Goal: Information Seeking & Learning: Find contact information

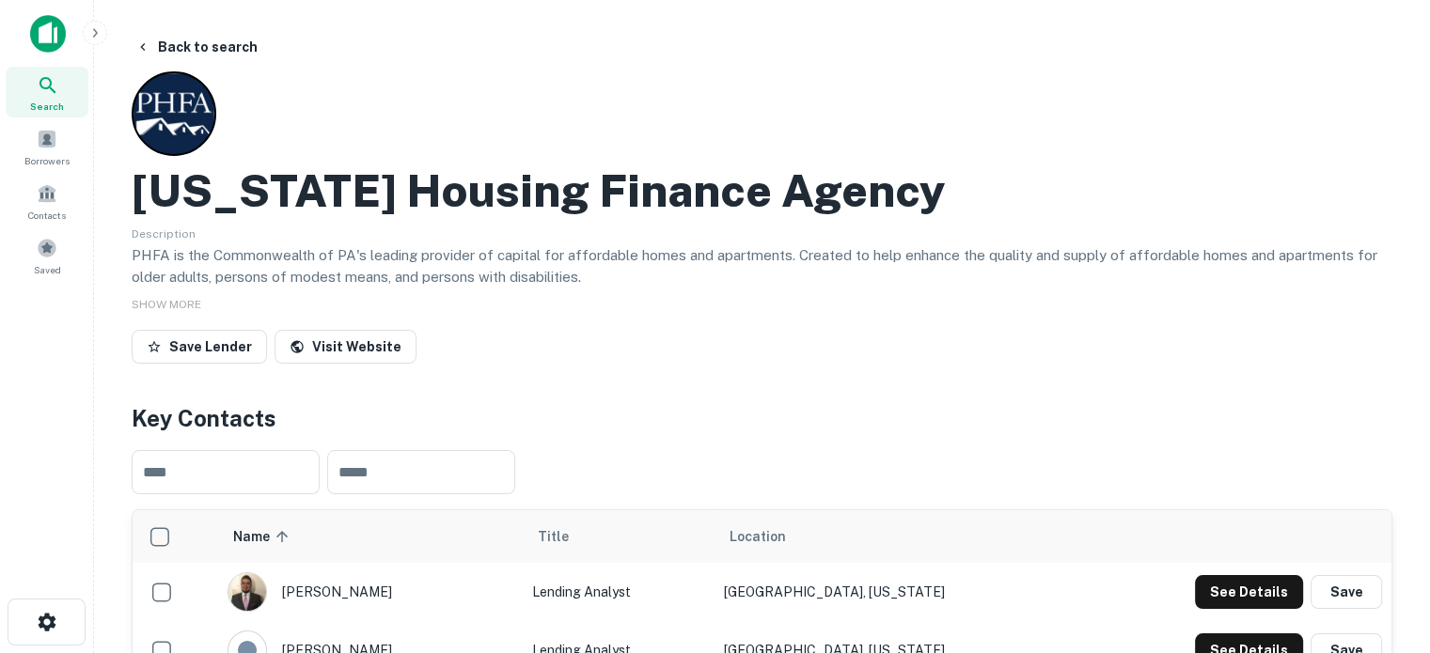
click at [64, 94] on div "Search" at bounding box center [47, 92] width 83 height 51
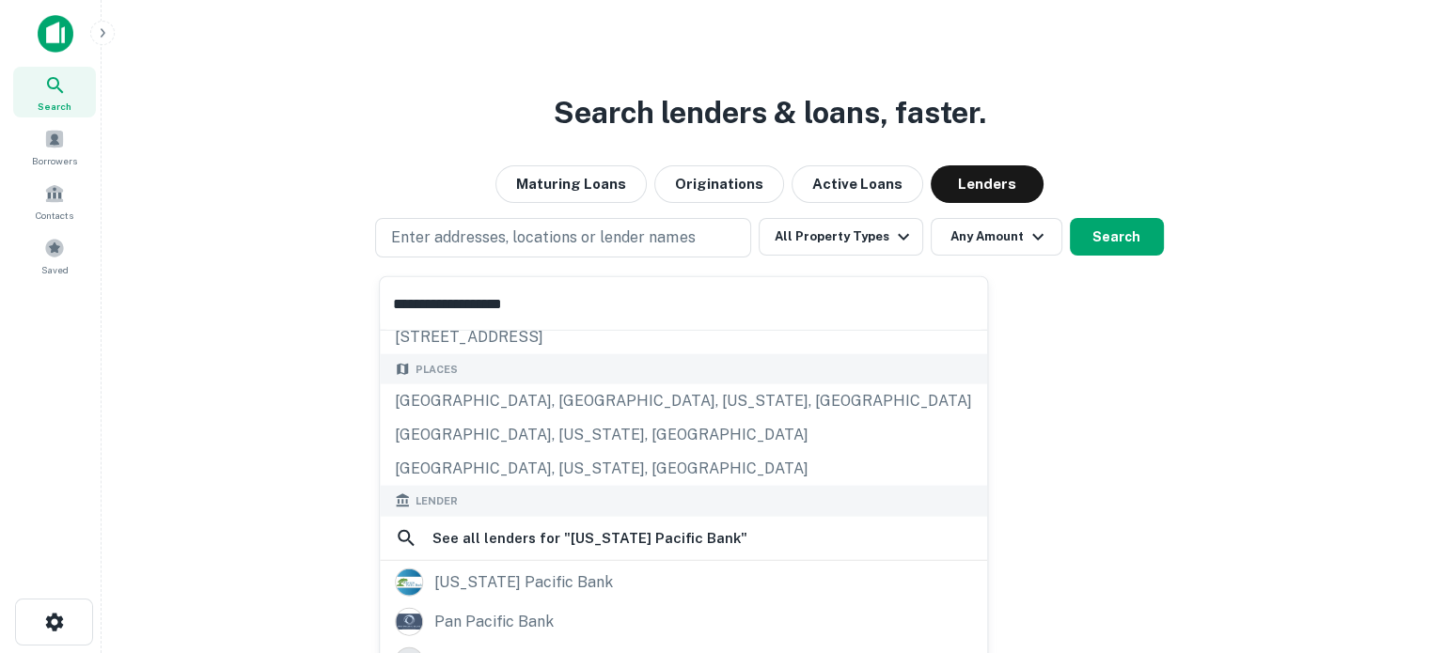
scroll to position [188, 0]
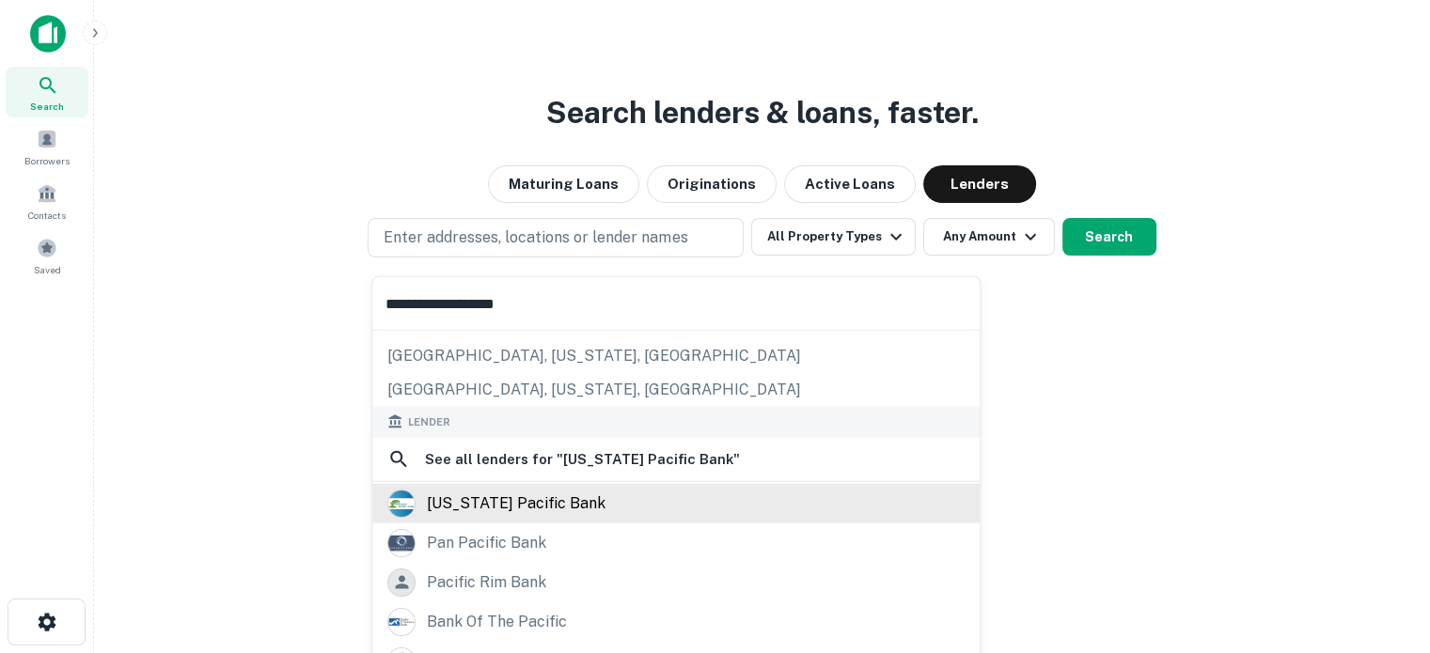
type input "**********"
click at [503, 494] on div "oregon pacific bank" at bounding box center [516, 503] width 179 height 28
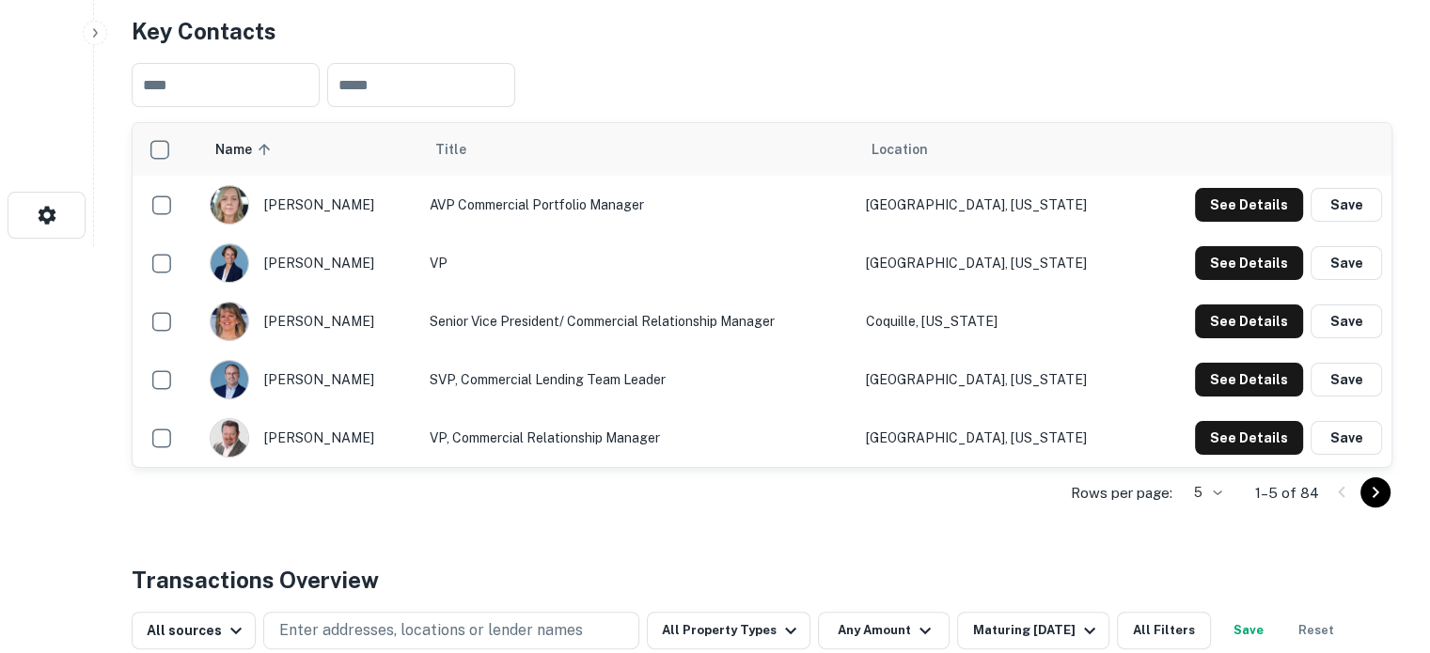
scroll to position [564, 0]
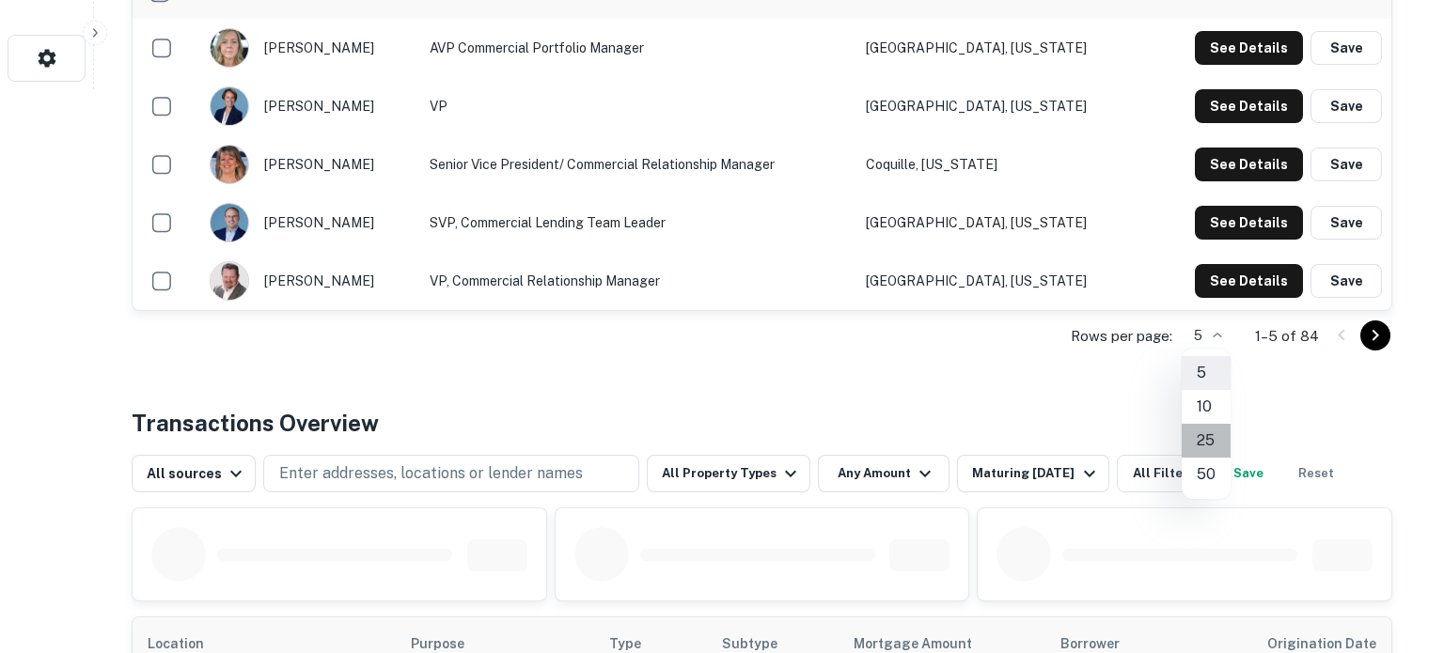
click at [1214, 439] on li "25" at bounding box center [1206, 441] width 49 height 34
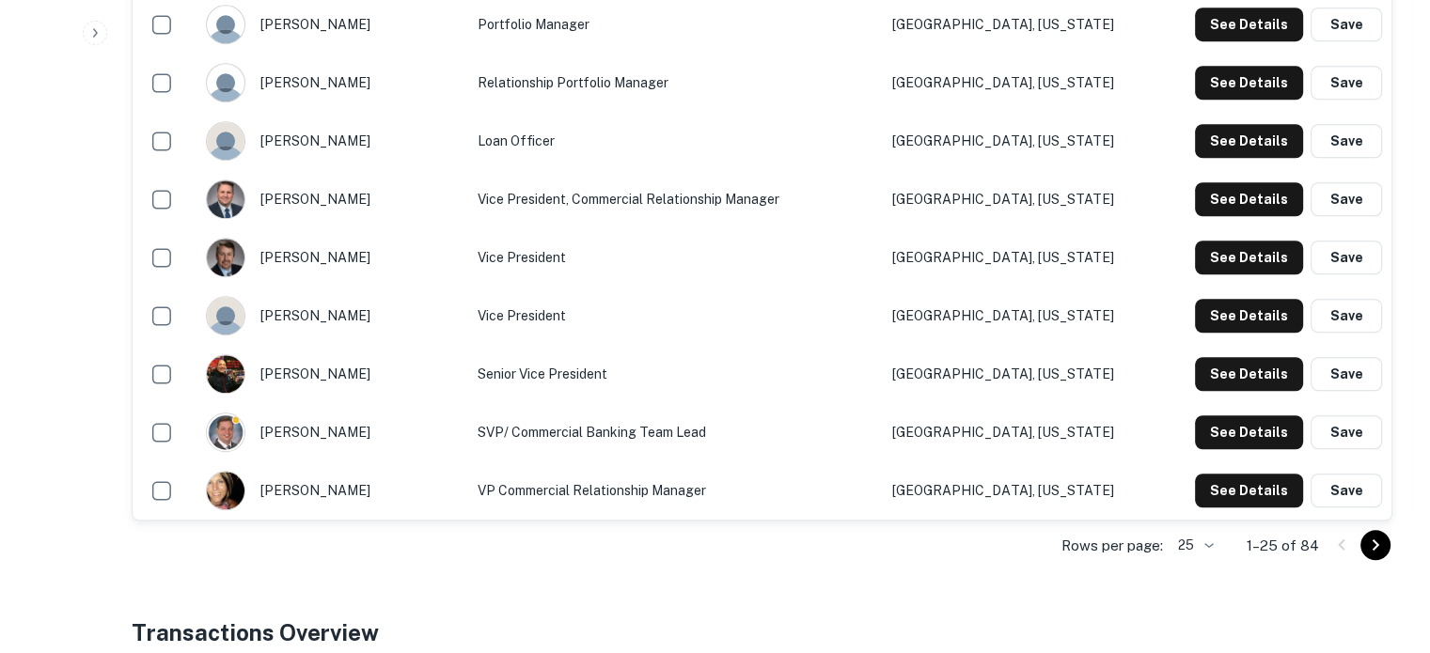
scroll to position [1786, 0]
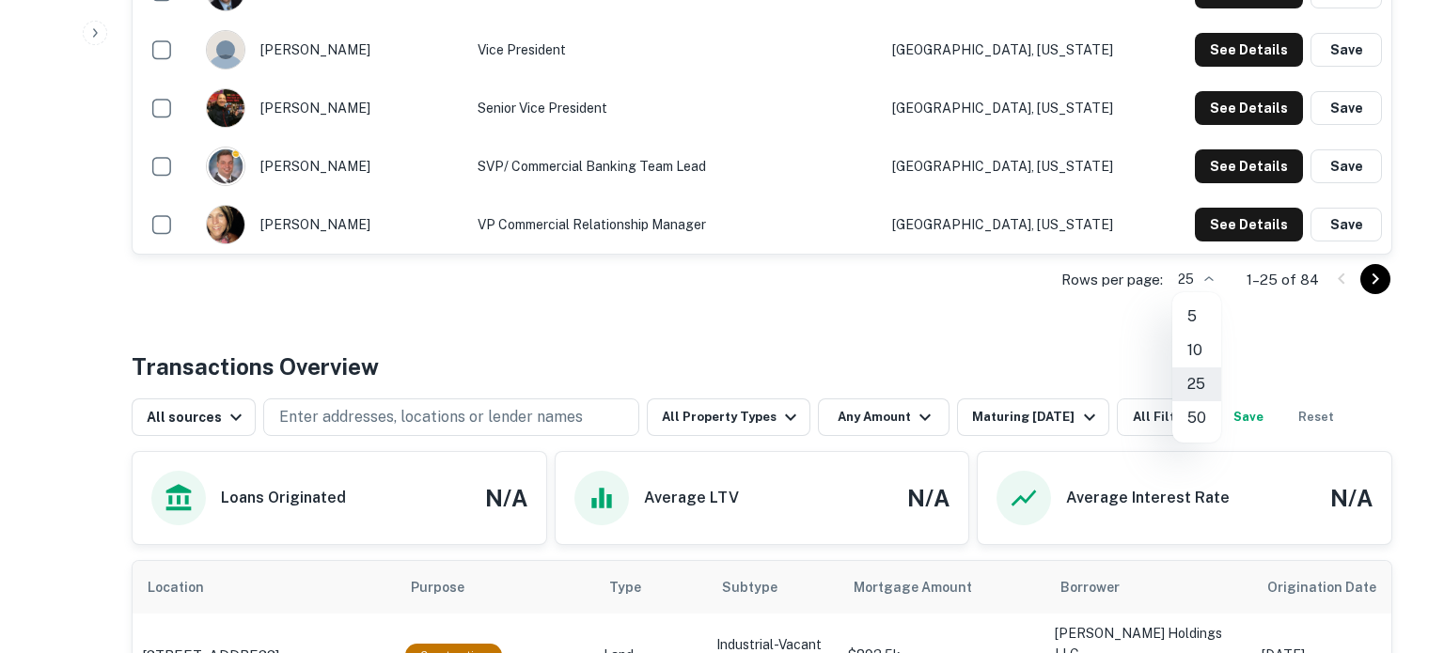
click at [1188, 415] on li "50" at bounding box center [1196, 418] width 49 height 34
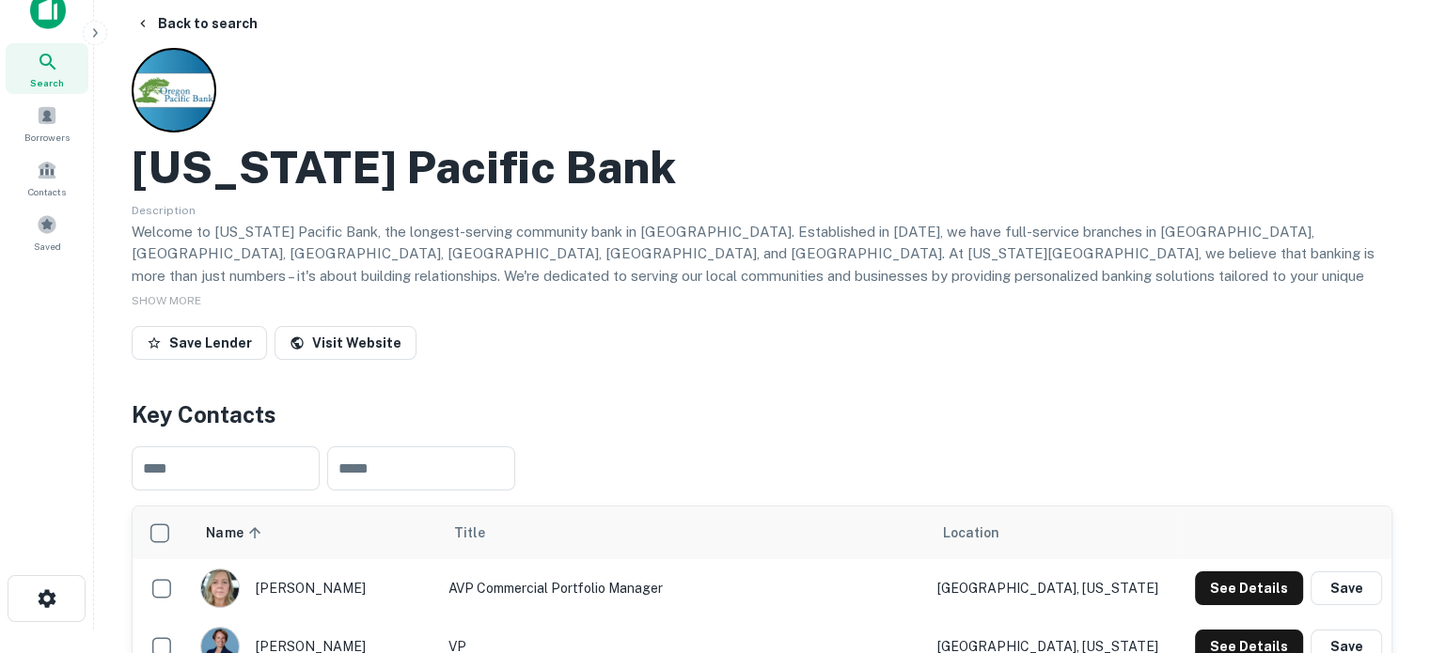
scroll to position [0, 0]
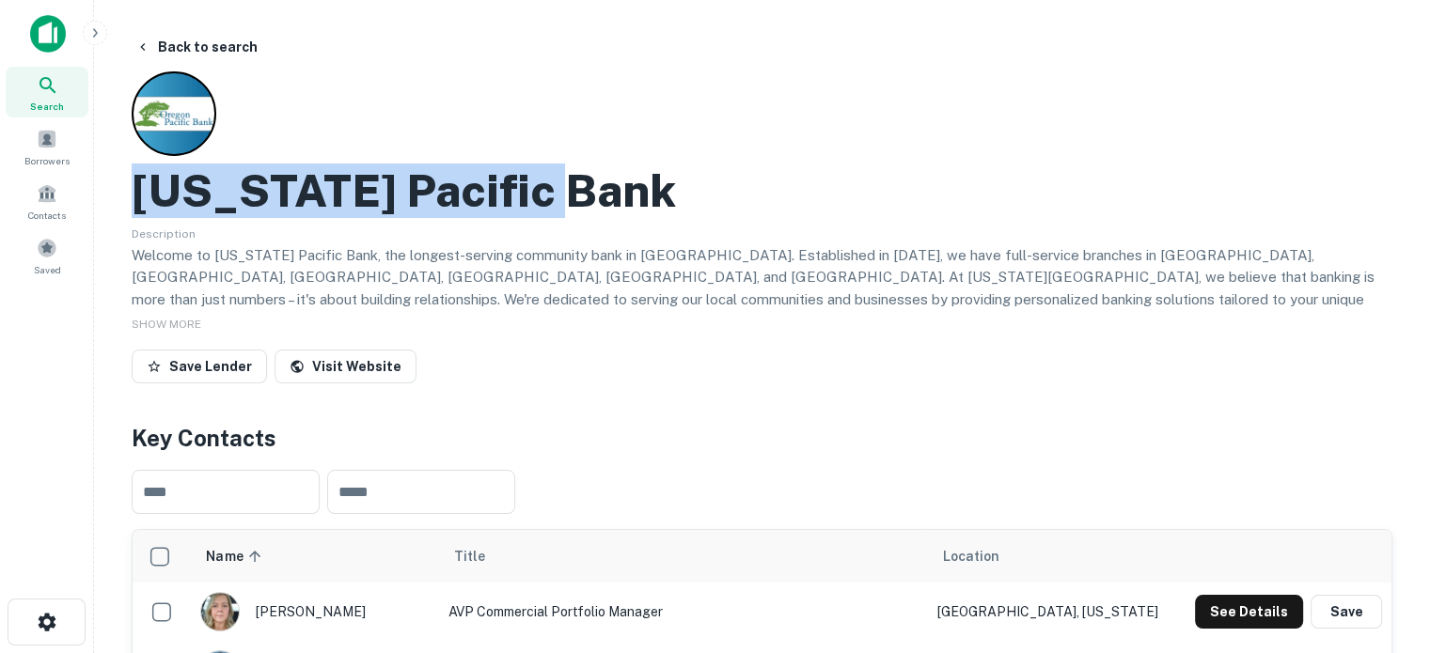
drag, startPoint x: 137, startPoint y: 197, endPoint x: 692, endPoint y: 204, distance: 554.7
click at [692, 204] on div "Oregon Pacific Bank" at bounding box center [762, 191] width 1261 height 55
copy h2 "Oregon Pacific Bank"
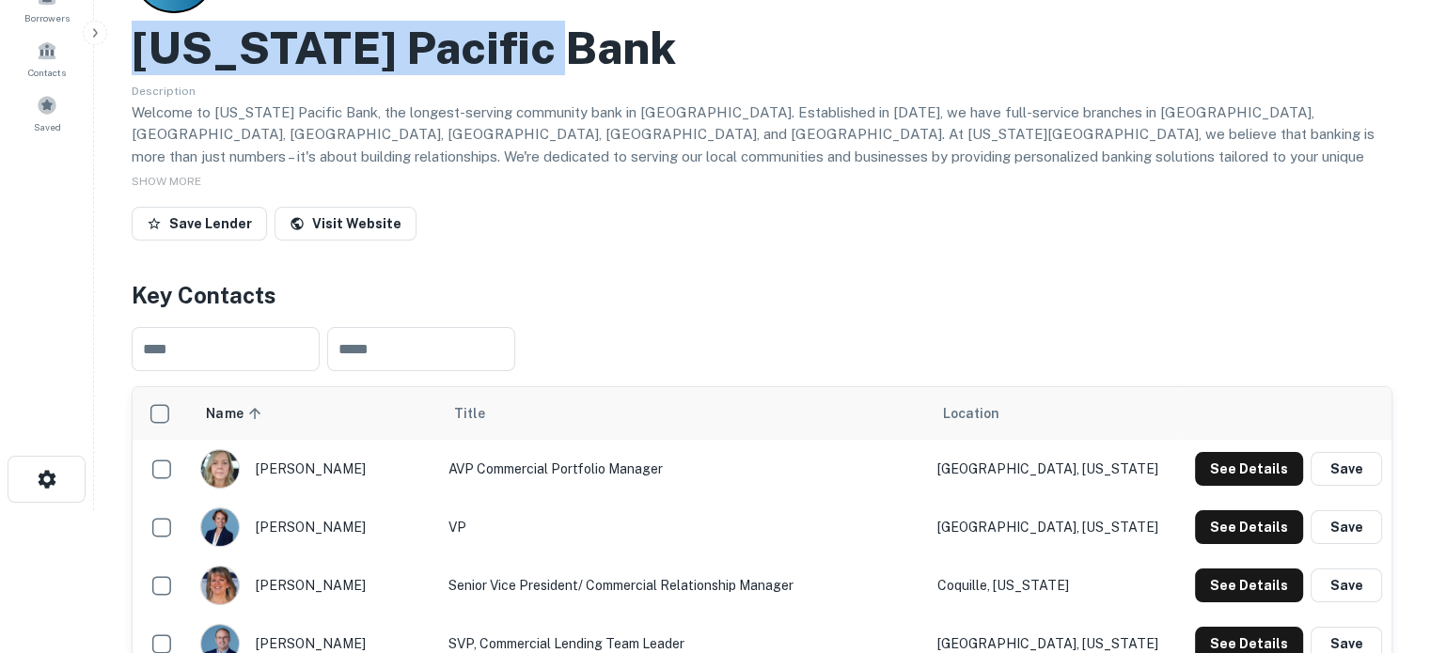
scroll to position [282, 0]
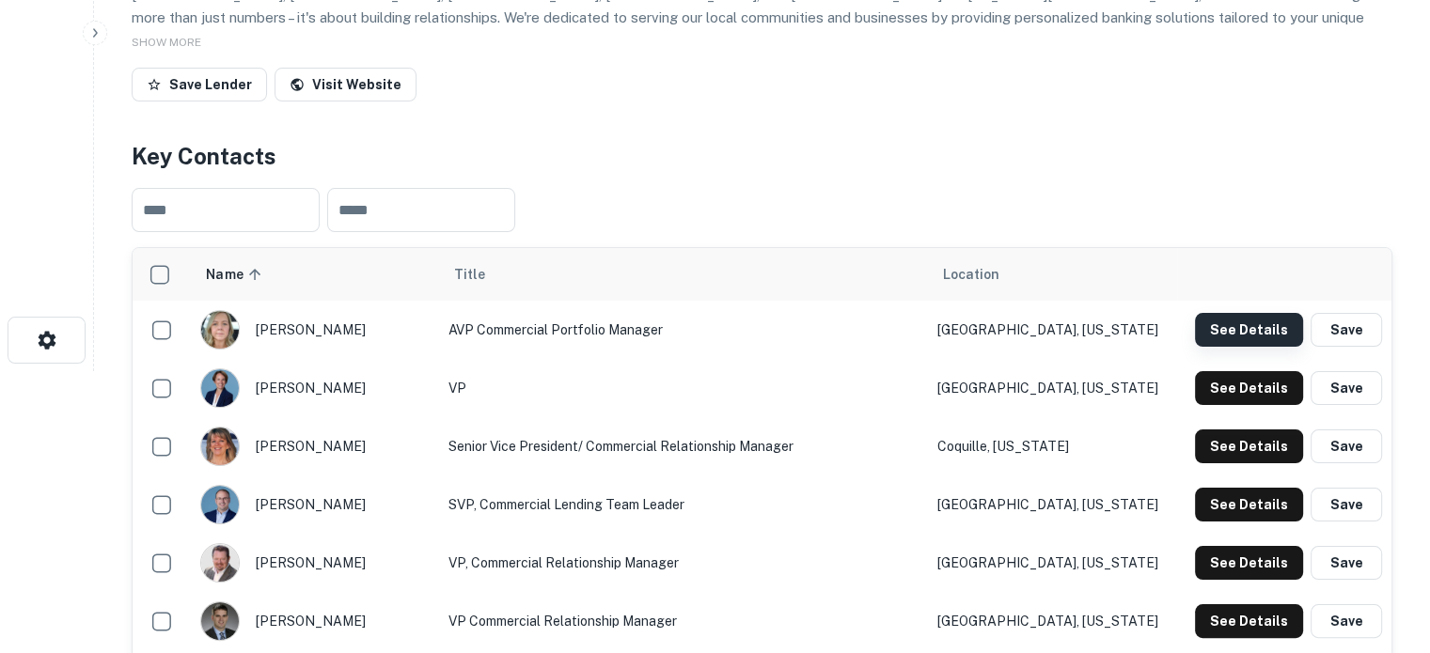
click at [1212, 334] on button "See Details" at bounding box center [1249, 330] width 108 height 34
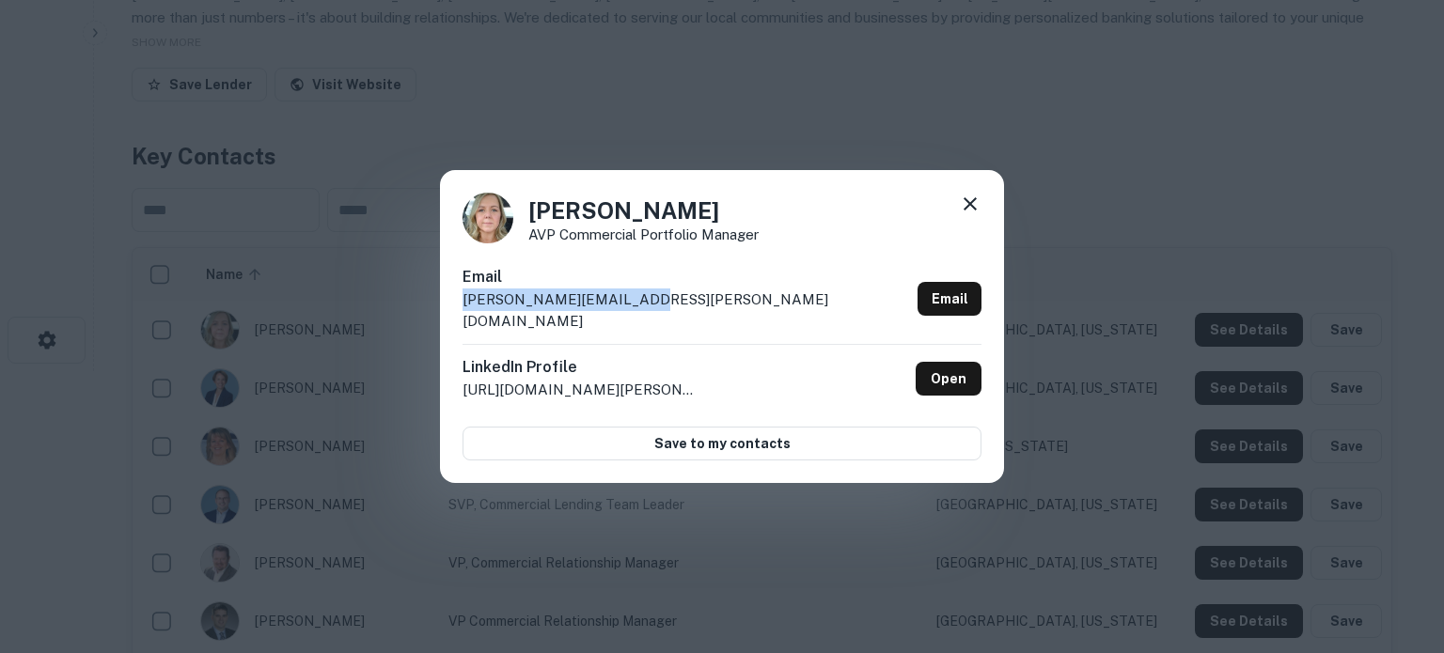
drag, startPoint x: 461, startPoint y: 314, endPoint x: 644, endPoint y: 310, distance: 183.3
click at [644, 310] on div "Carly Spalding AVP Commercial Portfolio Manager Email carly.spalding@opbc.com E…" at bounding box center [722, 327] width 564 height 314
copy p "carly.spalding@opbc.com"
click at [969, 215] on icon at bounding box center [970, 204] width 23 height 23
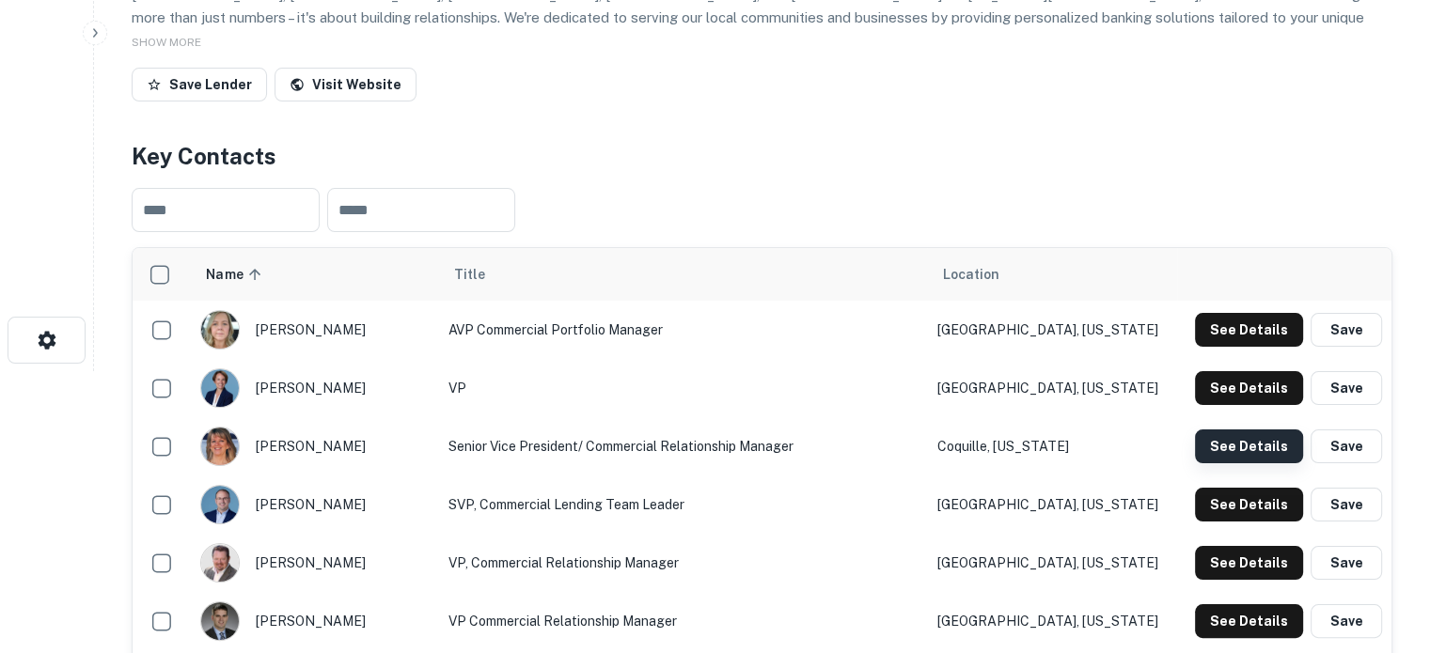
click at [1260, 451] on button "See Details" at bounding box center [1249, 447] width 108 height 34
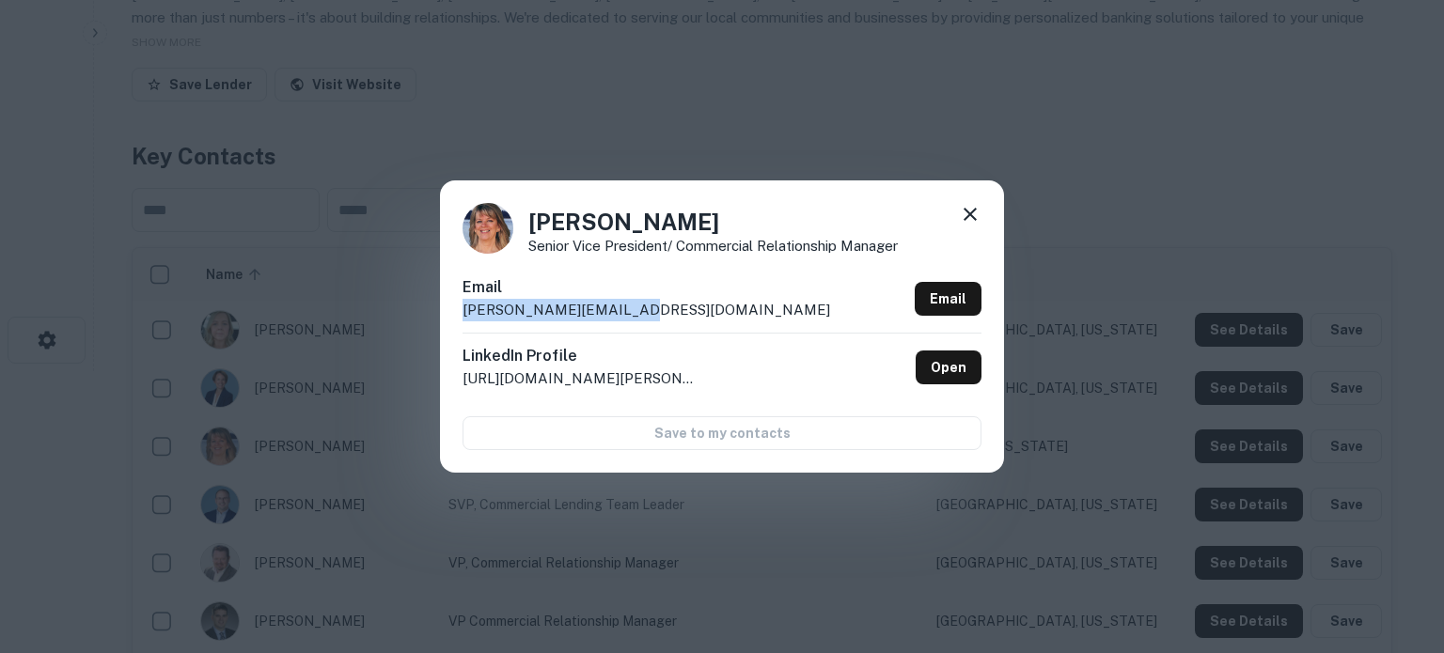
drag, startPoint x: 462, startPoint y: 314, endPoint x: 650, endPoint y: 313, distance: 187.1
click at [650, 313] on div "Email deena.gisholt@opbc.com Email" at bounding box center [721, 304] width 519 height 56
copy p "deena.gisholt@opbc.com"
click at [969, 222] on icon at bounding box center [970, 214] width 23 height 23
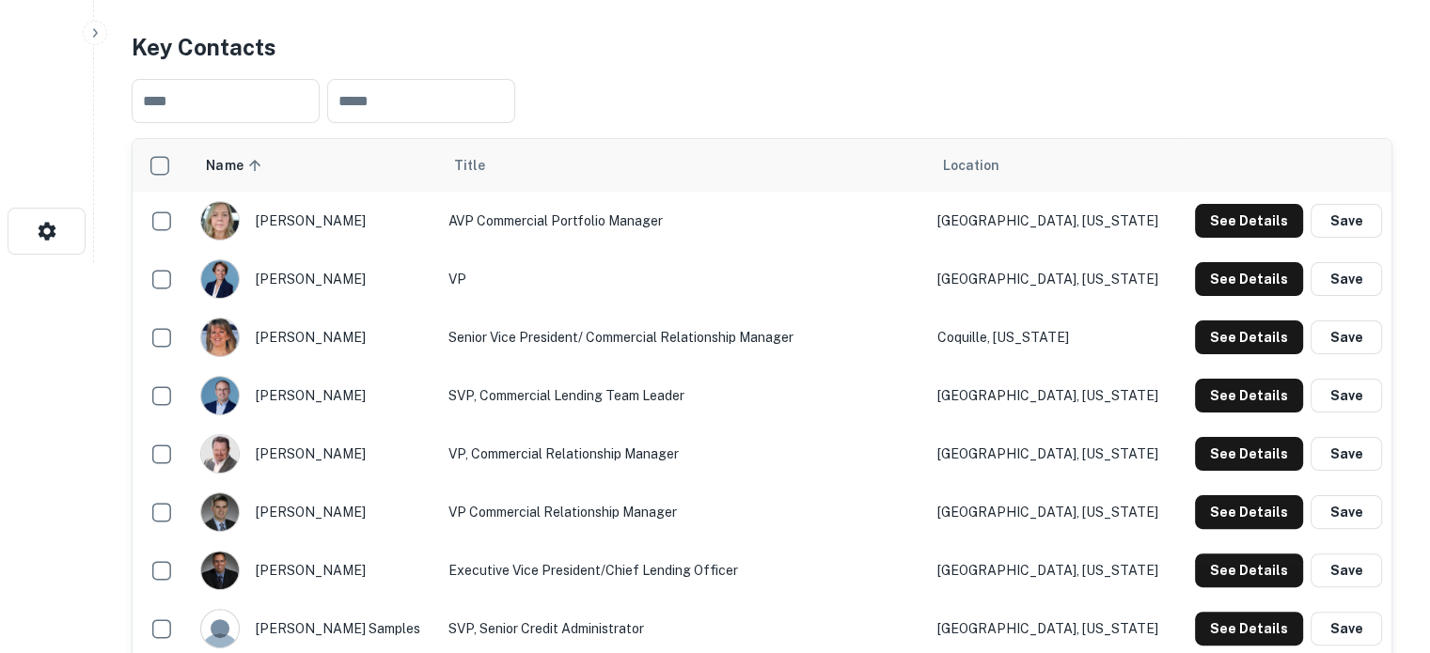
scroll to position [564, 0]
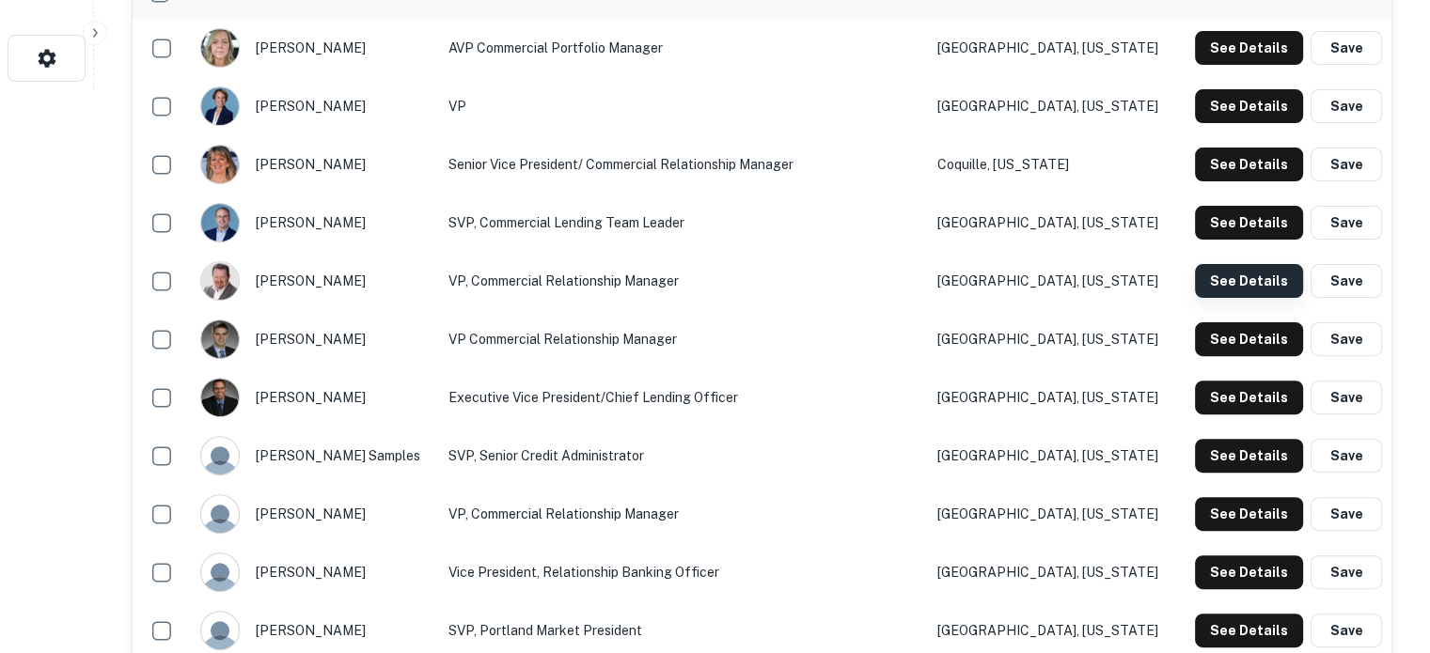
click at [1239, 292] on button "See Details" at bounding box center [1249, 281] width 108 height 34
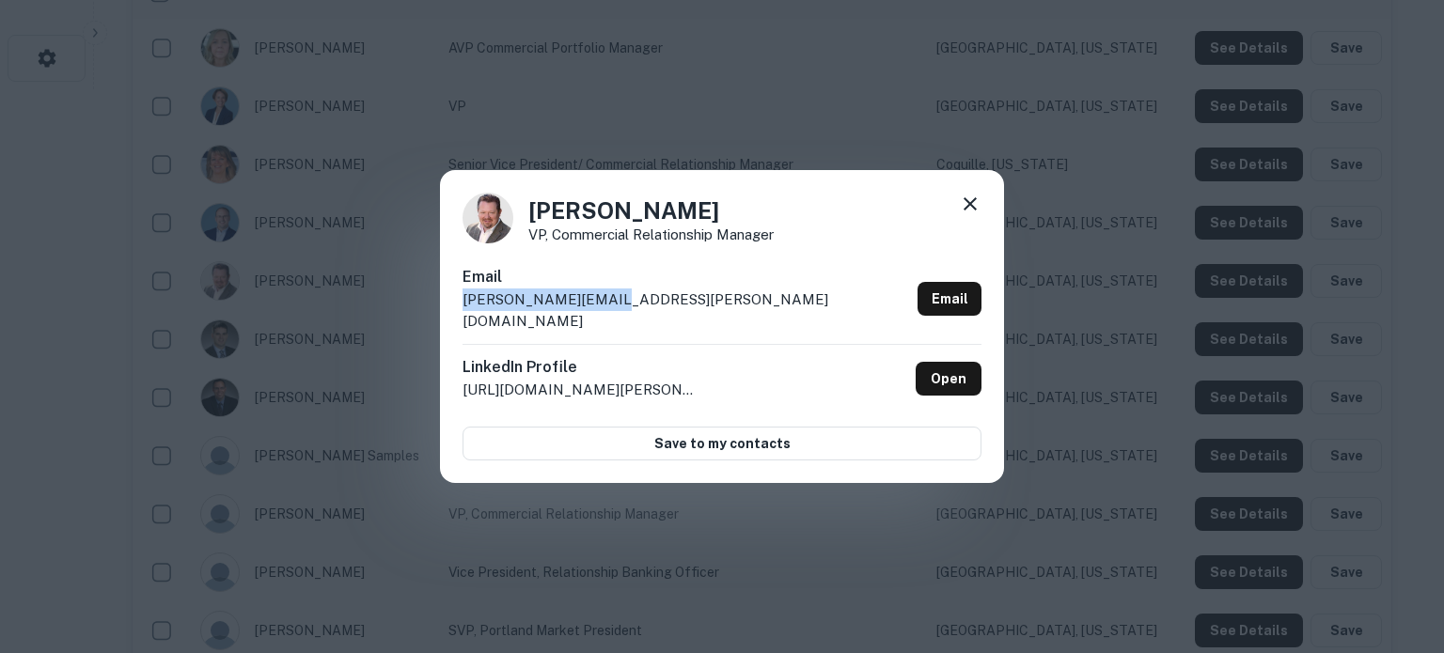
drag, startPoint x: 451, startPoint y: 321, endPoint x: 653, endPoint y: 315, distance: 202.2
click at [653, 315] on div "Jay Couron VP, Commercial Relationship Manager Email jay.couron@opbc.com Email …" at bounding box center [722, 327] width 564 height 314
copy p "jay.couron@opbc.com"
drag, startPoint x: 974, startPoint y: 216, endPoint x: 778, endPoint y: 360, distance: 242.7
click at [973, 215] on icon at bounding box center [970, 204] width 23 height 23
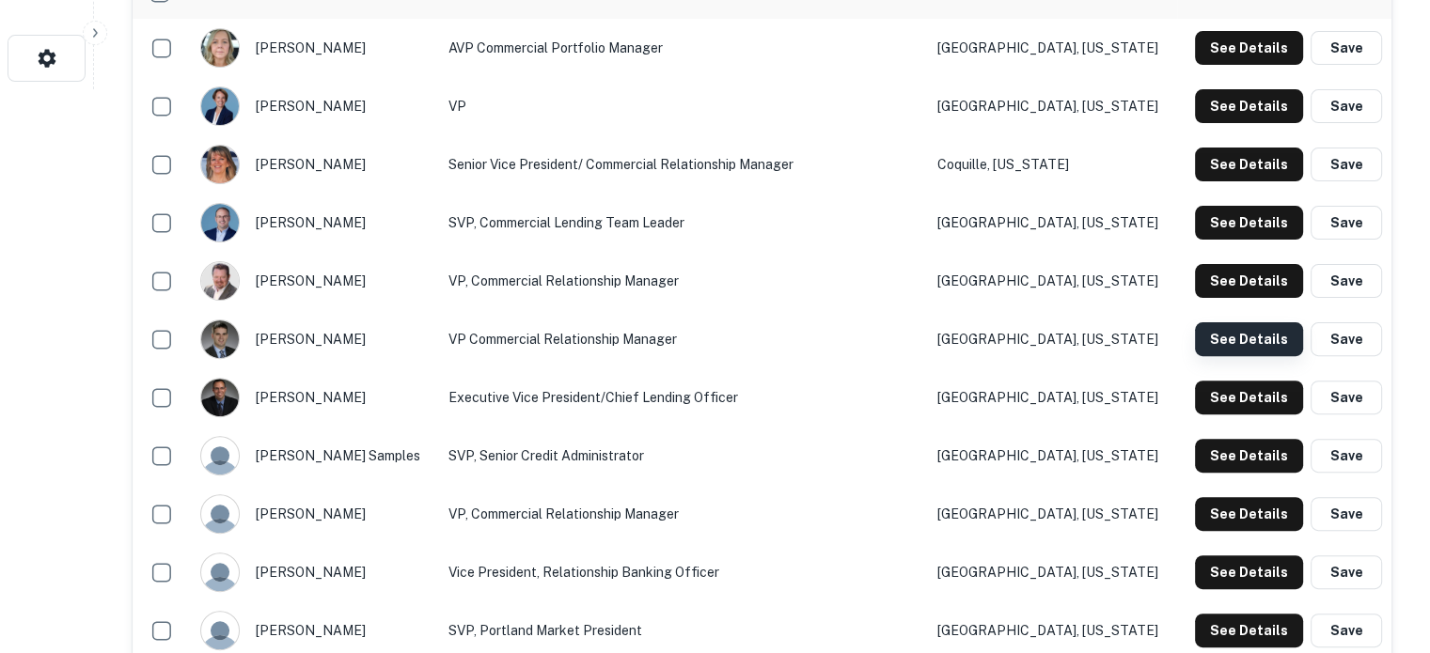
click at [1260, 344] on button "See Details" at bounding box center [1249, 339] width 108 height 34
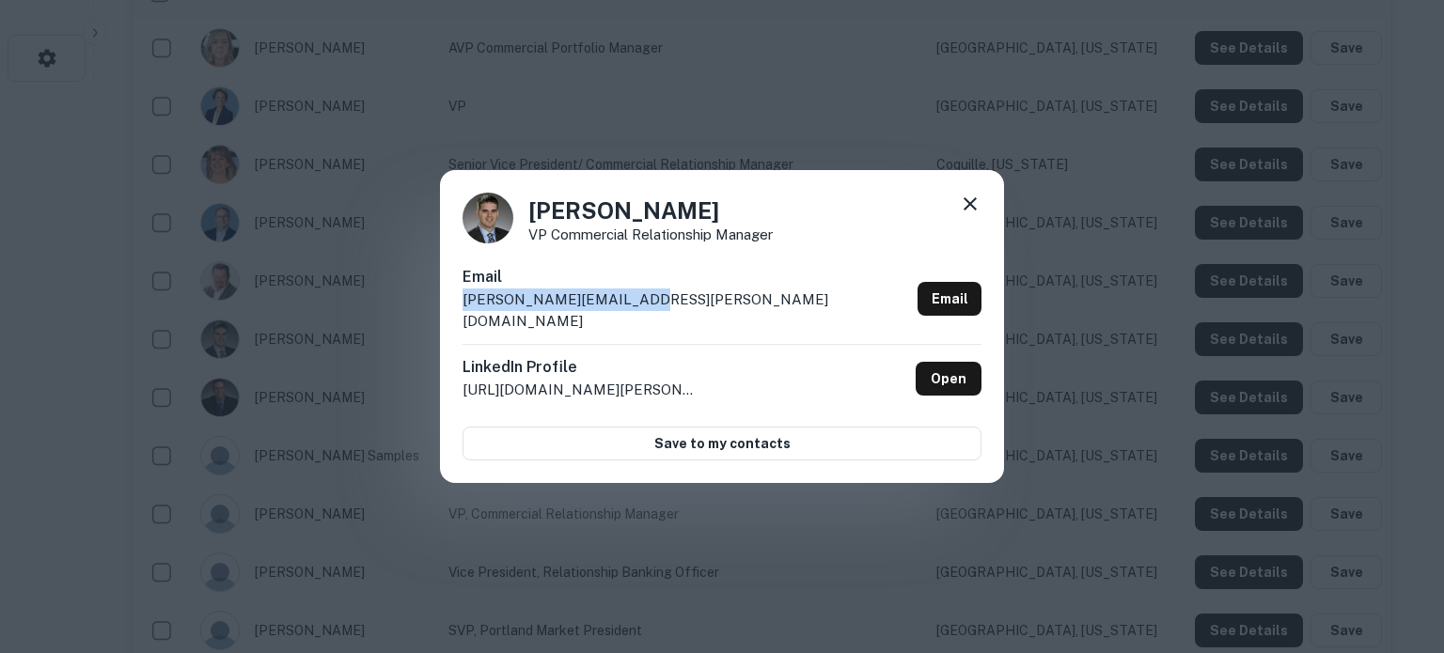
drag, startPoint x: 458, startPoint y: 320, endPoint x: 676, endPoint y: 321, distance: 218.1
click at [676, 321] on div "Joe Carmichael VP Commercial Relationship Manager Email joe.carmichael@opbc.com…" at bounding box center [722, 327] width 564 height 314
copy p "joe.carmichael@opbc.com"
click at [974, 211] on icon at bounding box center [970, 203] width 13 height 13
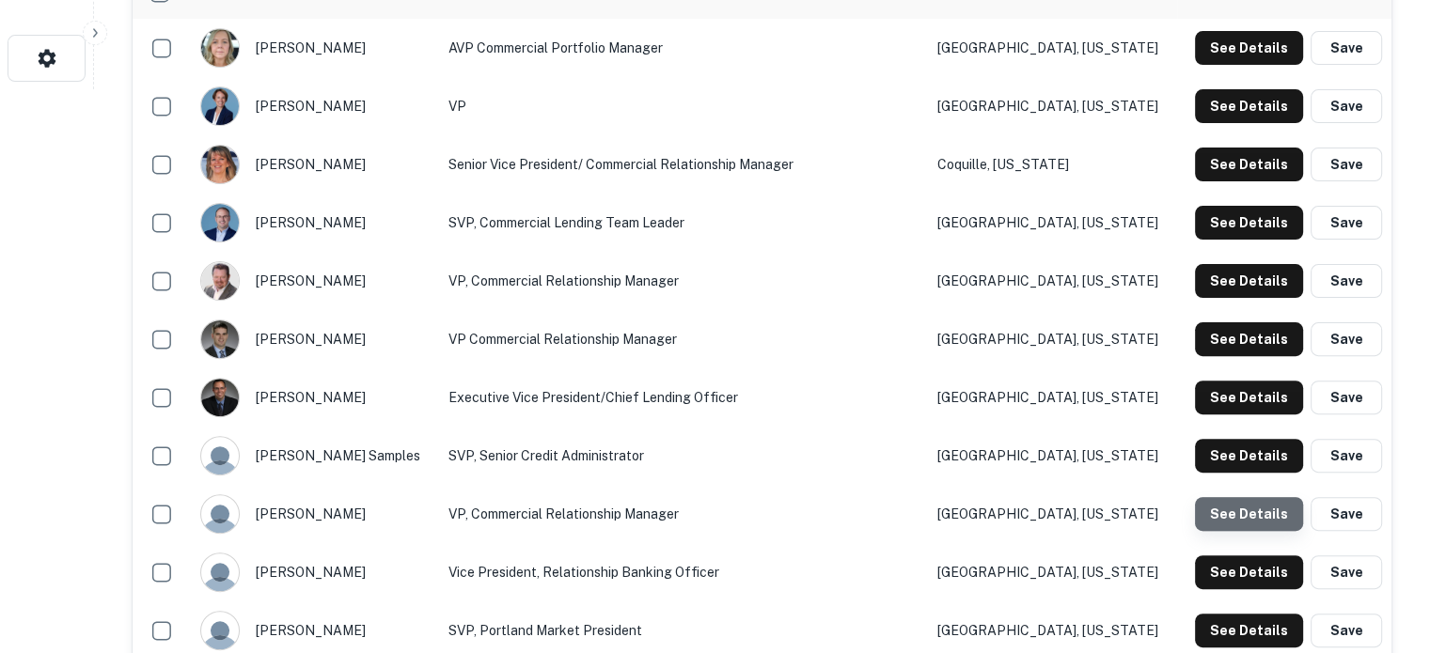
click at [1253, 523] on button "See Details" at bounding box center [1249, 514] width 108 height 34
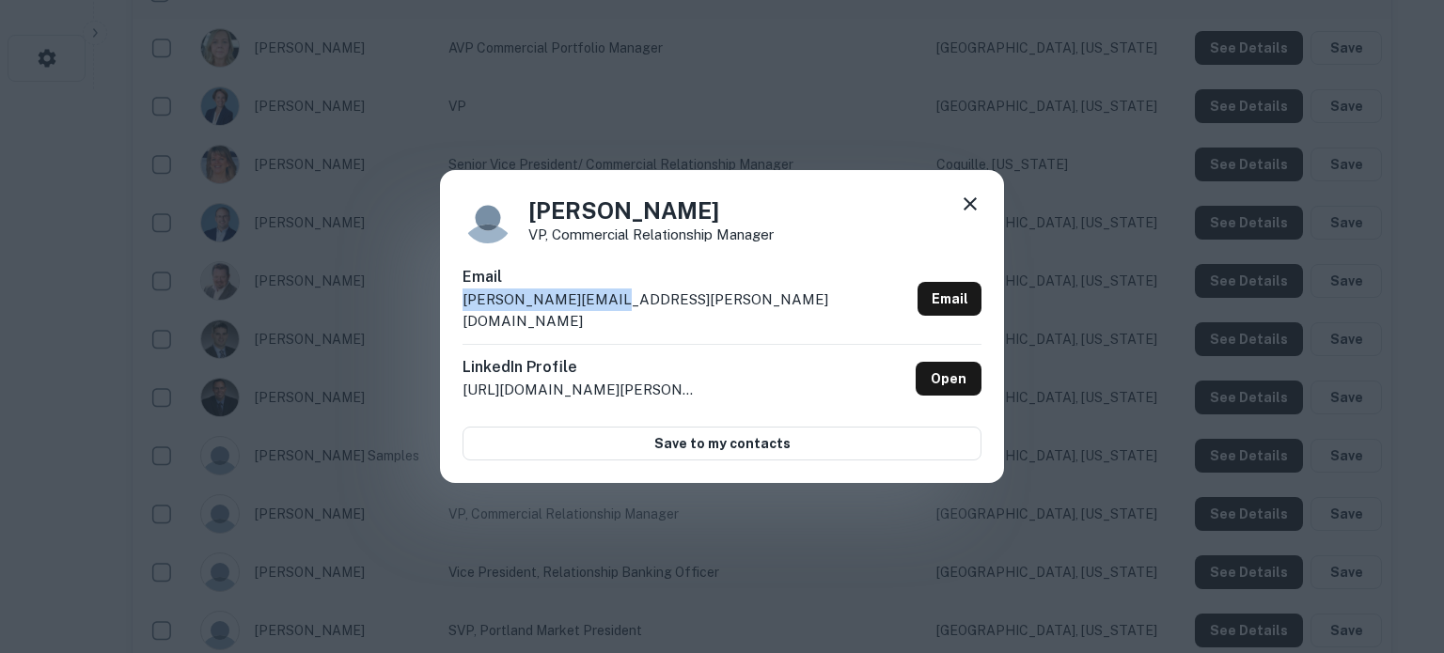
drag, startPoint x: 457, startPoint y: 311, endPoint x: 646, endPoint y: 311, distance: 188.9
click at [646, 311] on div "Kim Mangus VP, Commercial Relationship Manager Email kim.mangus@opbc.com Email …" at bounding box center [722, 327] width 564 height 314
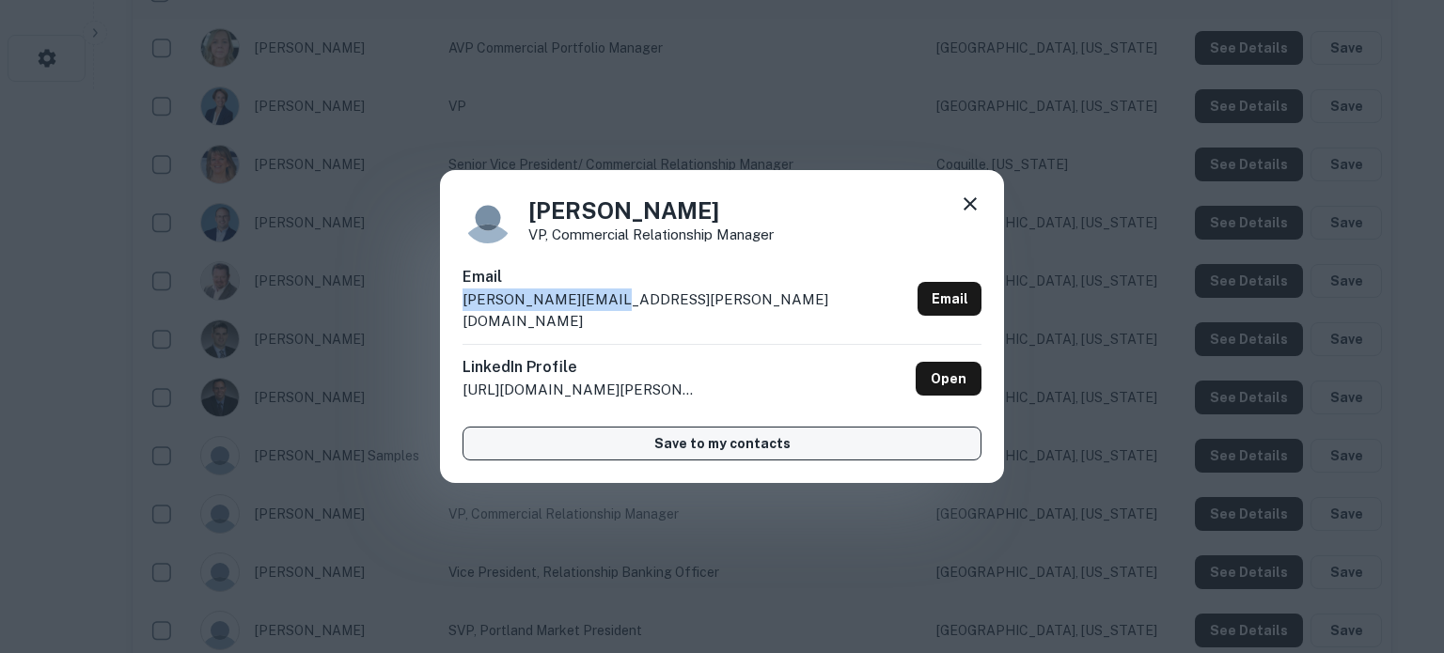
copy p "kim.mangus@opbc.com"
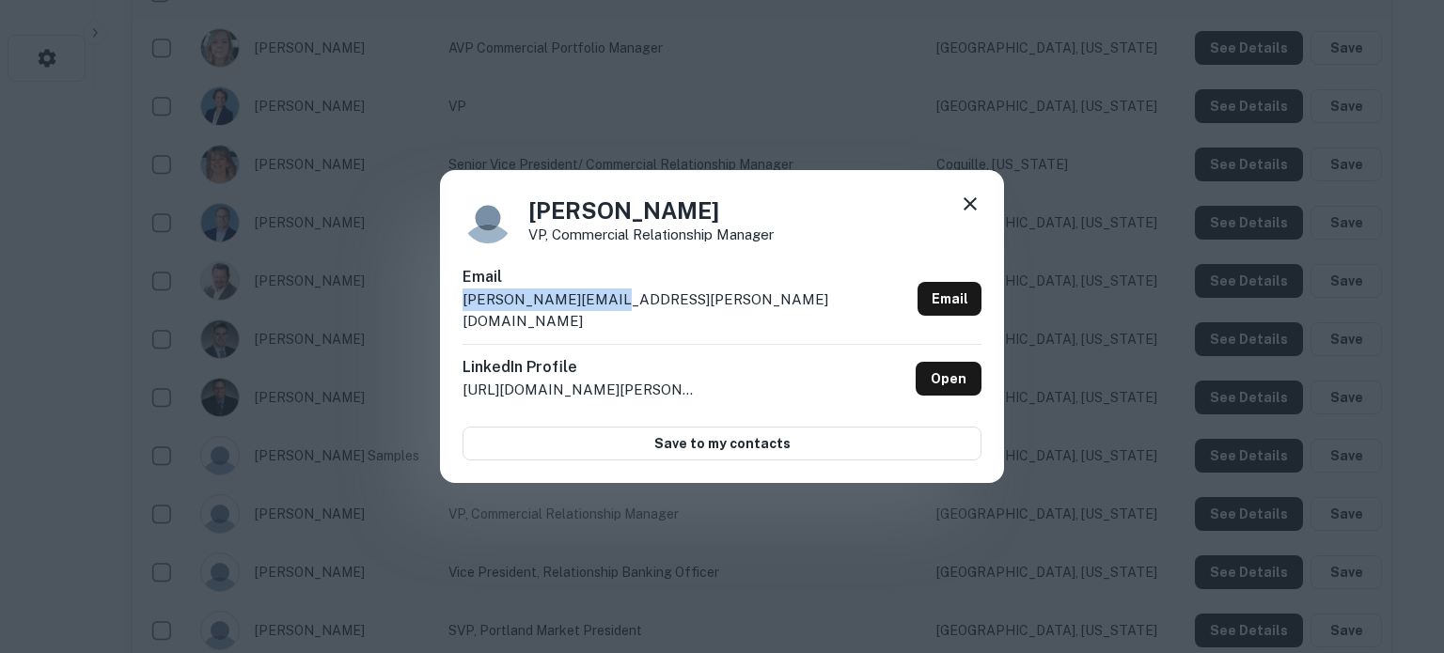
click at [963, 215] on icon at bounding box center [970, 204] width 23 height 23
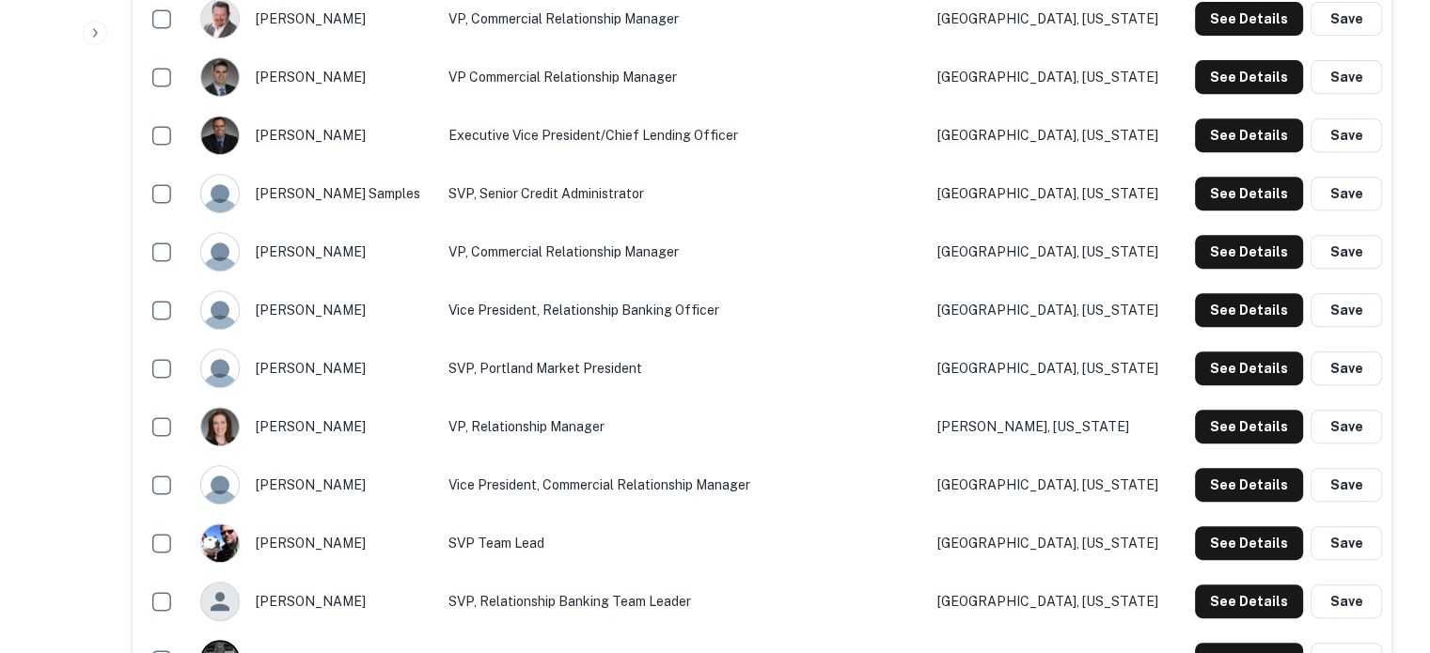
scroll to position [846, 0]
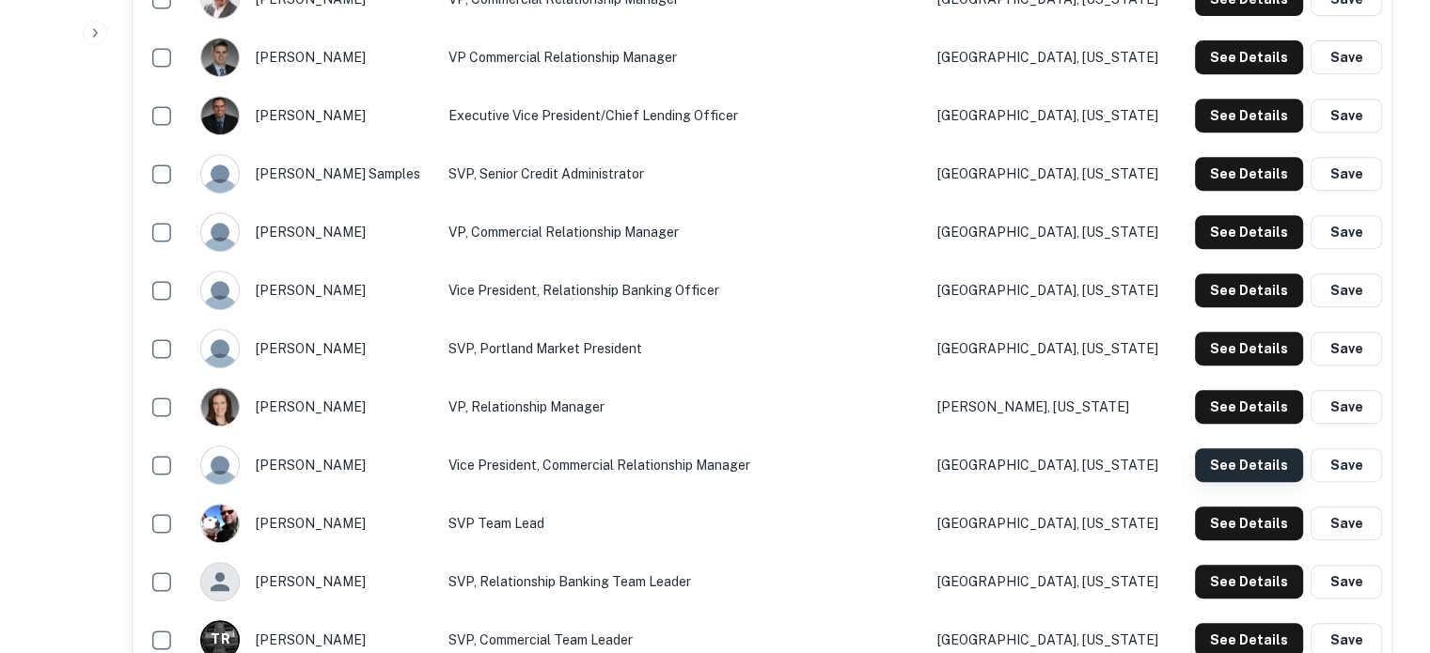
click at [1241, 469] on button "See Details" at bounding box center [1249, 465] width 108 height 34
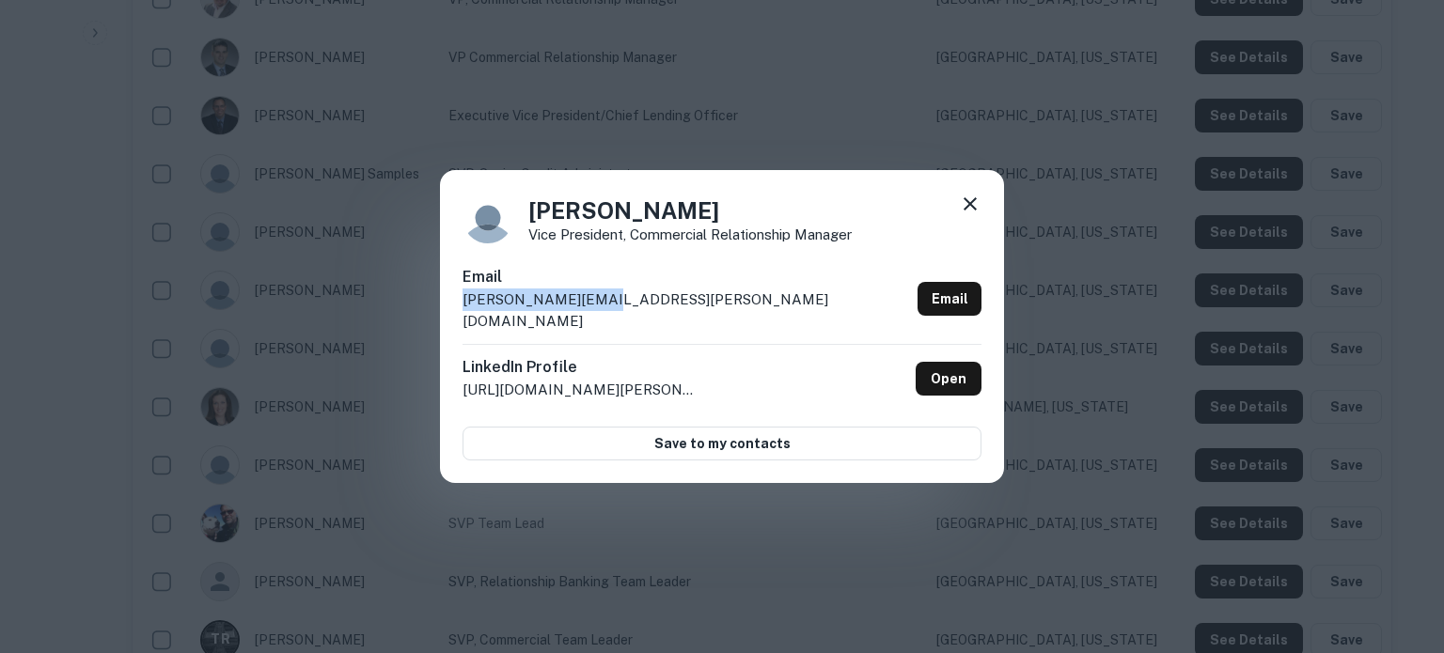
drag, startPoint x: 466, startPoint y: 314, endPoint x: 646, endPoint y: 322, distance: 179.7
click at [646, 322] on div "Email mike.webb@opbc.com Email" at bounding box center [721, 305] width 519 height 78
copy p "mike.webb@opbc.com"
click at [970, 206] on icon at bounding box center [970, 204] width 23 height 23
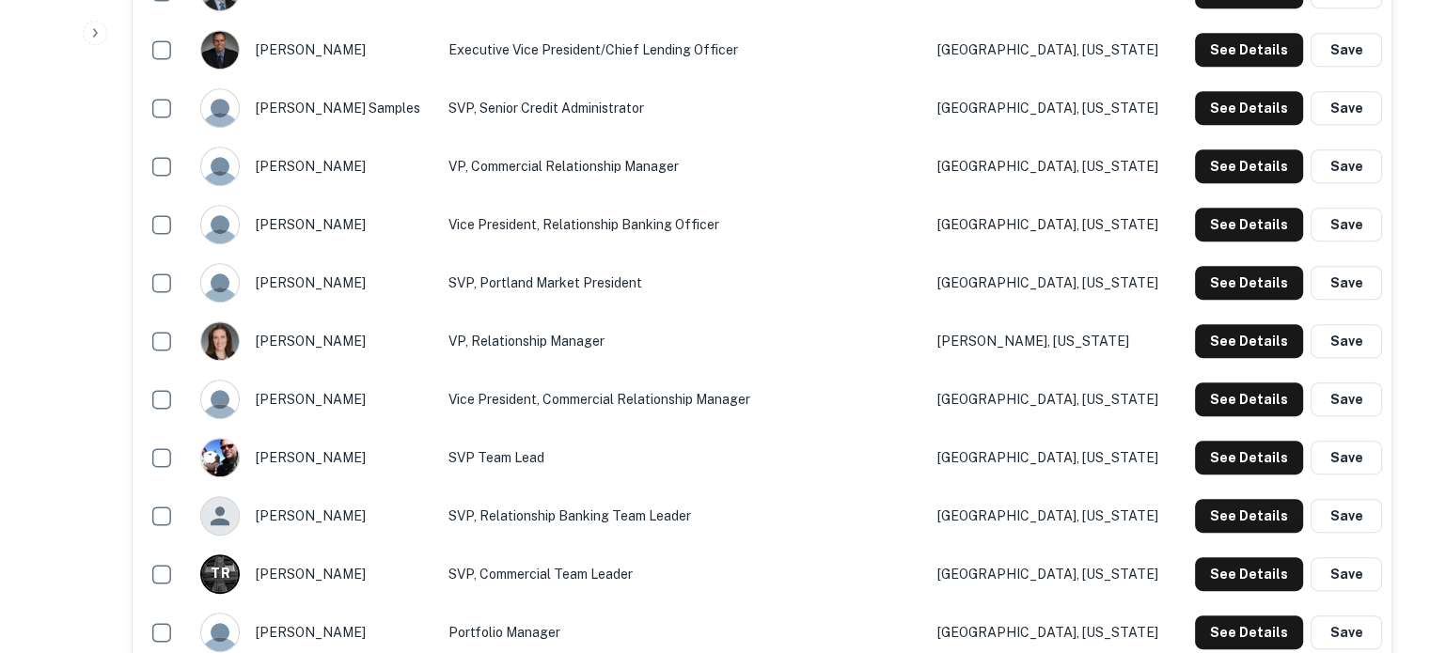
scroll to position [1034, 0]
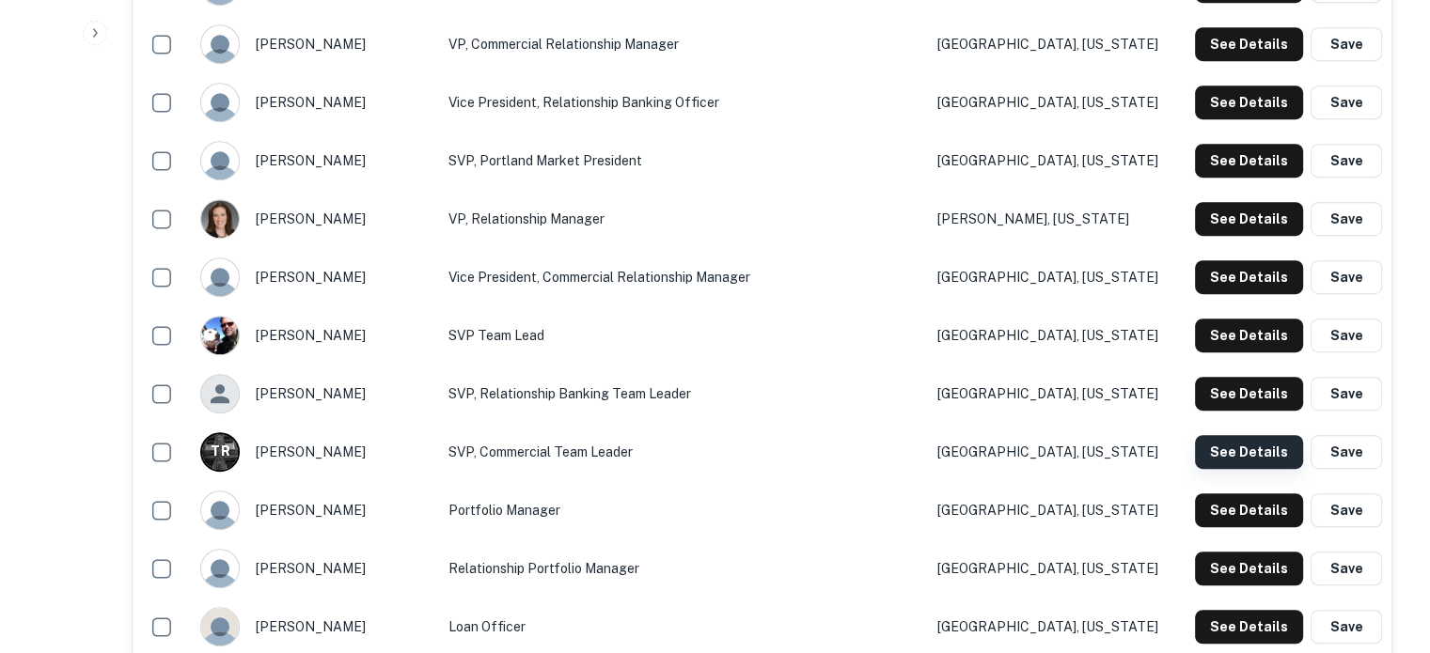
click at [1231, 461] on button "See Details" at bounding box center [1249, 452] width 108 height 34
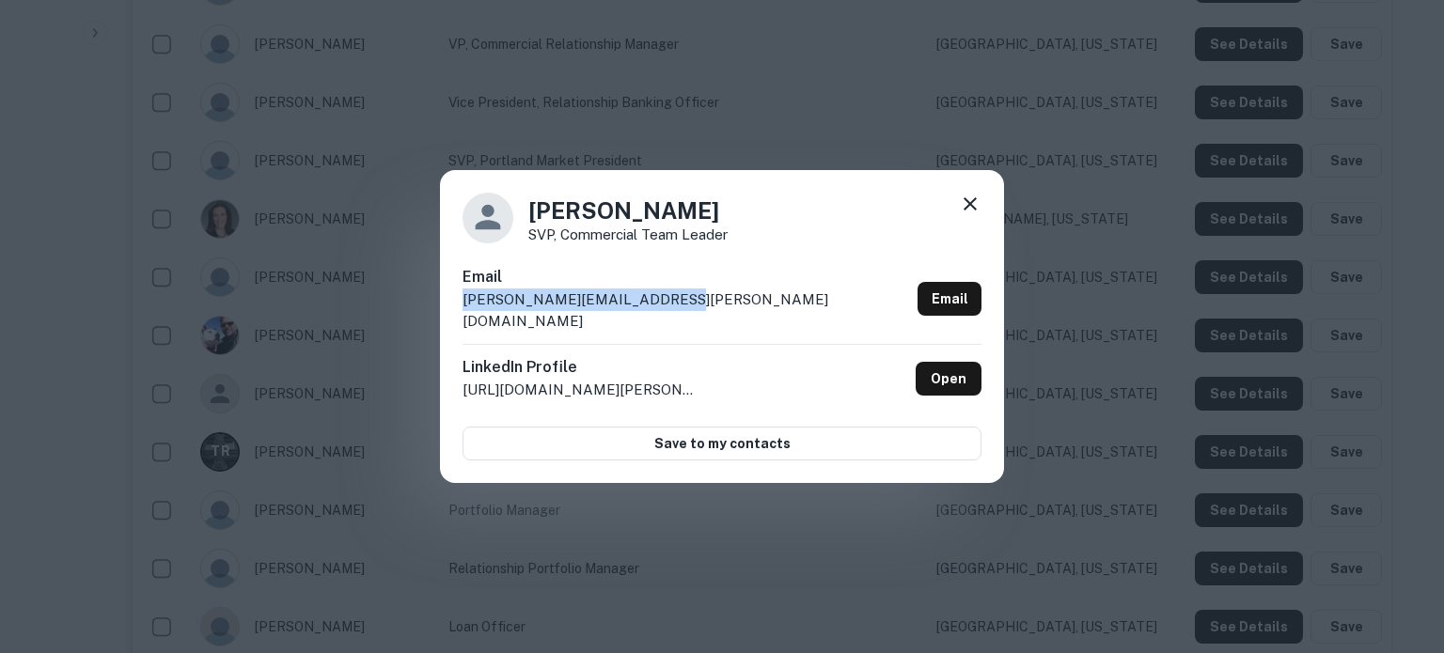
drag, startPoint x: 442, startPoint y: 310, endPoint x: 692, endPoint y: 311, distance: 250.1
click at [692, 311] on div "Troy Reichenberger SVP, Commercial Team Leader Email troy.reichenberger@opbc.co…" at bounding box center [722, 327] width 564 height 314
copy p "troy.reichenberger@opbc.com"
click at [969, 215] on icon at bounding box center [970, 204] width 23 height 23
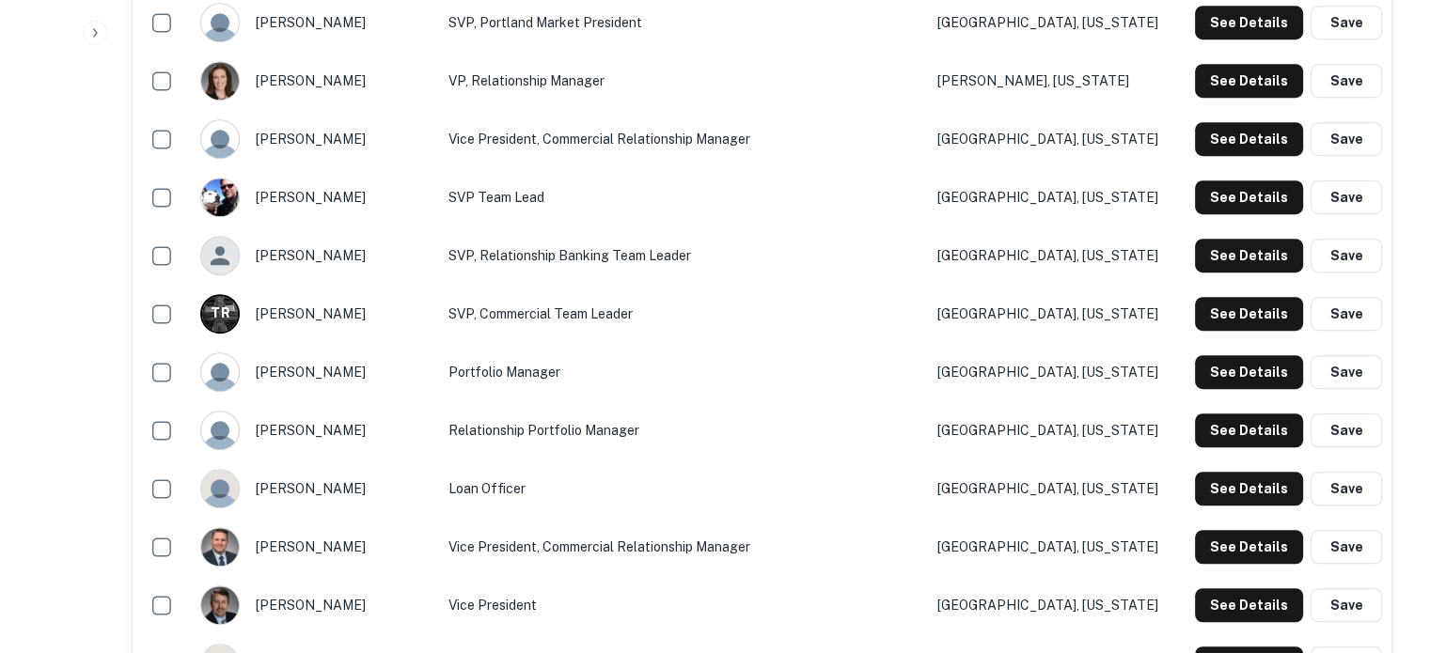
scroll to position [1316, 0]
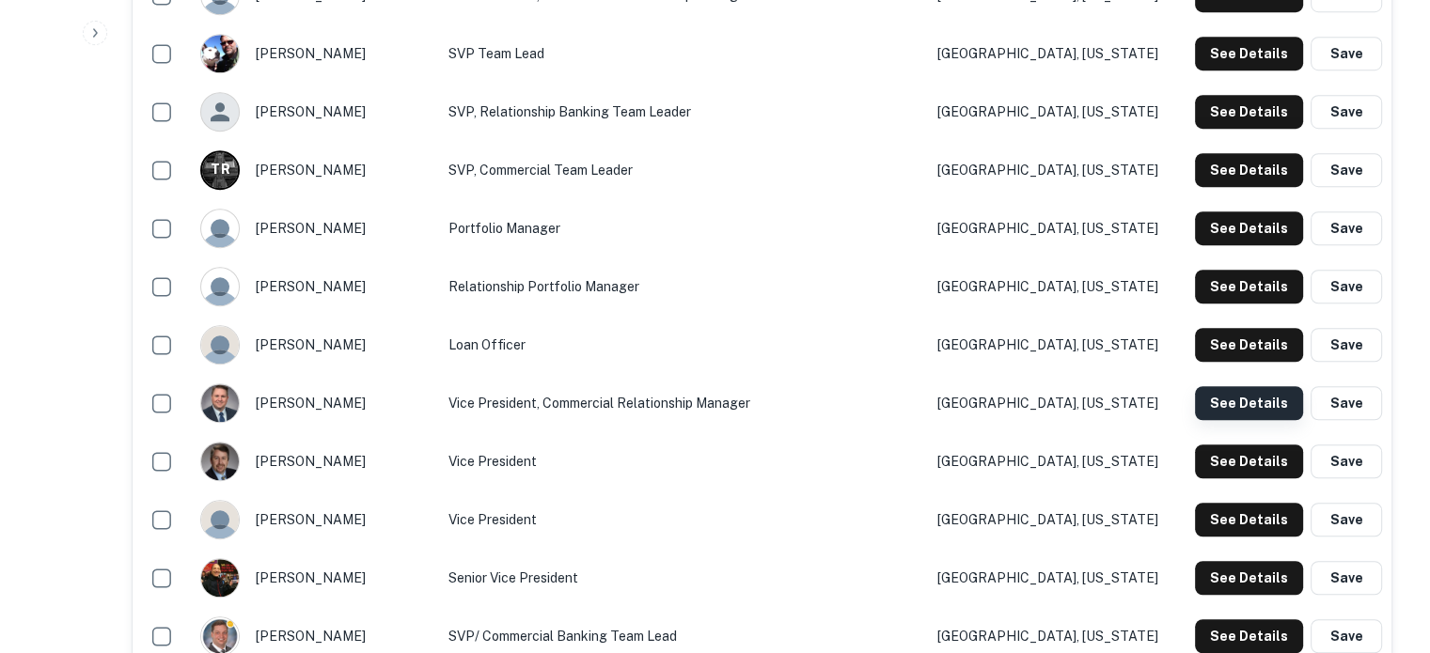
click at [1267, 412] on button "See Details" at bounding box center [1249, 403] width 108 height 34
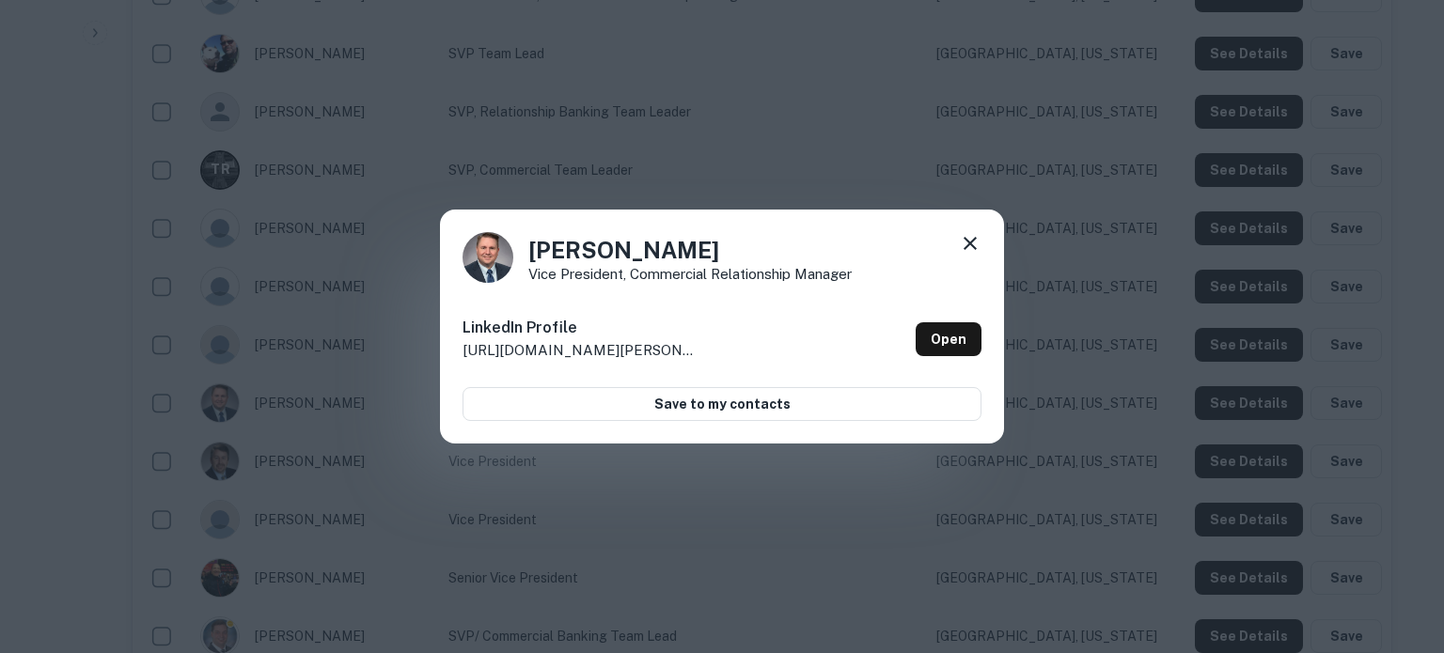
click at [966, 246] on icon at bounding box center [970, 243] width 13 height 13
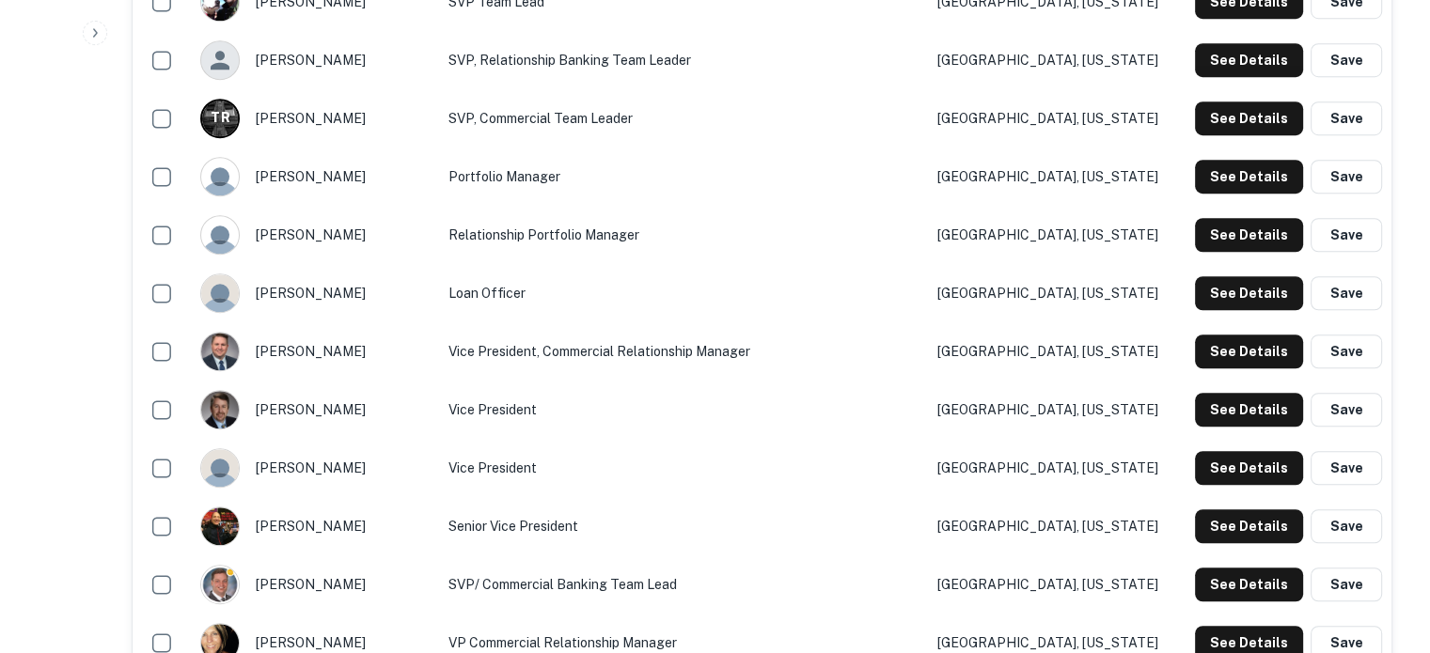
scroll to position [1504, 0]
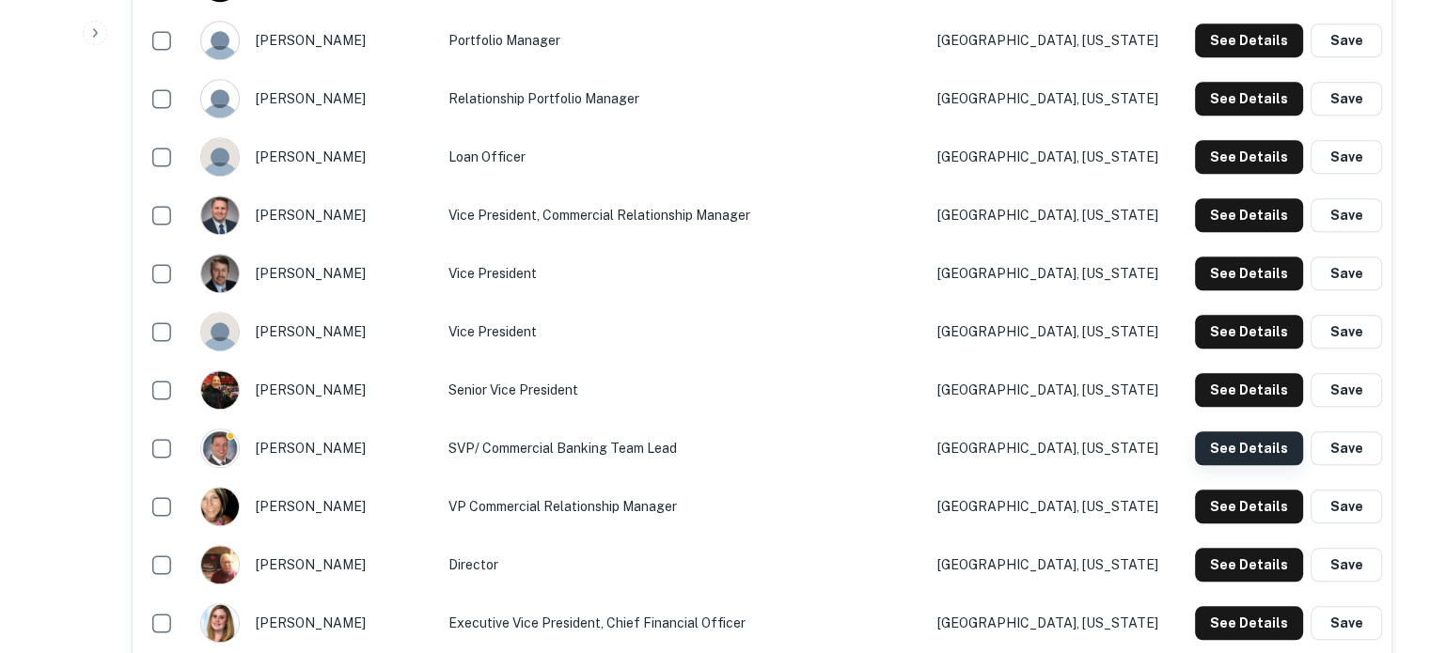
click at [1217, 448] on button "See Details" at bounding box center [1249, 448] width 108 height 34
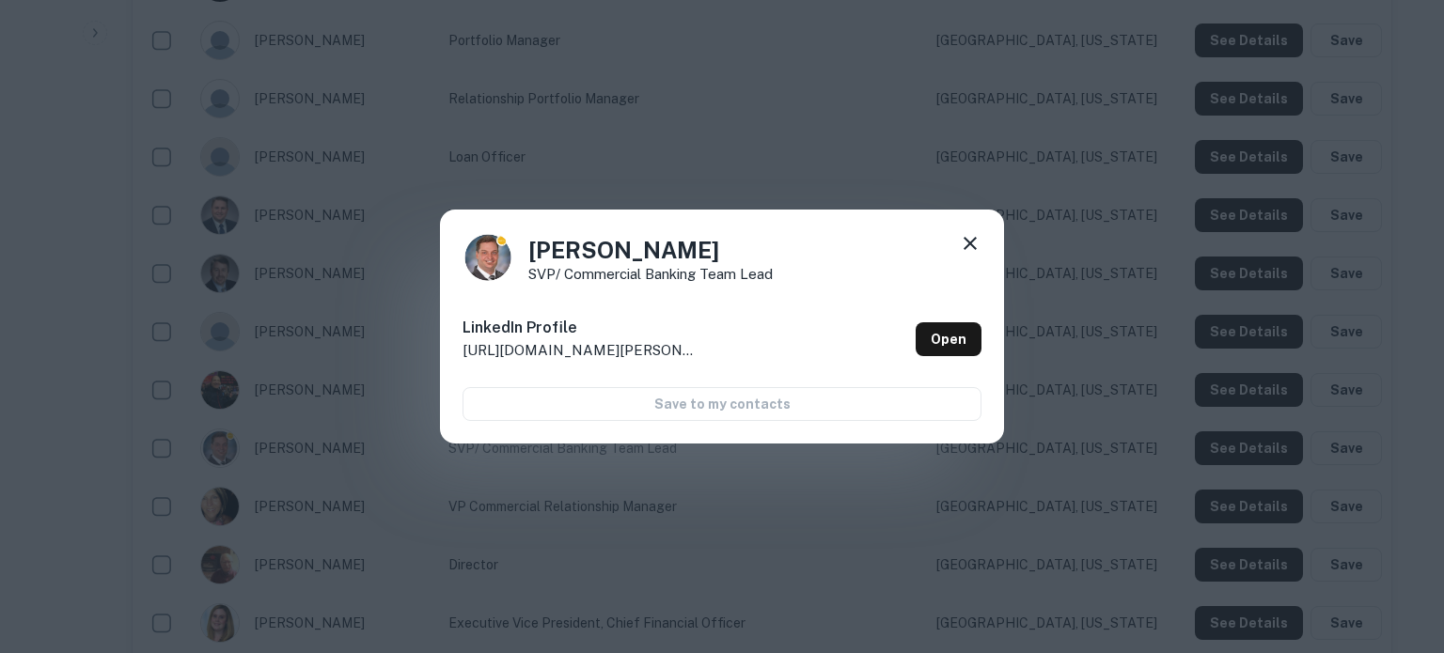
click at [966, 243] on icon at bounding box center [970, 243] width 23 height 23
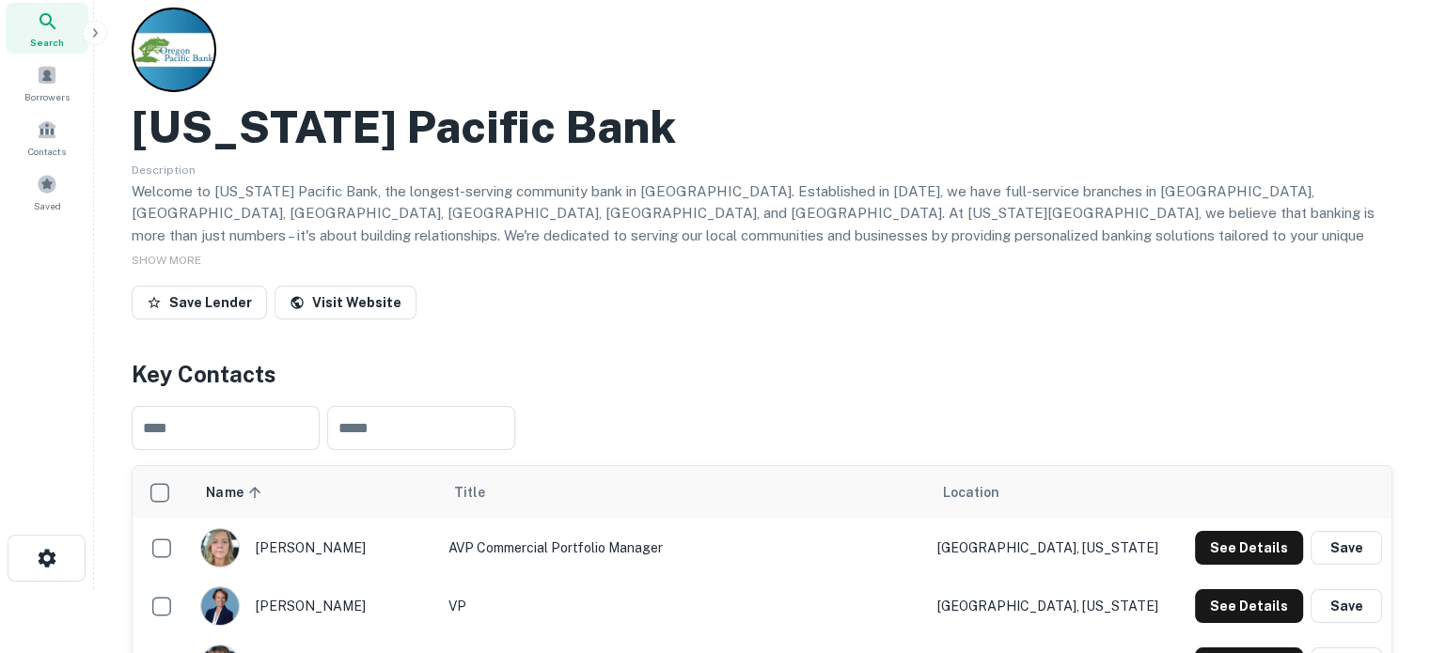
scroll to position [0, 0]
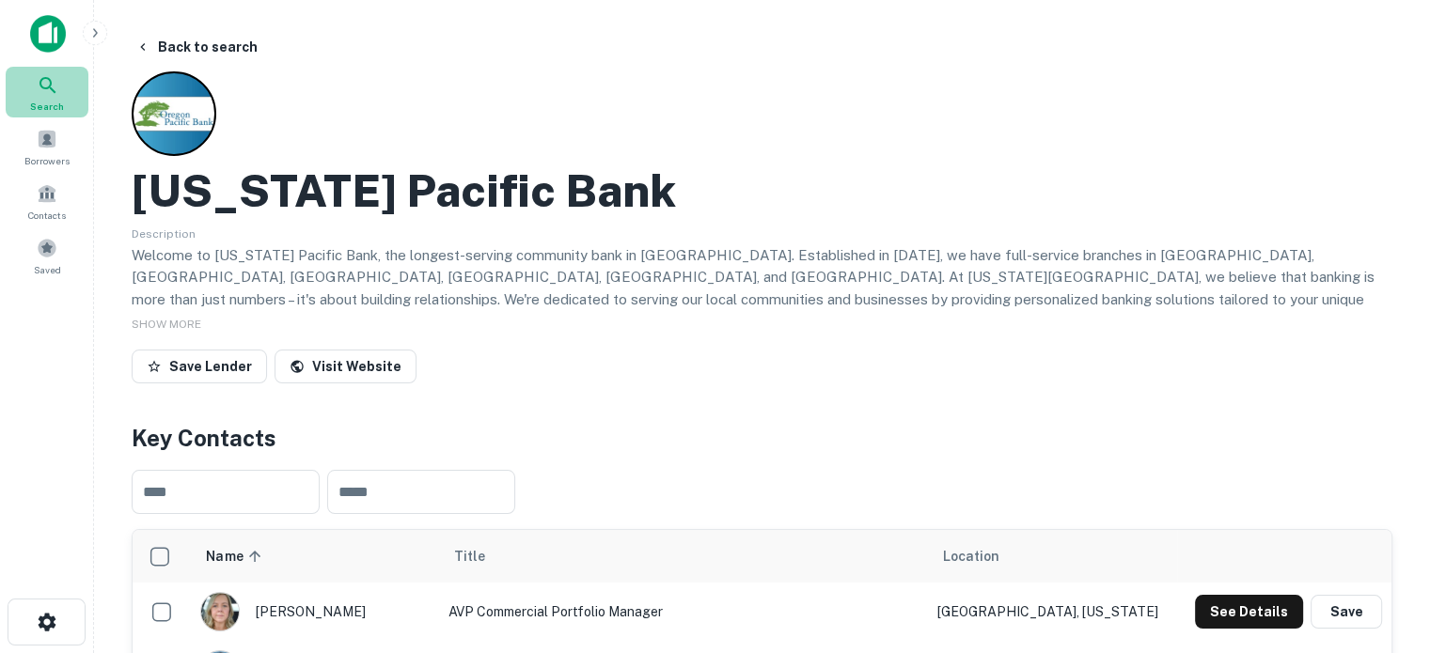
click at [47, 80] on icon at bounding box center [48, 85] width 23 height 23
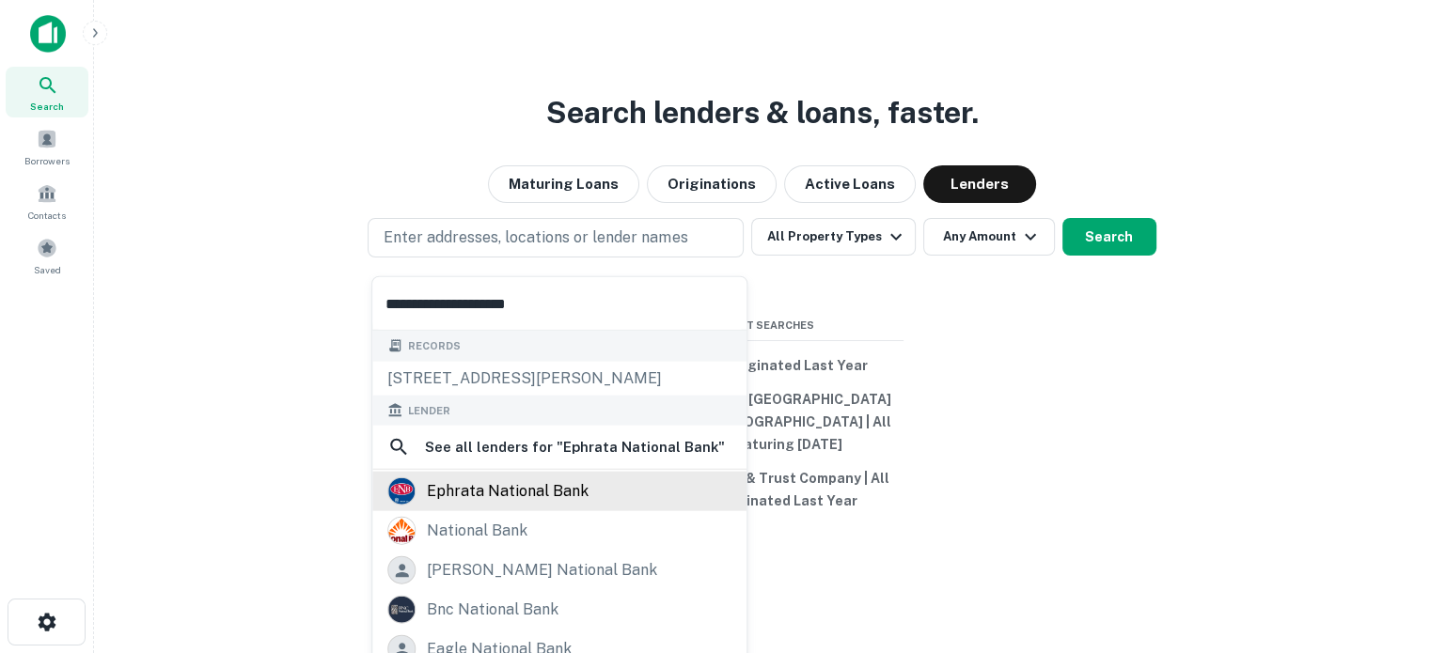
type input "**********"
drag, startPoint x: 512, startPoint y: 495, endPoint x: 658, endPoint y: 479, distance: 146.6
click at [512, 495] on div "ephrata national bank" at bounding box center [508, 492] width 162 height 28
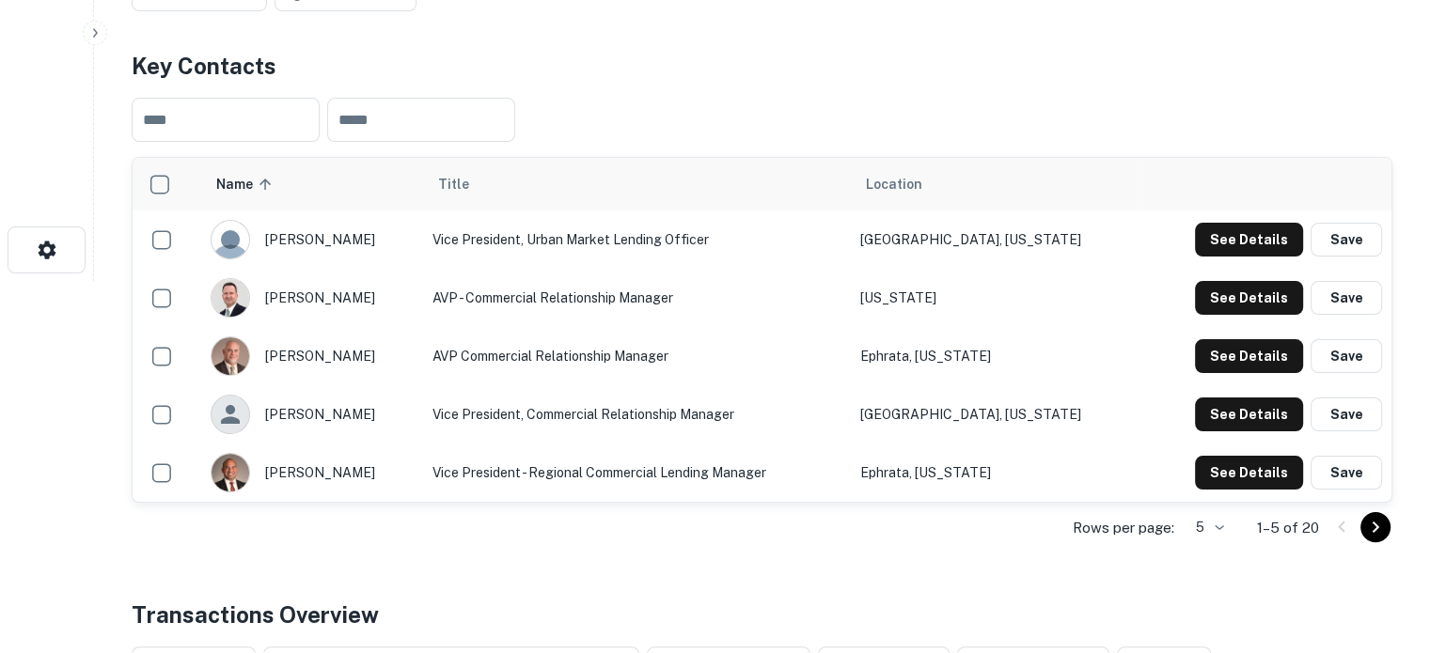
scroll to position [376, 0]
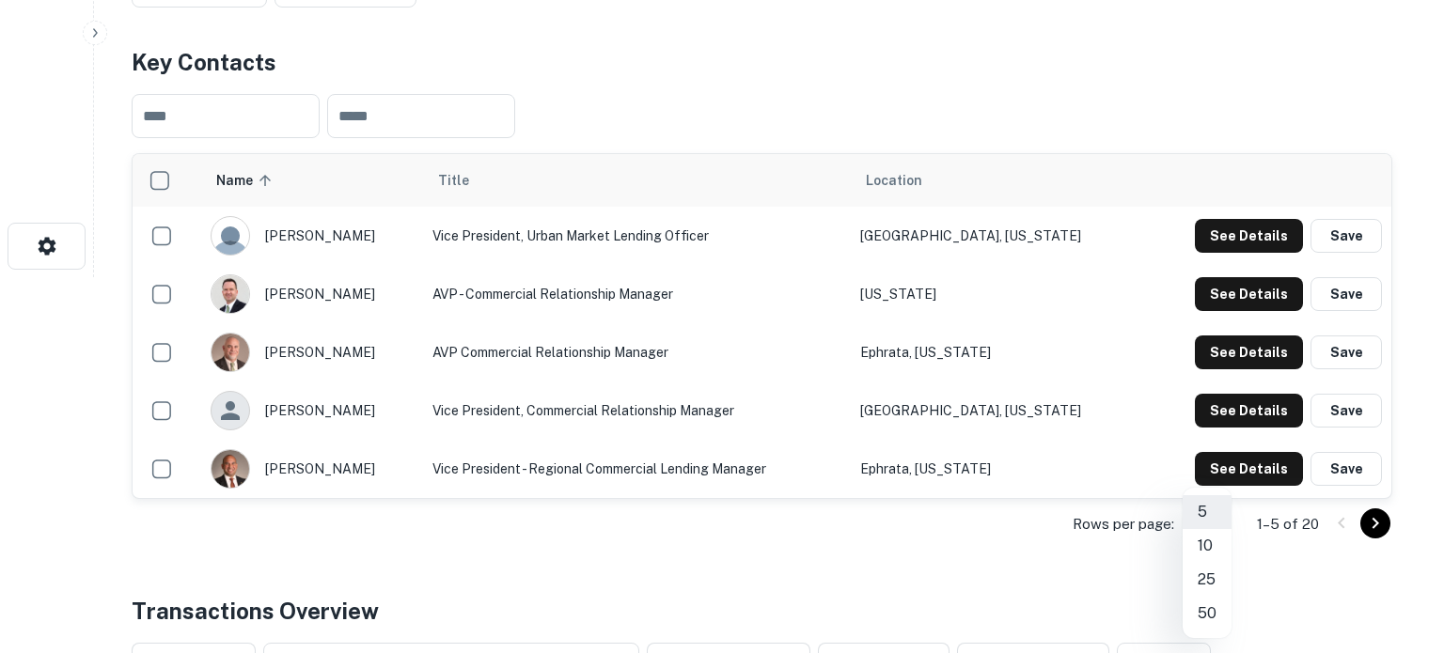
click at [1214, 574] on li "25" at bounding box center [1207, 580] width 49 height 34
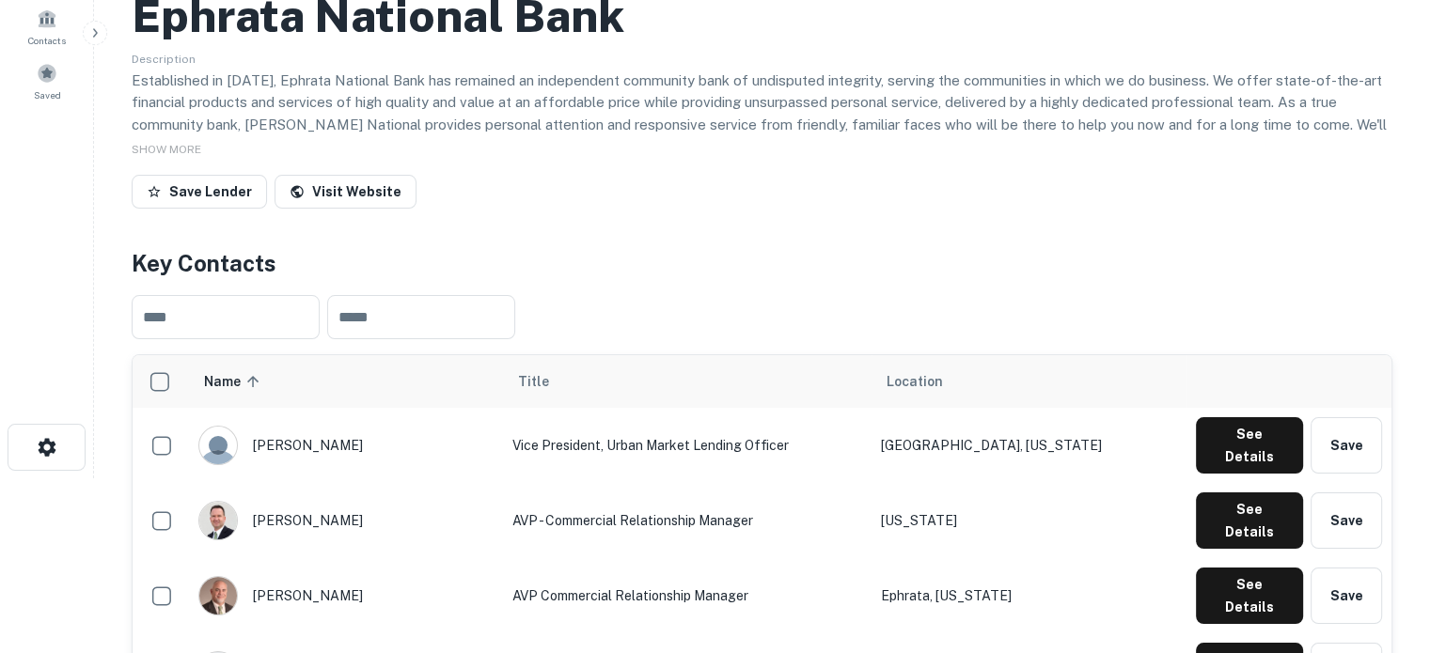
scroll to position [94, 0]
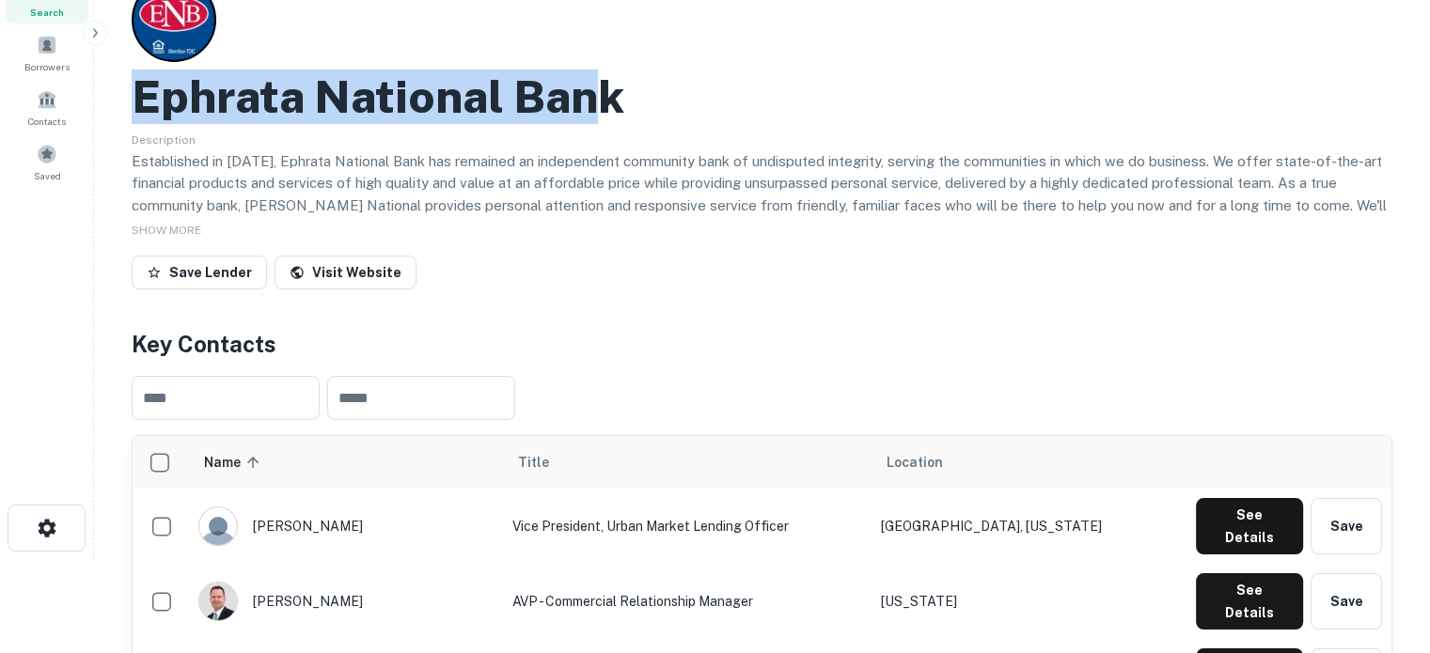
drag, startPoint x: 128, startPoint y: 93, endPoint x: 605, endPoint y: 108, distance: 477.8
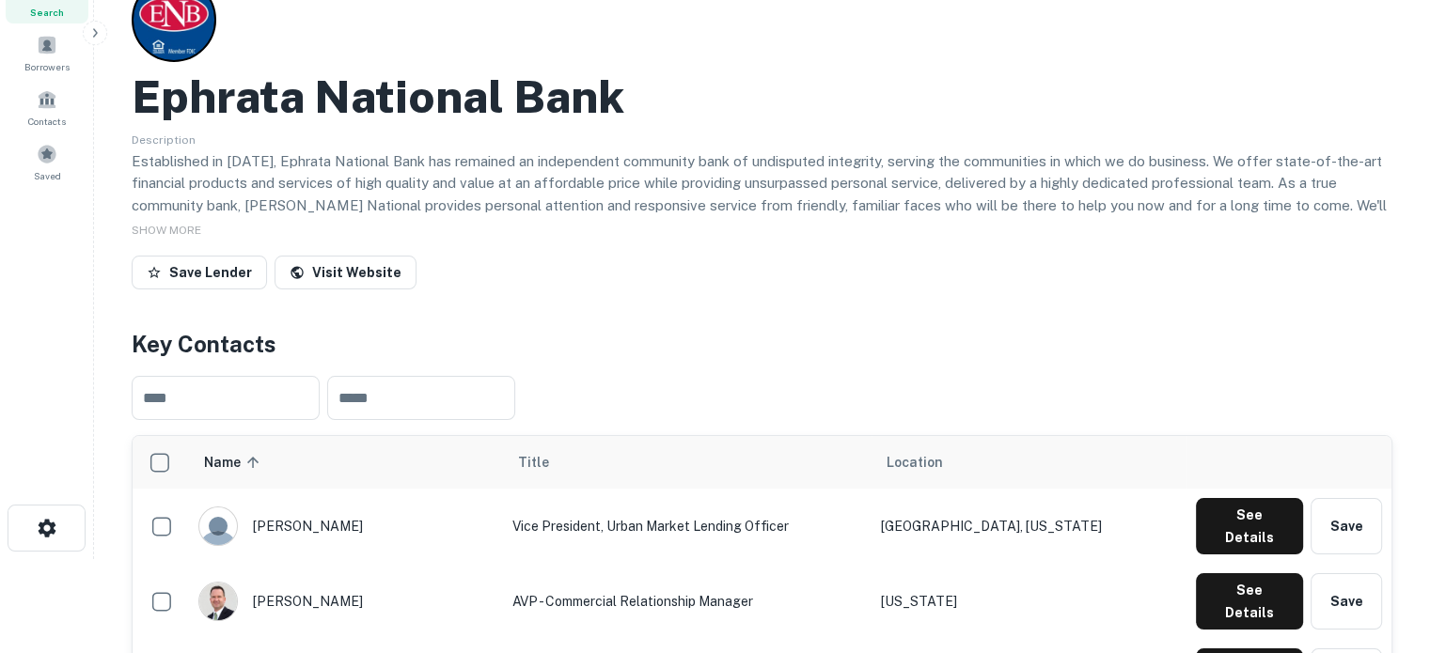
click at [675, 111] on div "Ephrata National Bank" at bounding box center [762, 97] width 1261 height 55
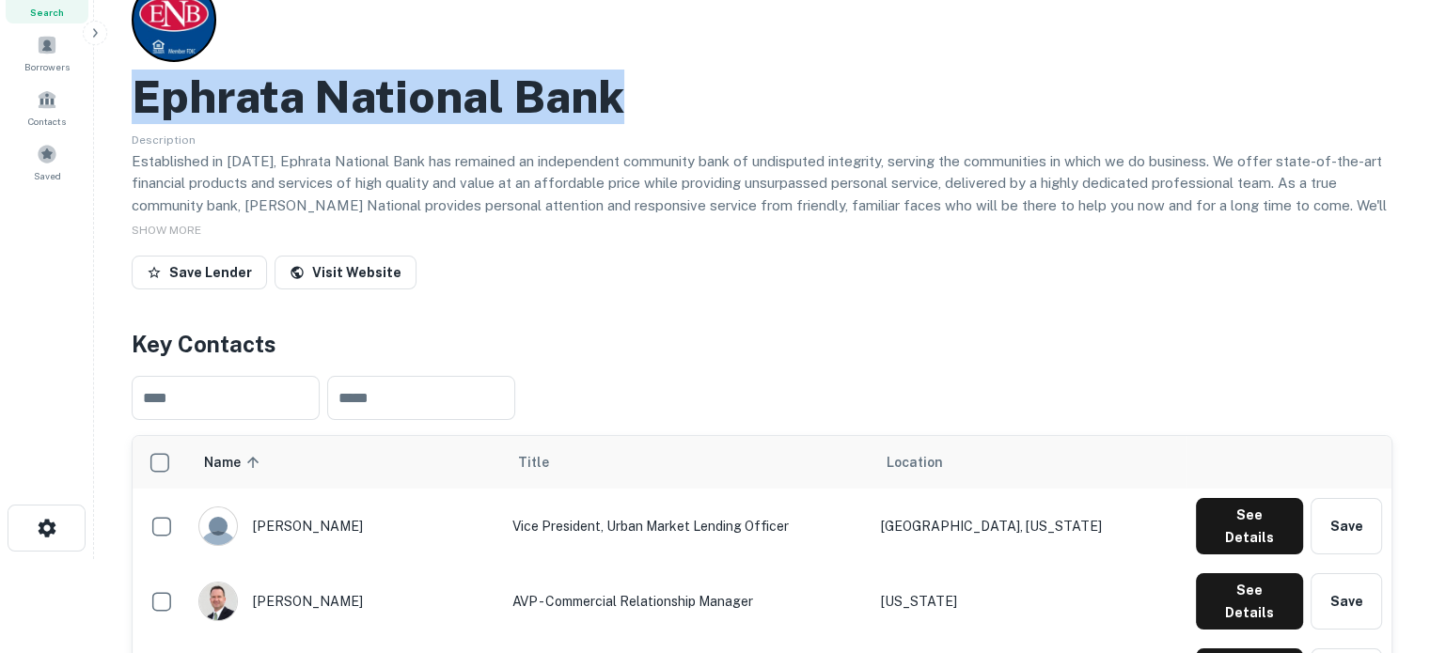
drag, startPoint x: 135, startPoint y: 94, endPoint x: 628, endPoint y: 108, distance: 492.8
click at [628, 108] on div "Ephrata National Bank" at bounding box center [762, 97] width 1261 height 55
copy h2 "Ephrata National Bank"
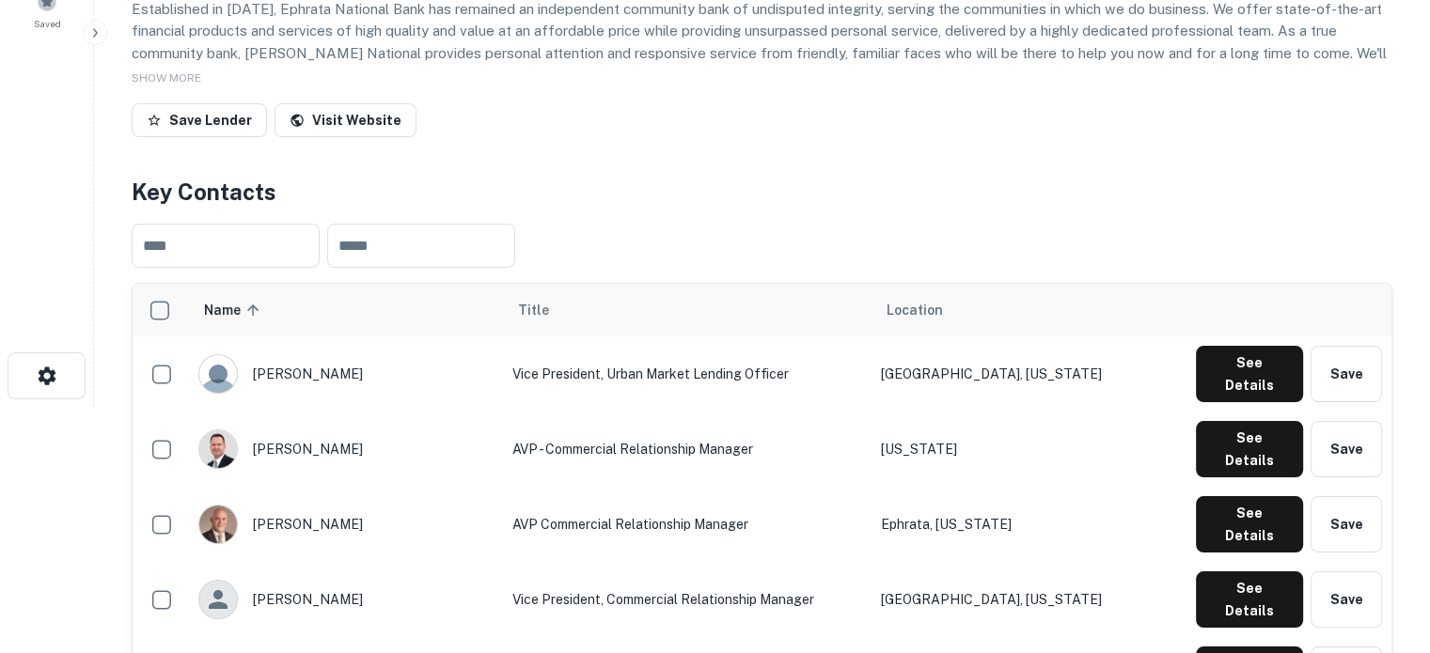
scroll to position [376, 0]
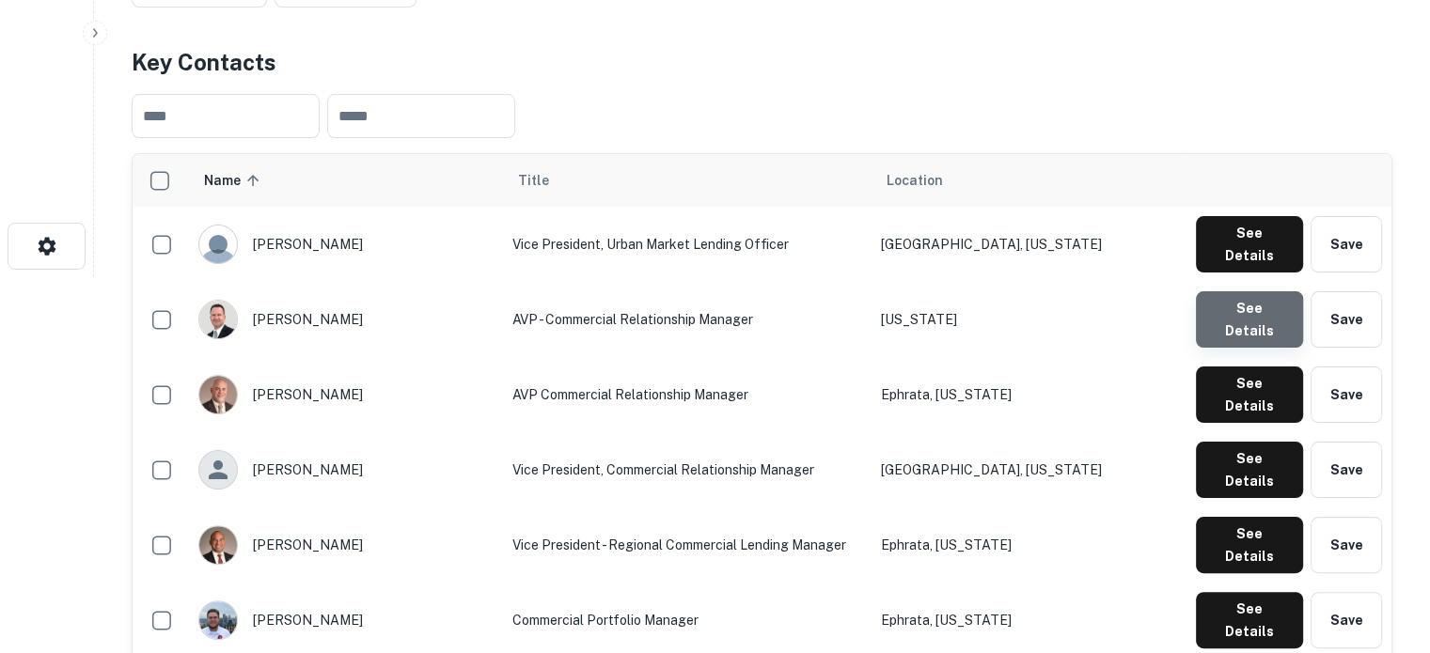
click at [1226, 308] on button "See Details" at bounding box center [1249, 319] width 107 height 56
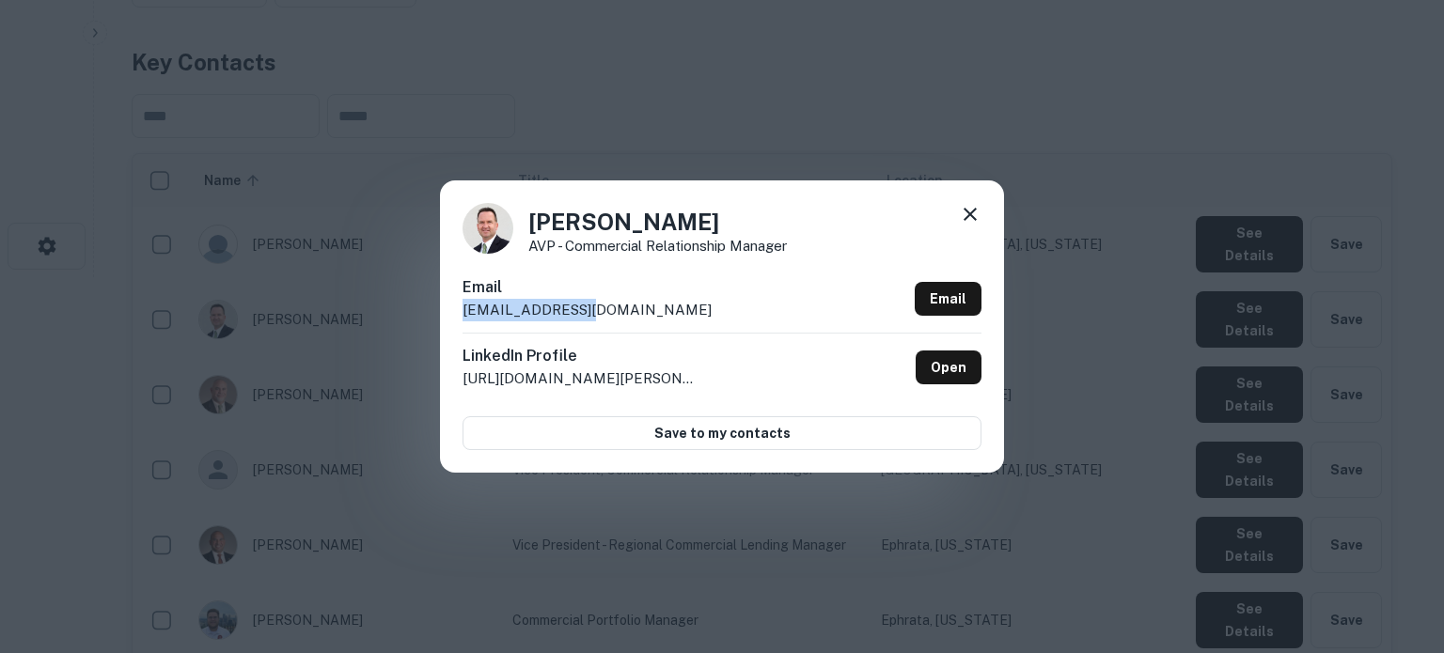
drag, startPoint x: 447, startPoint y: 312, endPoint x: 636, endPoint y: 311, distance: 189.9
click at [636, 311] on div "Mike Farina AVP - Commercial Relationship Manager Email mfarina@epnb.com Email …" at bounding box center [722, 325] width 564 height 291
copy p "mfarina@epnb.com"
click at [966, 215] on icon at bounding box center [970, 214] width 23 height 23
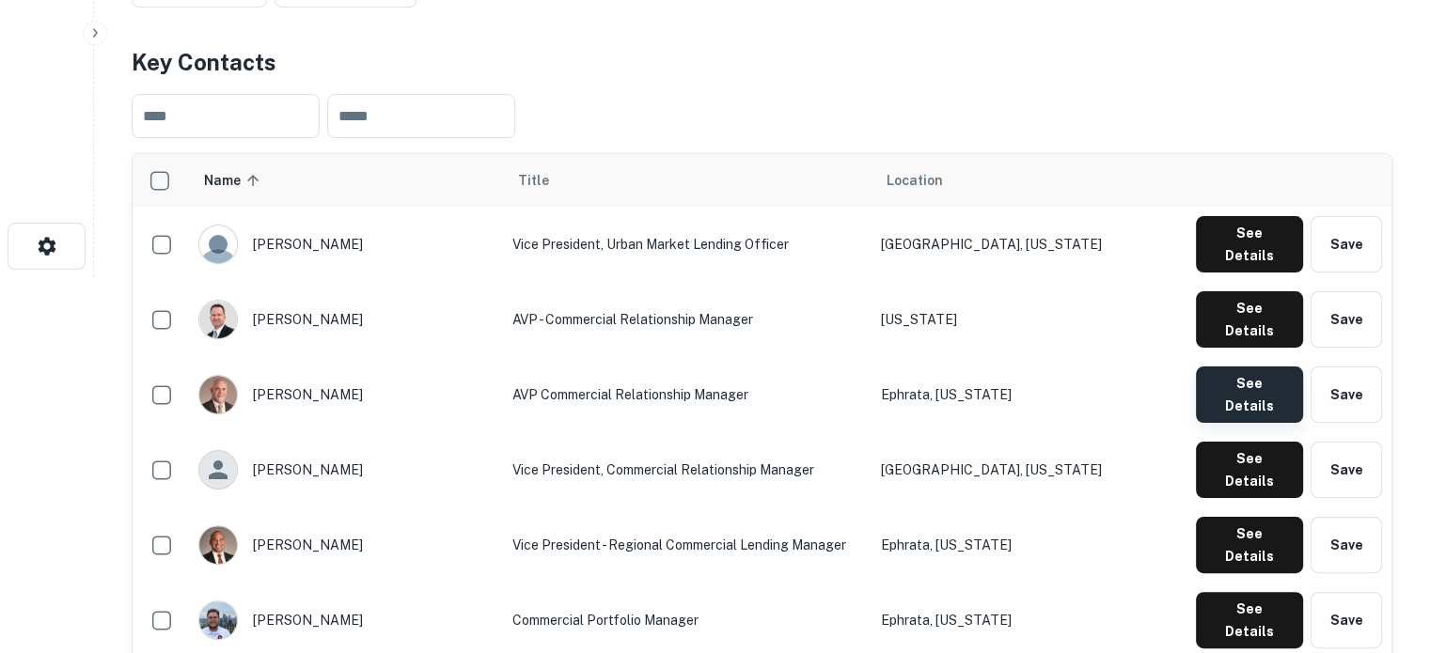
click at [1241, 367] on button "See Details" at bounding box center [1249, 395] width 107 height 56
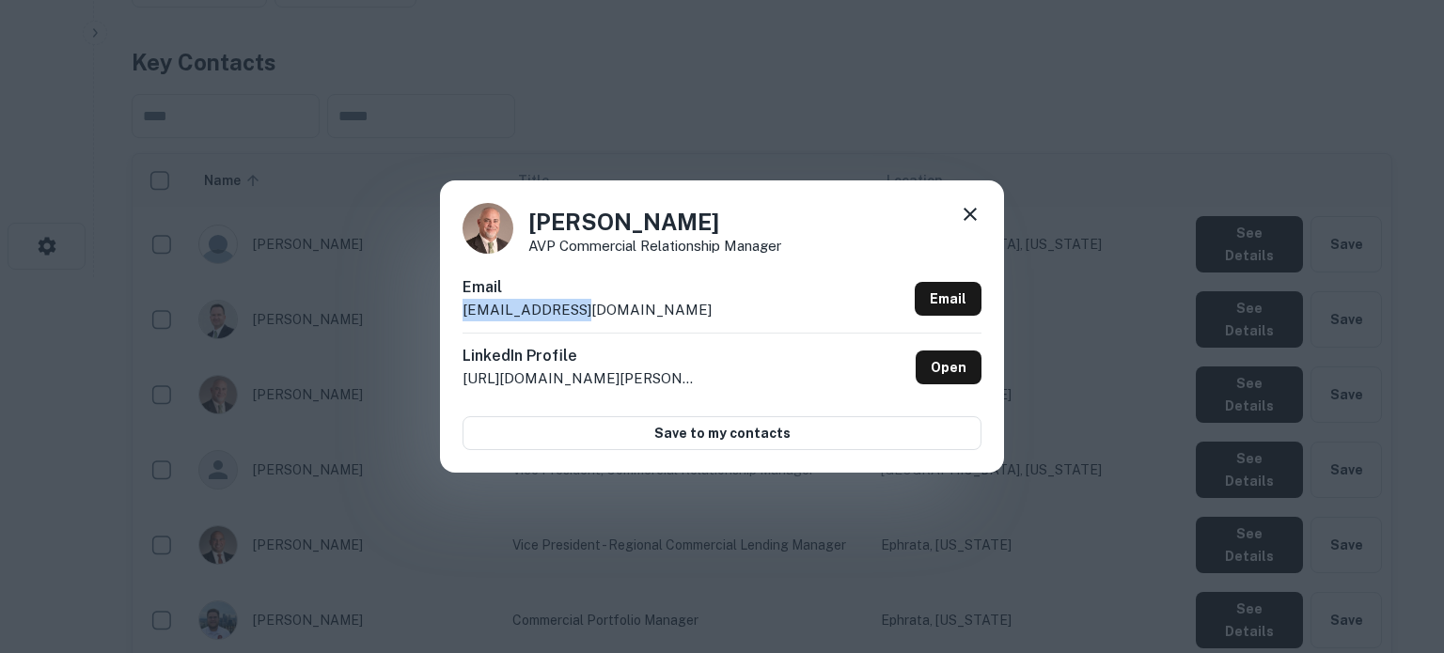
drag, startPoint x: 591, startPoint y: 311, endPoint x: 609, endPoint y: 313, distance: 18.0
click at [609, 313] on div "Patrick Henry AVP Commercial Relationship Manager Email phenry@epnb.com Email L…" at bounding box center [722, 325] width 564 height 291
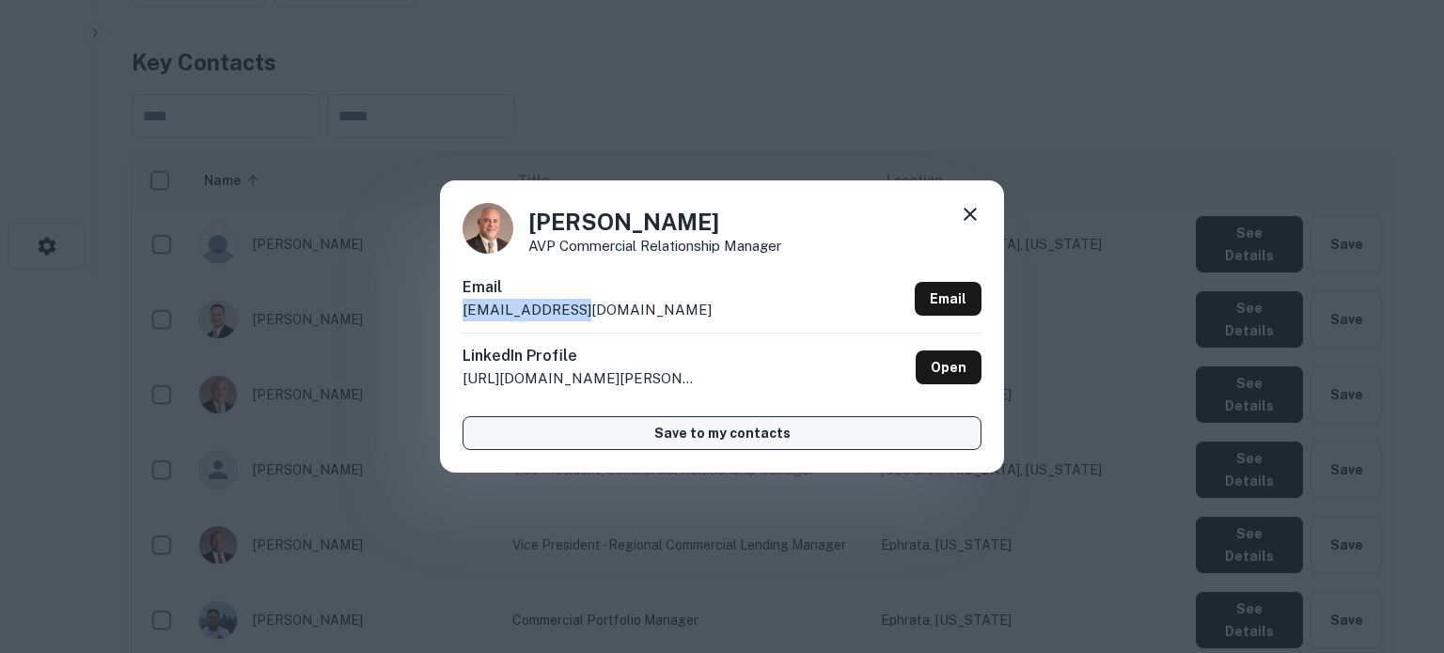
copy p "phenry@epnb.com"
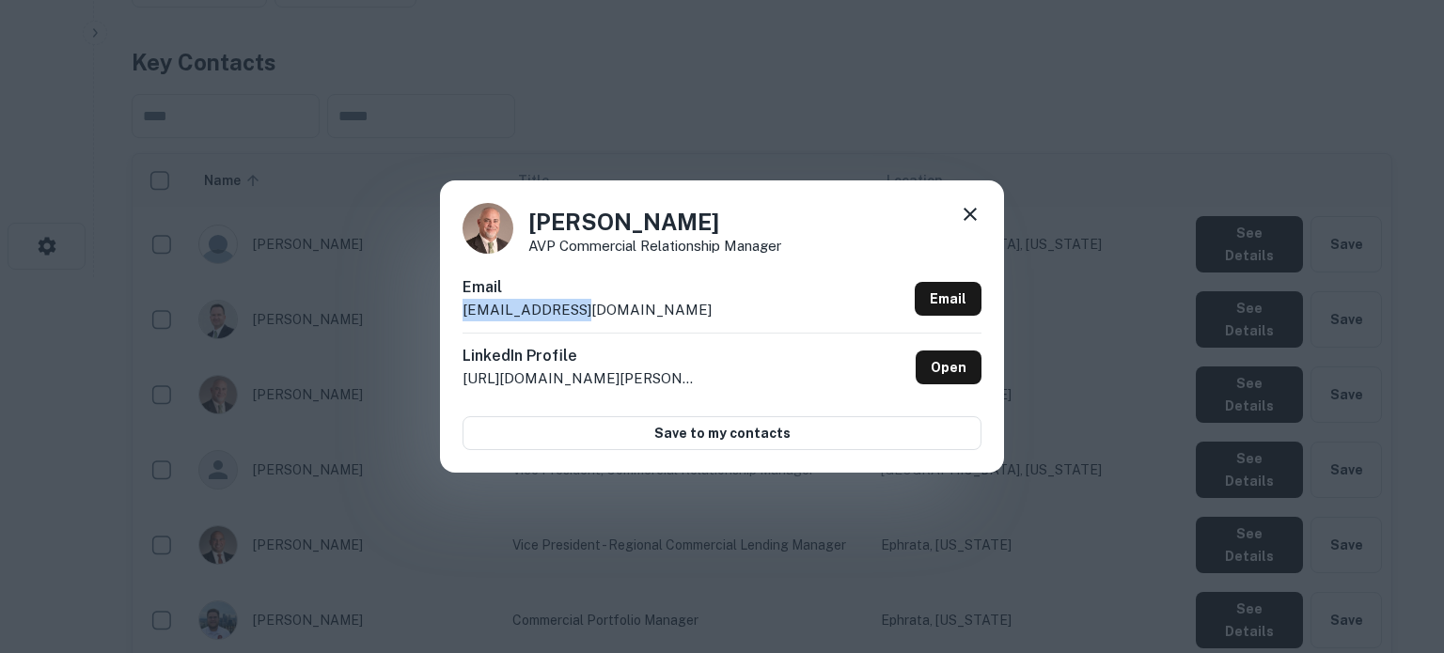
click at [978, 221] on icon at bounding box center [970, 214] width 23 height 23
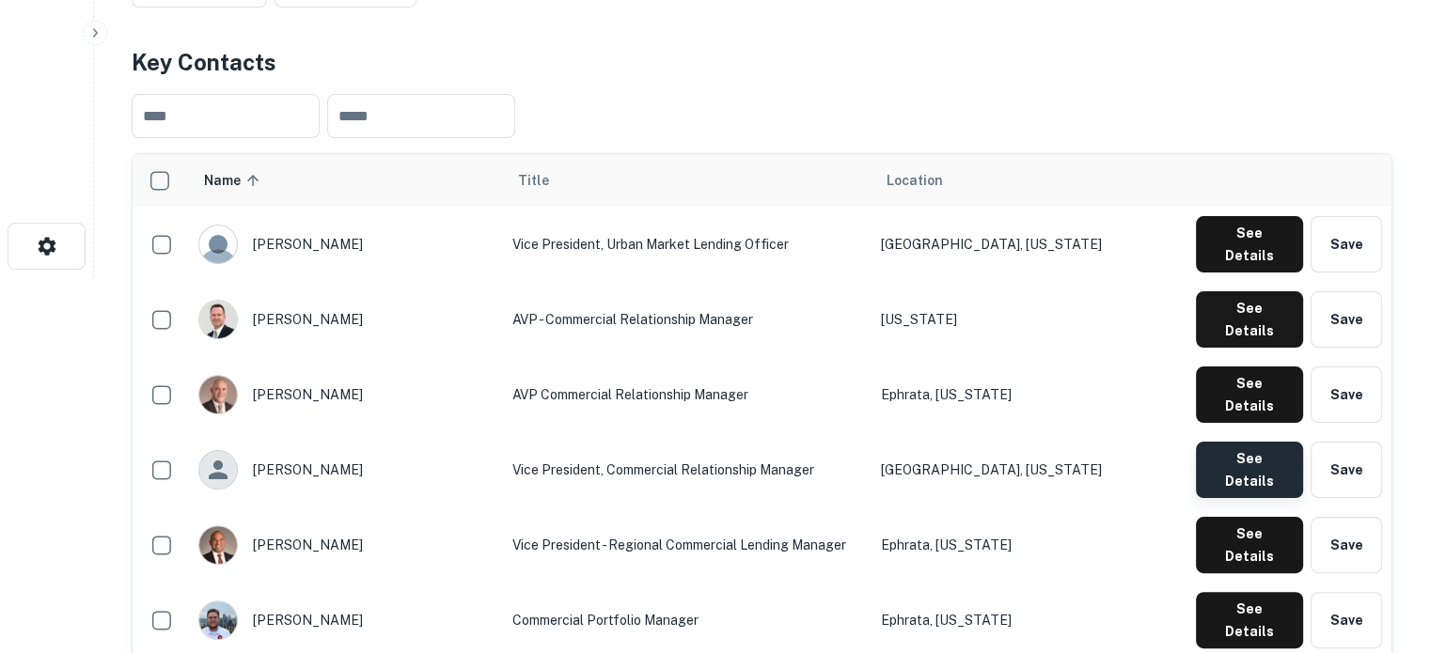
click at [1245, 442] on button "See Details" at bounding box center [1249, 470] width 107 height 56
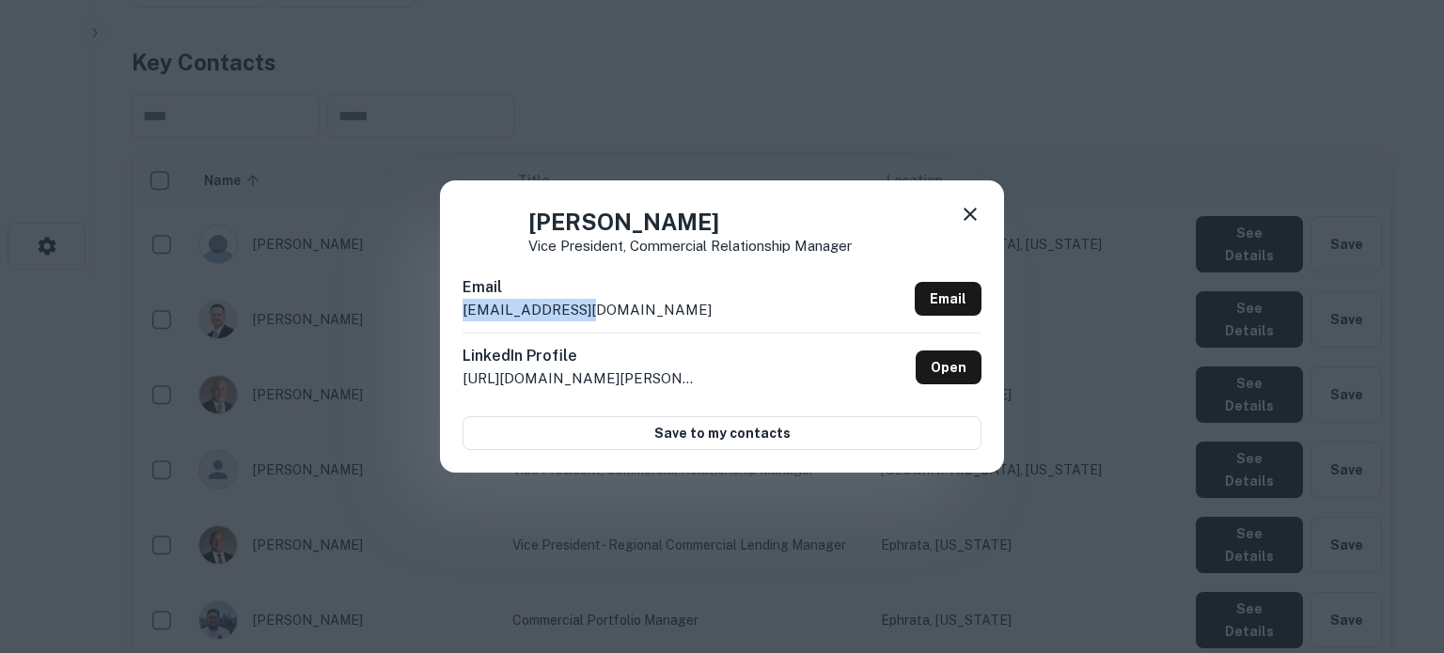
drag, startPoint x: 464, startPoint y: 315, endPoint x: 602, endPoint y: 312, distance: 137.3
click at [602, 312] on div "Email trieker@epnb.com Email" at bounding box center [721, 304] width 519 height 56
copy p "trieker@epnb.com"
click at [970, 221] on icon at bounding box center [970, 214] width 23 height 23
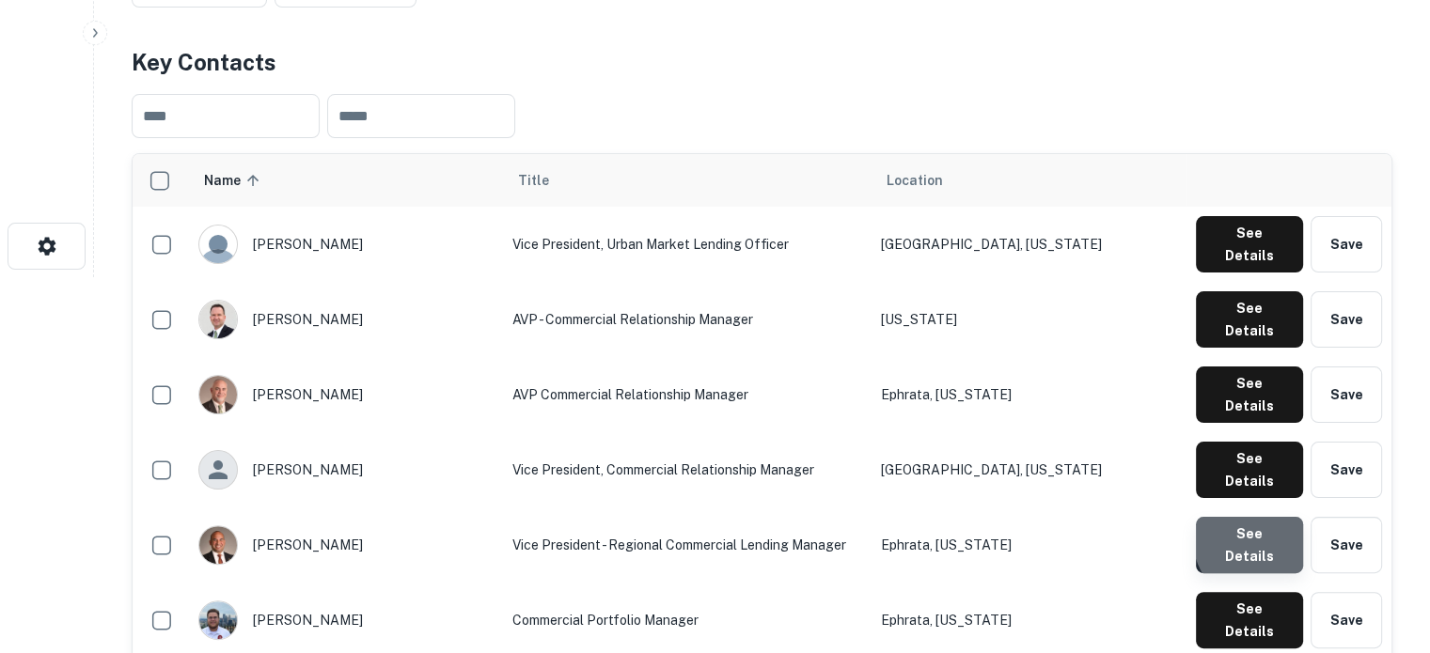
click at [1272, 517] on button "See Details" at bounding box center [1249, 545] width 107 height 56
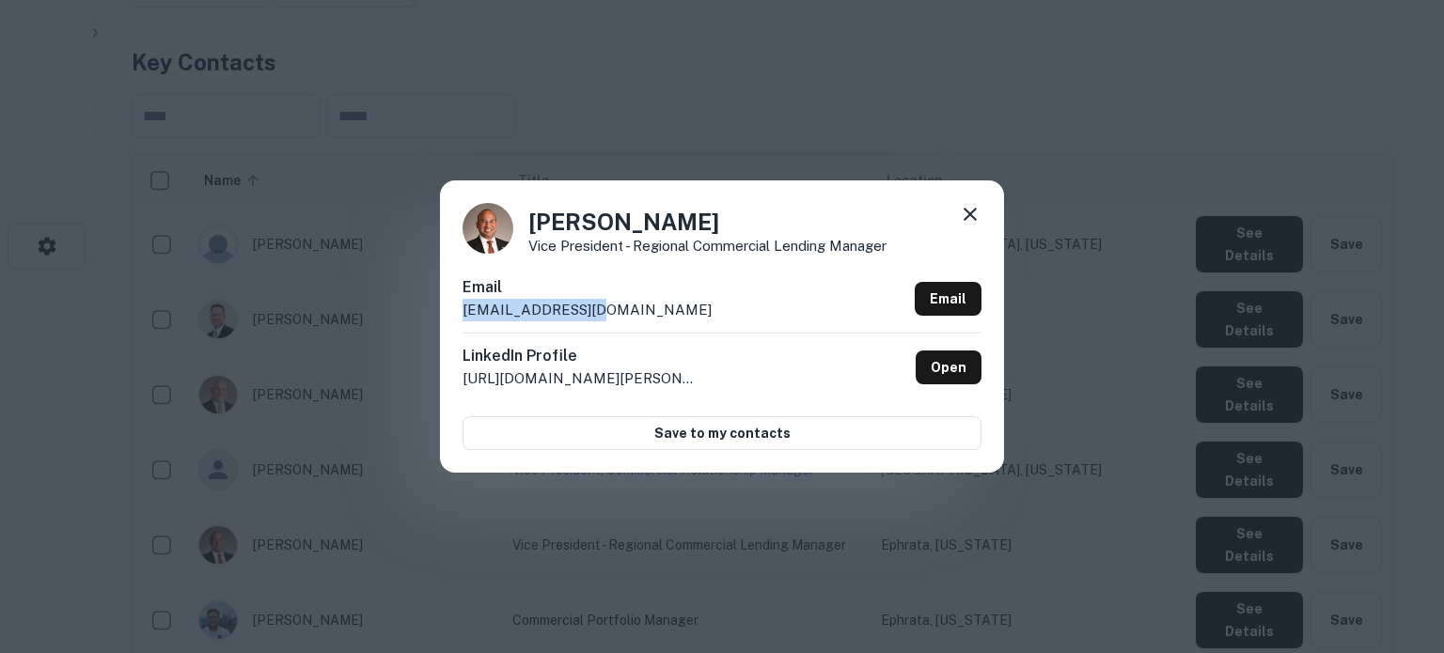
drag, startPoint x: 474, startPoint y: 314, endPoint x: 622, endPoint y: 307, distance: 148.7
click at [622, 307] on div "Email wsanchez@epnb.com Email" at bounding box center [721, 304] width 519 height 56
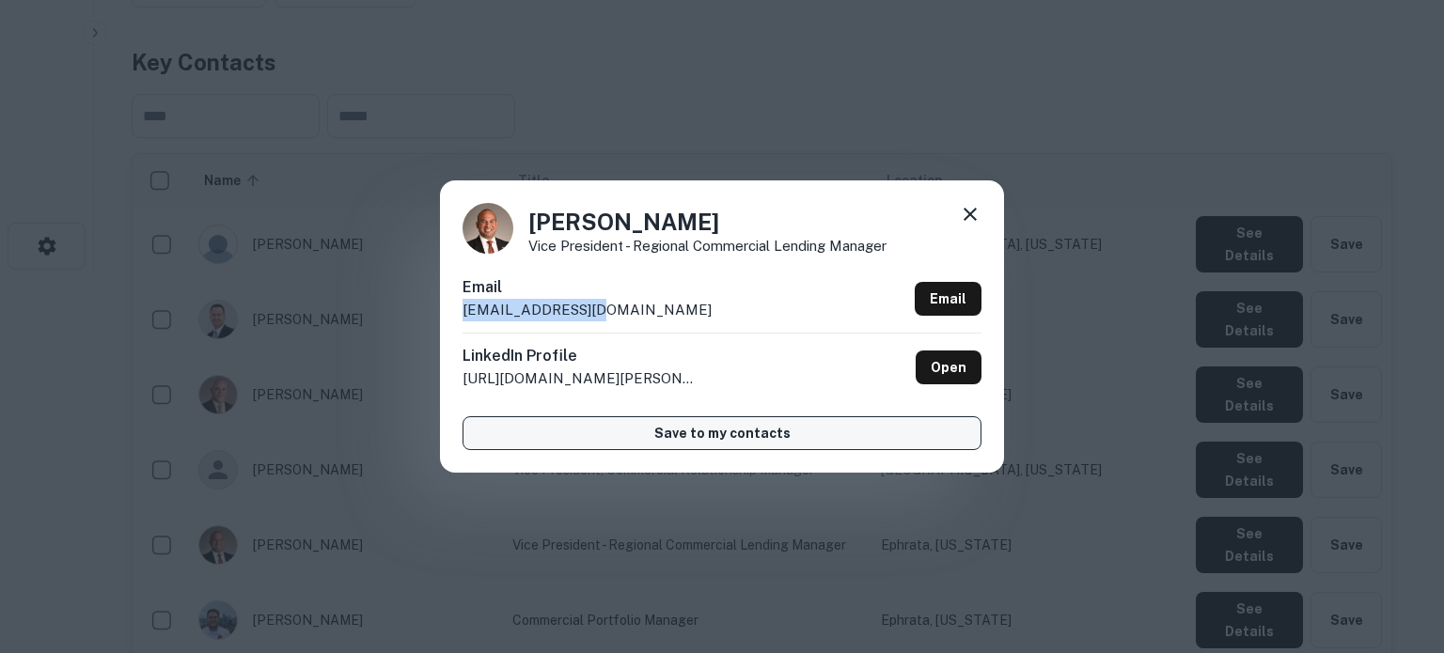
copy p "wsanchez@epnb.com"
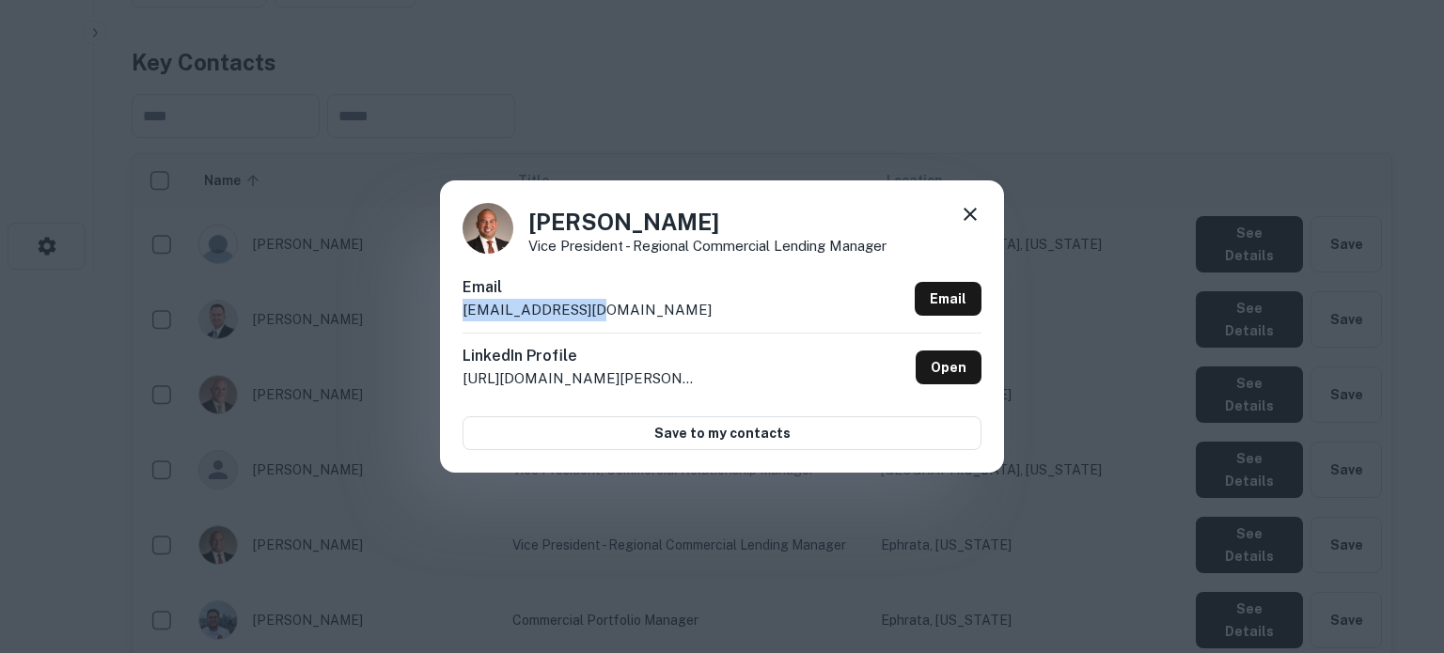
click at [964, 216] on icon at bounding box center [970, 214] width 23 height 23
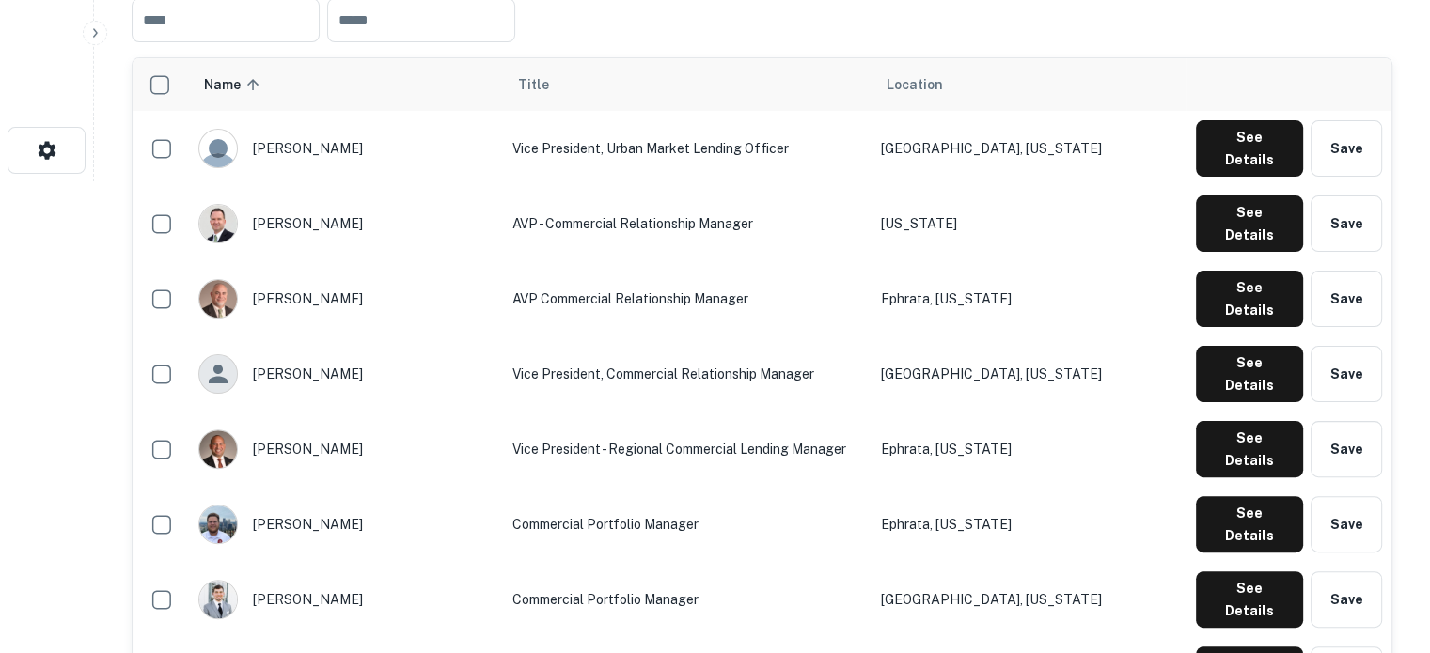
scroll to position [658, 0]
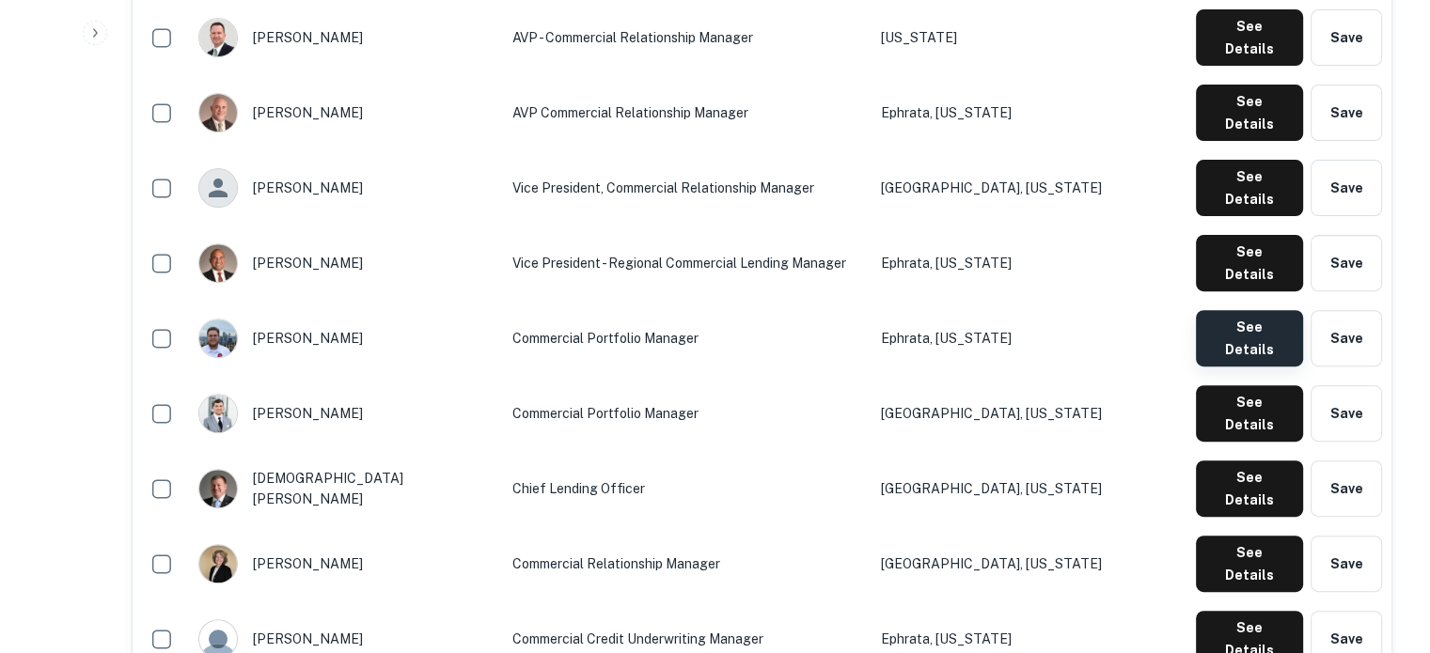
click at [1256, 310] on button "See Details" at bounding box center [1249, 338] width 107 height 56
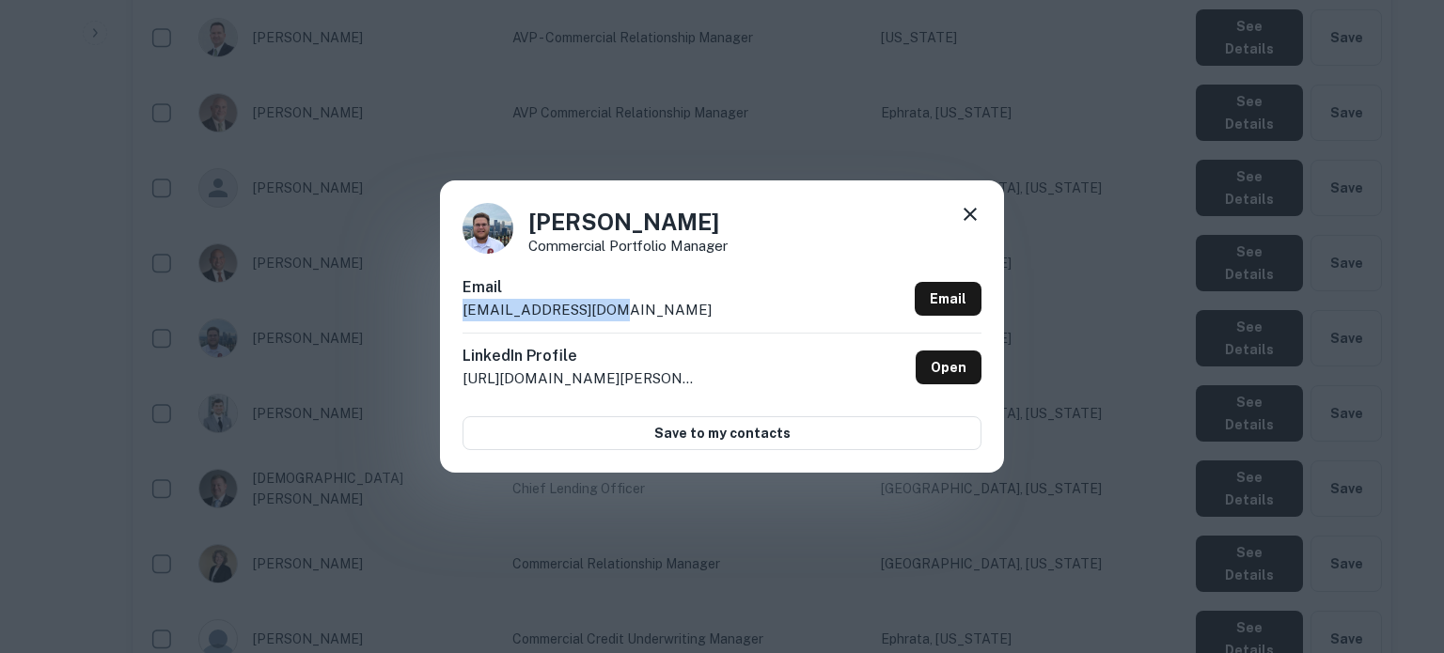
drag, startPoint x: 462, startPoint y: 315, endPoint x: 631, endPoint y: 312, distance: 168.3
click at [631, 312] on div "Email aphillippi@epnb.com Email" at bounding box center [721, 304] width 519 height 56
copy p "aphillippi@epnb.com"
click at [968, 212] on icon at bounding box center [970, 214] width 23 height 23
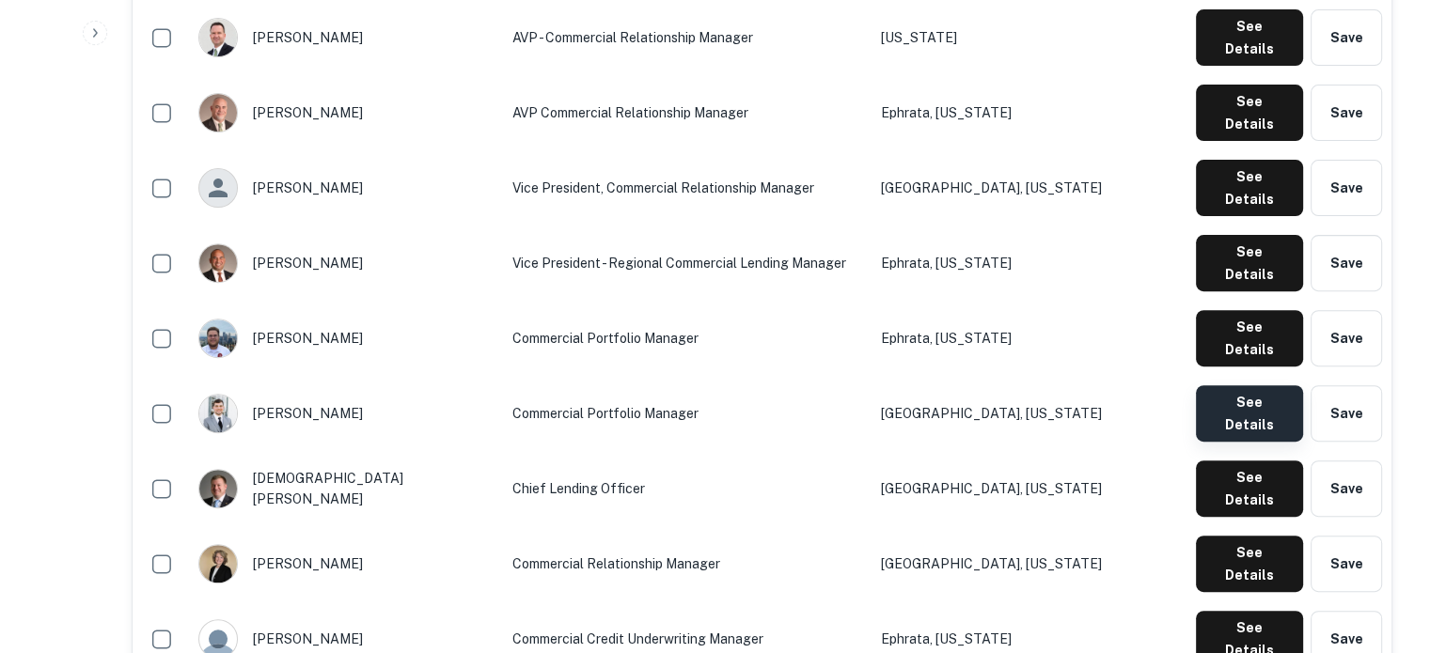
click at [1250, 385] on button "See Details" at bounding box center [1249, 413] width 107 height 56
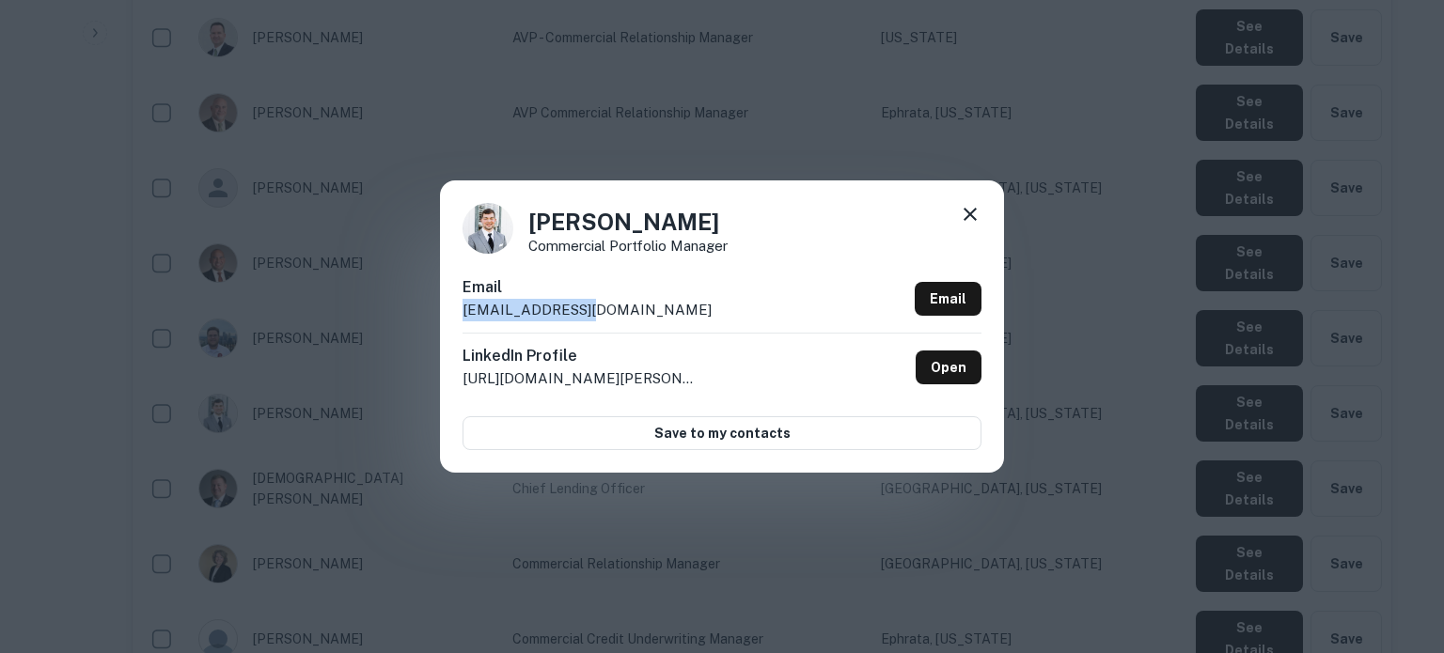
drag, startPoint x: 463, startPoint y: 315, endPoint x: 608, endPoint y: 314, distance: 144.8
click at [608, 314] on div "Email asoltys@epnb.com Email" at bounding box center [721, 304] width 519 height 56
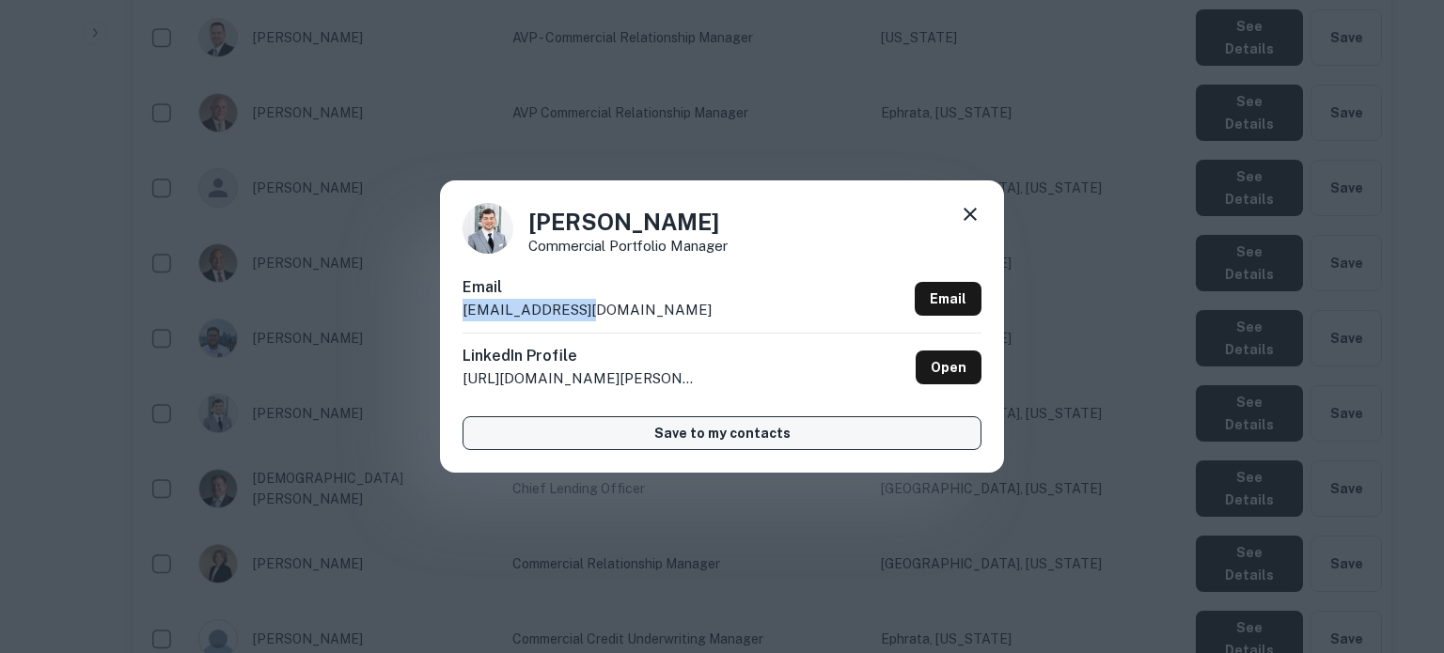
copy p "asoltys@epnb.com"
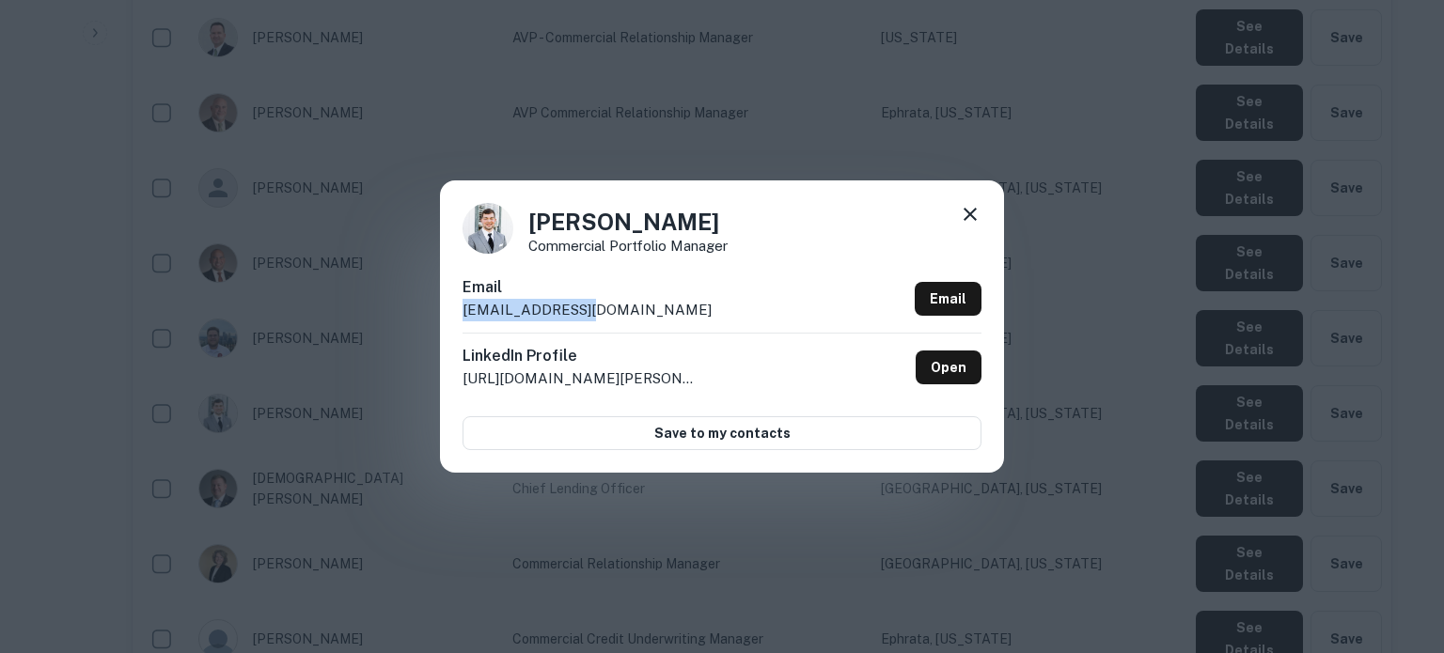
click at [975, 218] on icon at bounding box center [970, 214] width 23 height 23
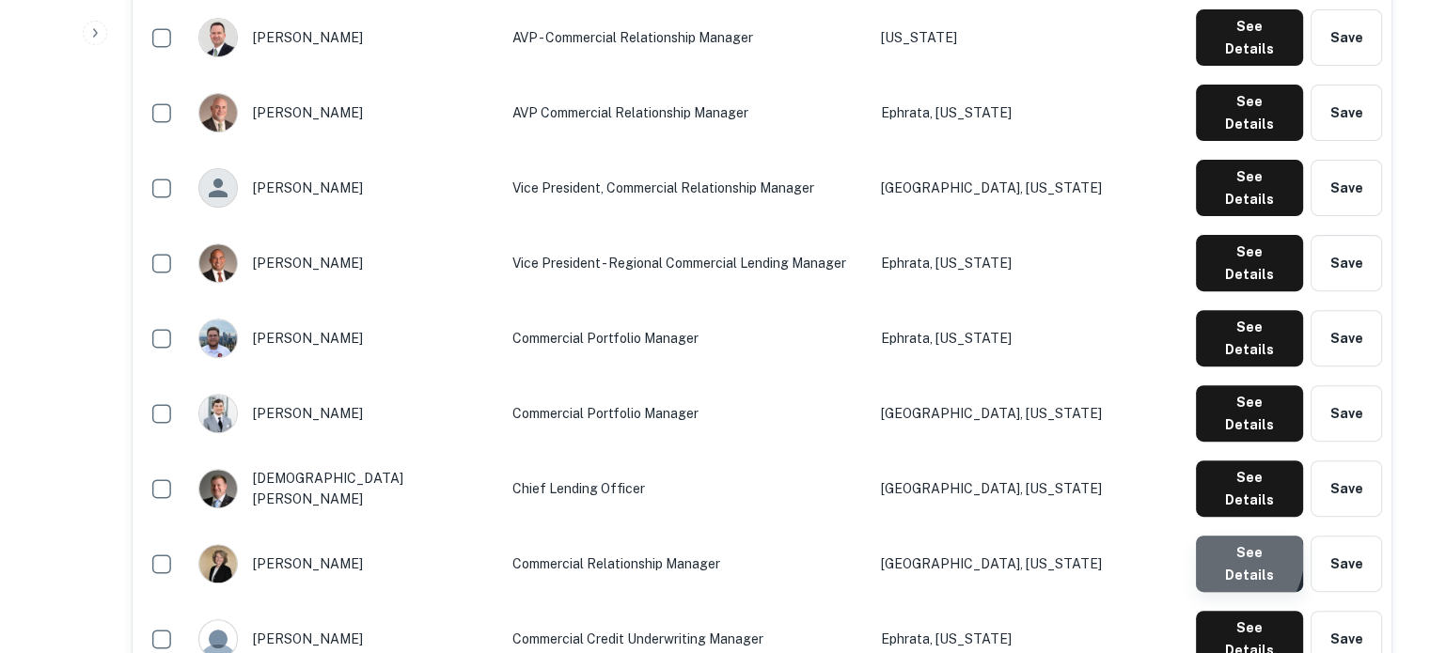
click at [1228, 536] on button "See Details" at bounding box center [1249, 564] width 107 height 56
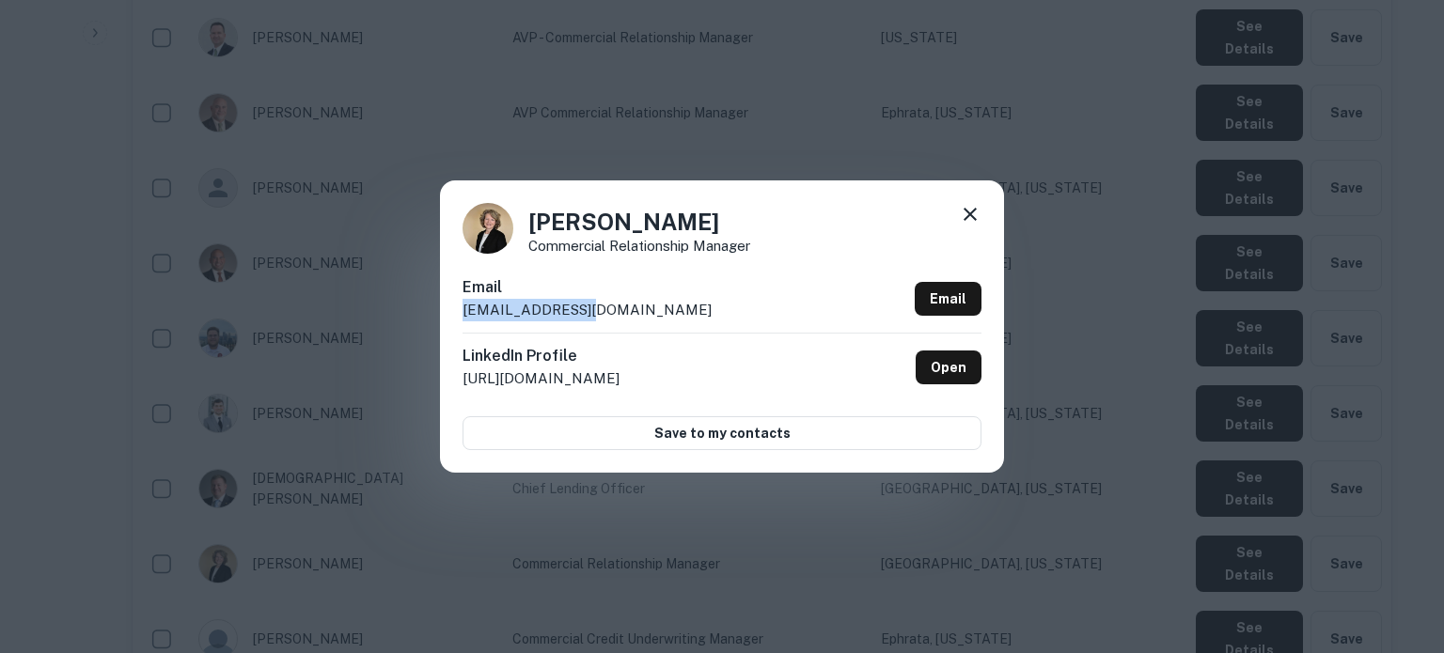
drag, startPoint x: 462, startPoint y: 316, endPoint x: 602, endPoint y: 308, distance: 139.3
click at [602, 308] on div "Email ddupler@epnb.com Email" at bounding box center [721, 304] width 519 height 56
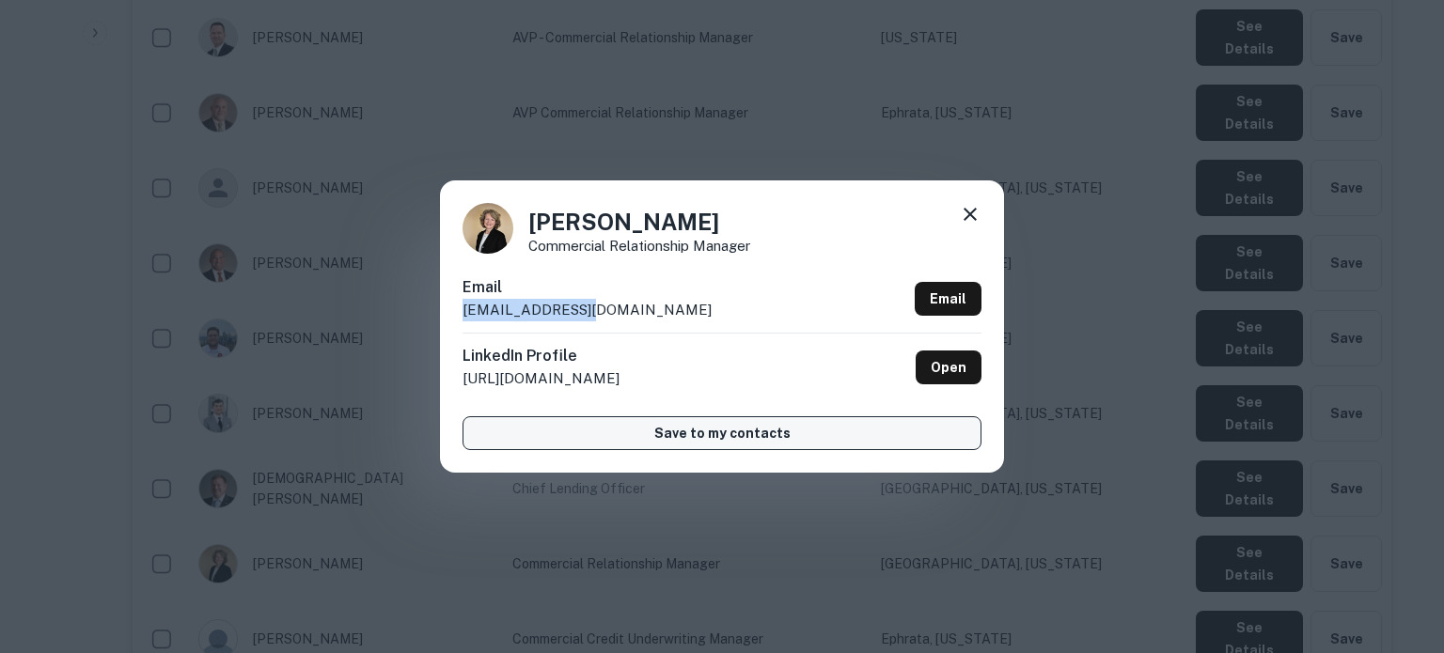
copy p "ddupler@epnb.com"
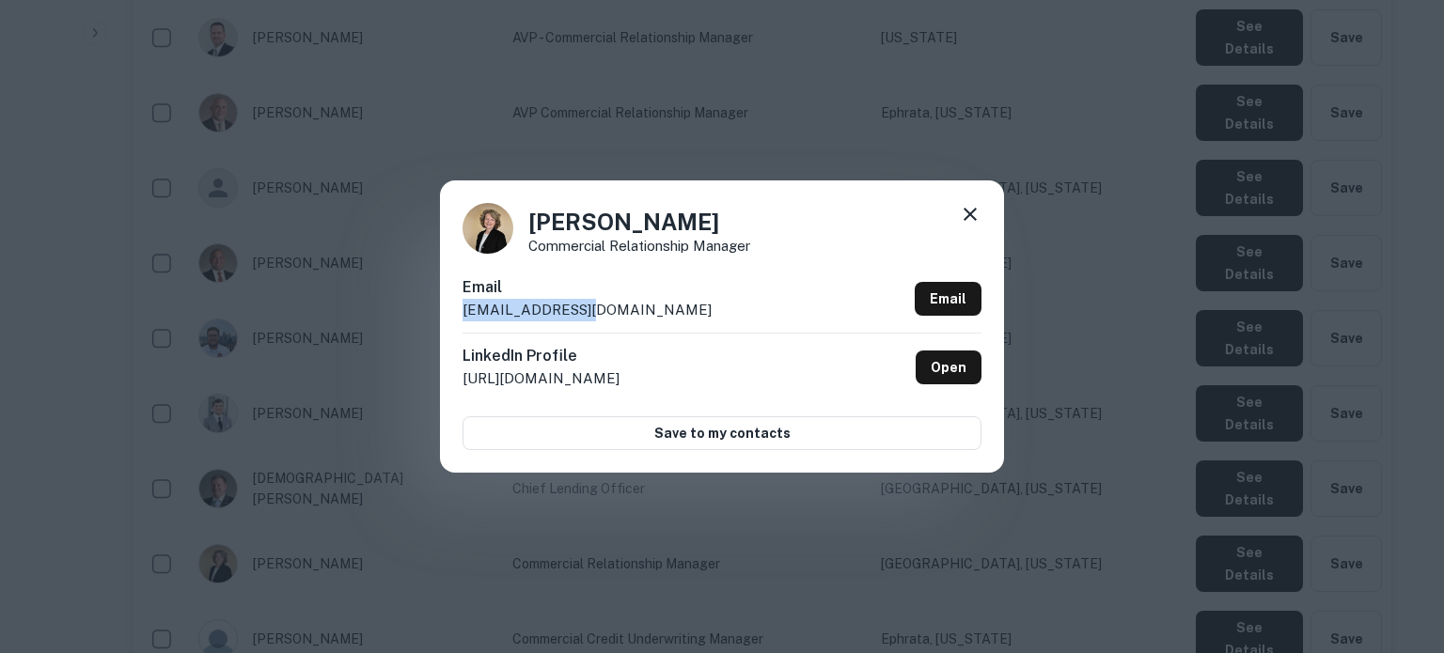
click at [973, 215] on icon at bounding box center [970, 214] width 23 height 23
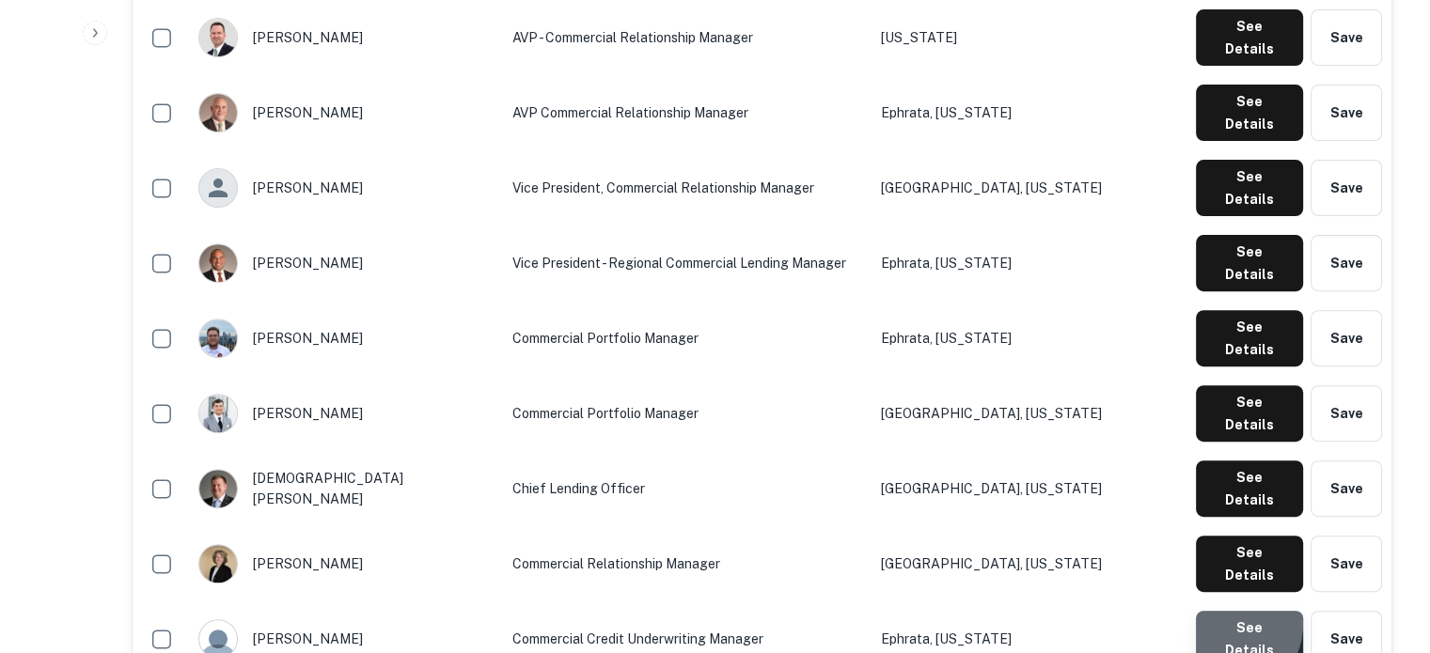
click at [1228, 611] on button "See Details" at bounding box center [1249, 639] width 107 height 56
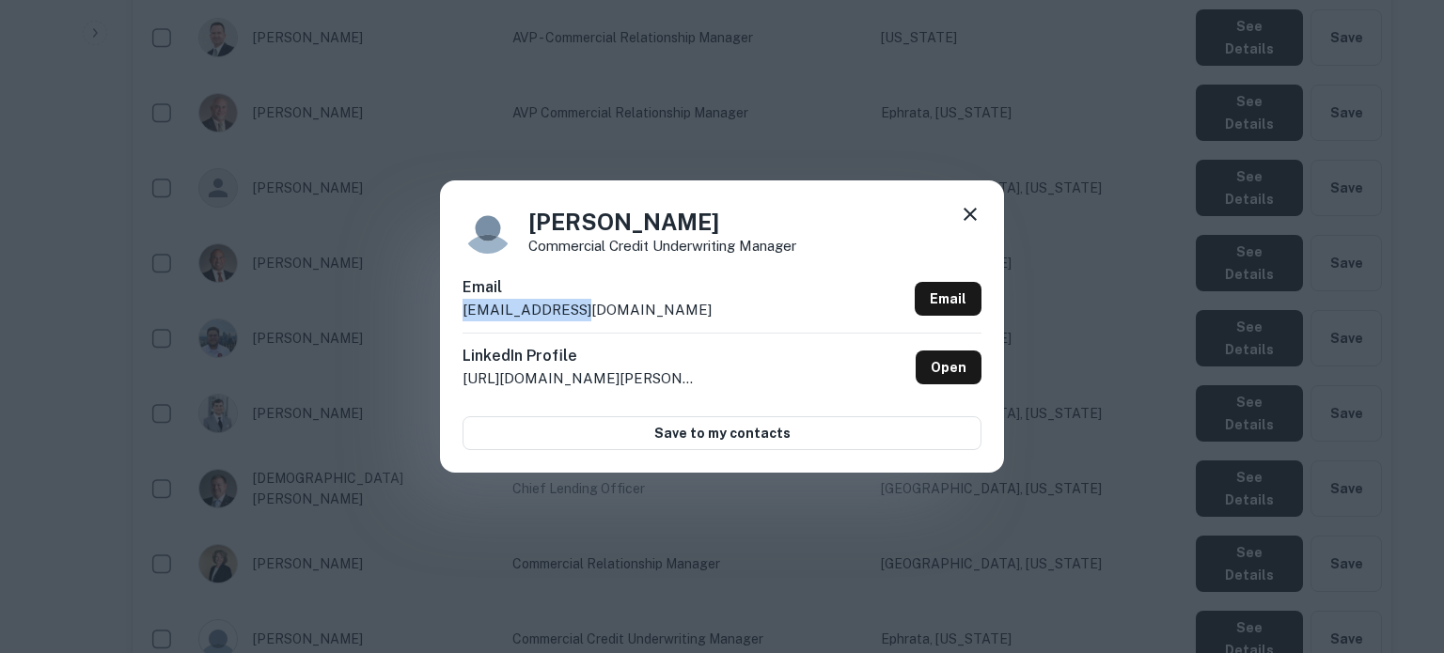
drag, startPoint x: 463, startPoint y: 312, endPoint x: 591, endPoint y: 312, distance: 127.8
click at [591, 312] on div "Email gbrown@epnb.com Email" at bounding box center [721, 304] width 519 height 56
copy p "gbrown@epnb.com"
click at [967, 218] on icon at bounding box center [970, 214] width 13 height 13
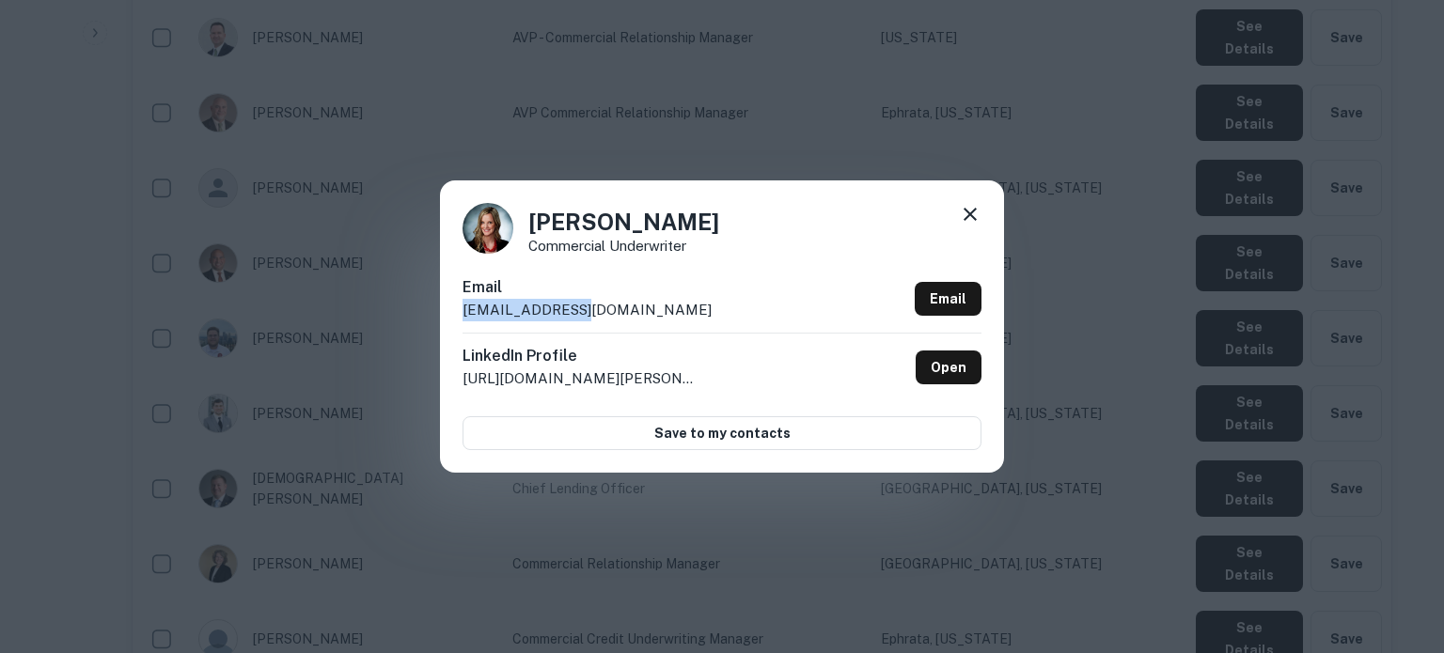
drag, startPoint x: 452, startPoint y: 314, endPoint x: 597, endPoint y: 313, distance: 144.8
click at [597, 313] on div "Karen Blatt Commercial Underwriter Email kblatt@epnb.com Email LinkedIn Profile…" at bounding box center [722, 325] width 564 height 291
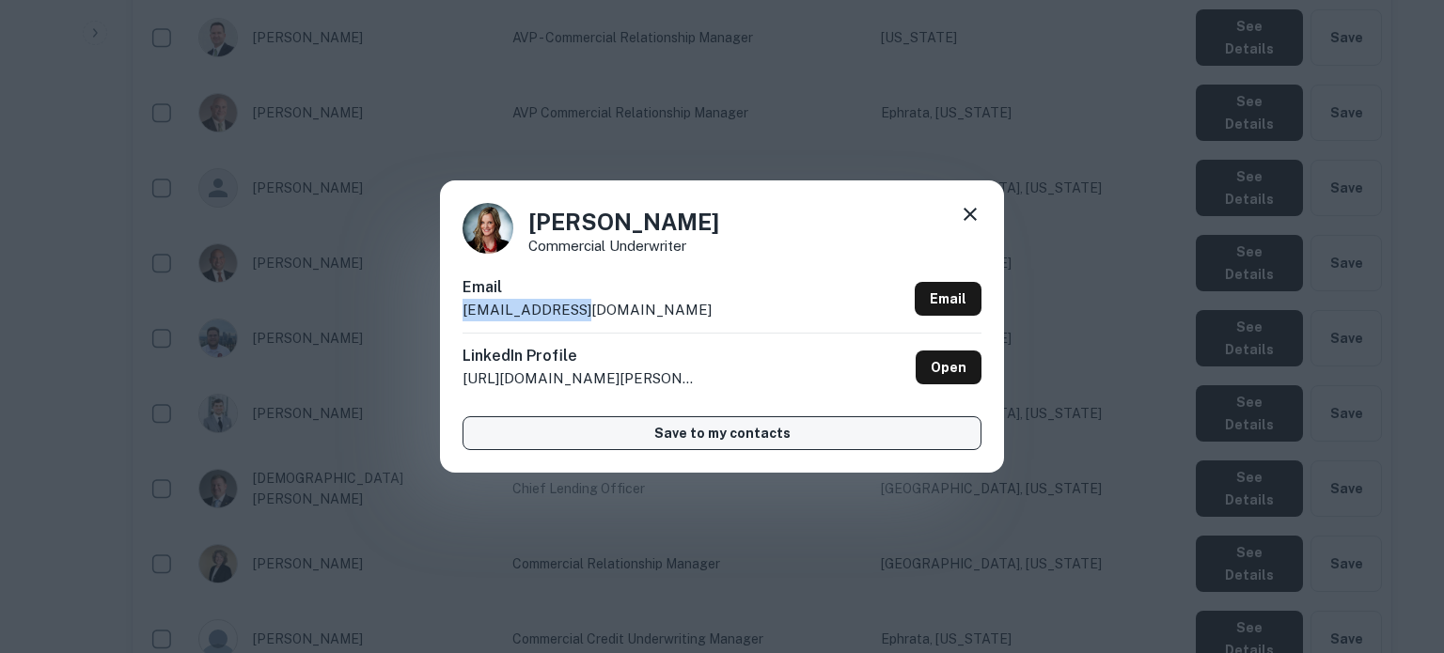
copy p "kblatt@epnb.com"
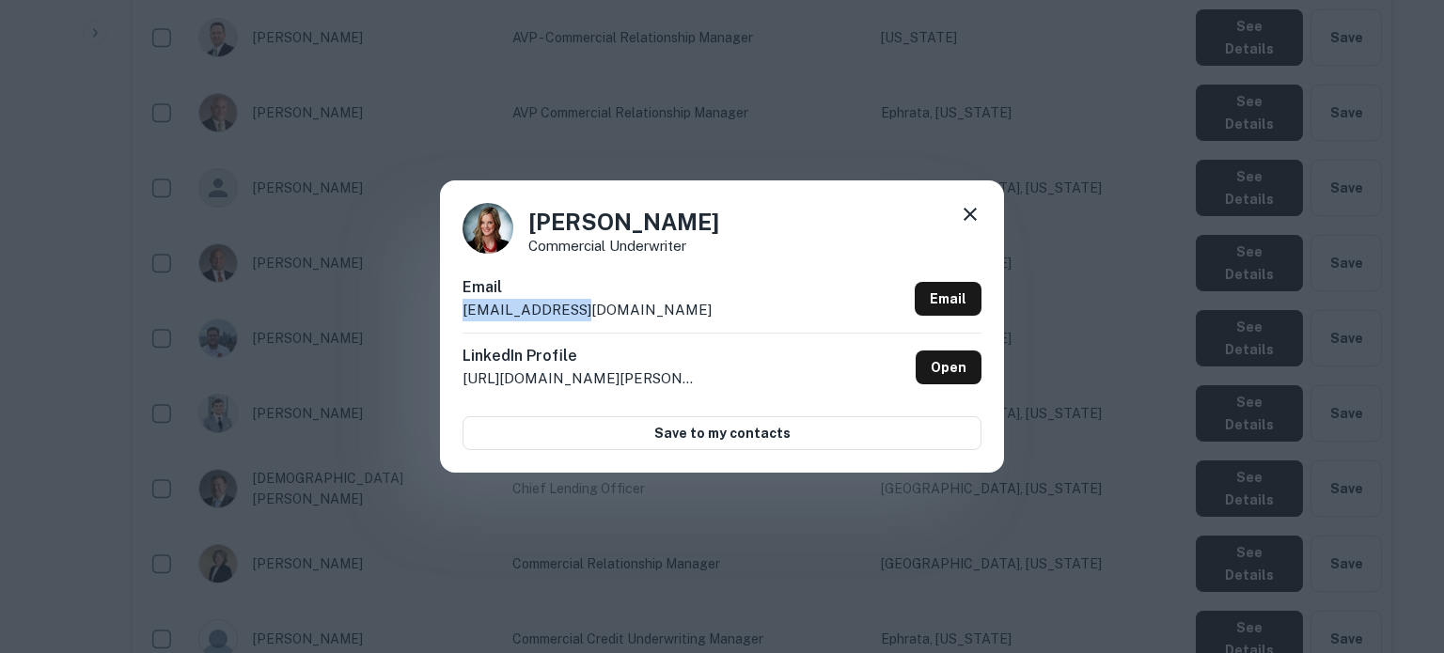
click at [970, 221] on icon at bounding box center [970, 214] width 23 height 23
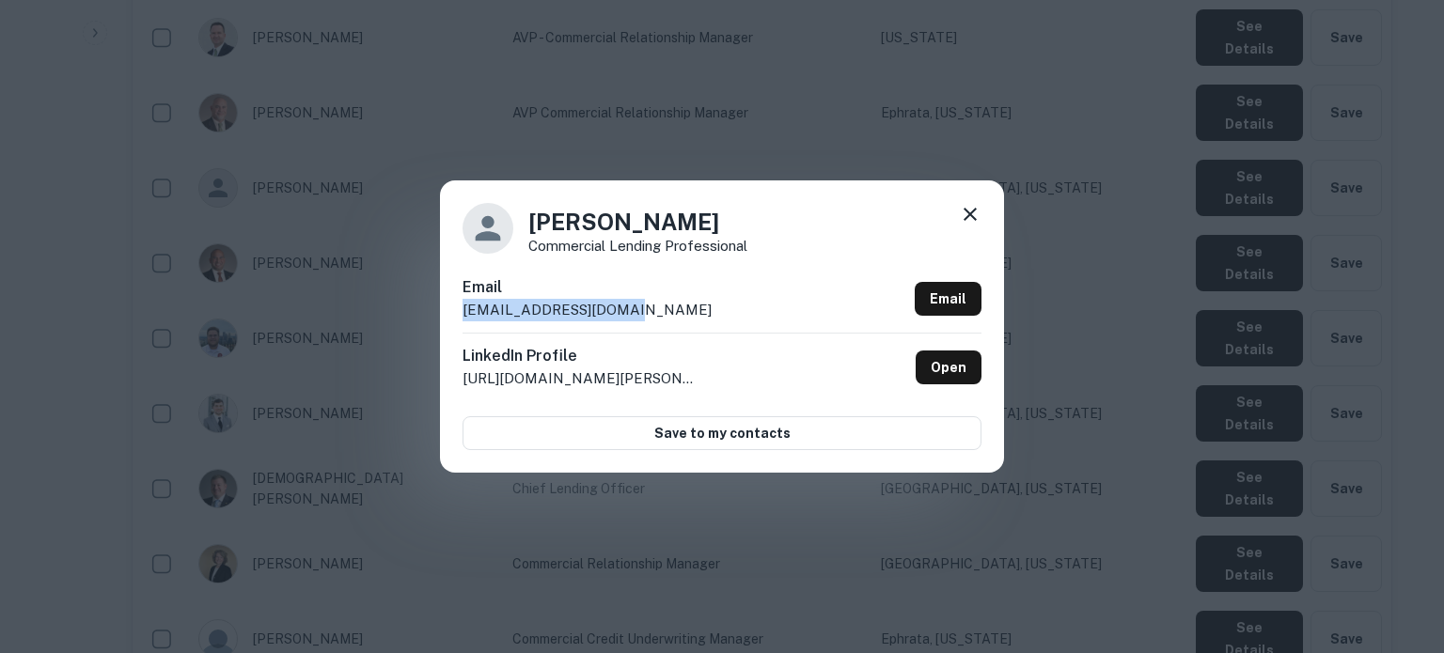
drag, startPoint x: 460, startPoint y: 312, endPoint x: 636, endPoint y: 315, distance: 176.7
click at [636, 315] on div "Melissa Sarnocinski Commercial Lending Professional Email msarnocinski@epnb.com…" at bounding box center [722, 325] width 564 height 291
click at [958, 225] on div "Melissa Sarnocinski Commercial Lending Professional" at bounding box center [721, 228] width 519 height 51
click at [982, 225] on div "Melissa Sarnocinski Commercial Lending Professional Email msarnocinski@epnb.com…" at bounding box center [722, 325] width 564 height 291
click at [968, 213] on icon at bounding box center [970, 214] width 13 height 13
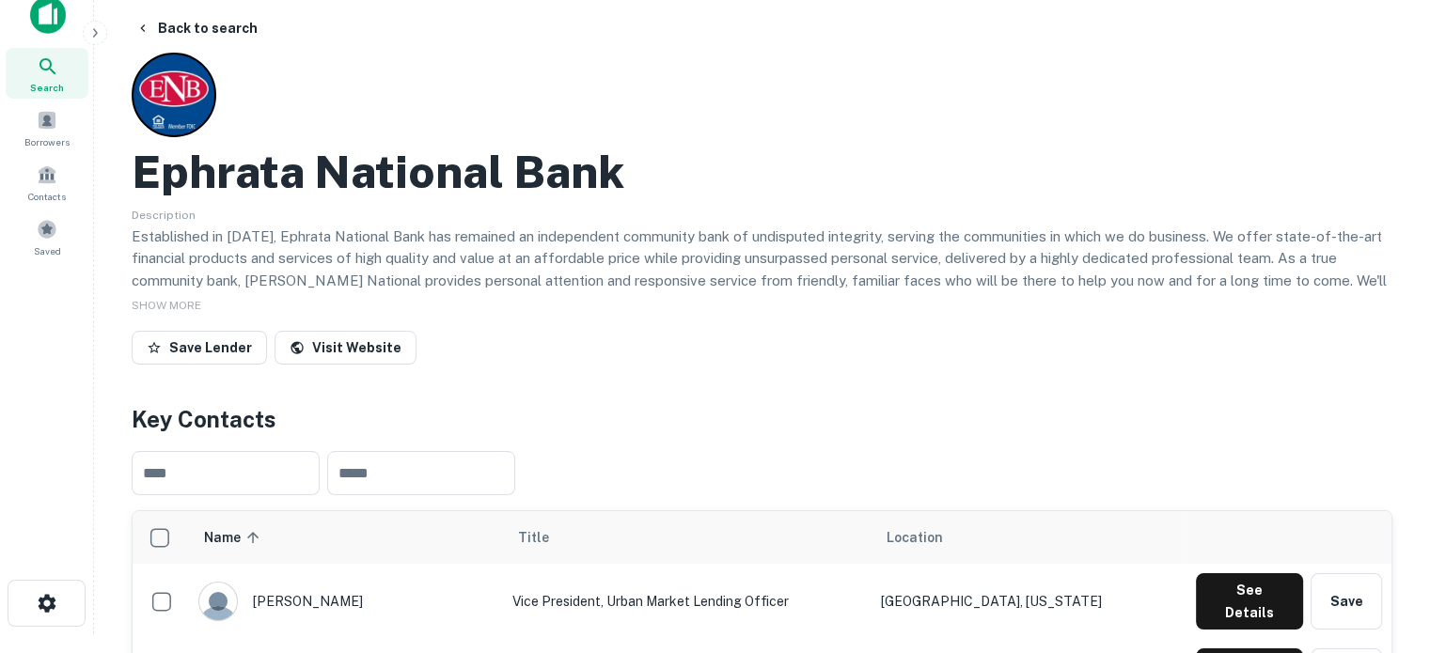
scroll to position [0, 0]
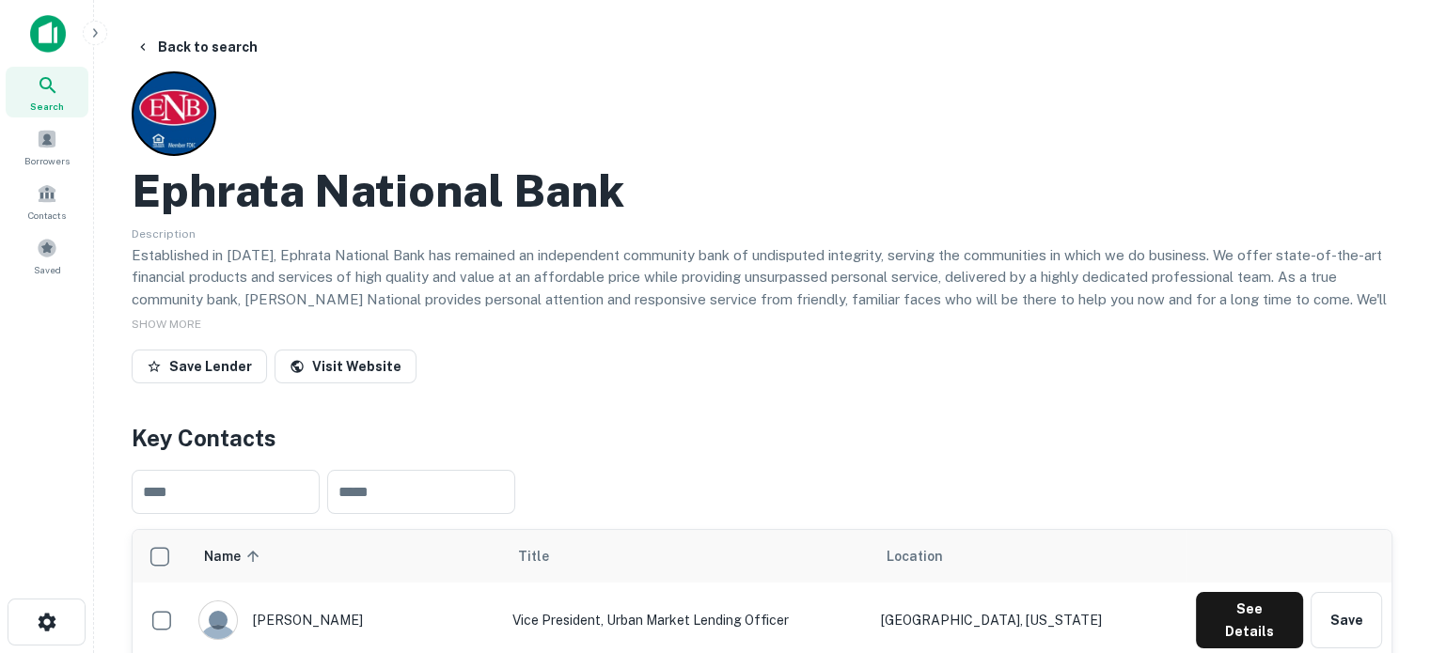
click at [64, 108] on div "Search" at bounding box center [47, 92] width 83 height 51
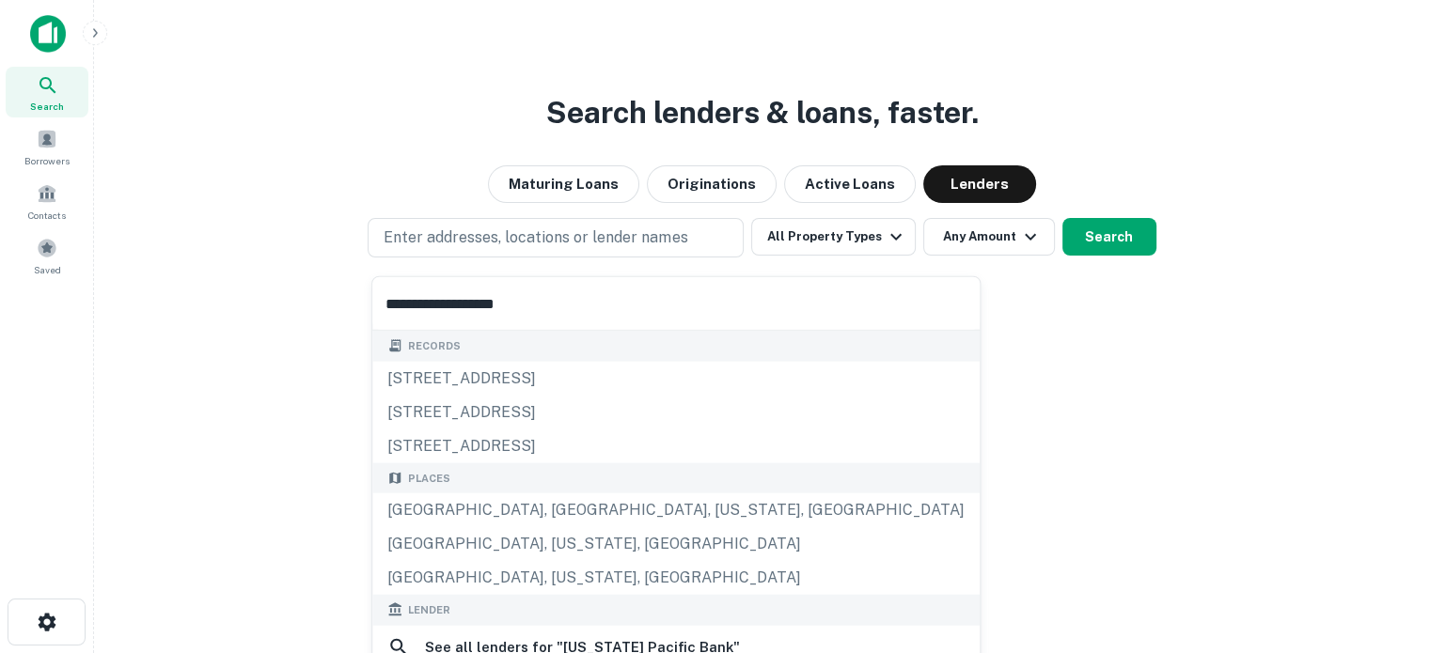
scroll to position [265, 0]
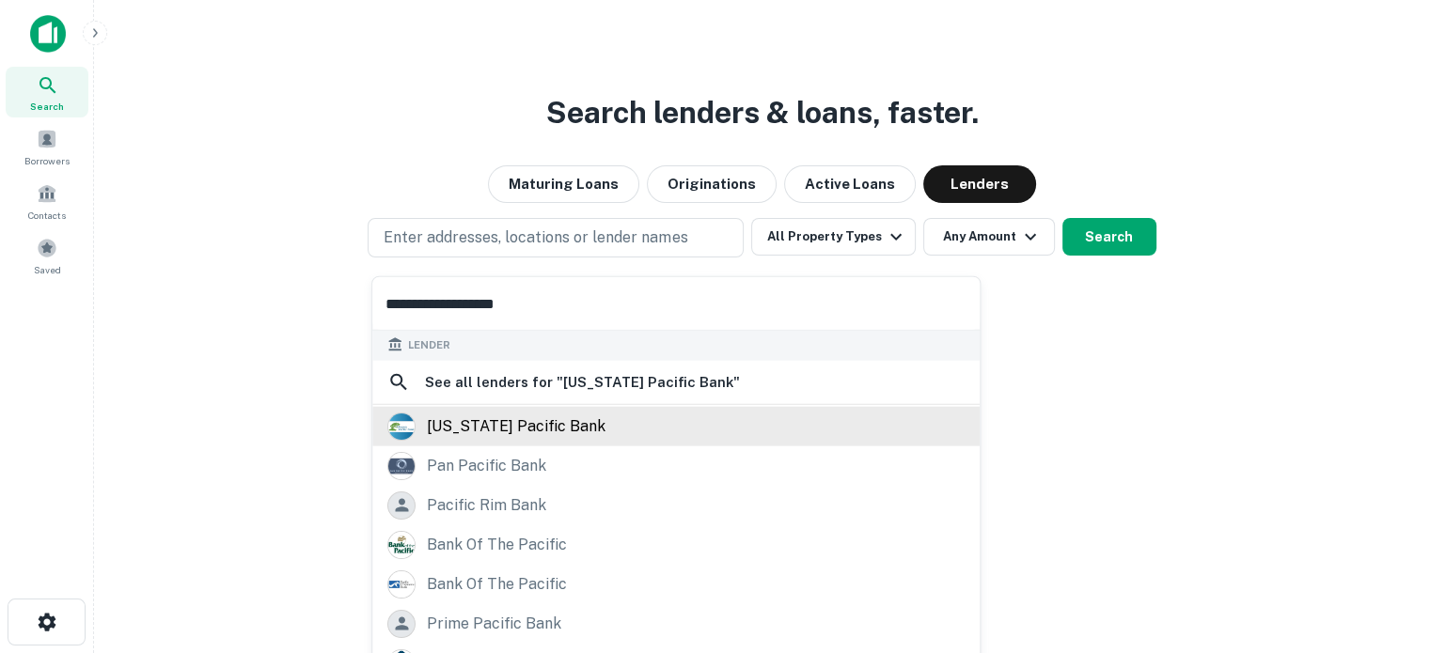
type input "**********"
click at [500, 431] on div "oregon pacific bank" at bounding box center [516, 426] width 179 height 28
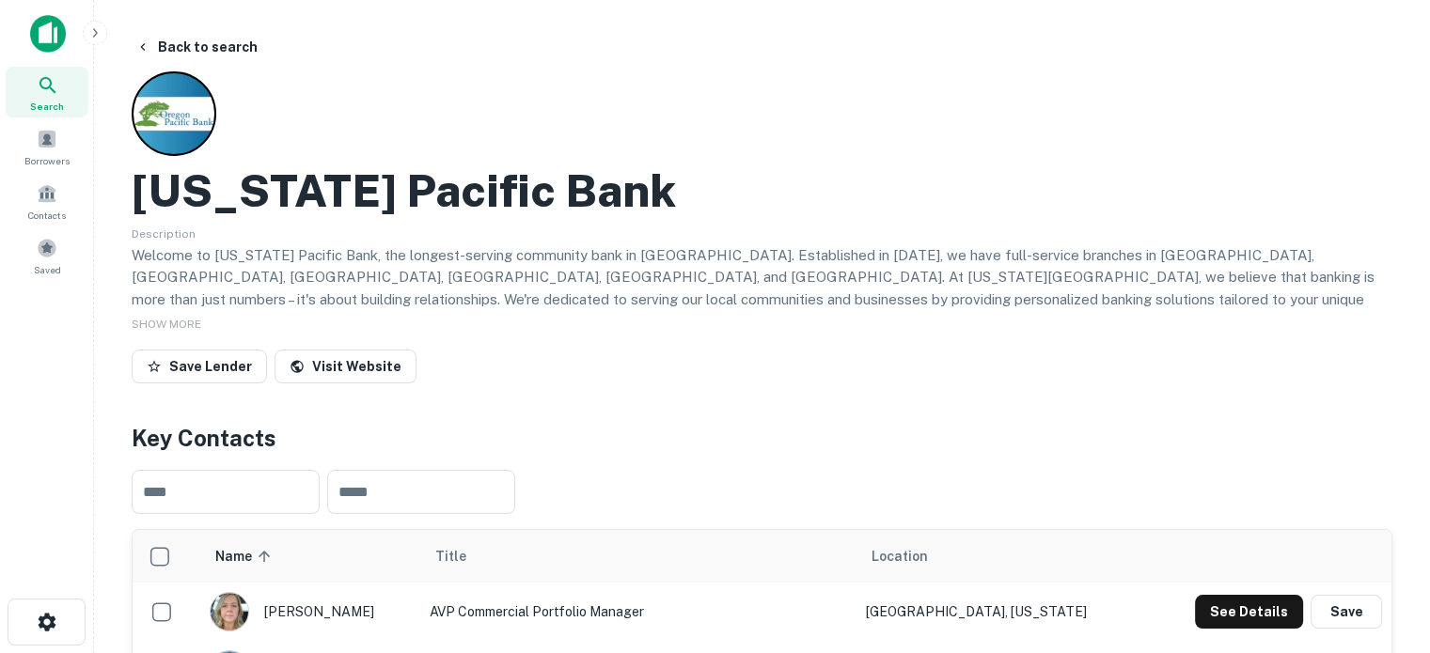
click at [46, 101] on span "Search" at bounding box center [47, 106] width 34 height 15
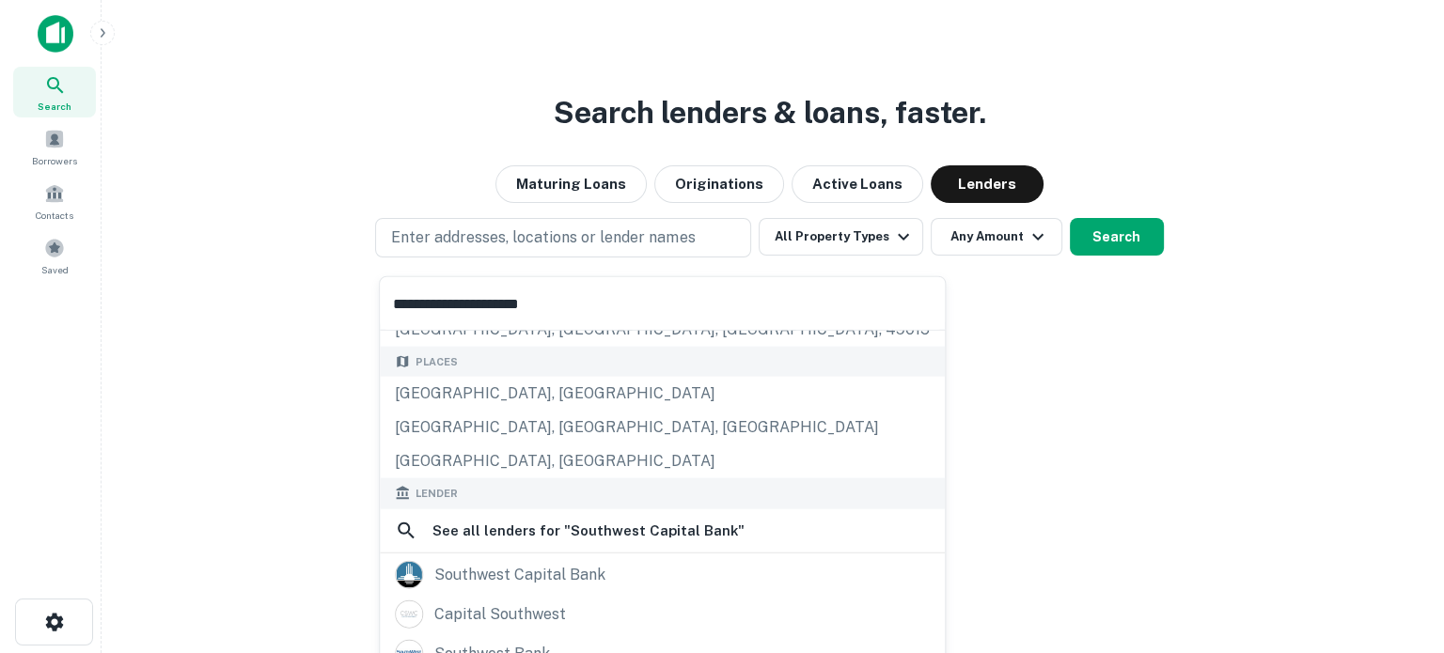
scroll to position [94, 0]
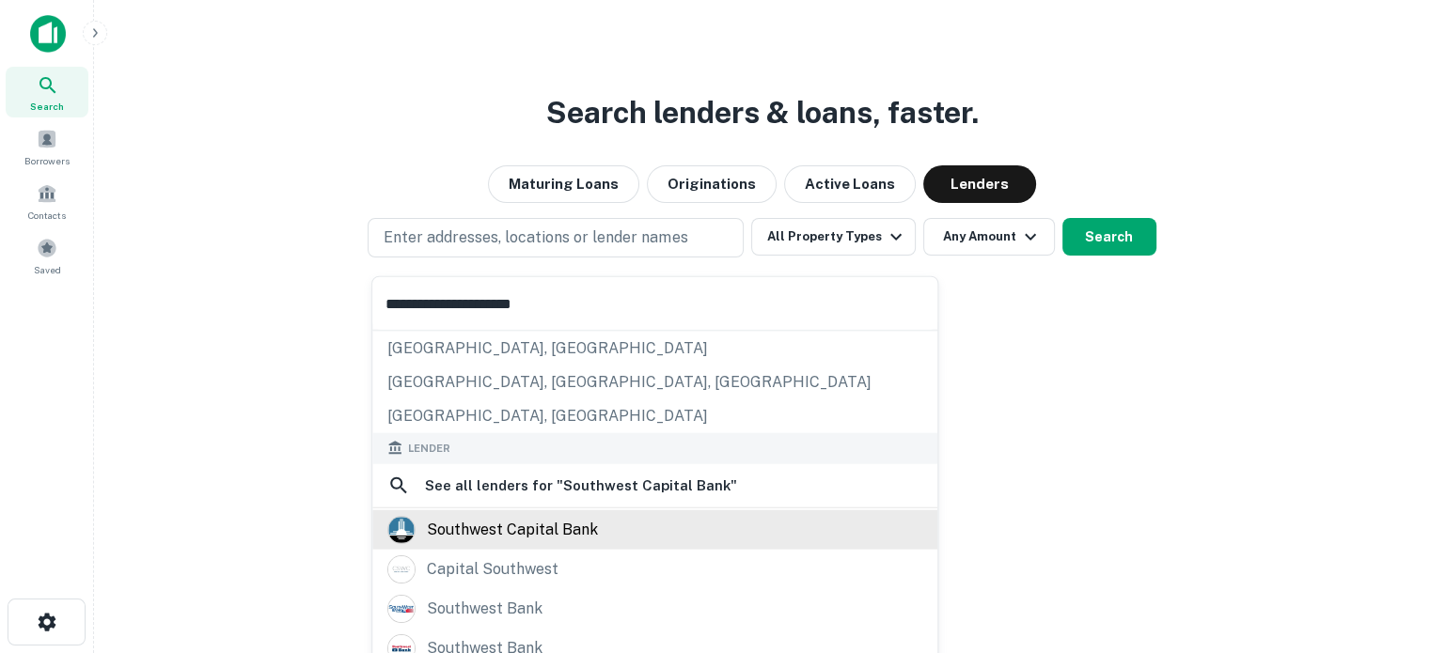
type input "**********"
click at [523, 533] on div "southwest capital bank" at bounding box center [512, 529] width 171 height 28
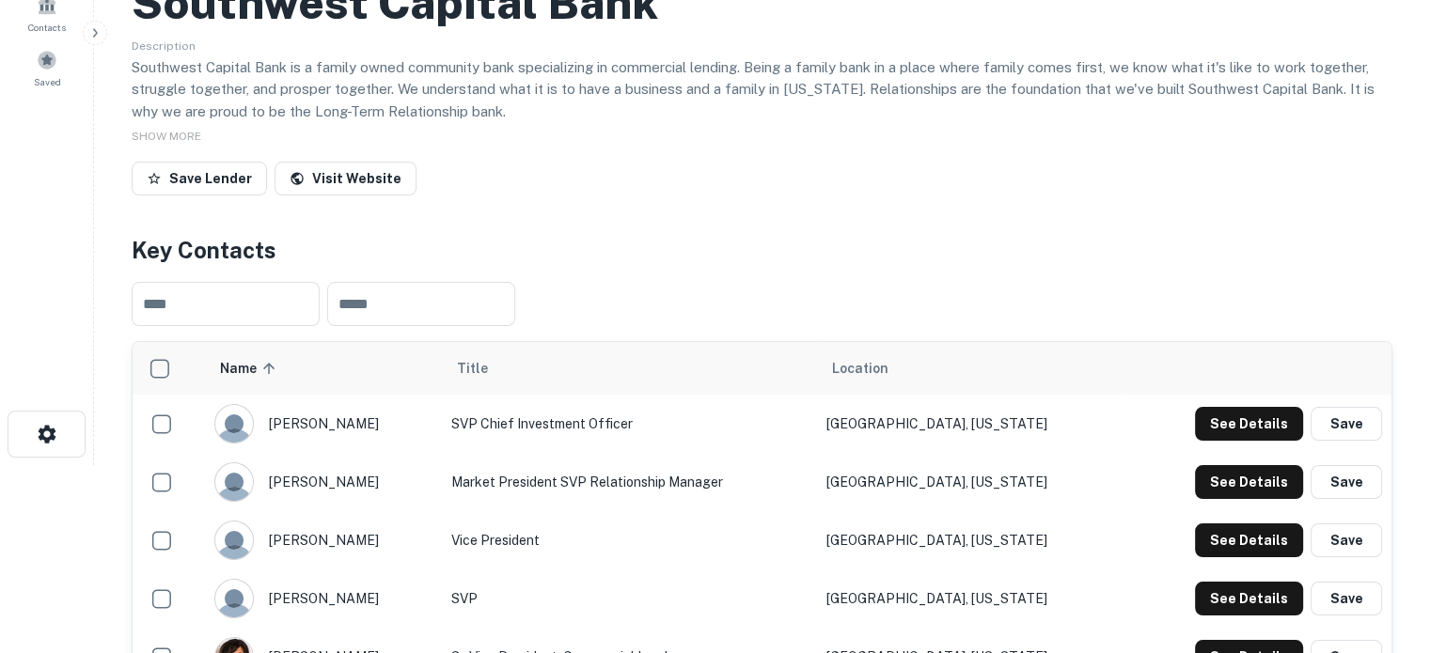
scroll to position [470, 0]
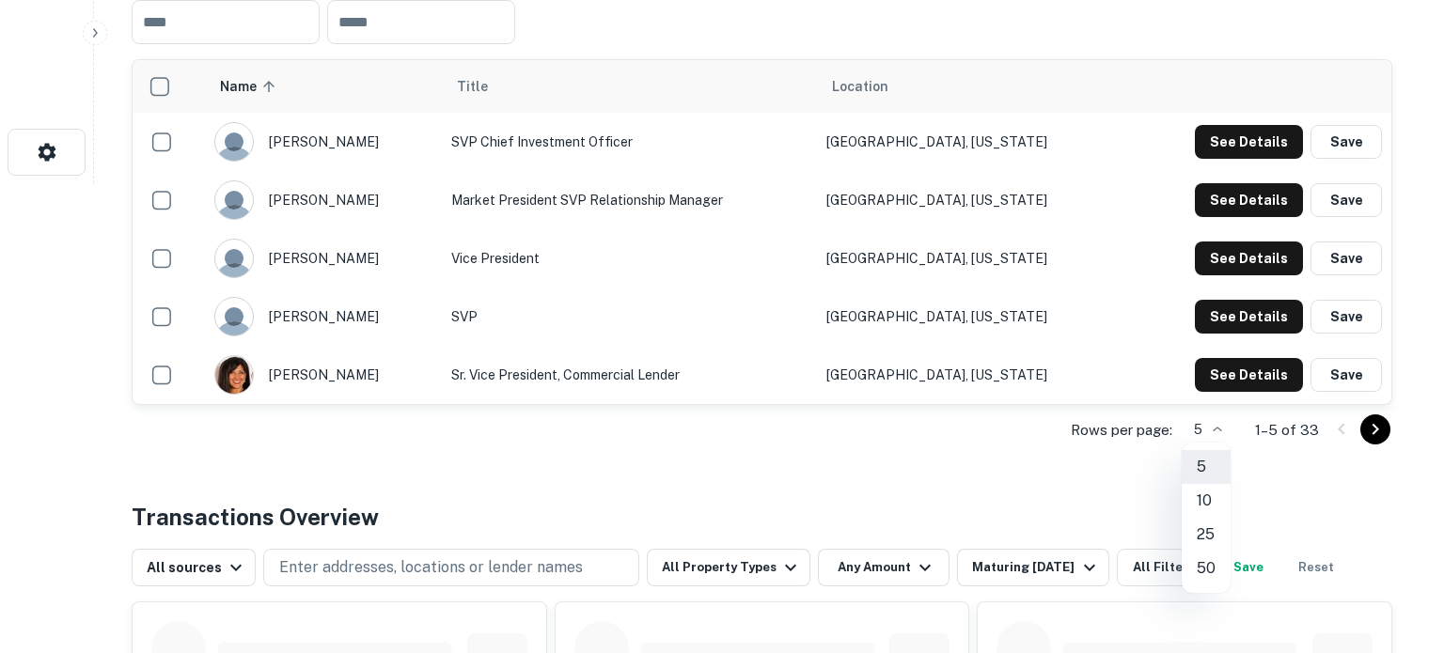
click at [1201, 568] on li "50" at bounding box center [1206, 569] width 49 height 34
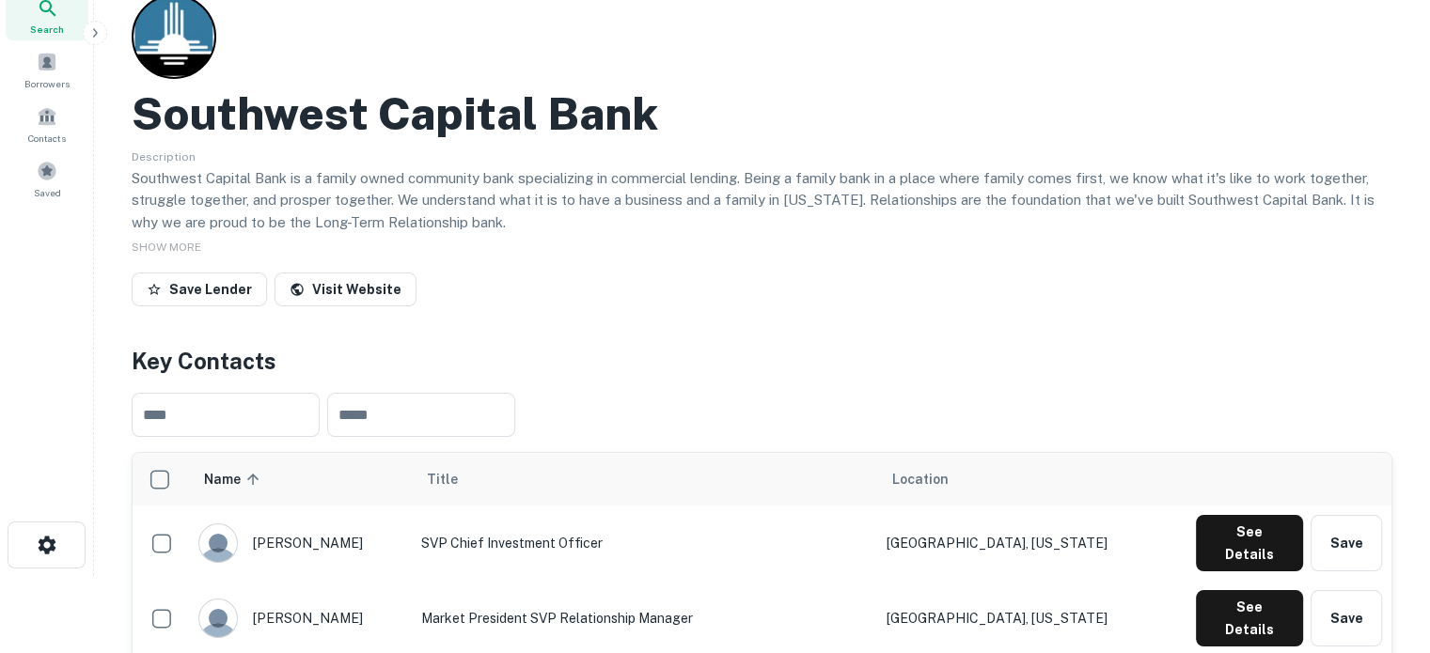
scroll to position [0, 0]
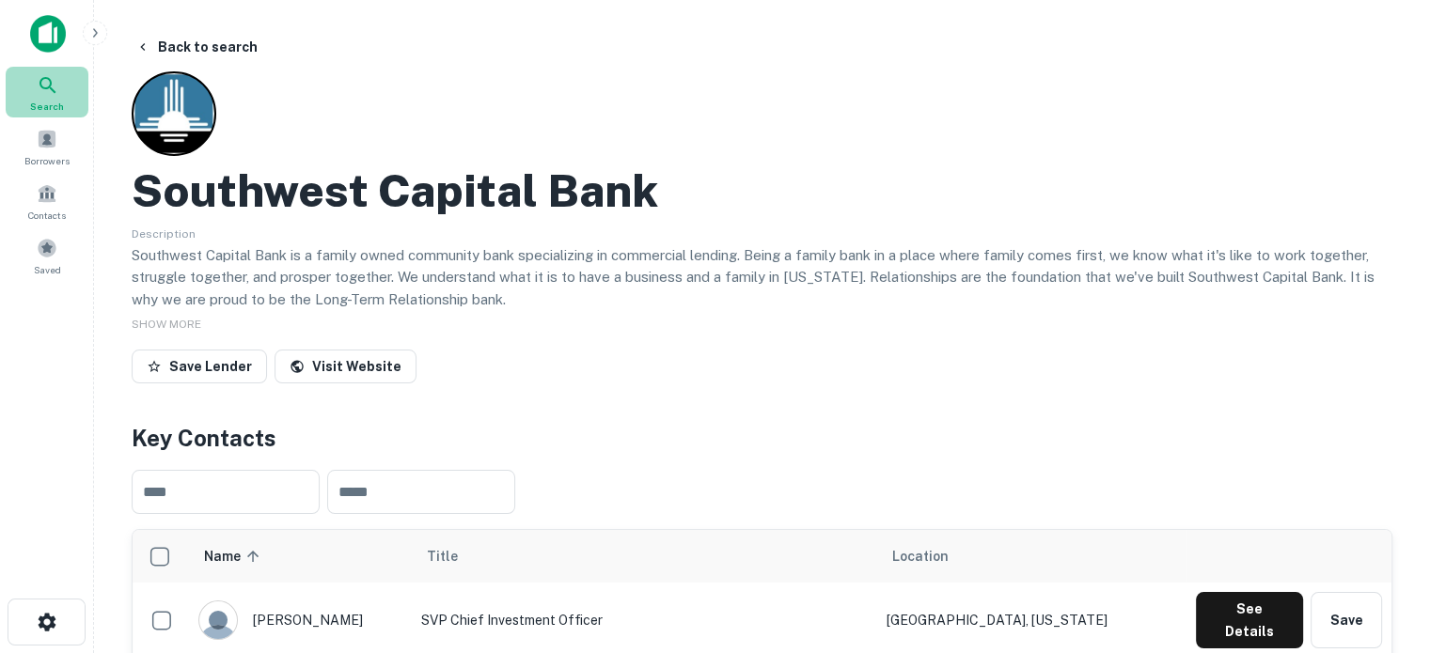
click at [48, 105] on span "Search" at bounding box center [47, 106] width 34 height 15
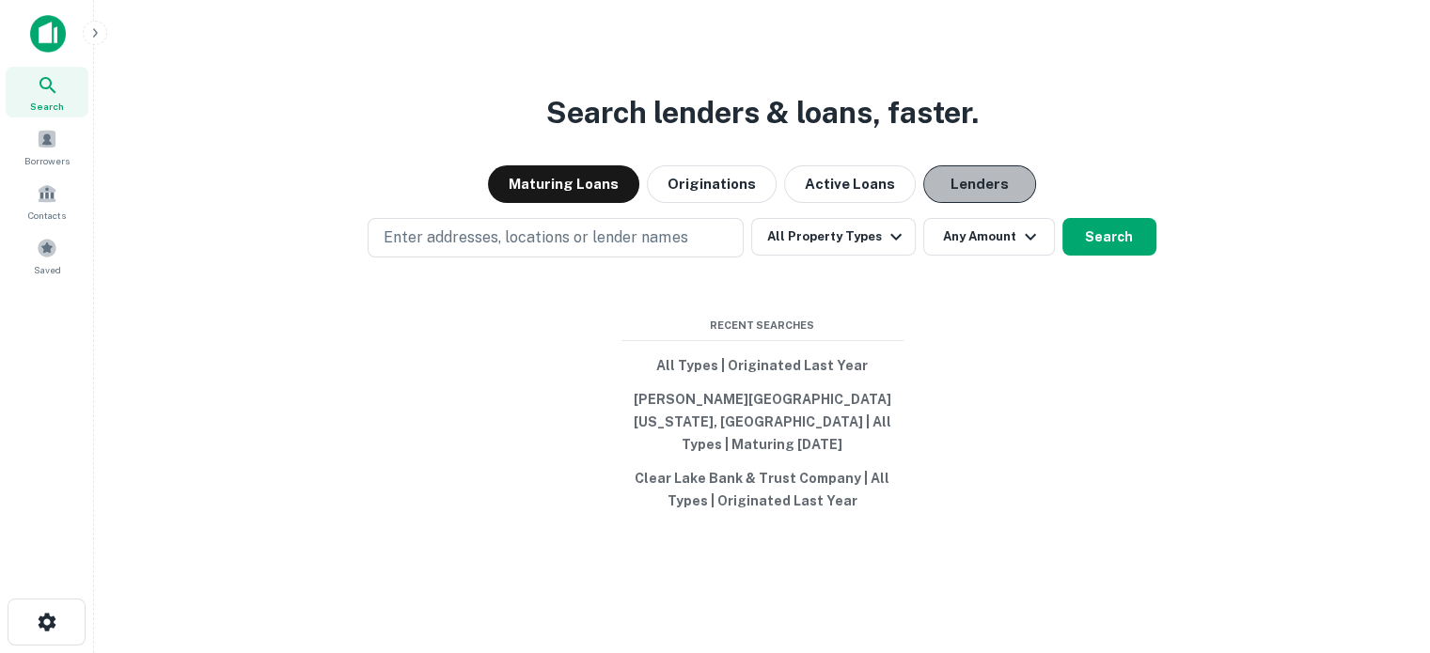
click at [947, 197] on button "Lenders" at bounding box center [979, 184] width 113 height 38
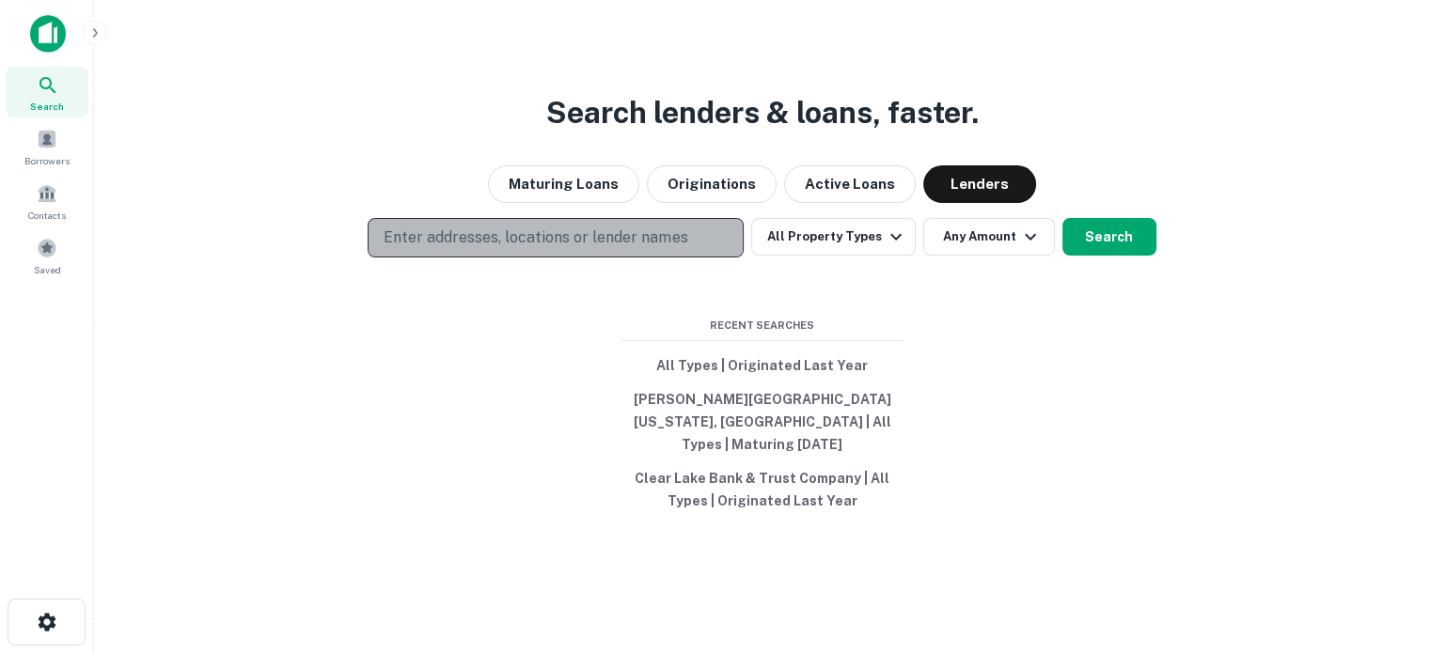
click at [660, 232] on button "Enter addresses, locations or lender names" at bounding box center [556, 237] width 376 height 39
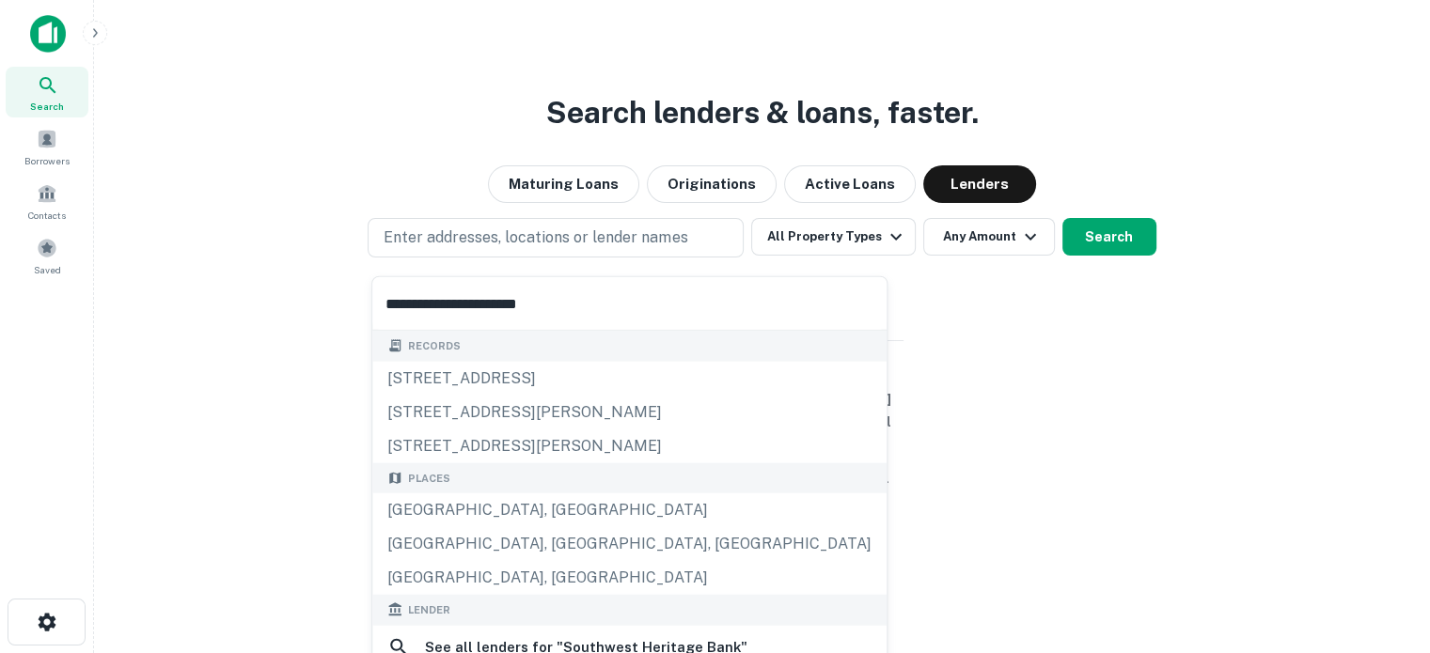
scroll to position [188, 0]
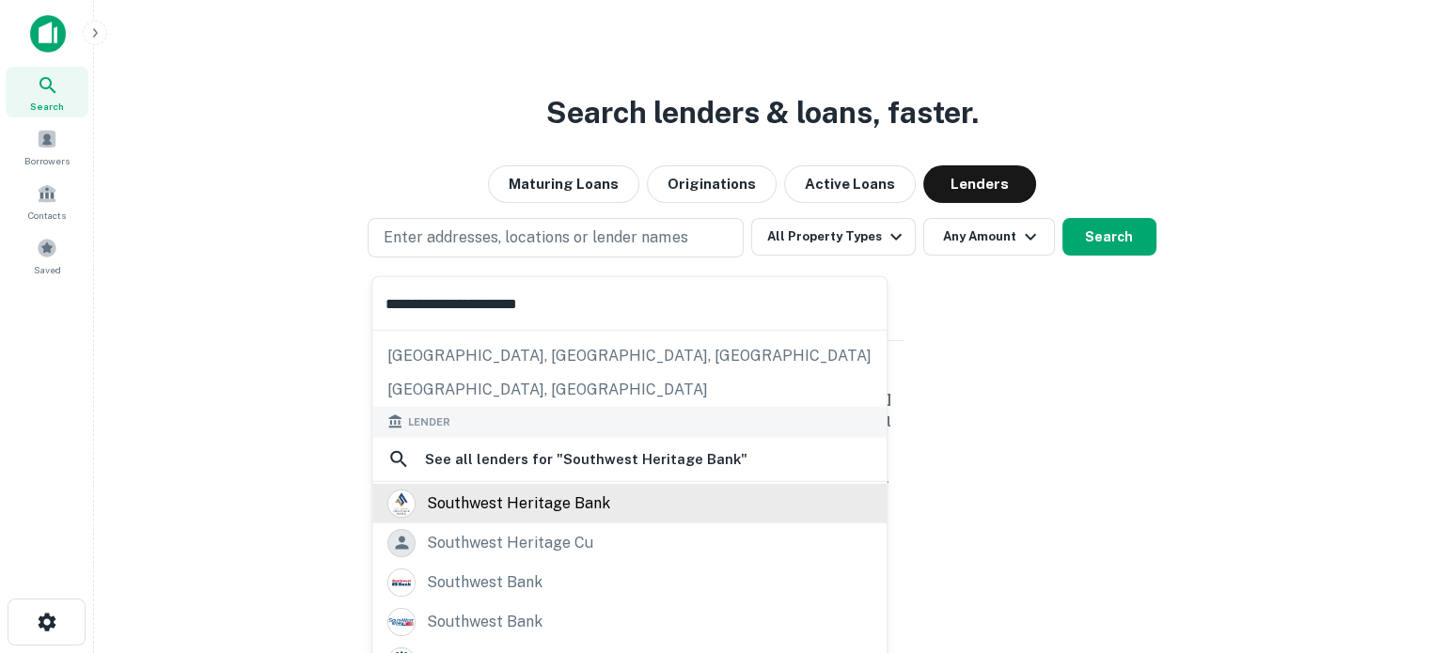
type input "**********"
click at [518, 503] on div "southwest heritage bank" at bounding box center [518, 503] width 183 height 28
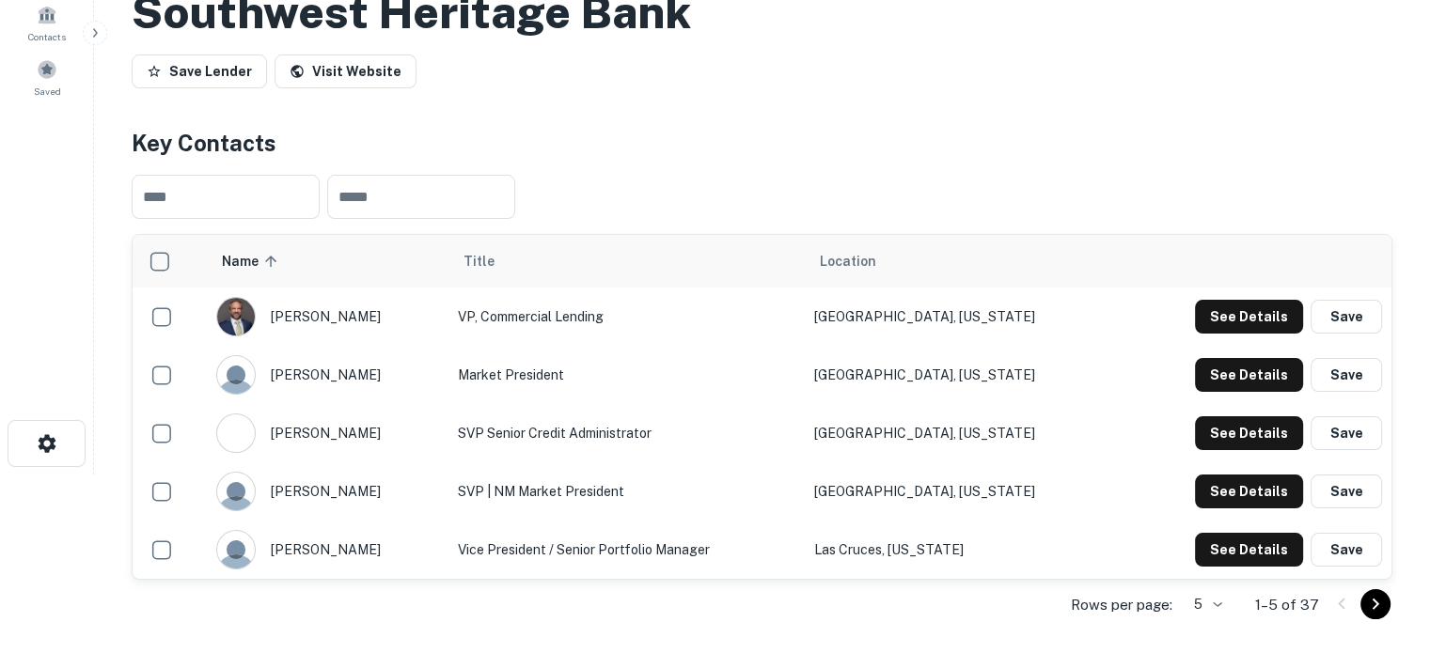
scroll to position [188, 0]
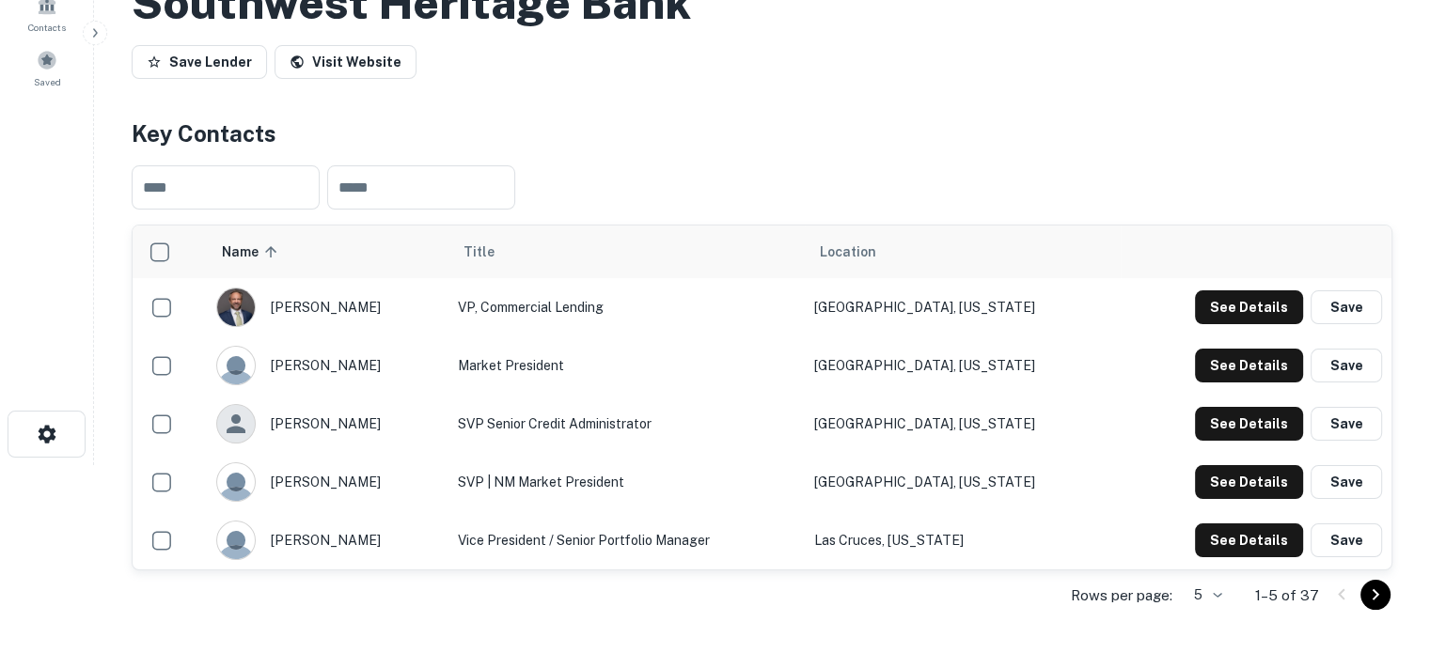
click at [1221, 465] on body "Search Borrowers Contacts Saved Back to search Southwest Heritage Bank Save Len…" at bounding box center [715, 138] width 1430 height 653
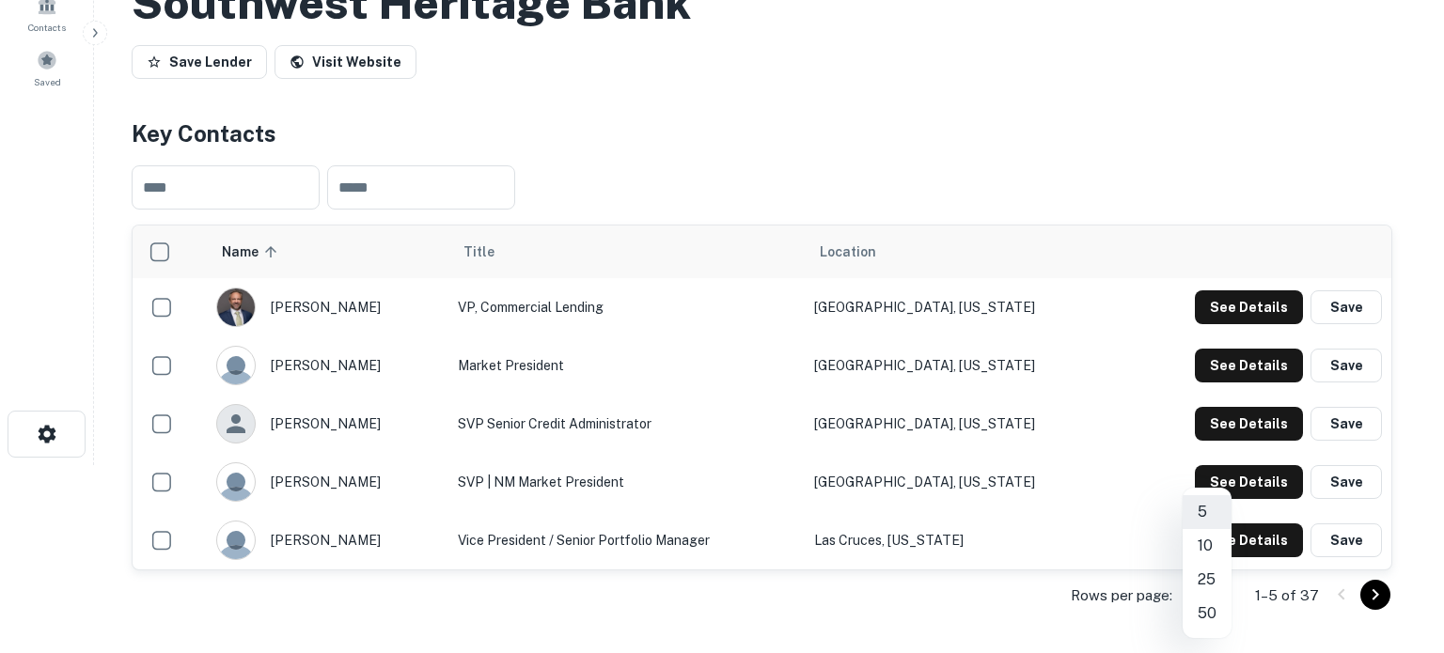
click at [1210, 617] on li "50" at bounding box center [1207, 614] width 49 height 34
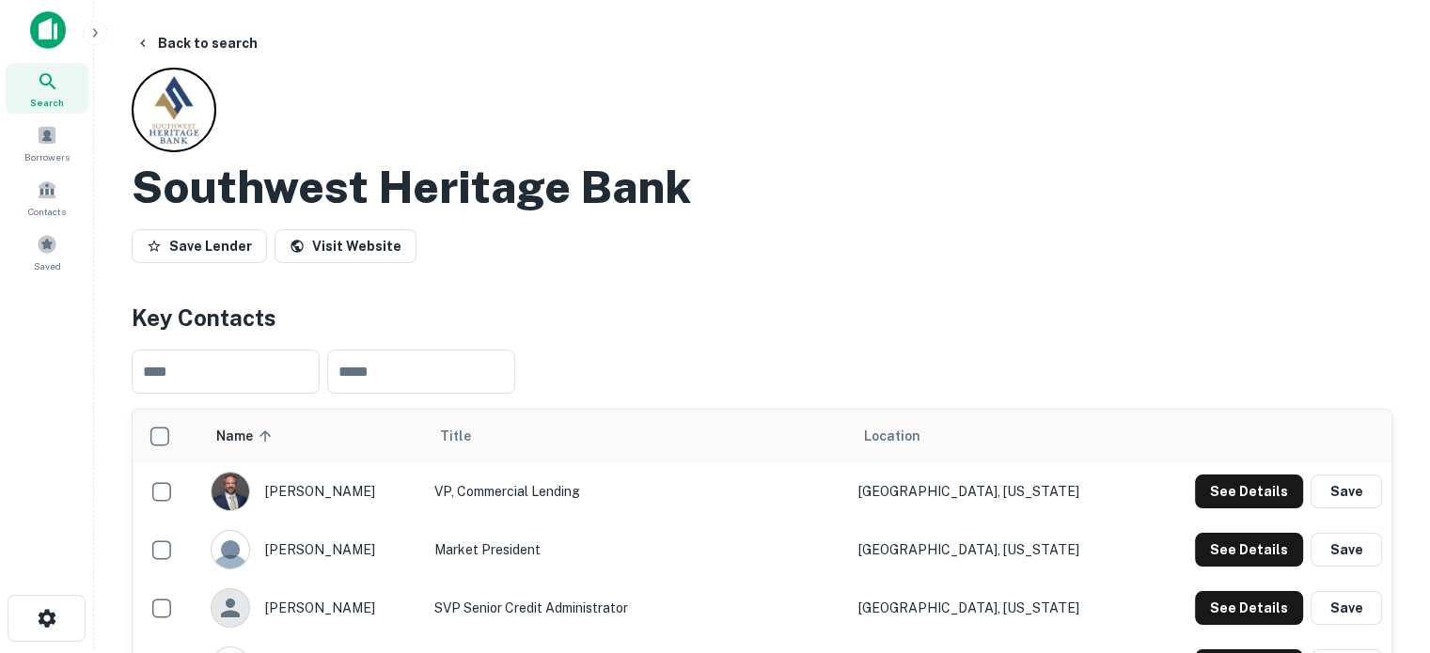
scroll to position [0, 0]
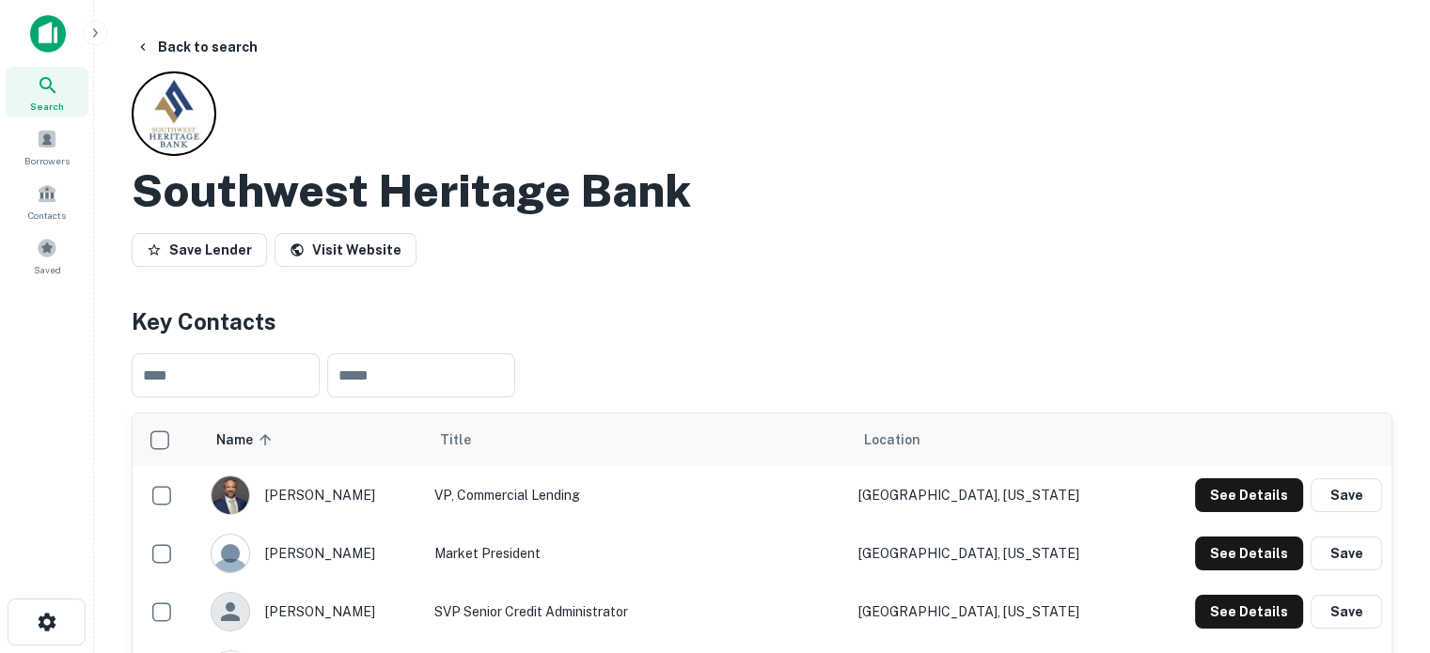
click at [39, 101] on span "Search" at bounding box center [47, 106] width 34 height 15
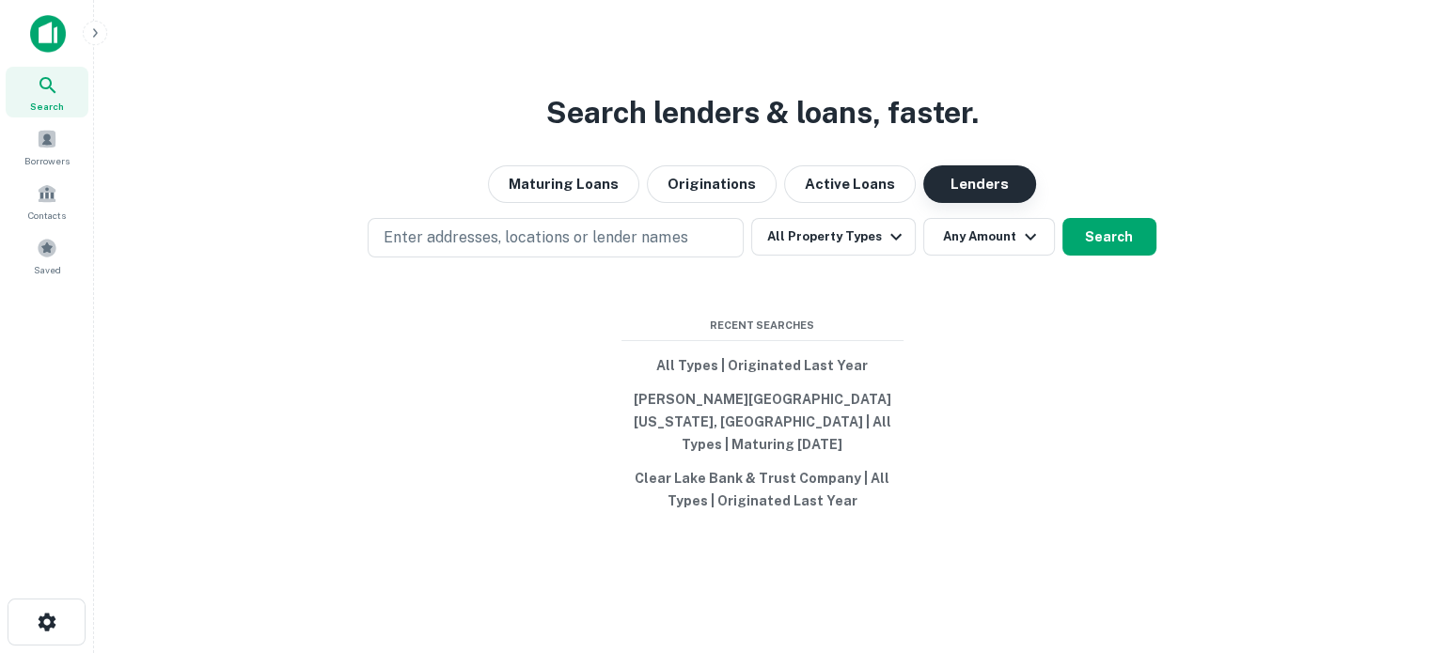
click at [979, 196] on button "Lenders" at bounding box center [979, 184] width 113 height 38
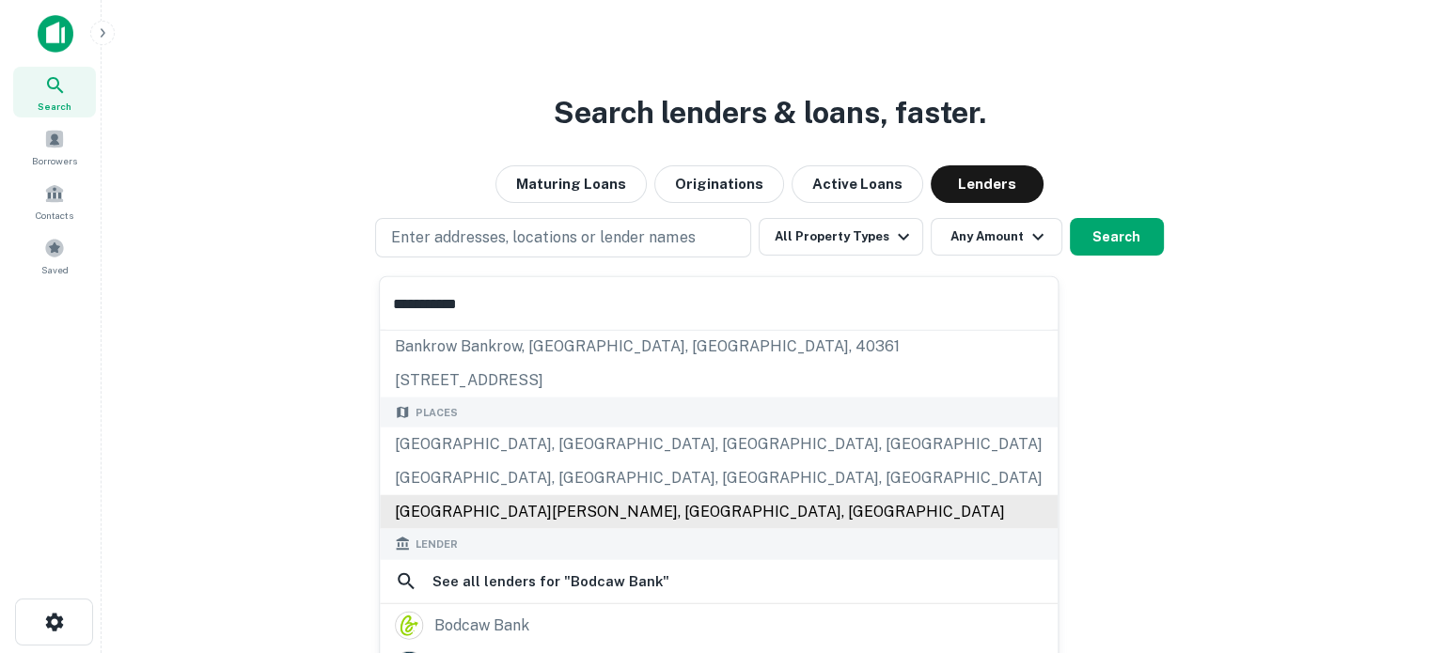
scroll to position [94, 0]
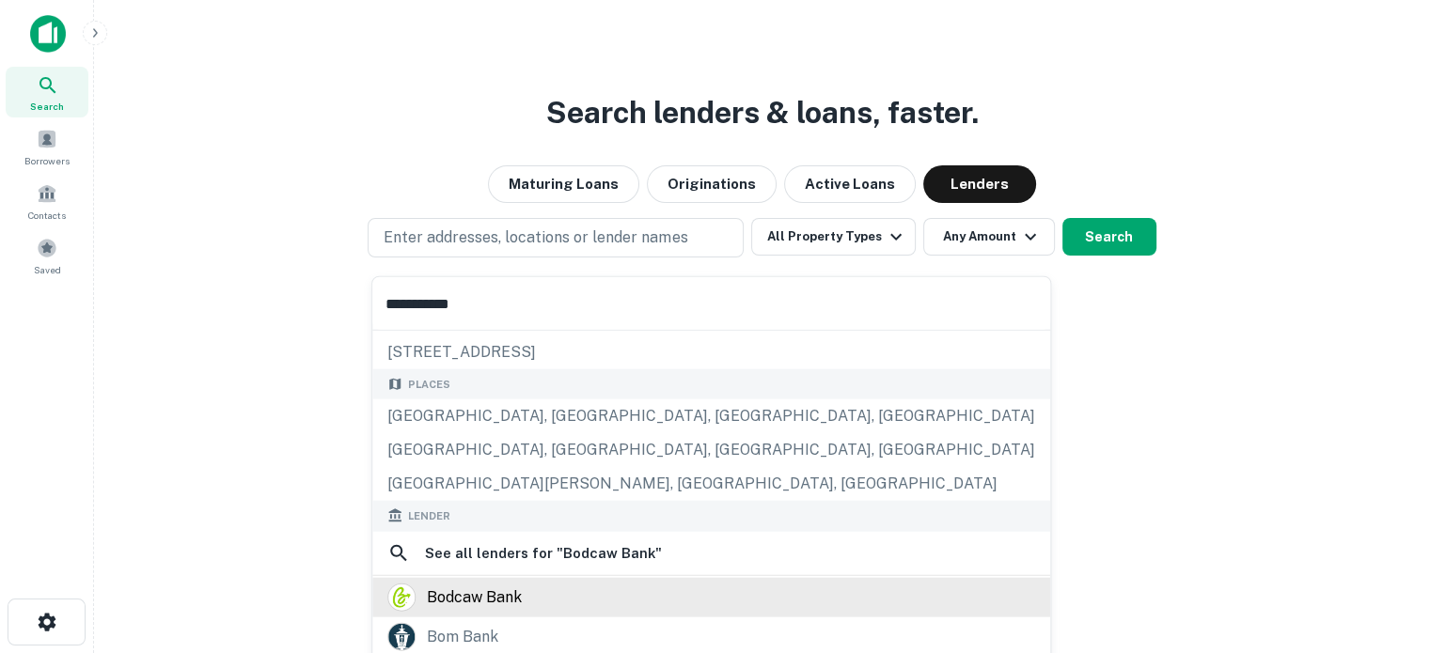
type input "**********"
click at [461, 595] on div "bodcaw bank" at bounding box center [474, 597] width 95 height 28
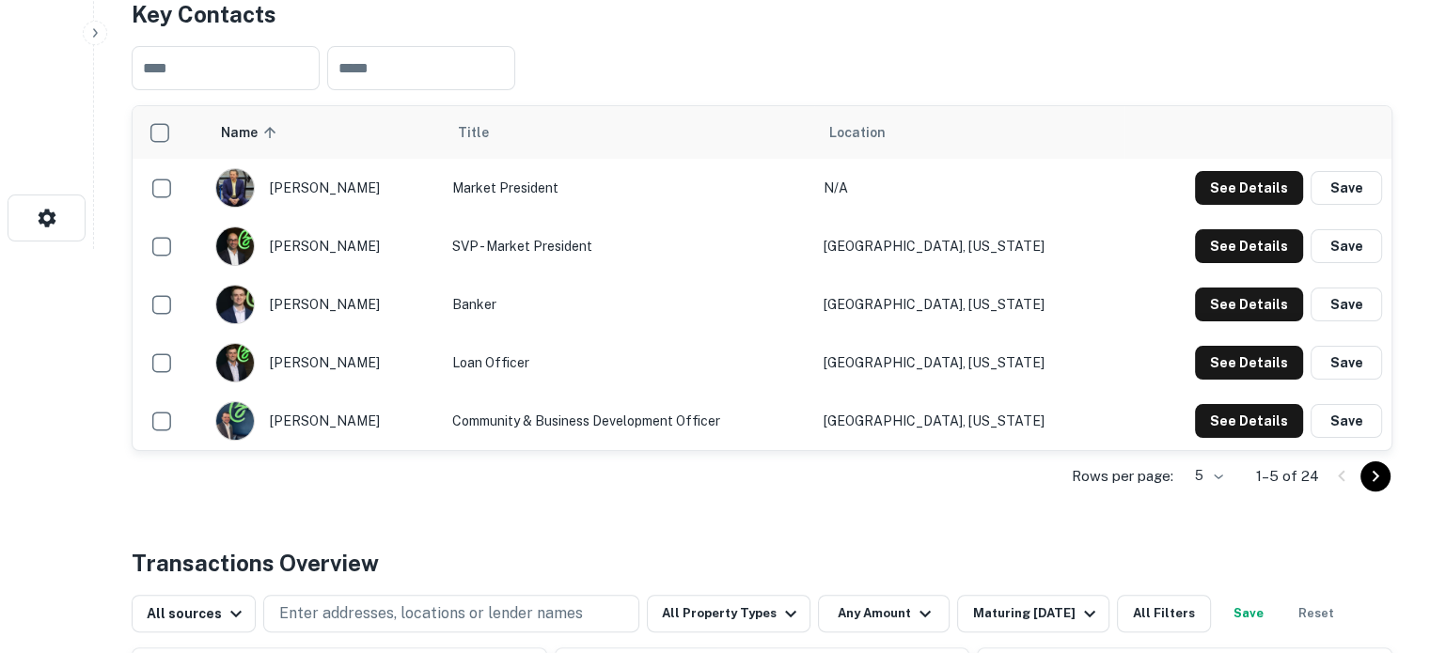
scroll to position [470, 0]
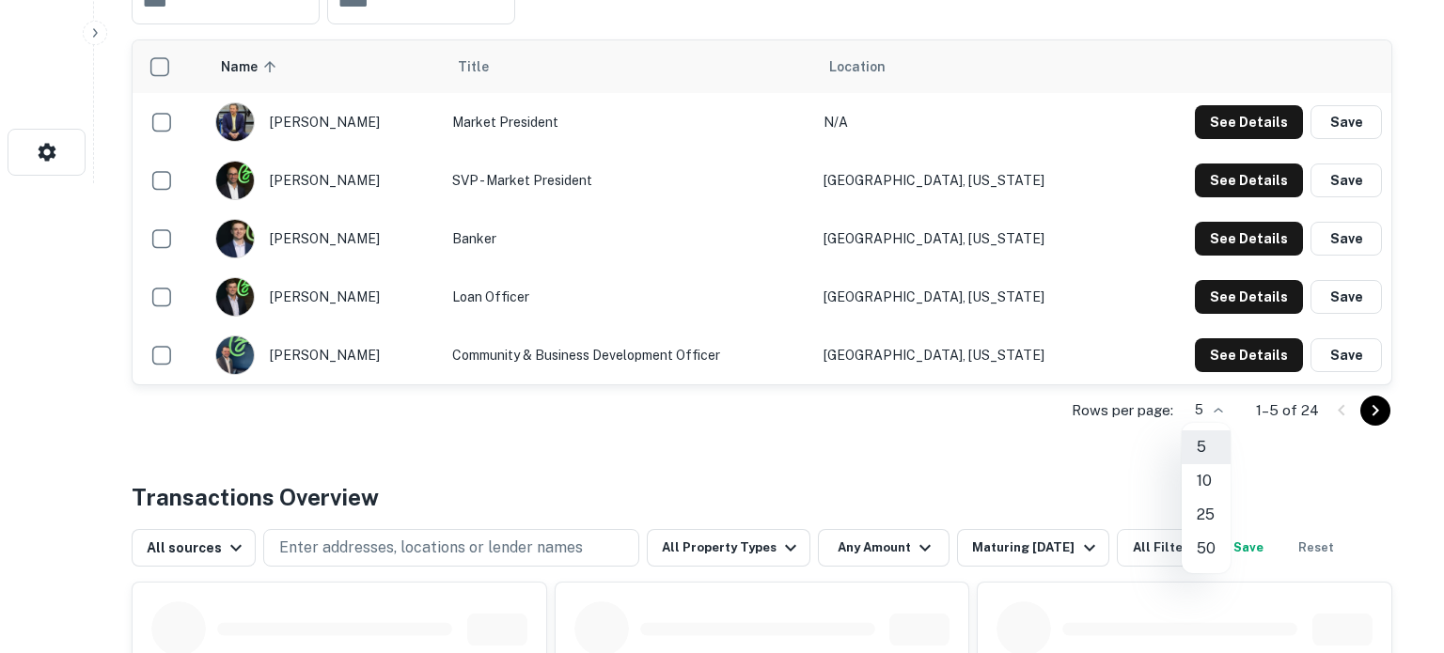
click at [1213, 513] on li "25" at bounding box center [1206, 515] width 49 height 34
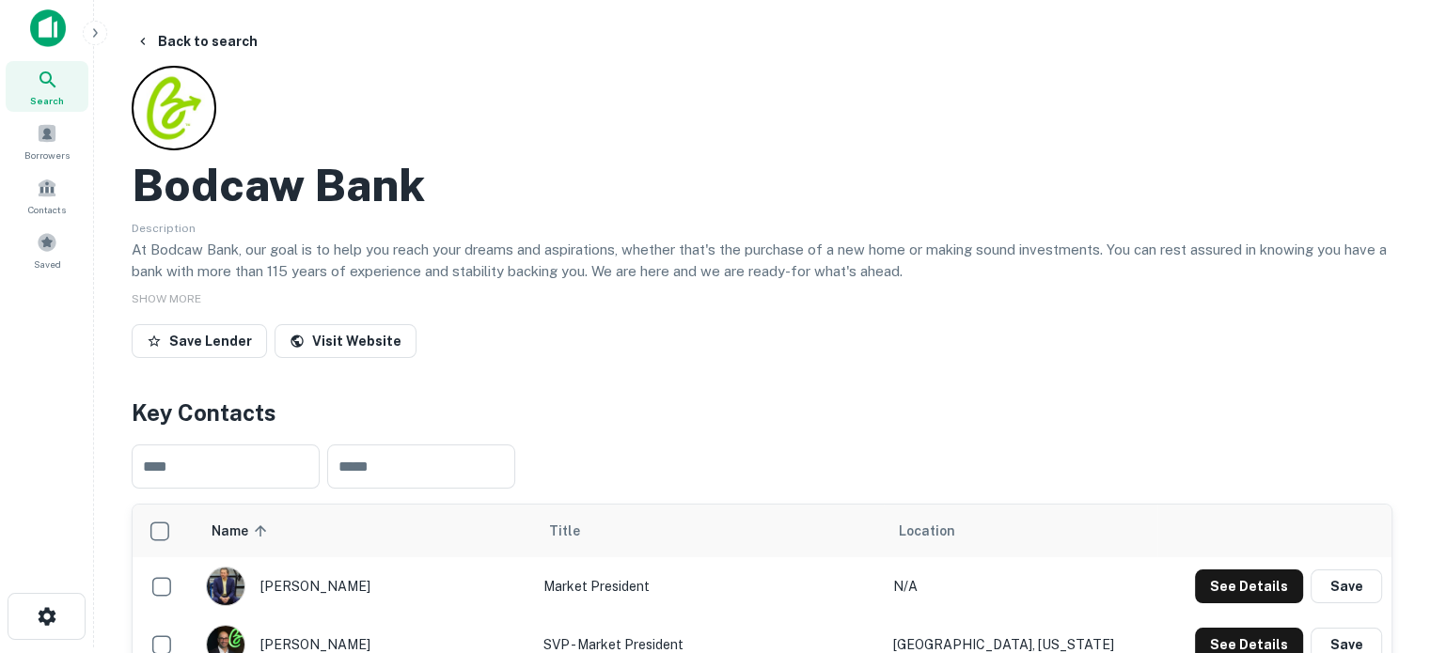
scroll to position [0, 0]
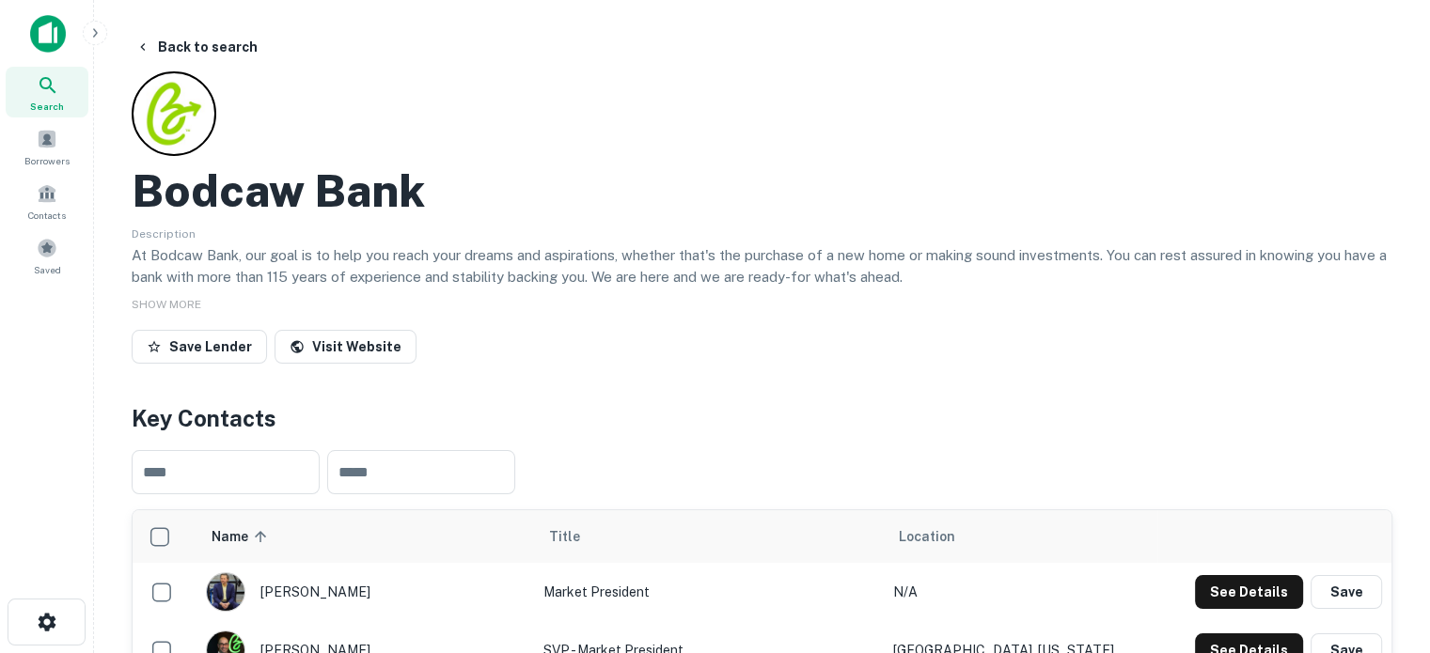
click at [38, 99] on span "Search" at bounding box center [47, 106] width 34 height 15
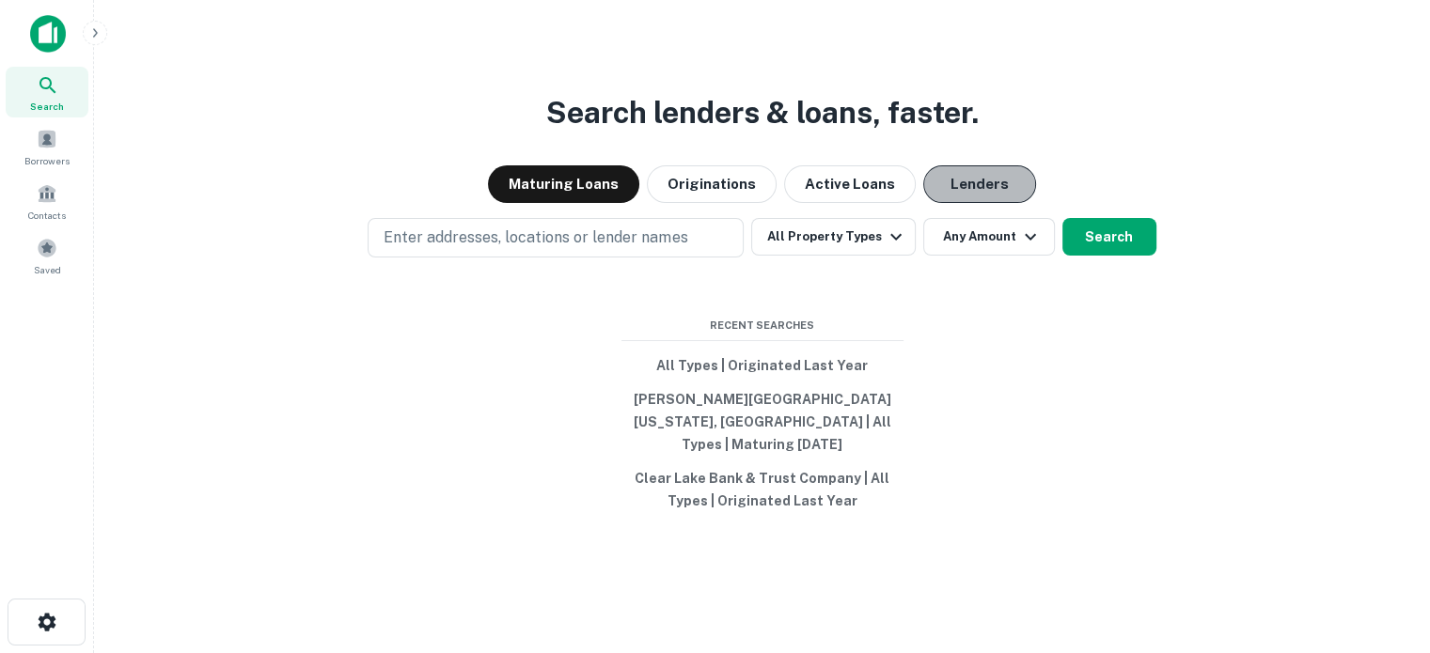
click at [988, 196] on button "Lenders" at bounding box center [979, 184] width 113 height 38
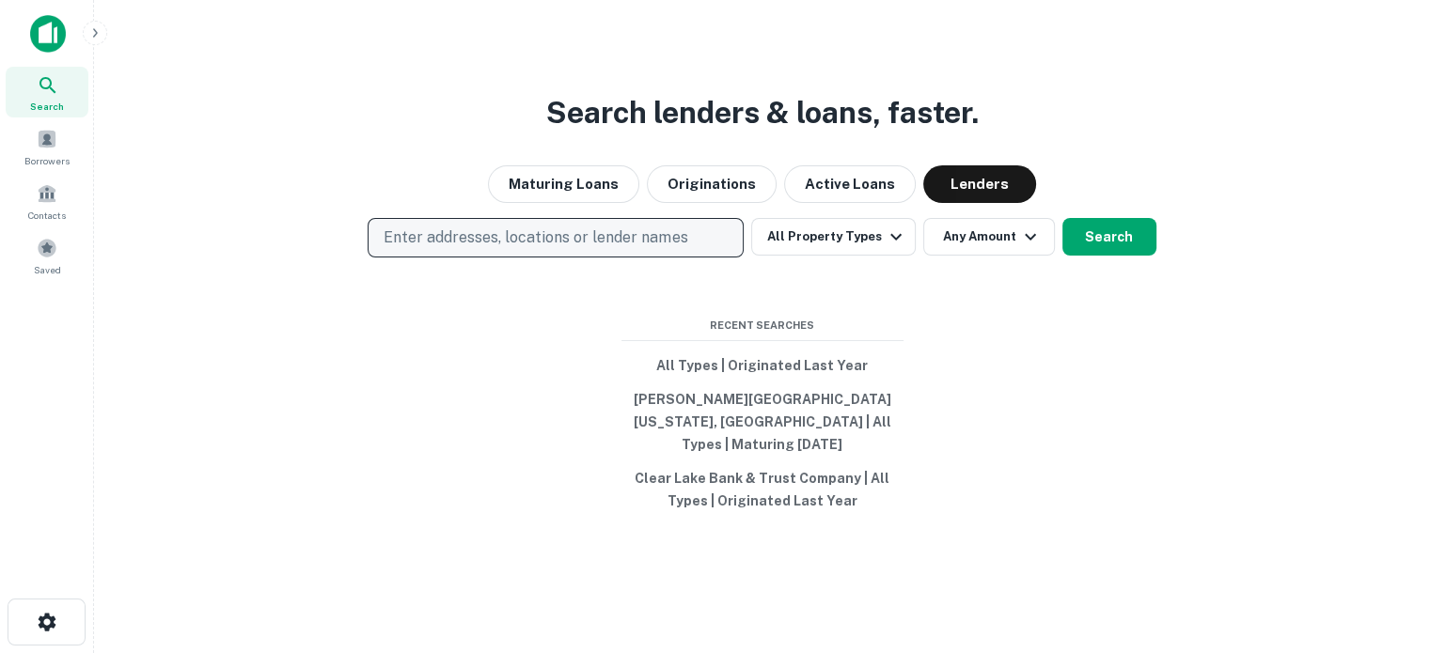
click at [739, 251] on button "Enter addresses, locations or lender names" at bounding box center [556, 237] width 376 height 39
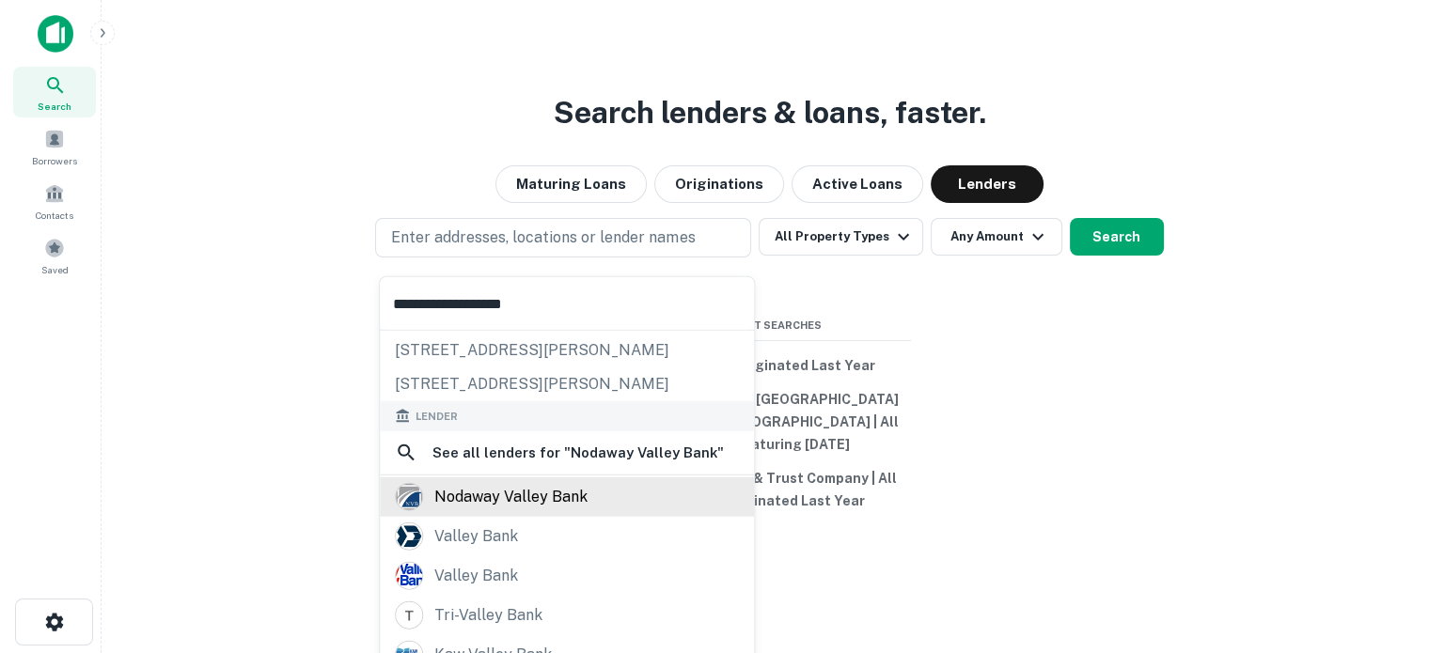
scroll to position [94, 0]
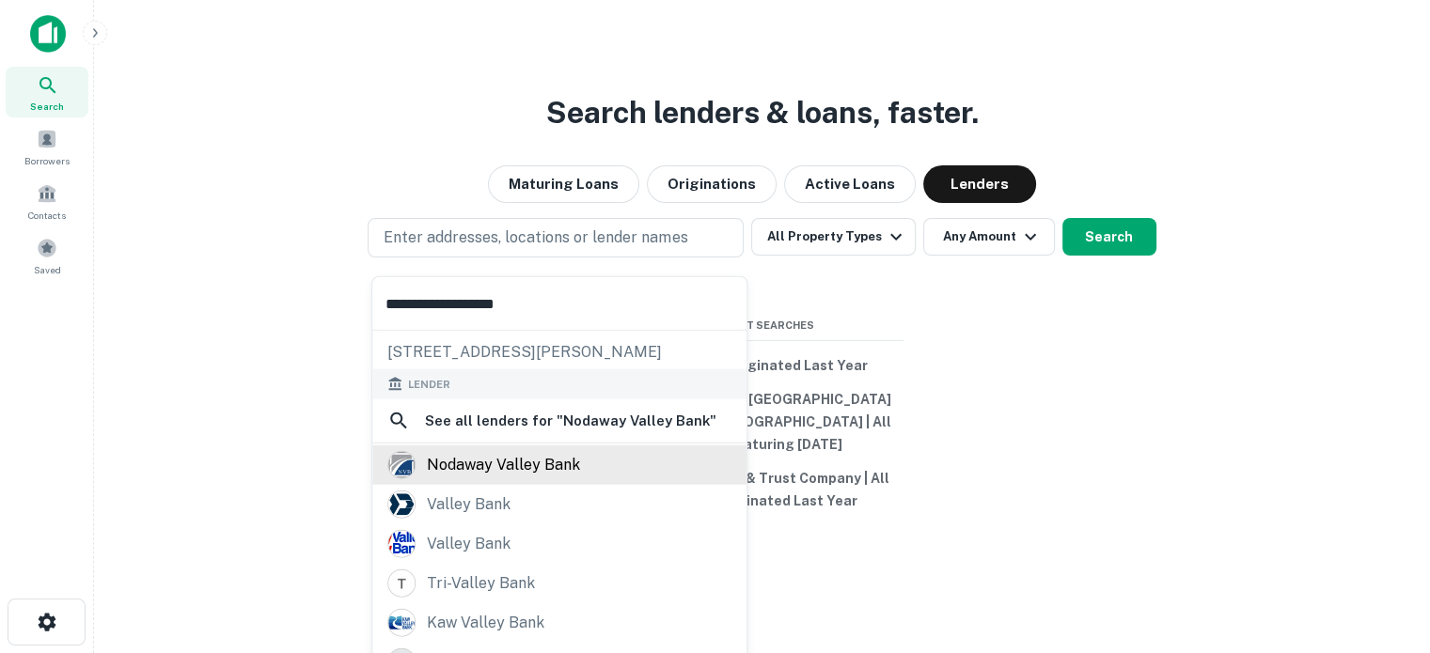
type input "**********"
click at [504, 462] on div "nodaway valley bank" at bounding box center [503, 465] width 153 height 28
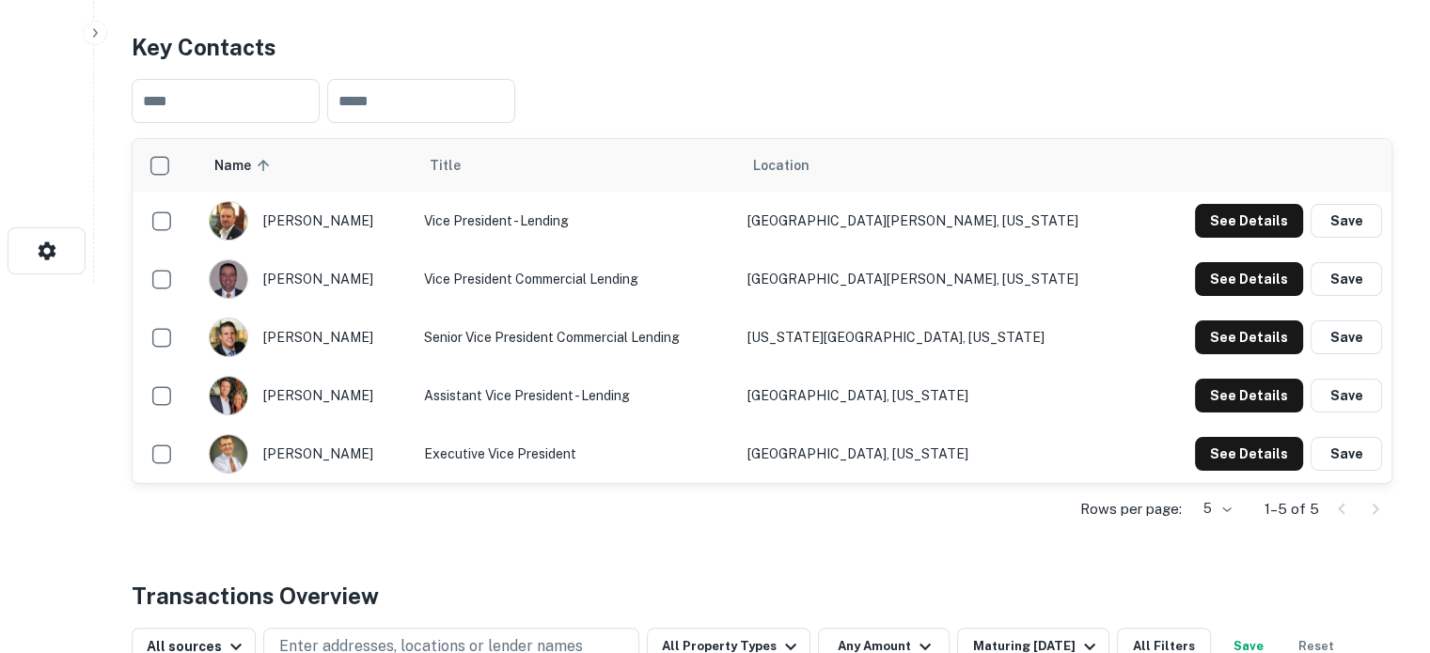
scroll to position [470, 0]
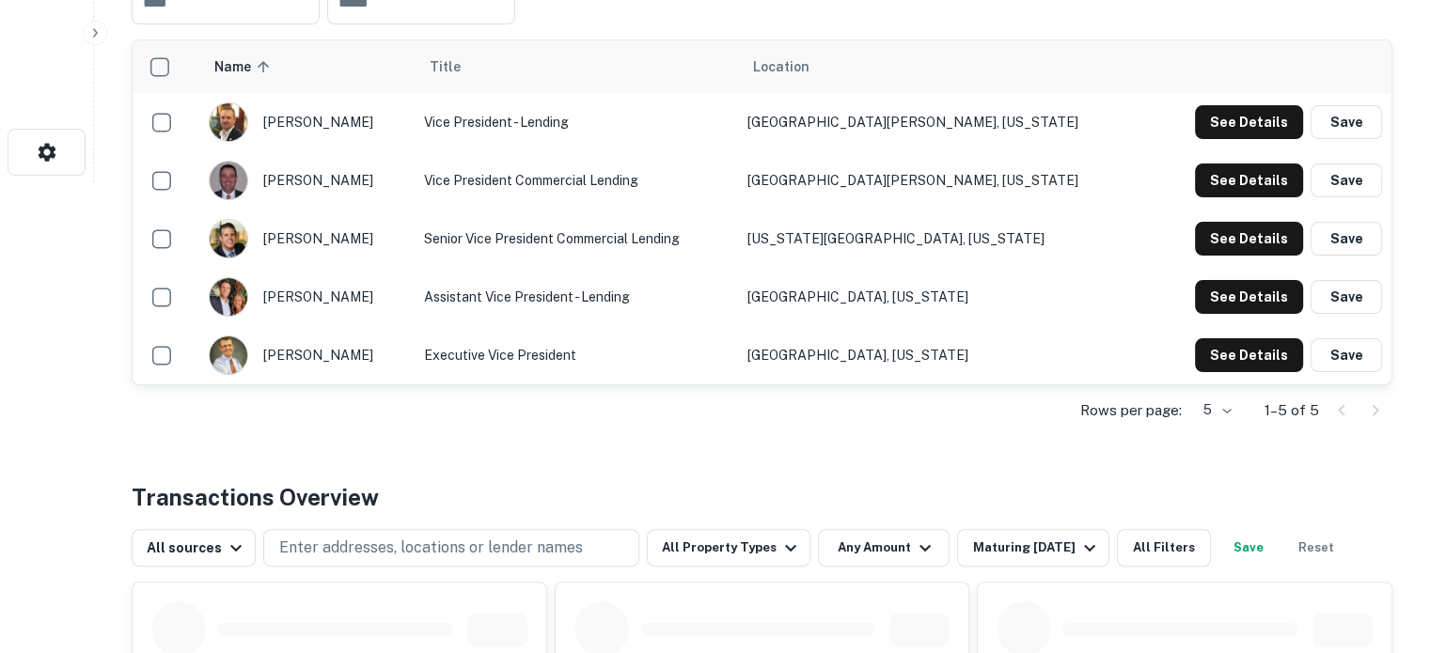
click at [1237, 418] on div "Rows per page: 5 * 1–5 of 5" at bounding box center [762, 410] width 1261 height 51
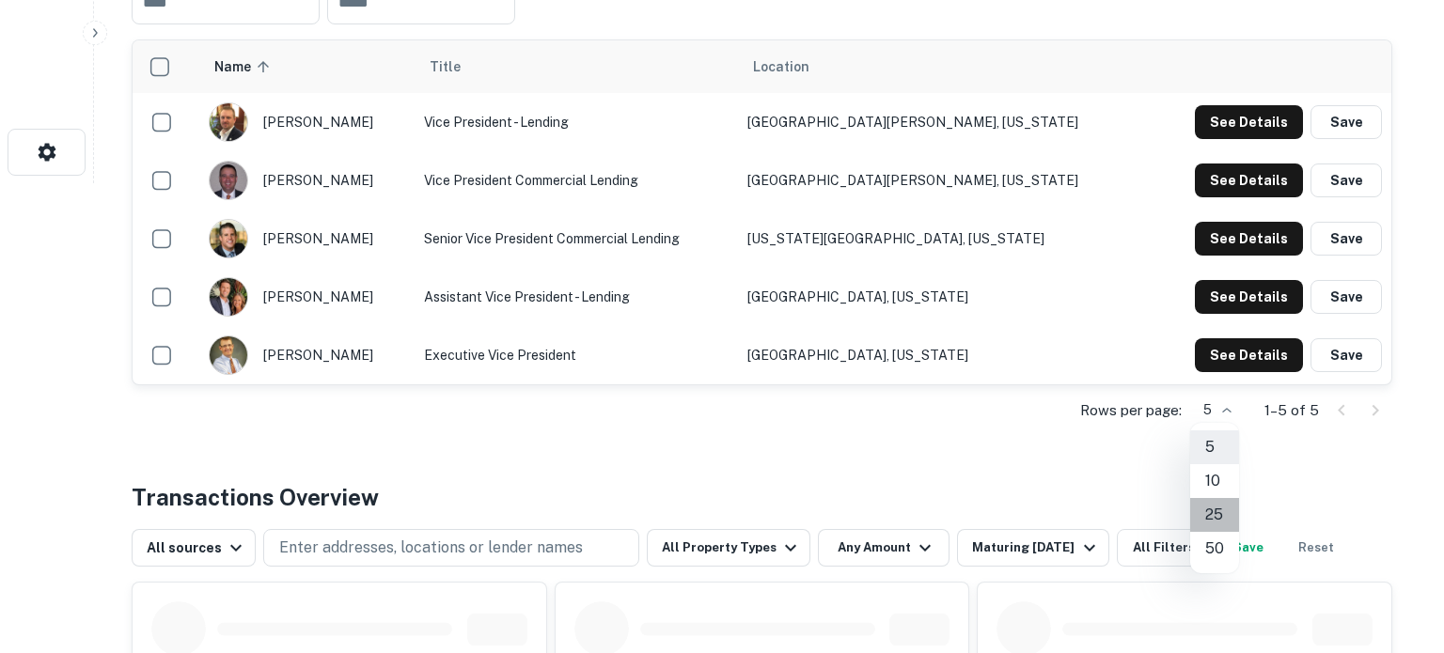
click at [1215, 509] on li "25" at bounding box center [1214, 515] width 49 height 34
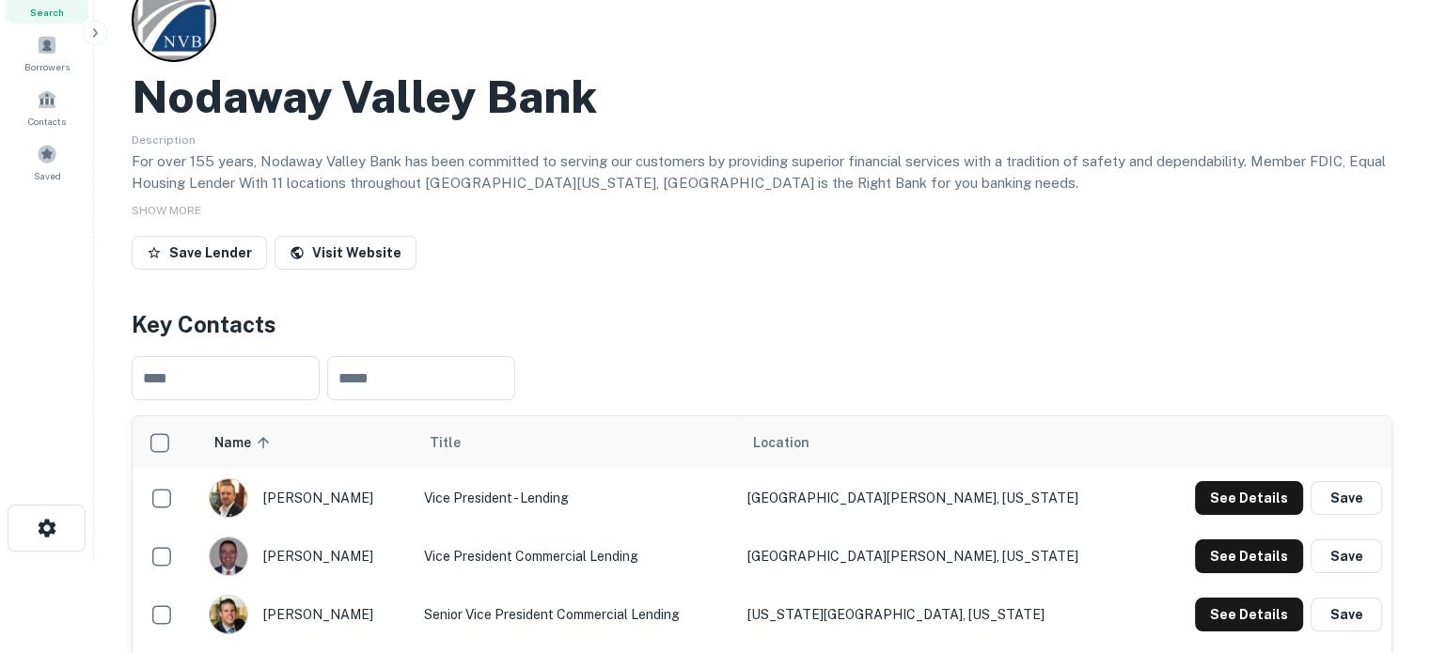
scroll to position [282, 0]
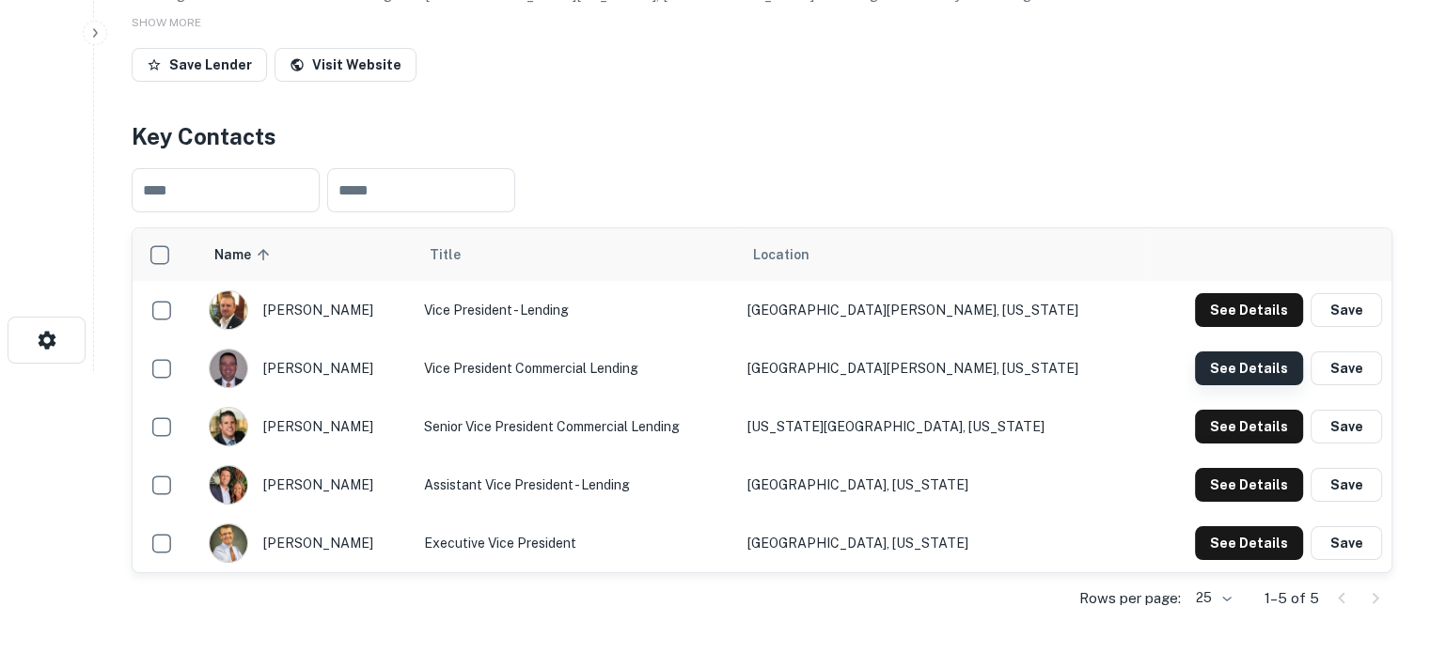
click at [1246, 377] on button "See Details" at bounding box center [1249, 369] width 108 height 34
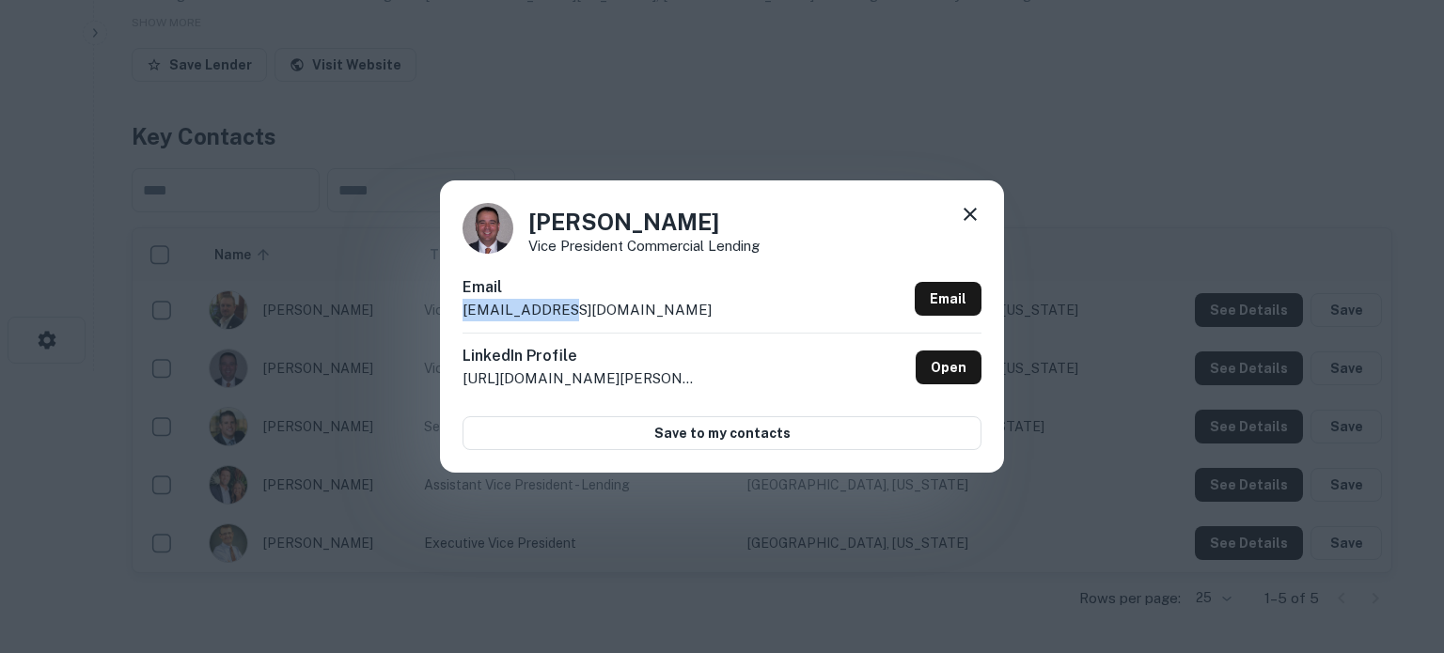
drag, startPoint x: 462, startPoint y: 312, endPoint x: 595, endPoint y: 315, distance: 132.6
click at [595, 315] on div "Email [EMAIL_ADDRESS][DOMAIN_NAME] Email" at bounding box center [721, 304] width 519 height 56
copy p "[EMAIL_ADDRESS][DOMAIN_NAME]"
drag, startPoint x: 523, startPoint y: 227, endPoint x: 698, endPoint y: 226, distance: 175.8
click at [698, 226] on div "[PERSON_NAME] Vice President Commercial Lending" at bounding box center [721, 228] width 519 height 51
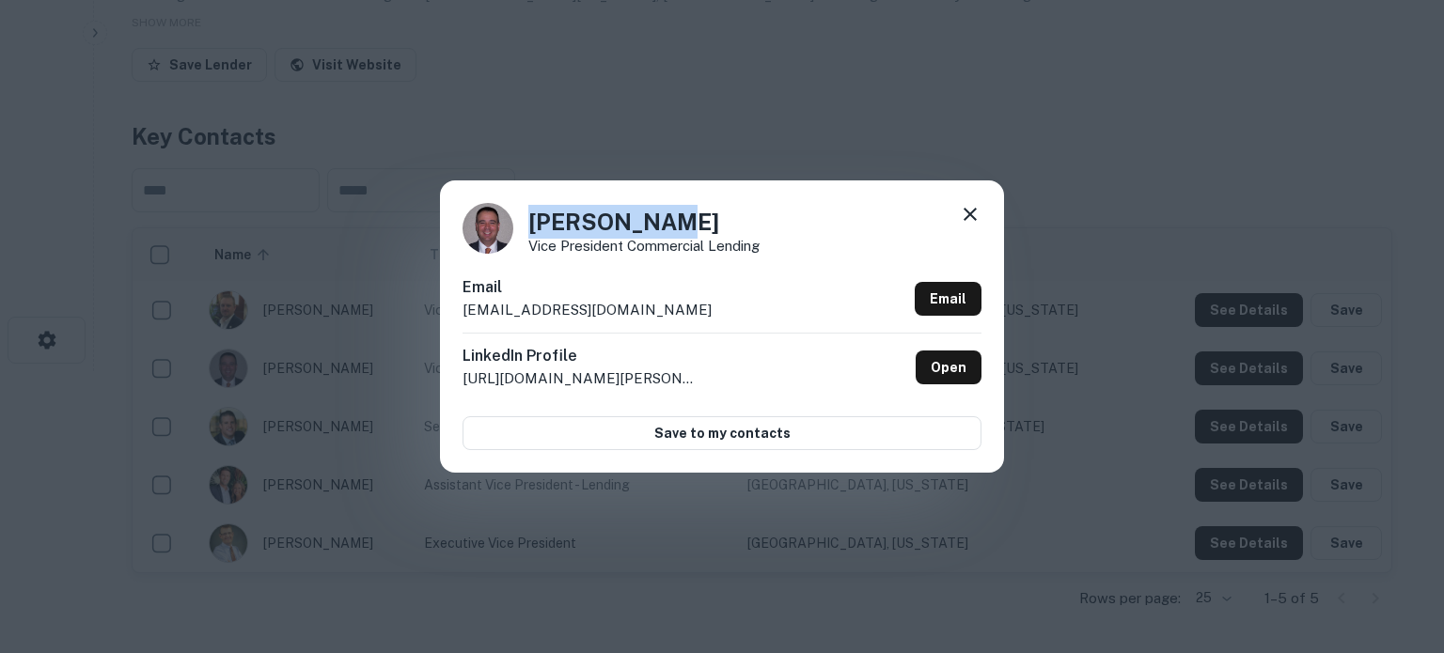
copy h4 "[PERSON_NAME]"
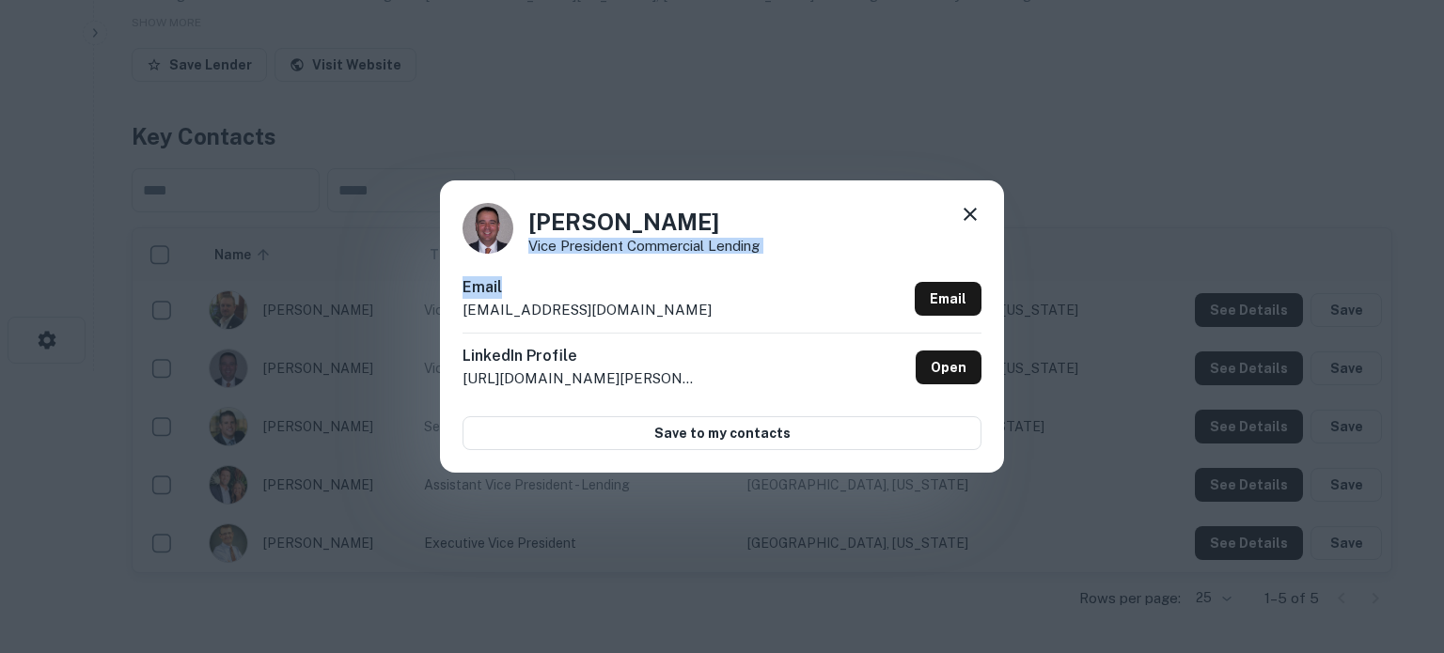
drag, startPoint x: 529, startPoint y: 248, endPoint x: 733, endPoint y: 259, distance: 204.2
click at [733, 259] on div "[PERSON_NAME] Vice President Commercial Lending Email [EMAIL_ADDRESS][DOMAIN_NA…" at bounding box center [722, 325] width 564 height 291
click at [729, 289] on div "Email [EMAIL_ADDRESS][DOMAIN_NAME] Email" at bounding box center [721, 304] width 519 height 56
drag, startPoint x: 526, startPoint y: 248, endPoint x: 769, endPoint y: 246, distance: 242.5
click at [769, 246] on div "[PERSON_NAME] Vice President Commercial Lending" at bounding box center [721, 228] width 519 height 51
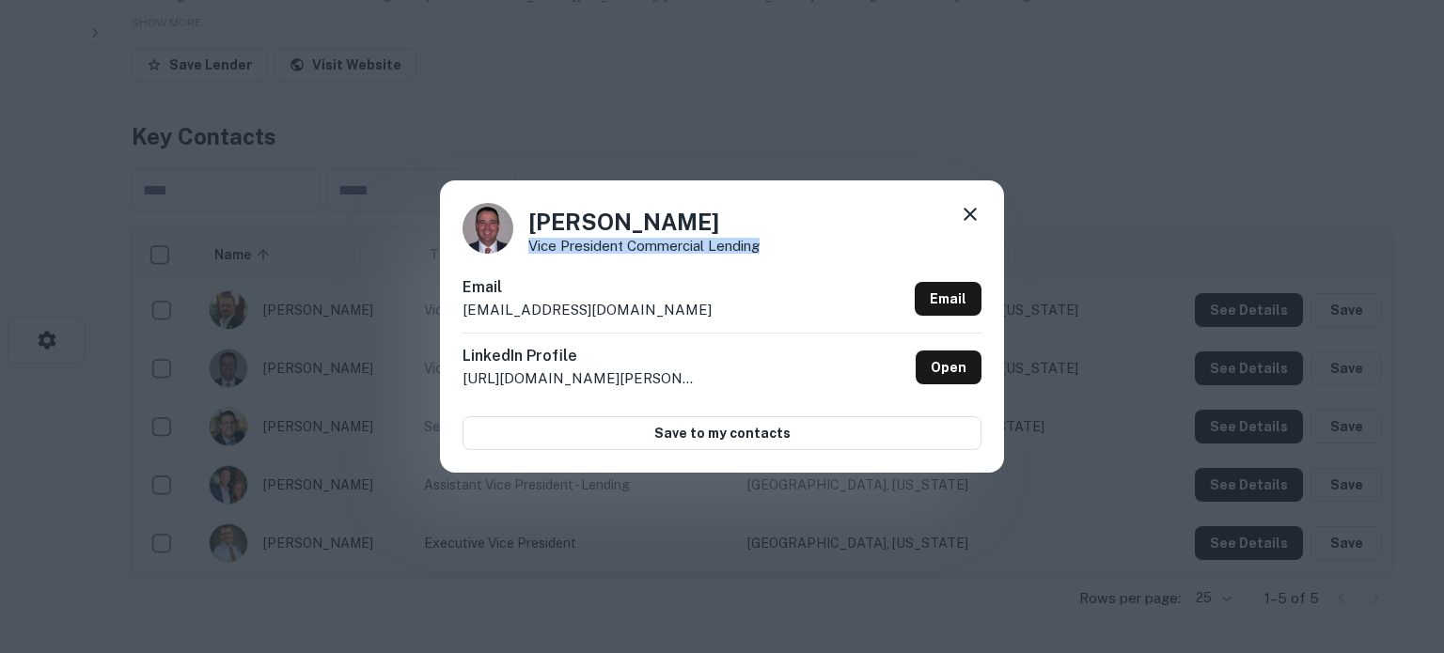
copy p "Vice President Commercial Lending"
click at [655, 335] on div "LinkedIn Profile [URL][DOMAIN_NAME][PERSON_NAME] Open" at bounding box center [721, 367] width 519 height 69
click at [970, 208] on icon at bounding box center [970, 214] width 23 height 23
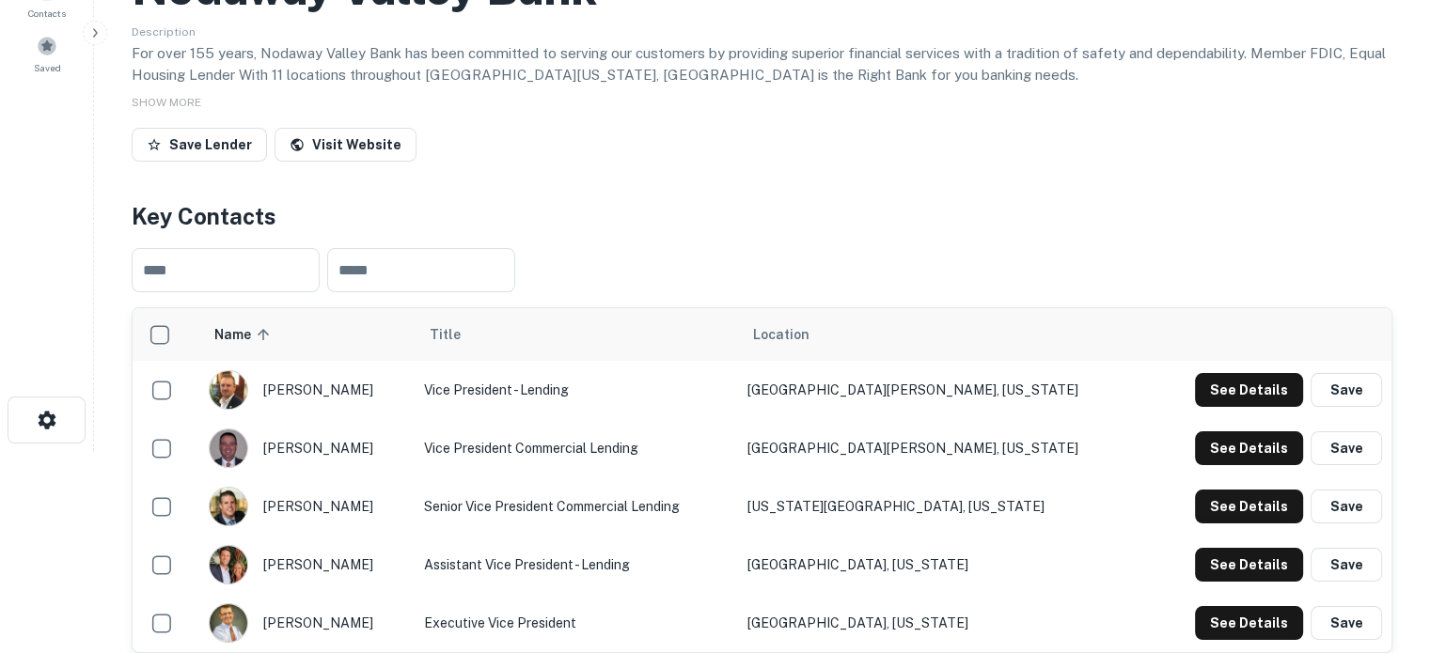
scroll to position [0, 0]
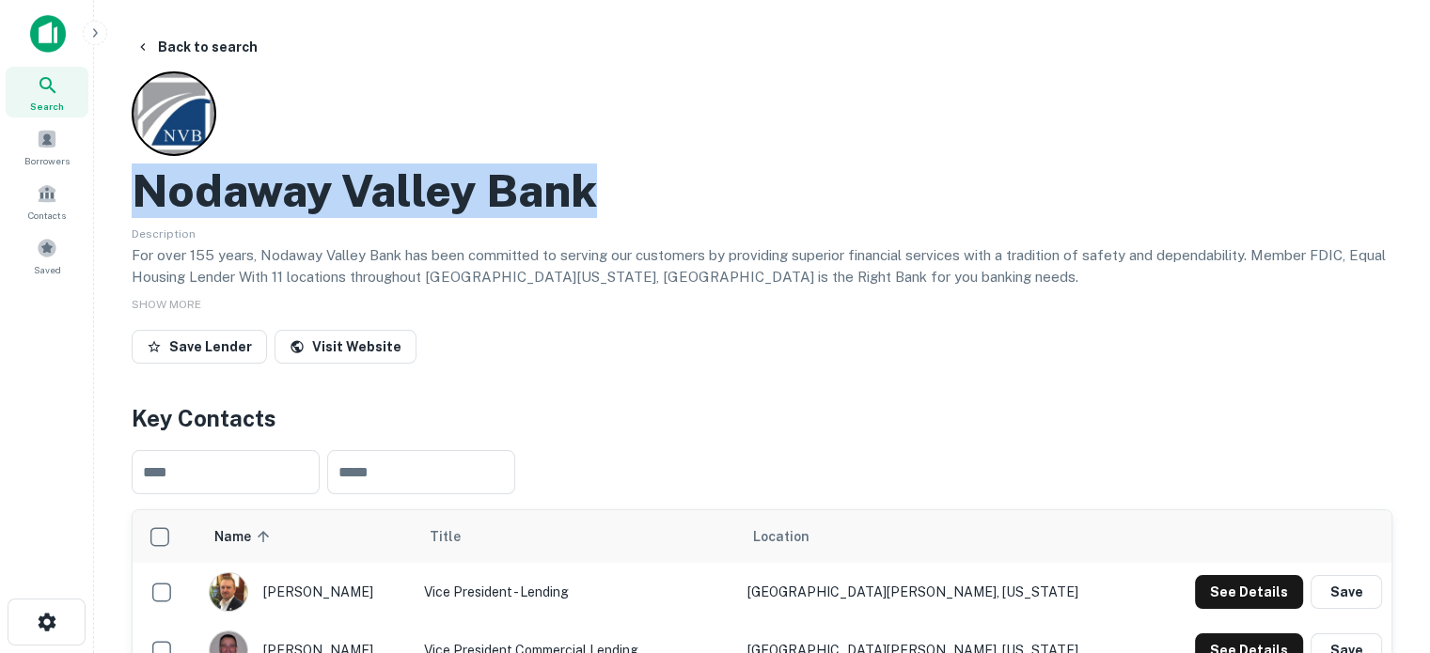
drag, startPoint x: 170, startPoint y: 191, endPoint x: 585, endPoint y: 199, distance: 414.6
copy h2 "Nodaway Valley Bank"
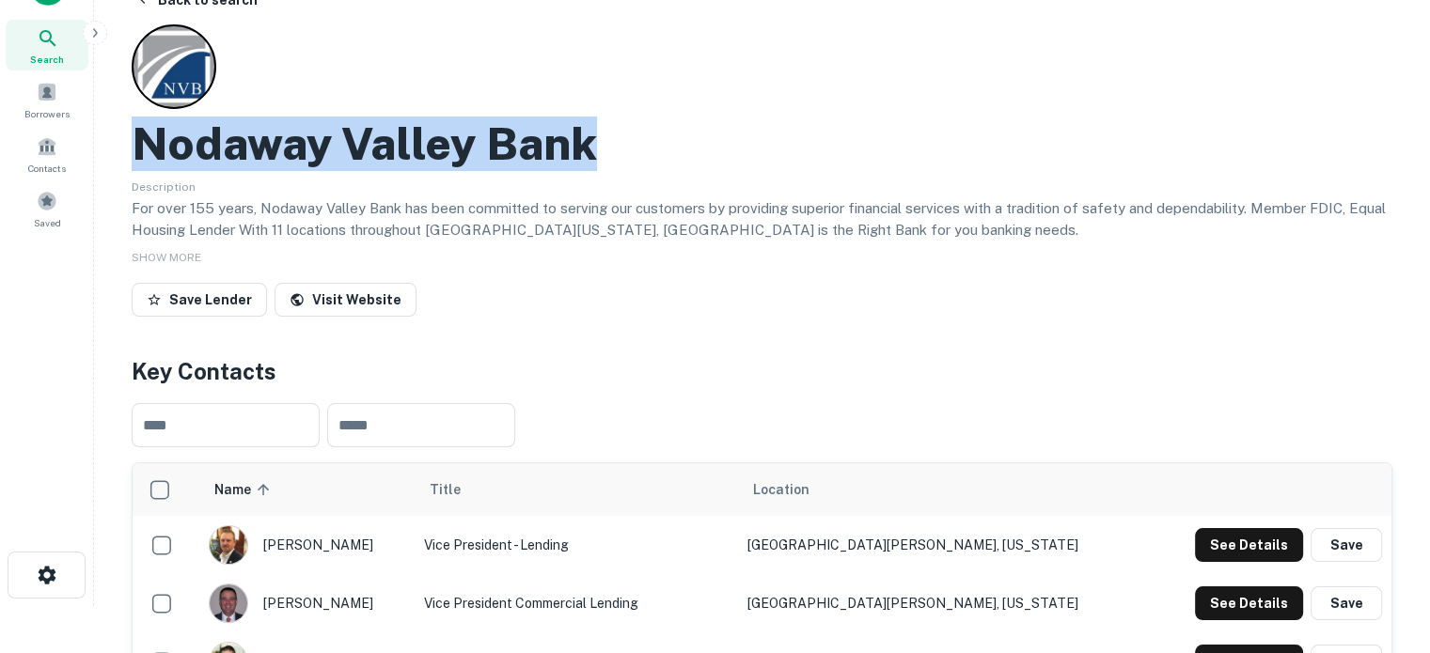
scroll to position [282, 0]
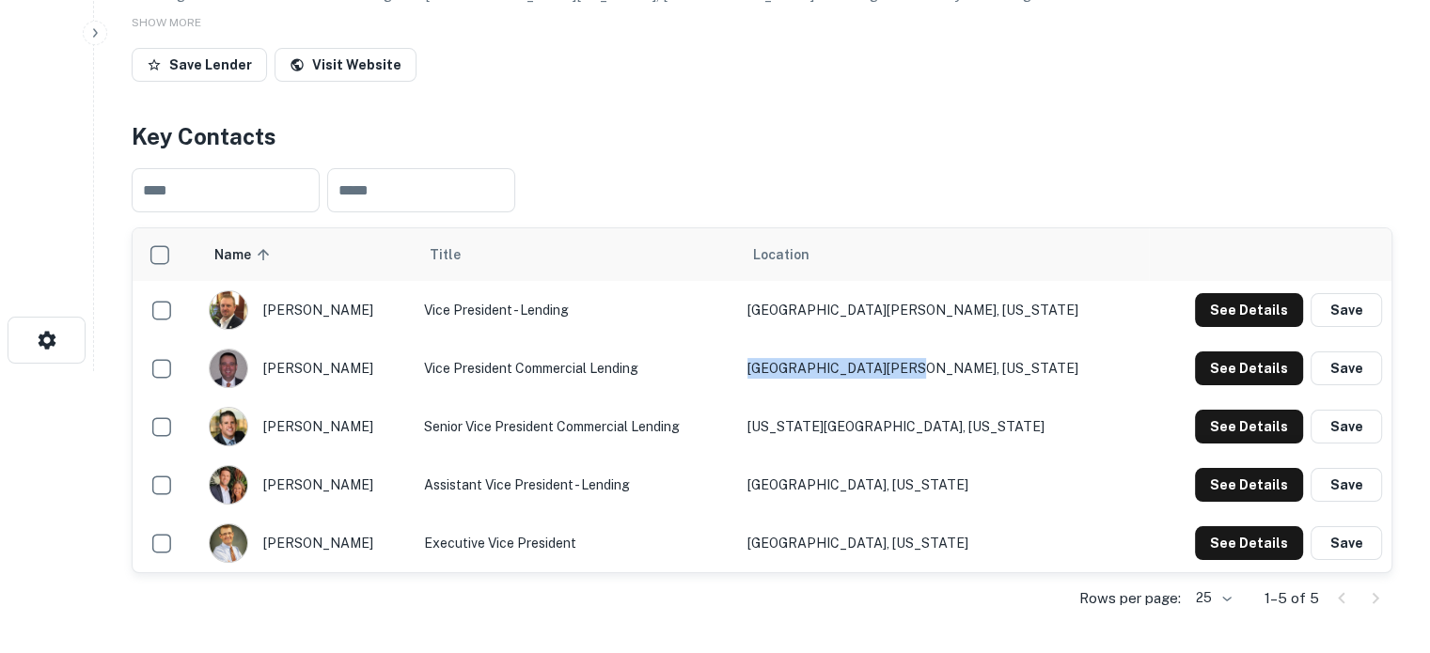
drag, startPoint x: 869, startPoint y: 372, endPoint x: 1051, endPoint y: 371, distance: 182.4
click at [1051, 371] on tr "[PERSON_NAME] Vice President Commercial Lending [GEOGRAPHIC_DATA][PERSON_NAME],…" at bounding box center [762, 368] width 1259 height 58
copy tr "[GEOGRAPHIC_DATA][PERSON_NAME], [US_STATE]"
click at [1199, 418] on button "See Details" at bounding box center [1249, 427] width 108 height 34
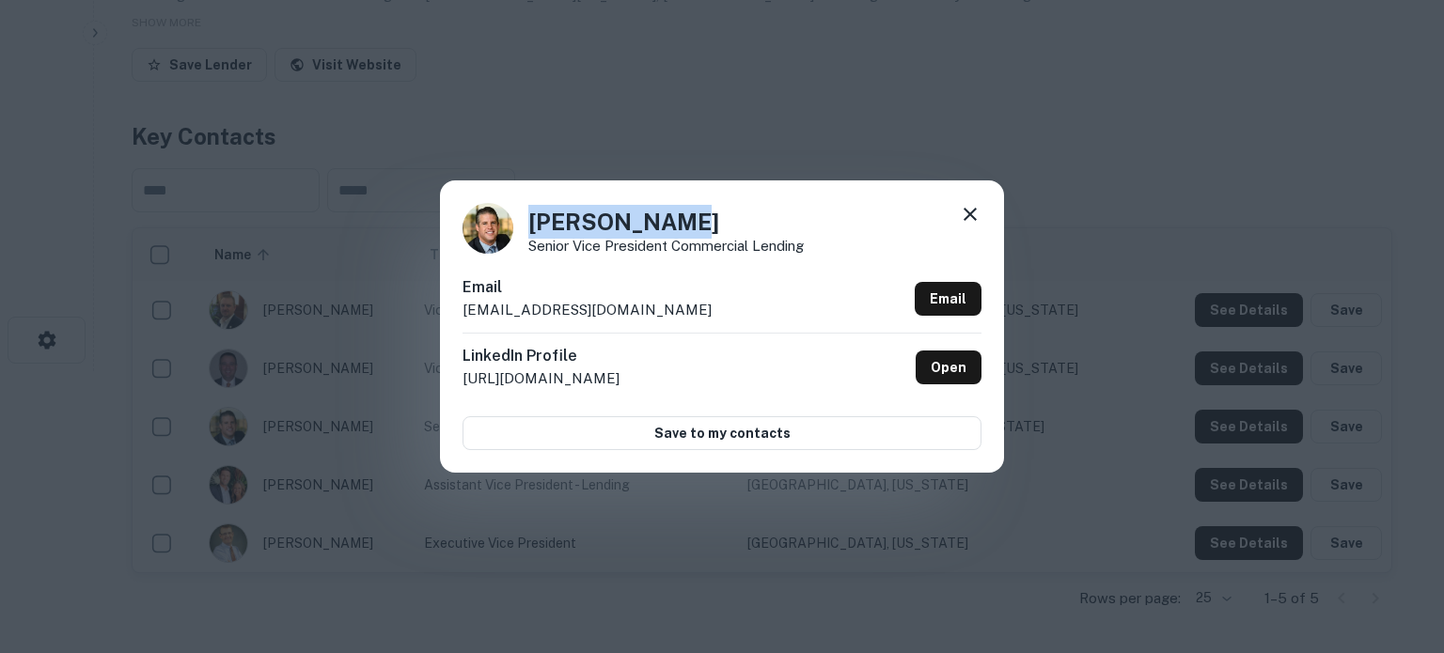
drag, startPoint x: 530, startPoint y: 225, endPoint x: 666, endPoint y: 222, distance: 136.3
click at [666, 222] on h4 "Ryan Lorentz" at bounding box center [665, 222] width 275 height 34
copy h4 "Ryan Lorentz"
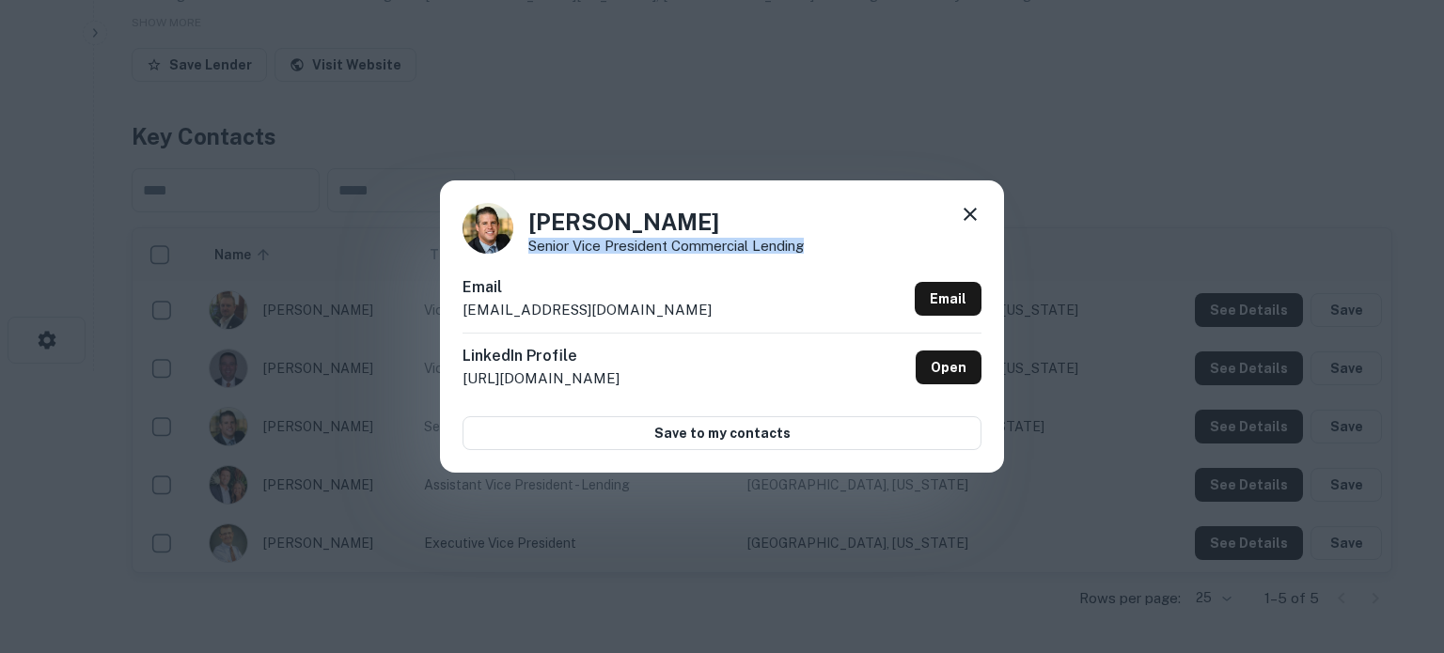
drag, startPoint x: 530, startPoint y: 249, endPoint x: 805, endPoint y: 242, distance: 274.6
click at [804, 242] on p "Senior Vice President Commercial Lending" at bounding box center [665, 246] width 275 height 14
copy p "Senior Vice President Commercial Lending"
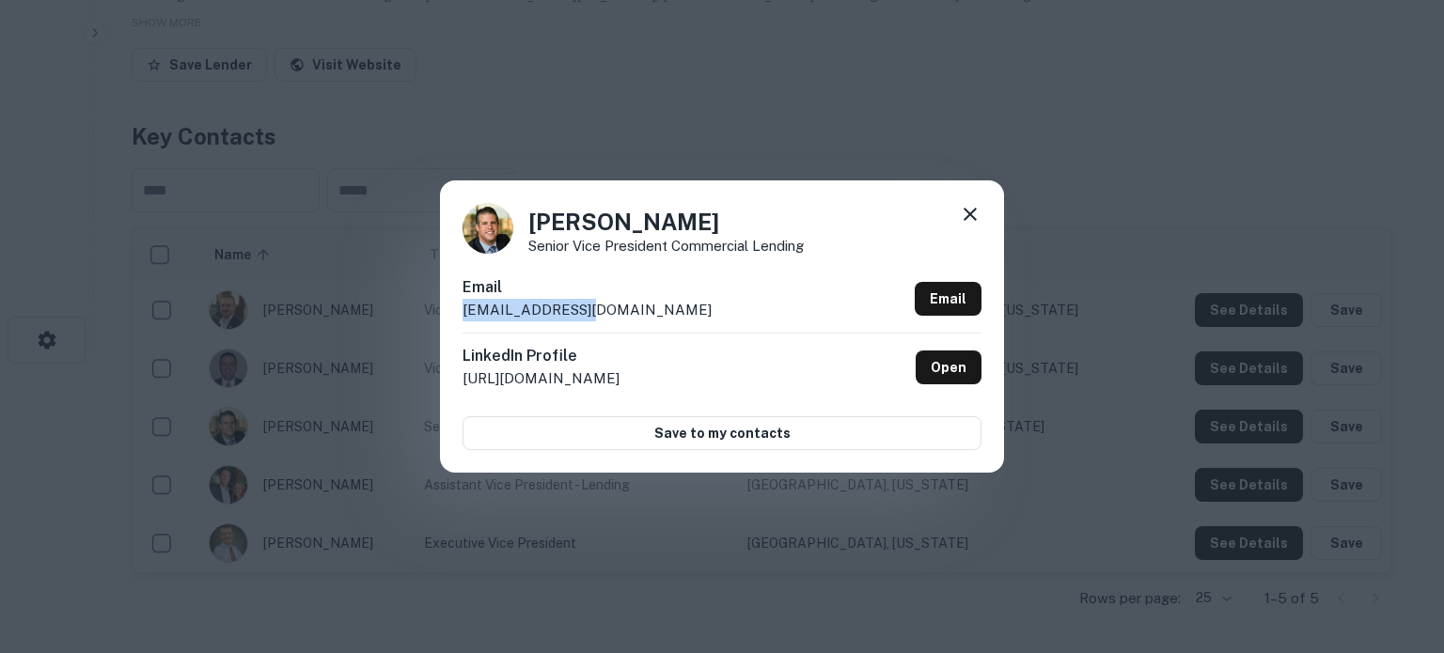
drag, startPoint x: 459, startPoint y: 315, endPoint x: 578, endPoint y: 307, distance: 119.6
click at [578, 307] on div "Ryan Lorentz Senior Vice President Commercial Lending Email rlorentz@nvb.com Em…" at bounding box center [722, 325] width 564 height 291
copy p "rlorentz@nvb.com"
click at [970, 217] on icon at bounding box center [970, 214] width 23 height 23
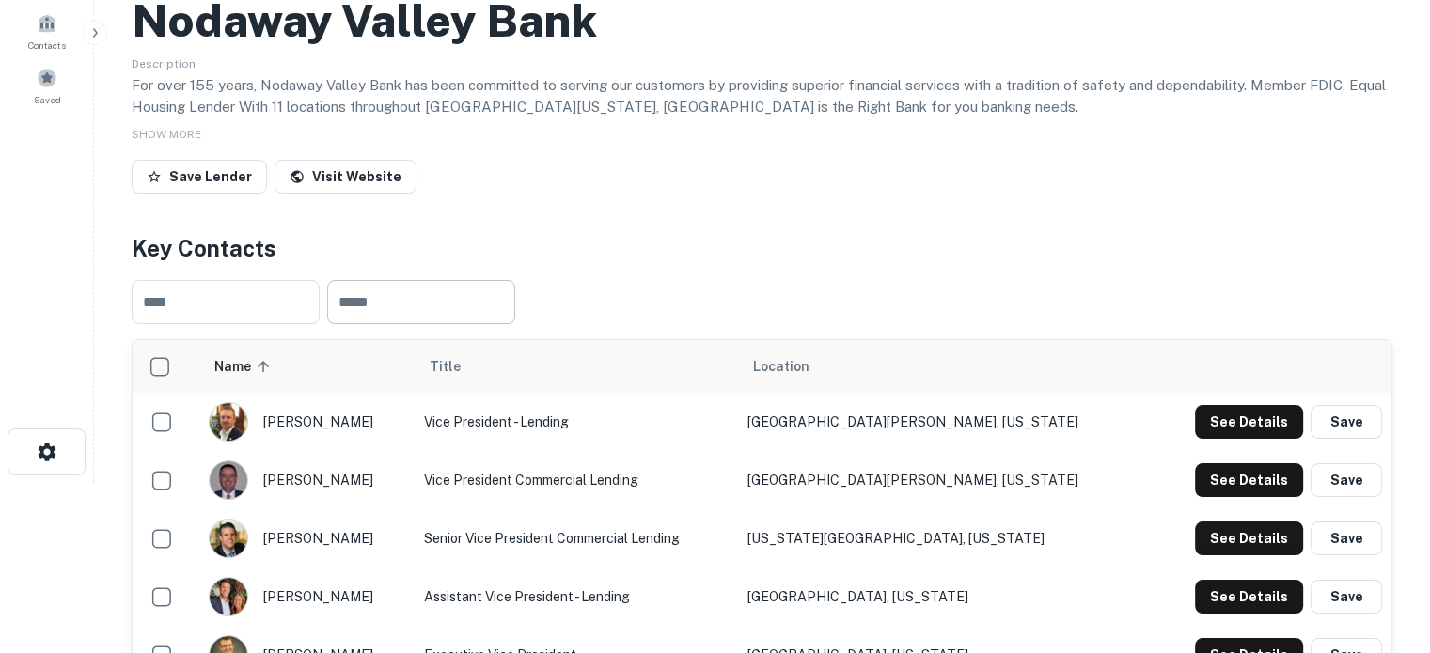
scroll to position [94, 0]
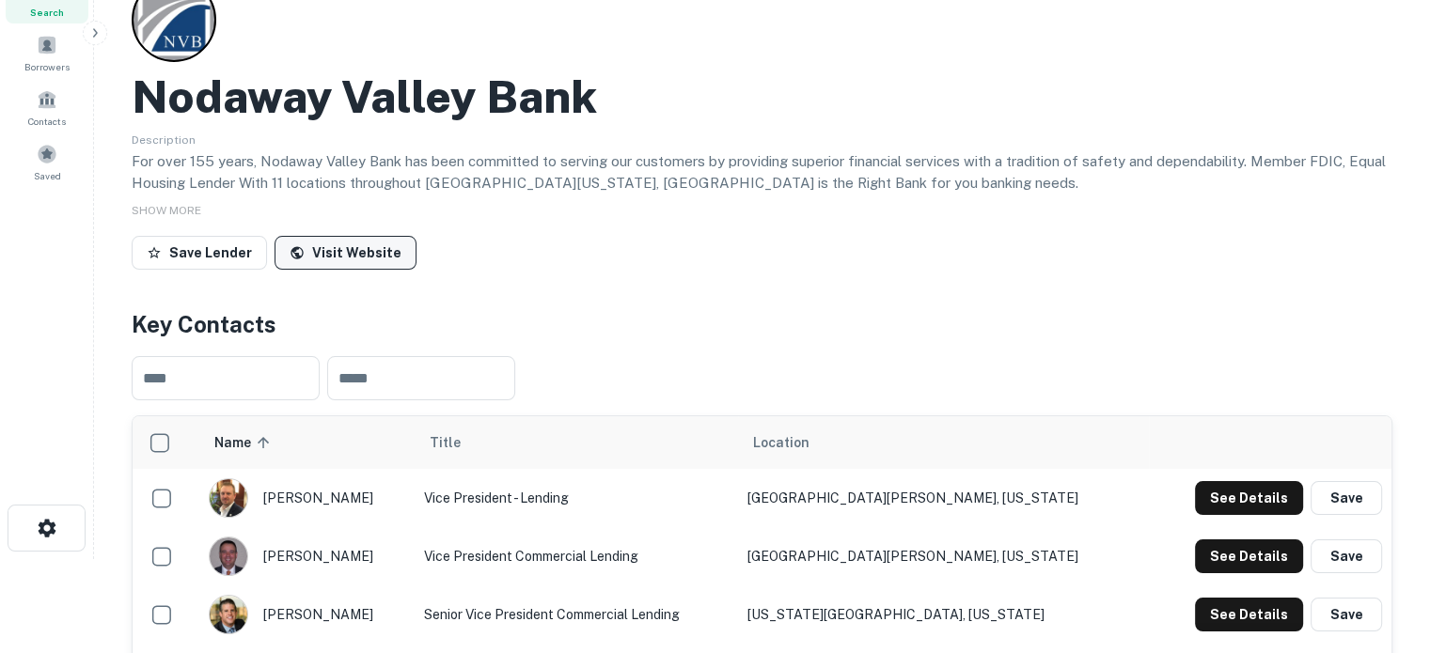
drag, startPoint x: 361, startPoint y: 270, endPoint x: 365, endPoint y: 260, distance: 10.1
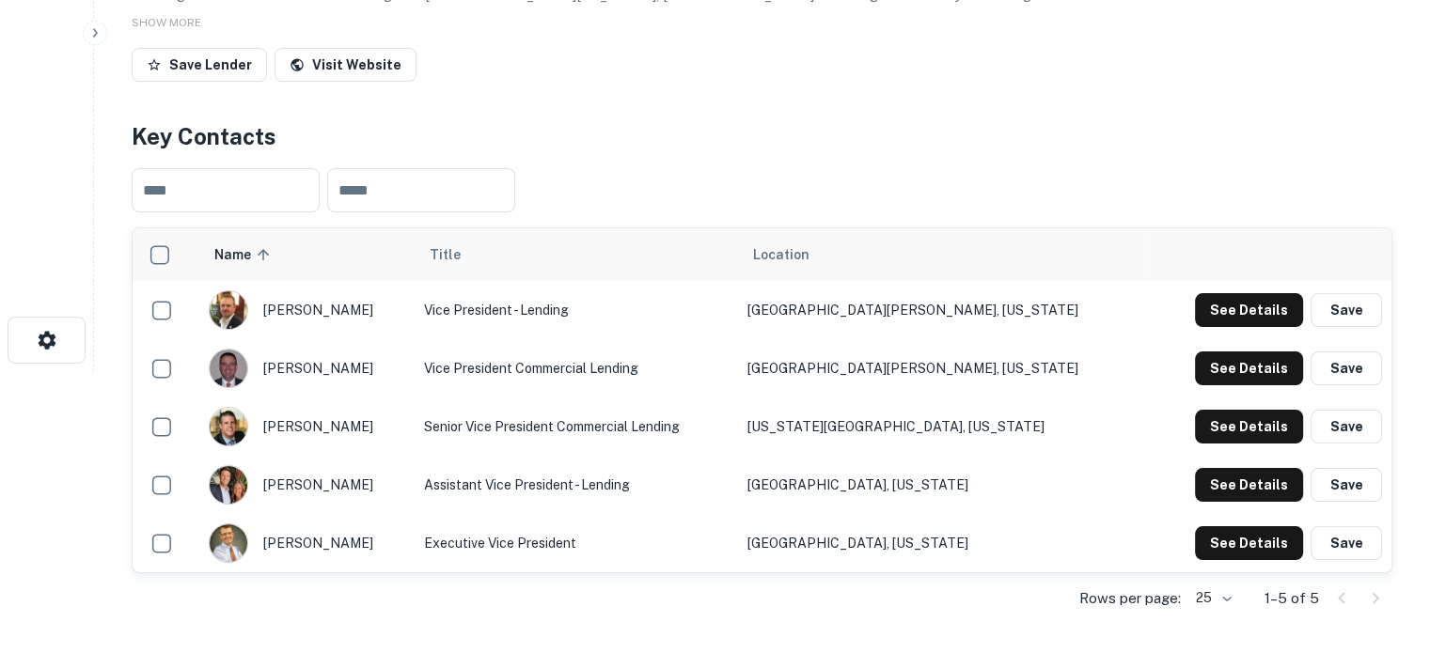
click at [871, 416] on td "Kansas City, Missouri" at bounding box center [944, 427] width 412 height 58
drag, startPoint x: 885, startPoint y: 428, endPoint x: 1027, endPoint y: 433, distance: 142.1
click at [1027, 433] on td "Kansas City, Missouri" at bounding box center [944, 427] width 412 height 58
click at [948, 440] on td "Kansas City, Missouri" at bounding box center [944, 427] width 412 height 58
drag, startPoint x: 879, startPoint y: 428, endPoint x: 1033, endPoint y: 435, distance: 154.3
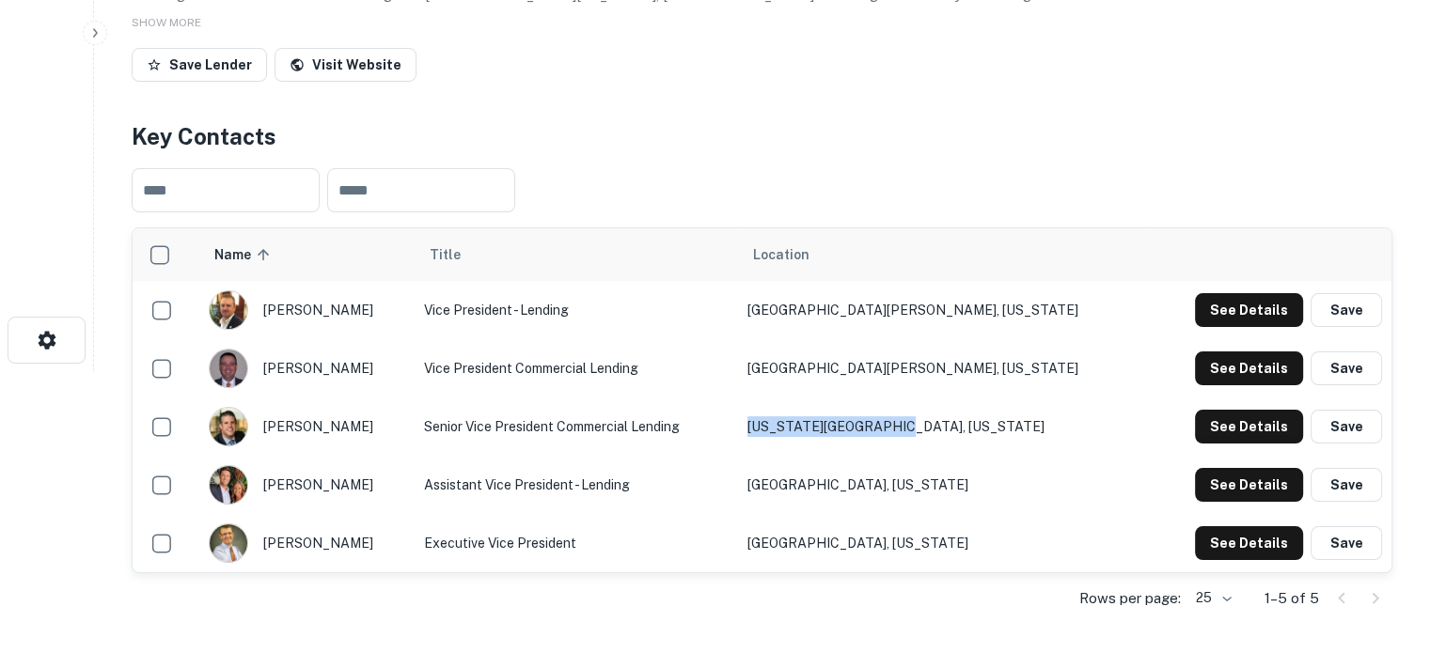
click at [1033, 435] on td "Kansas City, Missouri" at bounding box center [944, 427] width 412 height 58
copy td "Kansas City, Missouri"
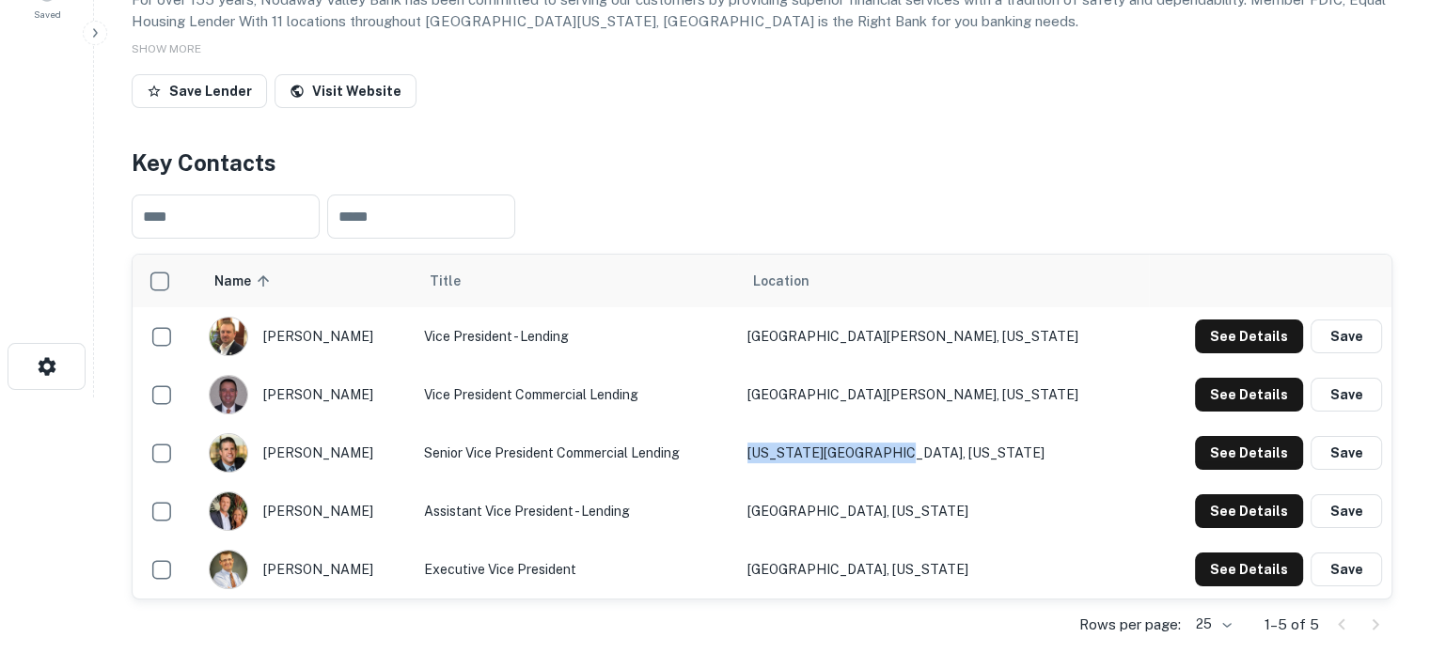
scroll to position [0, 0]
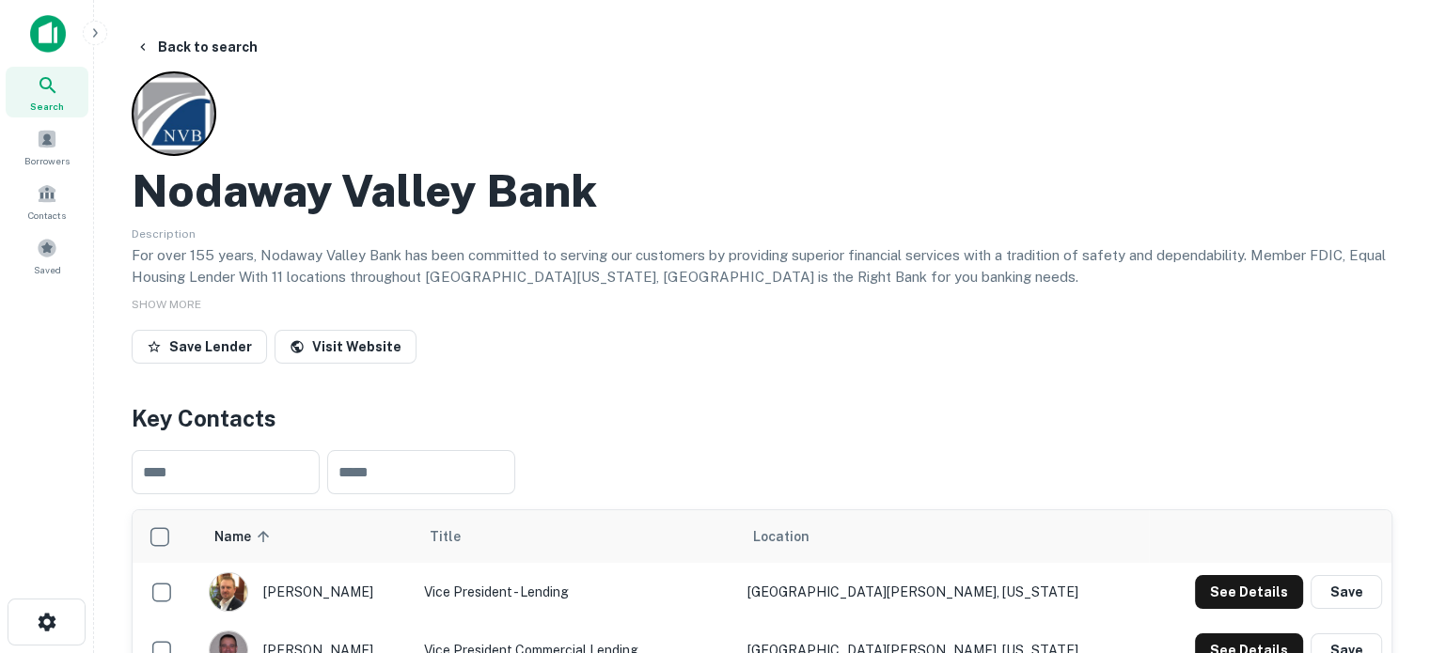
click at [22, 83] on div "Search" at bounding box center [47, 92] width 83 height 51
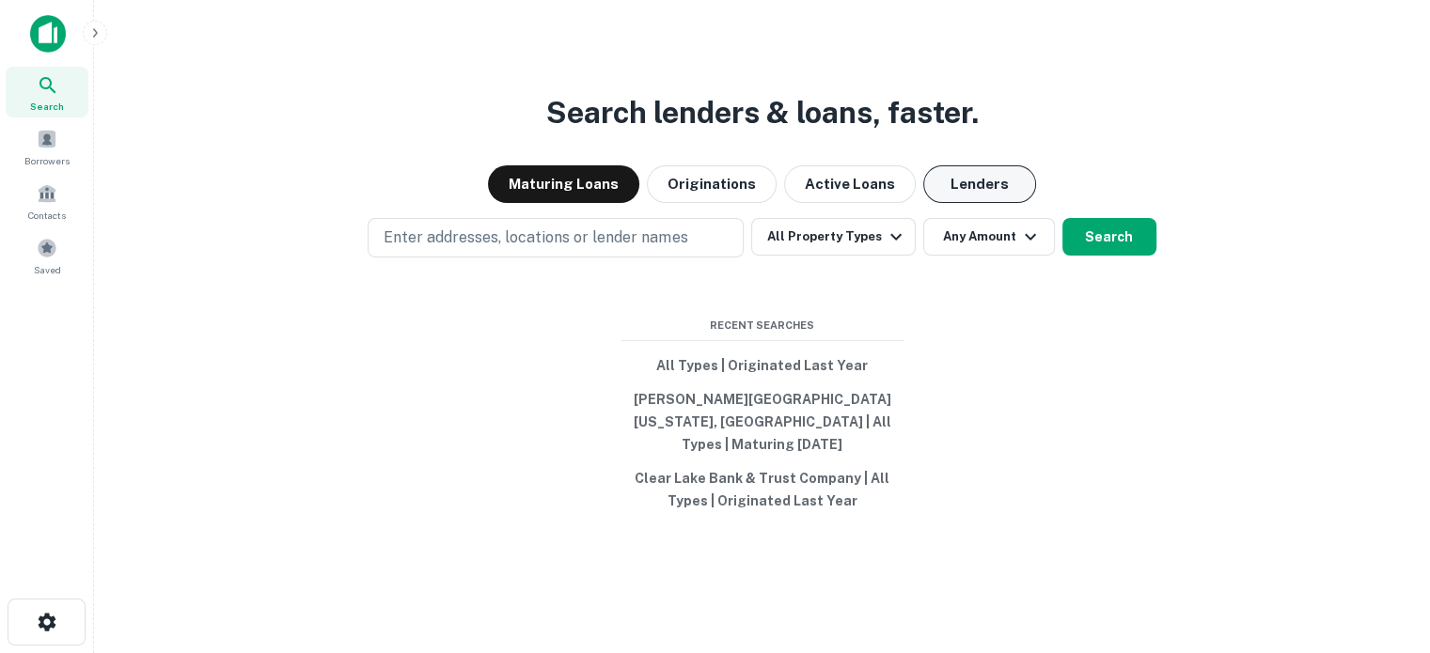
click at [981, 196] on button "Lenders" at bounding box center [979, 184] width 113 height 38
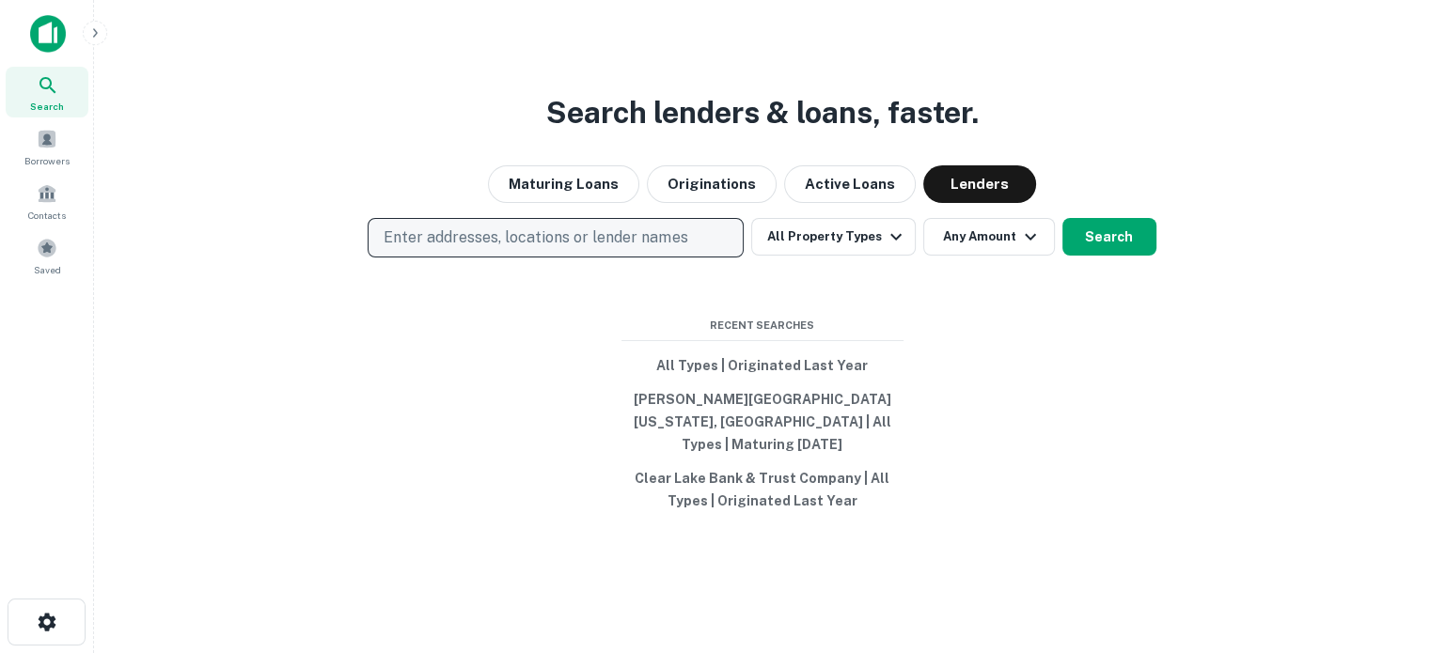
click at [655, 249] on p "Enter addresses, locations or lender names" at bounding box center [536, 238] width 304 height 23
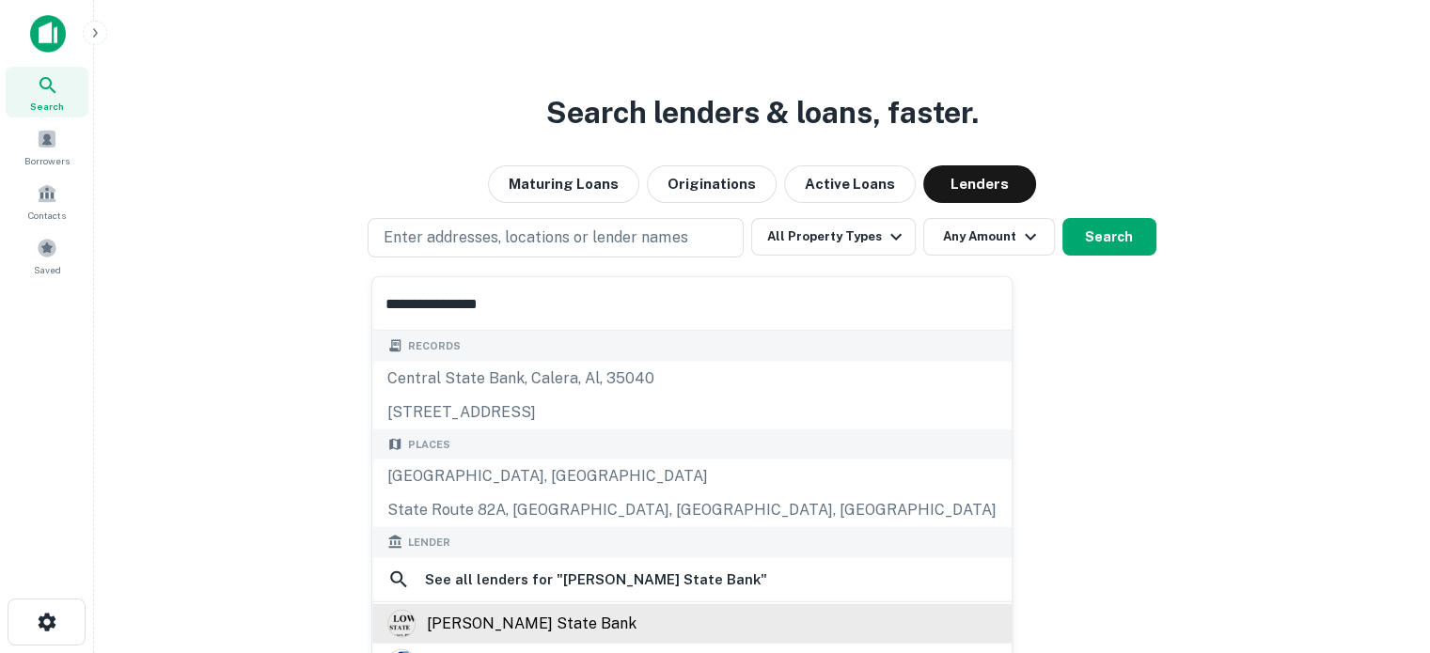
type input "**********"
click at [485, 613] on div "[PERSON_NAME] state bank" at bounding box center [532, 623] width 210 height 28
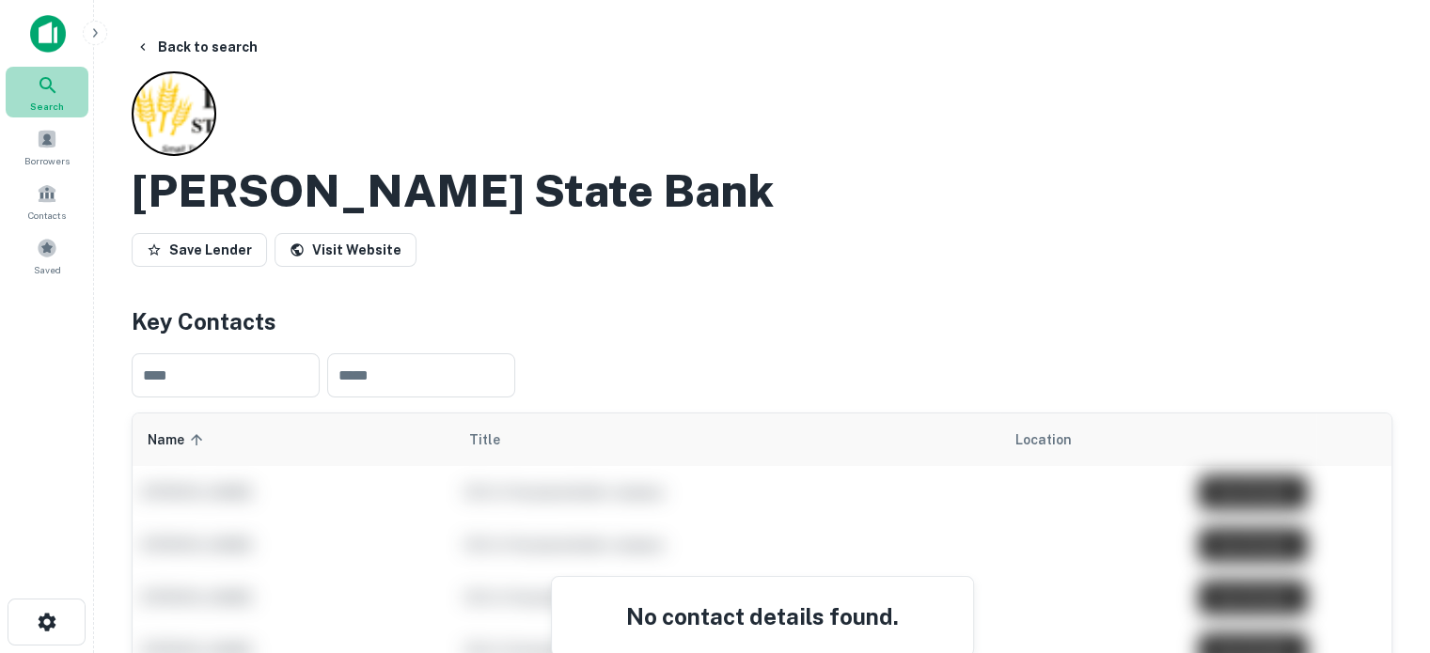
click at [55, 83] on icon at bounding box center [48, 85] width 23 height 23
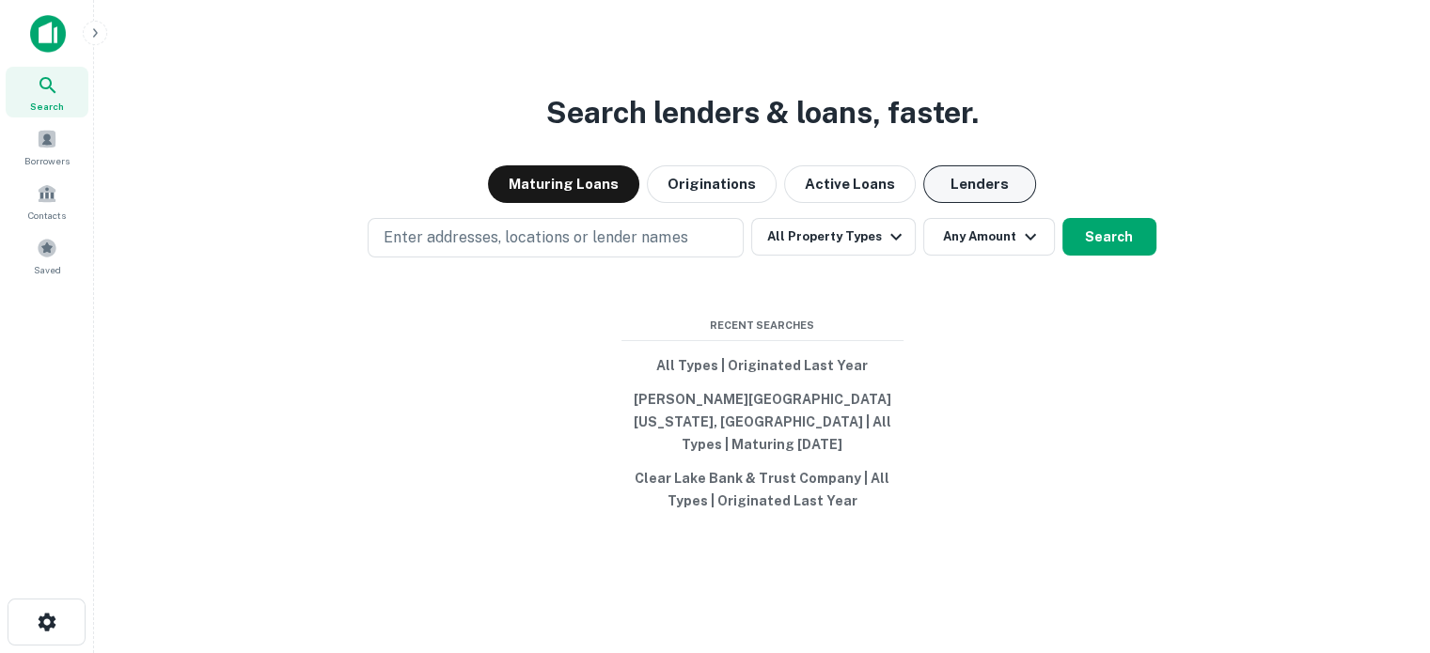
click at [974, 191] on button "Lenders" at bounding box center [979, 184] width 113 height 38
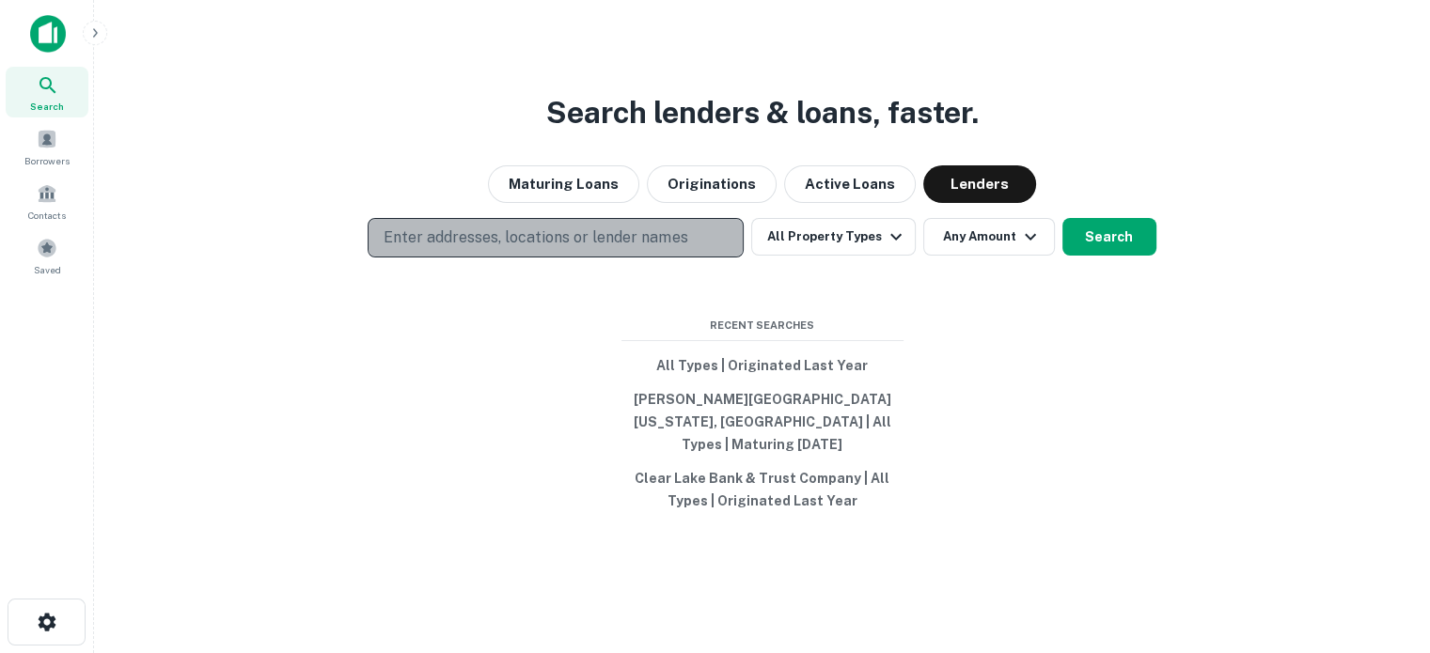
click at [597, 238] on p "Enter addresses, locations or lender names" at bounding box center [536, 238] width 304 height 23
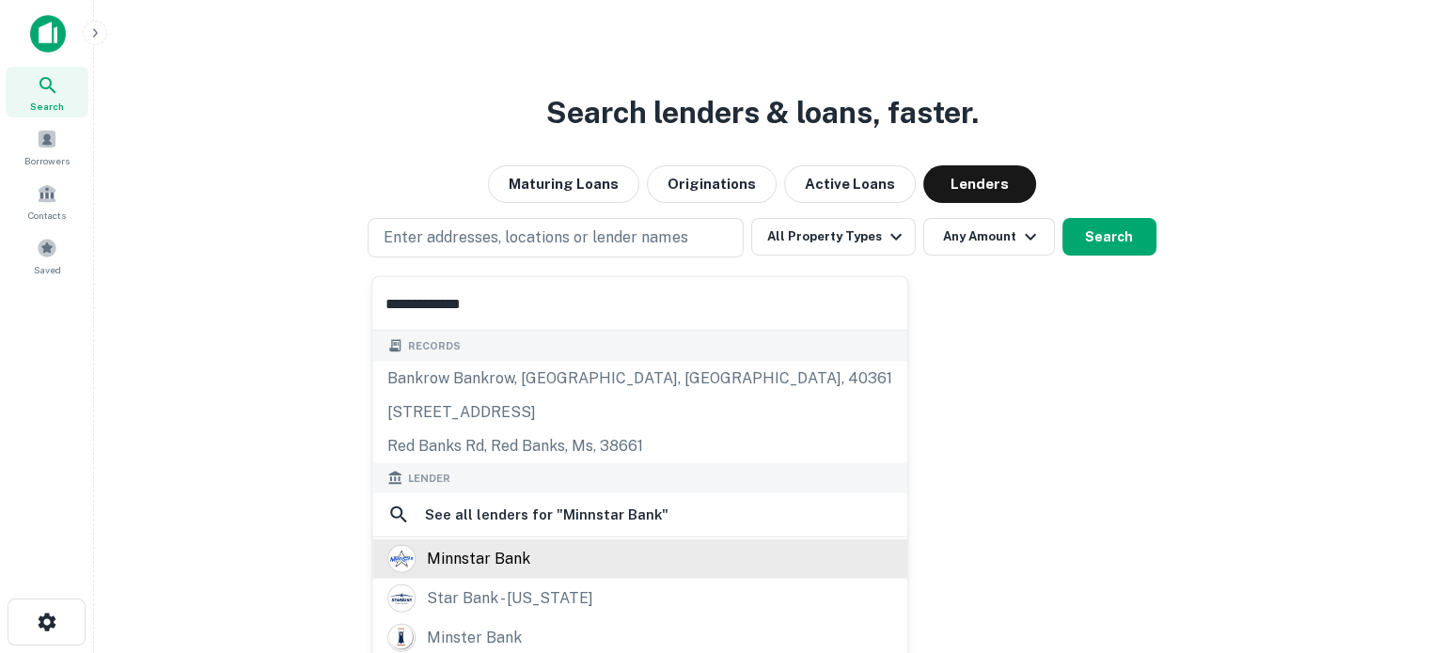
type input "**********"
click at [474, 559] on div "minnstar bank" at bounding box center [478, 559] width 103 height 28
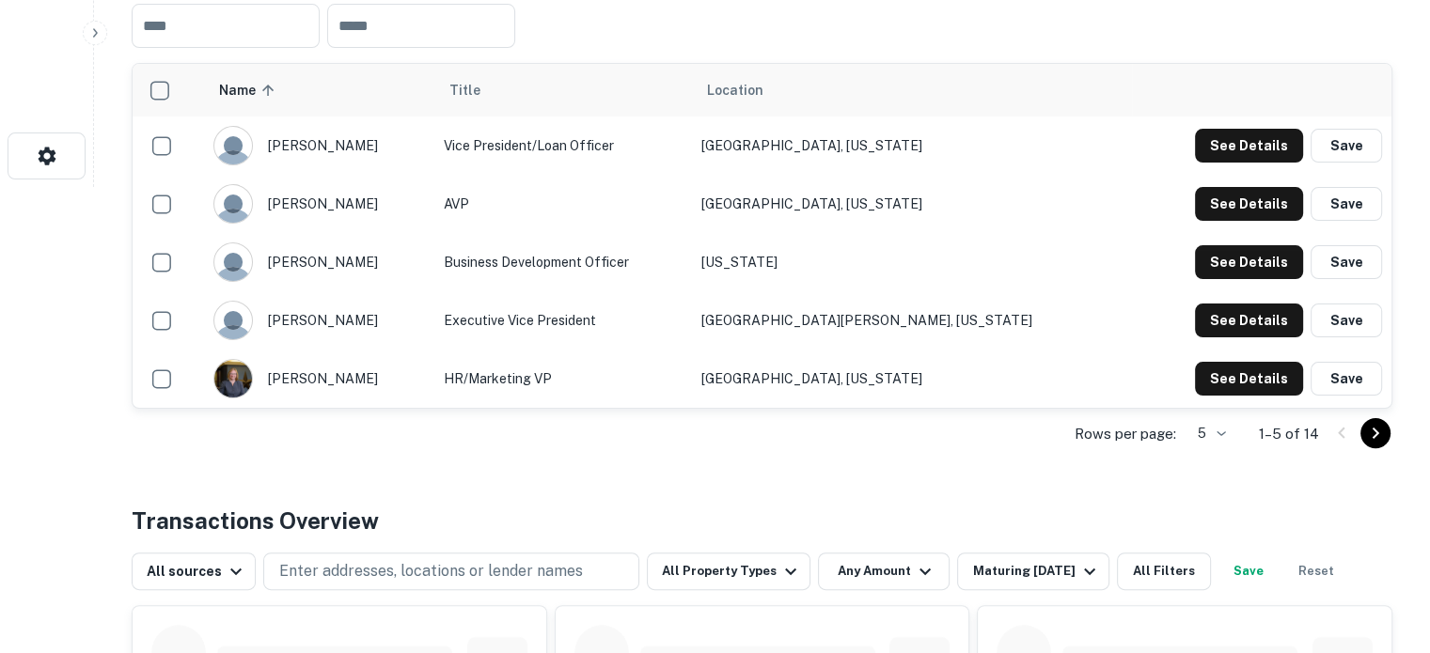
scroll to position [470, 0]
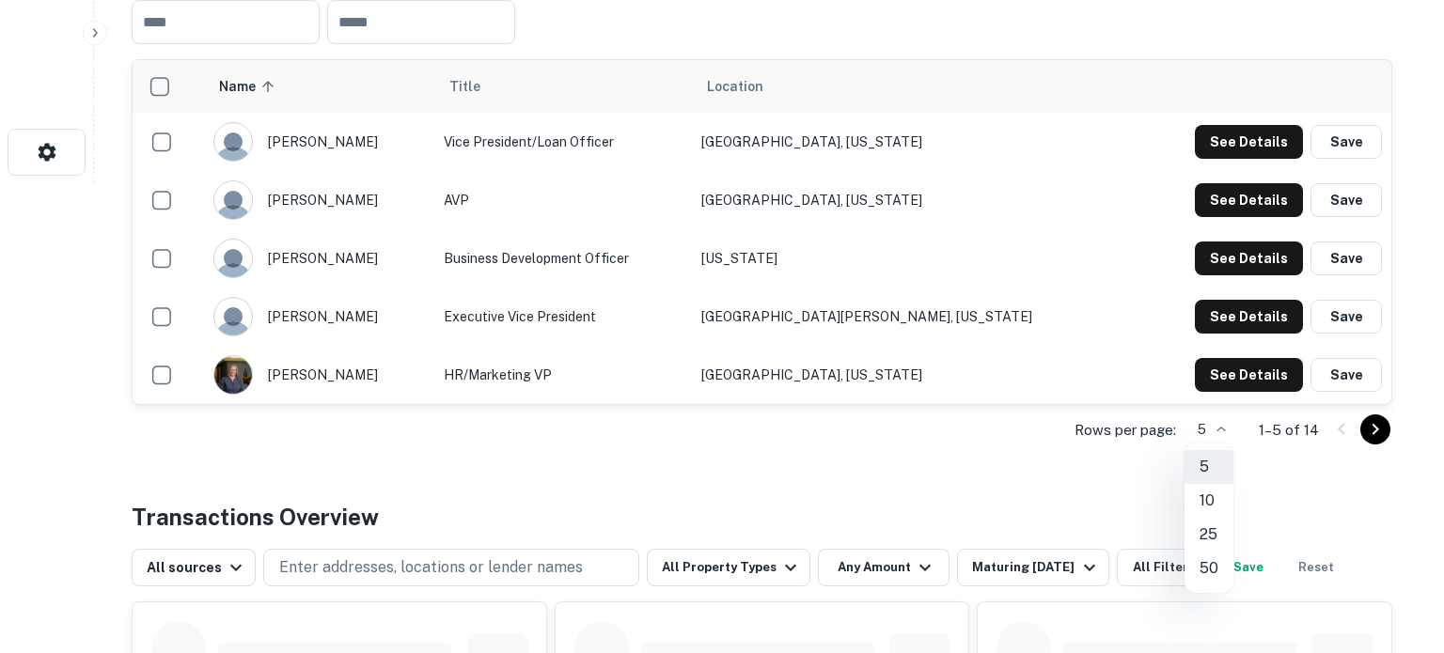
click at [1209, 527] on li "25" at bounding box center [1208, 535] width 49 height 34
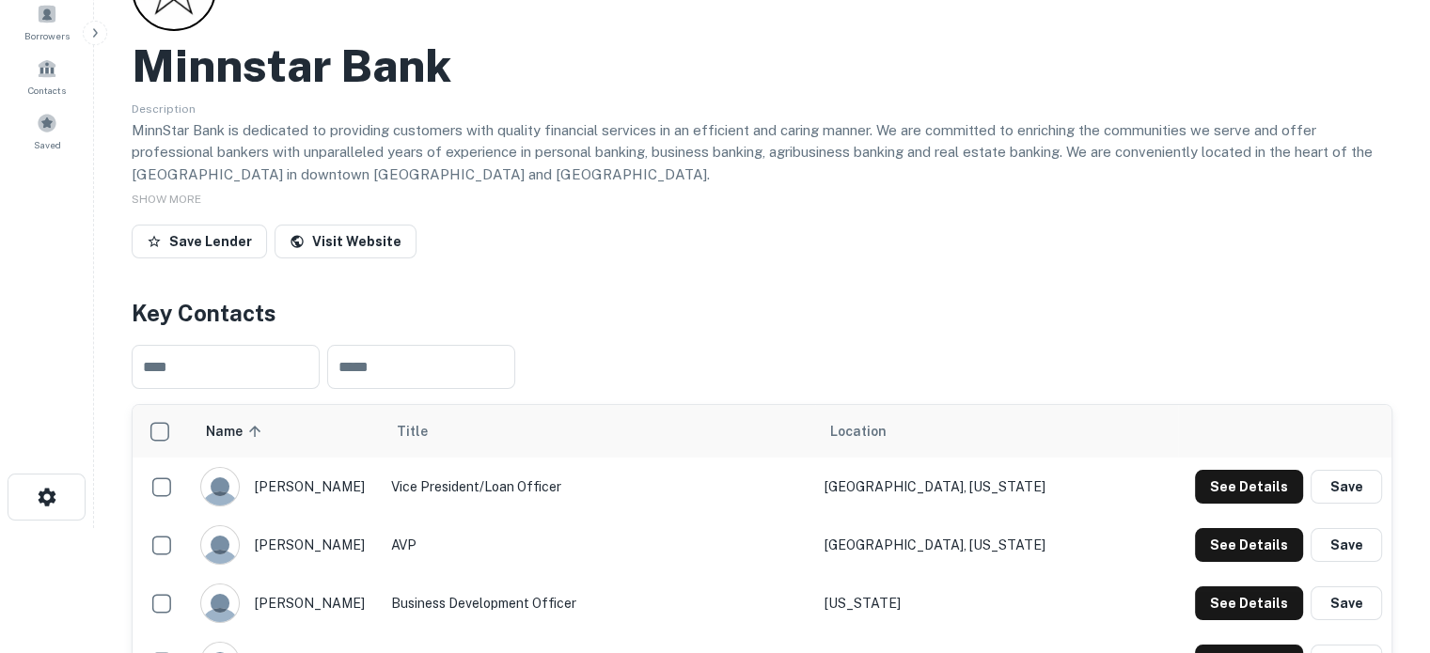
scroll to position [0, 0]
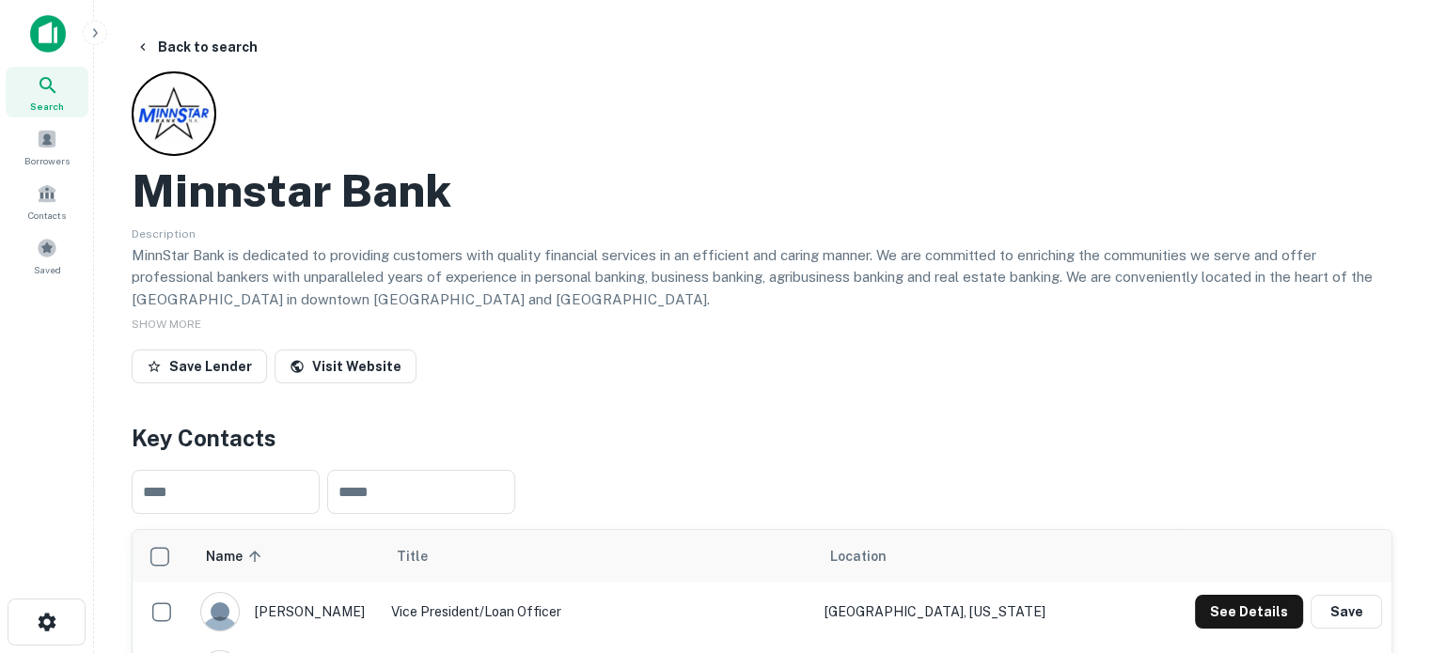
click at [65, 95] on div "Search" at bounding box center [47, 92] width 83 height 51
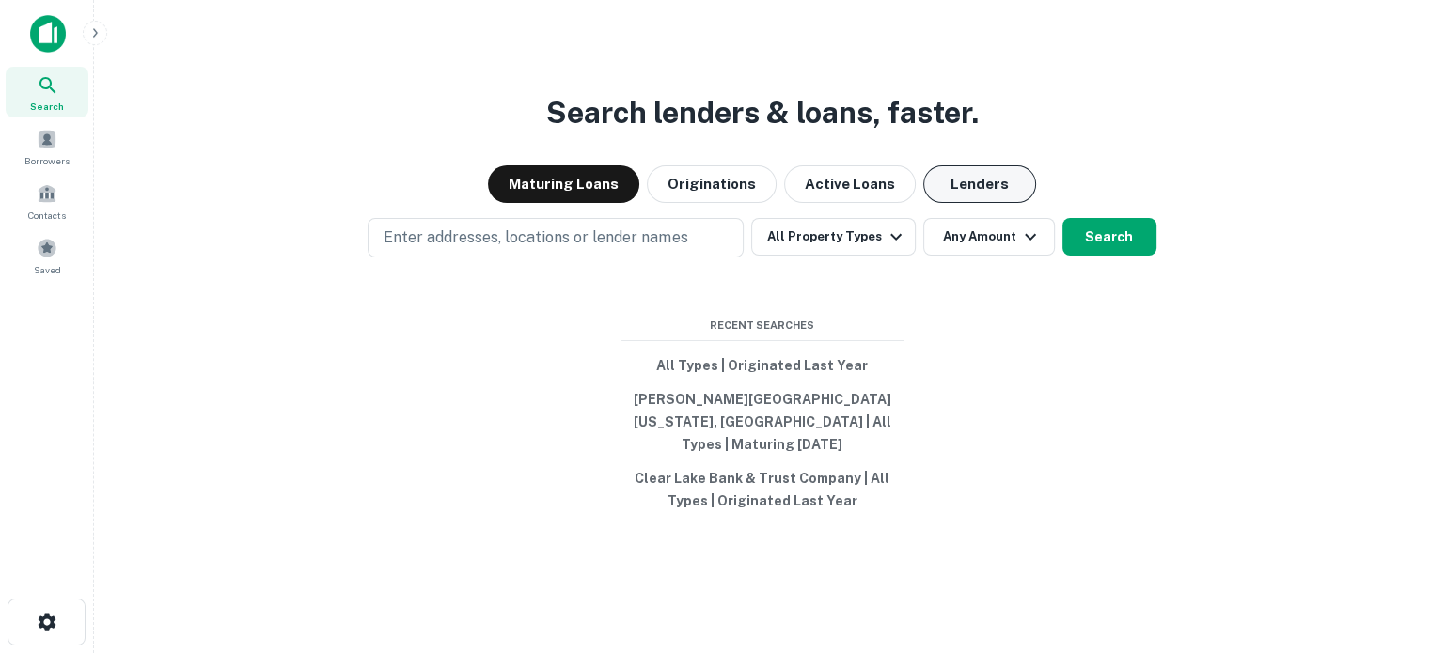
click at [951, 199] on button "Lenders" at bounding box center [979, 184] width 113 height 38
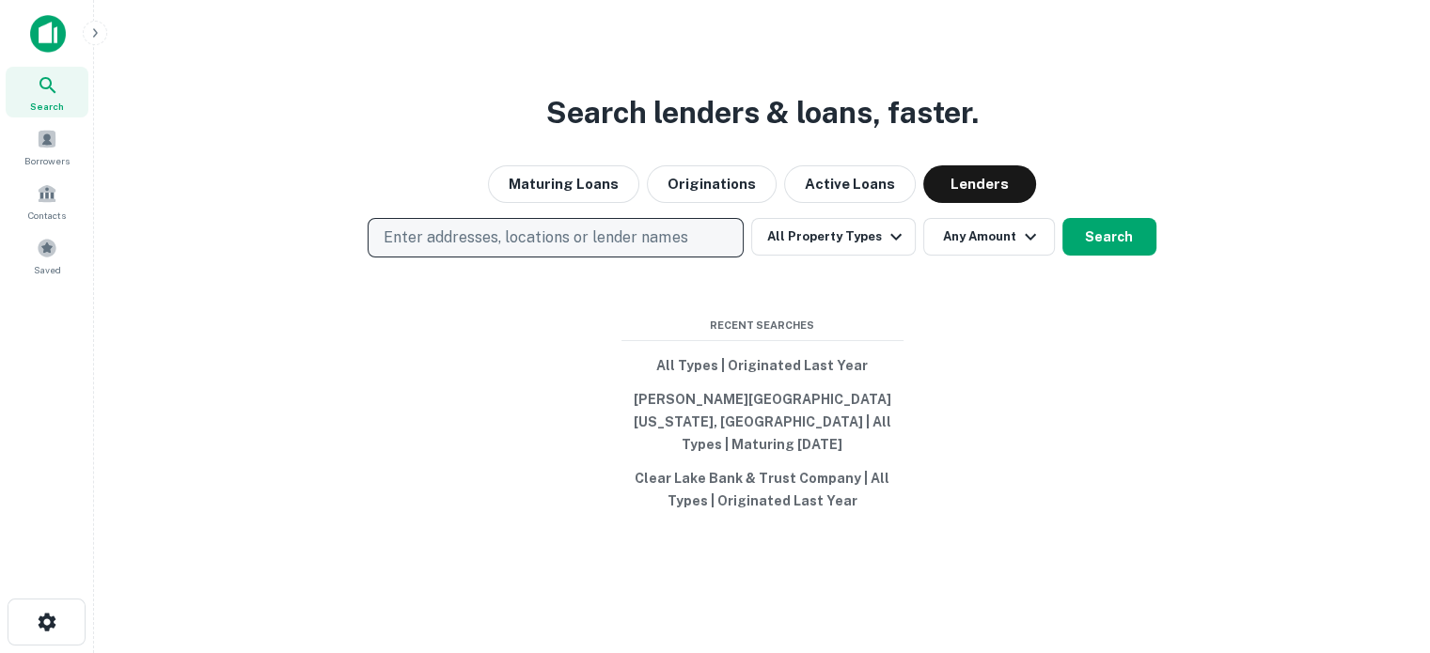
click at [714, 258] on button "Enter addresses, locations or lender names" at bounding box center [556, 237] width 376 height 39
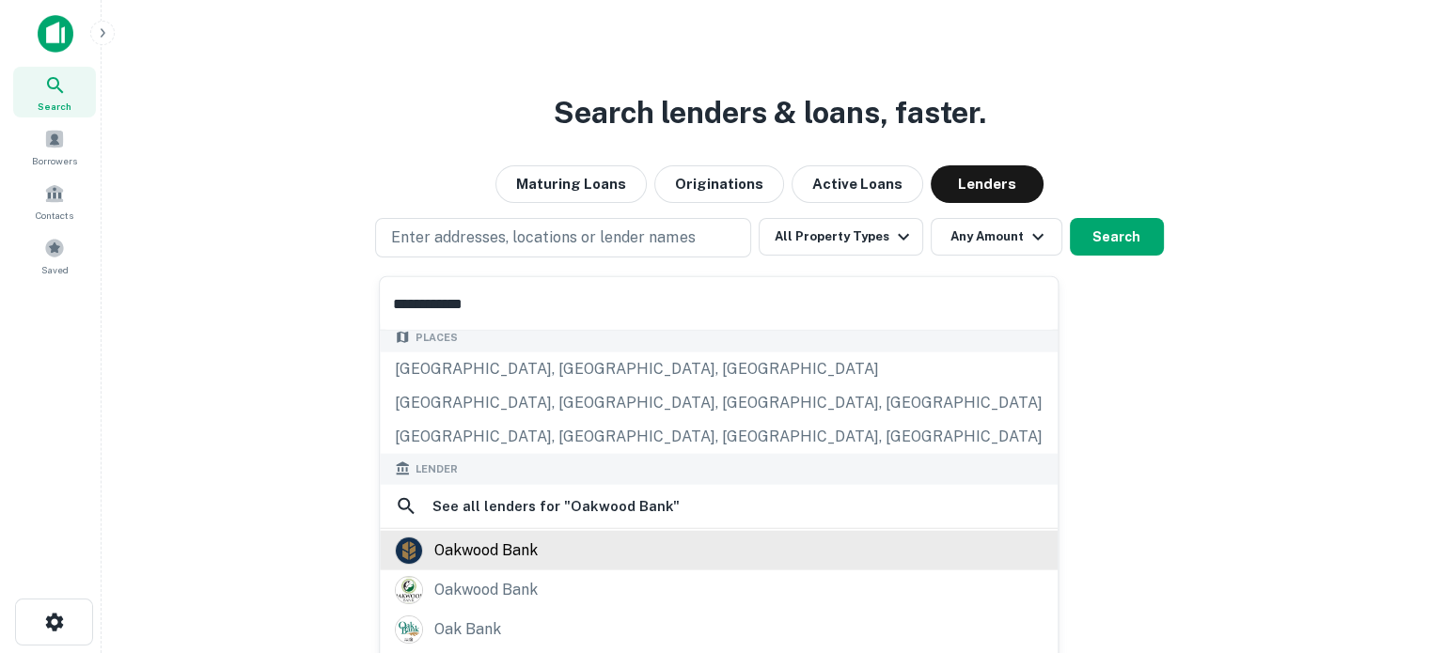
scroll to position [188, 0]
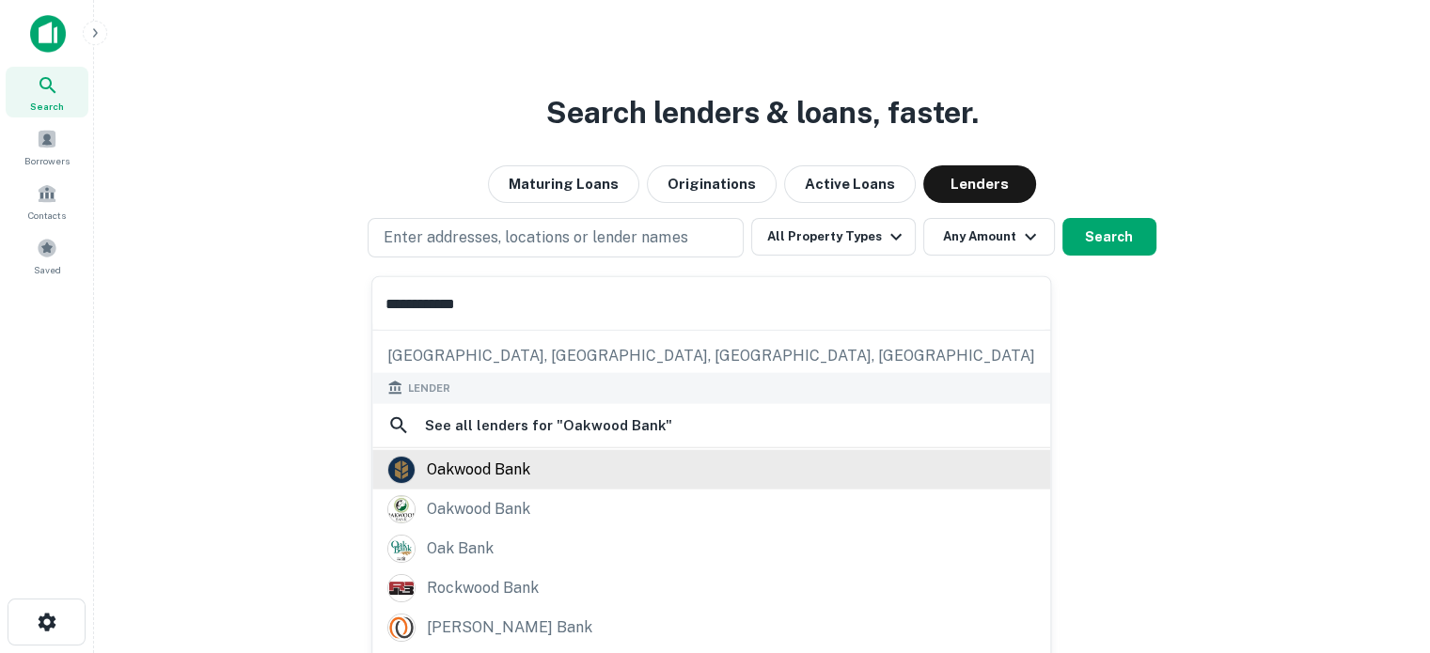
type input "**********"
click at [495, 470] on div "oakwood bank" at bounding box center [478, 469] width 103 height 28
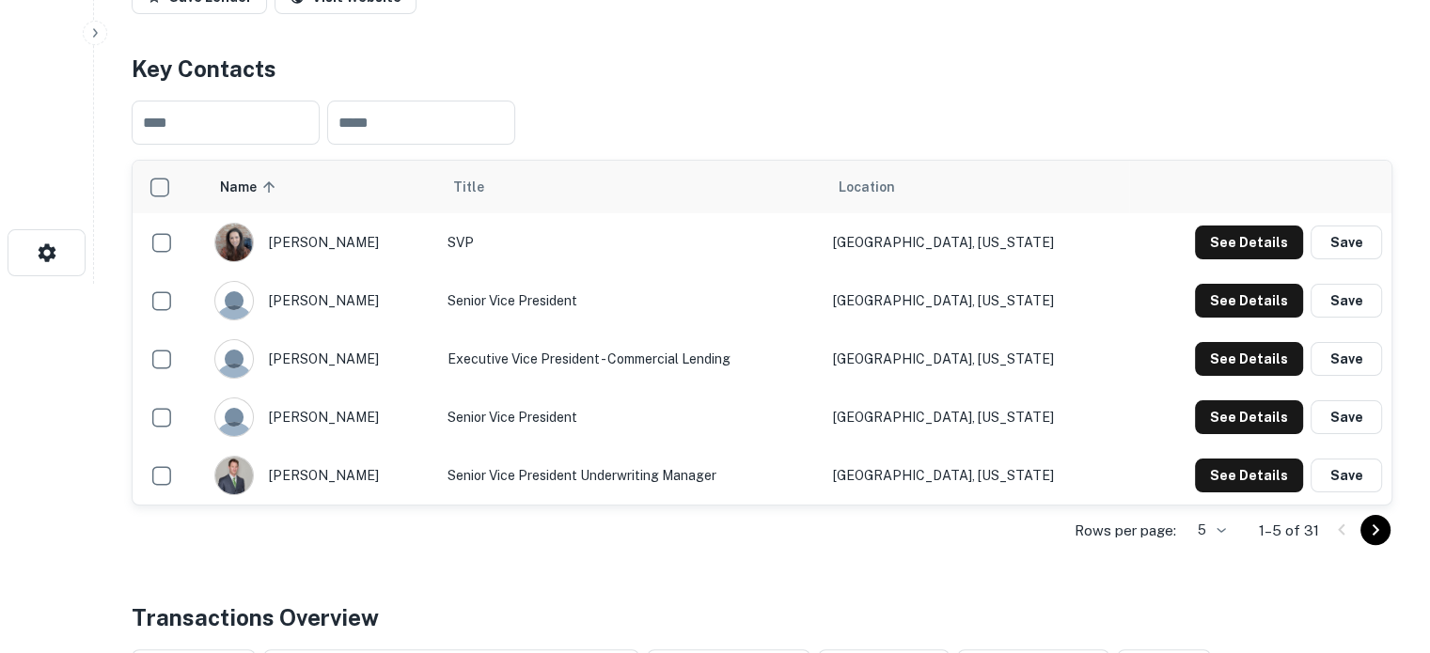
scroll to position [470, 0]
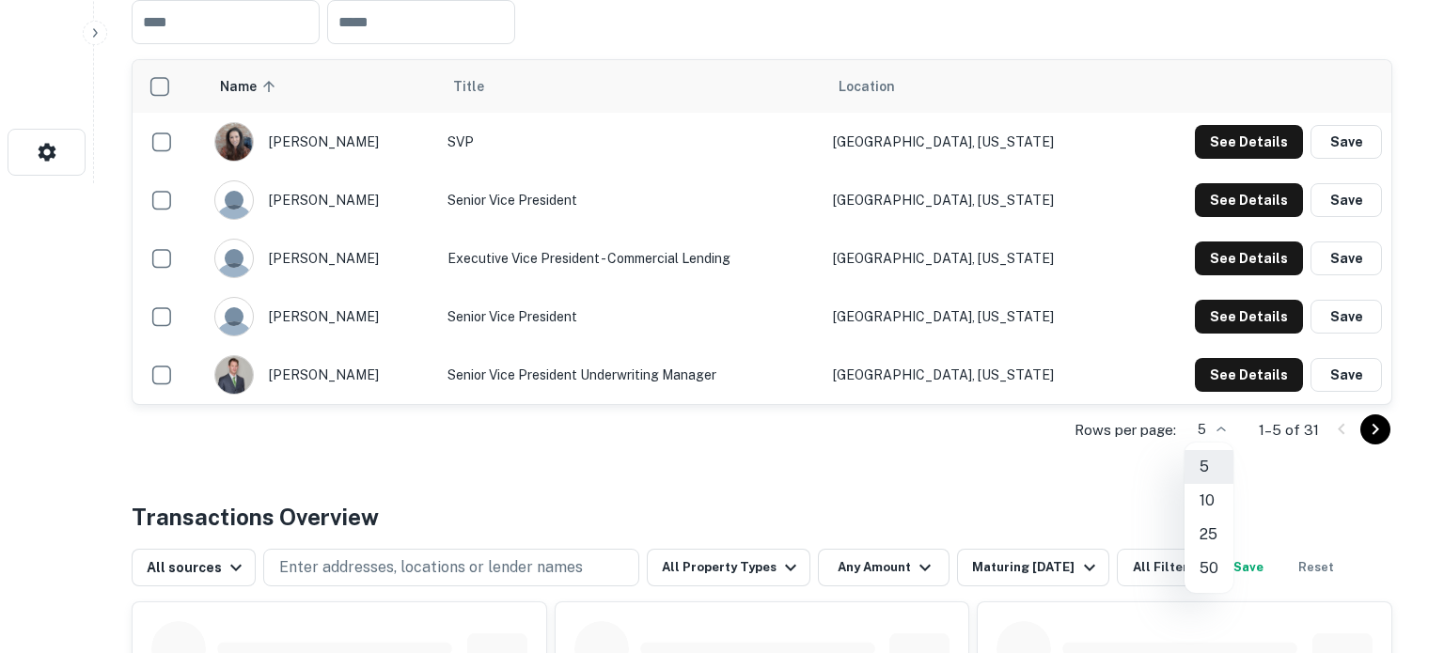
click at [1207, 563] on li "50" at bounding box center [1208, 569] width 49 height 34
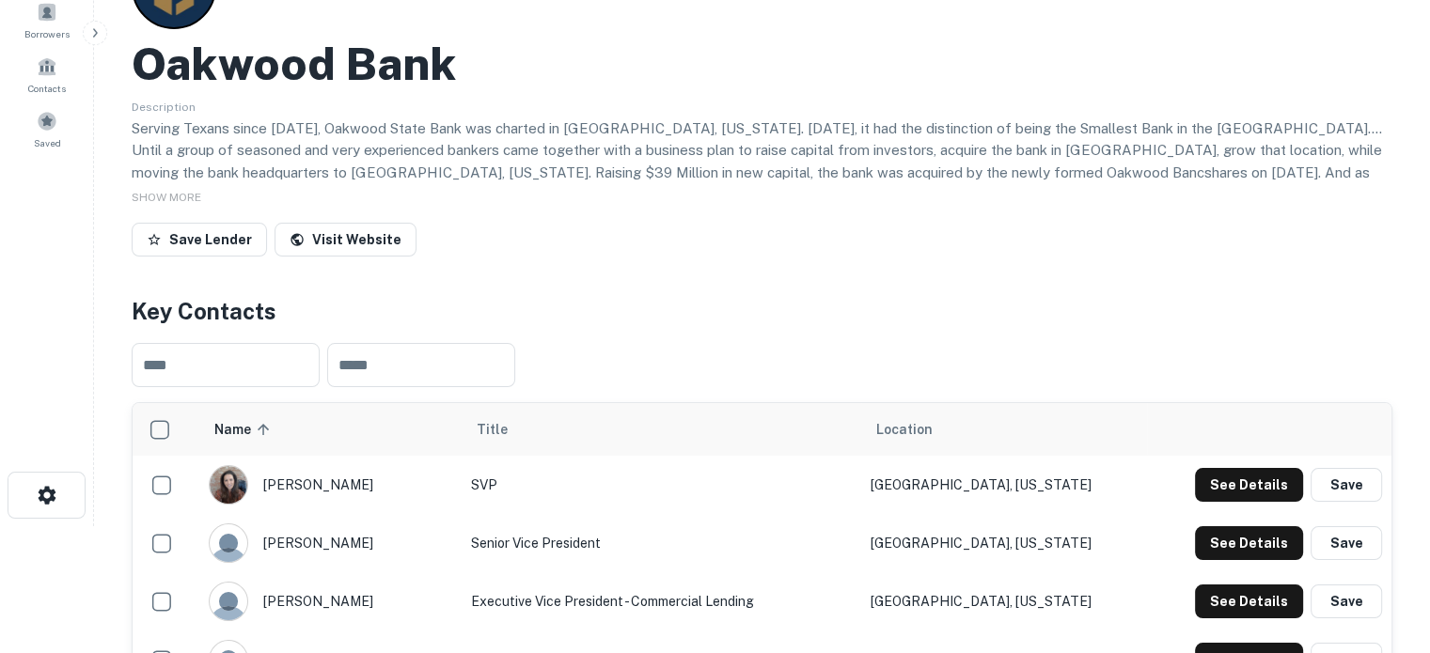
scroll to position [2, 0]
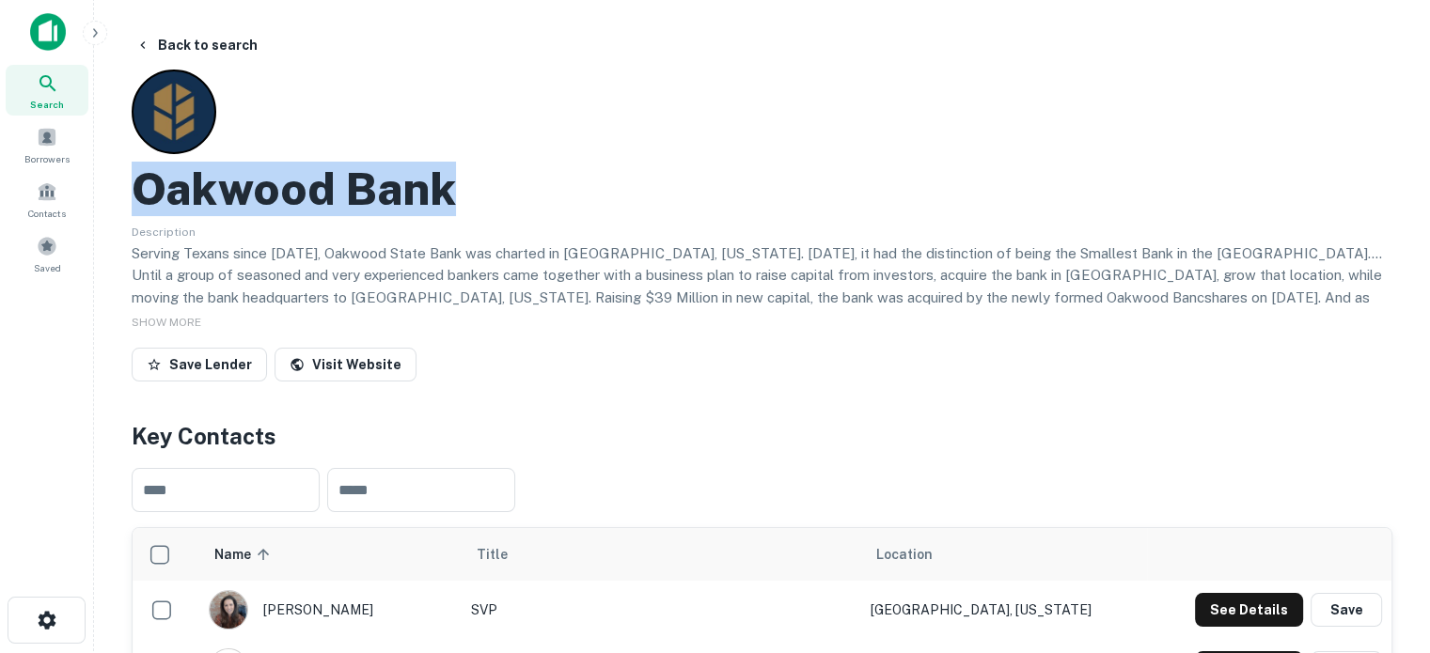
drag, startPoint x: 146, startPoint y: 193, endPoint x: 441, endPoint y: 195, distance: 295.2
click at [441, 195] on h2 "Oakwood Bank" at bounding box center [294, 189] width 324 height 55
copy h2 "Oakwood Bank"
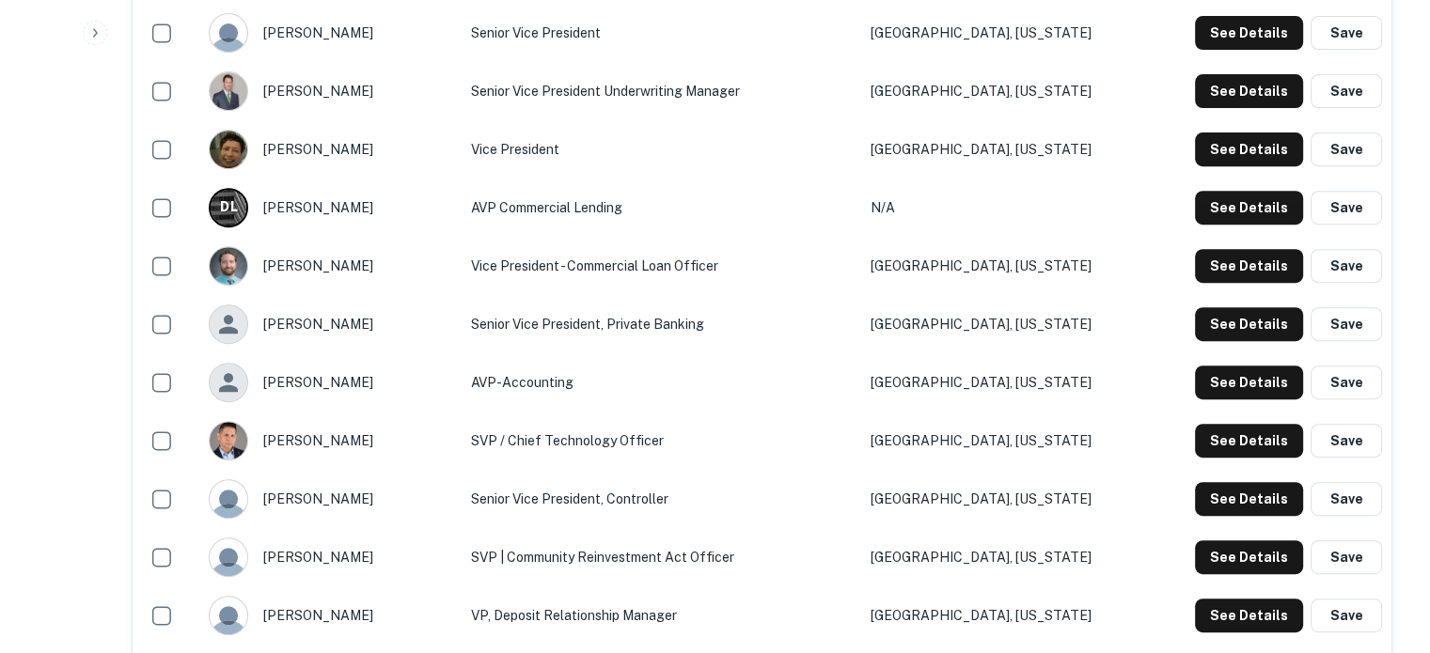
scroll to position [566, 0]
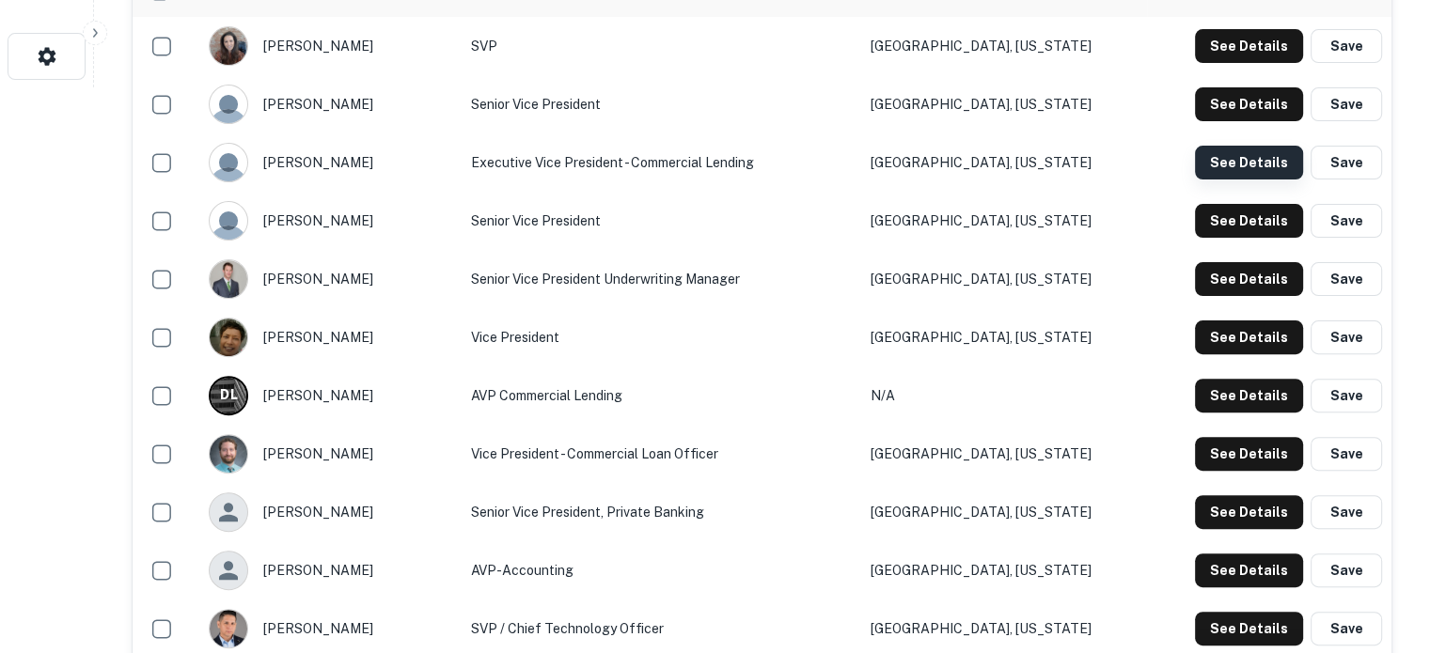
click at [1224, 161] on button "See Details" at bounding box center [1249, 163] width 108 height 34
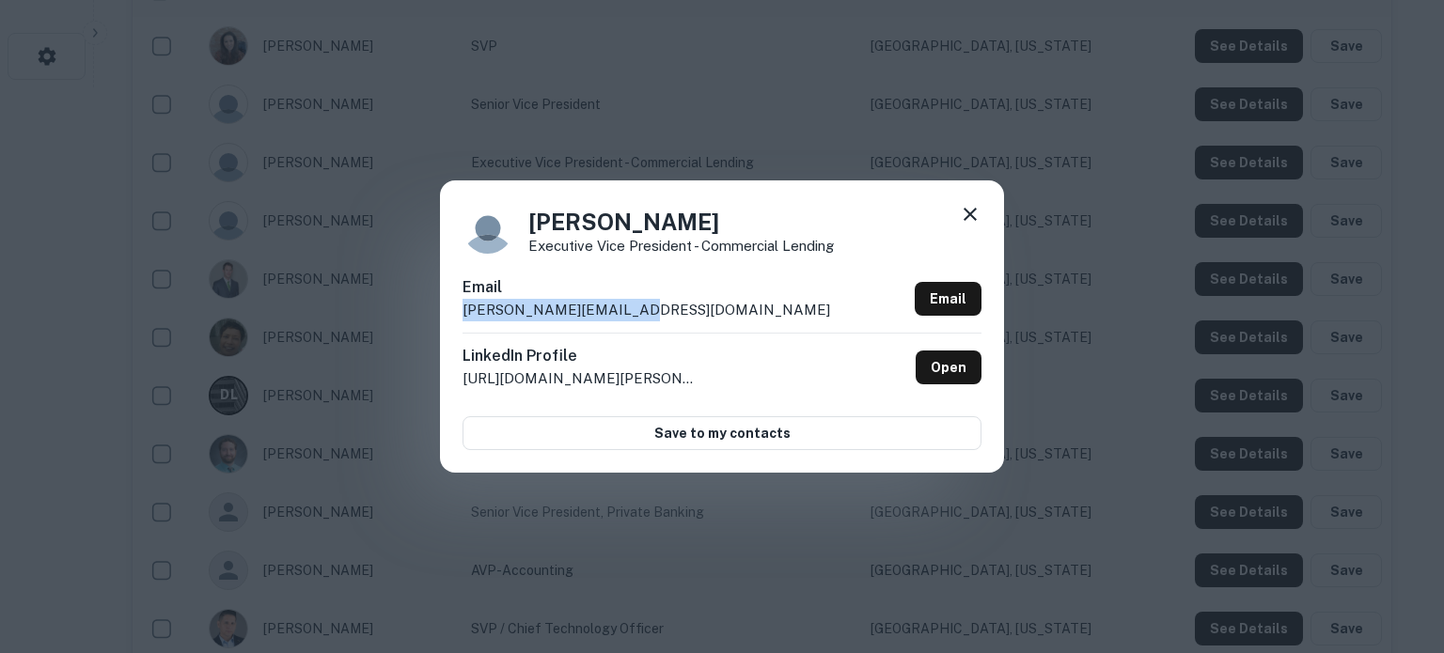
drag, startPoint x: 456, startPoint y: 313, endPoint x: 661, endPoint y: 315, distance: 204.9
click at [661, 315] on div "Jeff Etter Executive Vice President - Commercial Lending Email jetter@oakwoodba…" at bounding box center [722, 325] width 564 height 291
copy p "jetter@oakwoodbank.com"
click at [964, 212] on icon at bounding box center [970, 214] width 23 height 23
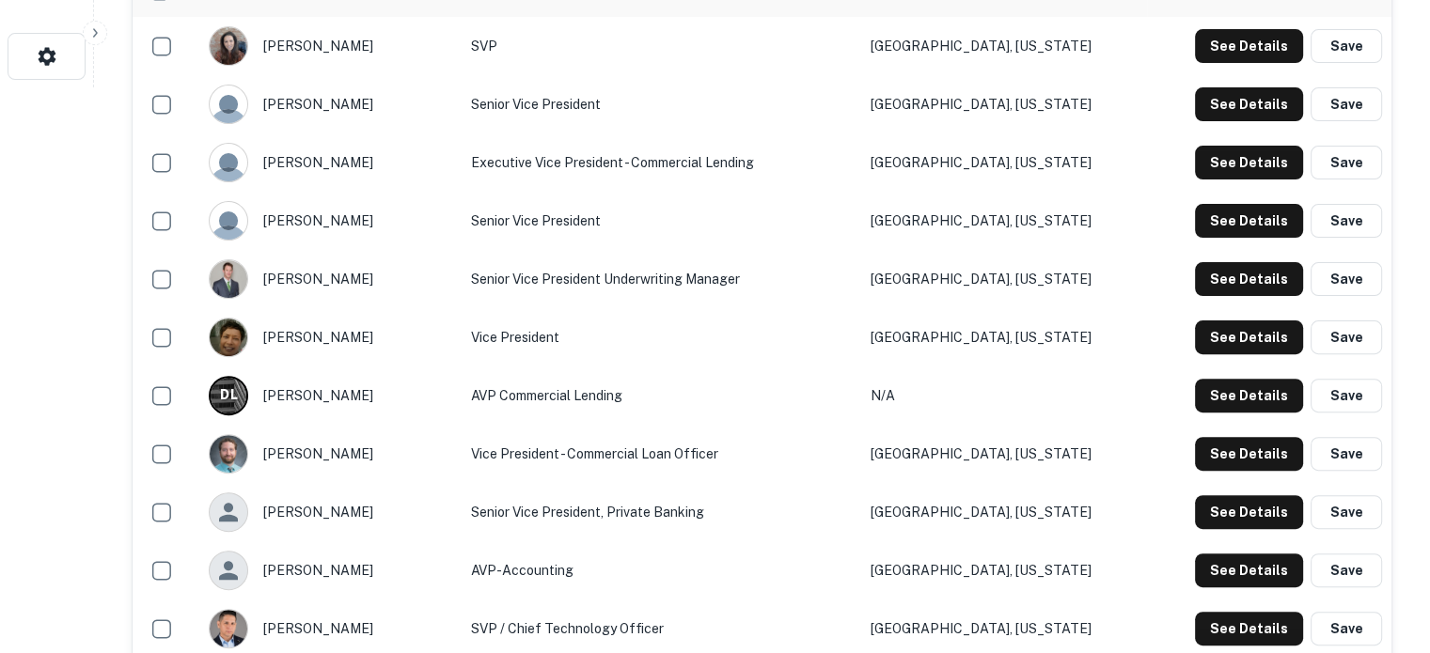
click at [1188, 396] on div "See Details Save" at bounding box center [1269, 396] width 226 height 34
click at [1230, 399] on button "See Details" at bounding box center [1249, 396] width 108 height 34
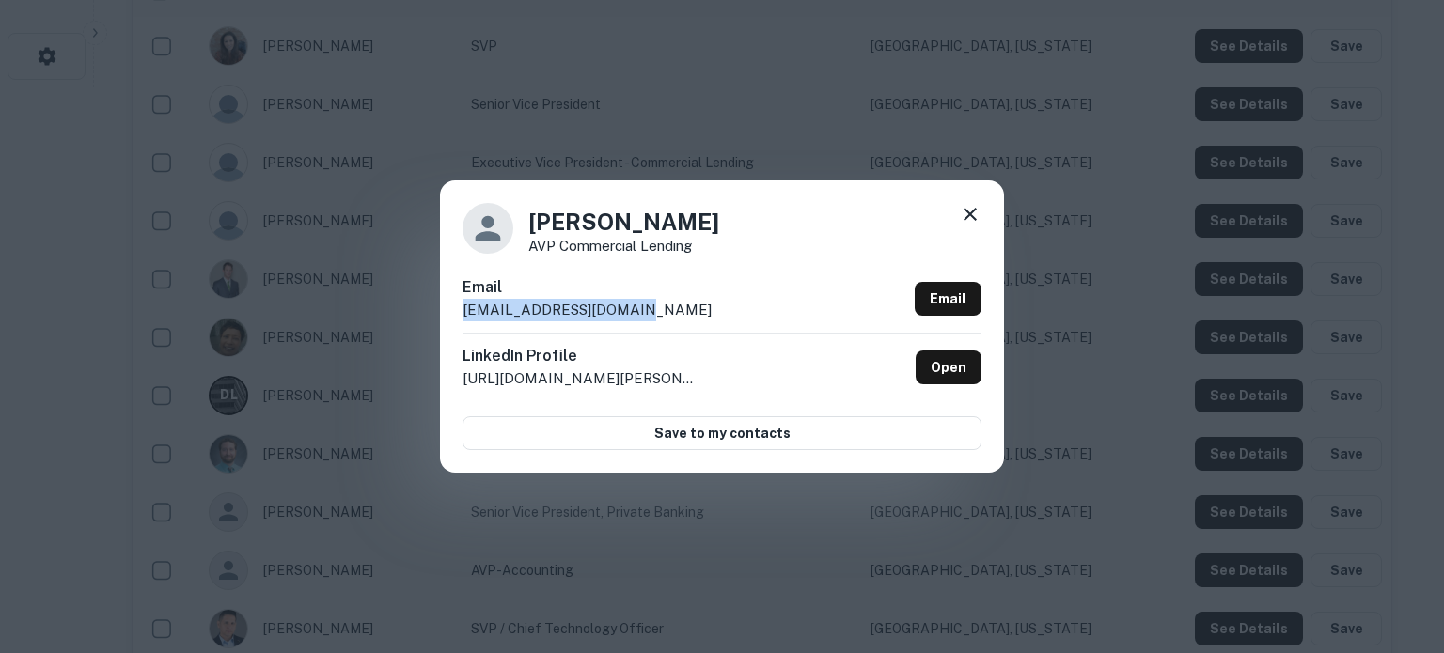
drag, startPoint x: 453, startPoint y: 316, endPoint x: 651, endPoint y: 318, distance: 197.4
click at [651, 318] on div "Dolores Lucio AVP Commercial Lending Email dlucio@oakwoodbank.com Email LinkedI…" at bounding box center [722, 325] width 564 height 291
copy p "dlucio@oakwoodbank.com"
click at [974, 219] on icon at bounding box center [970, 214] width 13 height 13
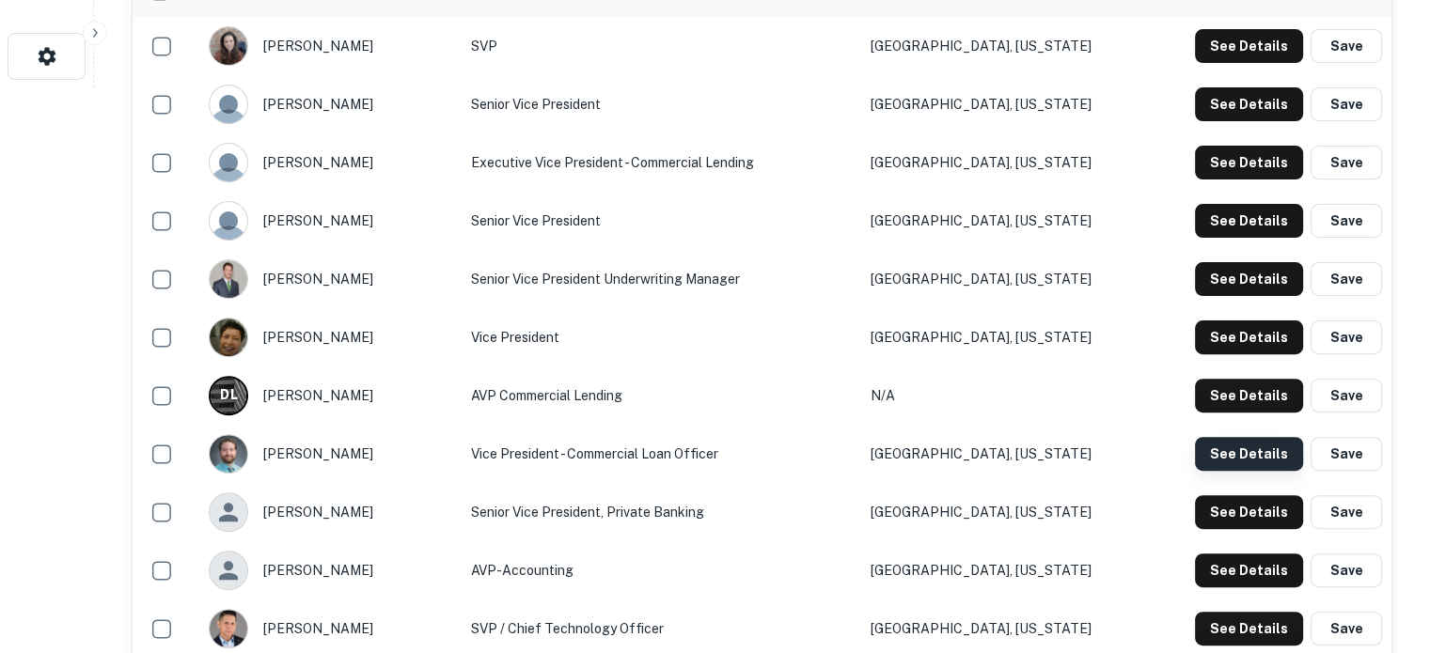
click at [1226, 447] on button "See Details" at bounding box center [1249, 454] width 108 height 34
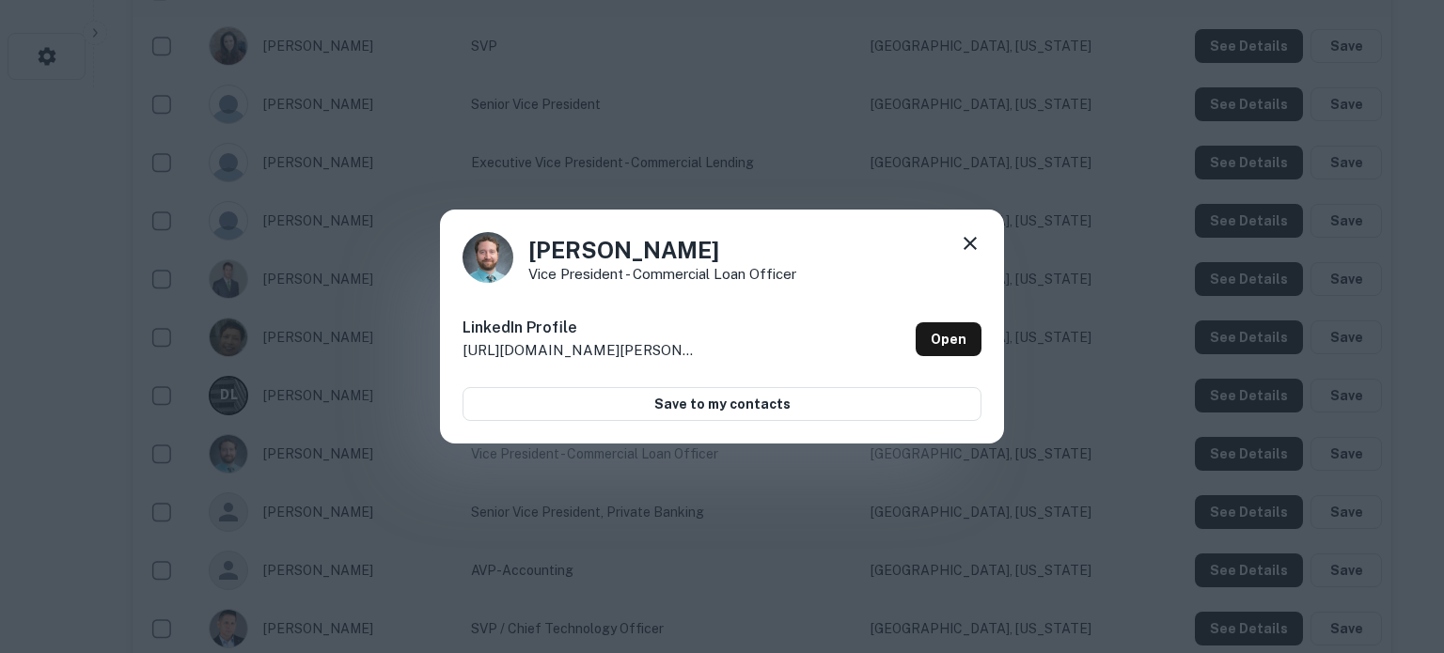
click at [974, 241] on icon at bounding box center [970, 243] width 23 height 23
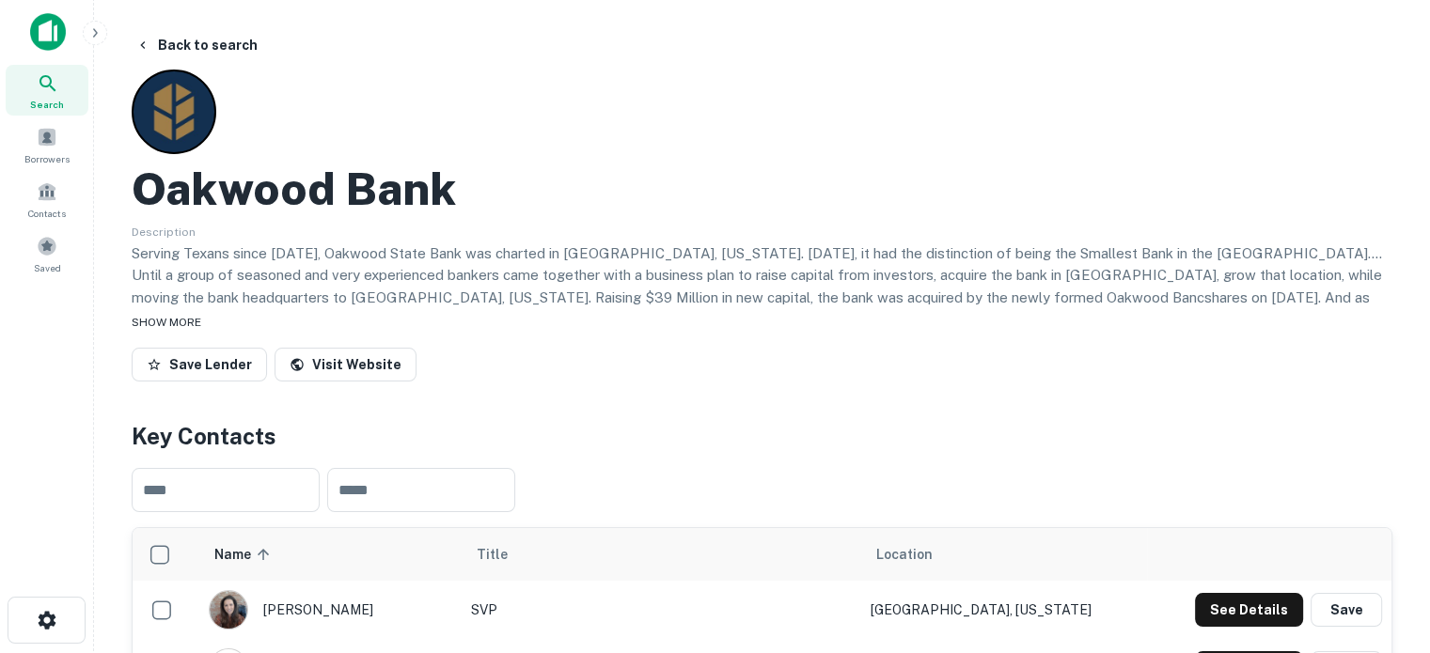
scroll to position [0, 0]
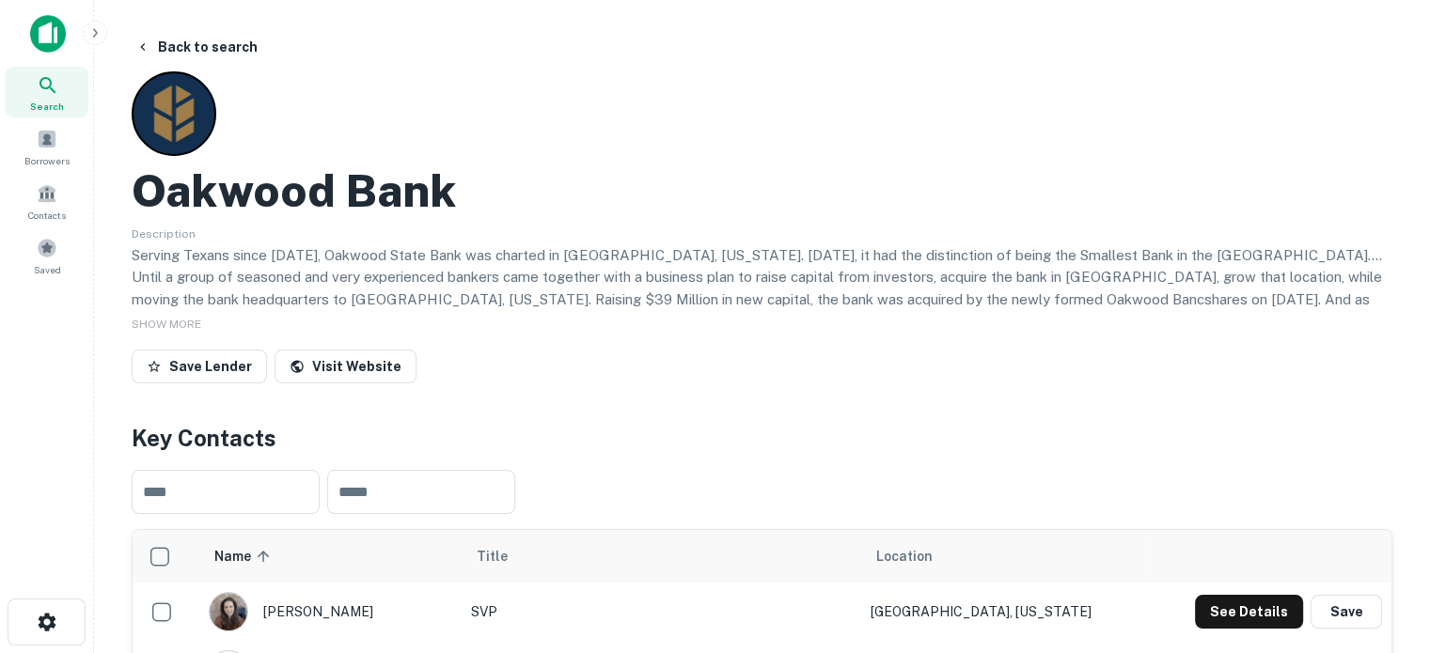
click at [45, 107] on span "Search" at bounding box center [47, 106] width 34 height 15
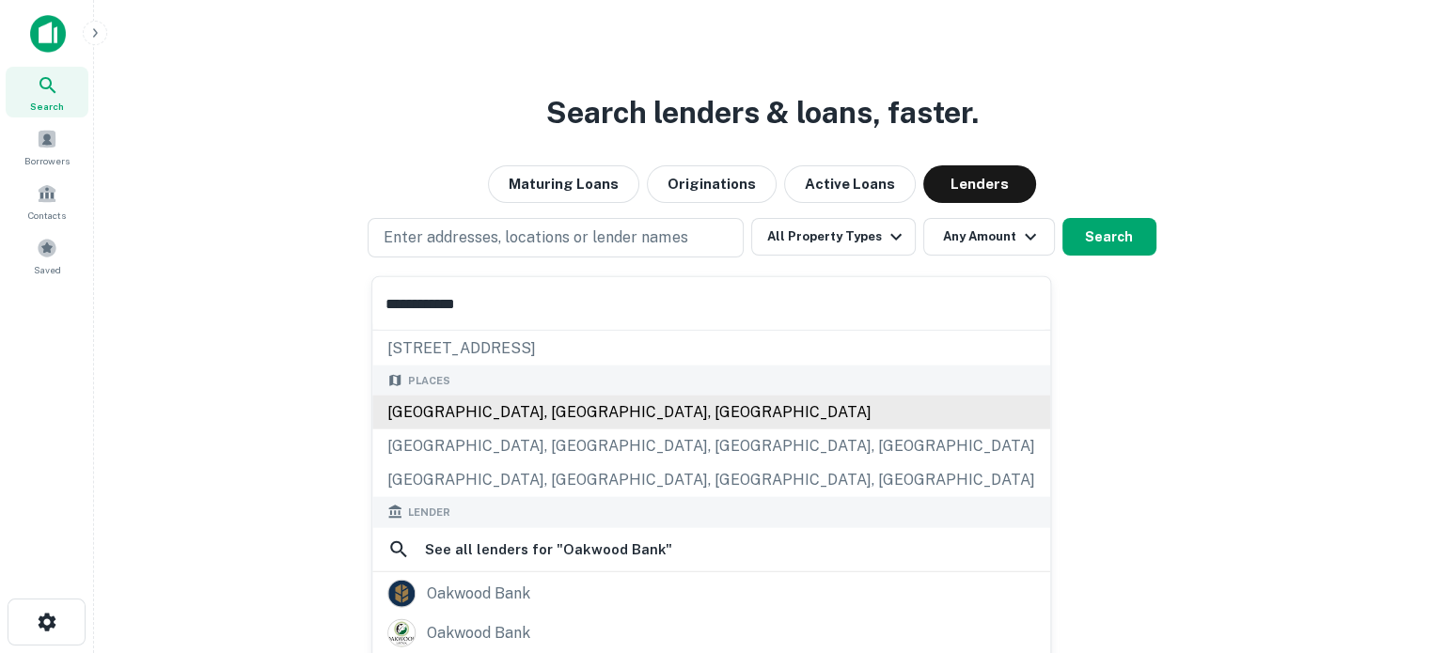
scroll to position [94, 0]
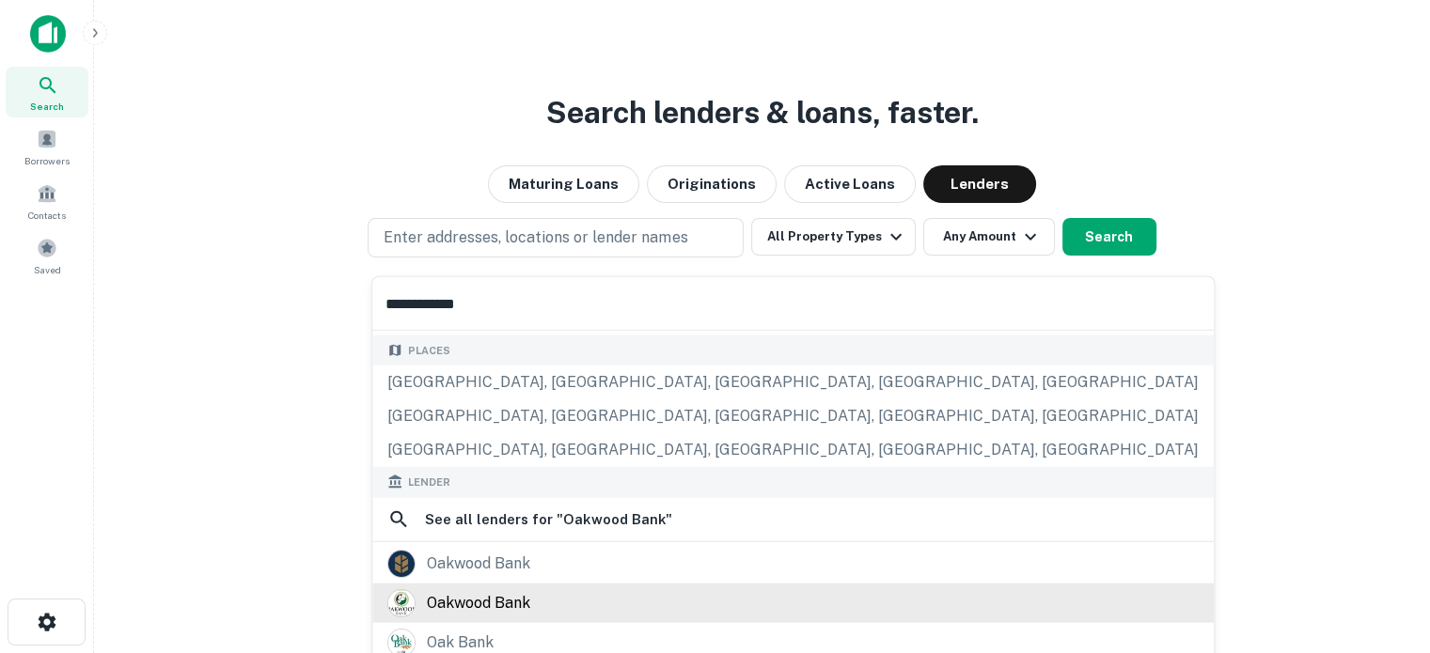
click at [494, 599] on div "oakwood bank" at bounding box center [478, 602] width 103 height 28
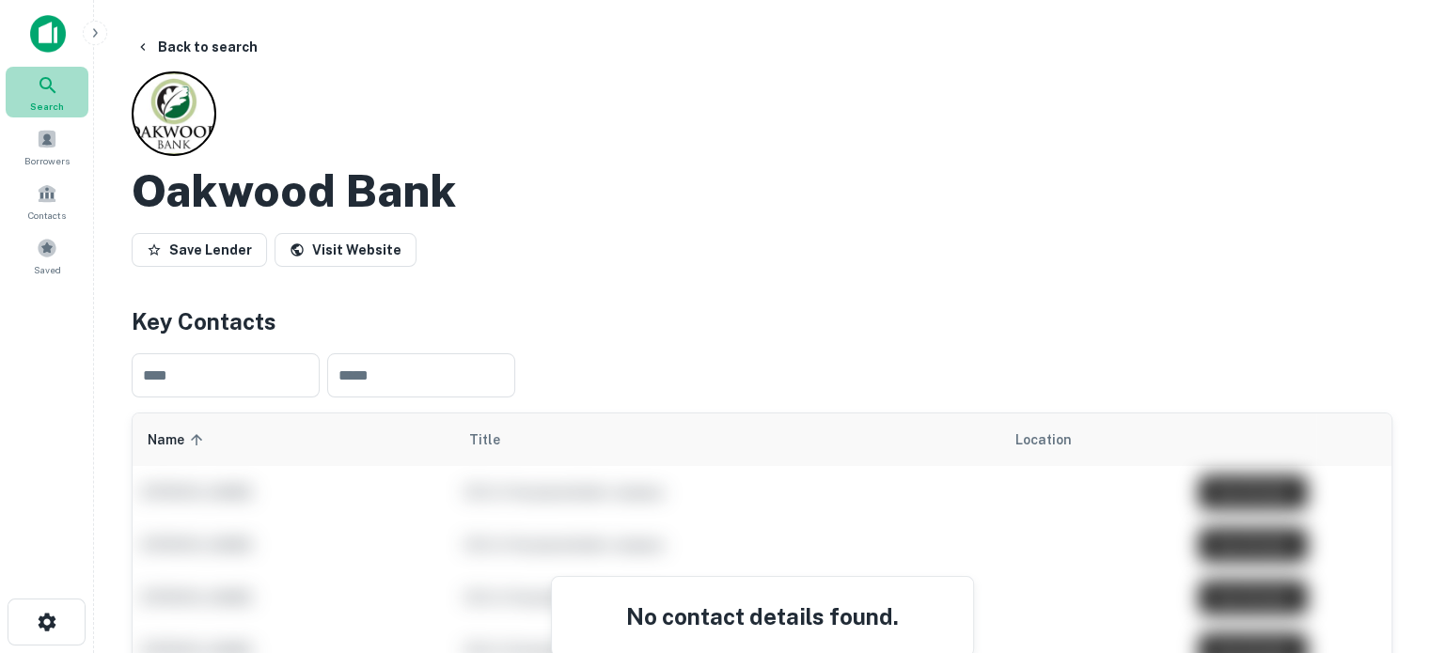
click at [64, 95] on div "Search" at bounding box center [47, 92] width 83 height 51
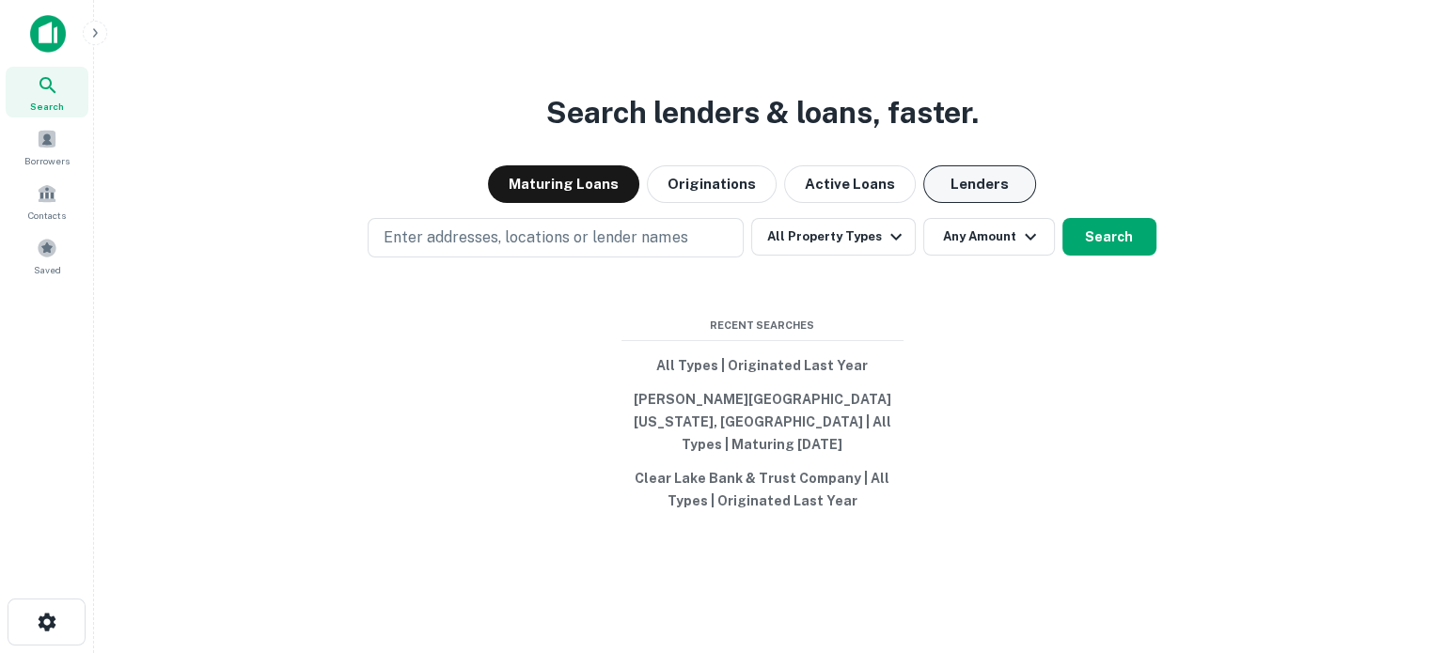
click at [974, 196] on button "Lenders" at bounding box center [979, 184] width 113 height 38
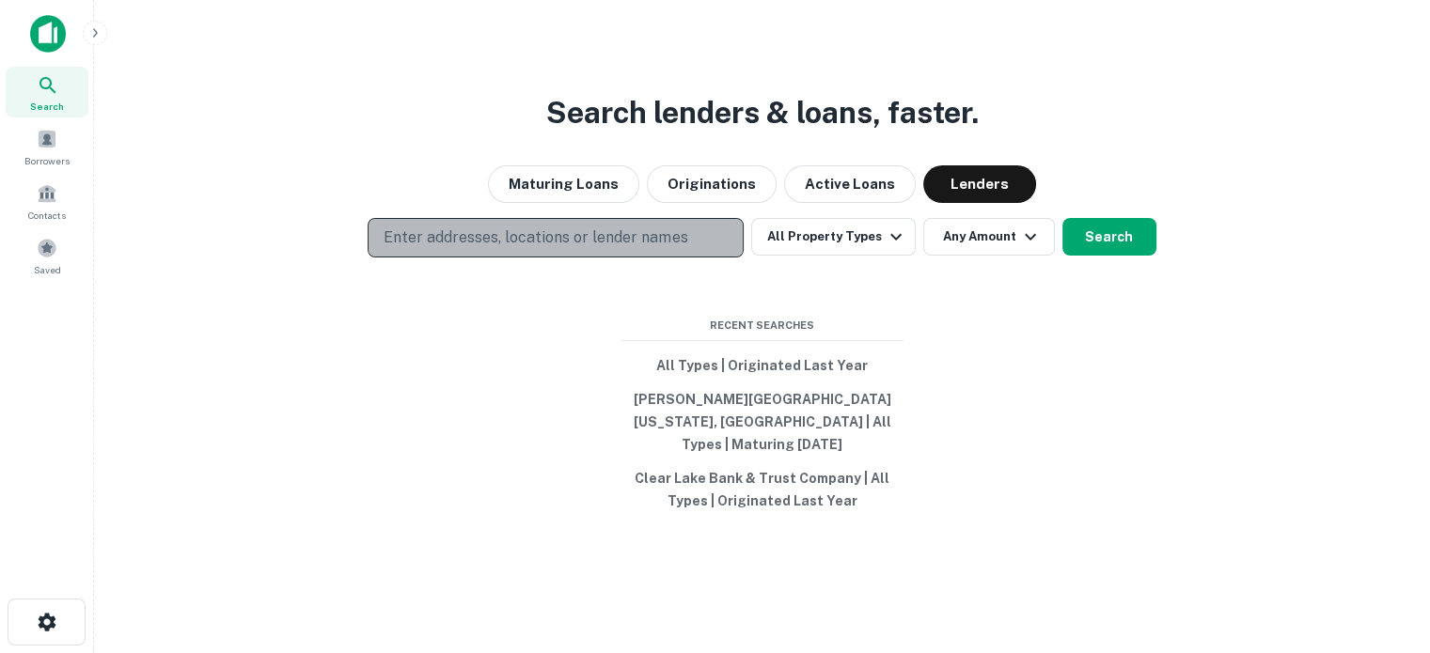
click at [651, 249] on p "Enter addresses, locations or lender names" at bounding box center [536, 238] width 304 height 23
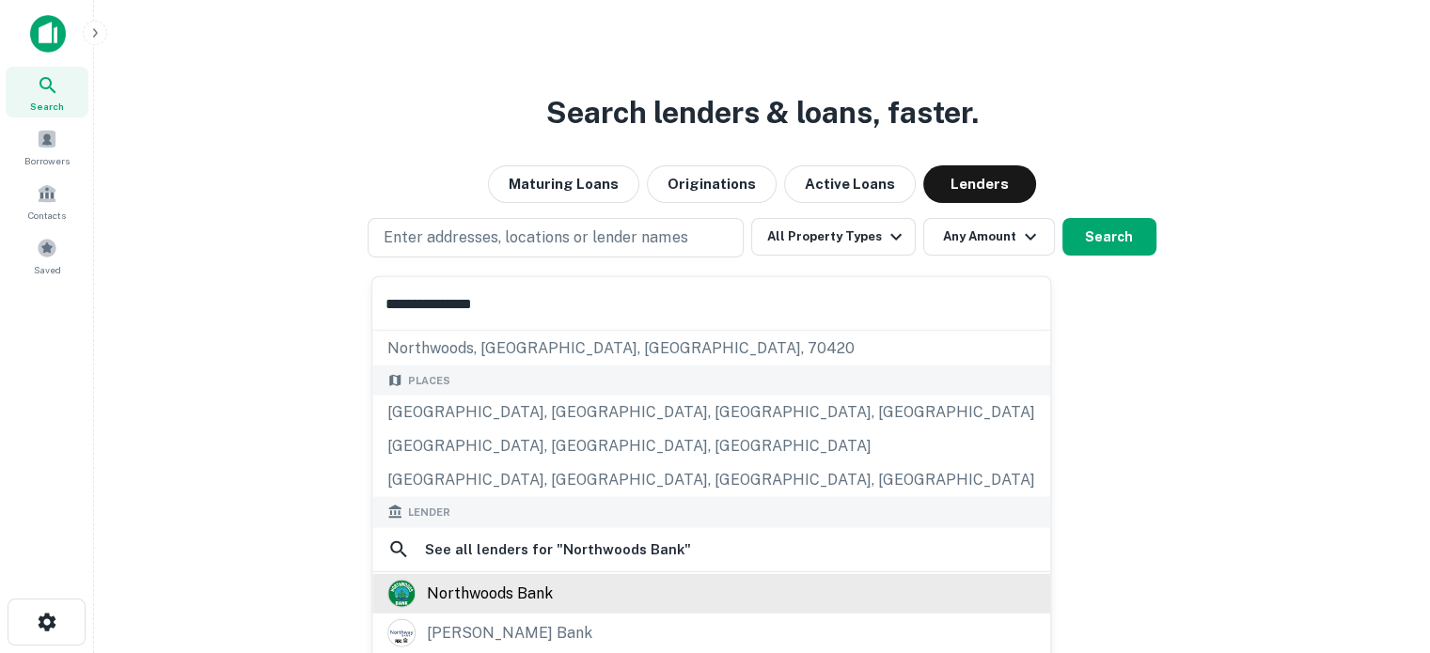
scroll to position [94, 0]
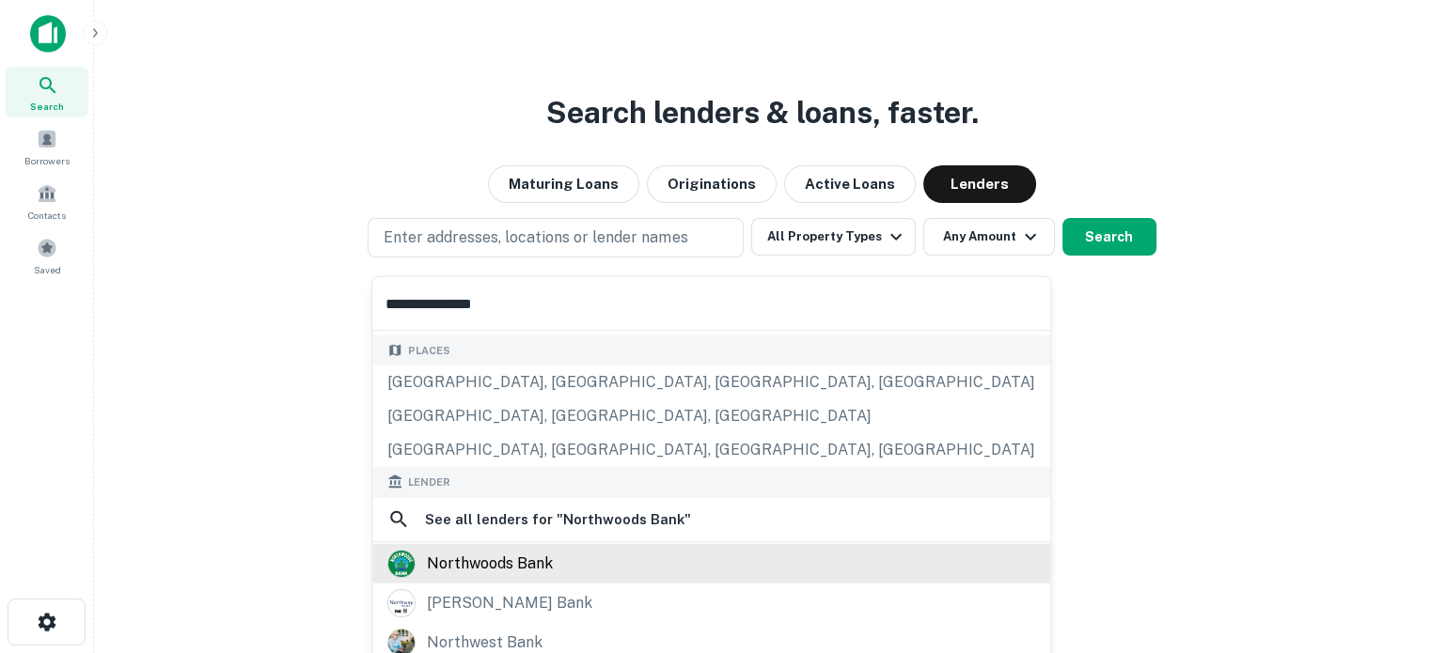
type input "**********"
click at [522, 560] on div "northwoods bank" at bounding box center [490, 563] width 126 height 28
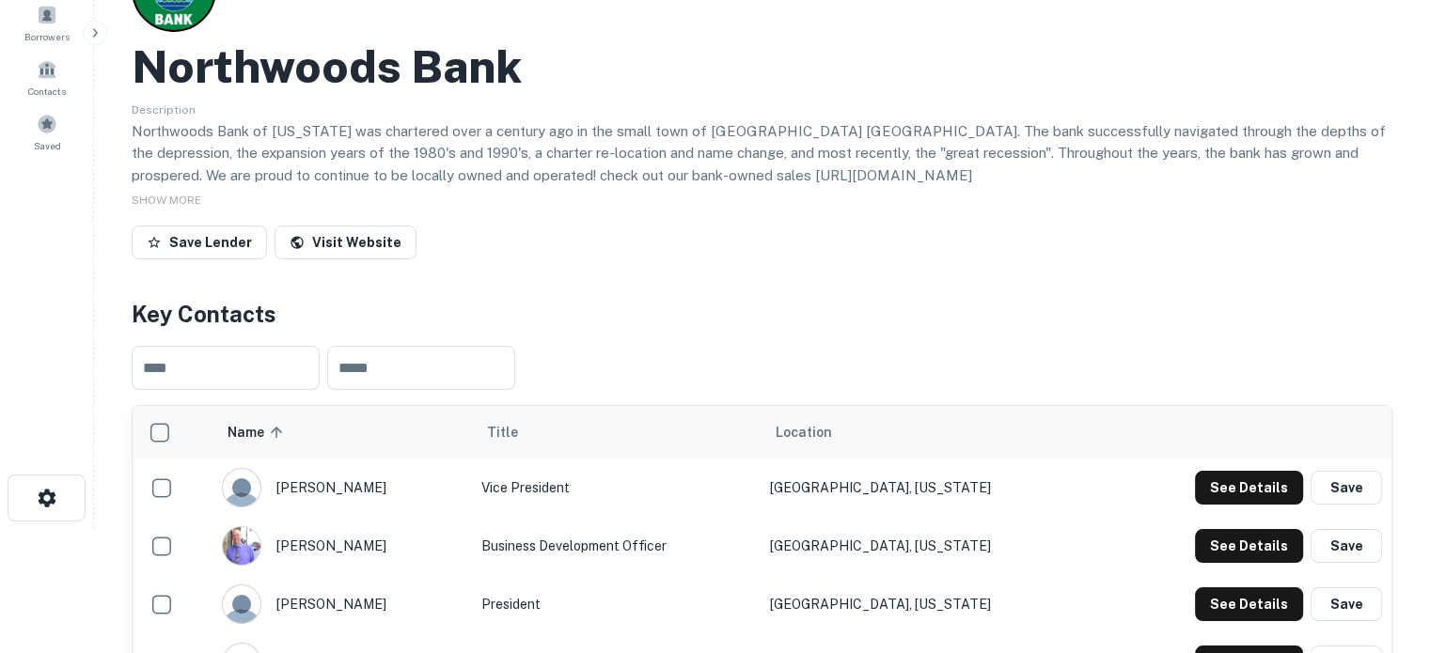
scroll to position [282, 0]
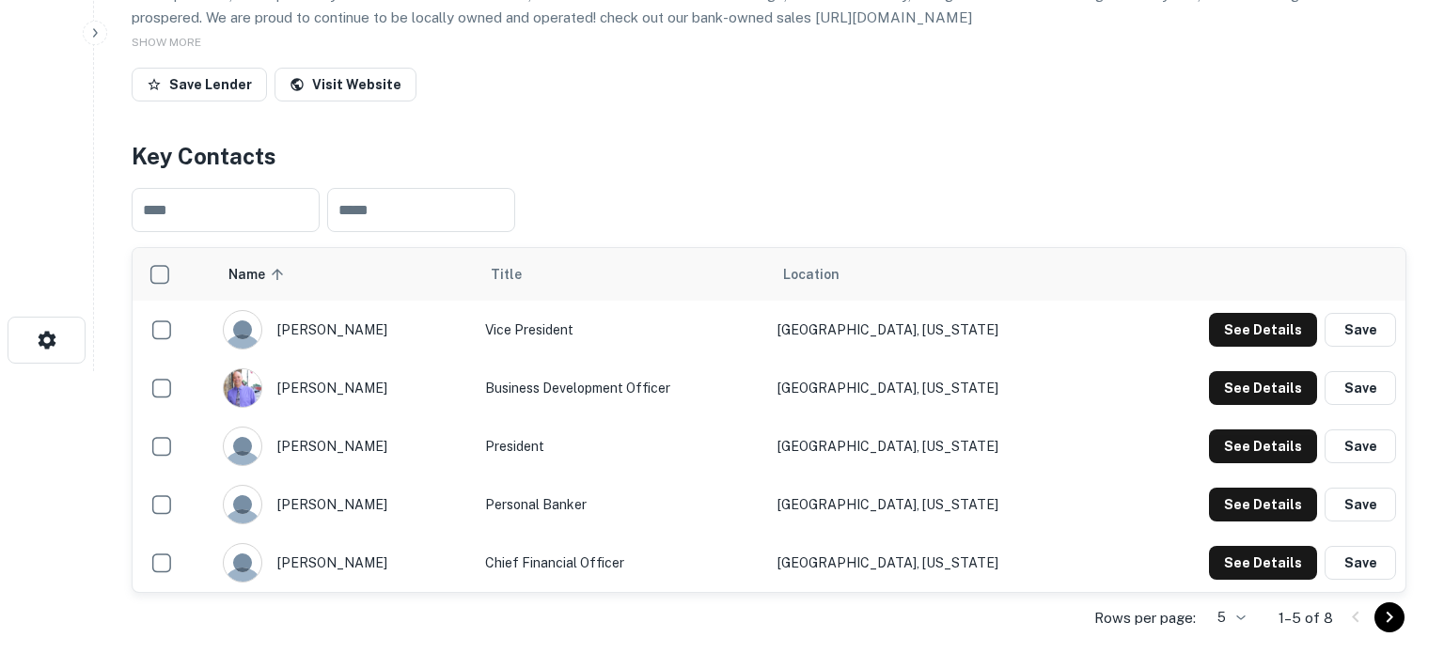
click at [1207, 371] on body "Search Borrowers Contacts Saved Back to search Northwoods Bank Description Nort…" at bounding box center [722, 44] width 1444 height 653
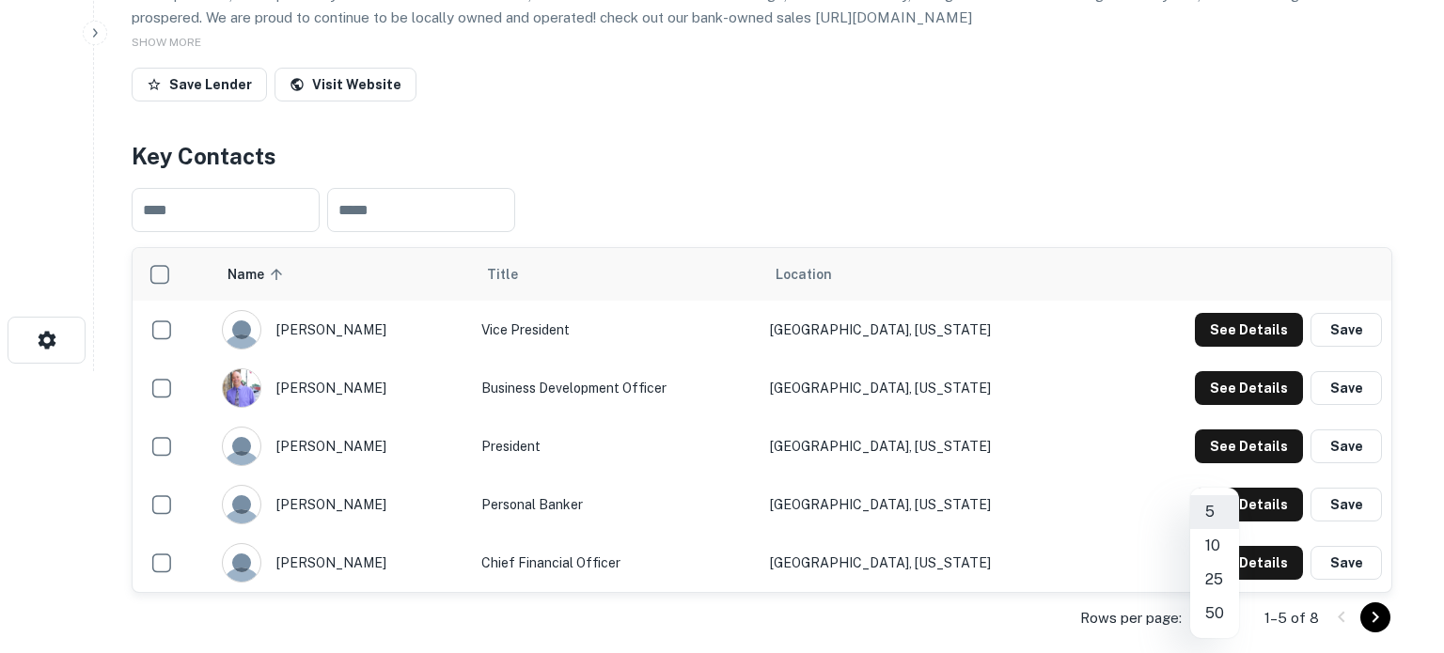
click at [1215, 611] on li "50" at bounding box center [1214, 614] width 49 height 34
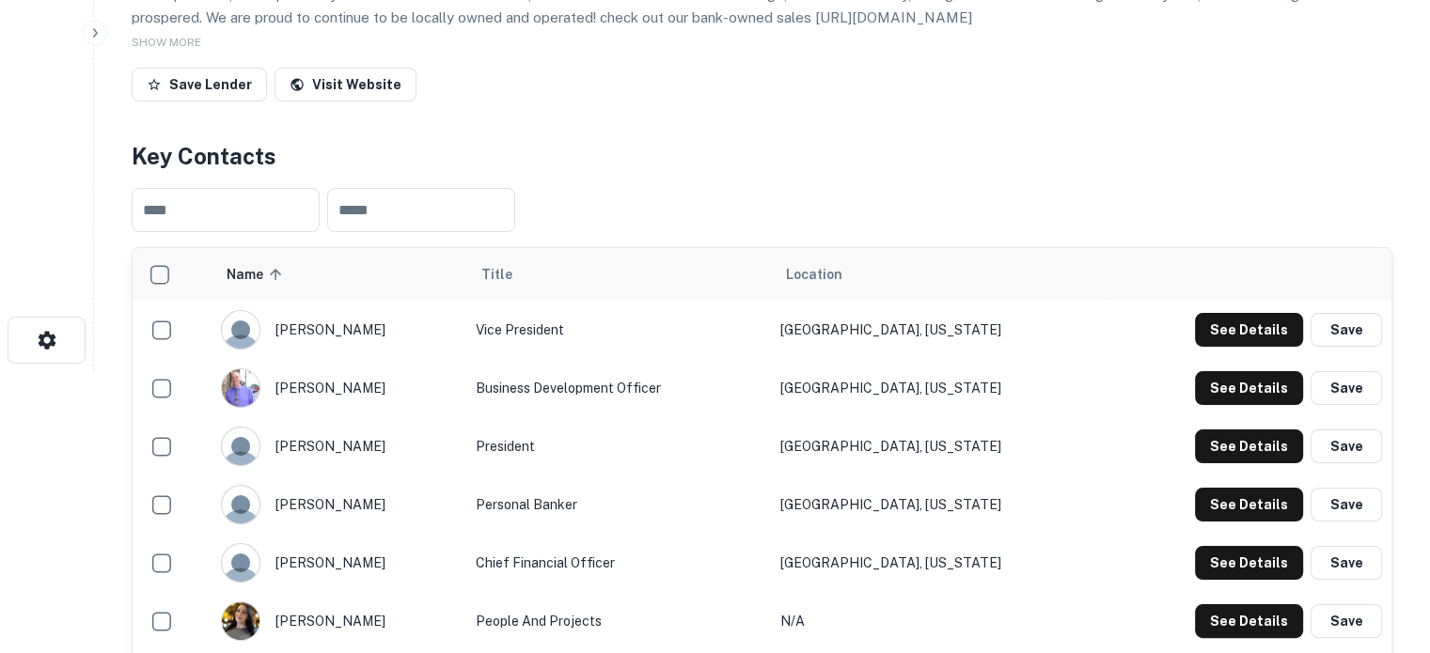
scroll to position [0, 0]
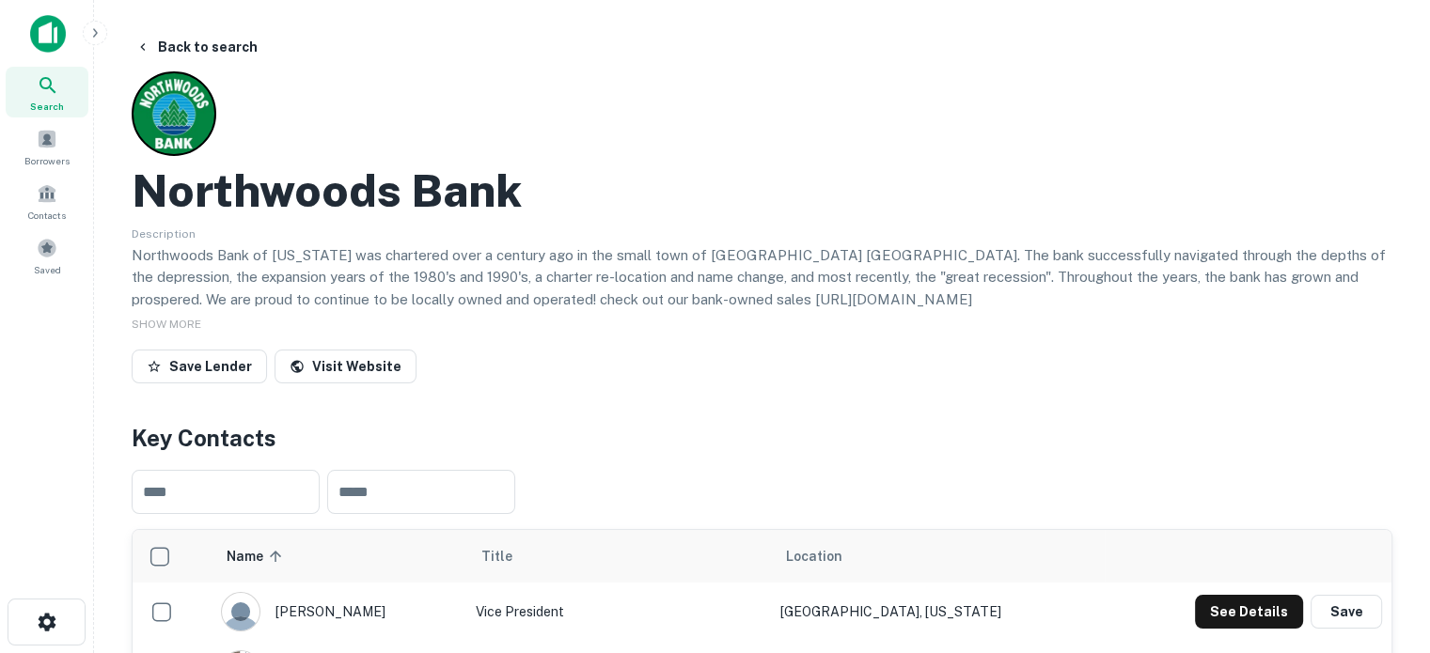
click at [30, 93] on div "Search" at bounding box center [47, 92] width 83 height 51
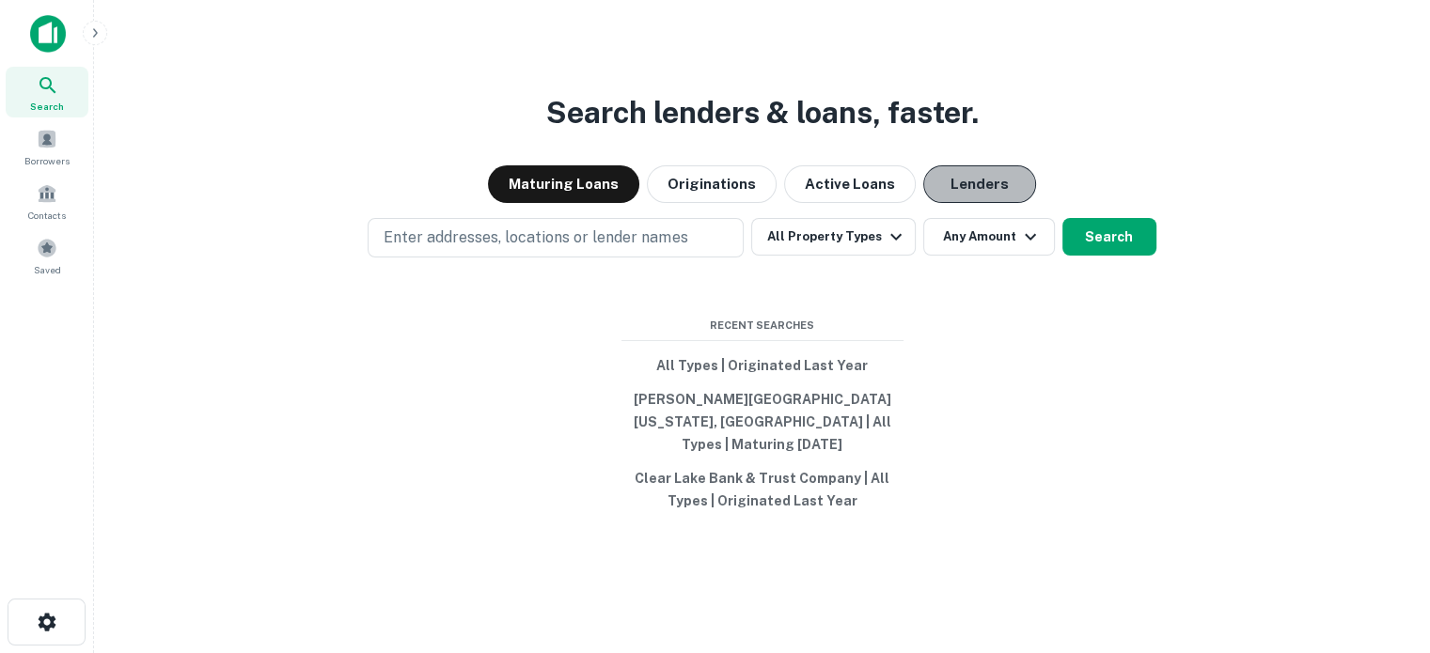
click at [970, 191] on button "Lenders" at bounding box center [979, 184] width 113 height 38
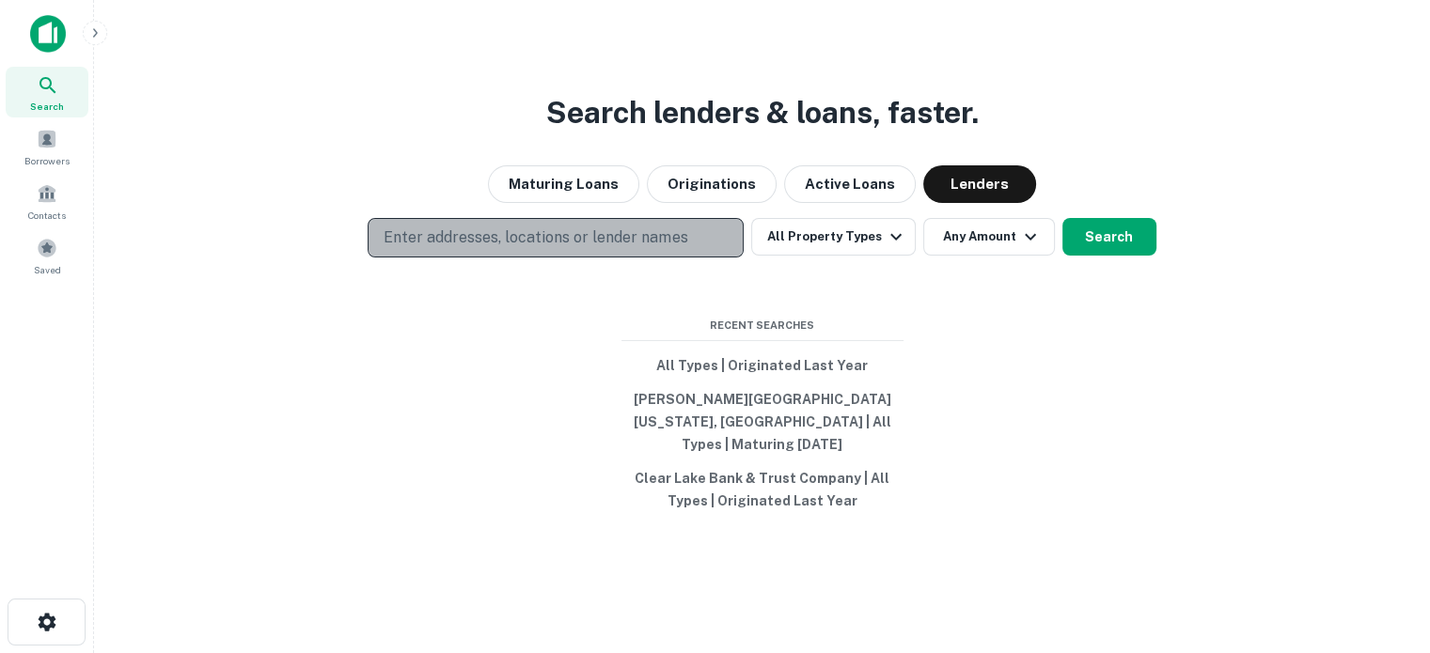
click at [619, 247] on p "Enter addresses, locations or lender names" at bounding box center [536, 238] width 304 height 23
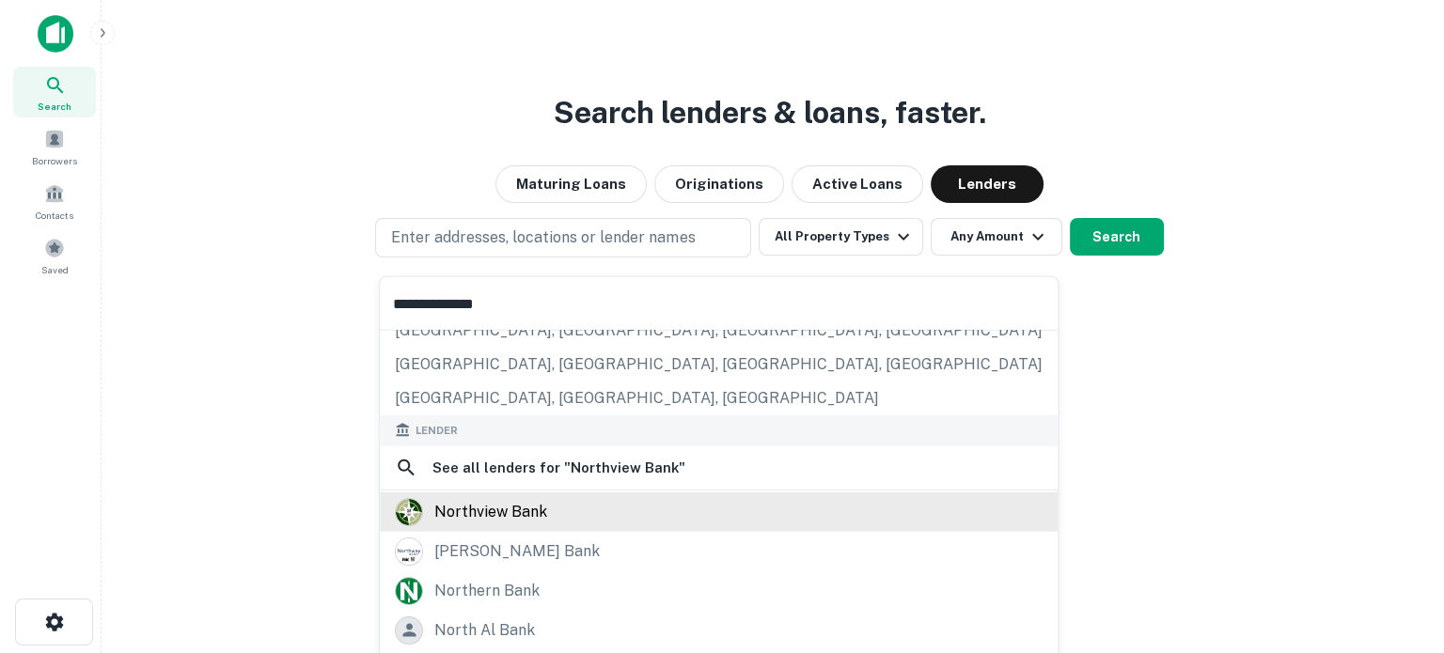
scroll to position [188, 0]
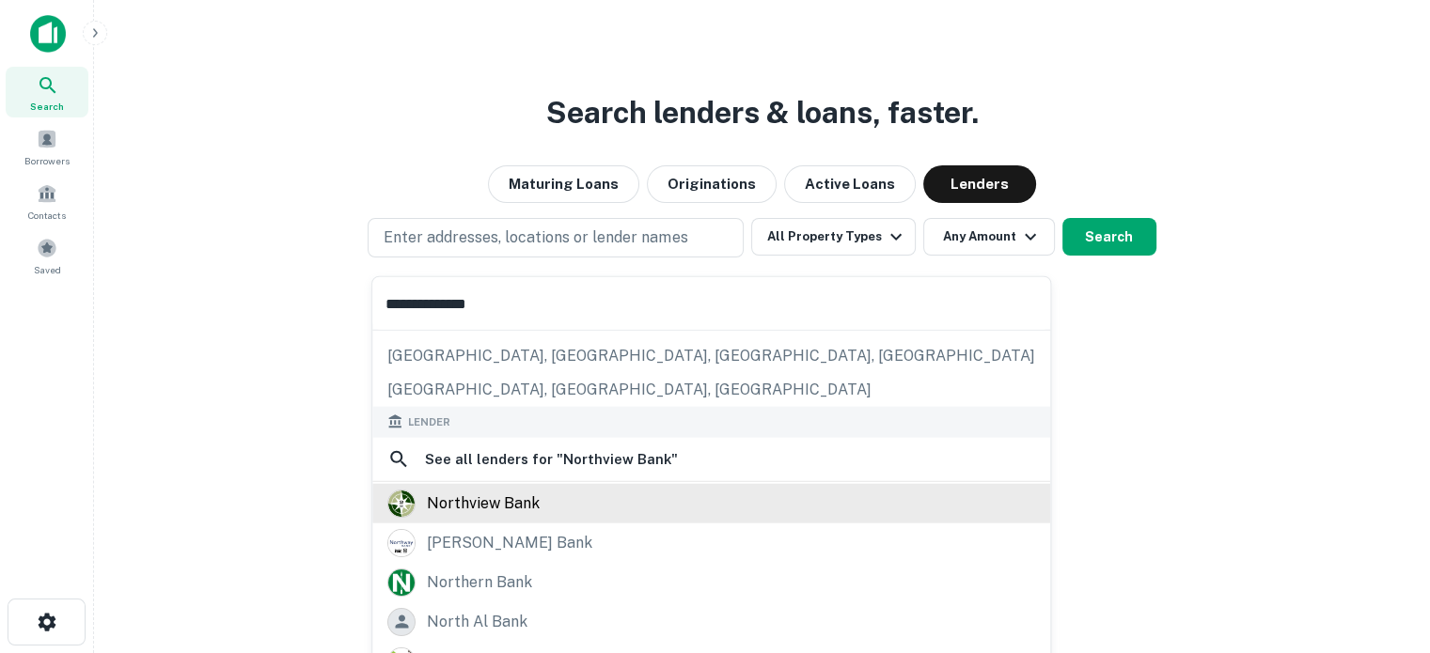
type input "**********"
click at [508, 508] on div "northview bank" at bounding box center [483, 503] width 113 height 28
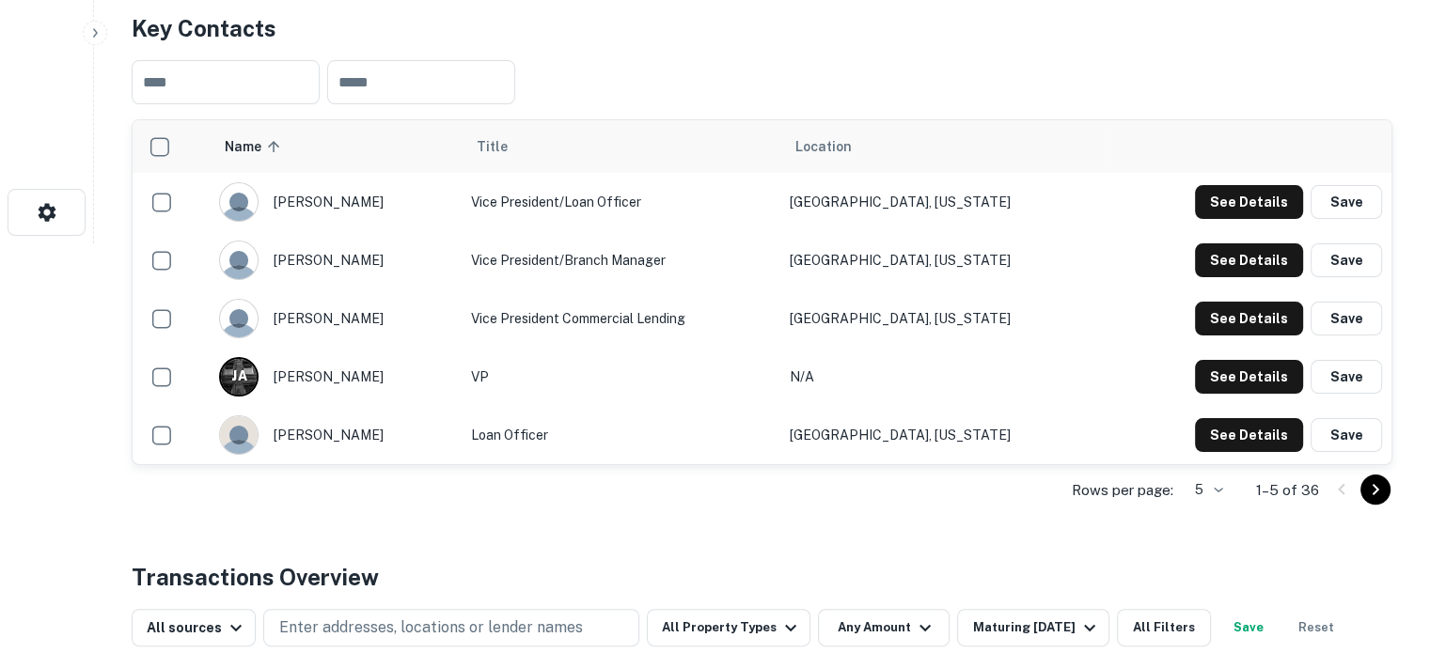
scroll to position [564, 0]
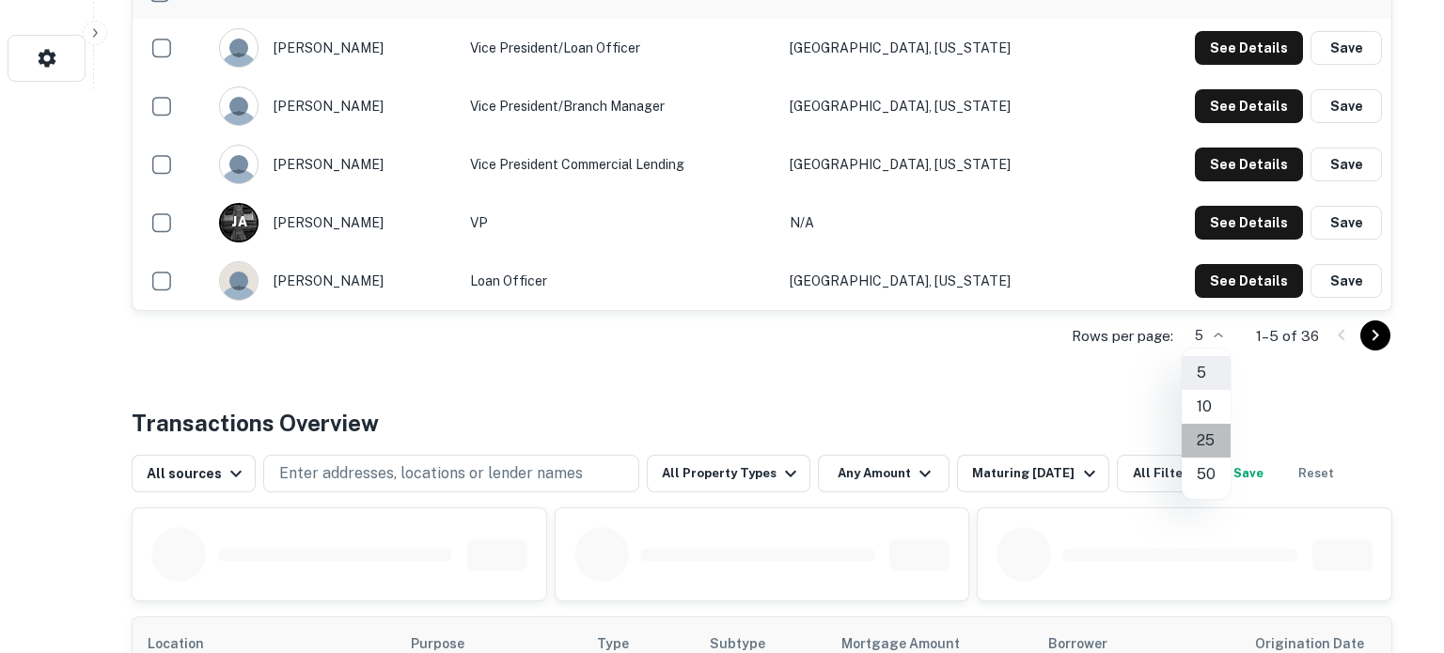
click at [1210, 439] on li "25" at bounding box center [1206, 441] width 49 height 34
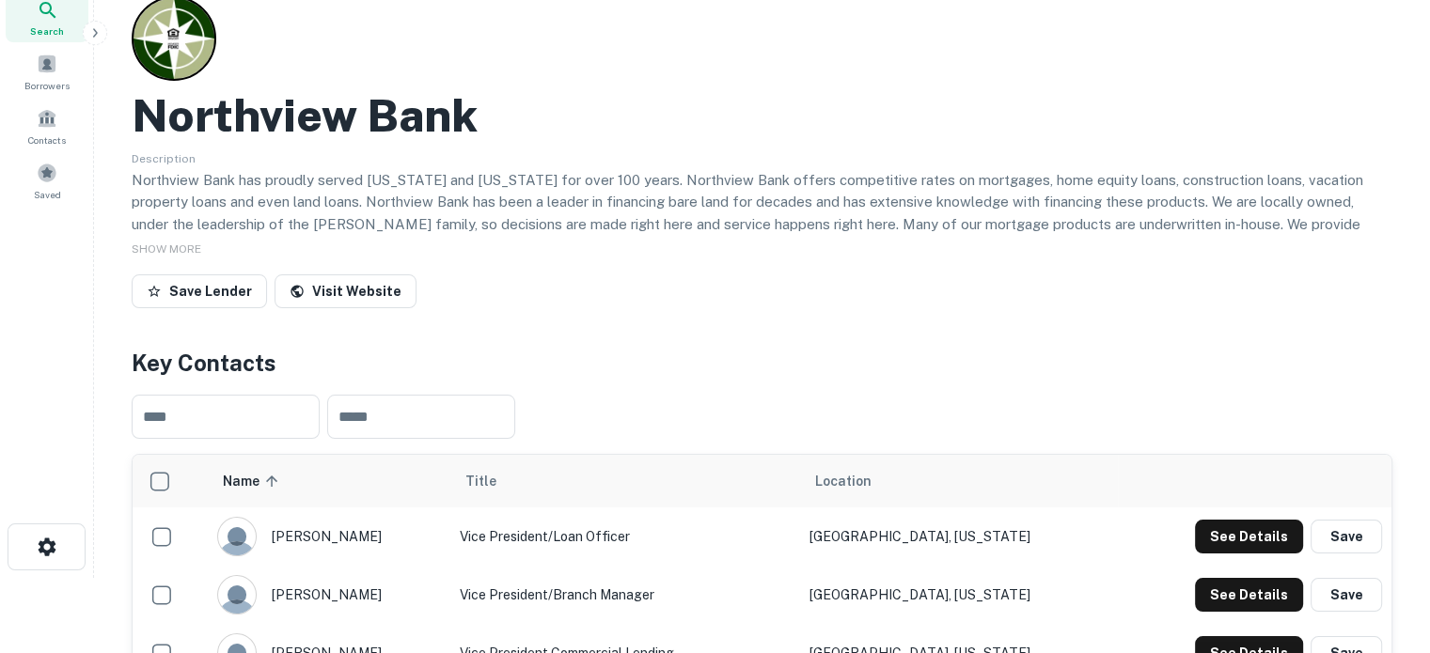
scroll to position [0, 0]
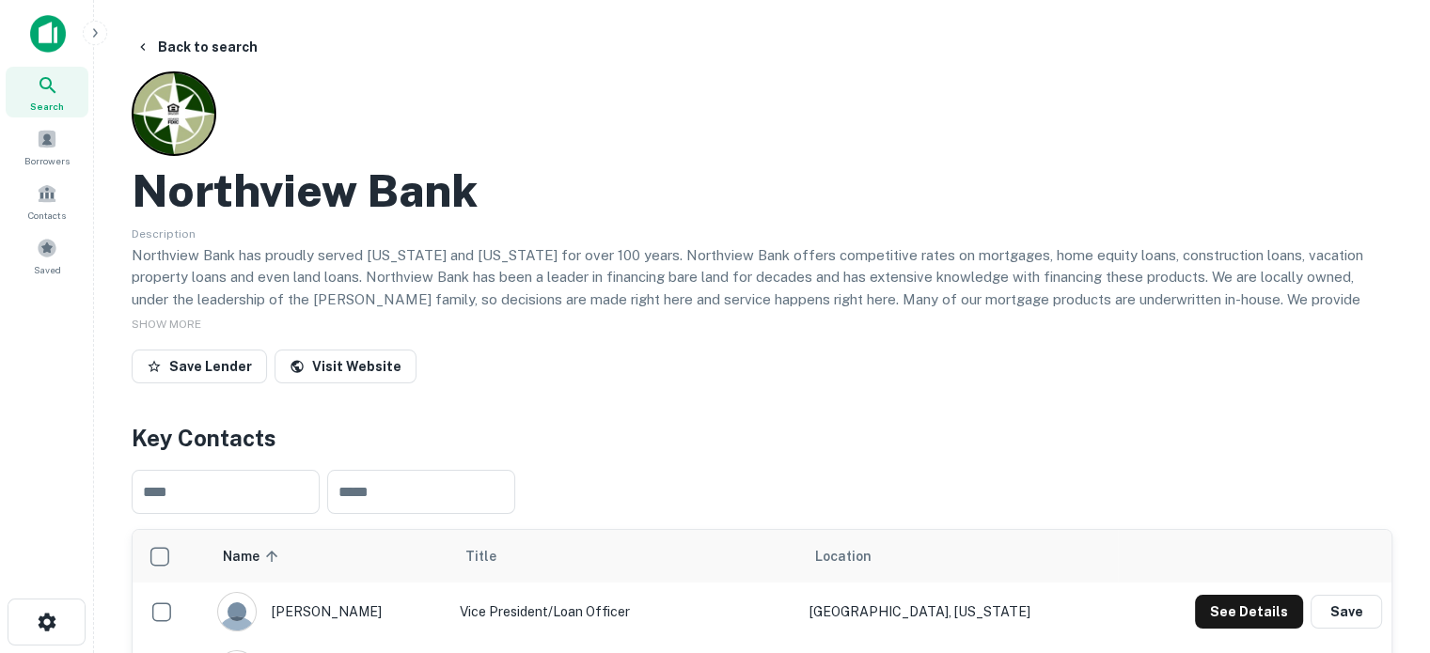
click at [53, 104] on span "Search" at bounding box center [47, 106] width 34 height 15
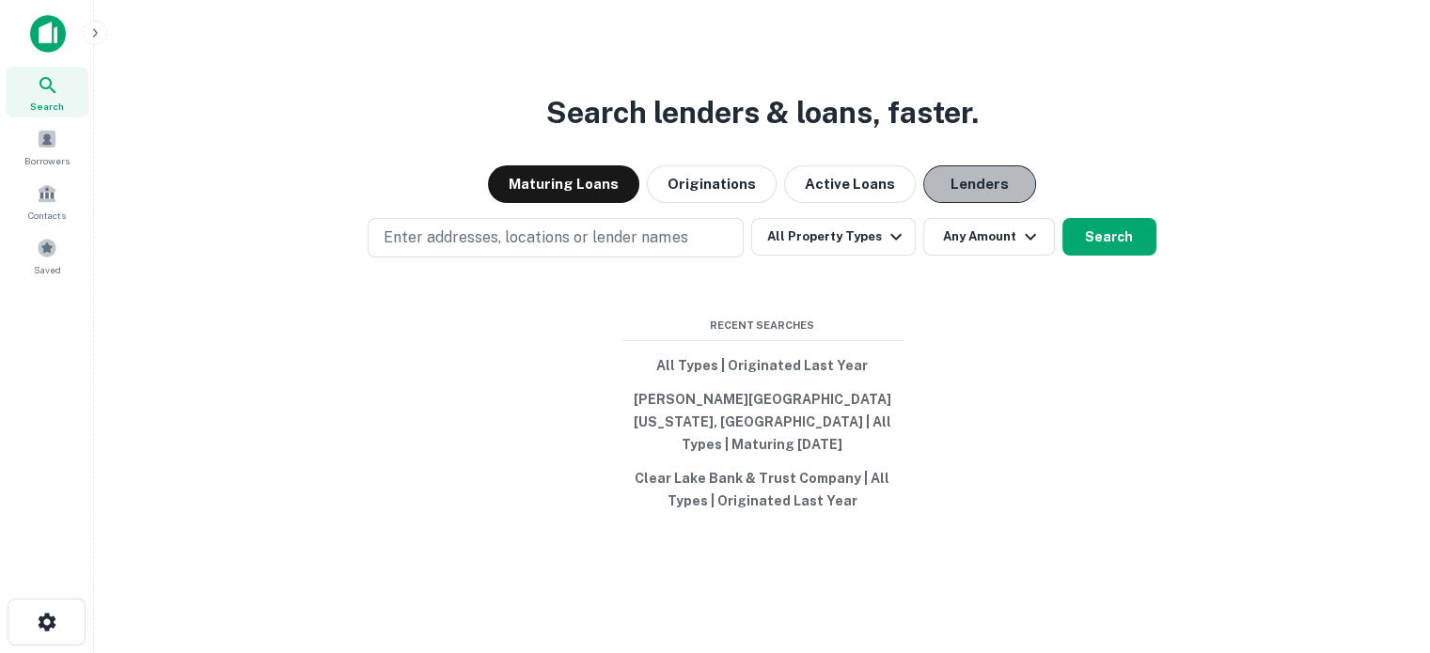
click at [980, 189] on button "Lenders" at bounding box center [979, 184] width 113 height 38
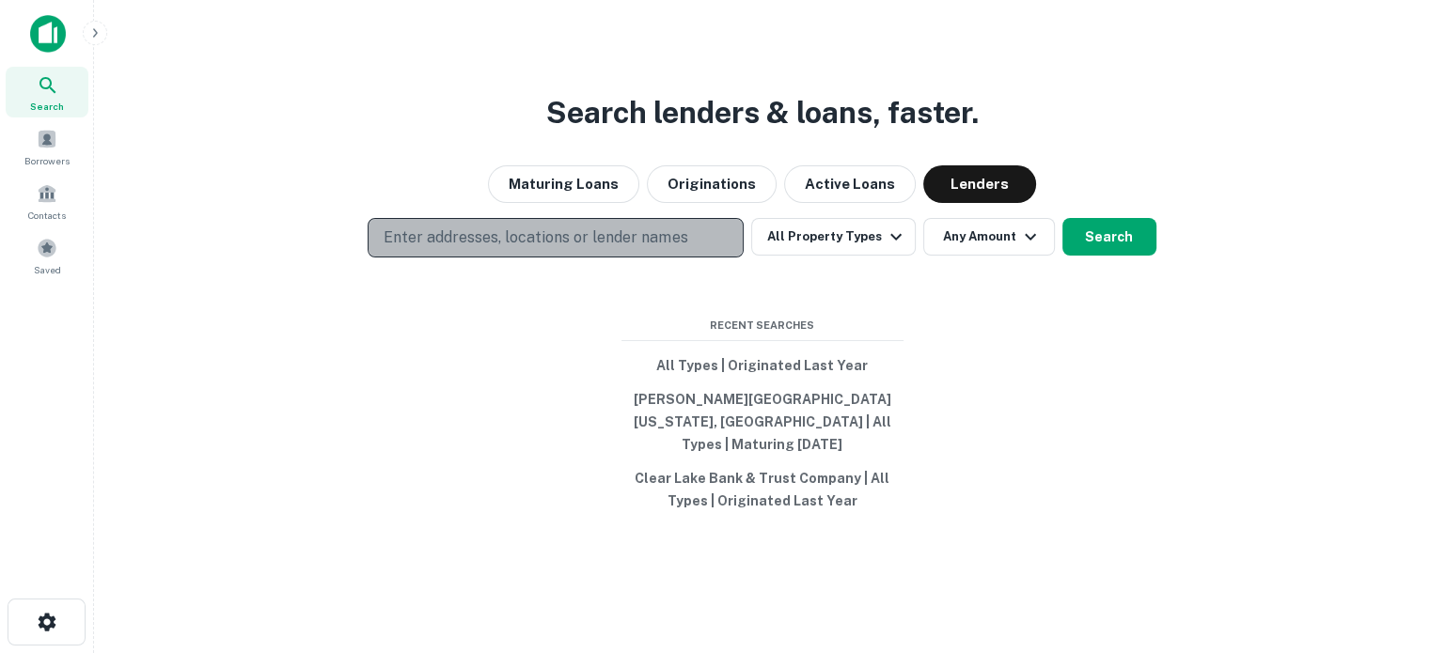
click at [614, 258] on button "Enter addresses, locations or lender names" at bounding box center [556, 237] width 376 height 39
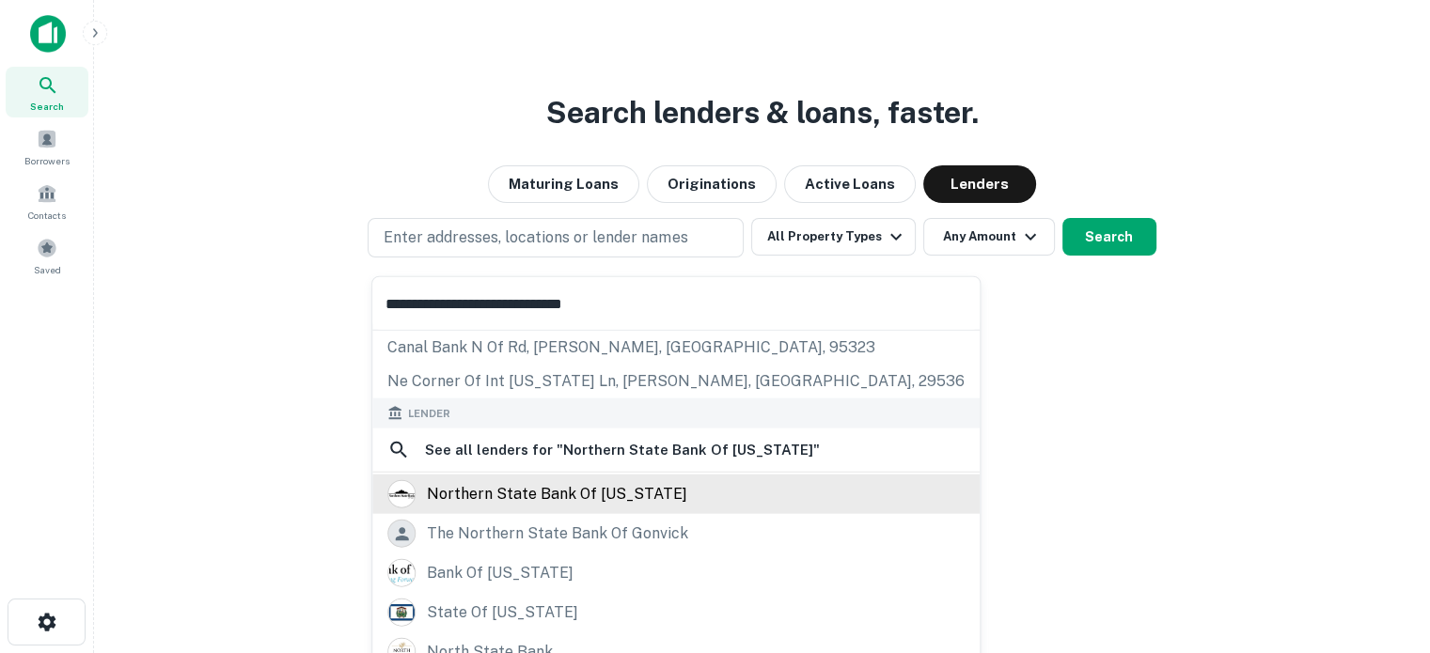
scroll to position [133, 0]
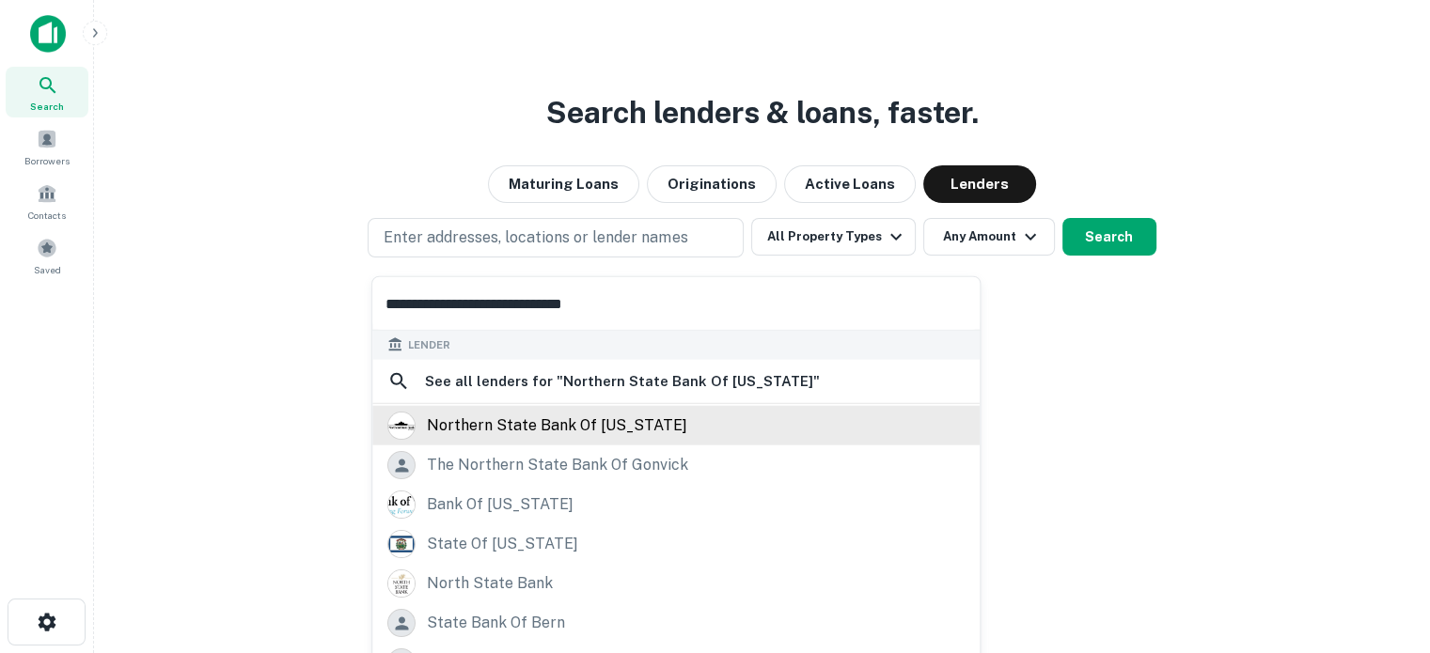
type input "**********"
click at [539, 428] on div "northern state bank of [US_STATE]" at bounding box center [557, 426] width 260 height 28
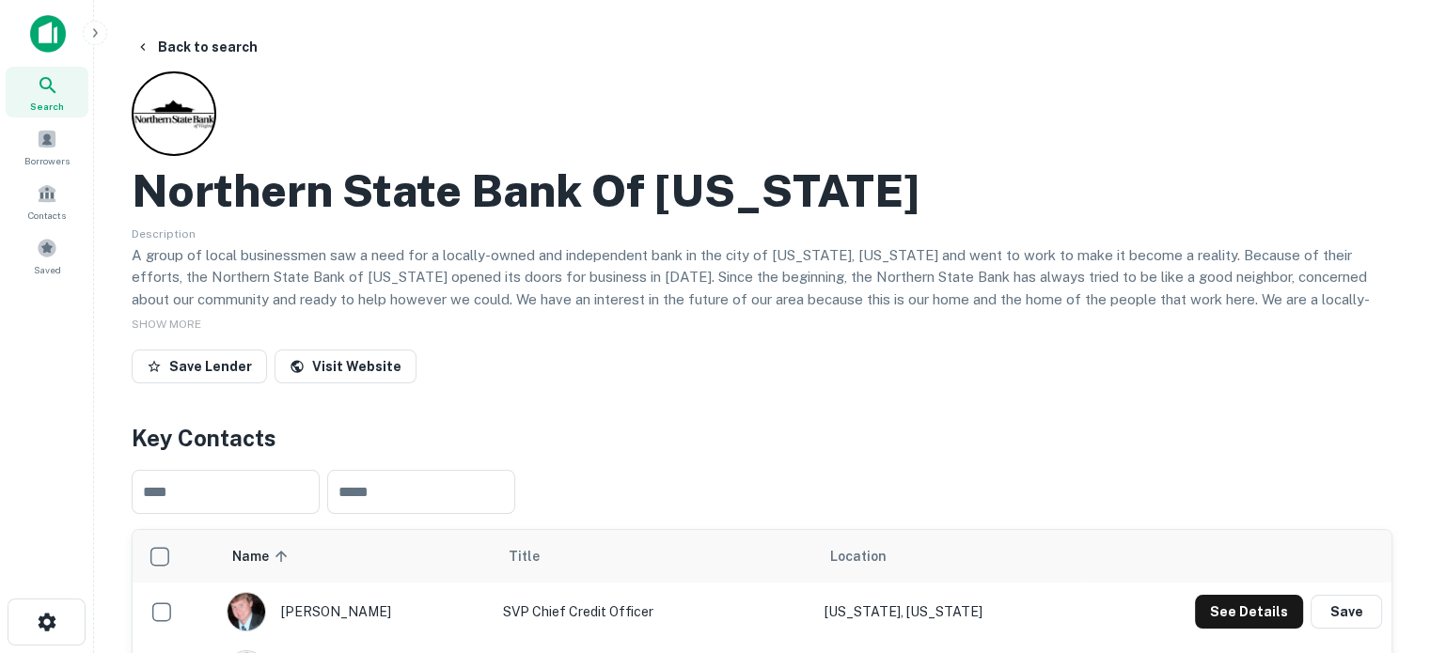
click at [60, 108] on span "Search" at bounding box center [47, 106] width 34 height 15
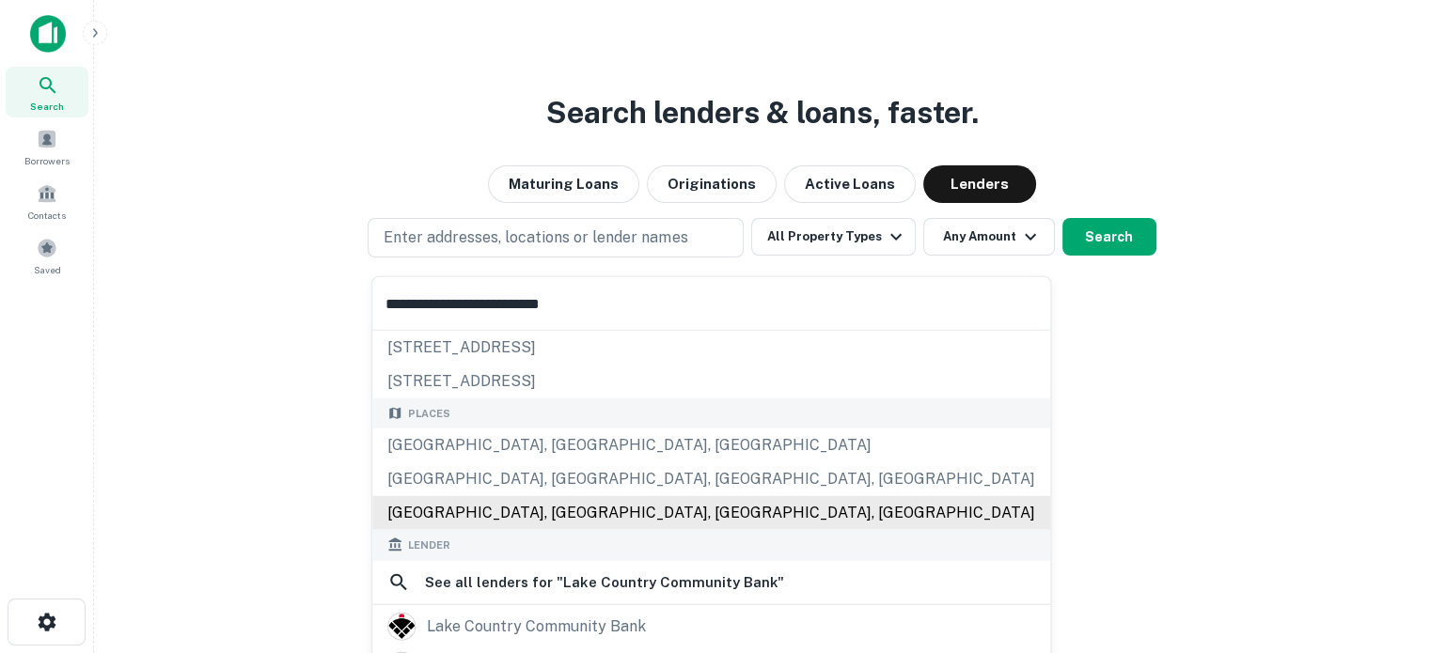
scroll to position [94, 0]
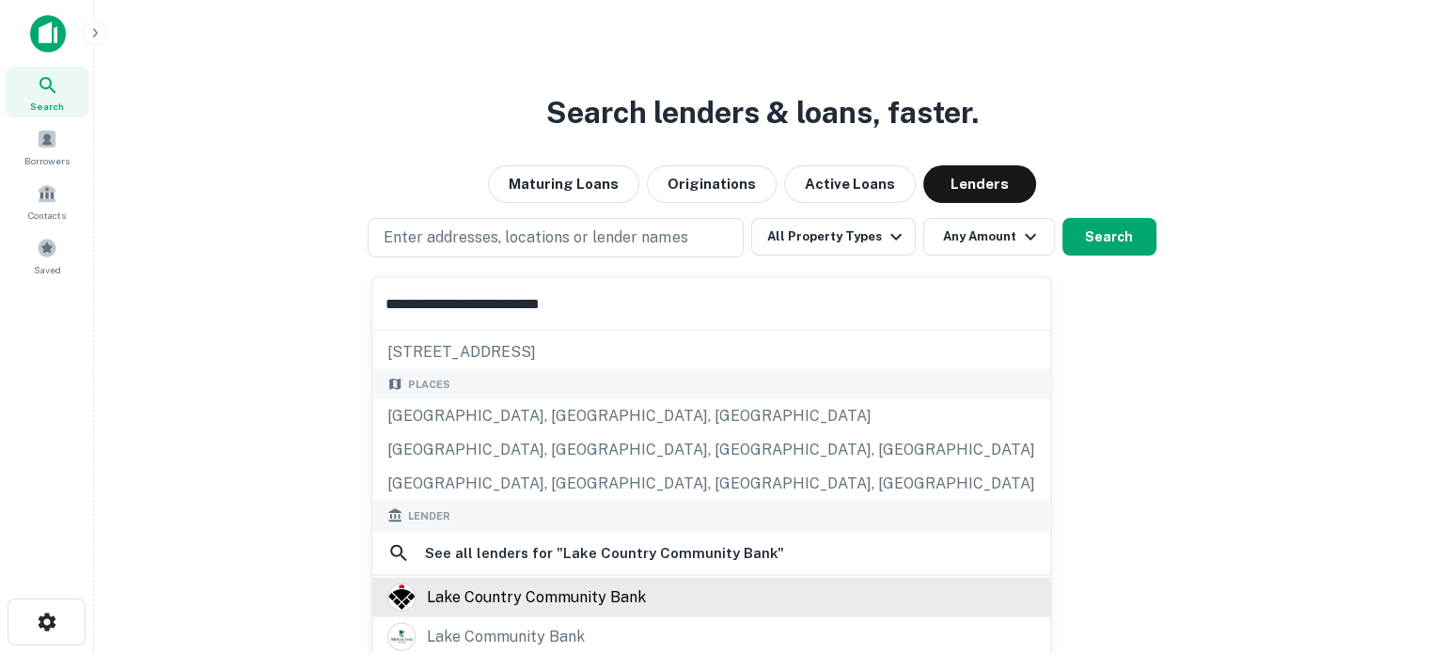
type input "**********"
click at [544, 593] on div "lake country community bank" at bounding box center [536, 597] width 219 height 28
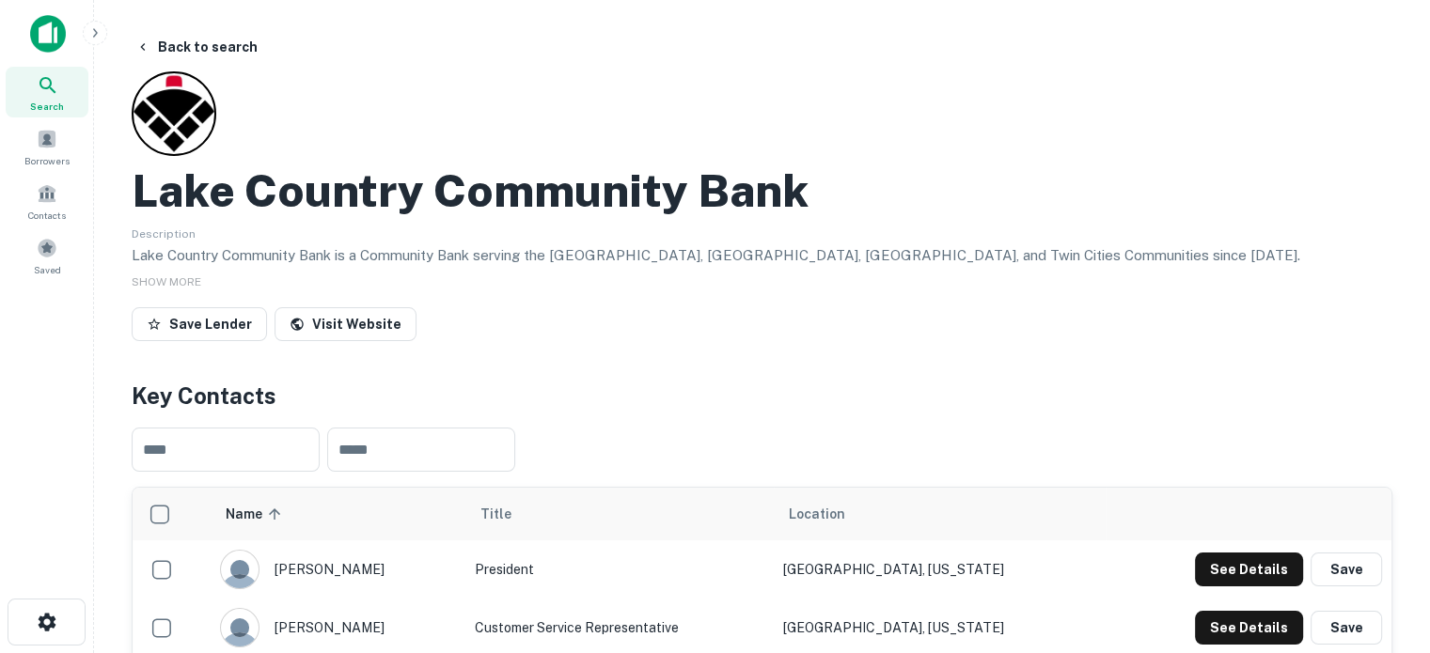
click at [53, 103] on span "Search" at bounding box center [47, 106] width 34 height 15
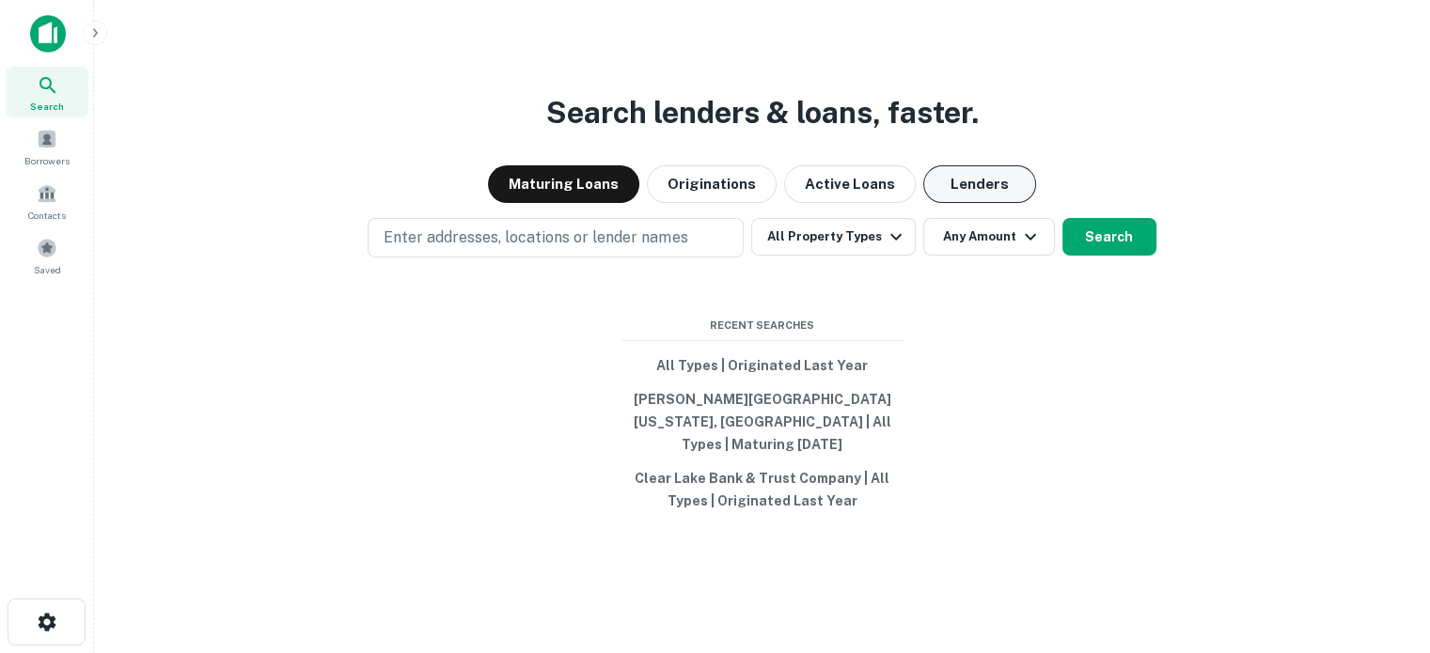
click at [963, 198] on button "Lenders" at bounding box center [979, 184] width 113 height 38
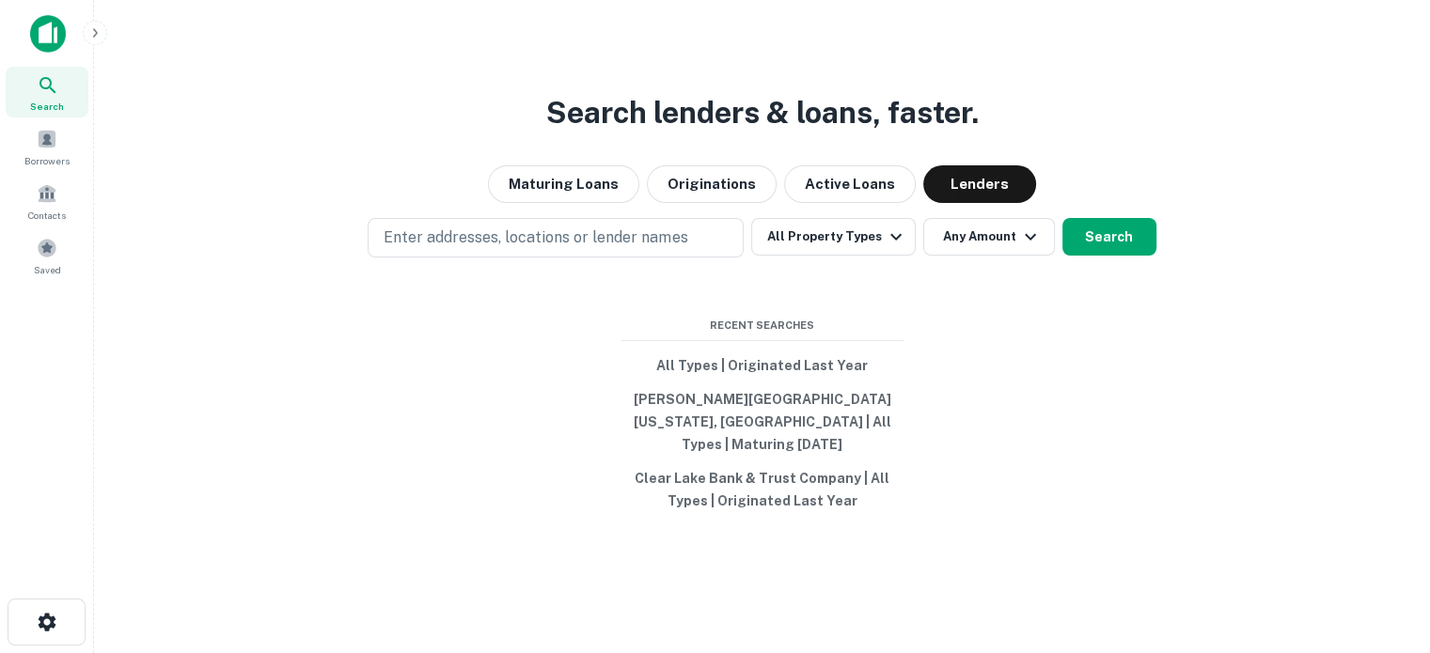
click at [628, 224] on div "Search lenders & loans, faster. Maturing Loans Originations Active Loans Lender…" at bounding box center [762, 371] width 1306 height 653
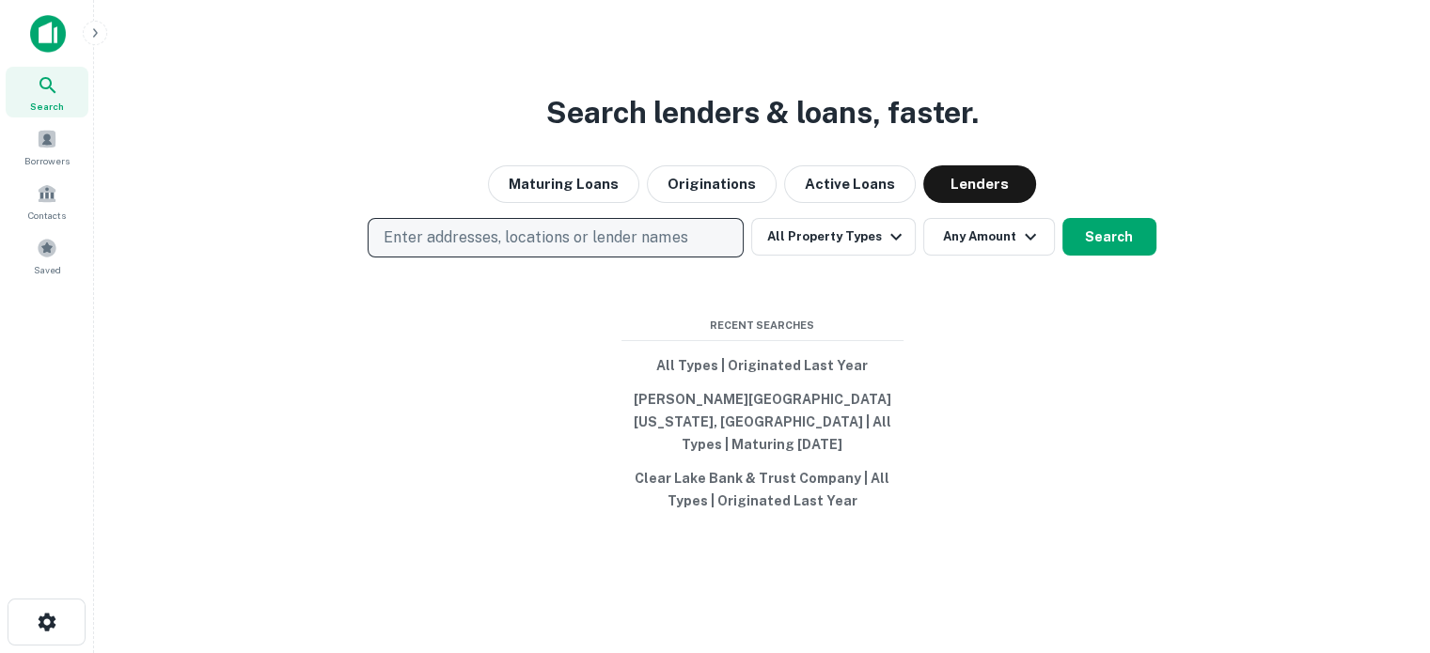
click at [618, 243] on p "Enter addresses, locations or lender names" at bounding box center [536, 238] width 304 height 23
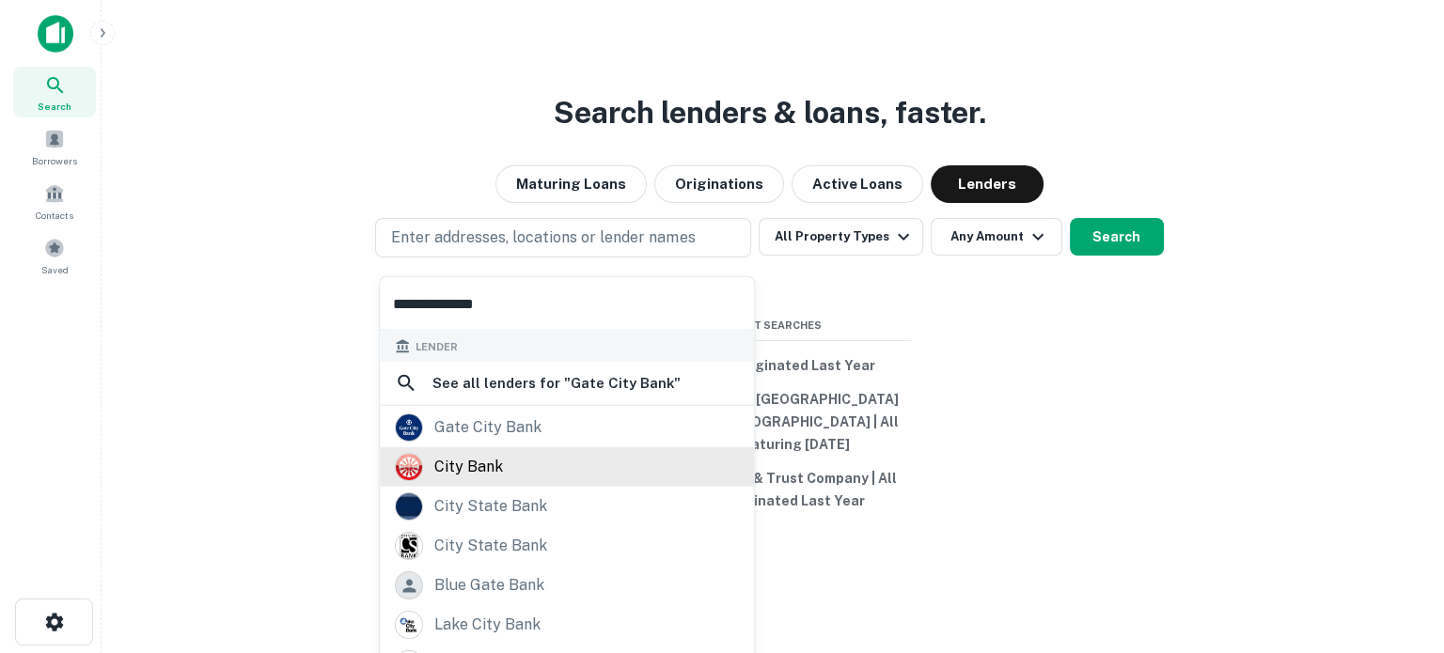
scroll to position [133, 0]
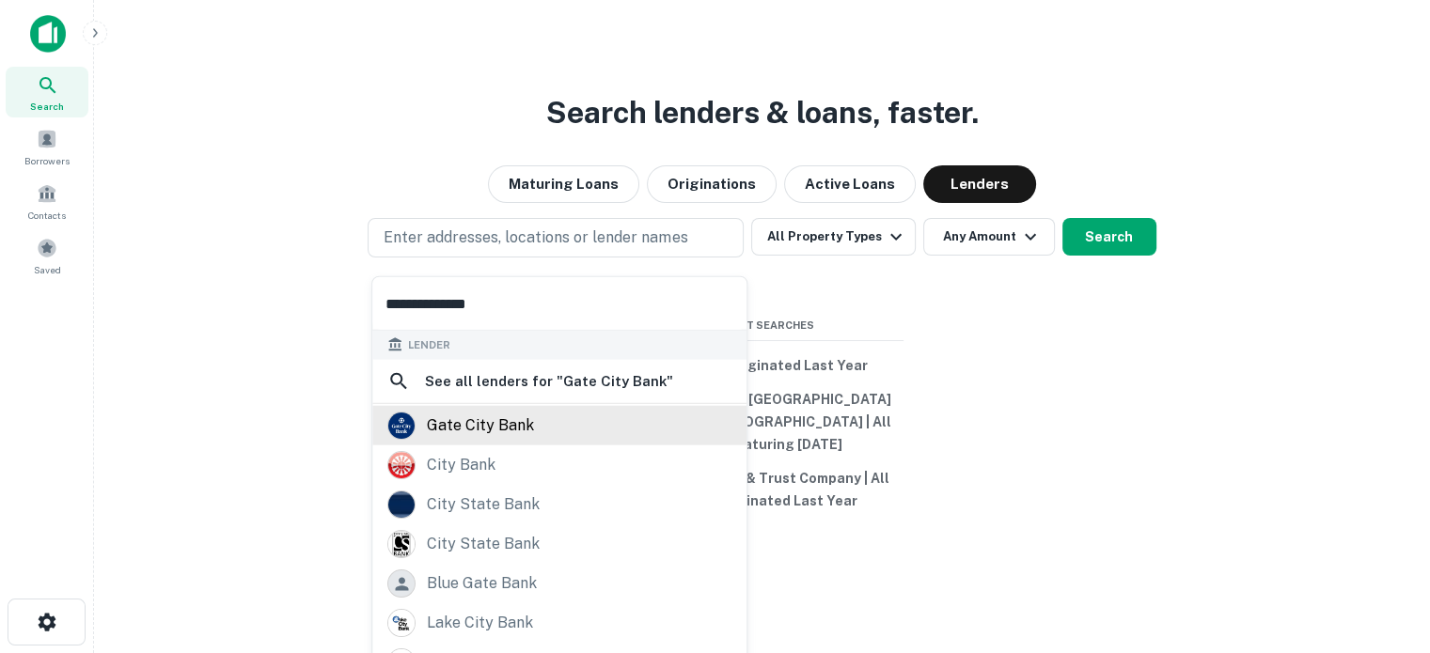
type input "**********"
click at [528, 431] on div "gate city bank" at bounding box center [480, 426] width 107 height 28
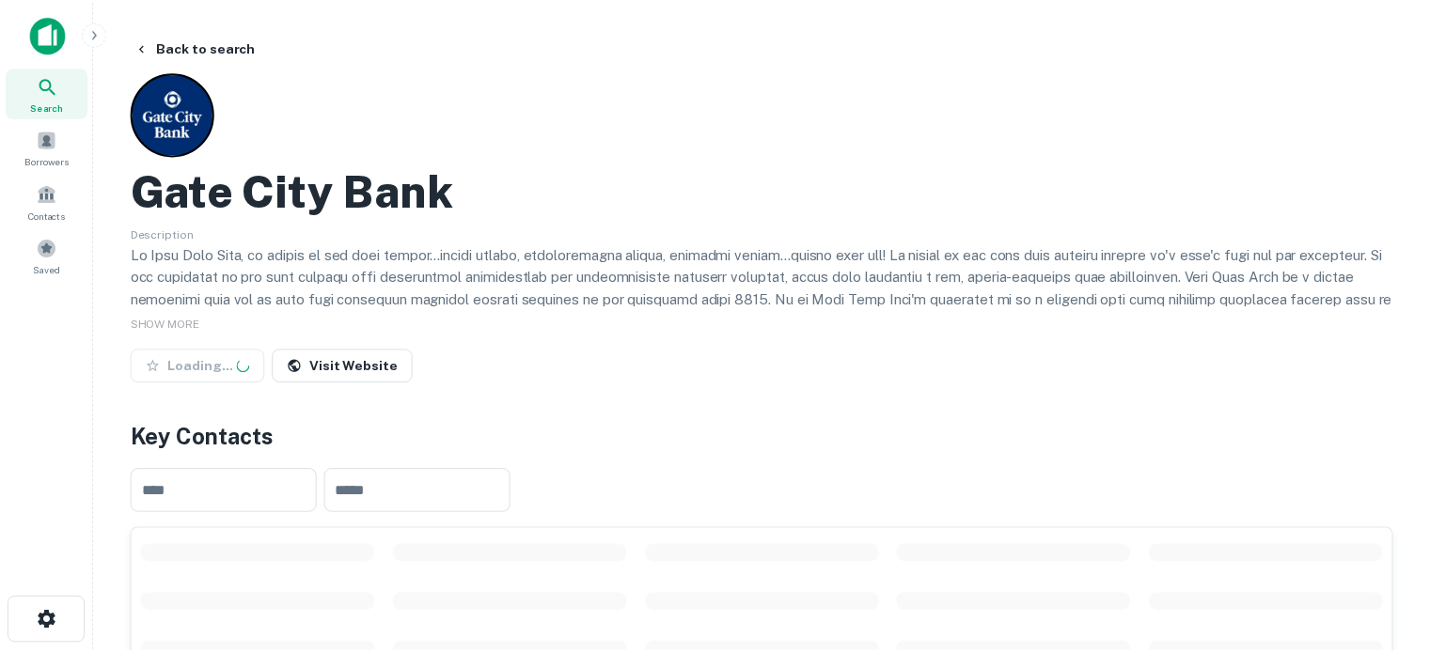
scroll to position [376, 0]
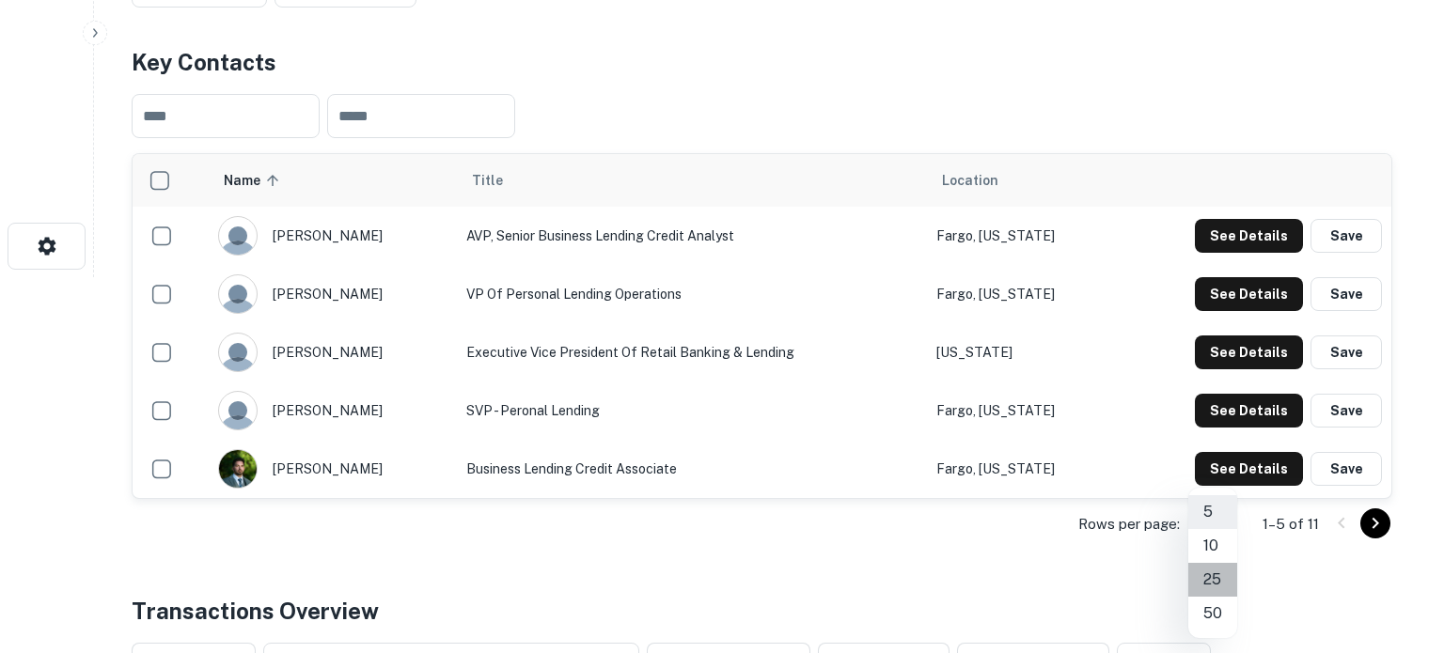
click at [1214, 577] on li "25" at bounding box center [1212, 580] width 49 height 34
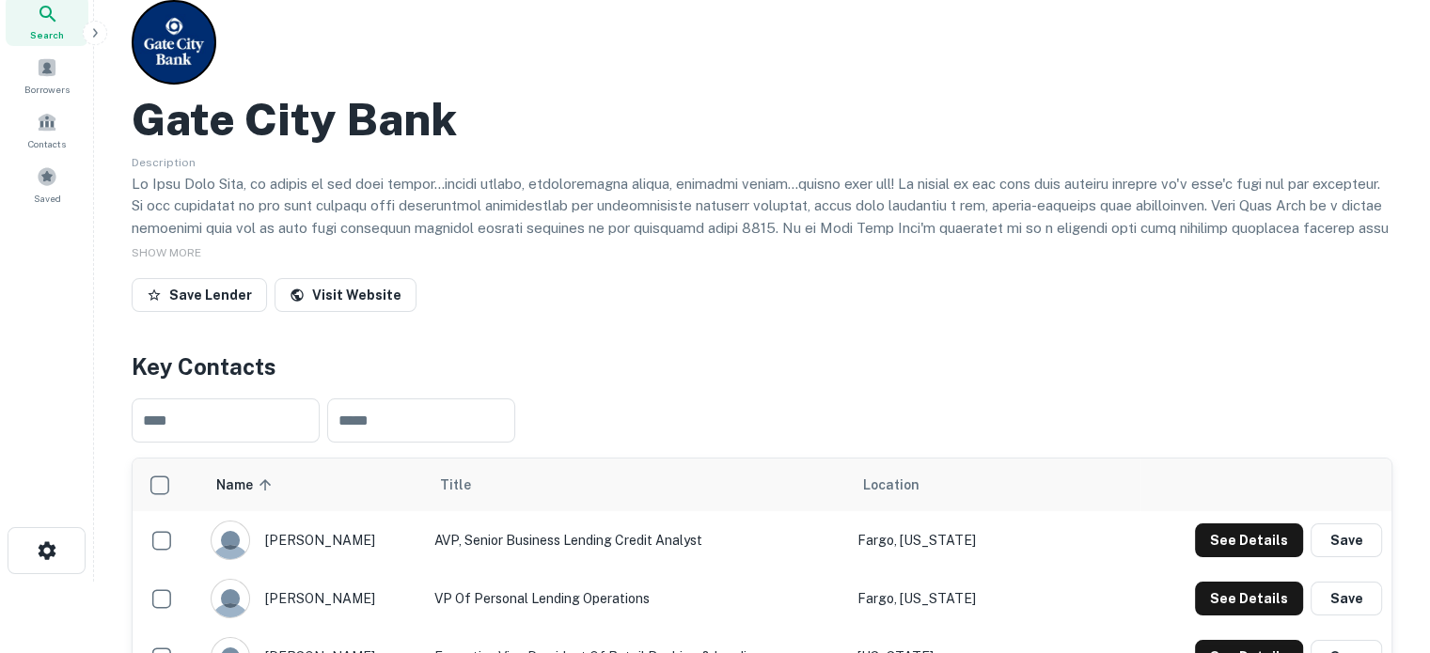
scroll to position [0, 0]
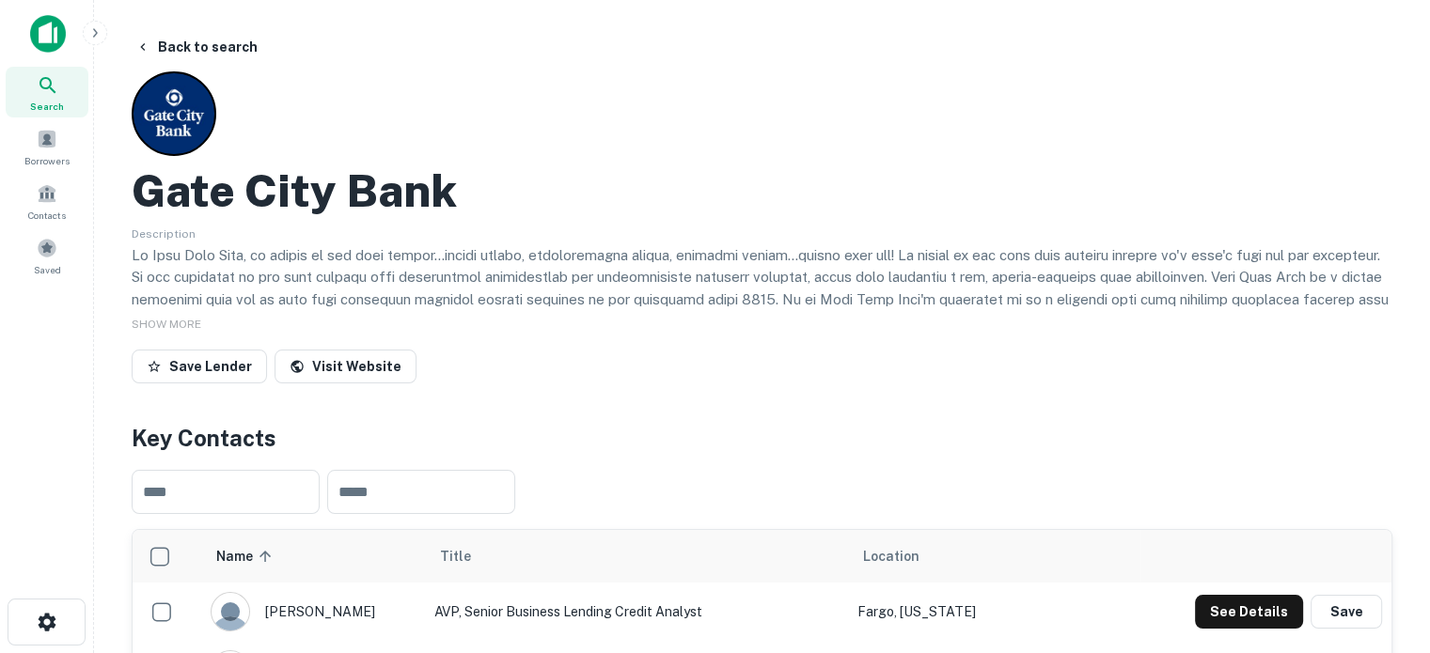
click at [52, 99] on span "Search" at bounding box center [47, 106] width 34 height 15
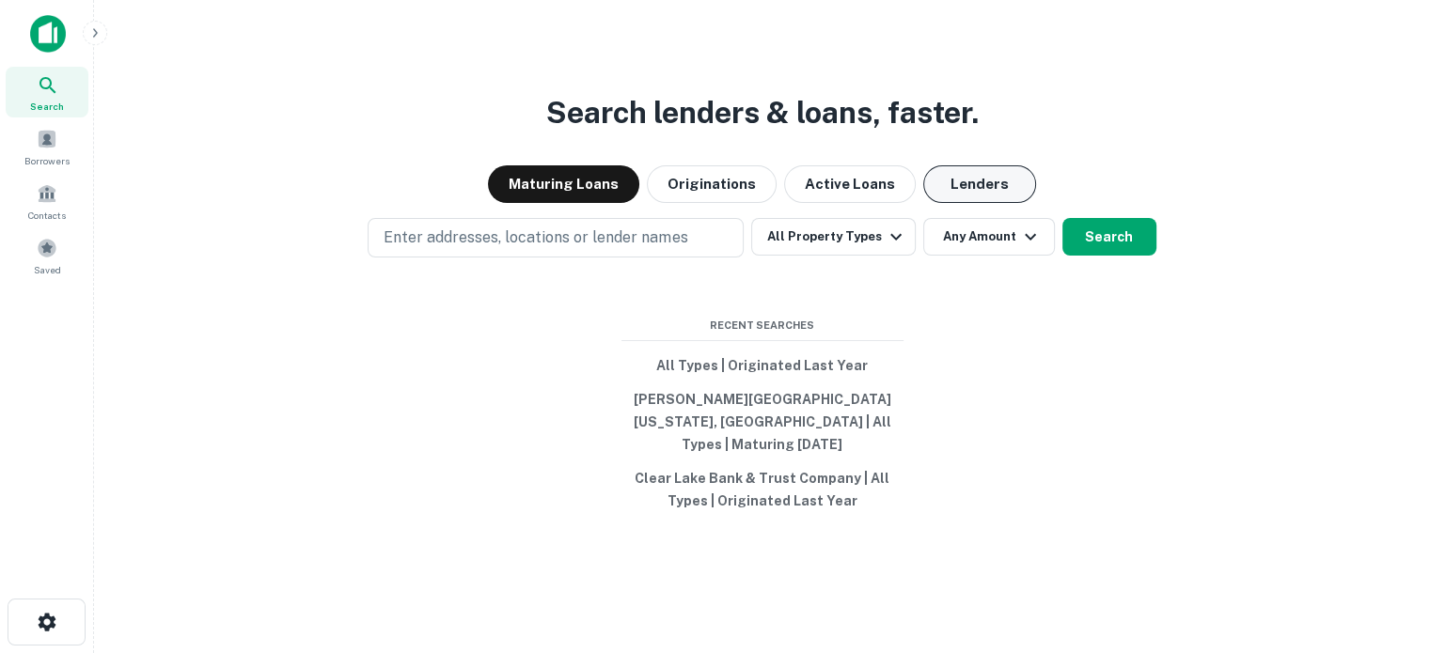
click at [957, 203] on button "Lenders" at bounding box center [979, 184] width 113 height 38
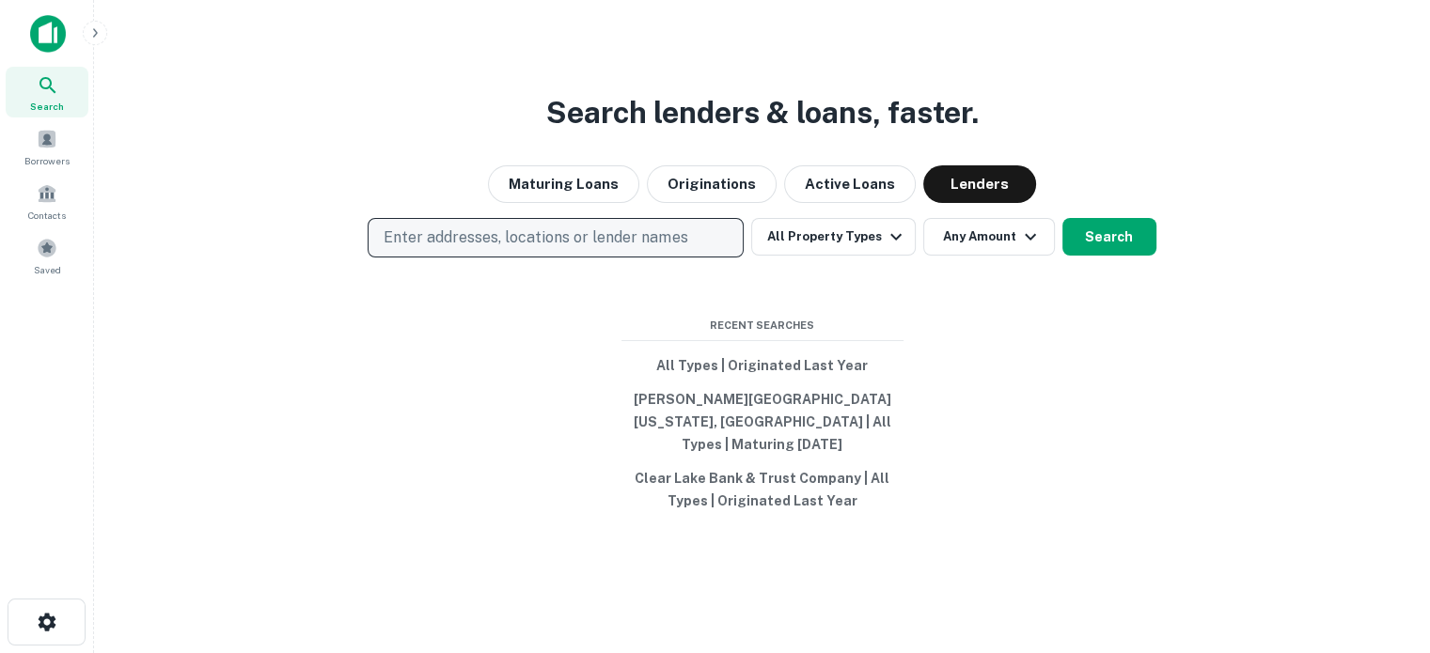
click at [614, 238] on p "Enter addresses, locations or lender names" at bounding box center [536, 238] width 304 height 23
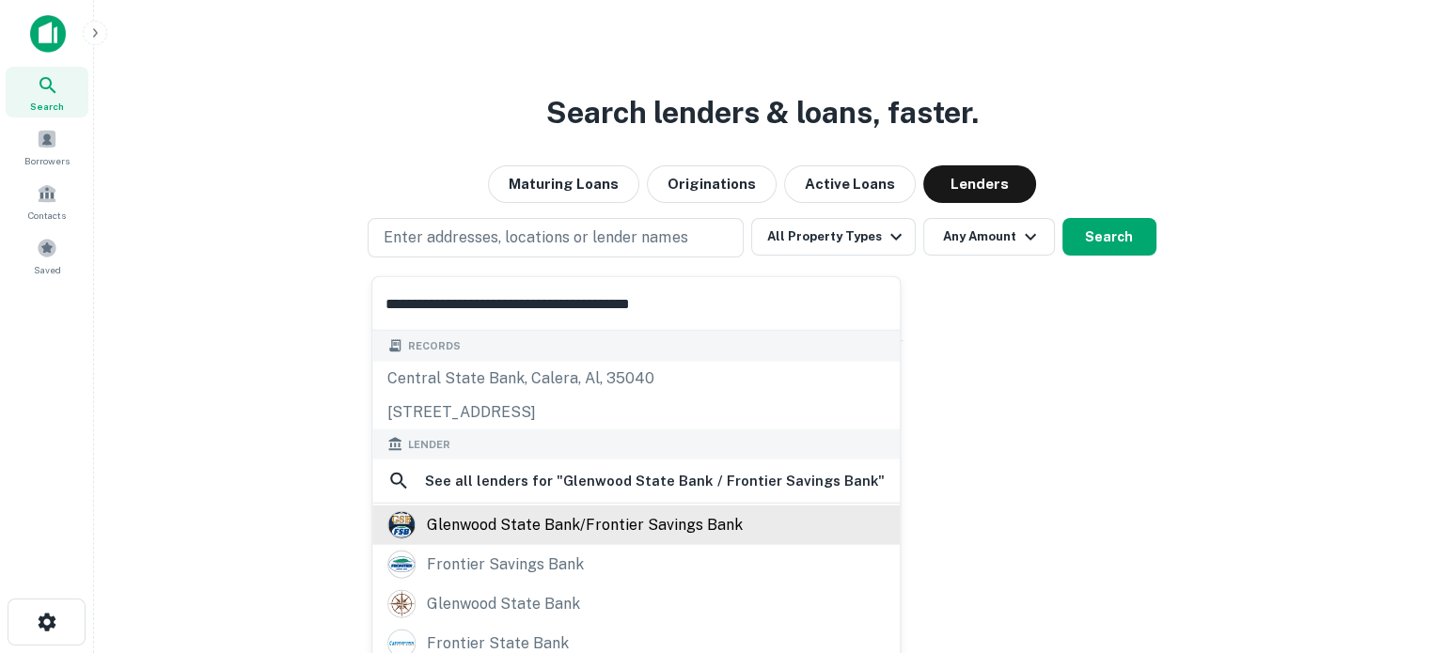
type input "**********"
click at [518, 521] on div "glenwood state bank/frontier savings bank" at bounding box center [585, 525] width 316 height 28
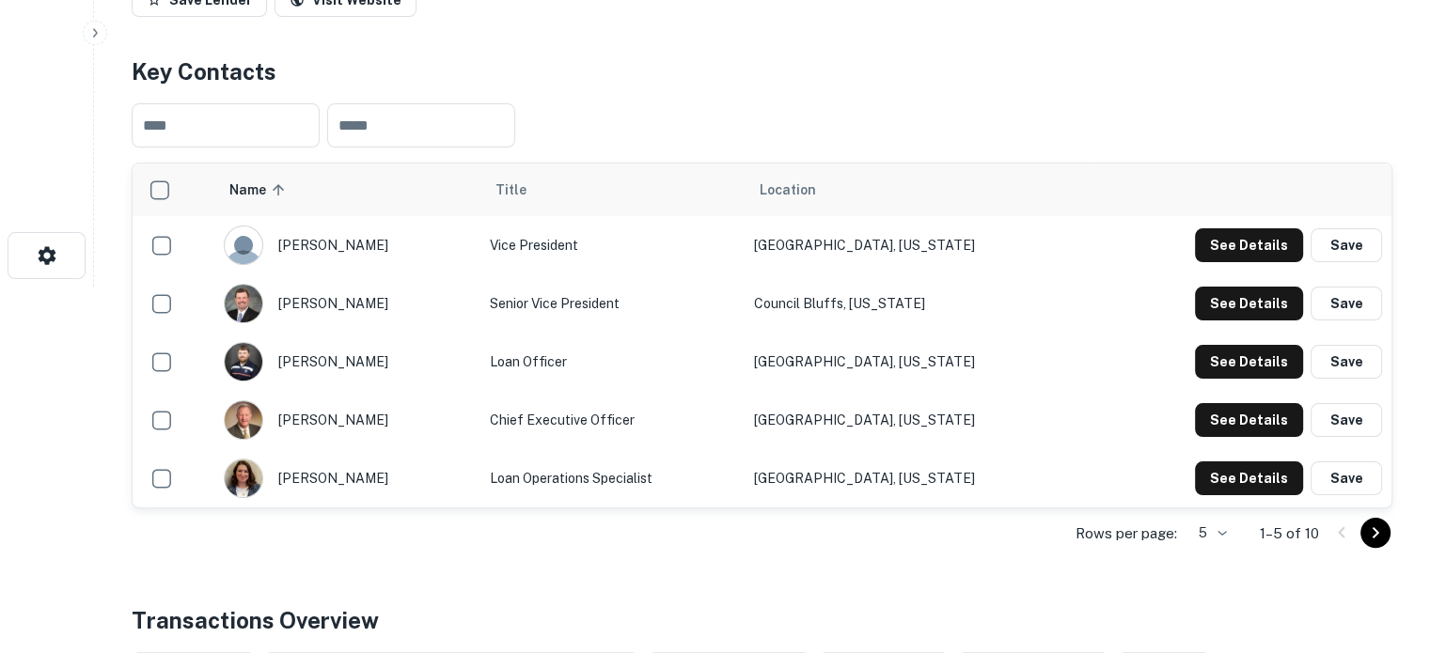
scroll to position [376, 0]
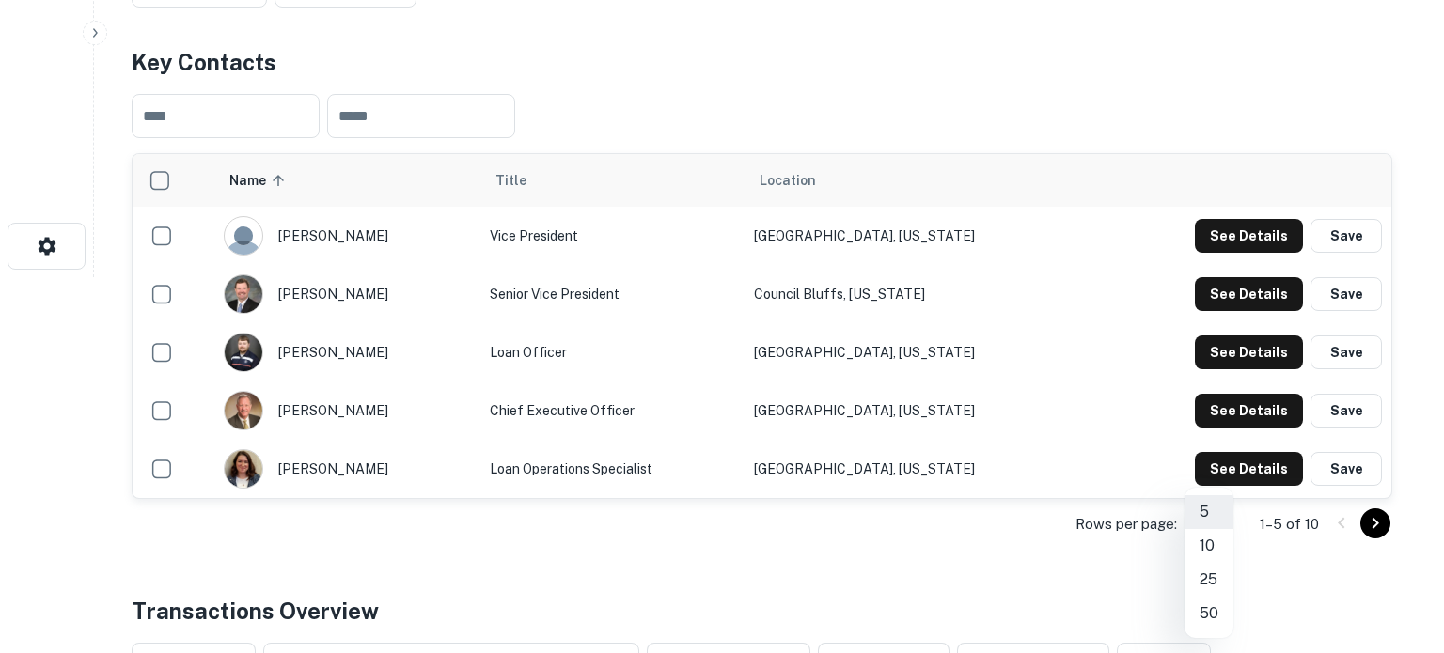
click at [1207, 583] on li "25" at bounding box center [1208, 580] width 49 height 34
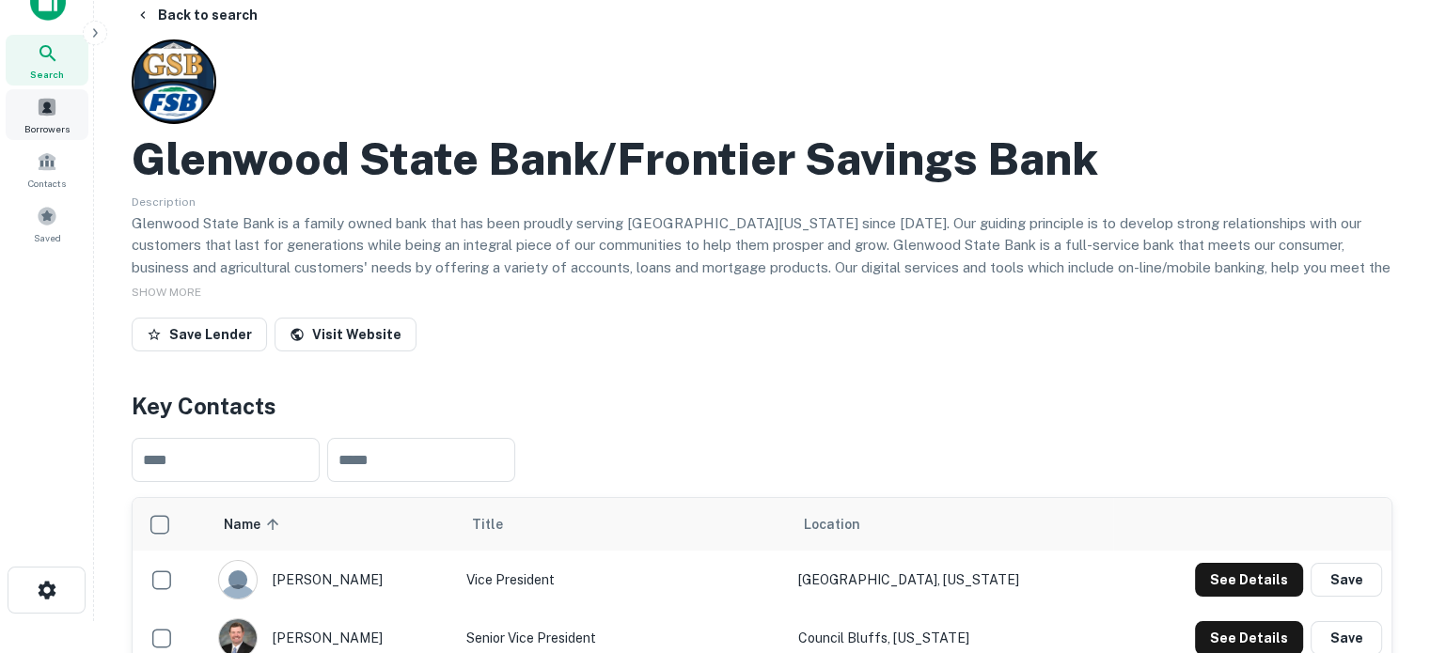
scroll to position [0, 0]
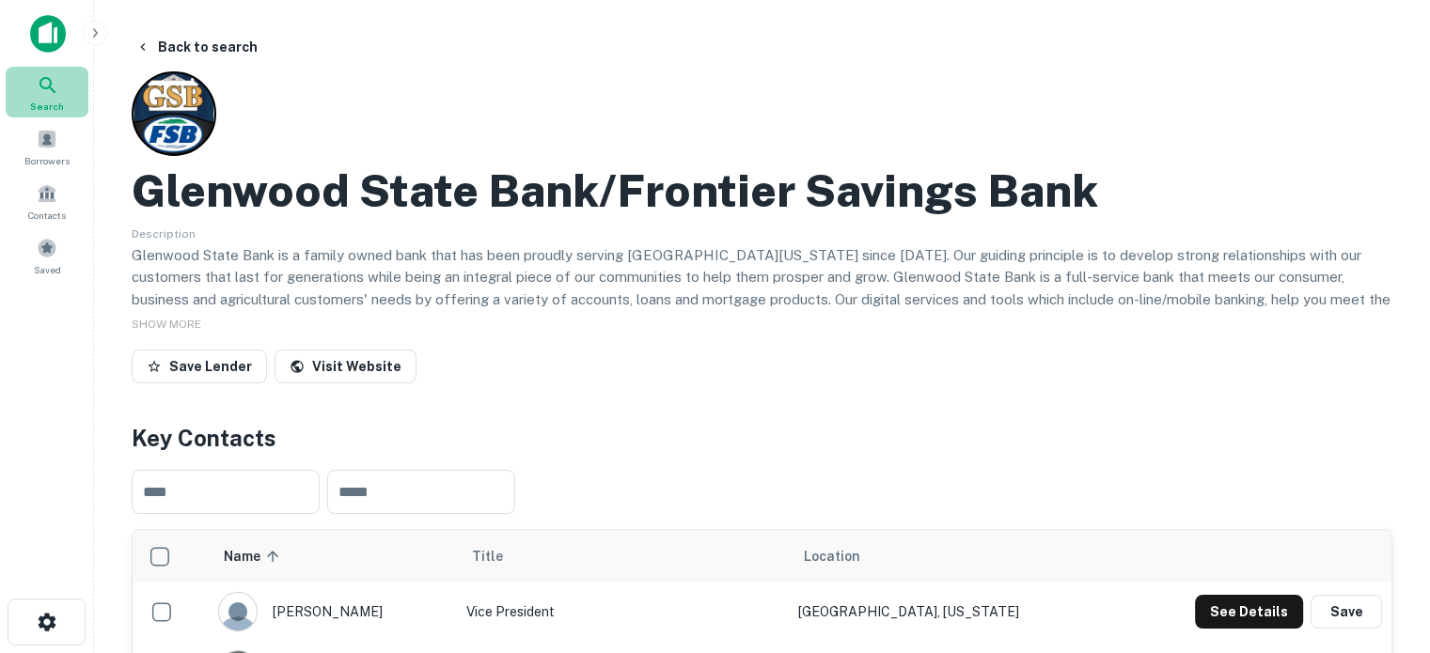
click at [53, 87] on icon at bounding box center [48, 85] width 23 height 23
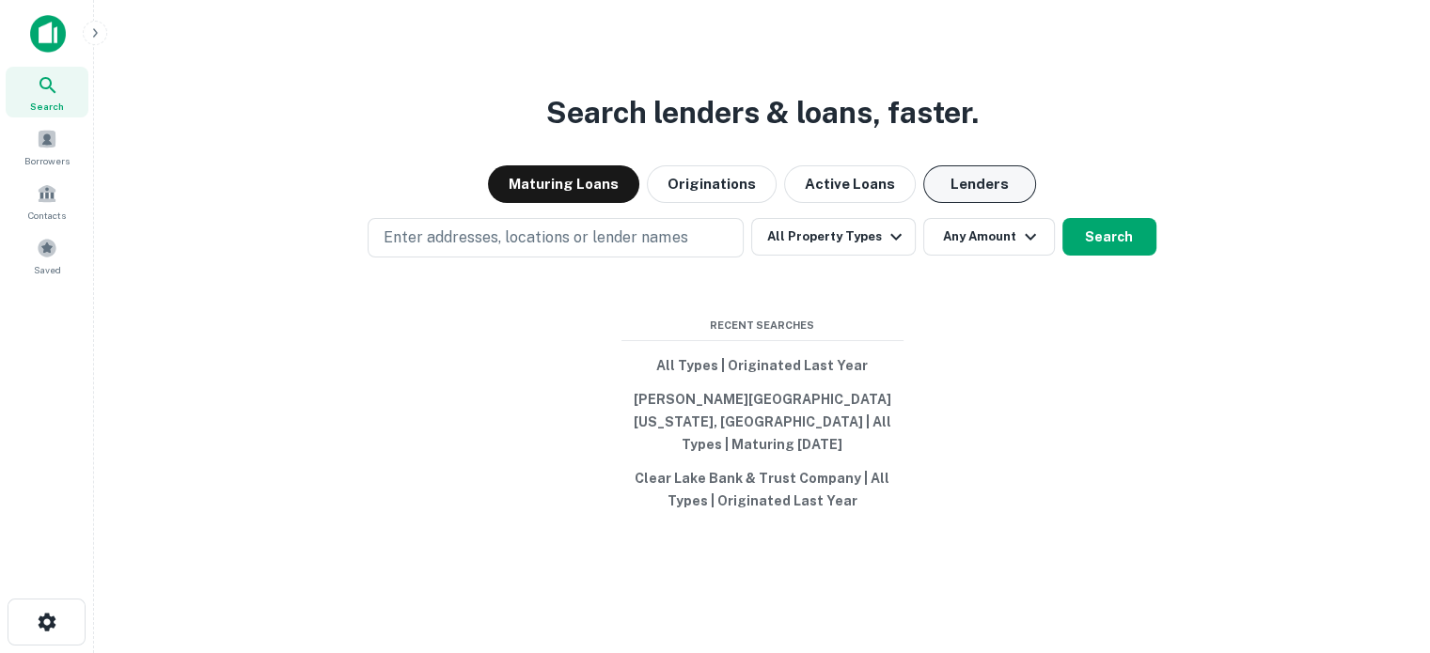
click at [957, 191] on button "Lenders" at bounding box center [979, 184] width 113 height 38
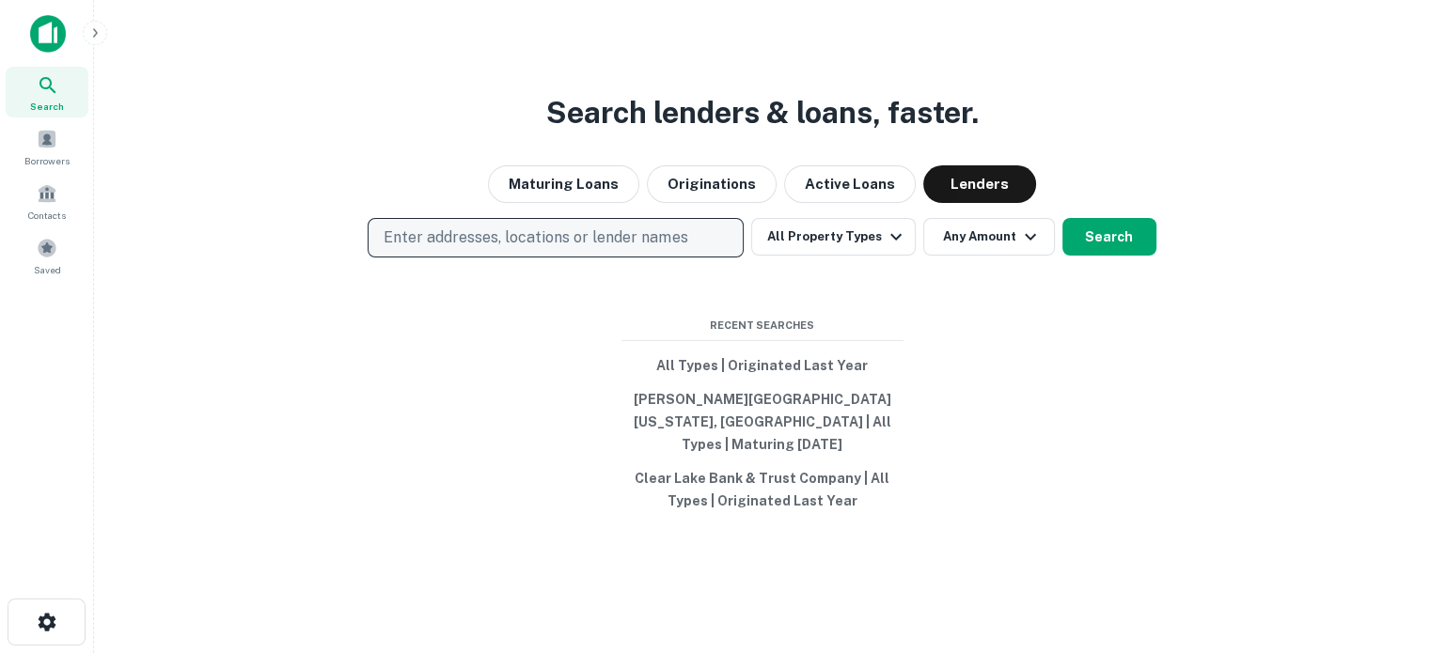
click at [673, 237] on p "Enter addresses, locations or lender names" at bounding box center [536, 238] width 304 height 23
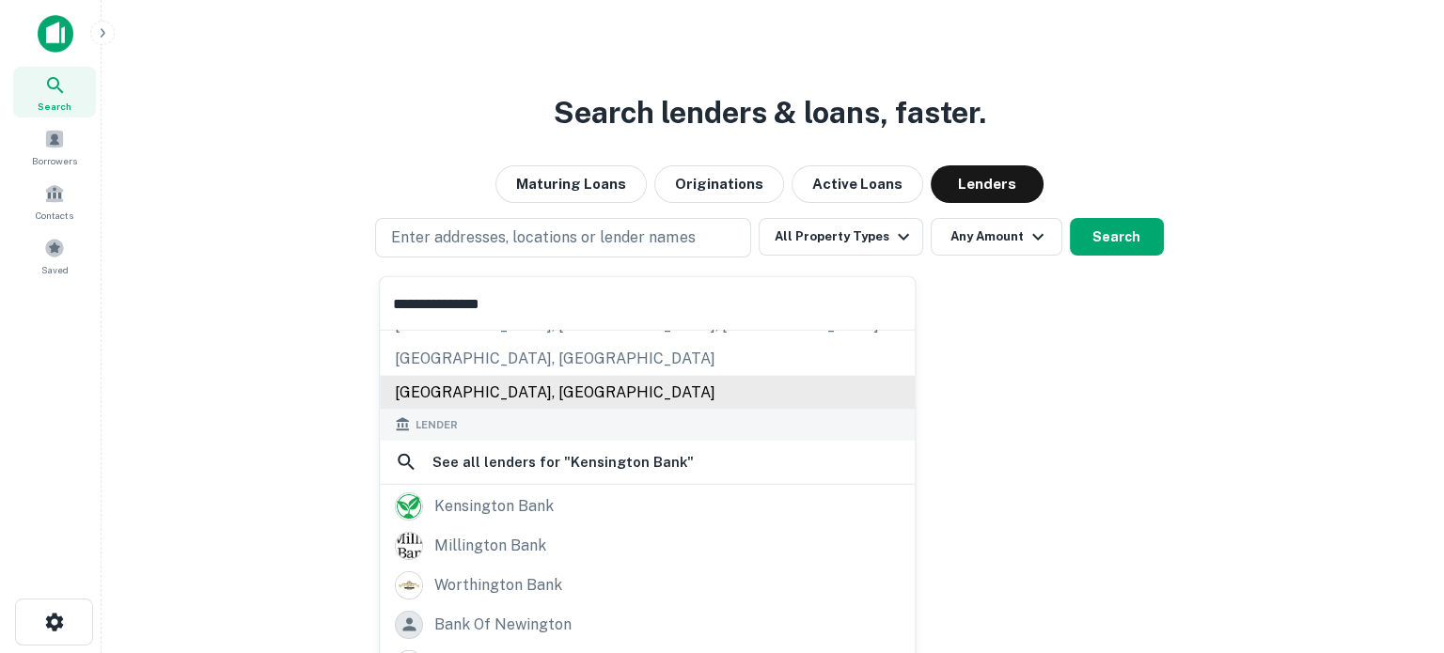
scroll to position [188, 0]
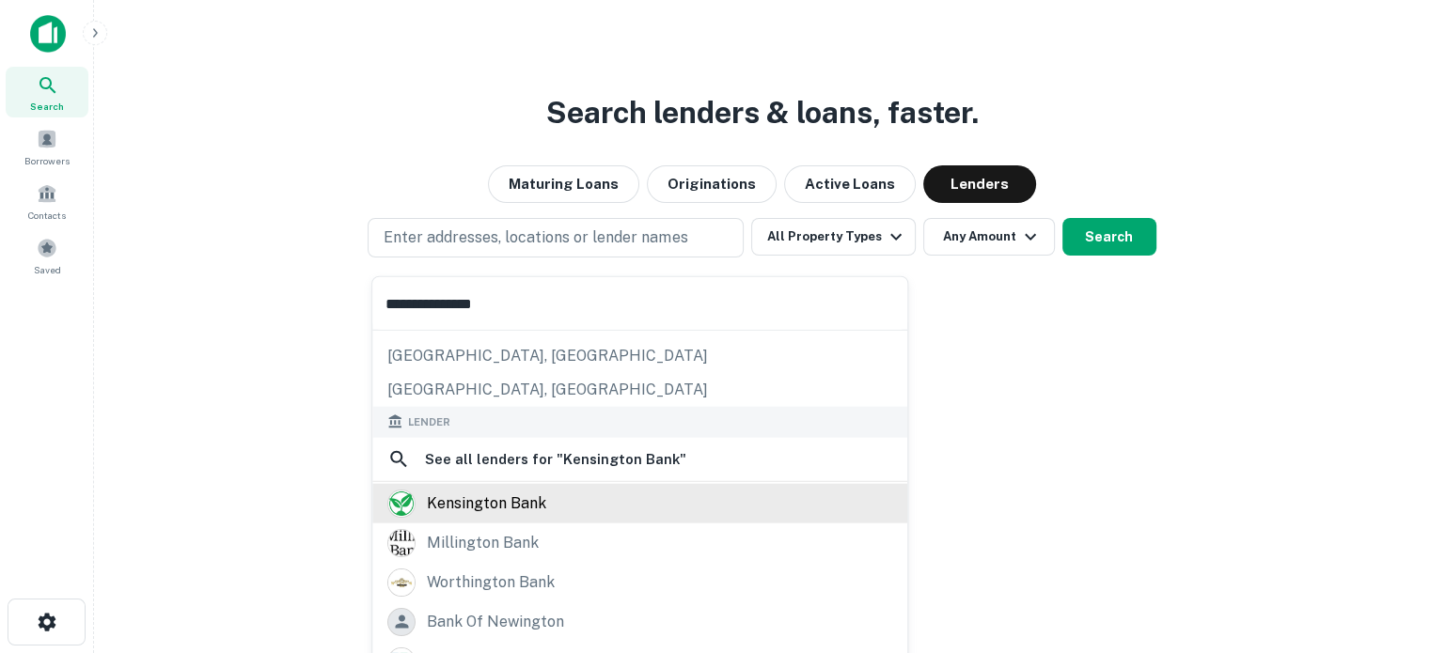
type input "**********"
click at [516, 509] on div "kensington bank" at bounding box center [486, 503] width 119 height 28
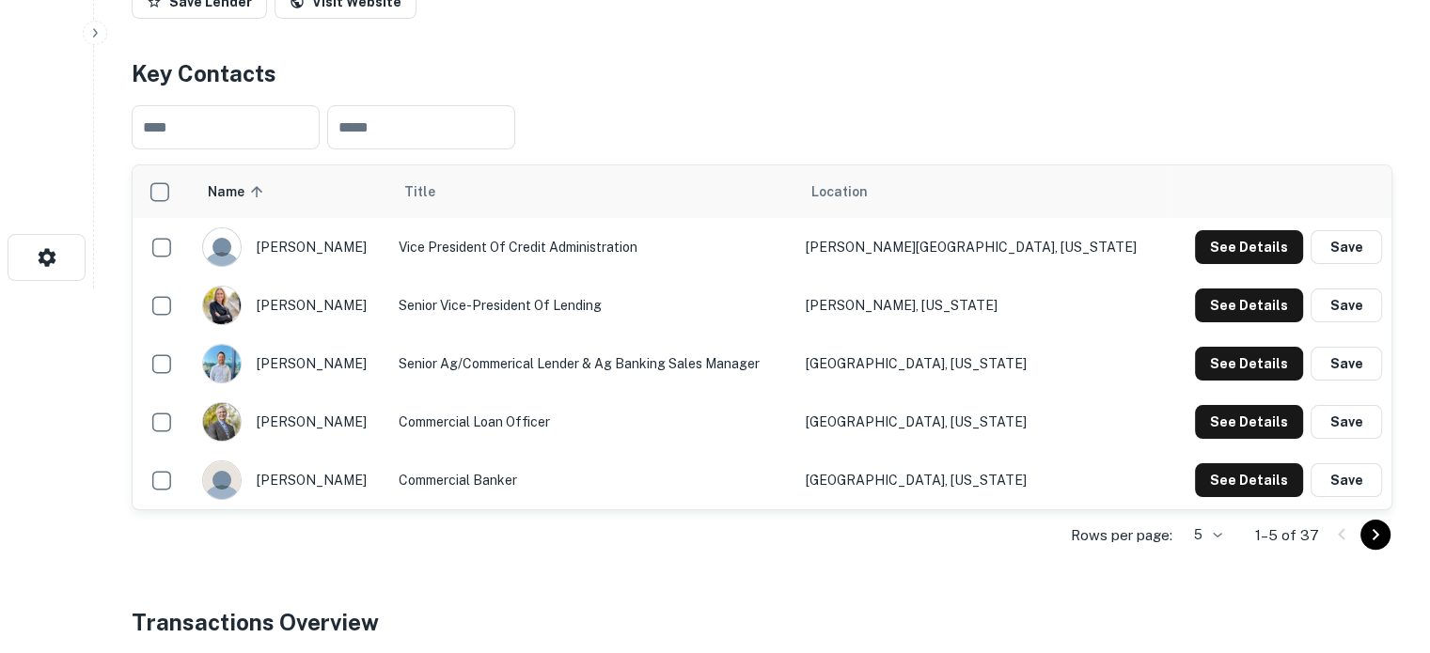
scroll to position [376, 0]
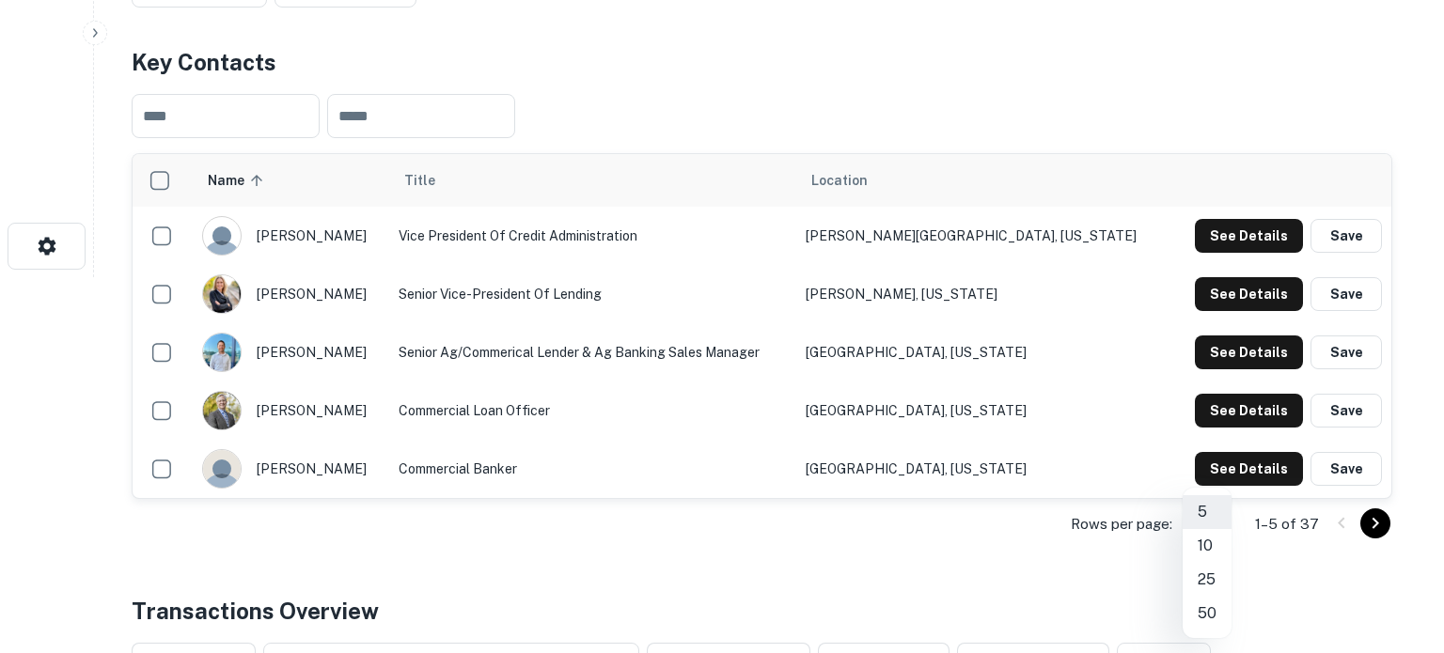
click at [1203, 607] on li "50" at bounding box center [1207, 614] width 49 height 34
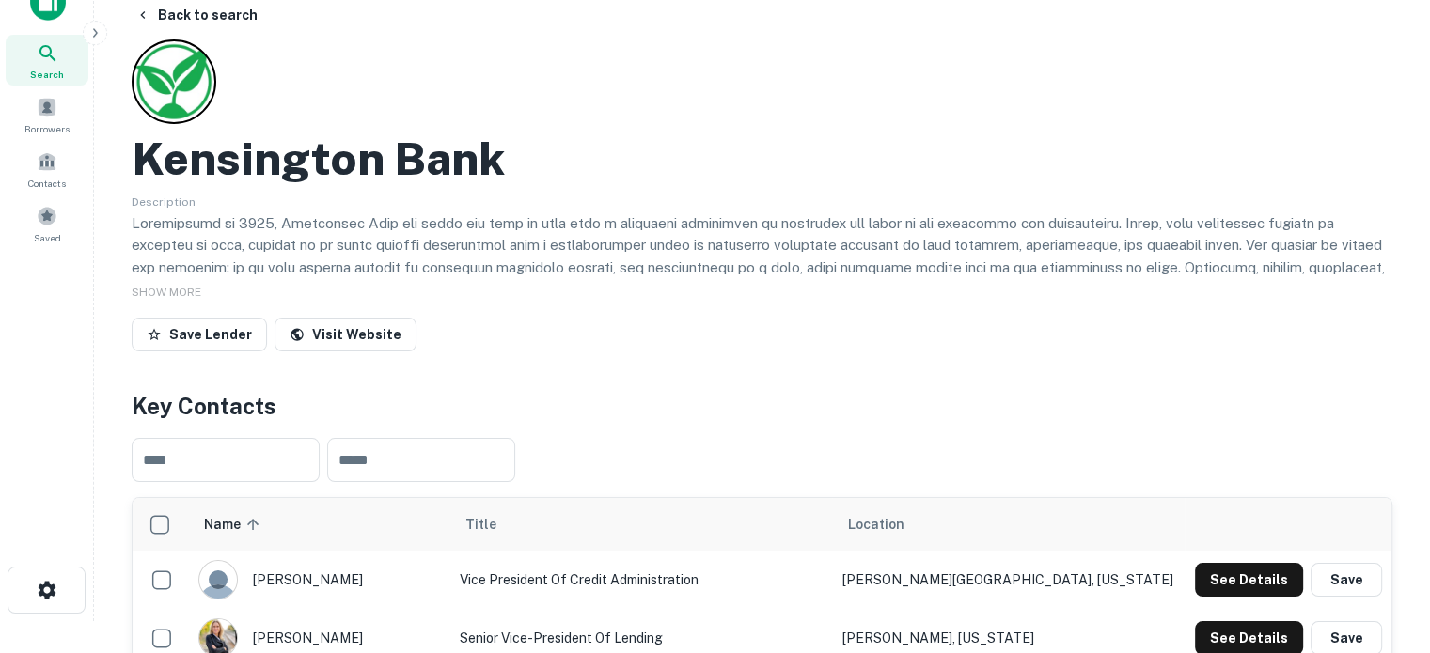
scroll to position [0, 0]
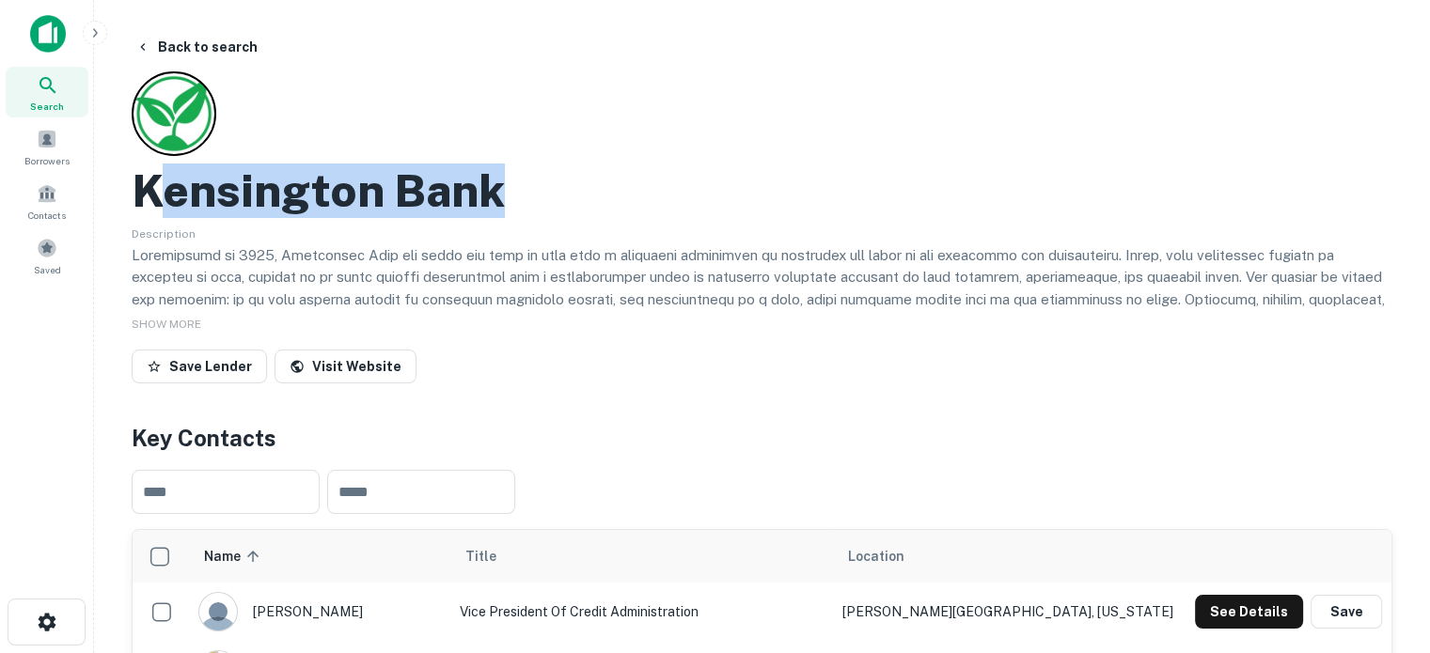
drag, startPoint x: 149, startPoint y: 196, endPoint x: 568, endPoint y: 191, distance: 418.3
click at [568, 191] on div "Kensington Bank" at bounding box center [762, 191] width 1261 height 55
click at [470, 196] on h2 "Kensington Bank" at bounding box center [318, 191] width 373 height 55
drag, startPoint x: 133, startPoint y: 195, endPoint x: 526, endPoint y: 190, distance: 393.9
click at [526, 190] on div "Kensington Bank" at bounding box center [762, 191] width 1261 height 55
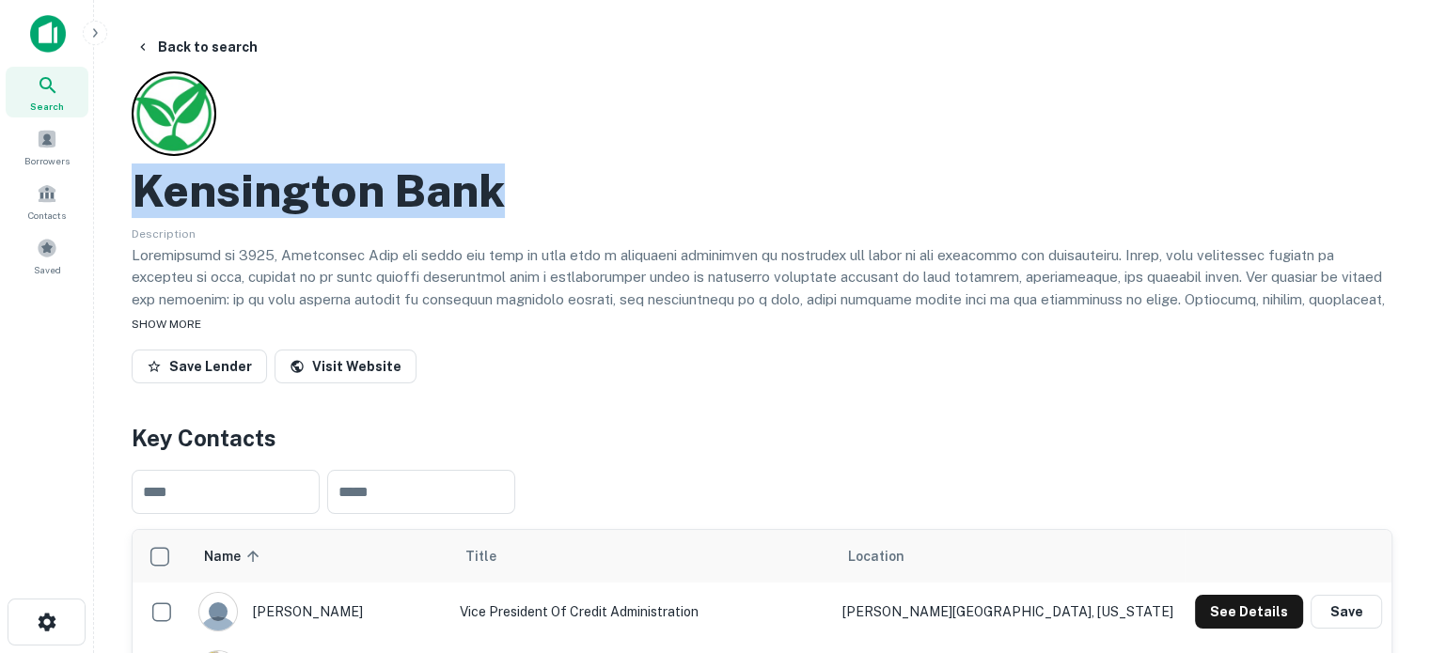
copy h2 "Kensington Bank"
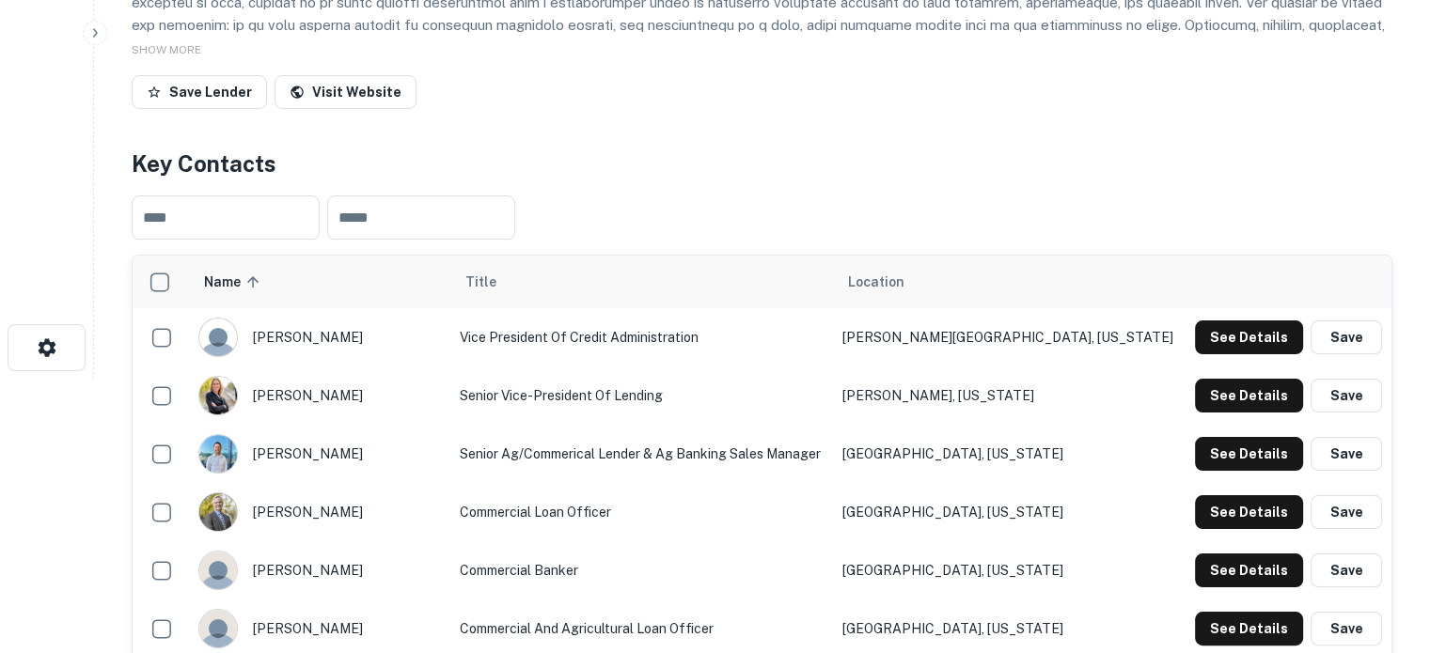
scroll to position [376, 0]
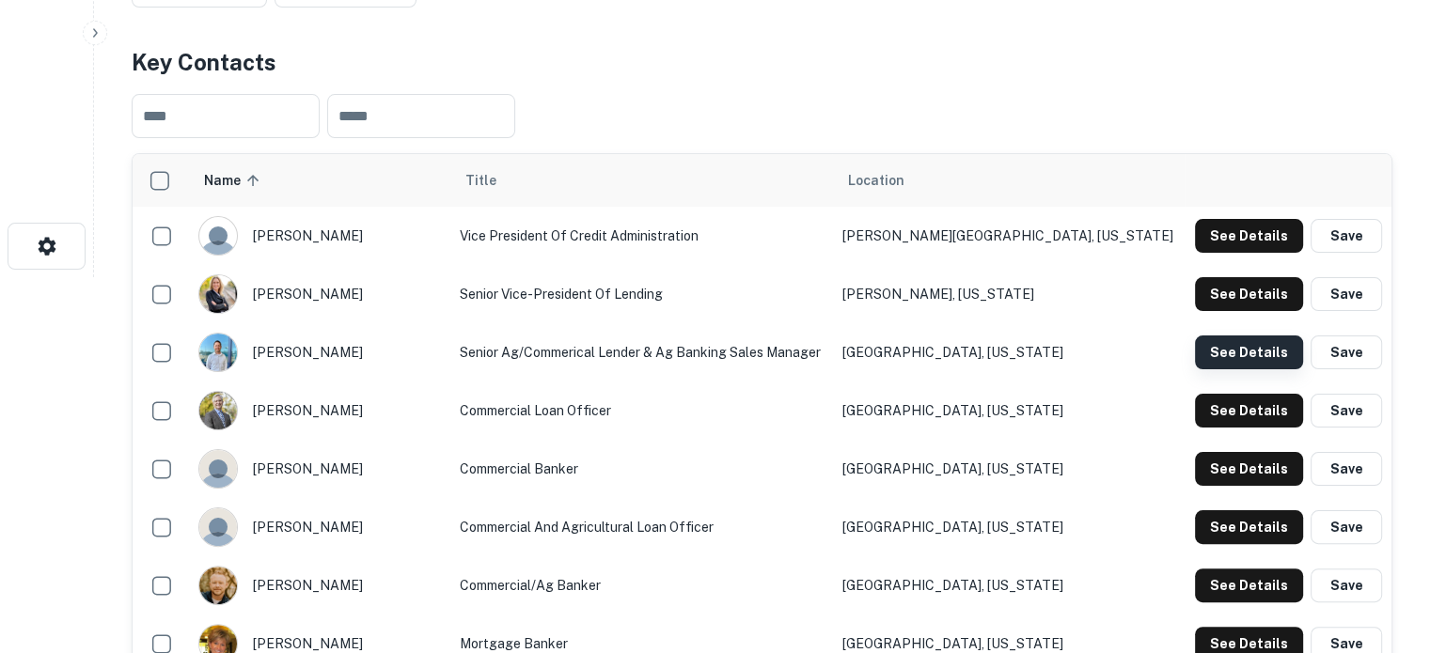
click at [1222, 350] on button "See Details" at bounding box center [1249, 353] width 108 height 34
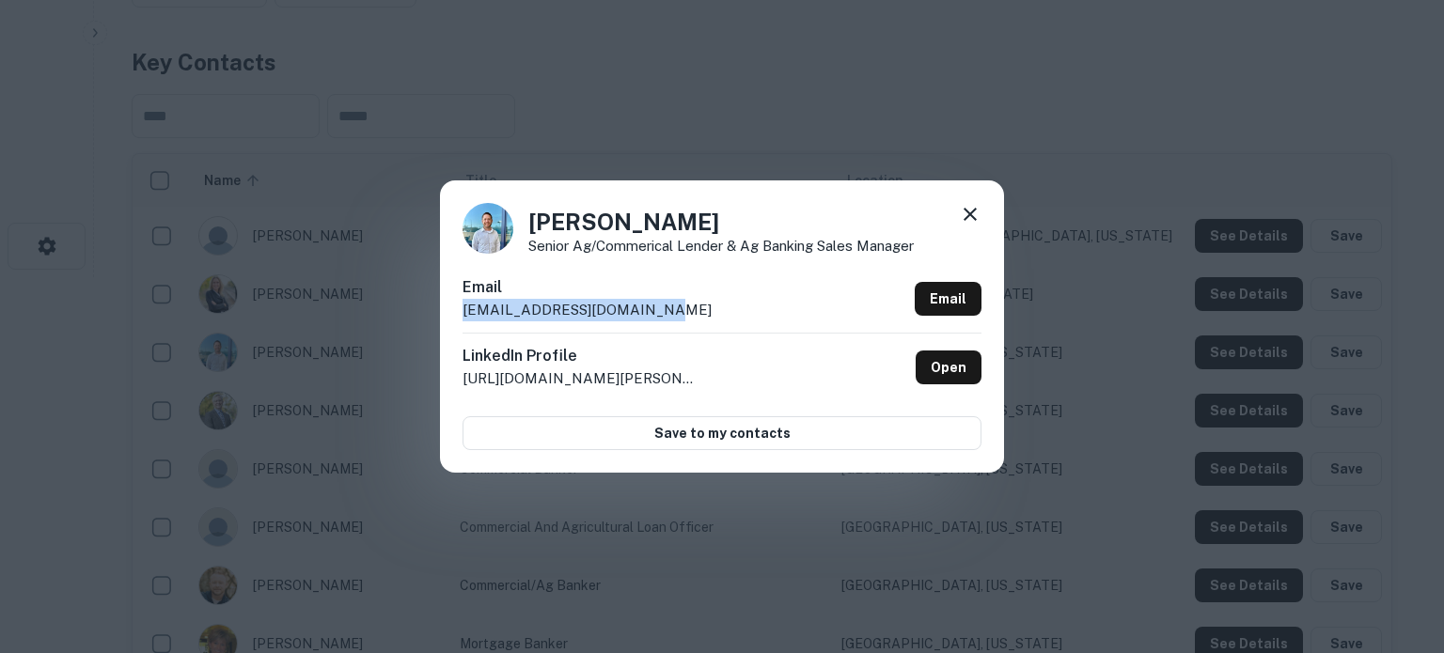
drag, startPoint x: 462, startPoint y: 315, endPoint x: 658, endPoint y: 320, distance: 195.6
click at [651, 318] on div "Email bpeterson@kensington.bank Email" at bounding box center [721, 304] width 519 height 56
copy p "bpeterson@kensington.bank"
click at [977, 198] on div "Ben Peterson Senior Ag/Commerical Lender & Ag Banking Sales Manager Email bpete…" at bounding box center [722, 325] width 564 height 291
click at [975, 220] on icon at bounding box center [970, 214] width 13 height 13
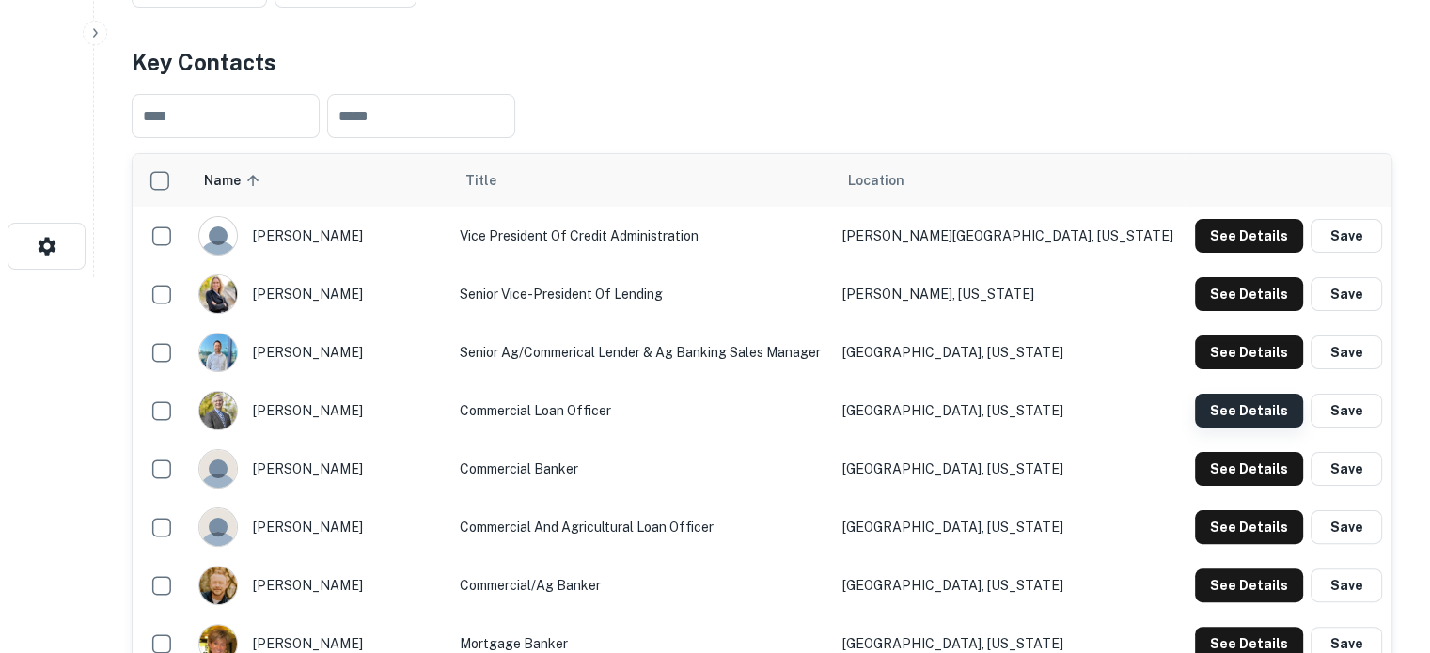
click at [1231, 418] on button "See Details" at bounding box center [1249, 411] width 108 height 34
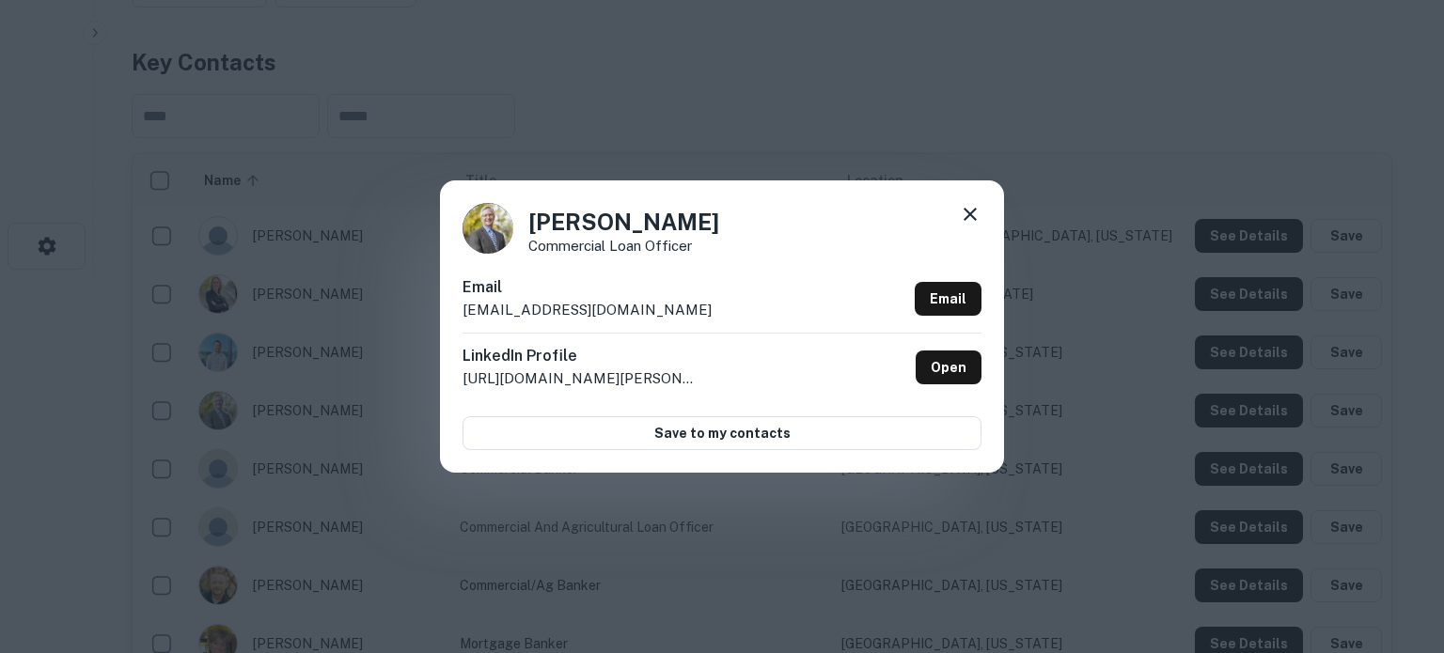
drag, startPoint x: 459, startPoint y: 311, endPoint x: 698, endPoint y: 315, distance: 238.8
click at [698, 315] on div "David Miller Commercial Loan Officer Email dmiller@thebankofelkriver.com Email …" at bounding box center [722, 325] width 564 height 291
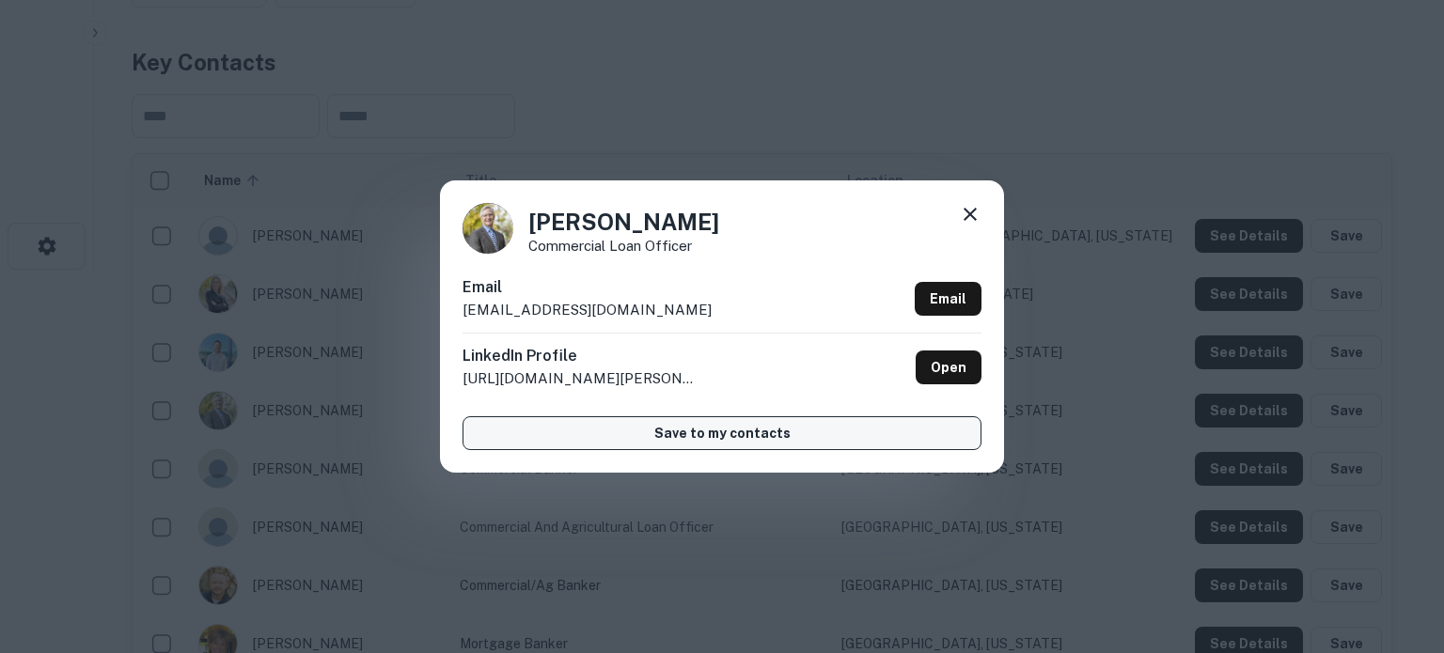
copy p "dmiller@thebankofelkriver.com"
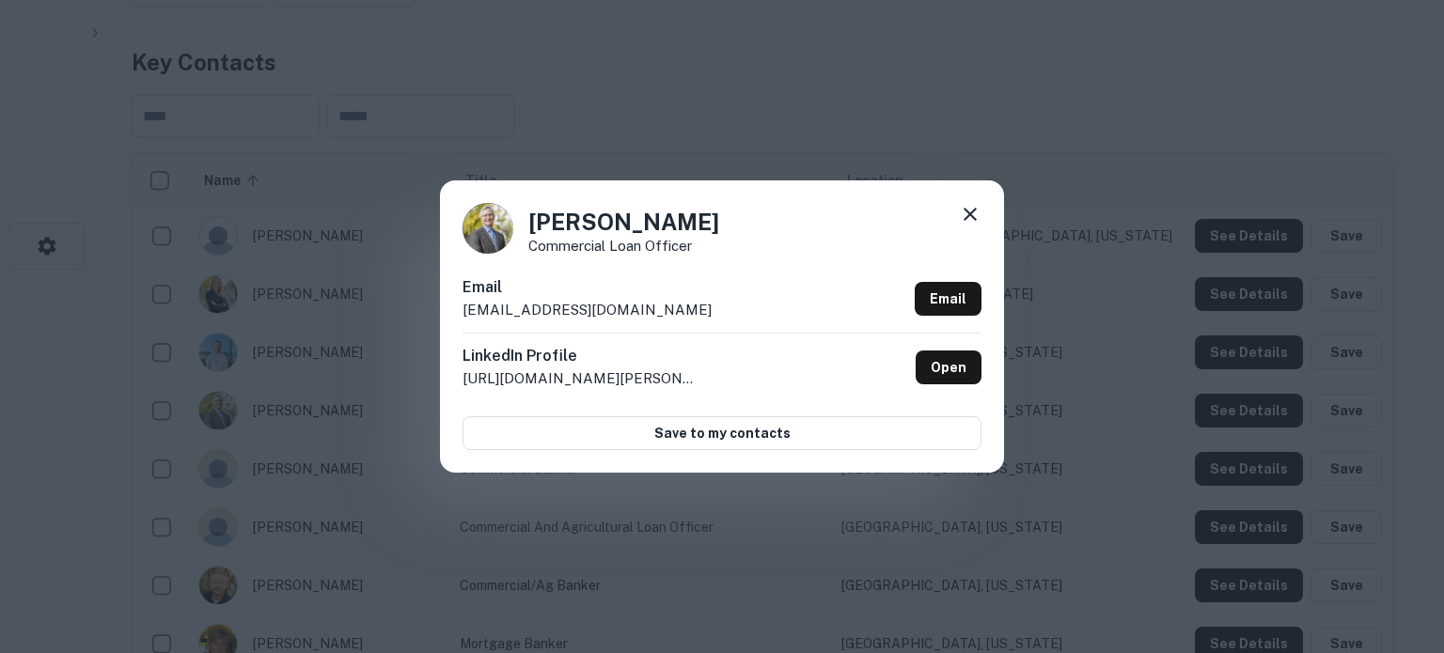
click at [978, 214] on icon at bounding box center [970, 214] width 23 height 23
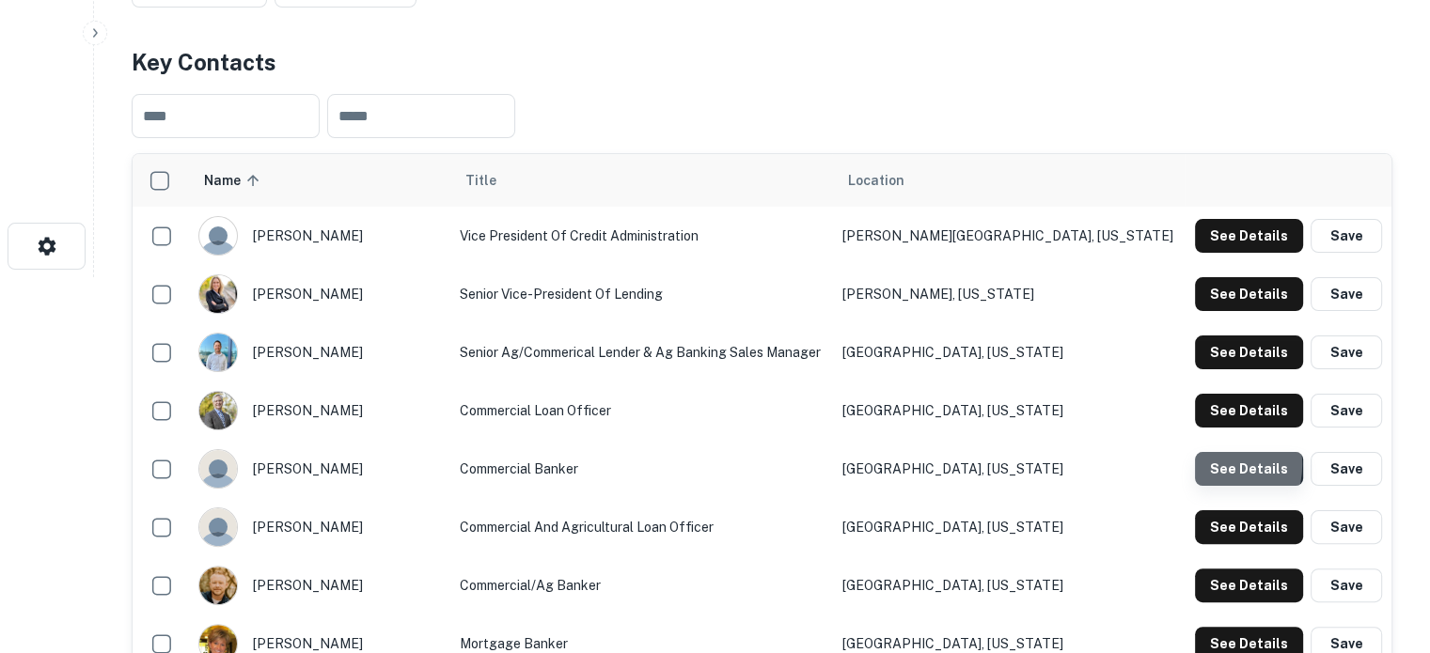
click at [1209, 466] on button "See Details" at bounding box center [1249, 469] width 108 height 34
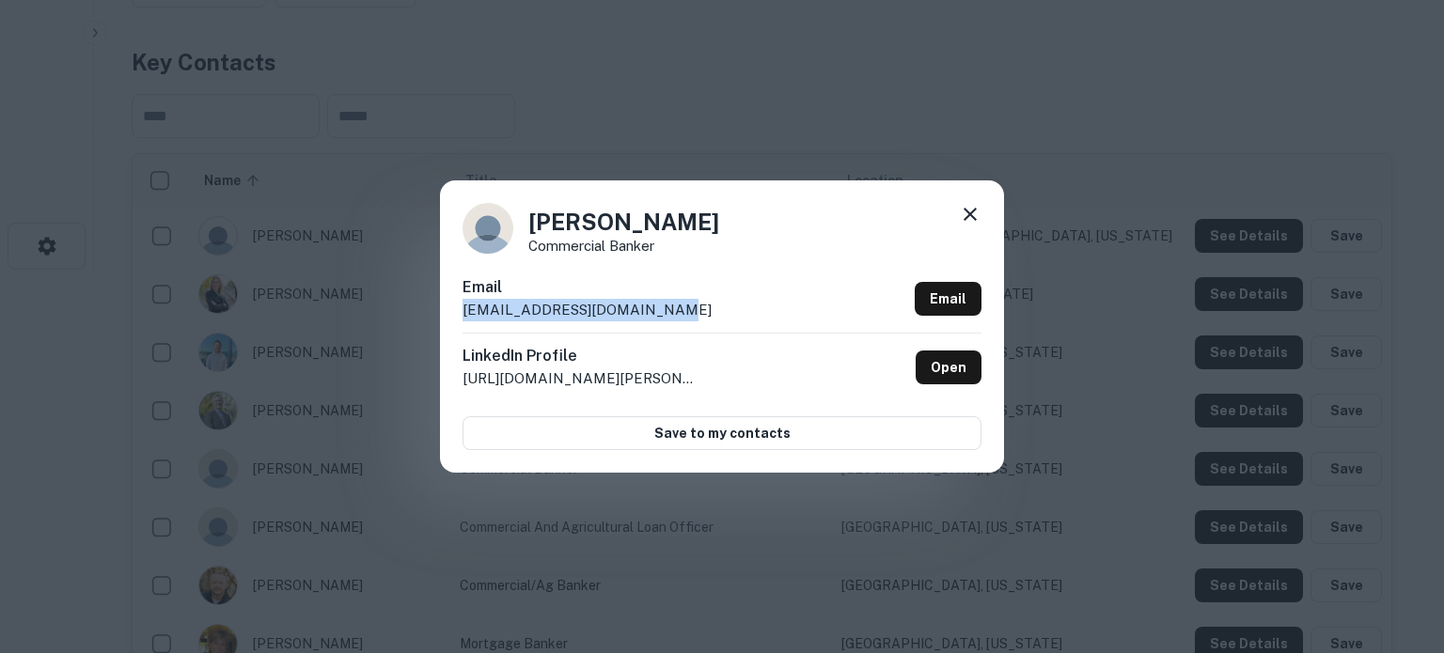
drag, startPoint x: 464, startPoint y: 306, endPoint x: 703, endPoint y: 310, distance: 238.8
click at [703, 310] on div "Email dsteinwand@kensington.bank Email" at bounding box center [721, 304] width 519 height 56
copy p "dsteinwand@kensington.bank"
click at [974, 210] on icon at bounding box center [970, 214] width 13 height 13
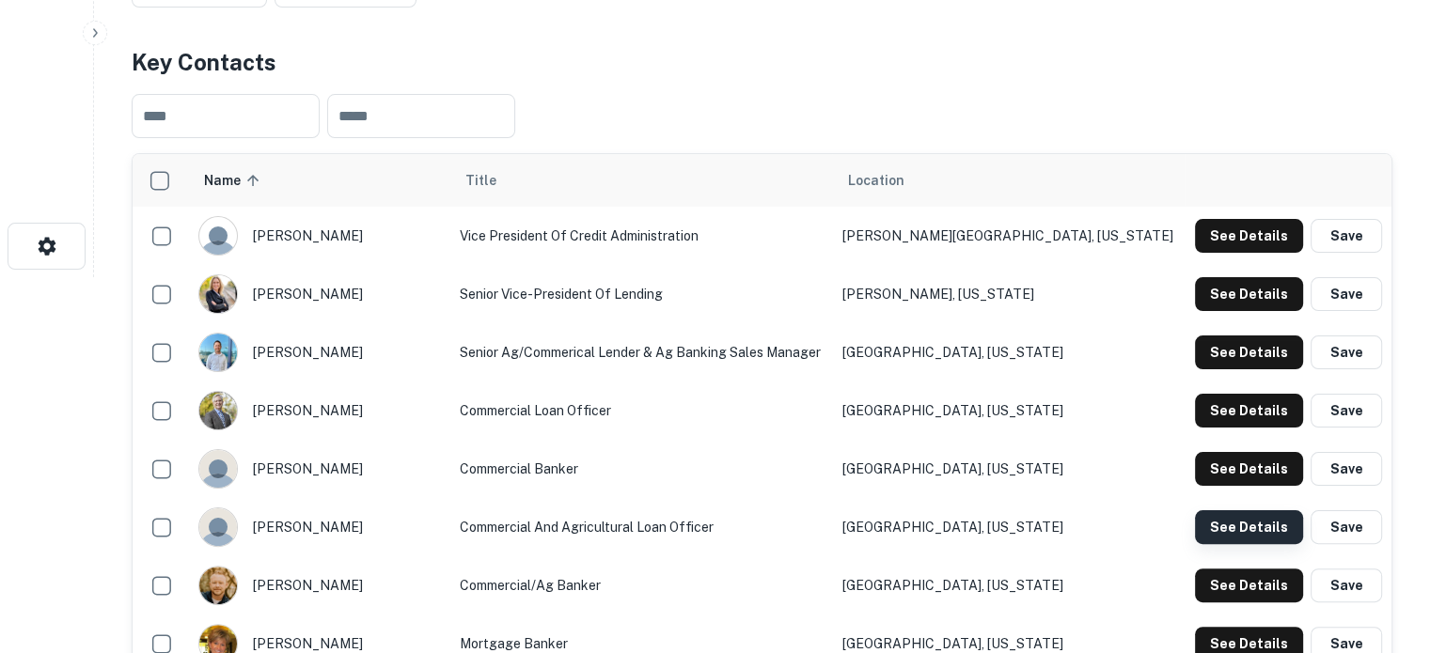
click at [1223, 529] on button "See Details" at bounding box center [1249, 527] width 108 height 34
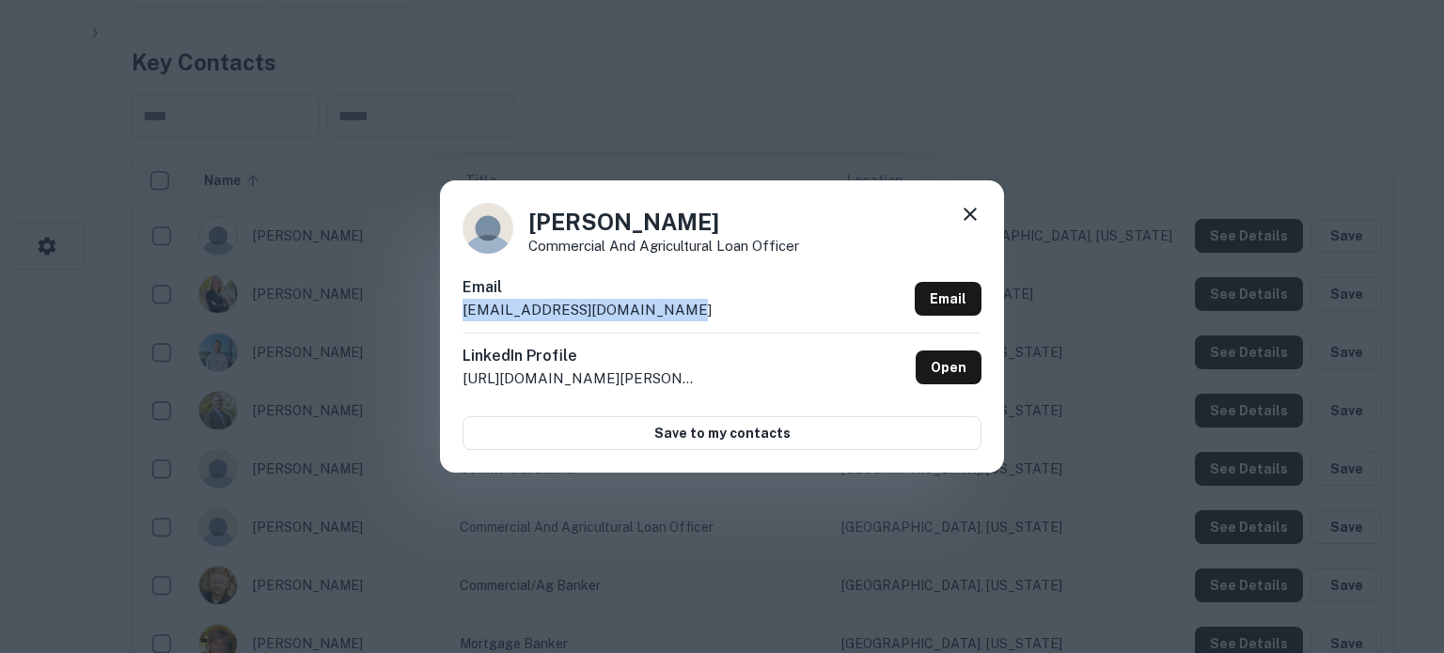
drag, startPoint x: 459, startPoint y: 310, endPoint x: 718, endPoint y: 322, distance: 259.7
click at [718, 322] on div "Kirk Newman Commercial and Agricultural Loan Officer Email knewman@kensingtonba…" at bounding box center [722, 325] width 564 height 291
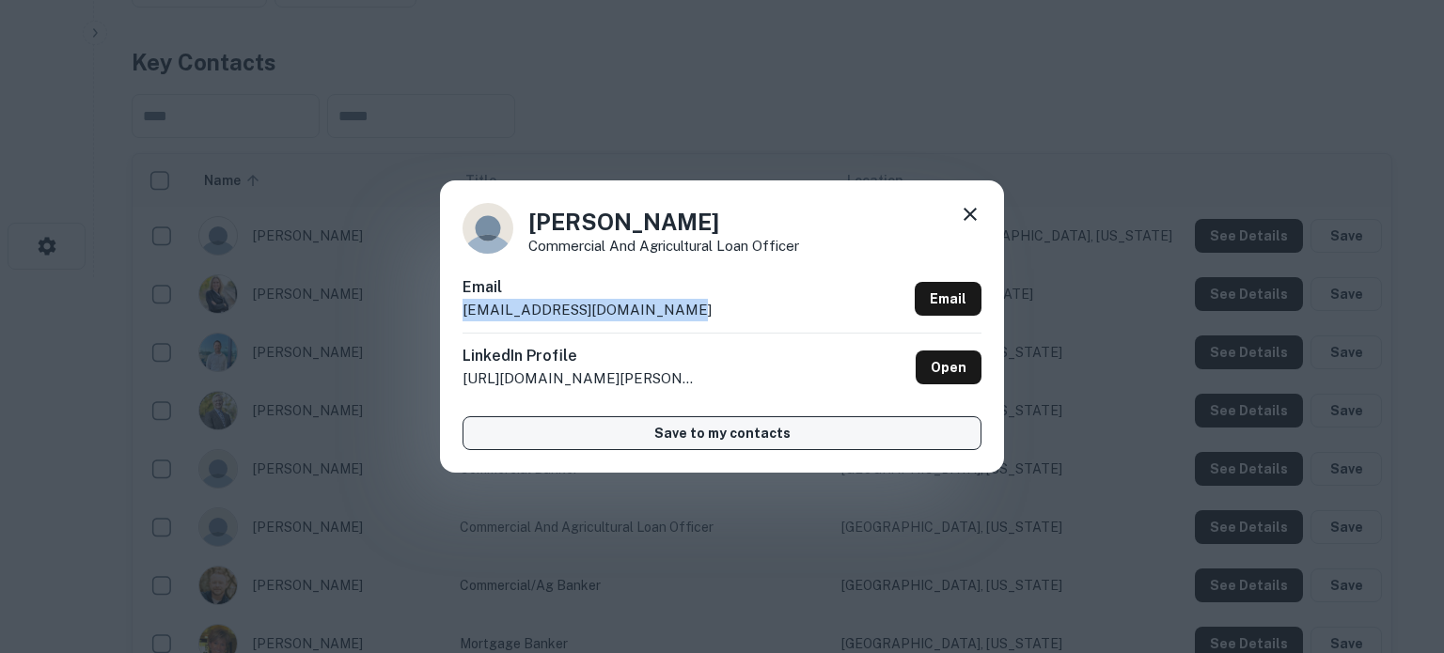
copy p "knewman@kensingtonbanks.com"
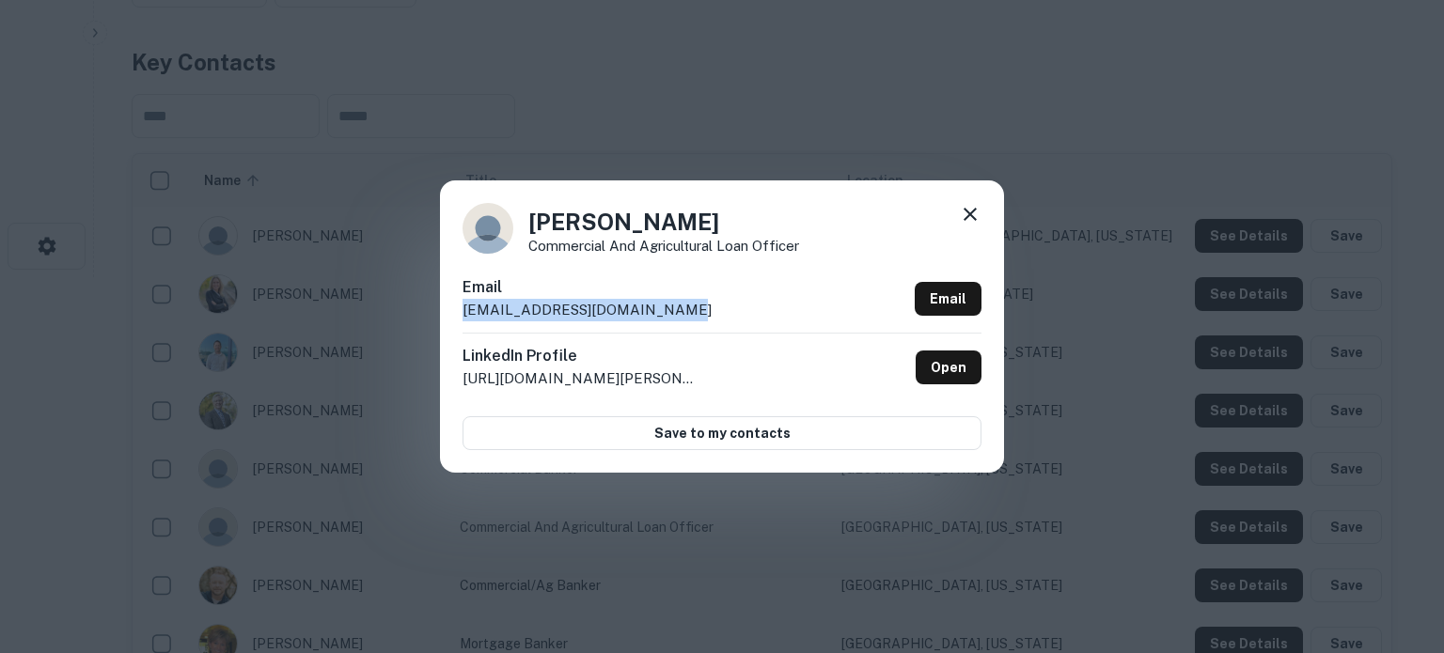
click at [973, 218] on icon at bounding box center [970, 214] width 13 height 13
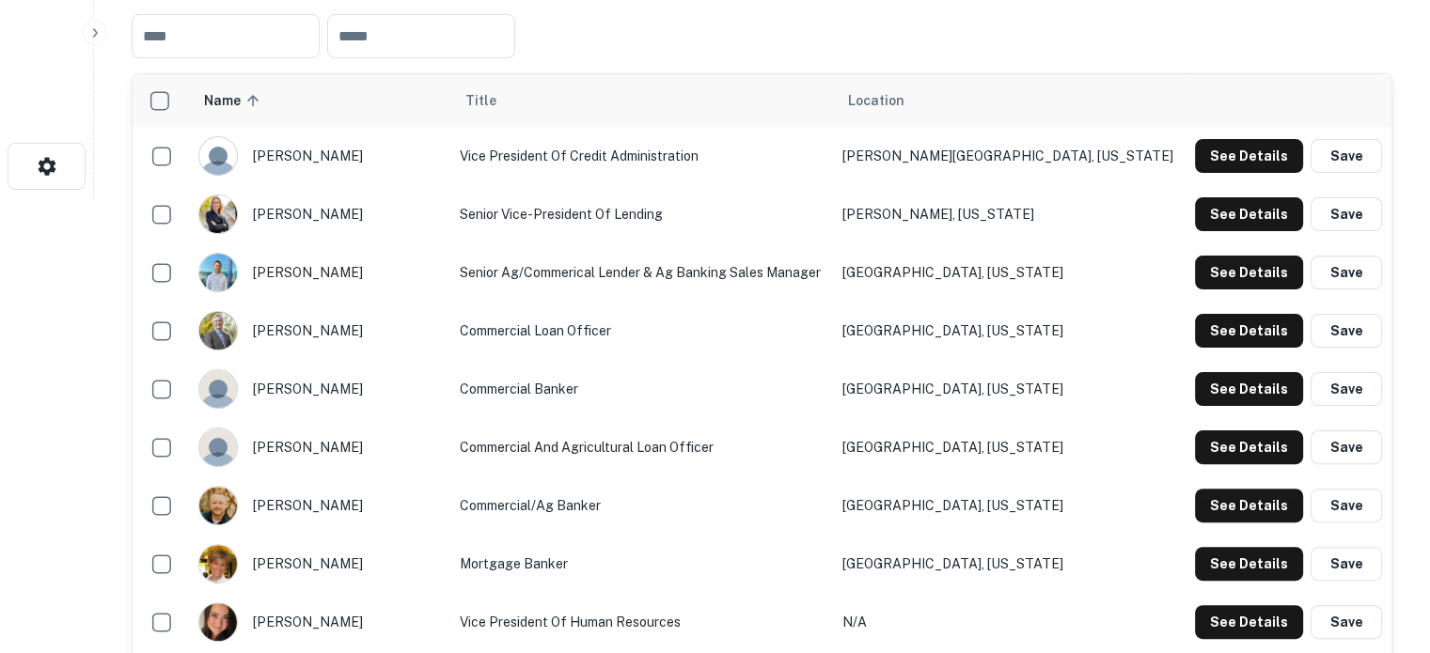
scroll to position [564, 0]
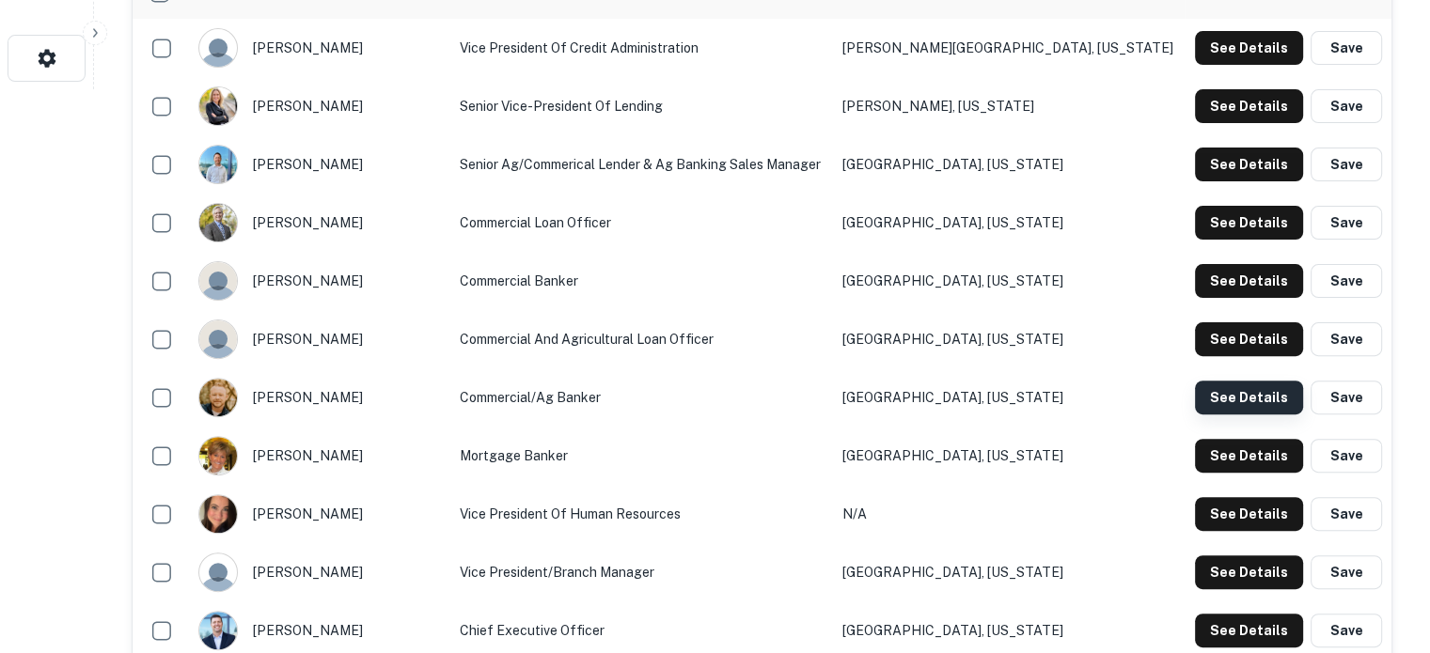
click at [1278, 409] on button "See Details" at bounding box center [1249, 398] width 108 height 34
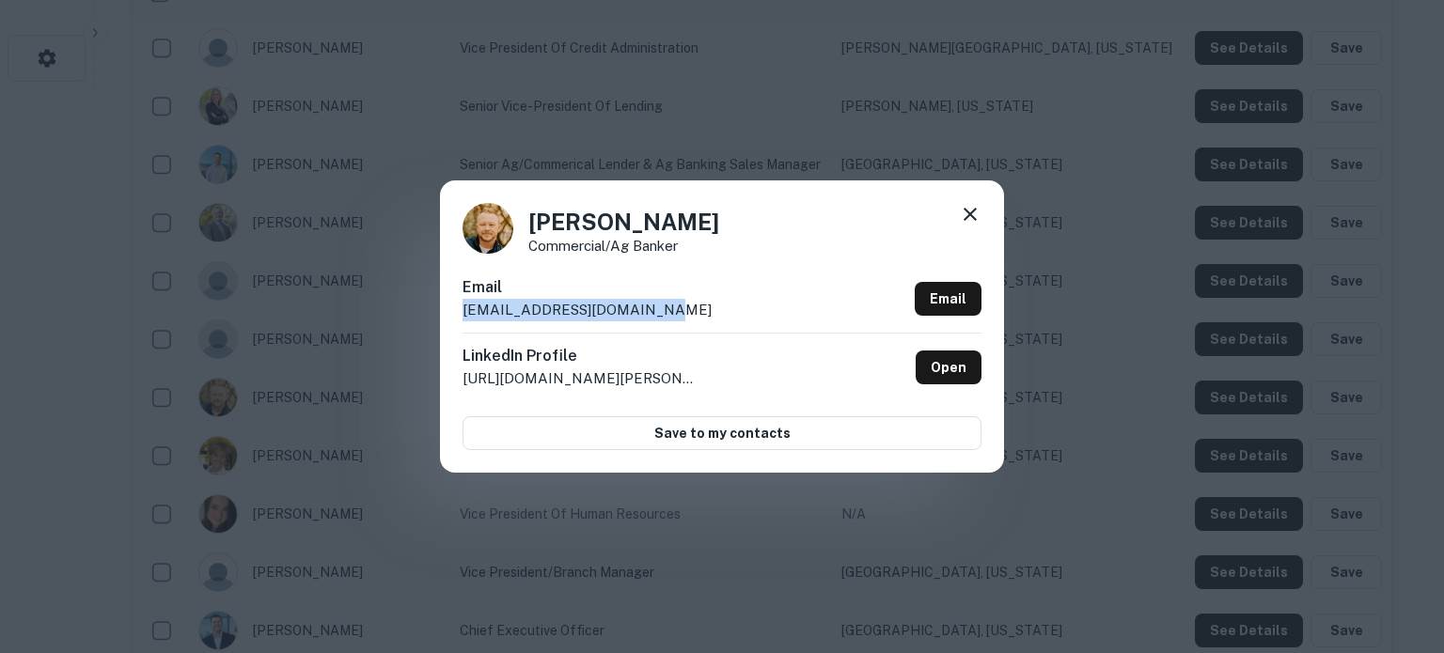
drag, startPoint x: 459, startPoint y: 315, endPoint x: 696, endPoint y: 315, distance: 236.9
click at [696, 315] on div "Matthew Eckstein Commercial/Ag Banker Email meckstein@kensington.bank Email Lin…" at bounding box center [722, 325] width 564 height 291
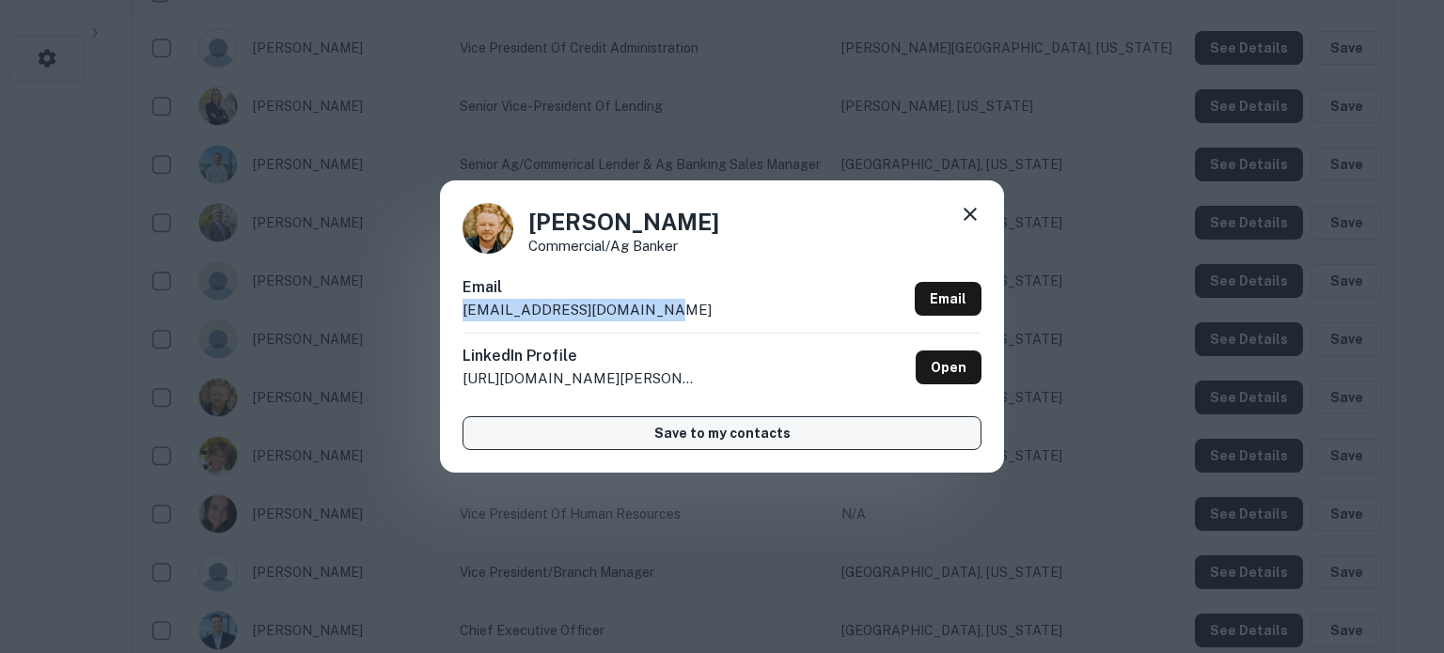
copy p "meckstein@kensington.bank"
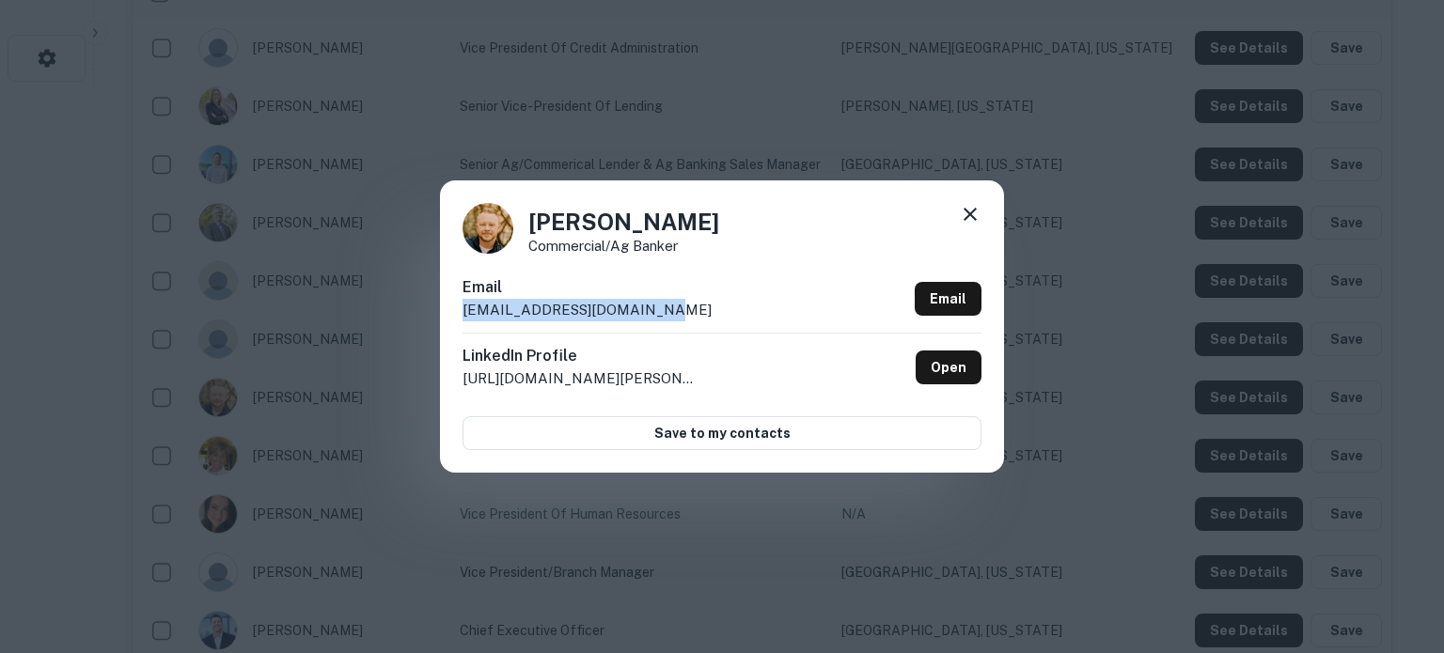
click at [965, 210] on icon at bounding box center [970, 214] width 13 height 13
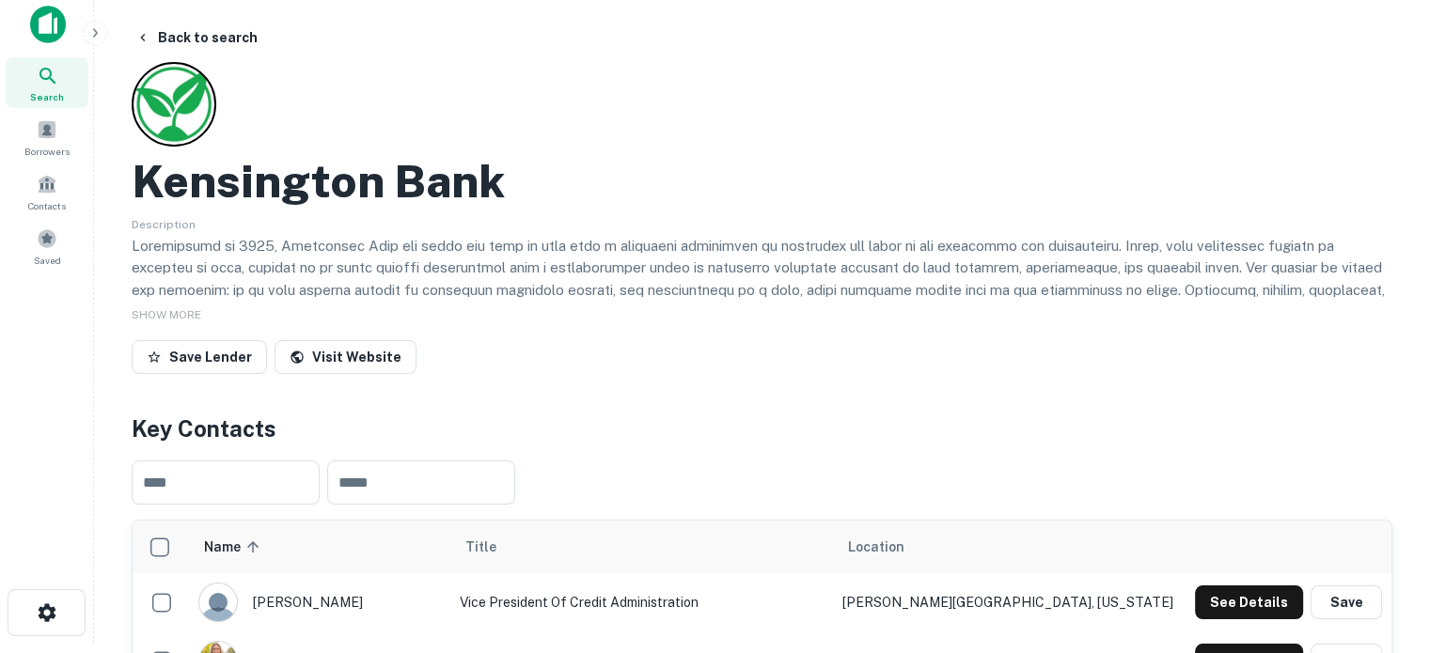
scroll to position [0, 0]
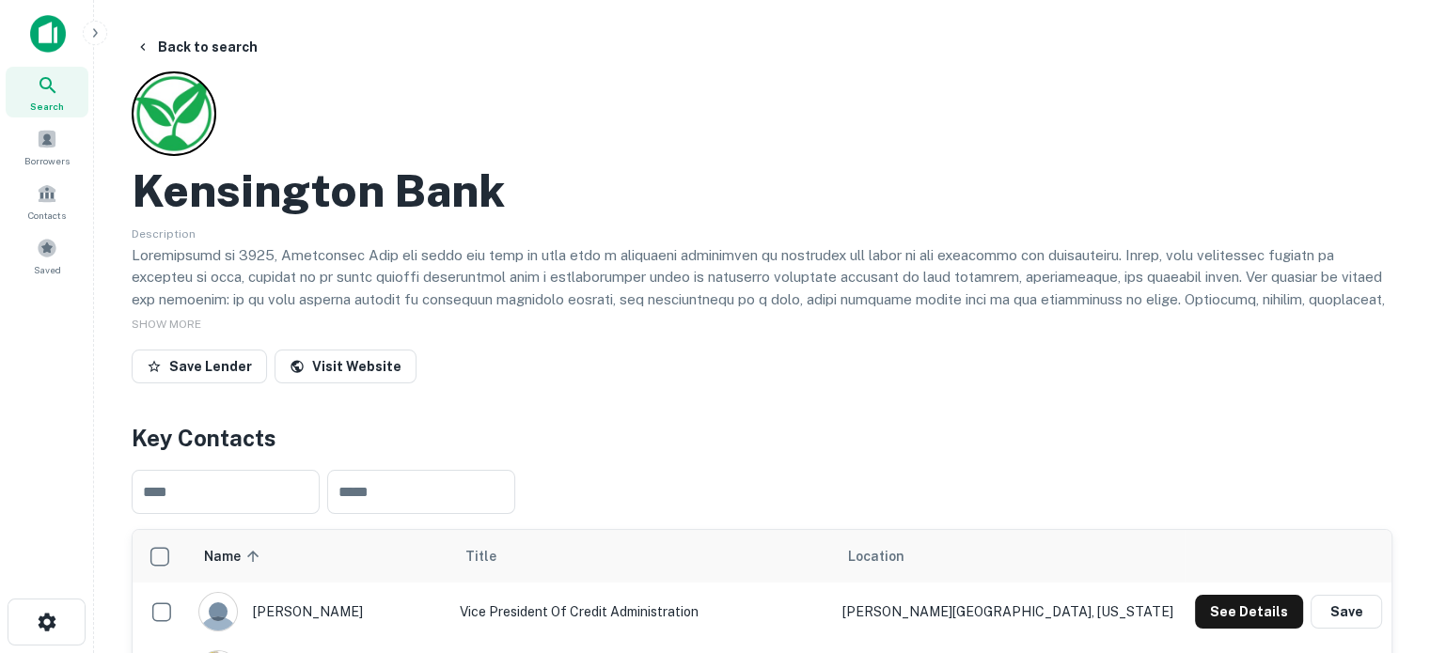
click at [34, 102] on span "Search" at bounding box center [47, 106] width 34 height 15
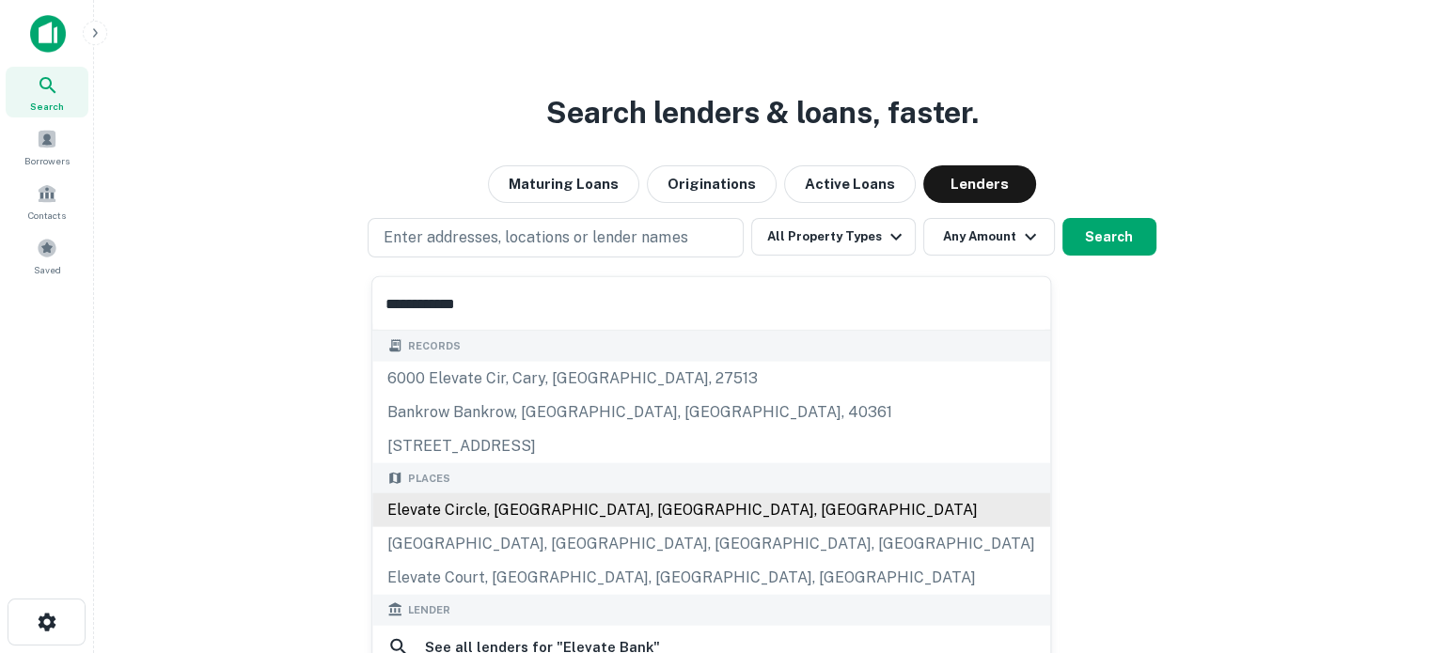
scroll to position [94, 0]
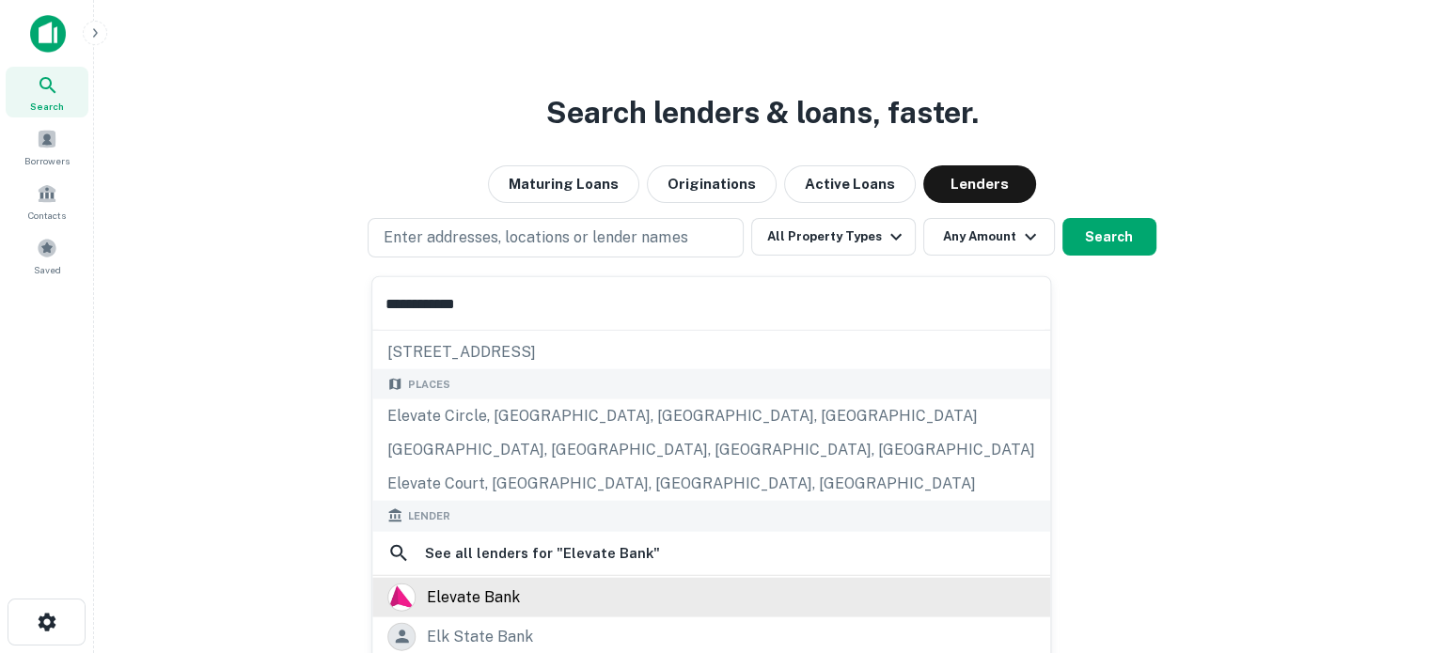
type input "**********"
click at [499, 598] on div "elevate bank" at bounding box center [473, 597] width 93 height 28
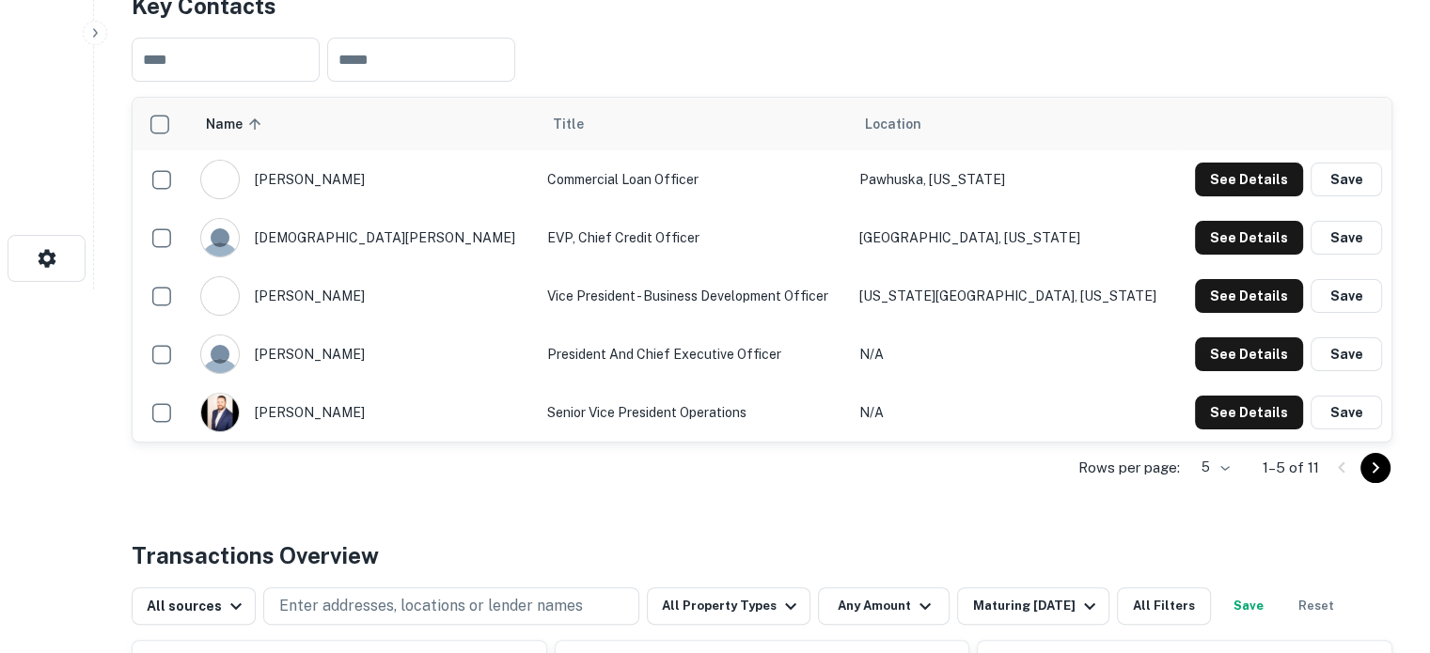
scroll to position [376, 0]
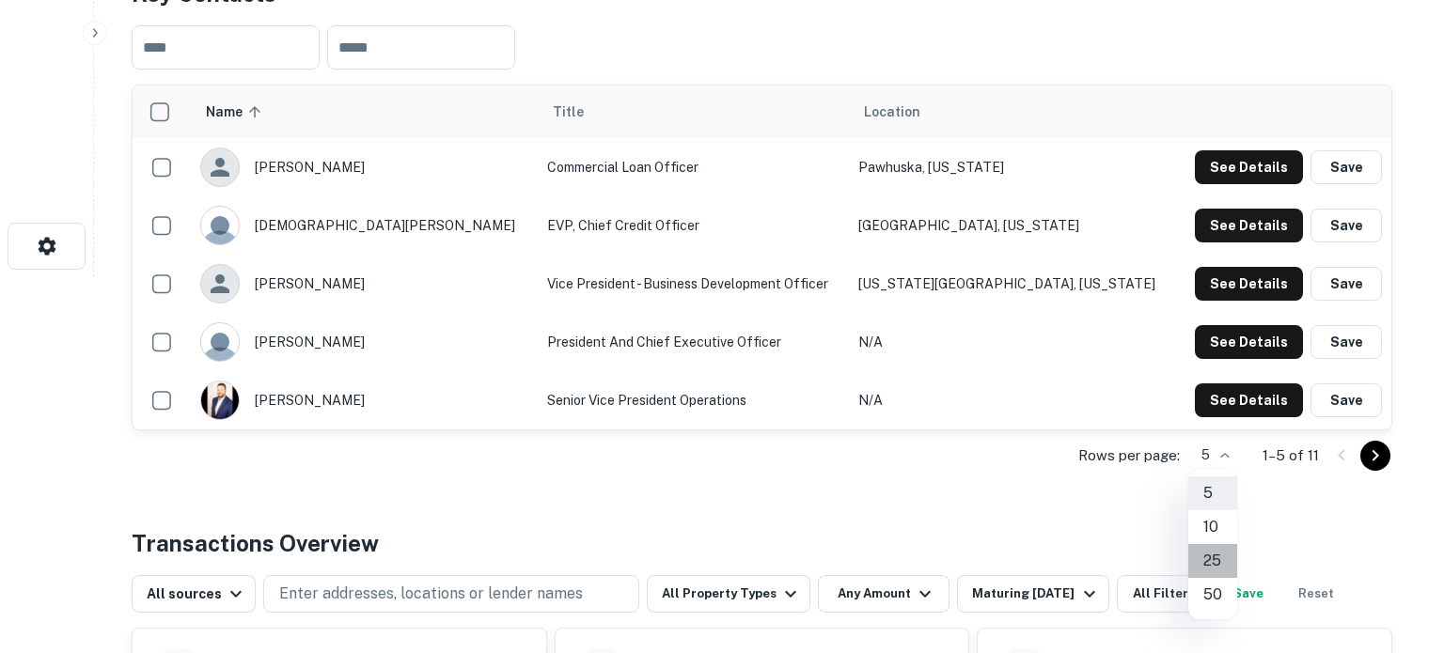
click at [1214, 556] on li "25" at bounding box center [1212, 561] width 49 height 34
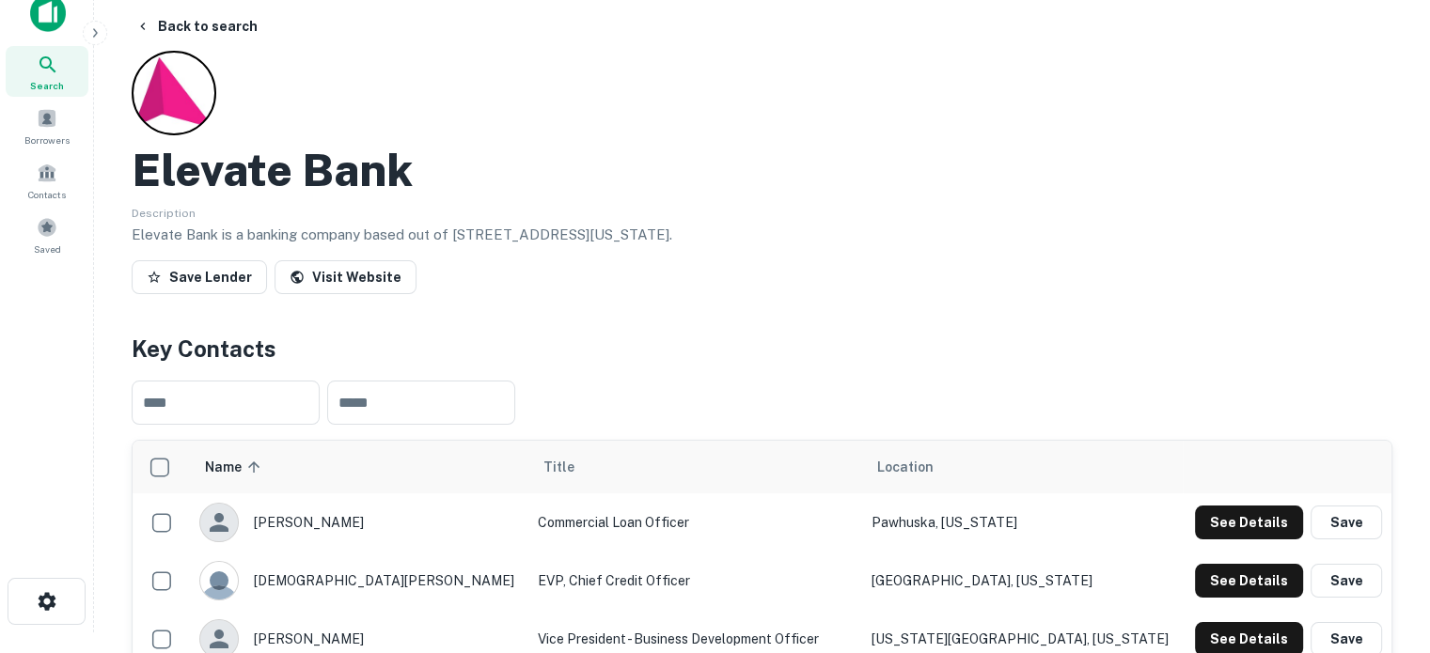
scroll to position [0, 0]
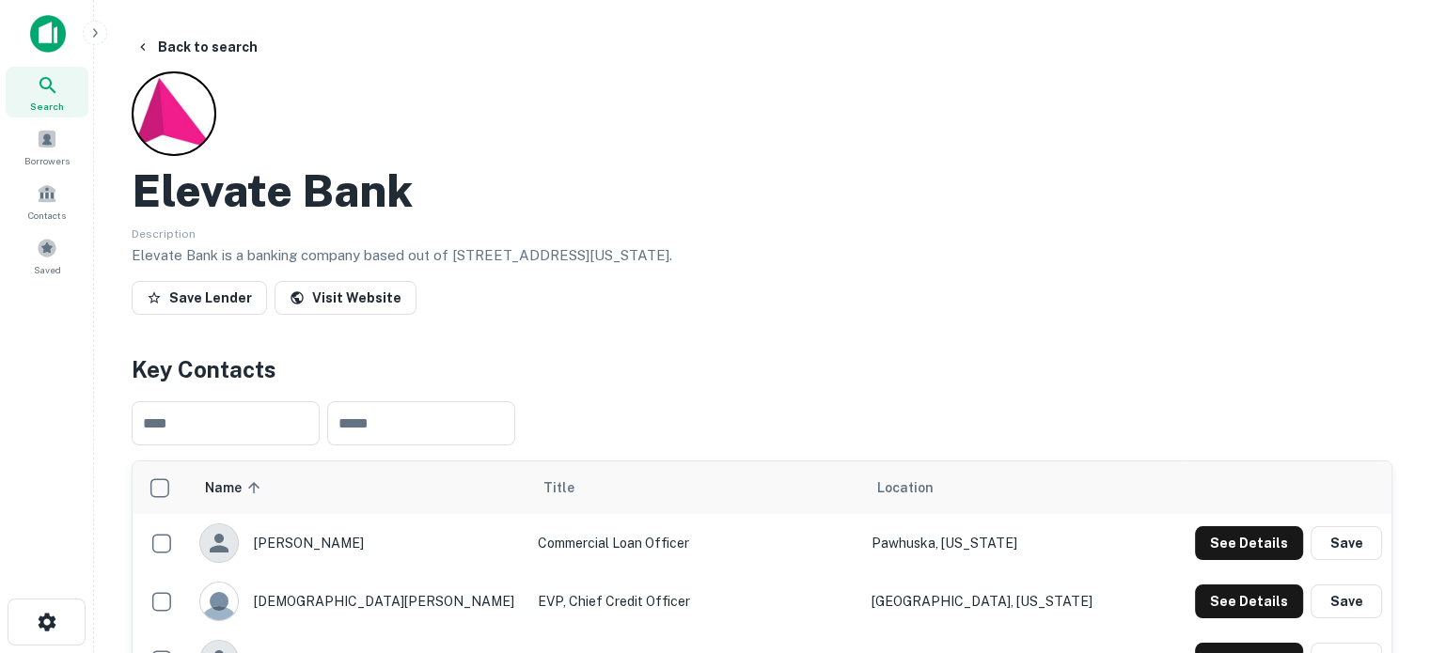
click at [48, 86] on icon at bounding box center [47, 85] width 16 height 16
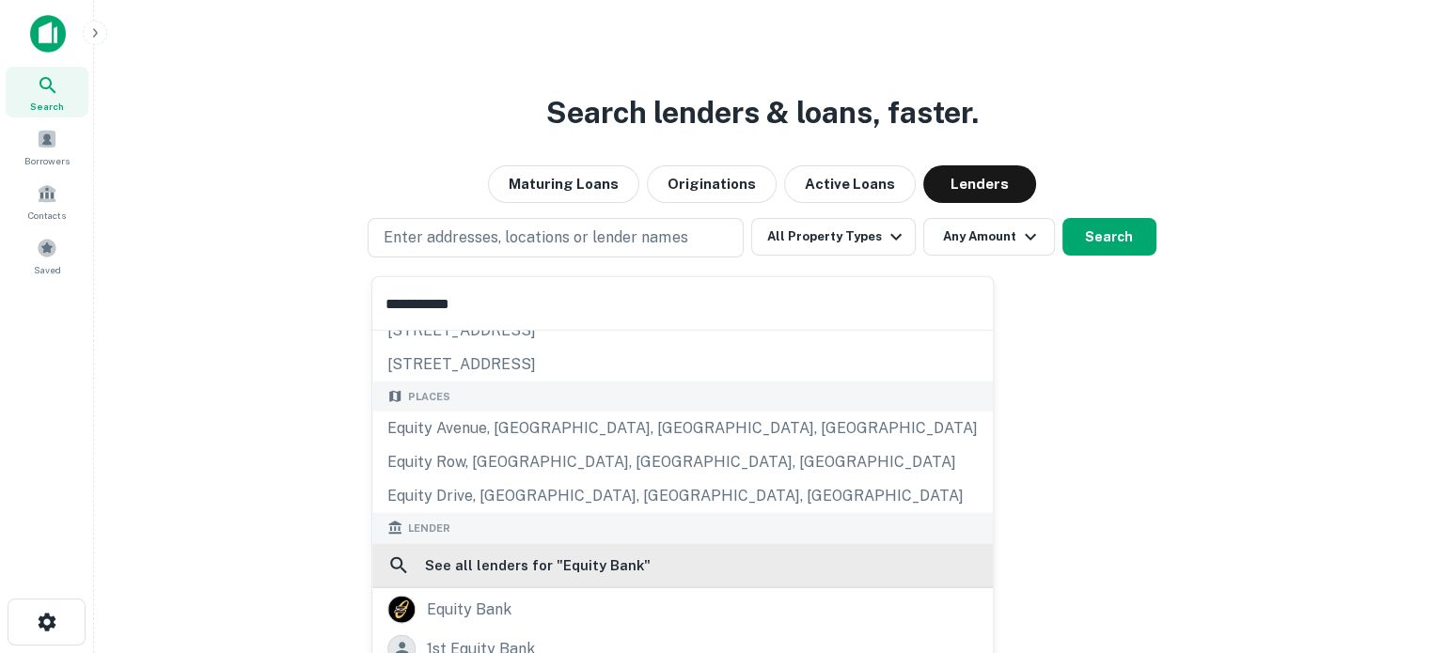
scroll to position [265, 0]
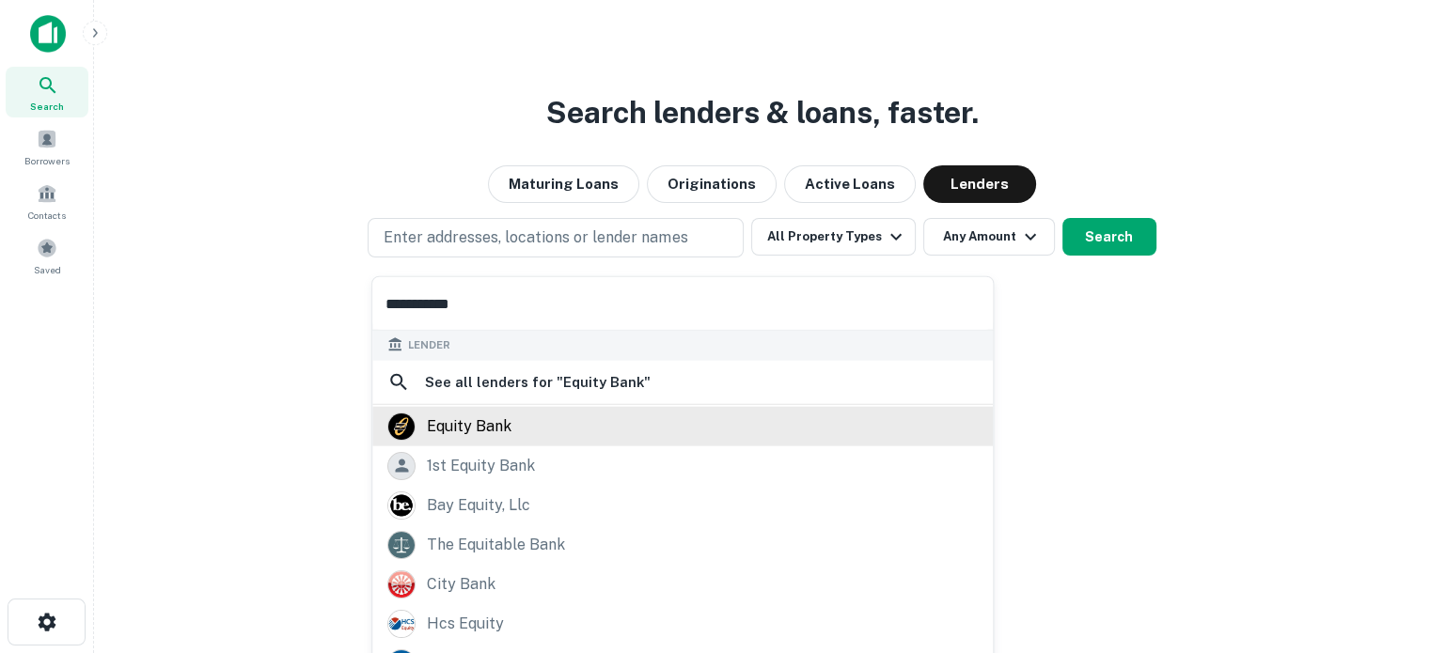
type input "**********"
click at [495, 437] on div "equity bank" at bounding box center [469, 426] width 85 height 28
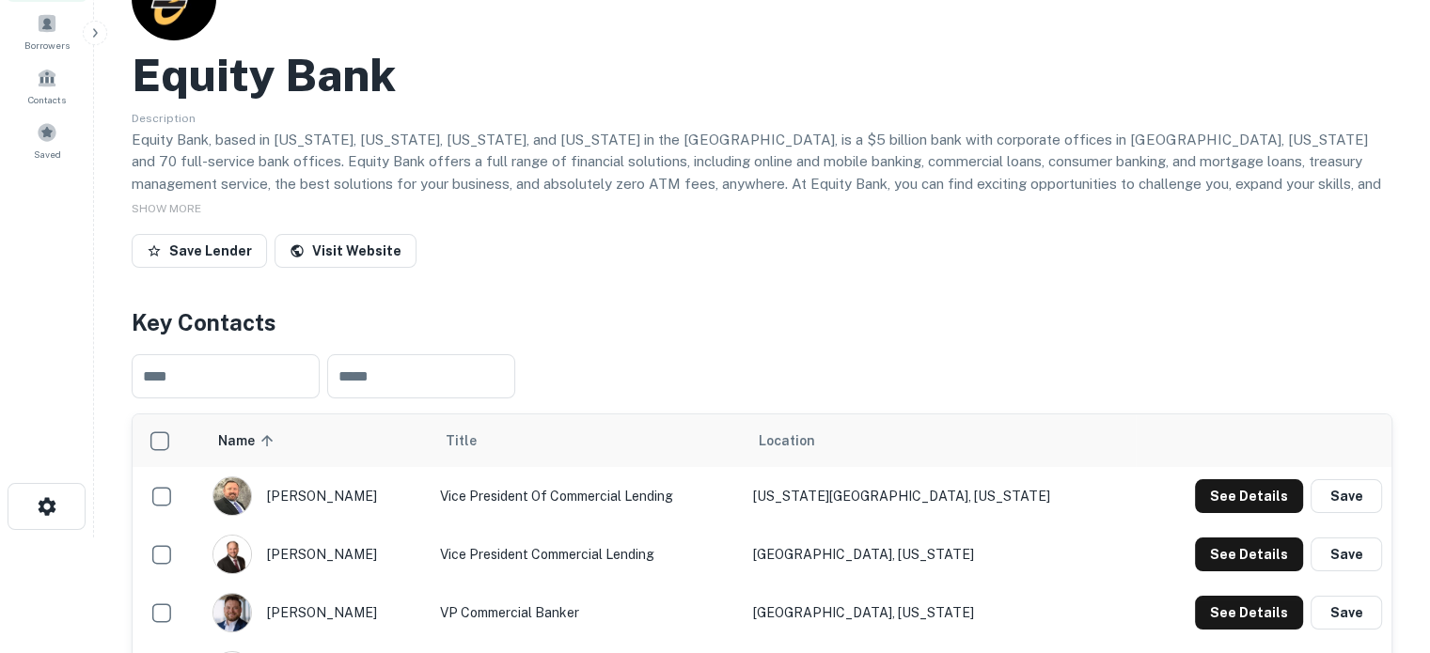
scroll to position [282, 0]
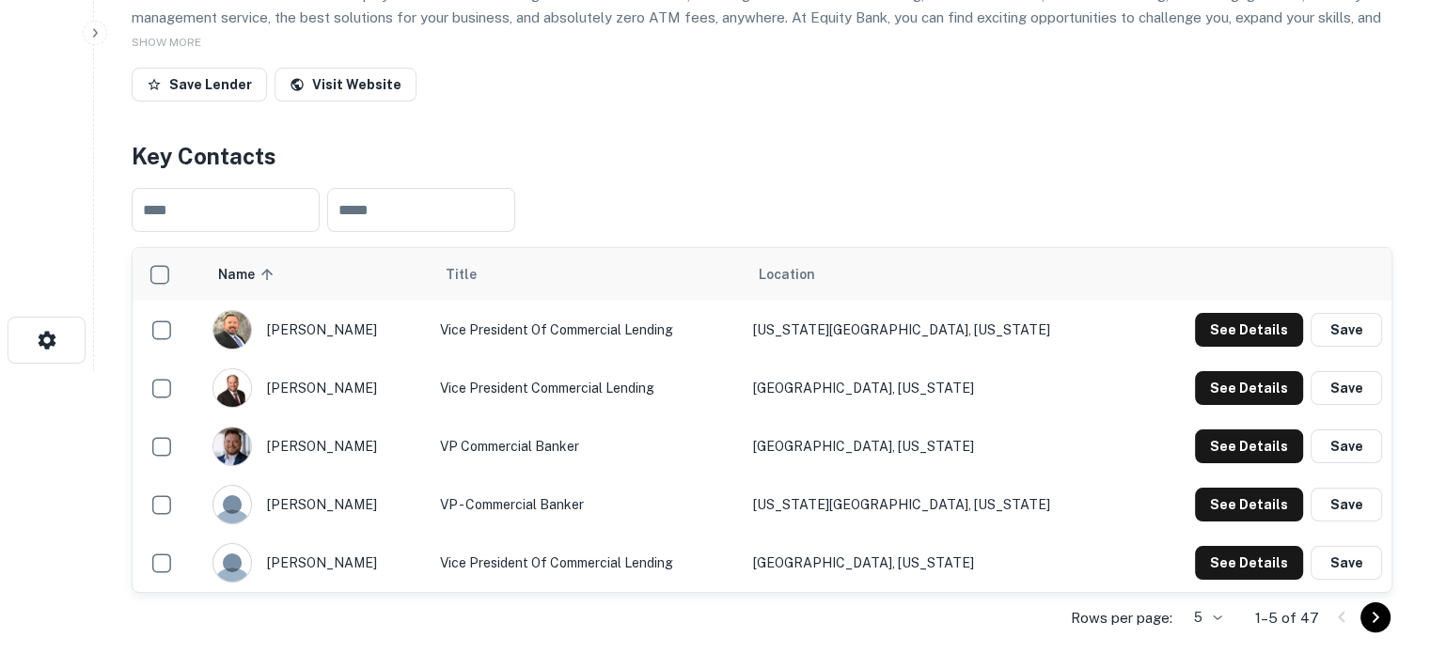
click at [1221, 371] on body "Search Borrowers Contacts Saved Back to search Equity Bank Description Equity B…" at bounding box center [715, 44] width 1430 height 653
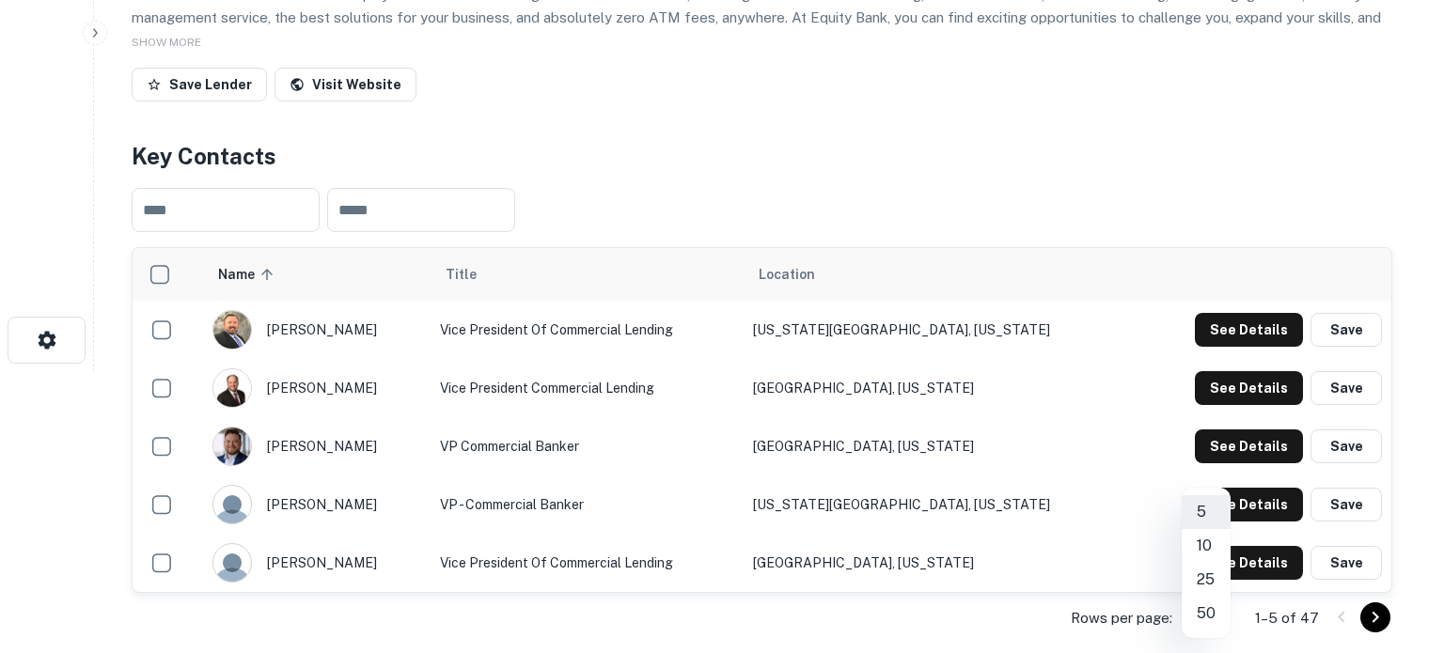
click at [1204, 614] on li "50" at bounding box center [1206, 614] width 49 height 34
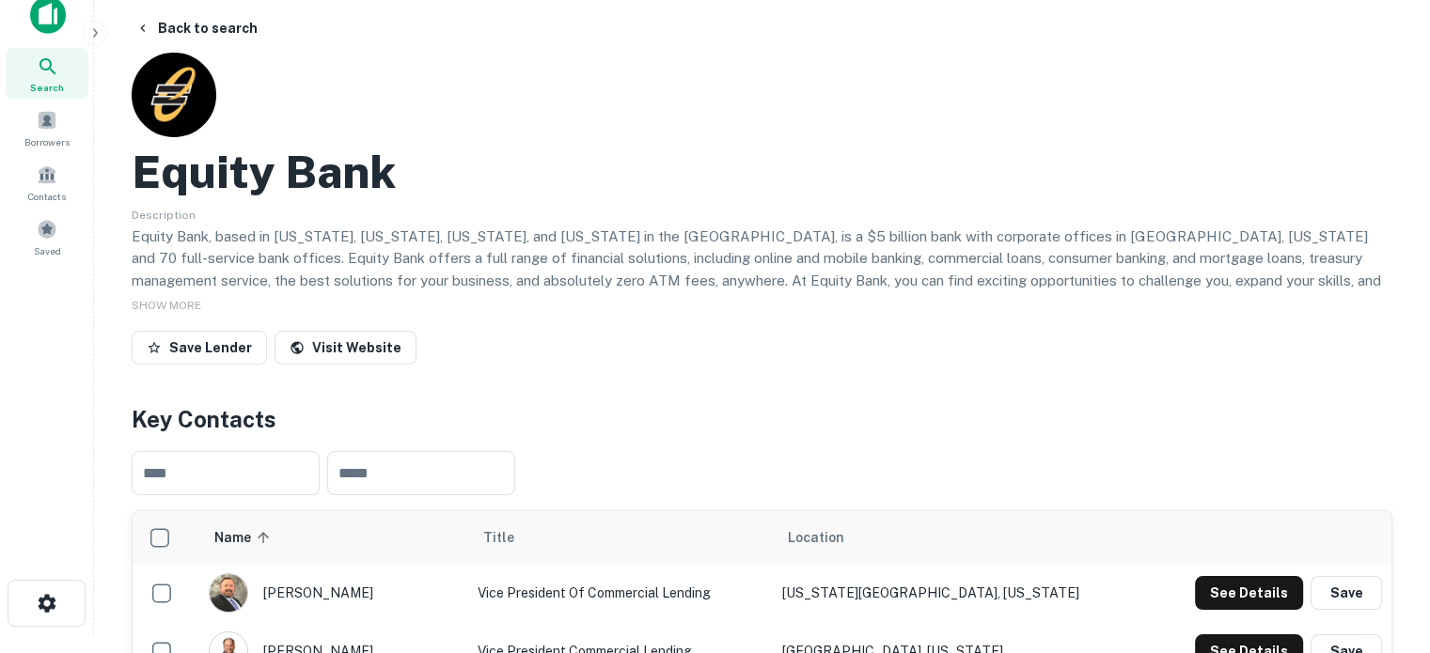
scroll to position [0, 0]
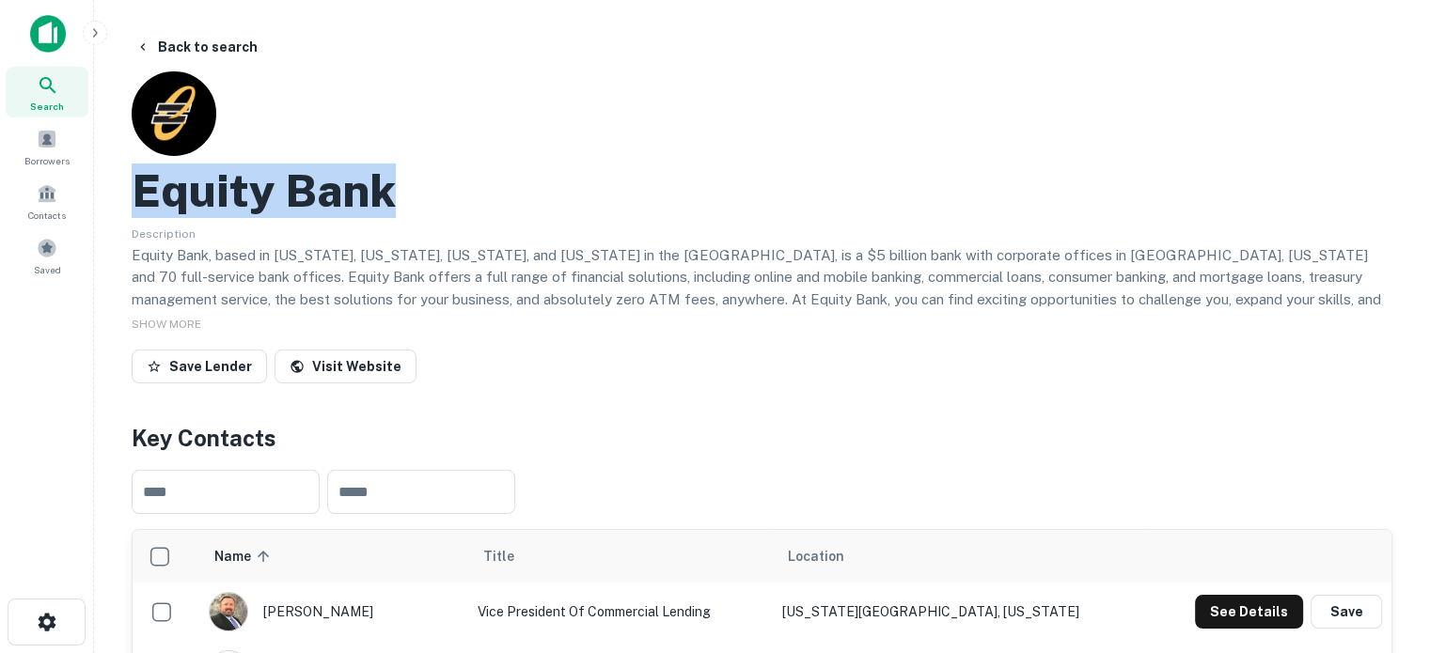
drag, startPoint x: 145, startPoint y: 198, endPoint x: 403, endPoint y: 198, distance: 258.5
click at [403, 198] on div "Equity Bank" at bounding box center [762, 191] width 1261 height 55
copy h2 "Equity Bank"
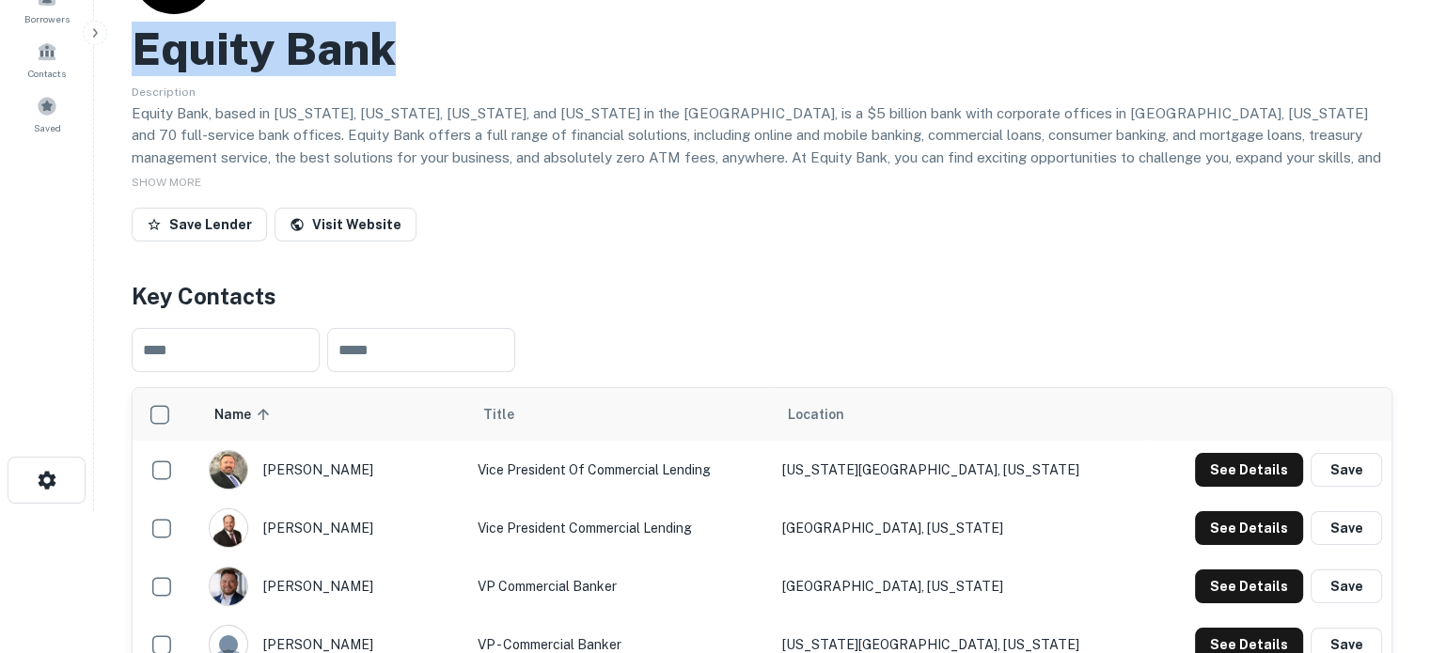
scroll to position [282, 0]
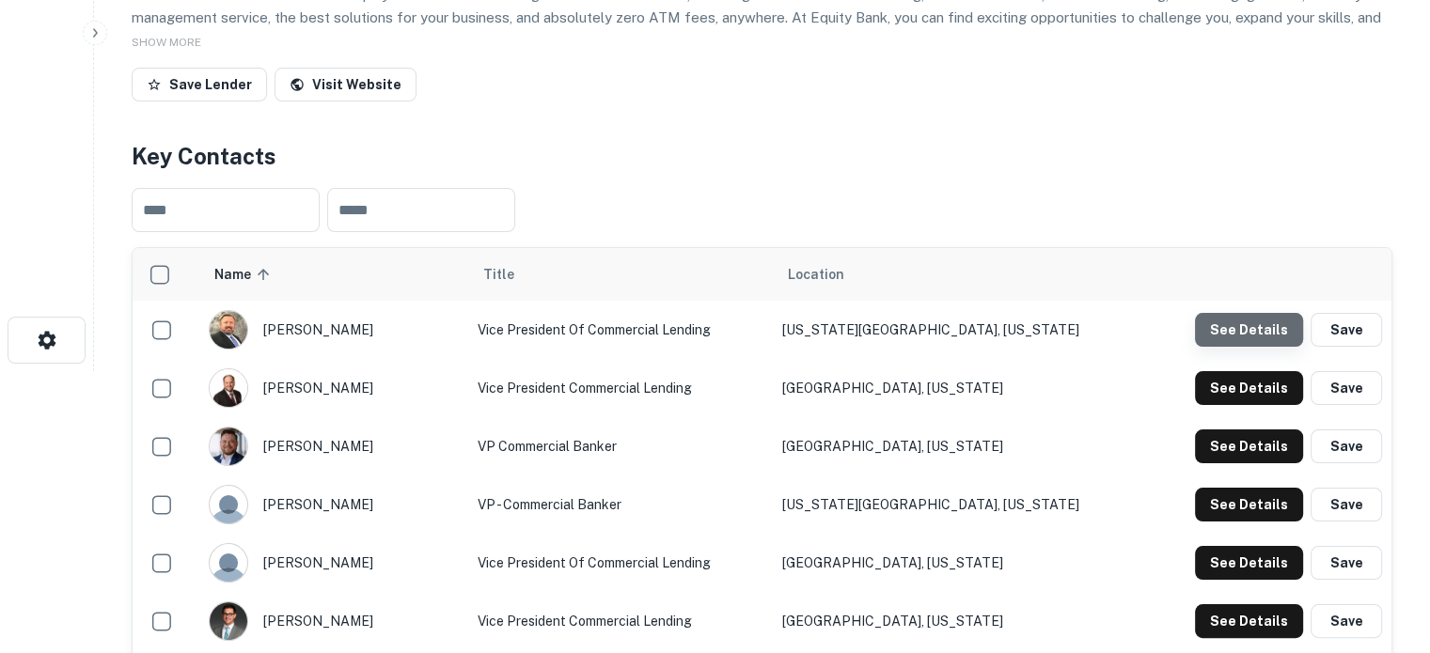
click at [1267, 336] on button "See Details" at bounding box center [1249, 330] width 108 height 34
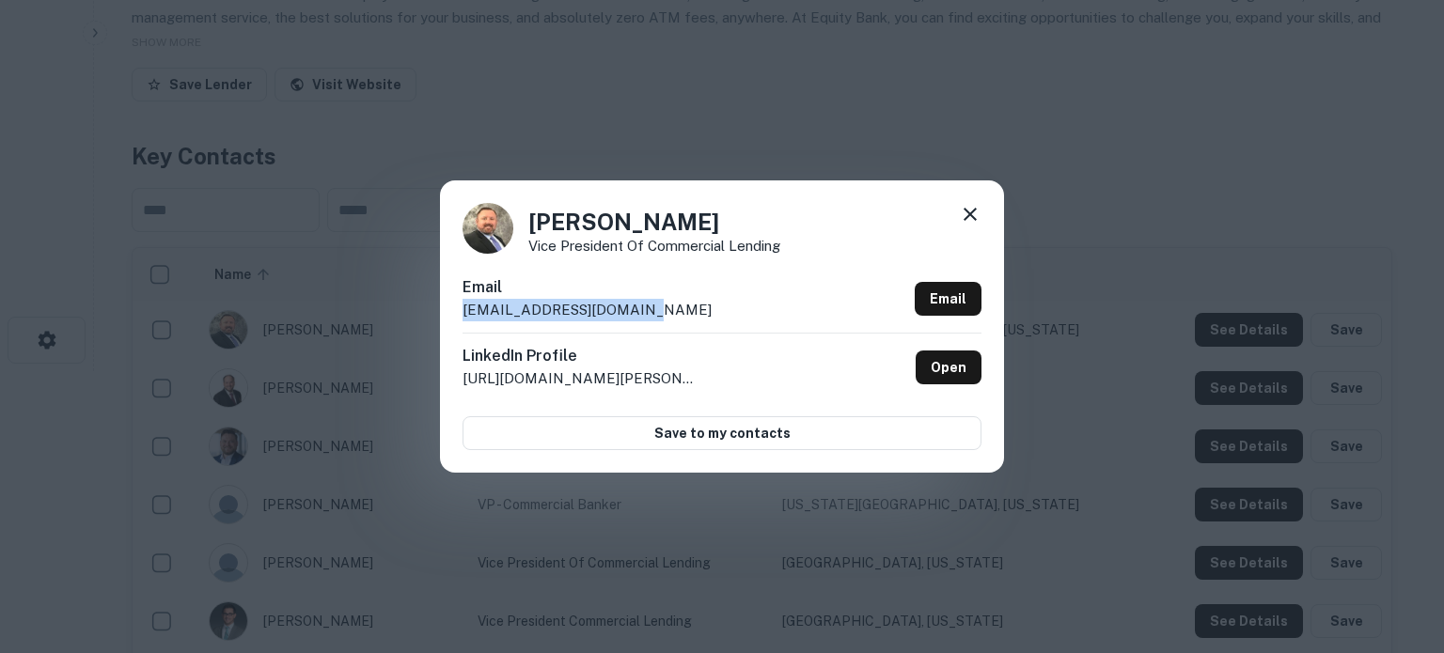
drag, startPoint x: 455, startPoint y: 316, endPoint x: 682, endPoint y: 322, distance: 226.6
click at [682, 322] on div "Adam Hubbard Vice President of Commercial Lending Email ahubbard@equitybank.com…" at bounding box center [722, 325] width 564 height 291
copy p "ahubbard@equitybank.com"
click at [966, 216] on icon at bounding box center [970, 214] width 23 height 23
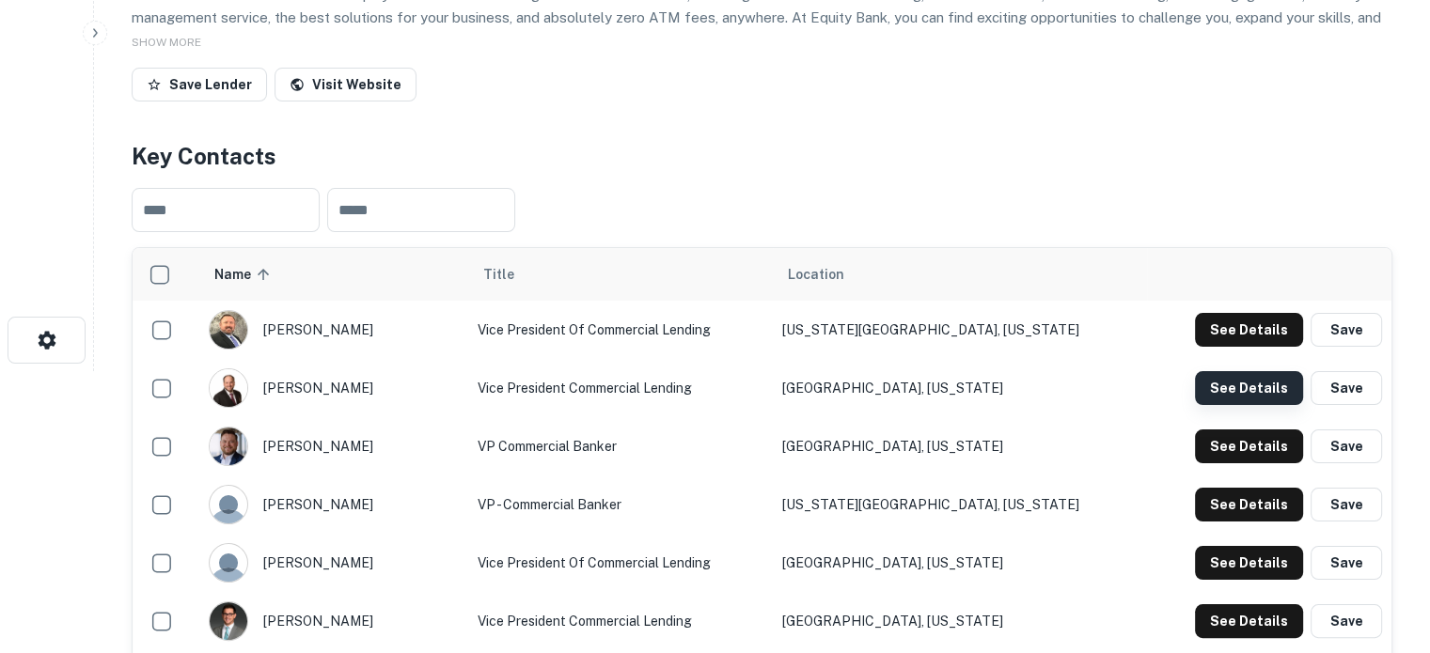
click at [1248, 384] on button "See Details" at bounding box center [1249, 388] width 108 height 34
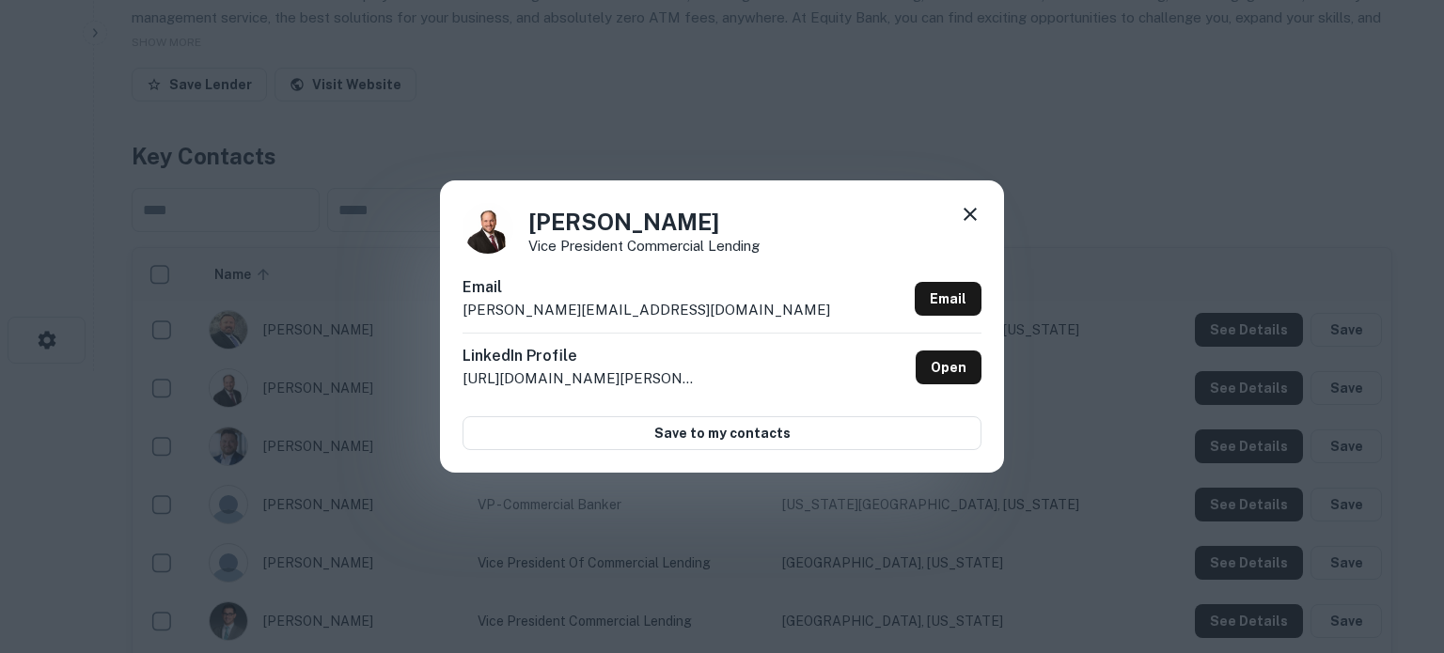
drag, startPoint x: 474, startPoint y: 318, endPoint x: 462, endPoint y: 317, distance: 11.3
click at [470, 317] on p "alex@nwasportscards.com" at bounding box center [646, 310] width 368 height 23
drag, startPoint x: 462, startPoint y: 317, endPoint x: 633, endPoint y: 315, distance: 170.2
click at [633, 315] on p "alex@nwasportscards.com" at bounding box center [646, 310] width 368 height 23
copy p "alex@nwasportscards.com"
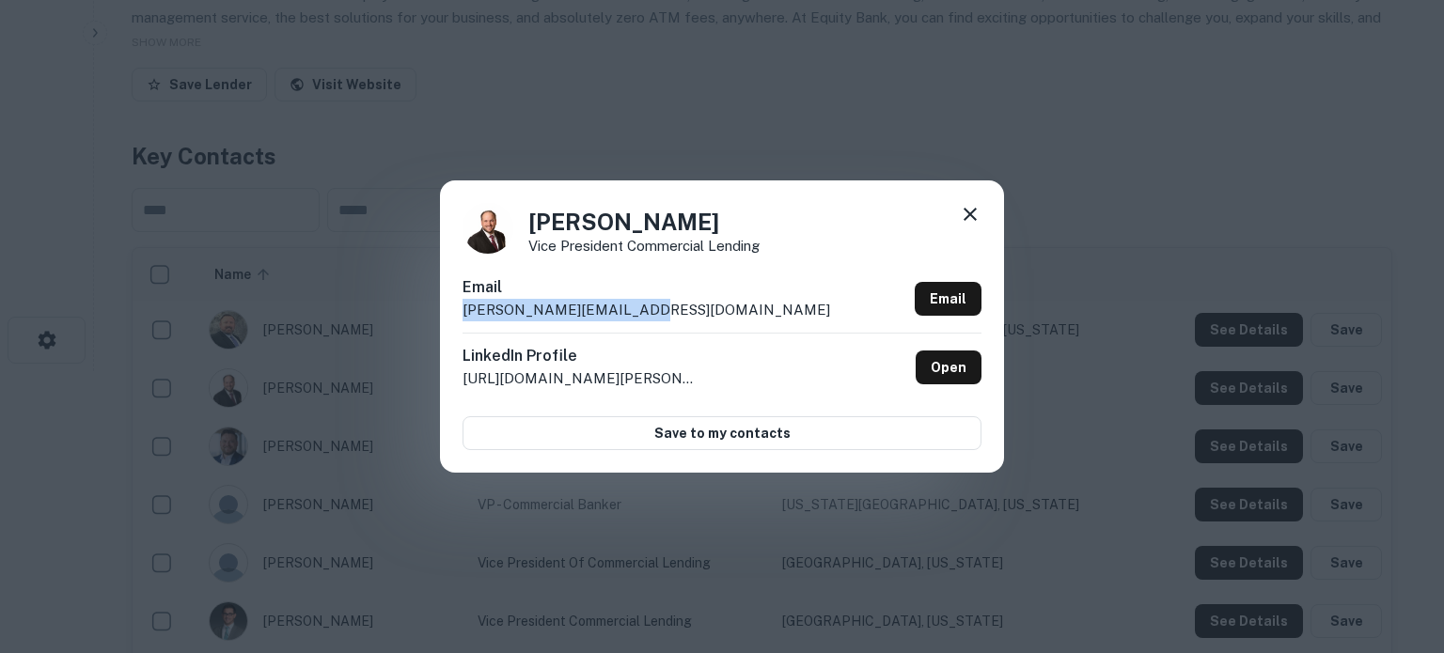
click at [975, 210] on icon at bounding box center [970, 214] width 13 height 13
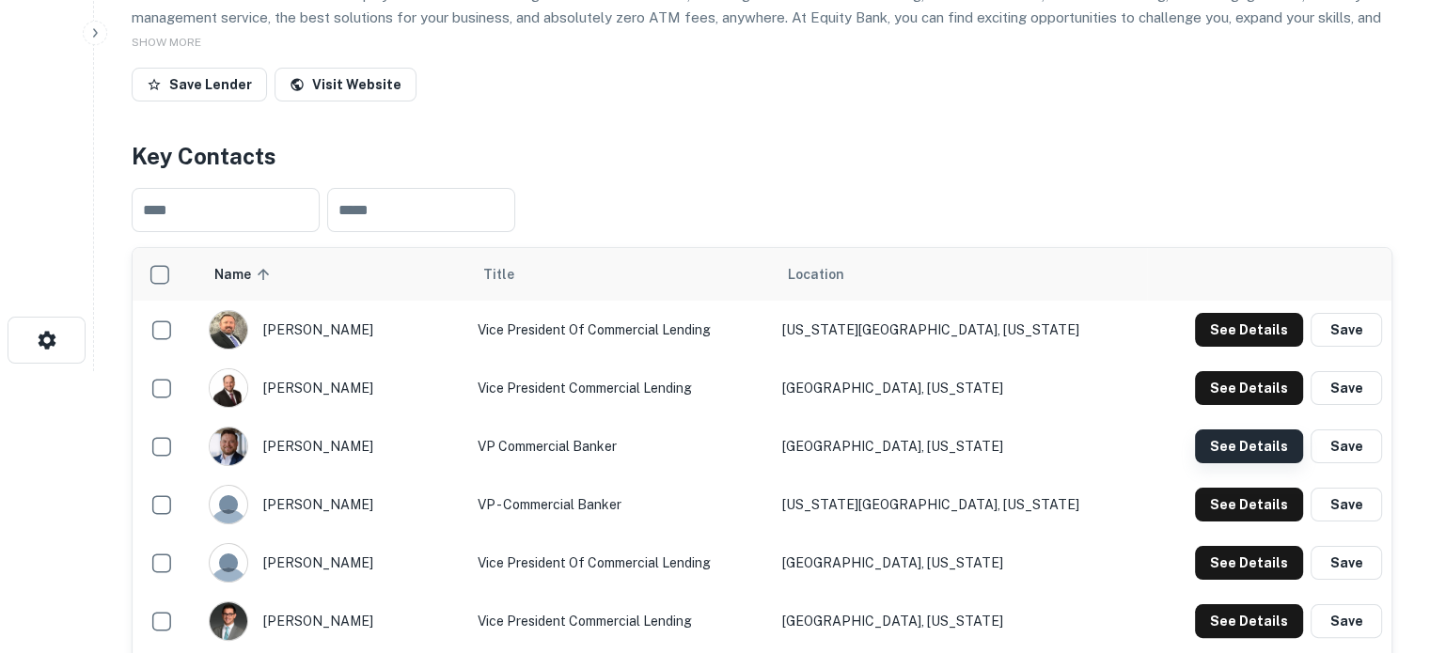
click at [1230, 456] on button "See Details" at bounding box center [1249, 447] width 108 height 34
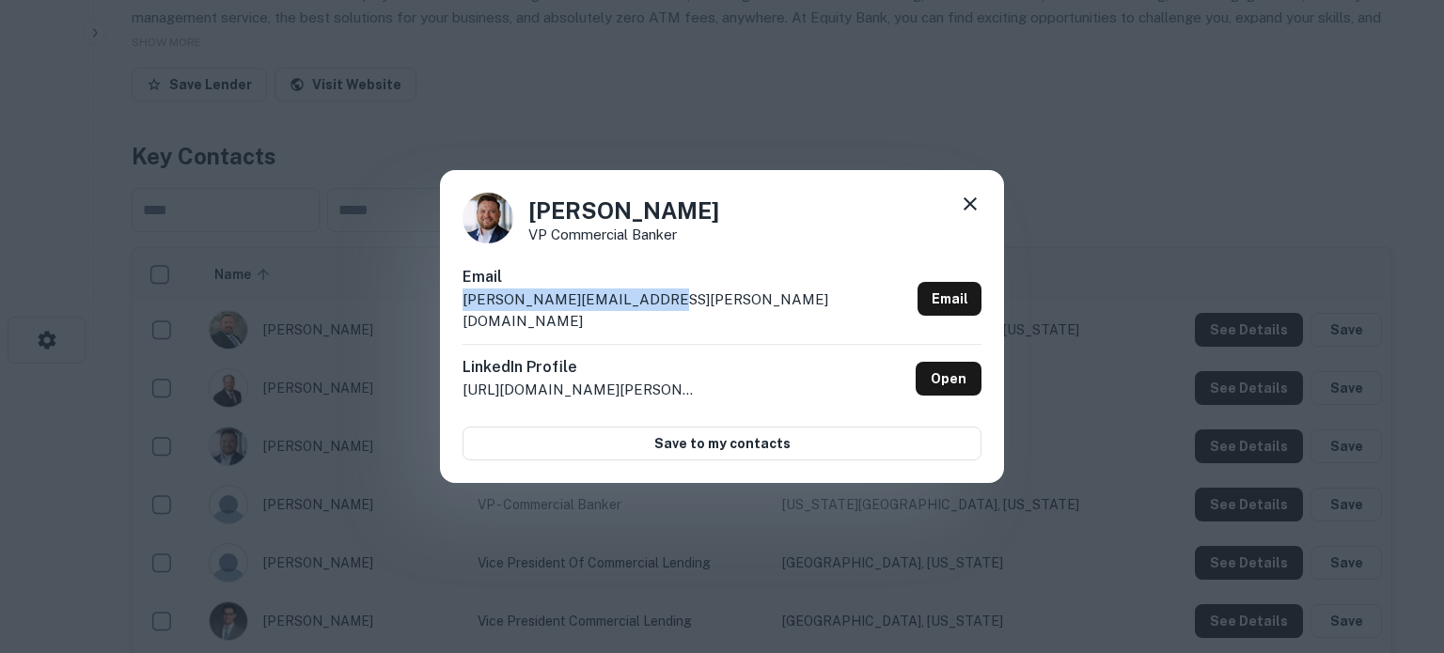
drag, startPoint x: 462, startPoint y: 310, endPoint x: 659, endPoint y: 314, distance: 197.4
click at [659, 314] on div "Alex Penny VP Commercial Banker Email alex.penny@simmonsbank.com Email LinkedIn…" at bounding box center [722, 327] width 564 height 314
click at [659, 314] on p "alex.penny@simmonsbank.com" at bounding box center [685, 311] width 447 height 44
drag, startPoint x: 673, startPoint y: 312, endPoint x: 952, endPoint y: 560, distance: 373.5
click at [451, 313] on div "Alex Penny VP Commercial Banker Email alex.penny@simmonsbank.com Email LinkedIn…" at bounding box center [722, 327] width 564 height 314
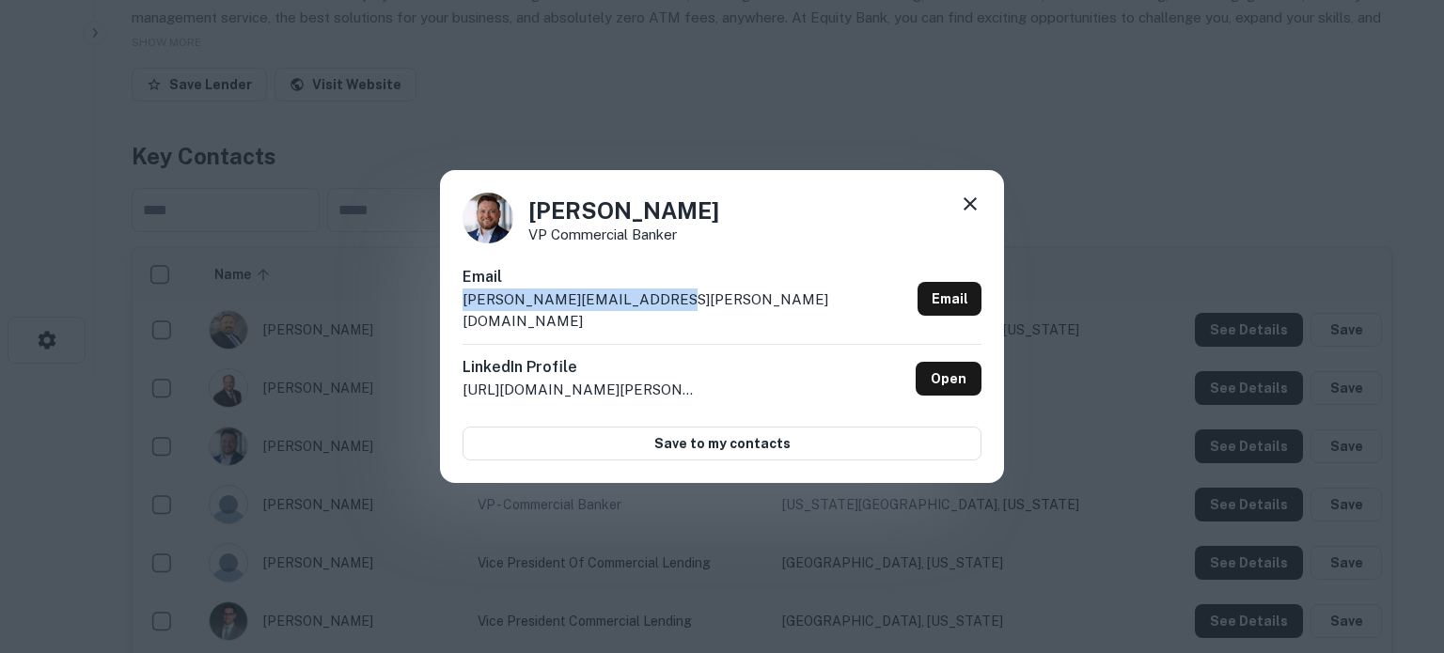
copy p "alex.penny@simmonsbank.com"
click at [965, 213] on icon at bounding box center [970, 204] width 23 height 23
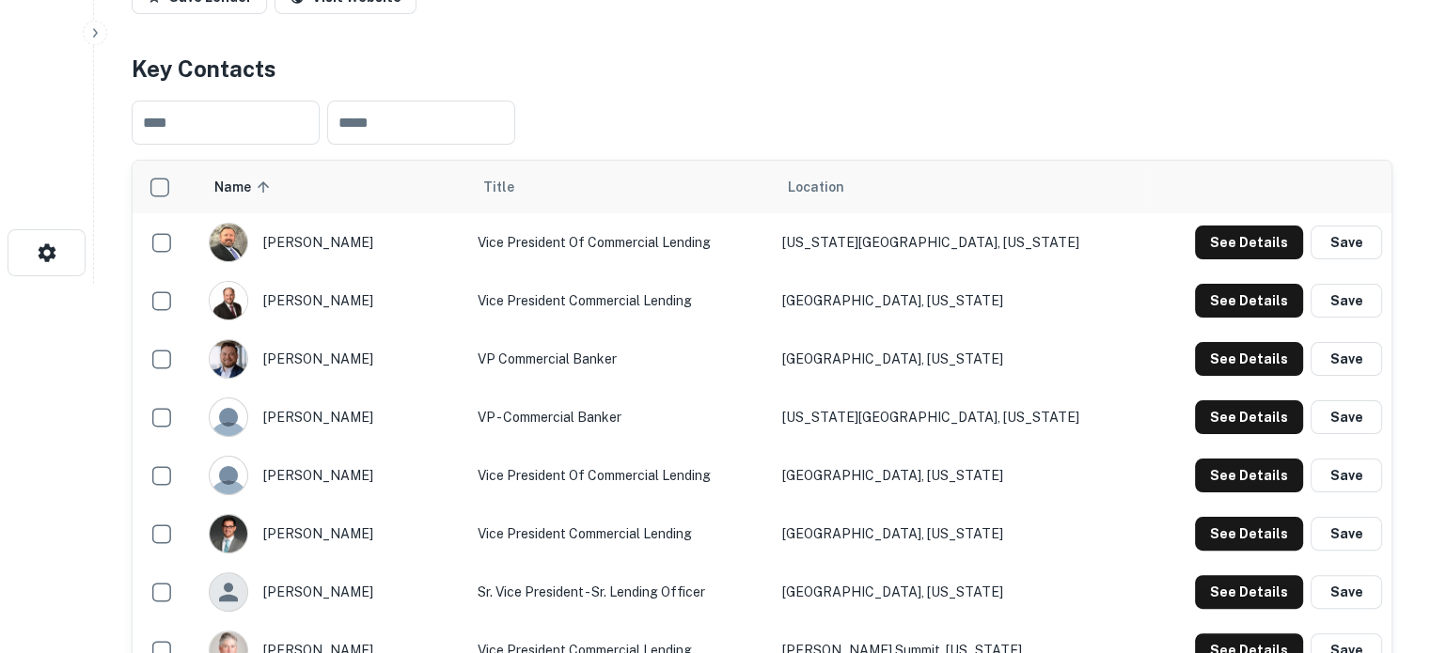
scroll to position [470, 0]
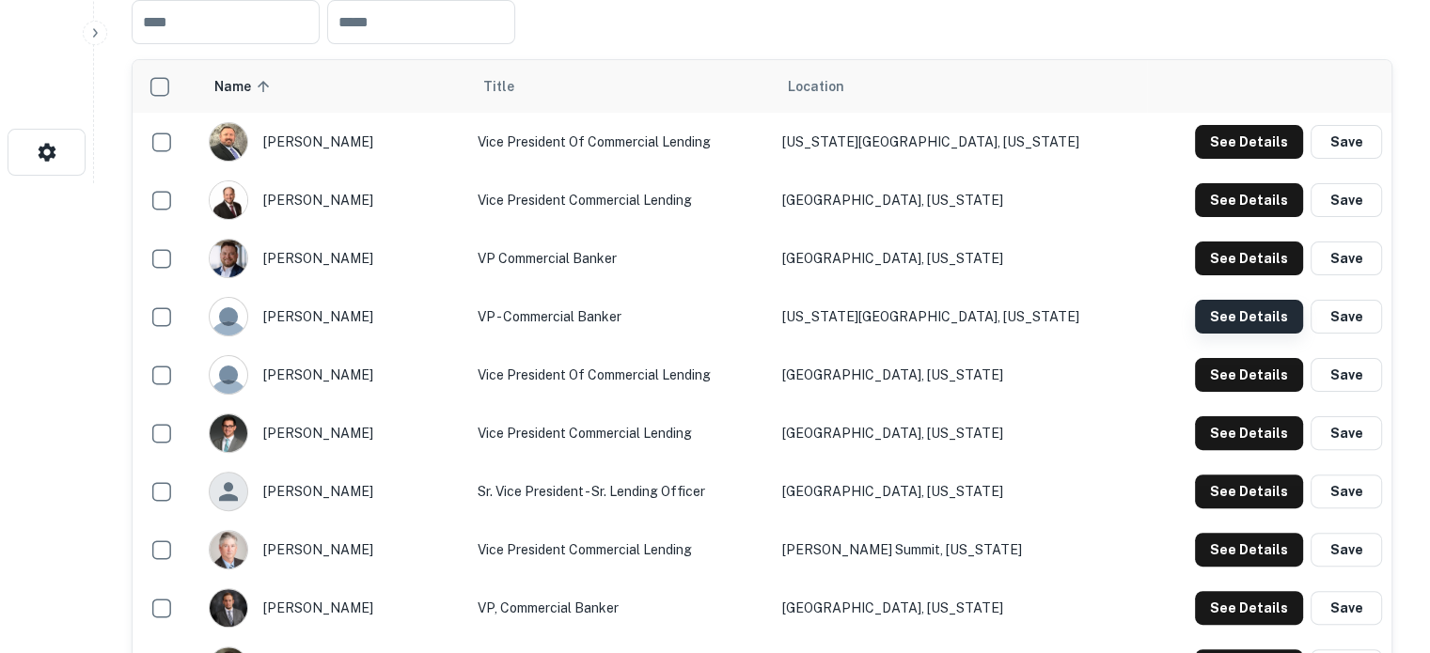
click at [1240, 319] on button "See Details" at bounding box center [1249, 317] width 108 height 34
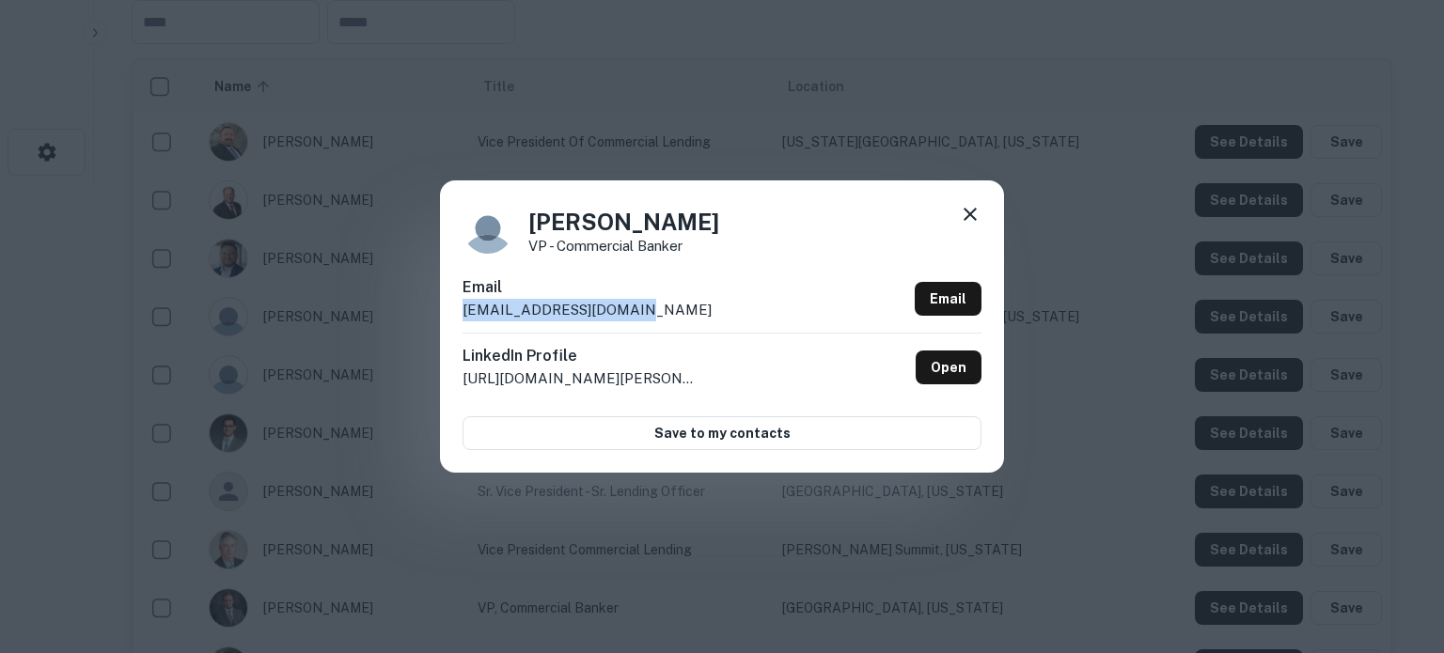
drag, startPoint x: 457, startPoint y: 315, endPoint x: 635, endPoint y: 318, distance: 178.6
click at [635, 318] on div "Austin Sutton VP - Commercial Banker Email asutton@equitybank.com Email LinkedI…" at bounding box center [722, 325] width 564 height 291
copy p "asutton@equitybank.com"
click at [975, 218] on icon at bounding box center [970, 214] width 23 height 23
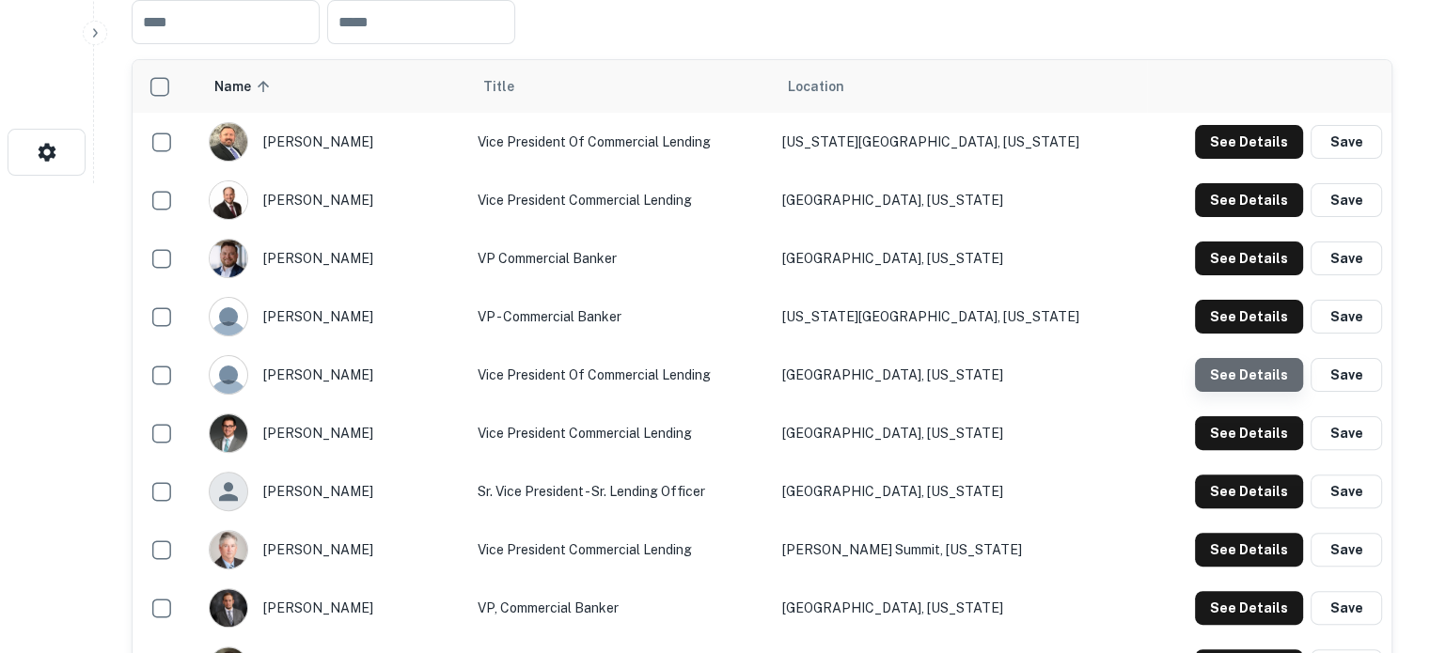
click at [1256, 382] on button "See Details" at bounding box center [1249, 375] width 108 height 34
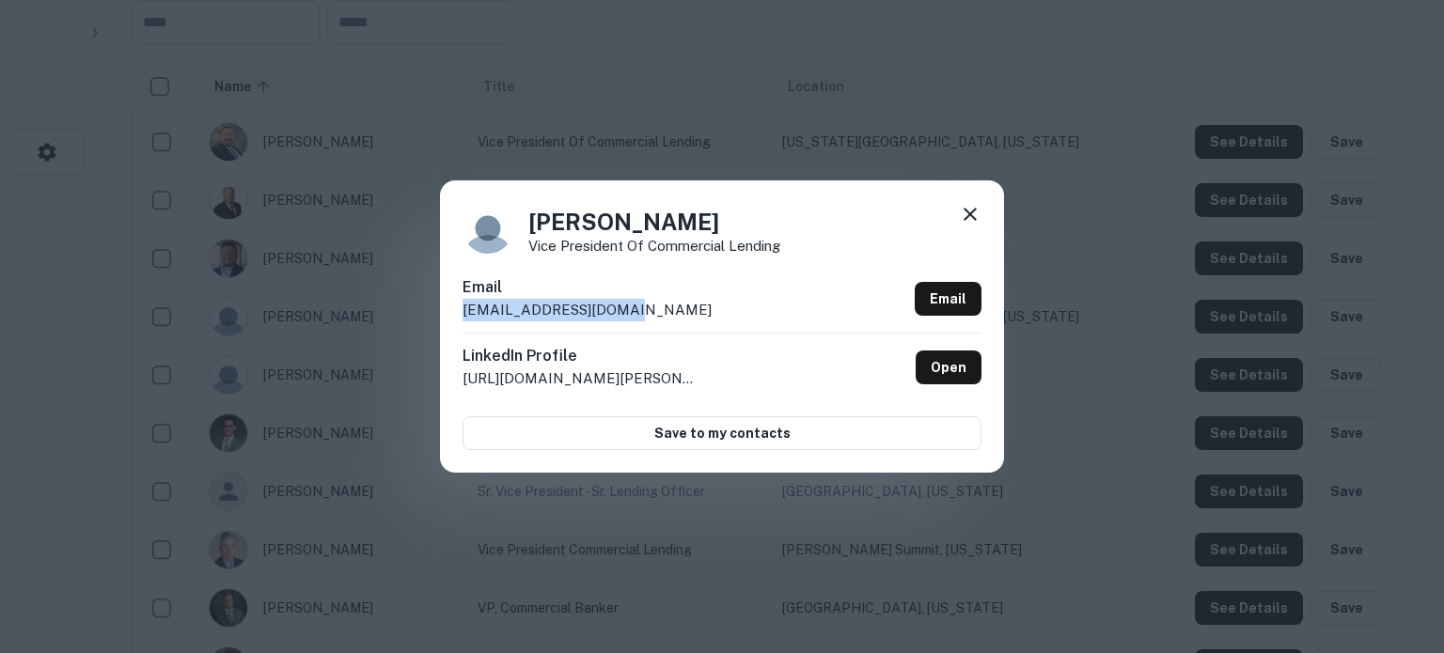
drag, startPoint x: 460, startPoint y: 317, endPoint x: 653, endPoint y: 308, distance: 193.8
click at [653, 308] on div "Blake Yakel Vice President of Commercial Lending Email byakel@equitybank.com Em…" at bounding box center [722, 325] width 564 height 291
copy p "byakel@equitybank.com"
click at [967, 217] on icon at bounding box center [970, 214] width 13 height 13
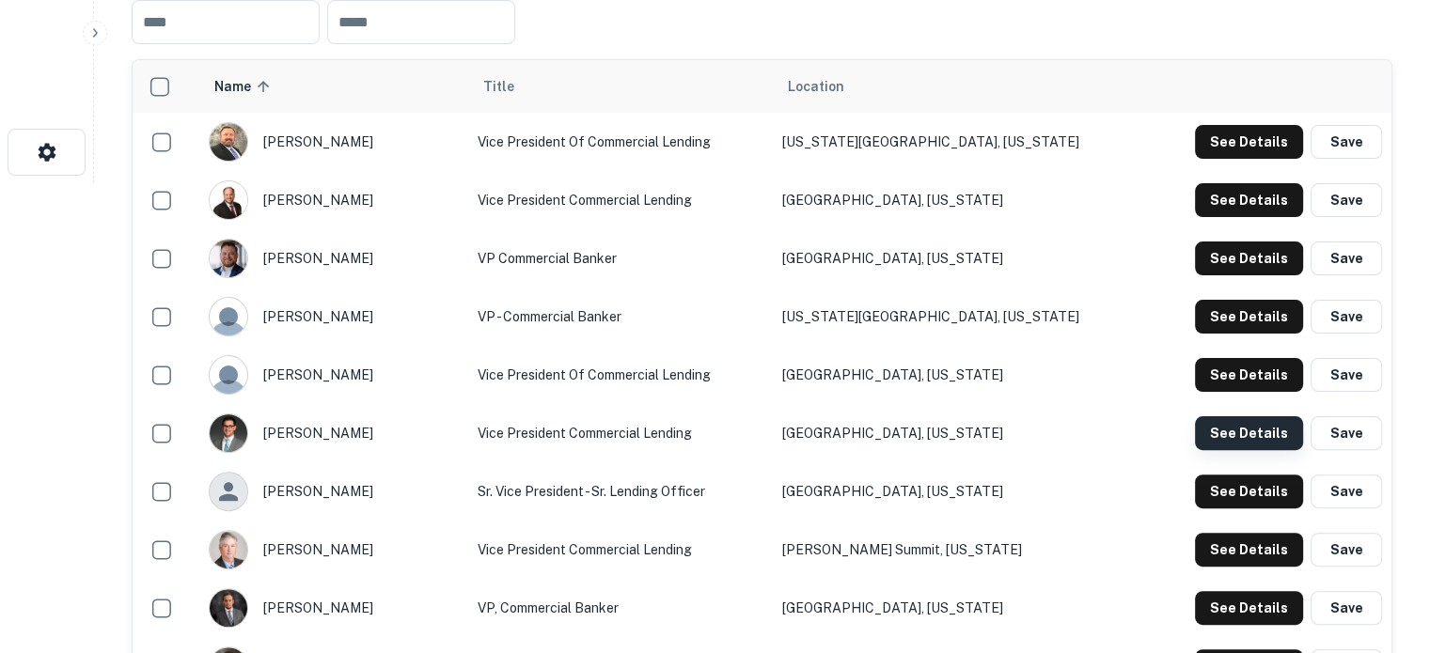
click at [1230, 433] on button "See Details" at bounding box center [1249, 433] width 108 height 34
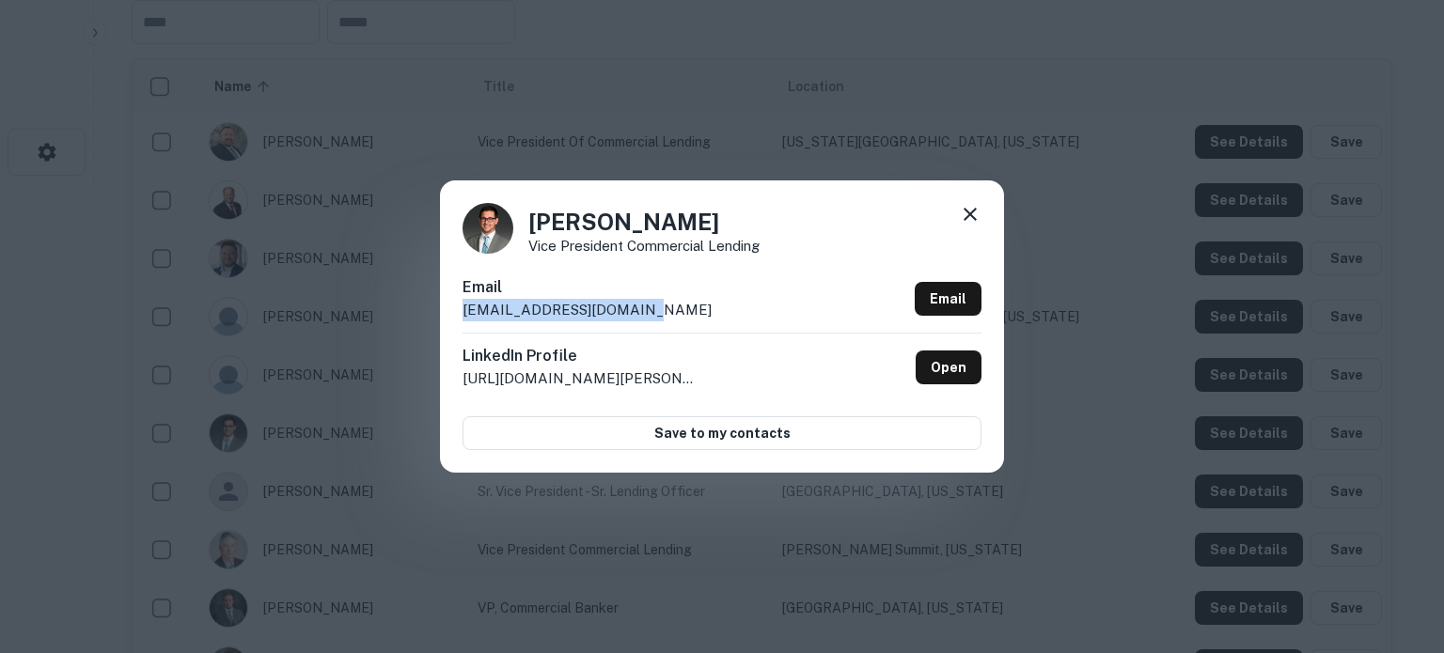
drag, startPoint x: 454, startPoint y: 313, endPoint x: 647, endPoint y: 310, distance: 192.7
click at [647, 310] on div "Brady Rodgers Vice President Commercial Lending Email brodgers@equitybank.com E…" at bounding box center [722, 325] width 564 height 291
copy p "brodgers@equitybank.com"
click at [965, 219] on icon at bounding box center [970, 214] width 13 height 13
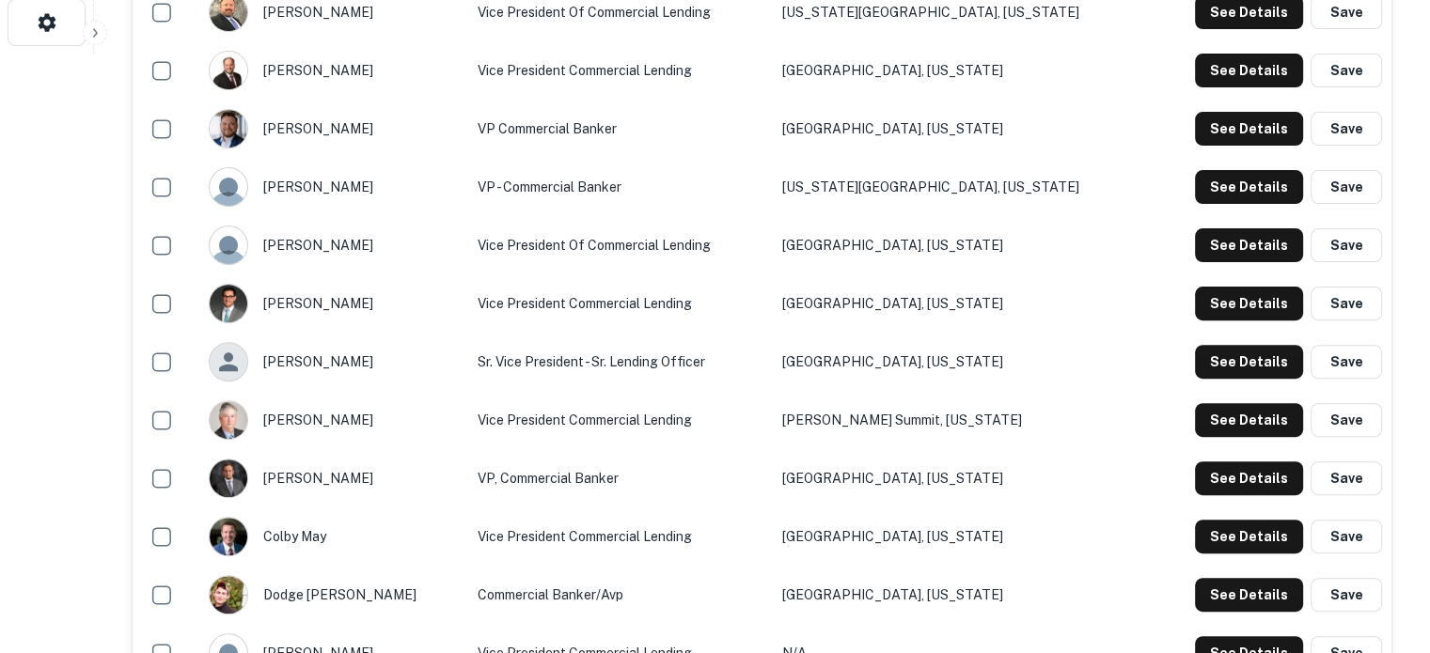
scroll to position [752, 0]
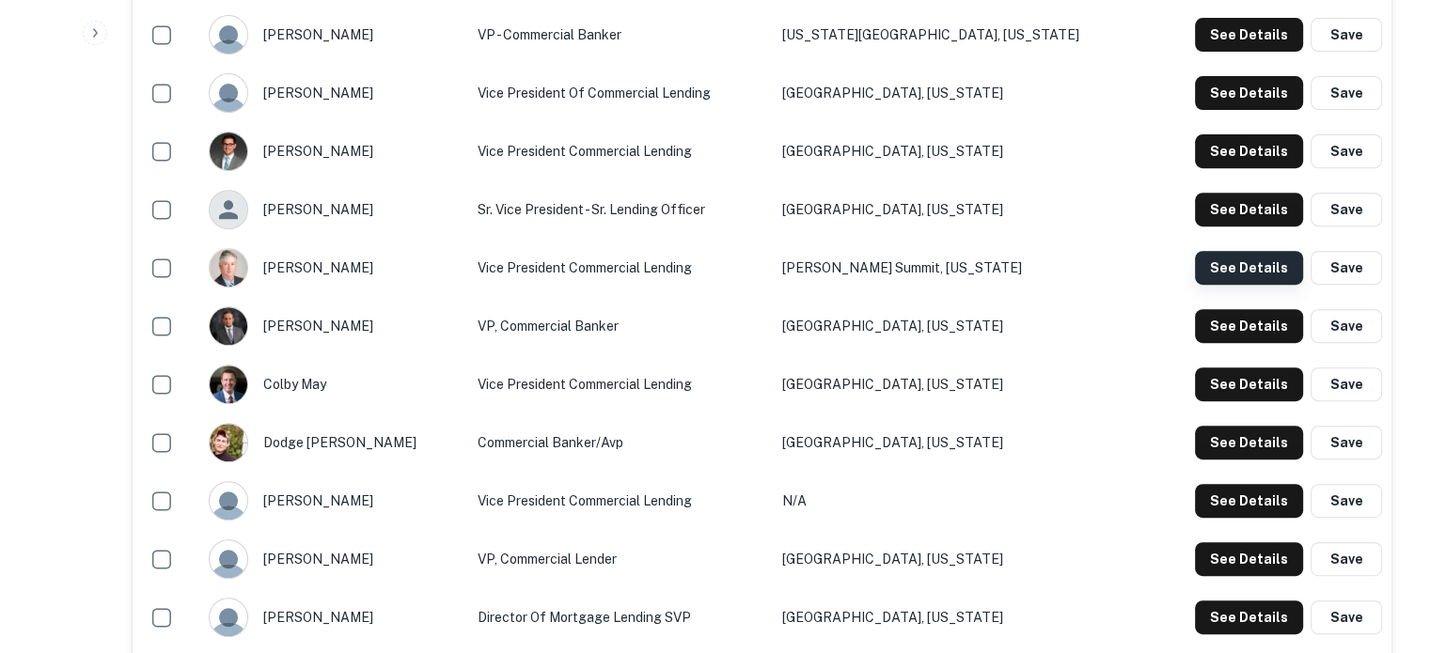
click at [1226, 272] on button "See Details" at bounding box center [1249, 268] width 108 height 34
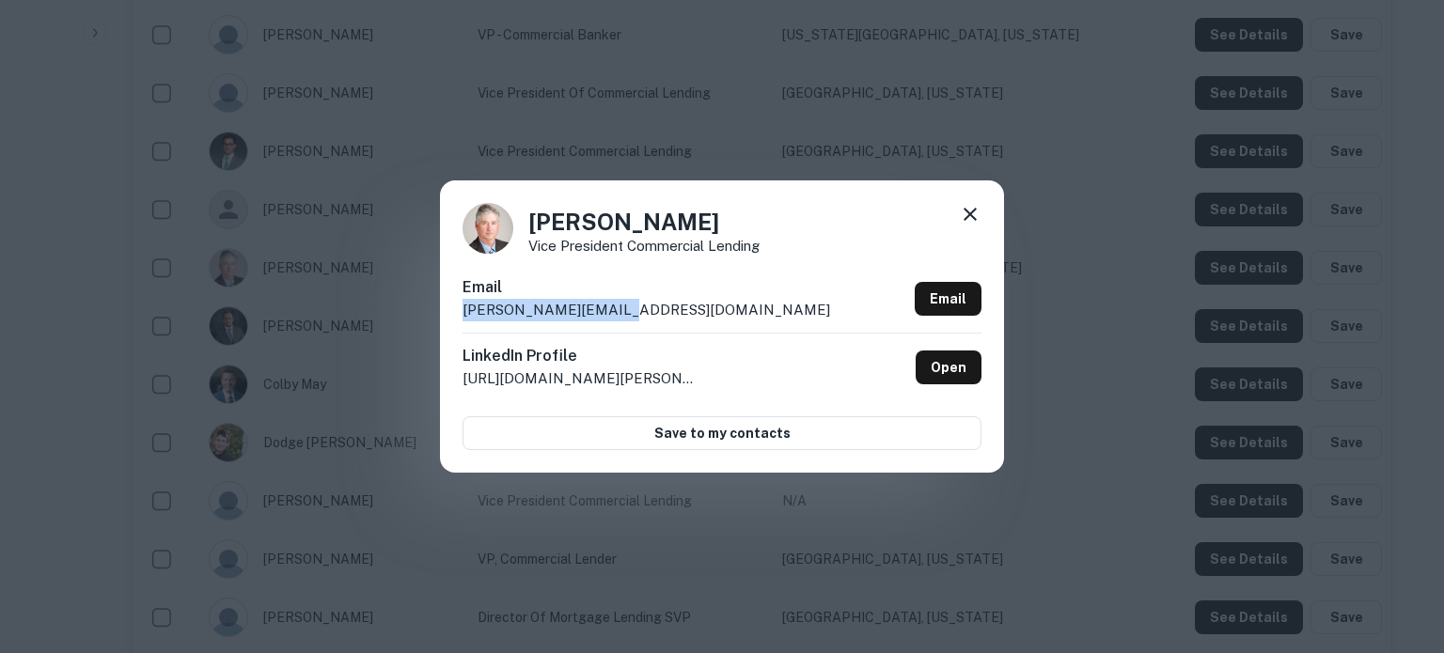
drag, startPoint x: 463, startPoint y: 312, endPoint x: 656, endPoint y: 306, distance: 192.8
click at [656, 306] on div "Email cryan@equitybank.com Email" at bounding box center [721, 304] width 519 height 56
copy p "cryan@equitybank.com"
click at [970, 212] on icon at bounding box center [970, 214] width 23 height 23
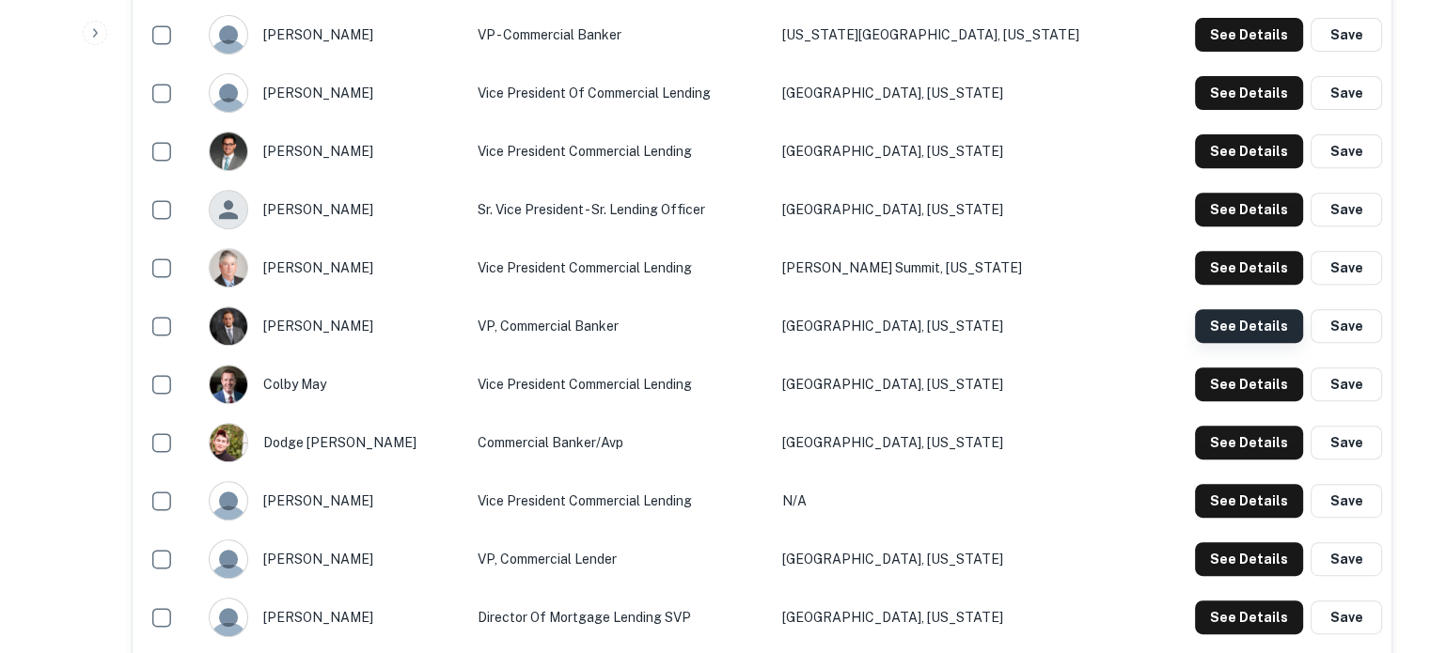
click at [1234, 334] on button "See Details" at bounding box center [1249, 326] width 108 height 34
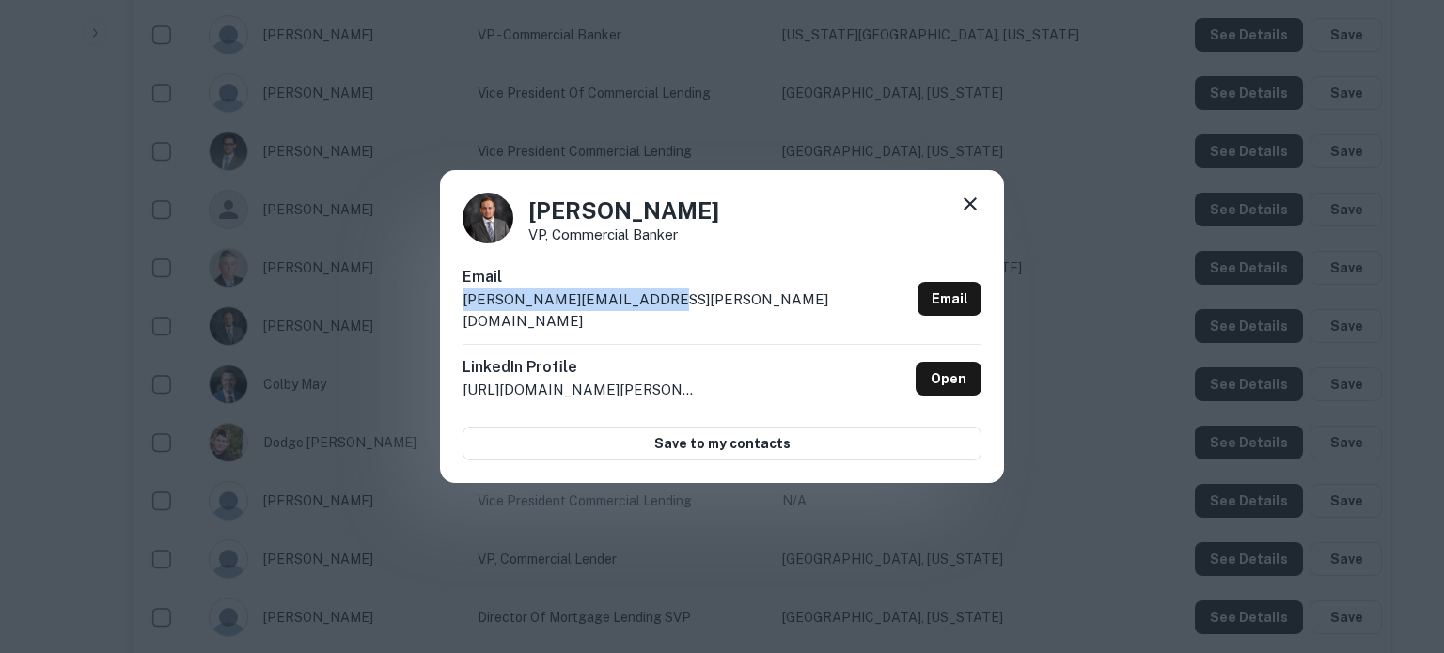
drag, startPoint x: 462, startPoint y: 313, endPoint x: 661, endPoint y: 309, distance: 198.4
click at [661, 309] on div "Clint Barney VP, Commercial Banker Email clint.barney@rcbbank.bank Email Linked…" at bounding box center [722, 327] width 564 height 314
copy p "clint.barney@rcbbank.bank"
click at [975, 215] on icon at bounding box center [970, 204] width 23 height 23
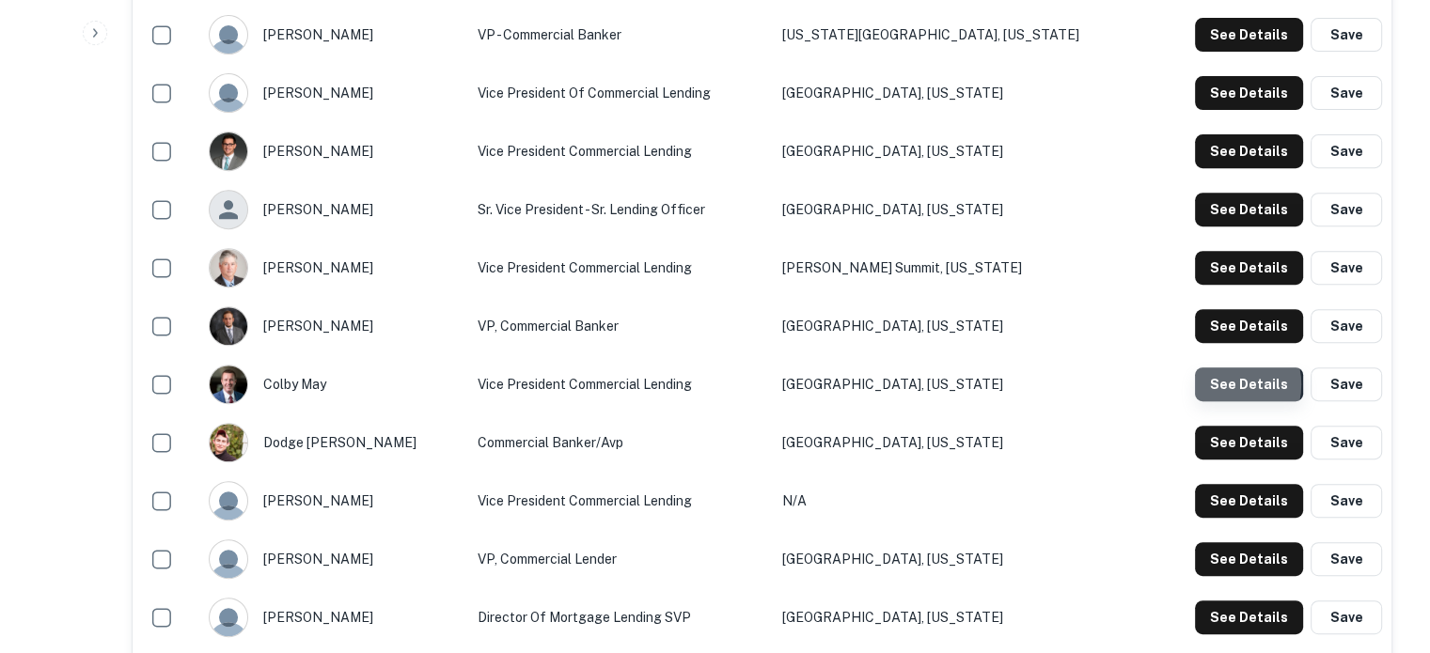
click at [1221, 385] on button "See Details" at bounding box center [1249, 385] width 108 height 34
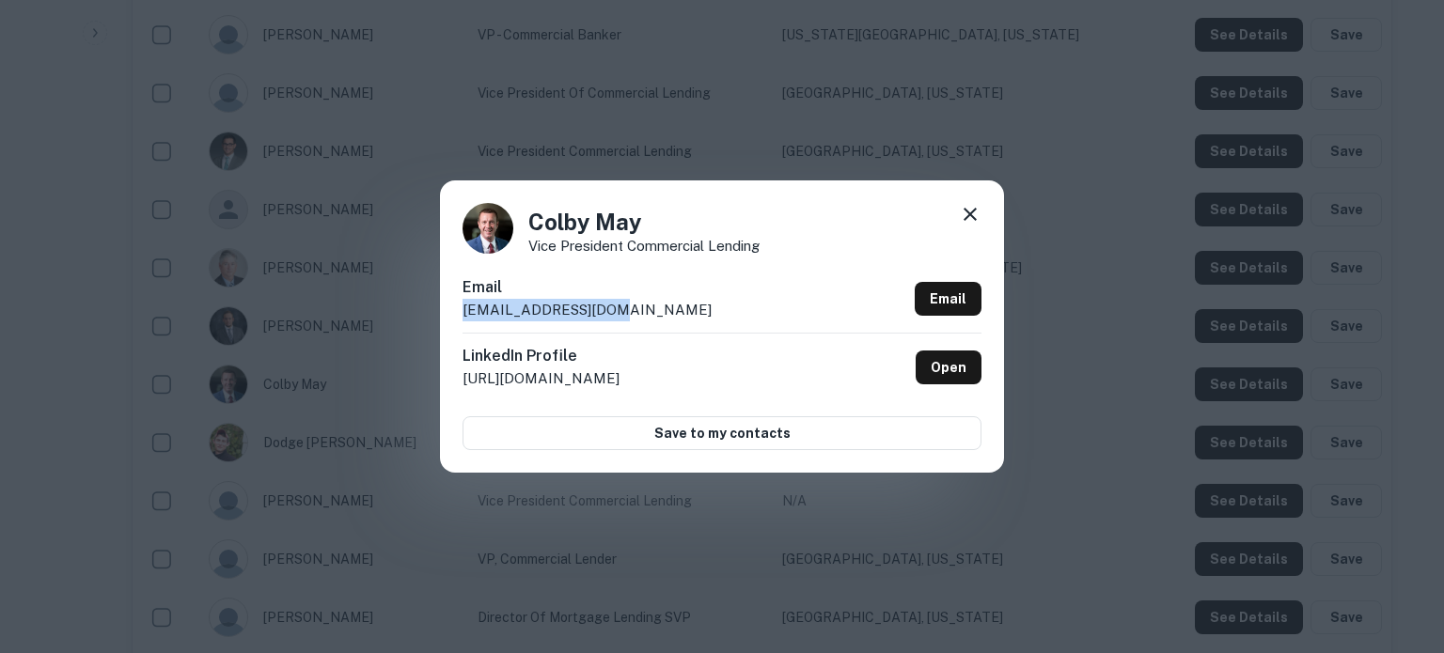
drag, startPoint x: 460, startPoint y: 316, endPoint x: 651, endPoint y: 313, distance: 191.8
click at [651, 313] on div "Colby May Vice President Commercial Lending Email cmay@equitybank.com Email Lin…" at bounding box center [722, 325] width 564 height 291
copy p "cmay@equitybank.com"
click at [964, 209] on icon at bounding box center [970, 214] width 23 height 23
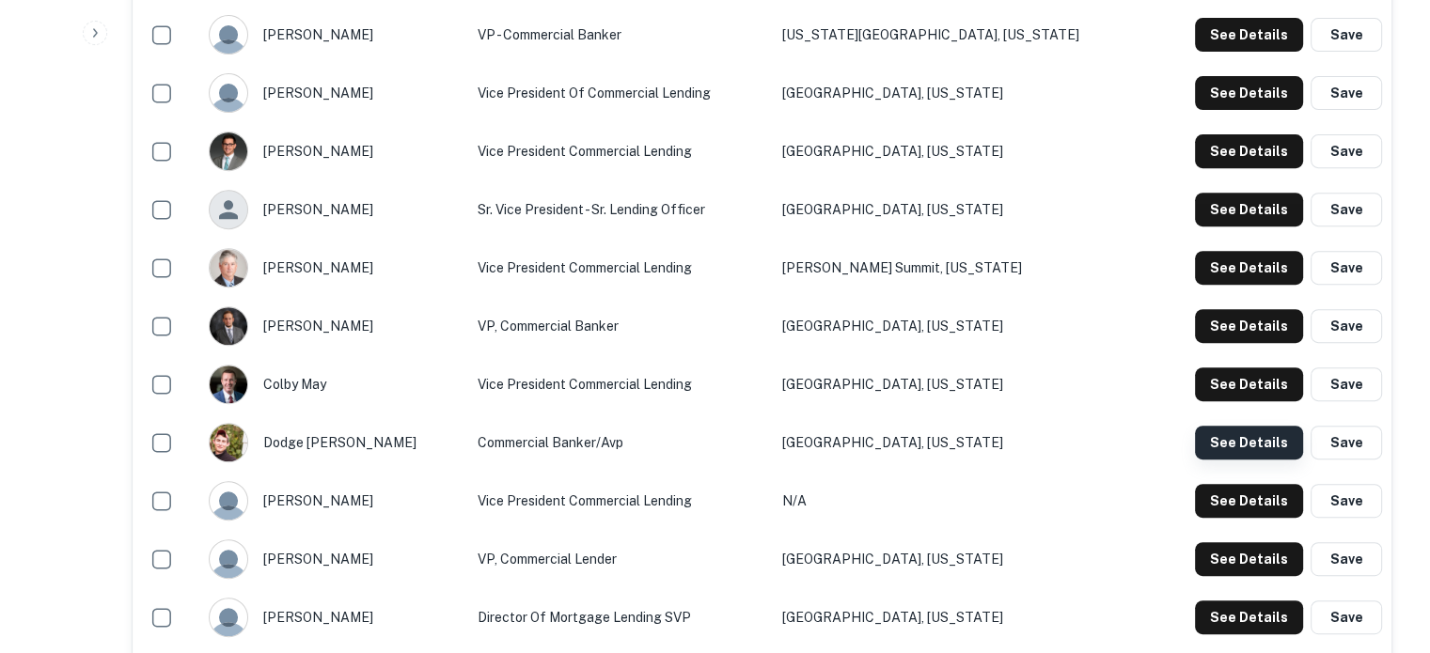
click at [1225, 447] on button "See Details" at bounding box center [1249, 443] width 108 height 34
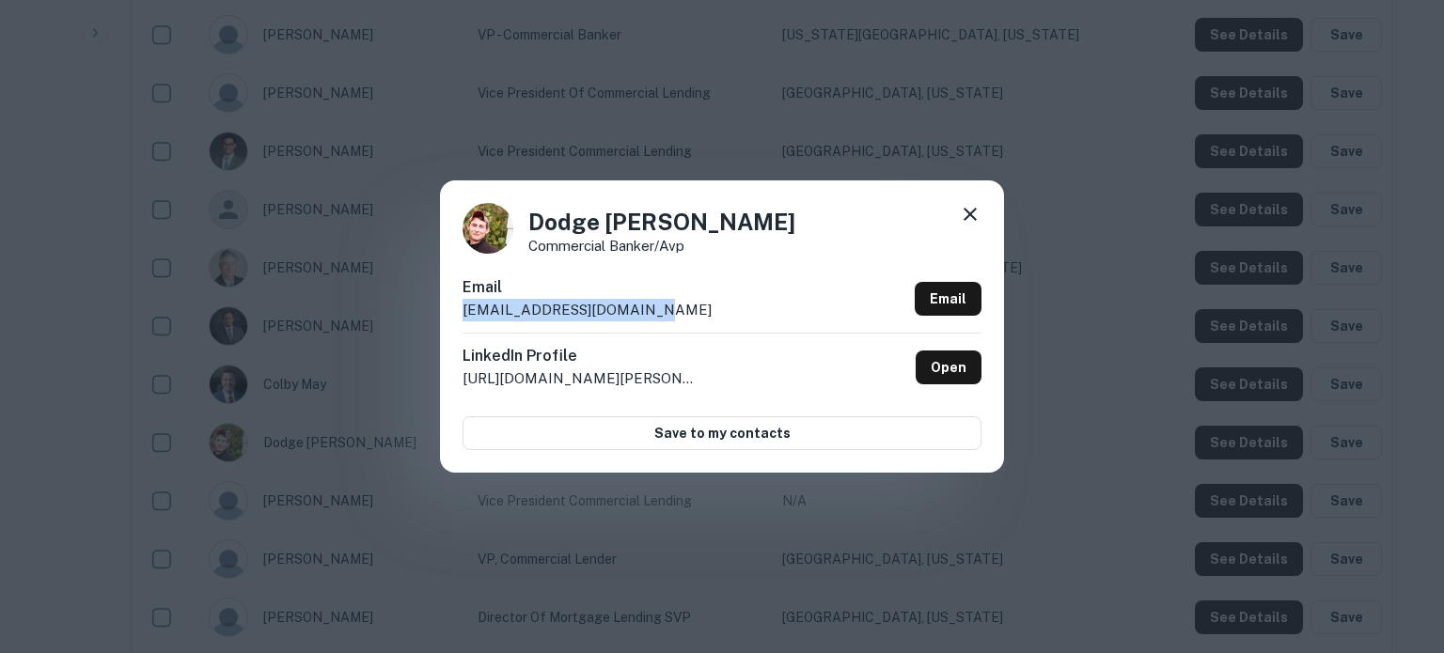
drag, startPoint x: 463, startPoint y: 313, endPoint x: 672, endPoint y: 310, distance: 208.7
click at [672, 310] on div "Email dellegood@equitybank.com Email" at bounding box center [721, 304] width 519 height 56
click at [964, 219] on icon at bounding box center [970, 214] width 23 height 23
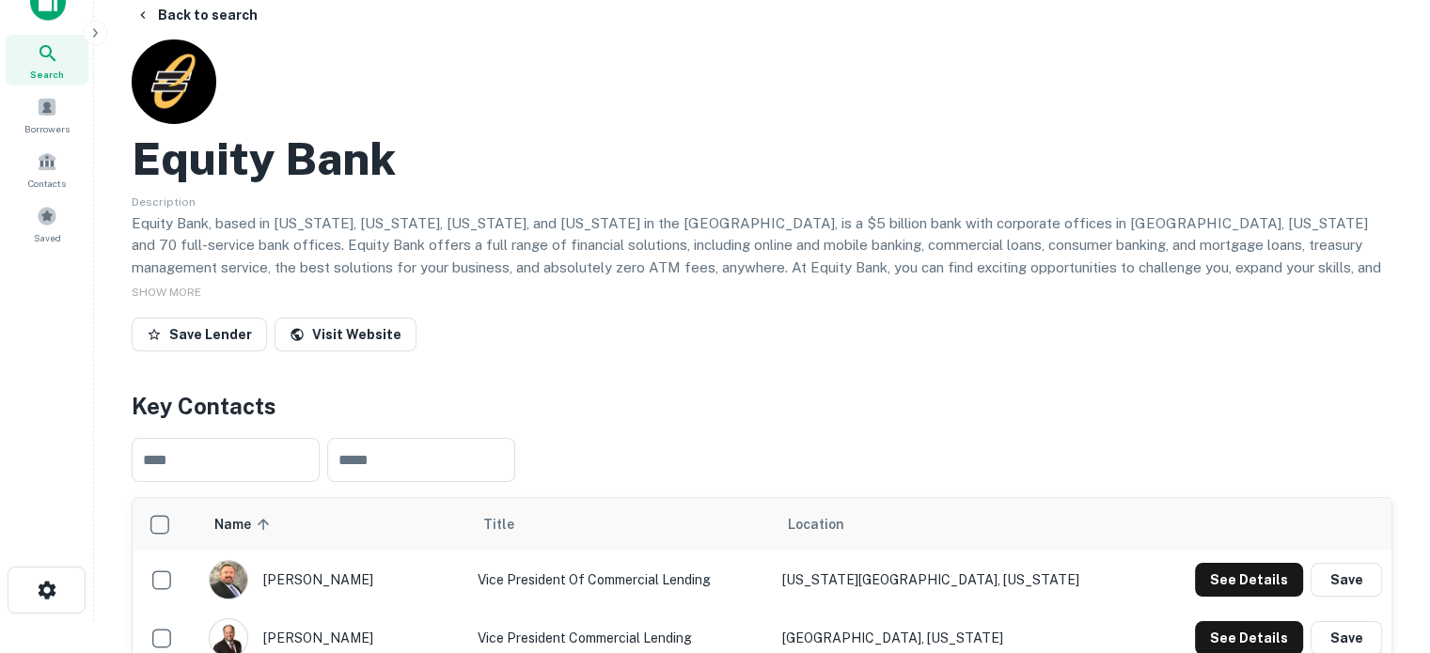
scroll to position [0, 0]
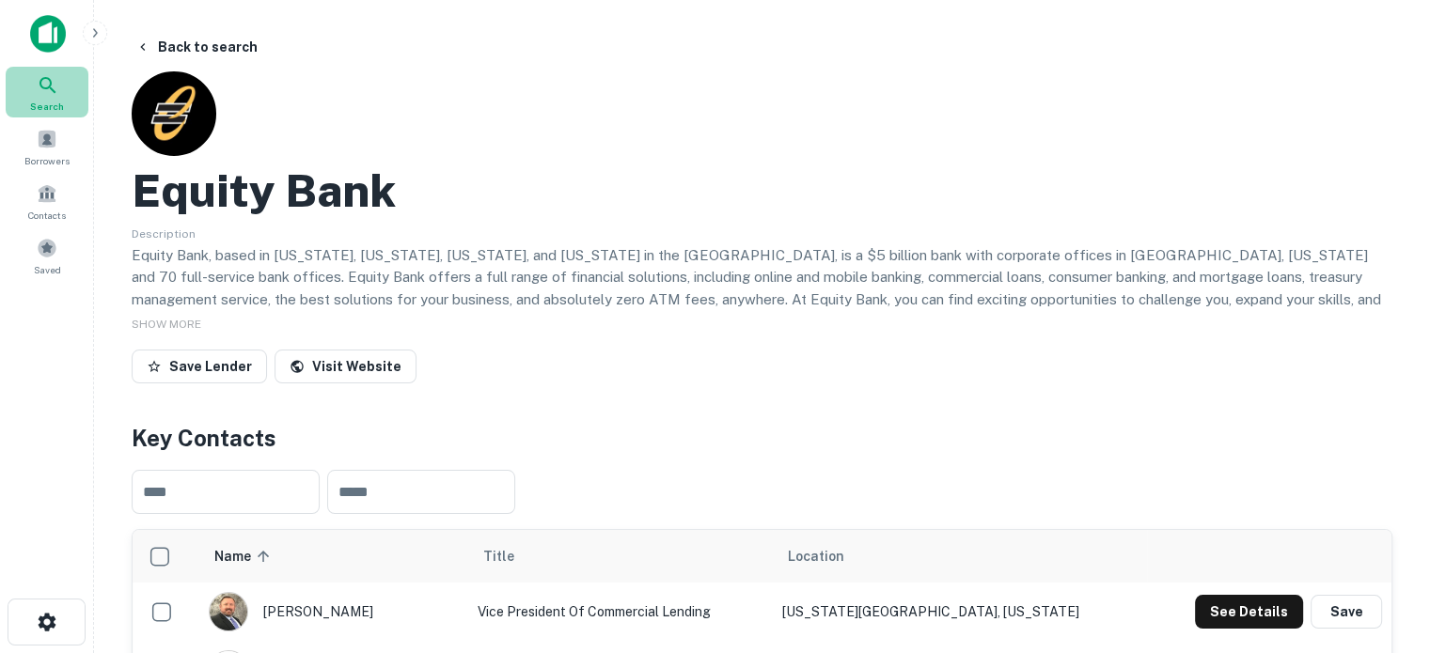
click at [61, 81] on div "Search" at bounding box center [47, 92] width 83 height 51
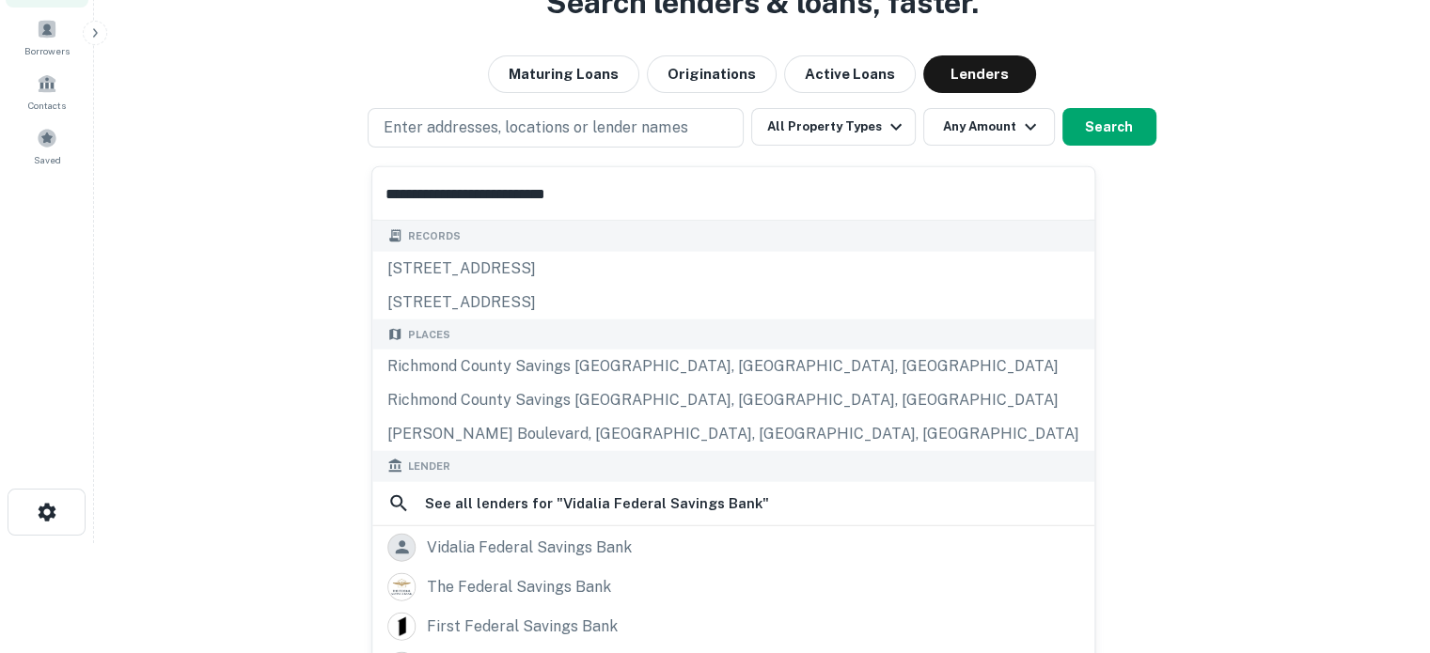
scroll to position [147, 0]
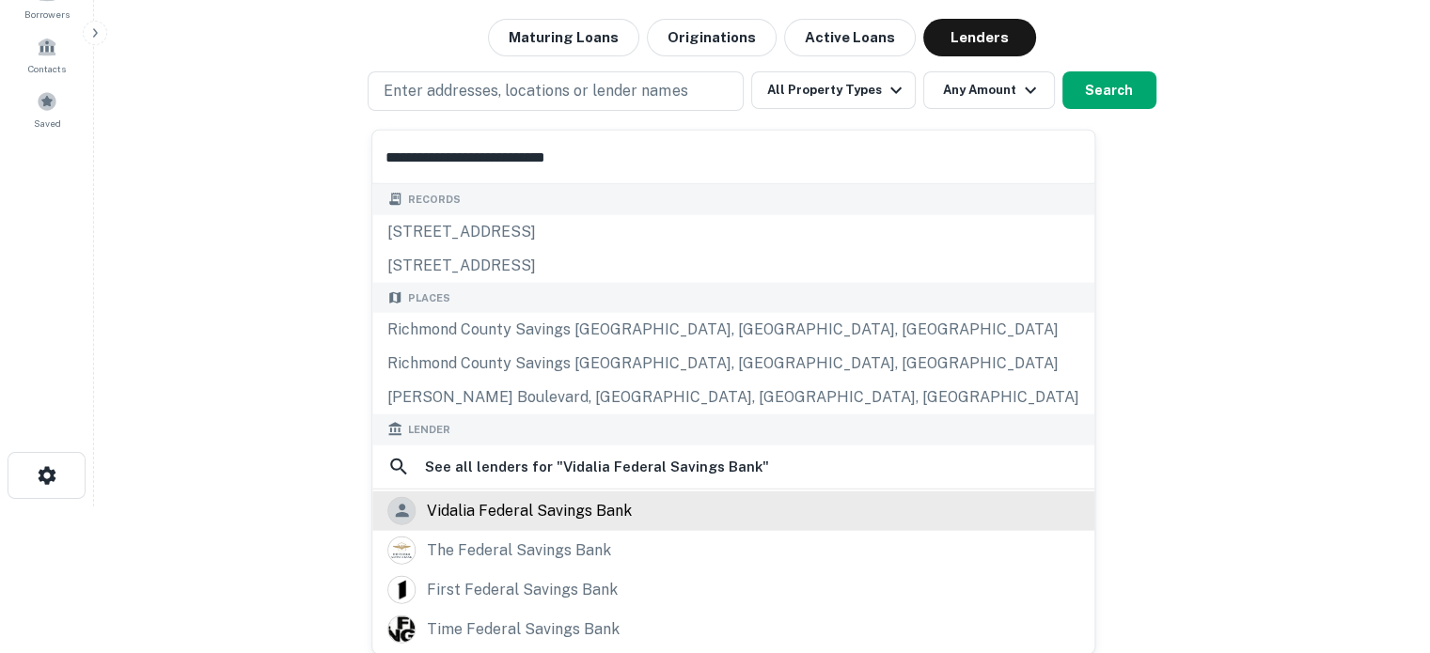
type input "**********"
click at [548, 509] on div "vidalia federal savings bank" at bounding box center [529, 510] width 205 height 28
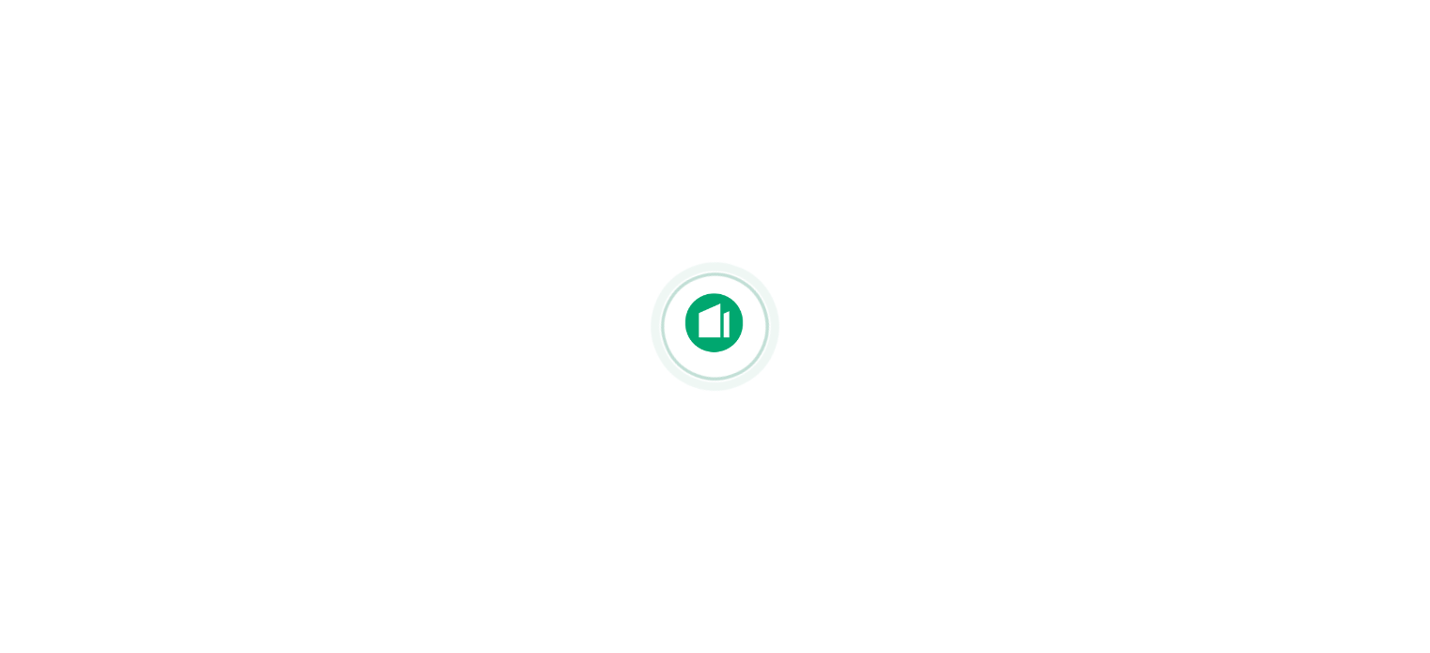
scroll to position [282, 0]
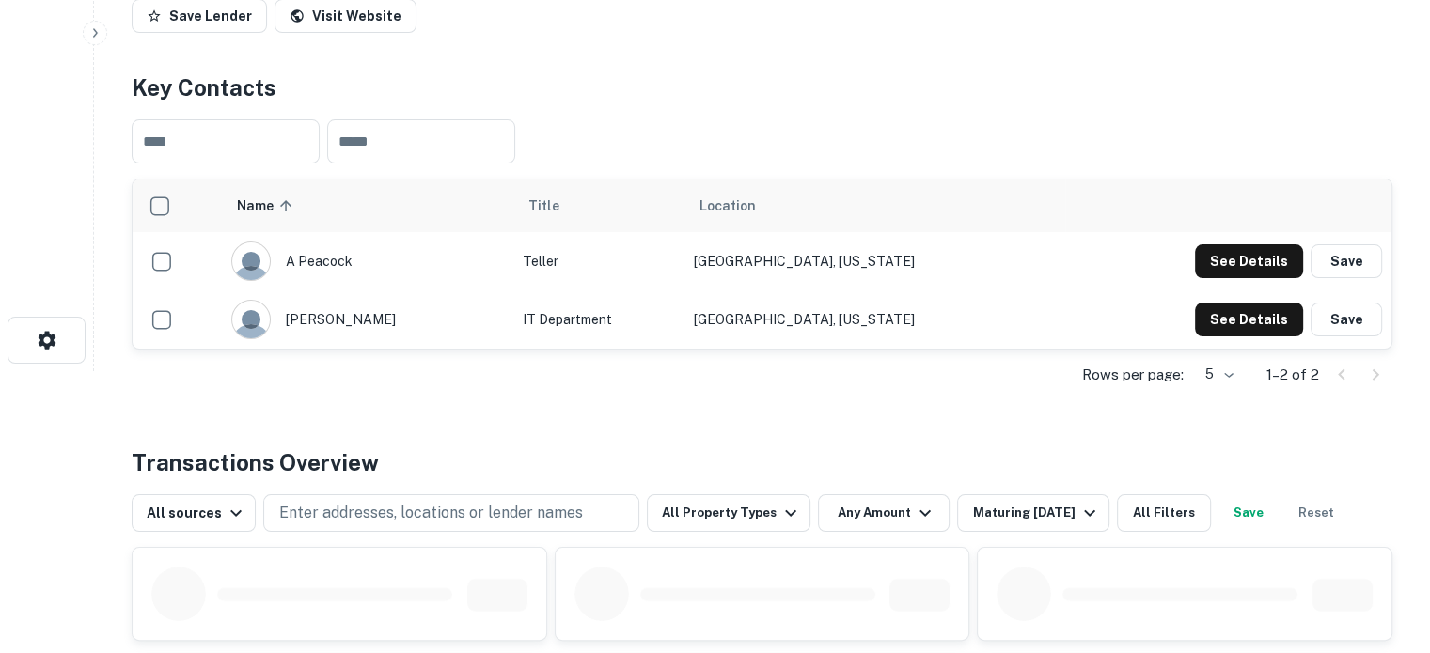
click at [1241, 374] on div "Rows per page: 5 * 1–2 of 2" at bounding box center [762, 375] width 1261 height 51
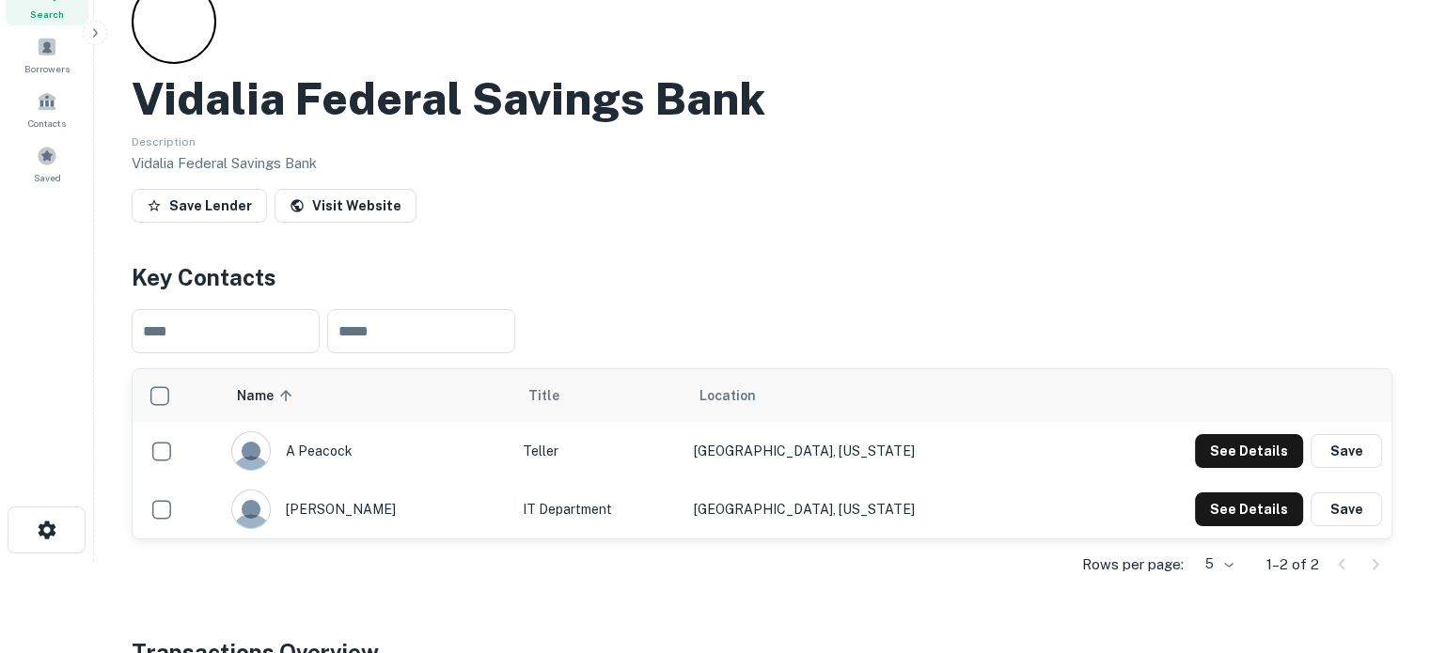
scroll to position [0, 0]
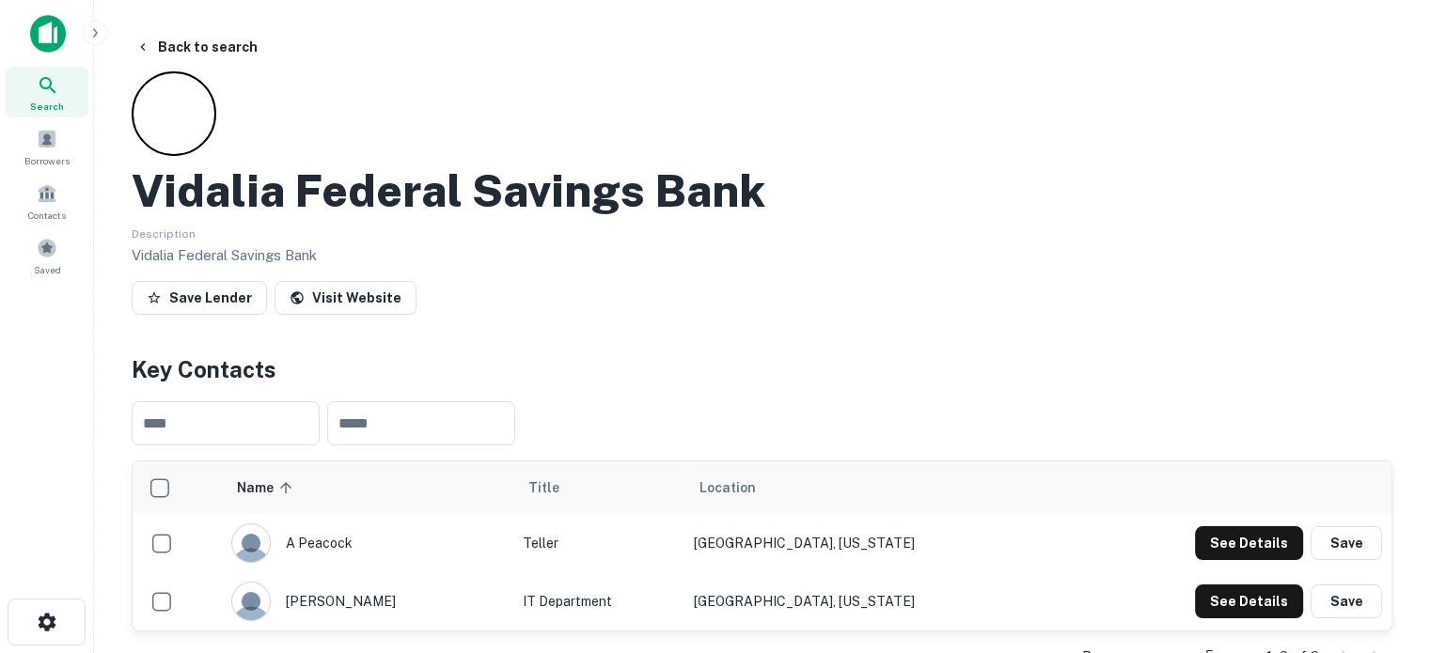
click at [35, 78] on div "Search" at bounding box center [47, 92] width 83 height 51
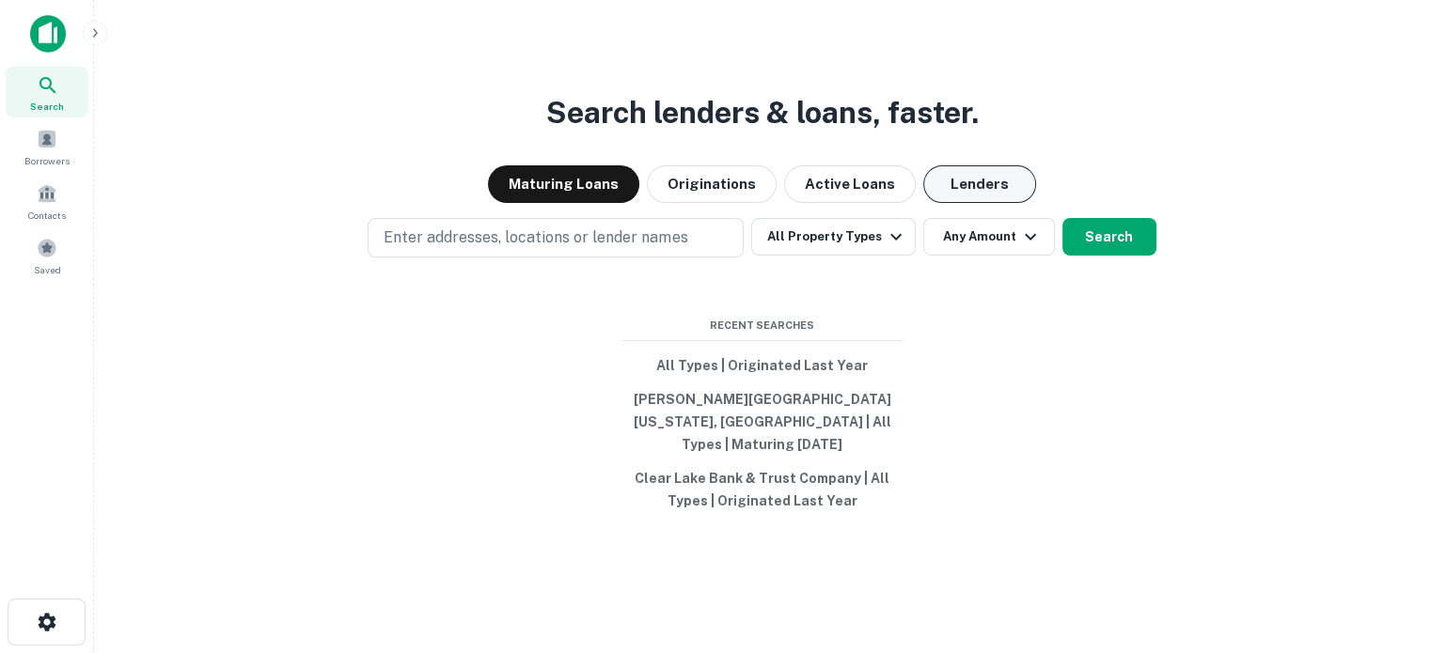
click at [929, 196] on button "Lenders" at bounding box center [979, 184] width 113 height 38
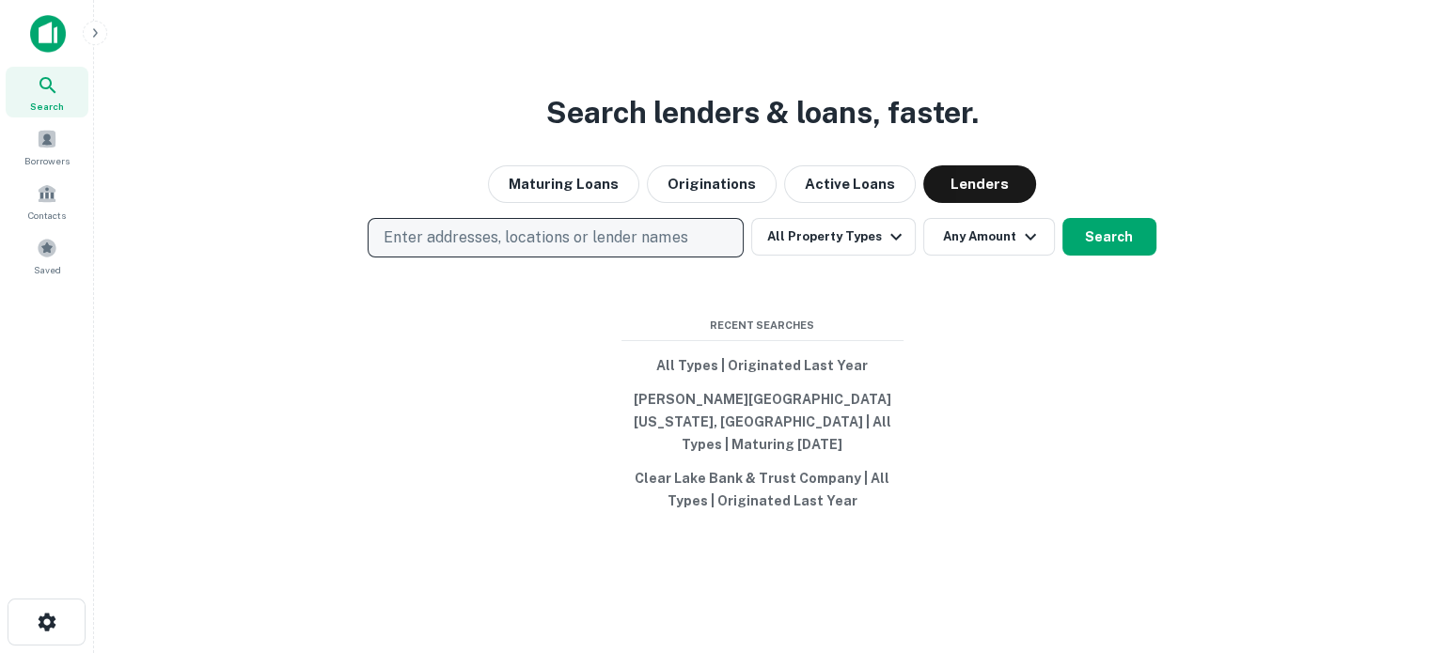
click at [626, 237] on button "Enter addresses, locations or lender names" at bounding box center [556, 237] width 376 height 39
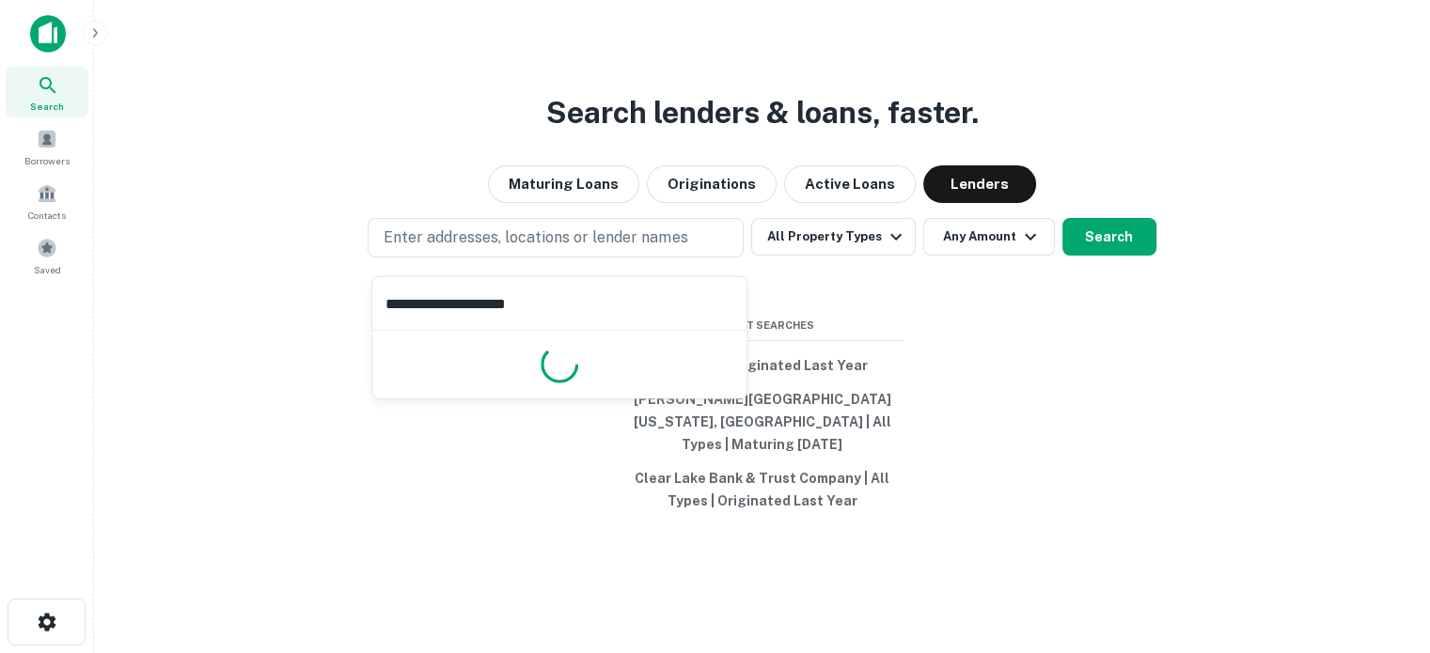
type input "**********"
click at [572, 300] on input "**********" at bounding box center [559, 303] width 374 height 53
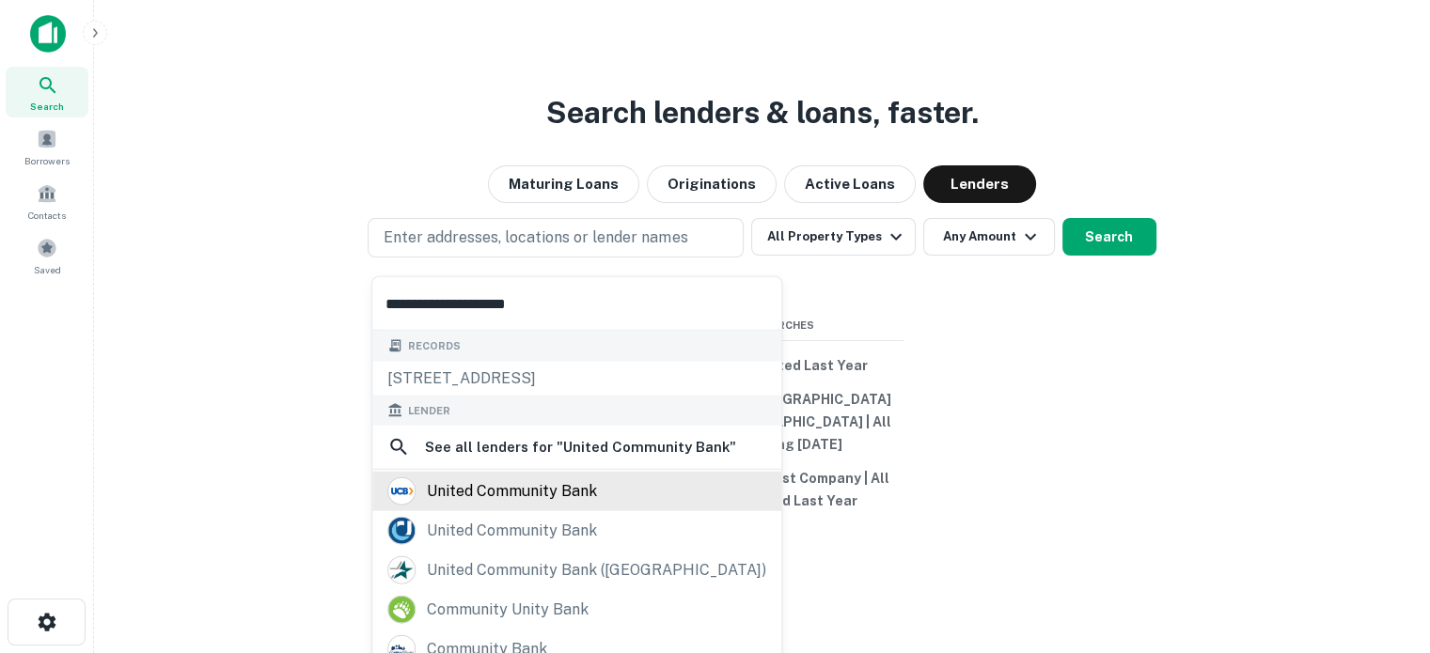
click at [489, 484] on div "united community bank" at bounding box center [512, 492] width 170 height 28
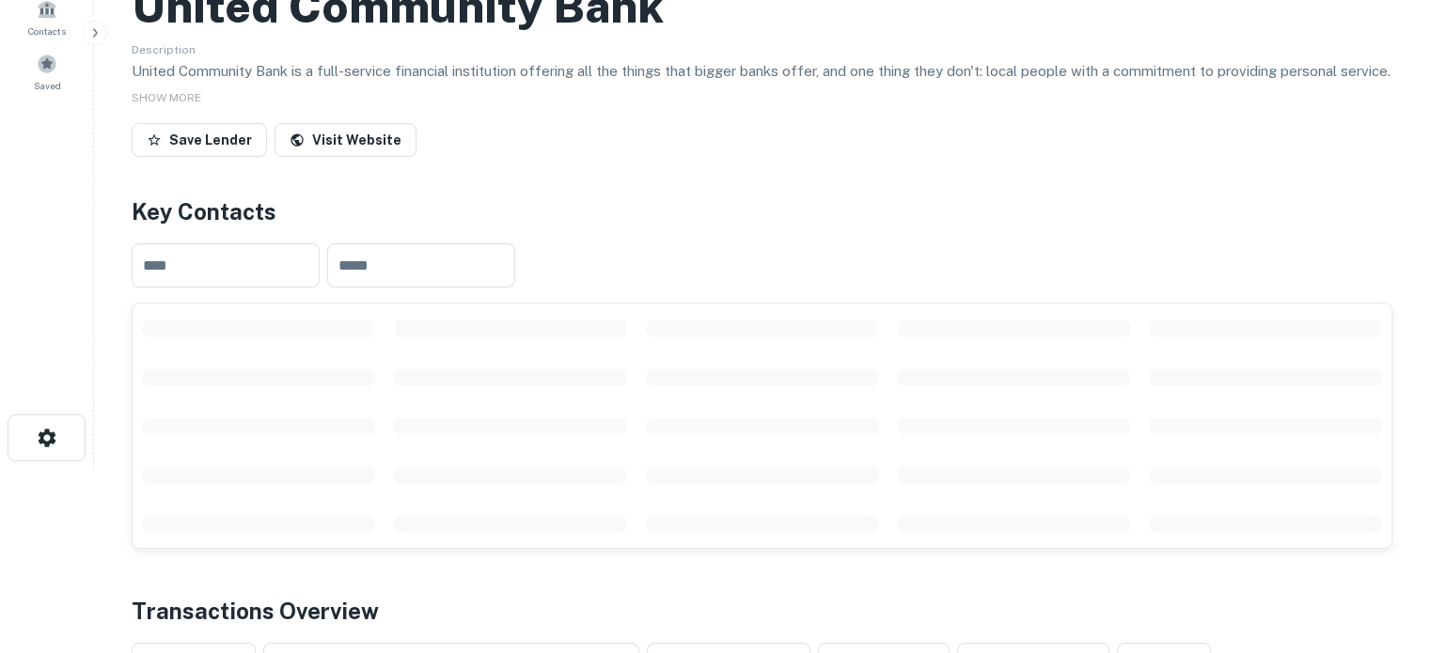
scroll to position [282, 0]
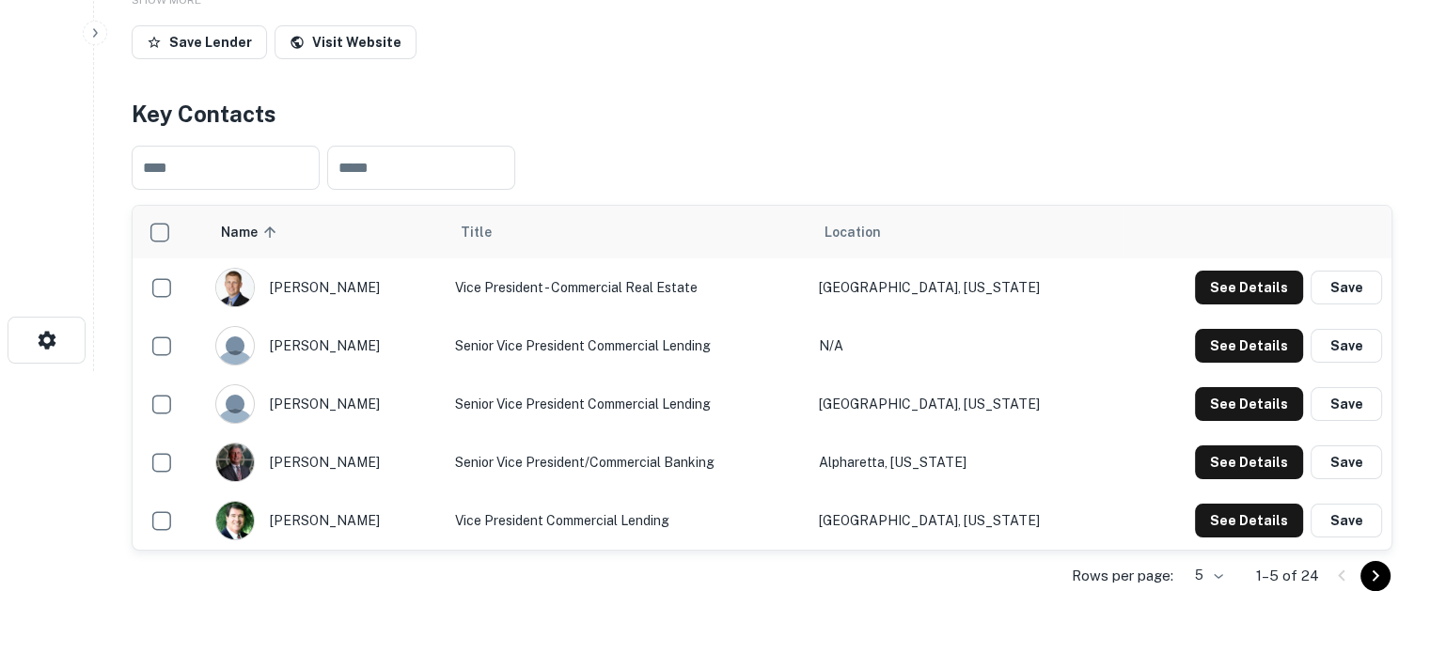
click at [1208, 371] on body "Search Borrowers Contacts Saved Back to search United Community Bank Descriptio…" at bounding box center [715, 44] width 1430 height 653
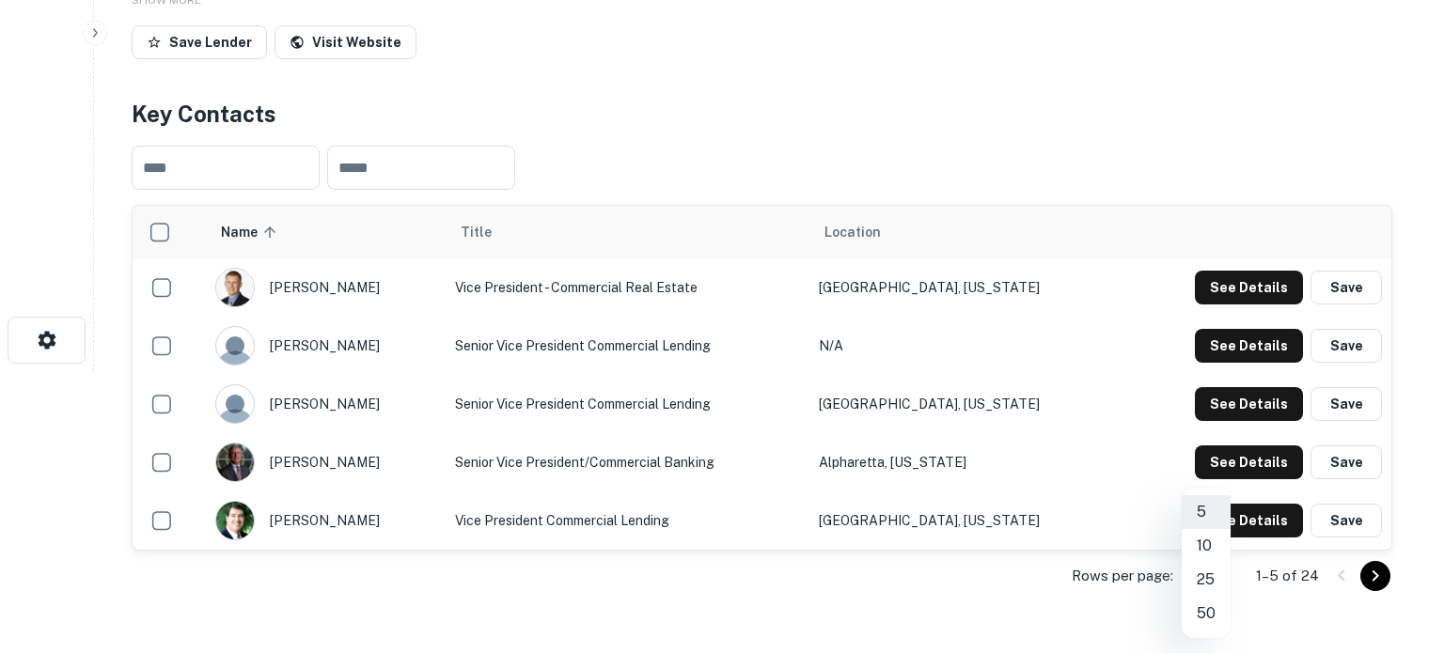
click at [1202, 580] on li "25" at bounding box center [1206, 580] width 49 height 34
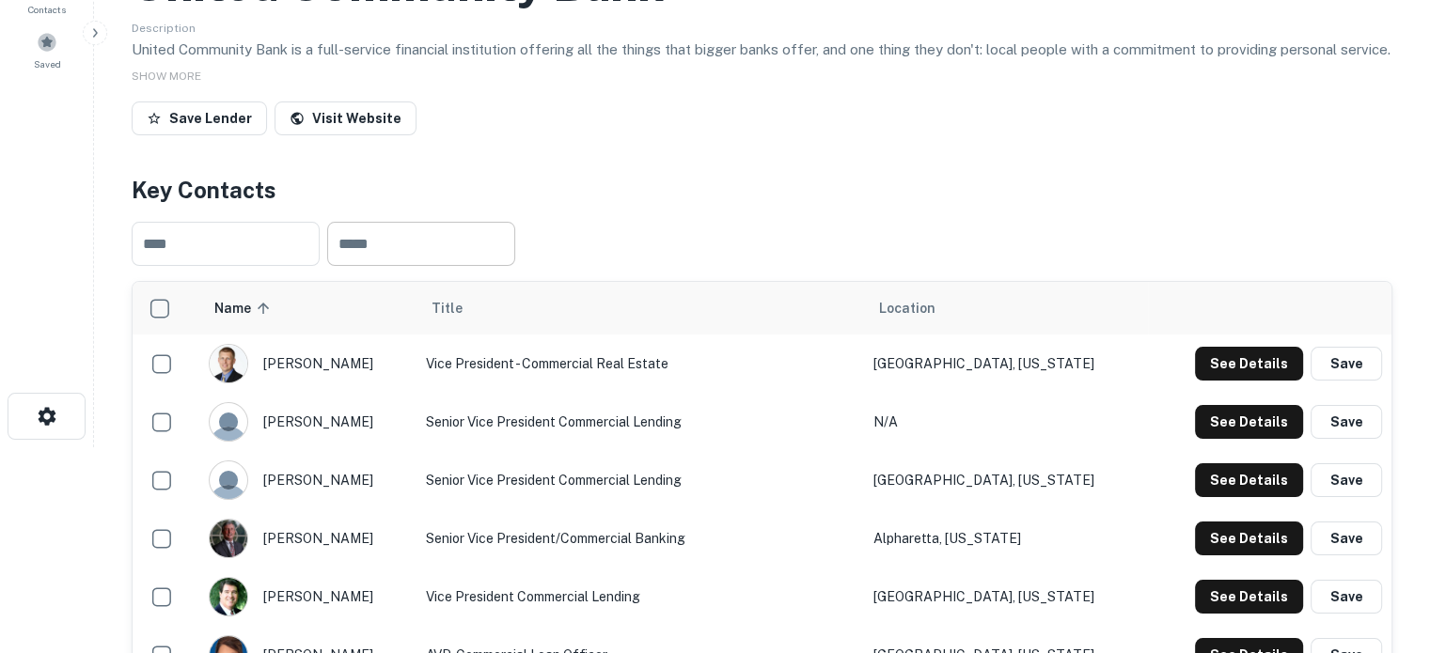
scroll to position [94, 0]
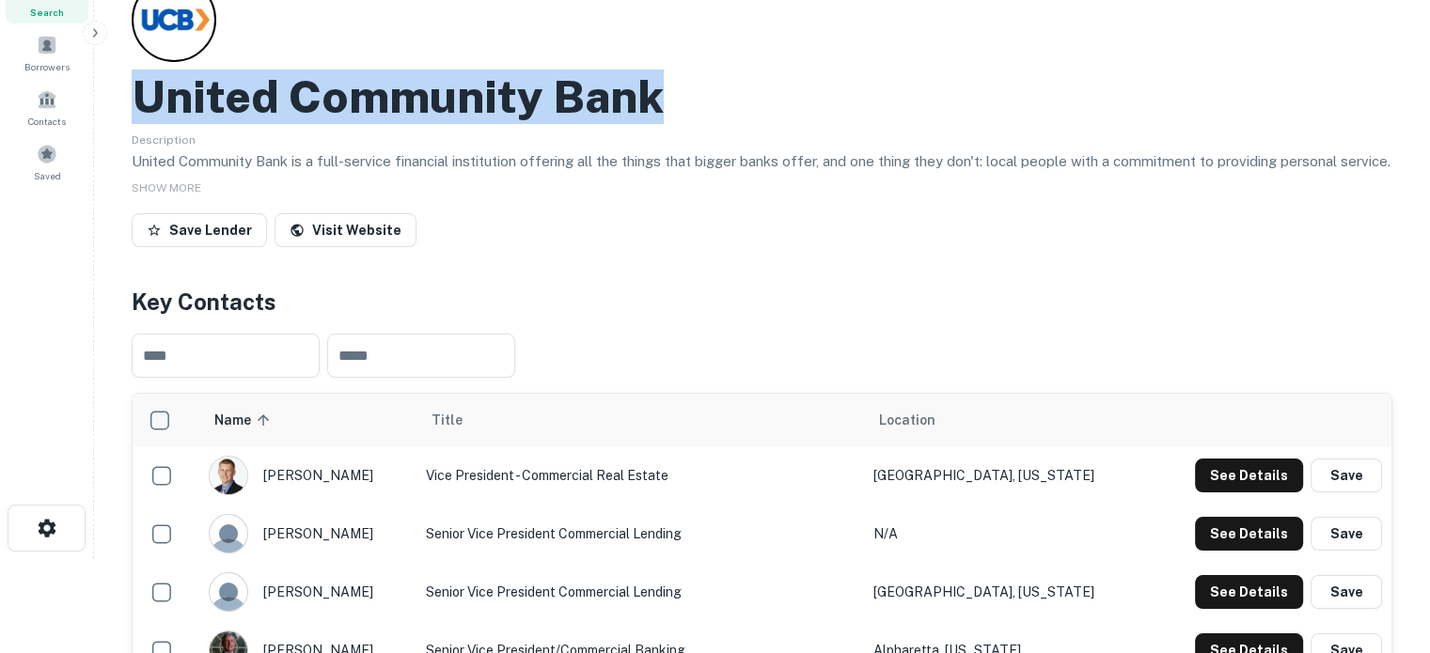
drag, startPoint x: 120, startPoint y: 101, endPoint x: 810, endPoint y: 102, distance: 690.0
copy h2 "United Community Bank"
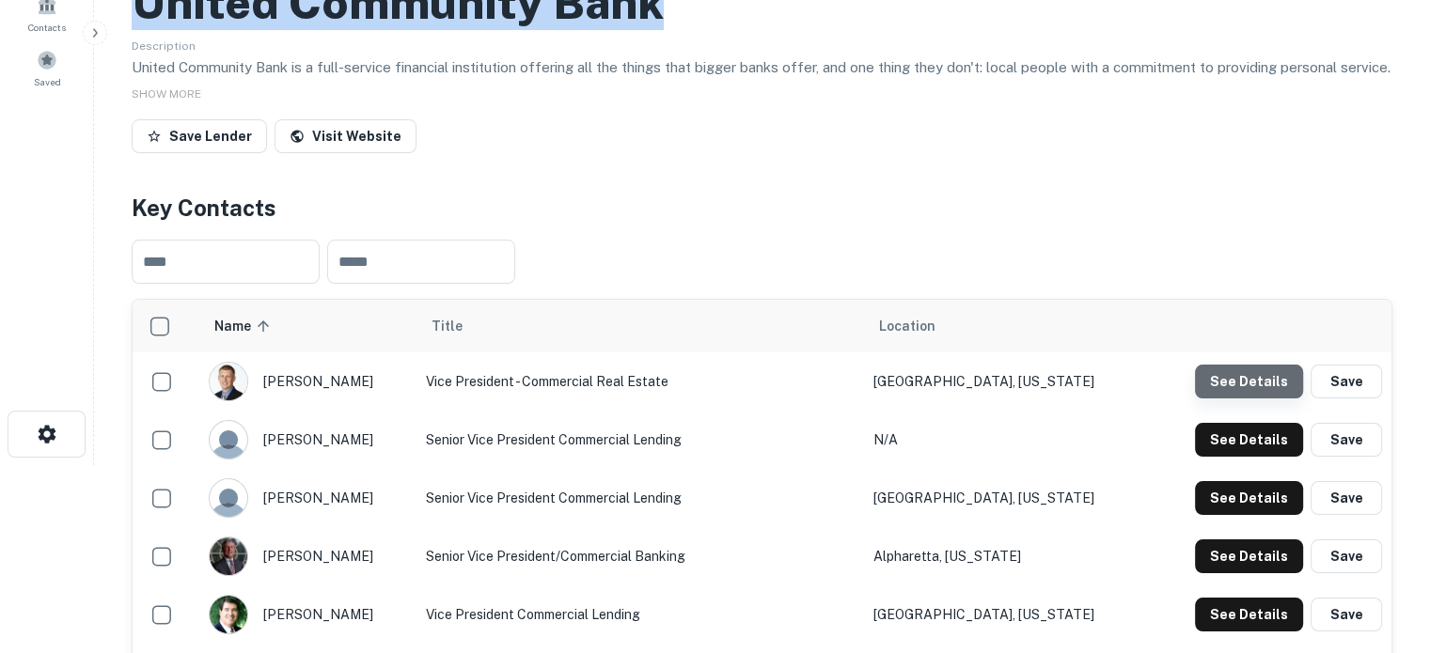
click at [1264, 399] on button "See Details" at bounding box center [1249, 382] width 108 height 34
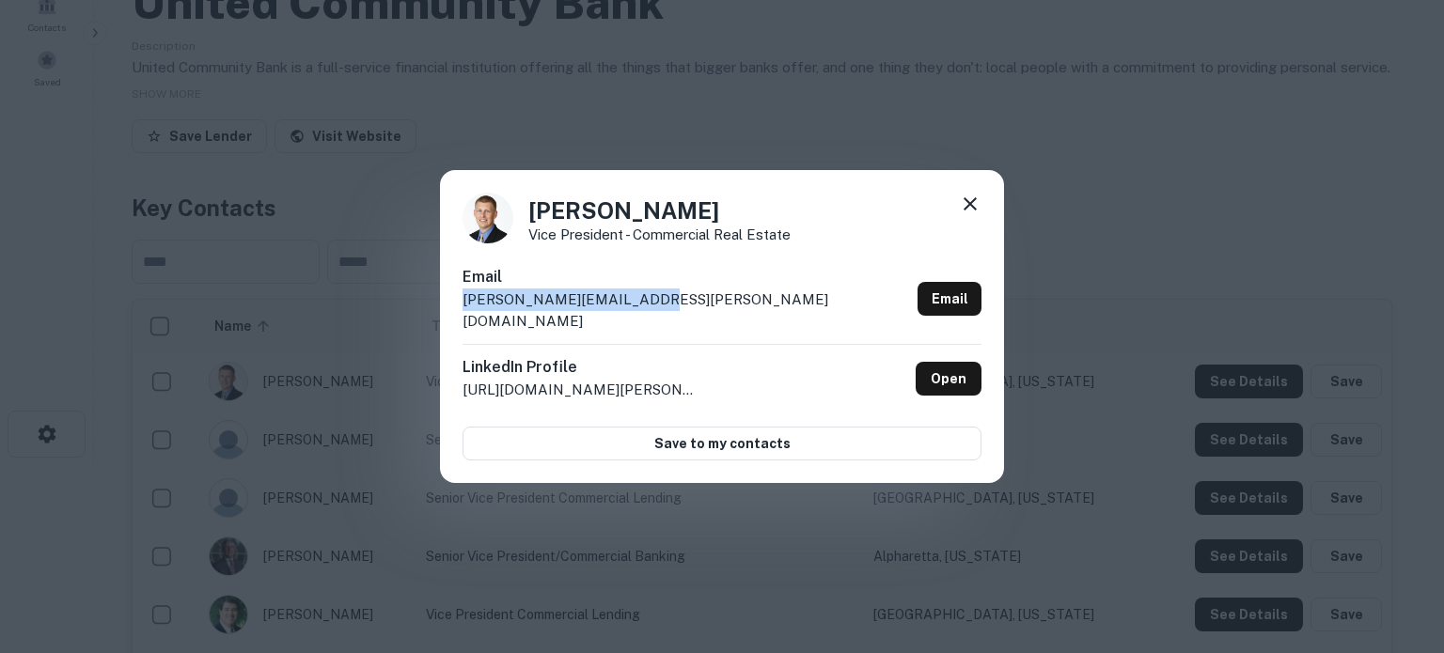
drag, startPoint x: 460, startPoint y: 314, endPoint x: 669, endPoint y: 314, distance: 209.6
click at [669, 314] on div "Adam Richardson Vice President - Commercial Real Estate Email adam.richardson@u…" at bounding box center [722, 327] width 564 height 314
copy p "adam.richardson@ucbi.com"
click at [975, 215] on icon at bounding box center [970, 204] width 23 height 23
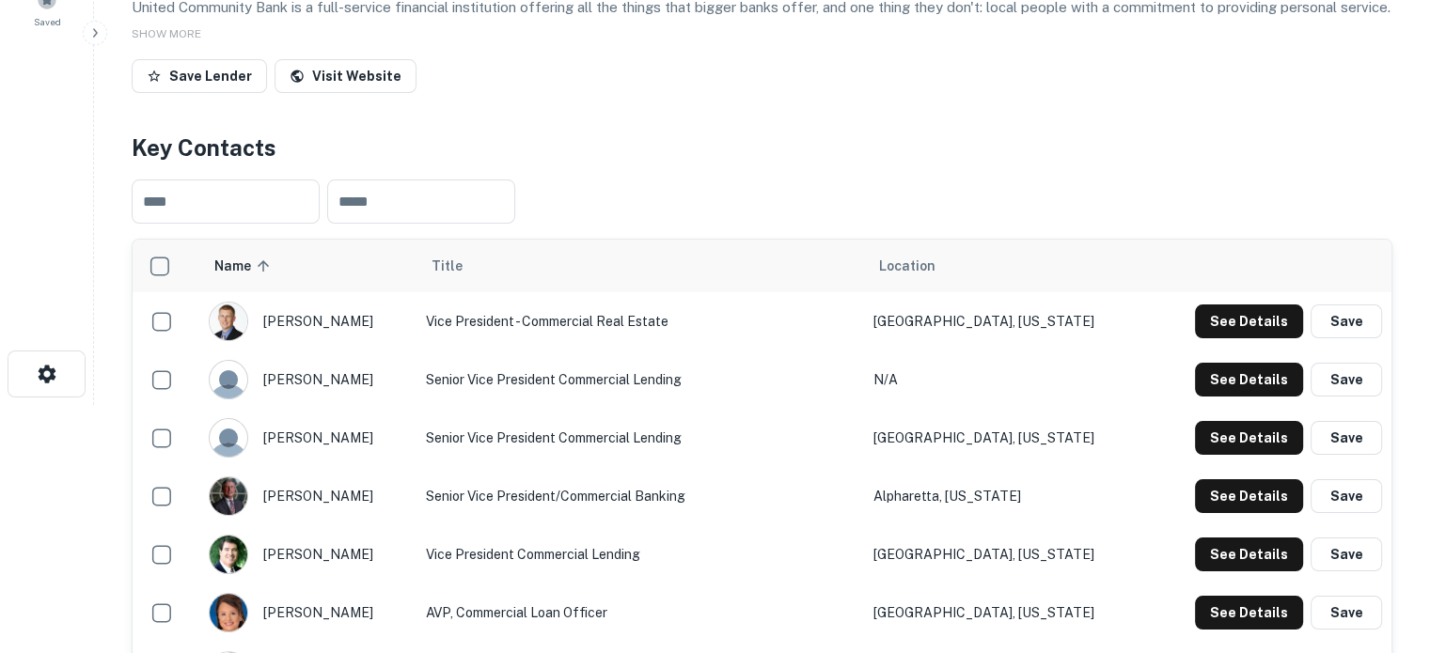
scroll to position [282, 0]
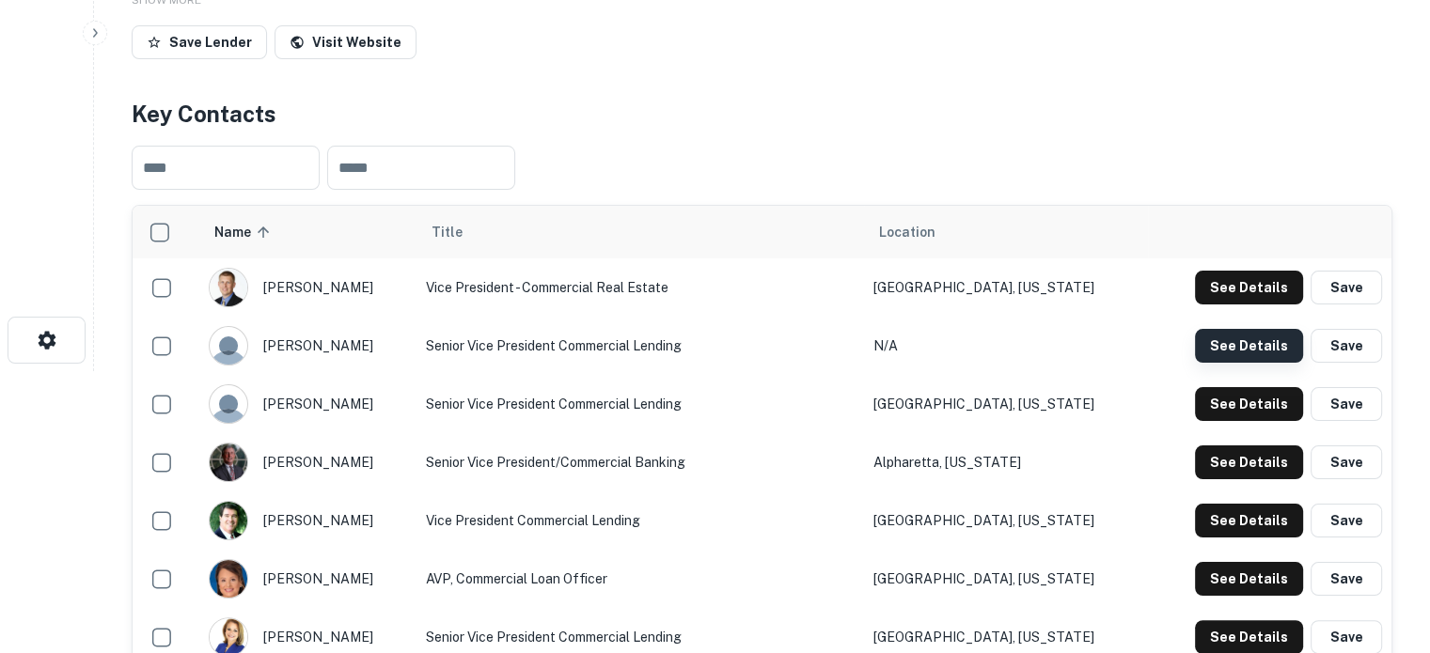
click at [1243, 363] on button "See Details" at bounding box center [1249, 346] width 108 height 34
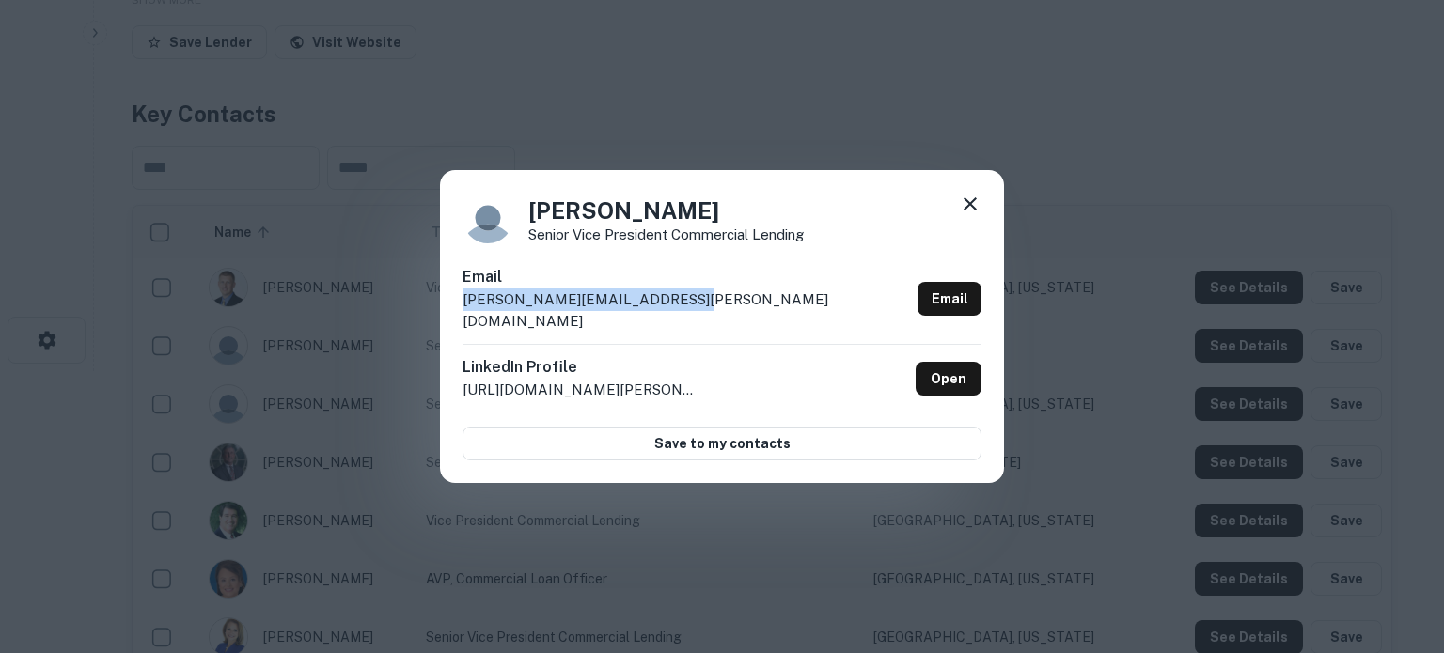
drag, startPoint x: 462, startPoint y: 315, endPoint x: 678, endPoint y: 312, distance: 215.3
click at [678, 312] on p "brian.arceneaux@ucbanking.com" at bounding box center [685, 311] width 447 height 44
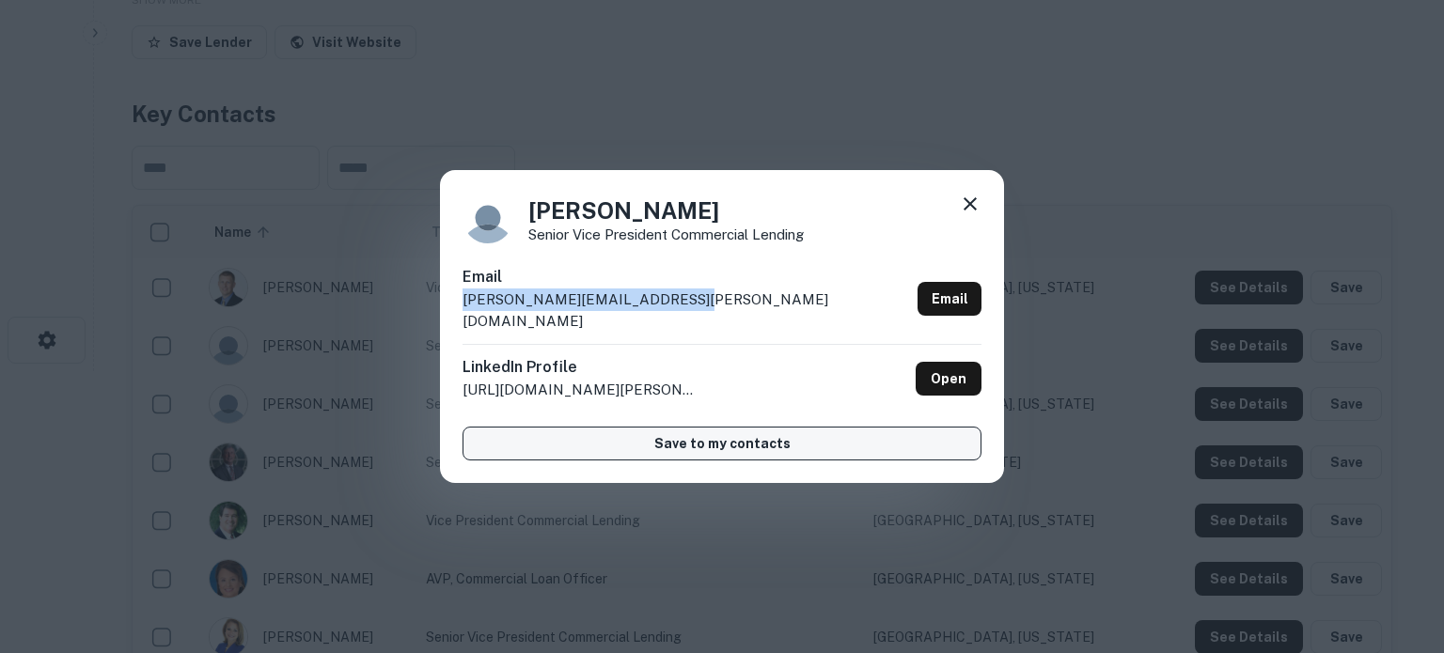
copy p "brian.arceneaux@ucbanking.com"
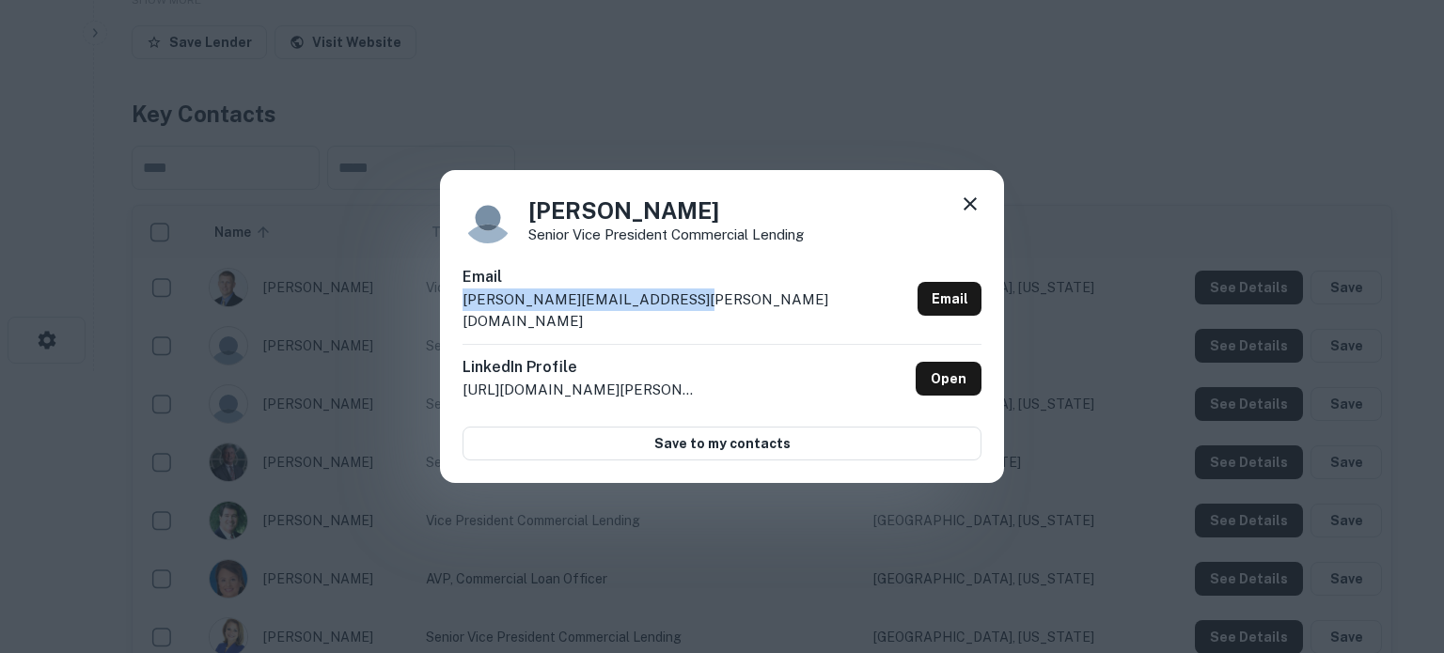
click at [972, 215] on icon at bounding box center [970, 204] width 23 height 23
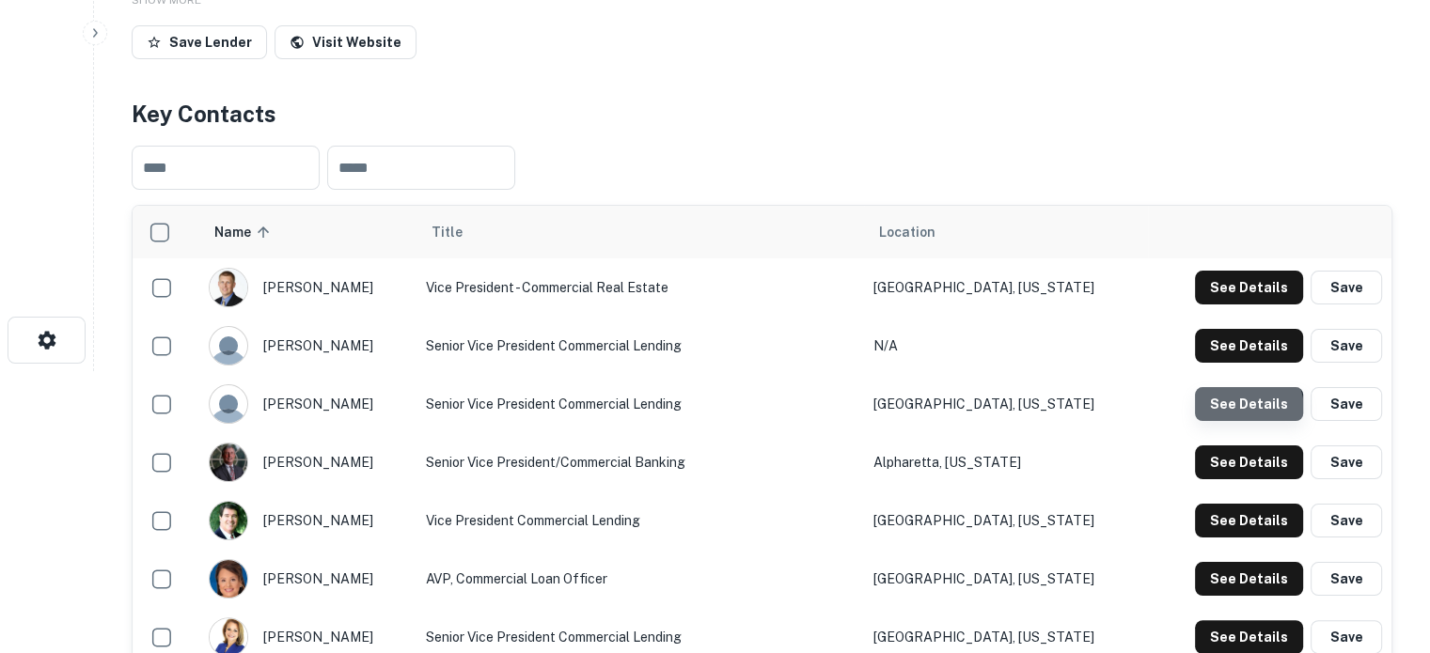
click at [1238, 421] on button "See Details" at bounding box center [1249, 404] width 108 height 34
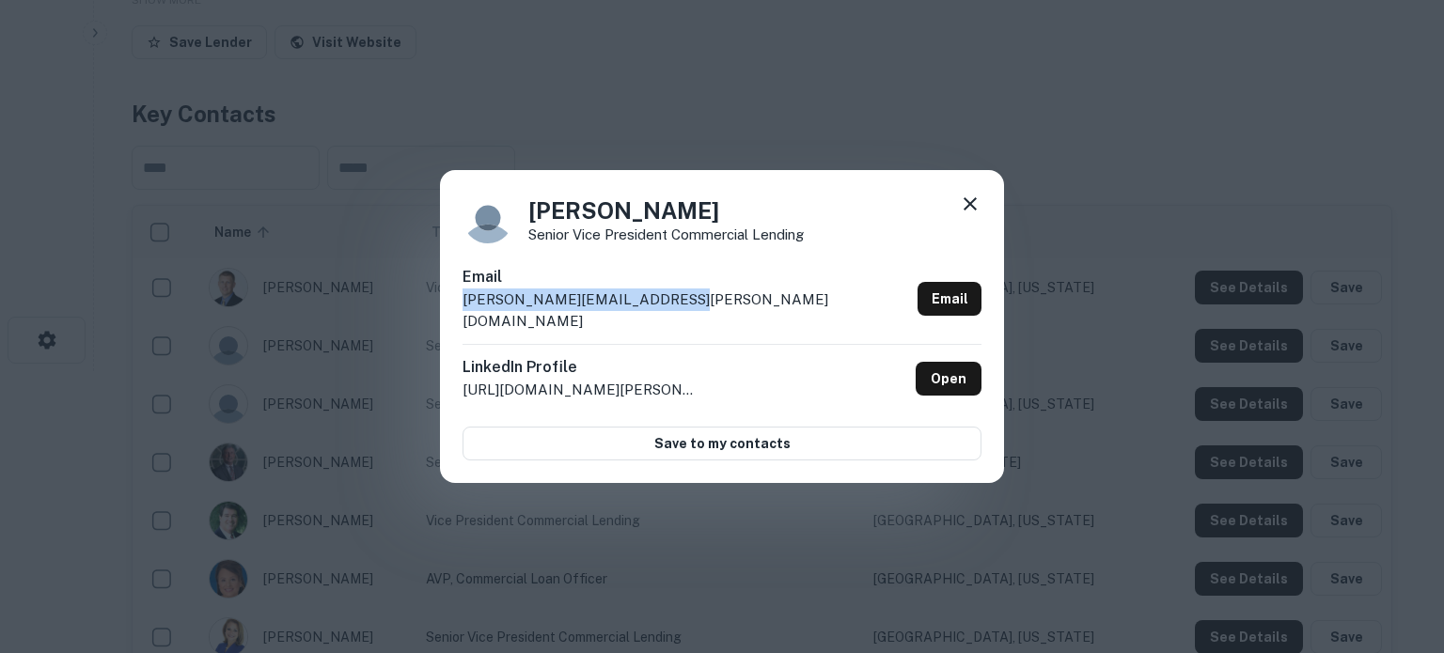
drag, startPoint x: 463, startPoint y: 318, endPoint x: 679, endPoint y: 314, distance: 215.3
click at [679, 314] on div "Email david.campbell@ucbanking.com Email" at bounding box center [721, 305] width 519 height 78
copy p "david.campbell@ucbanking.com"
click at [960, 212] on icon at bounding box center [970, 204] width 23 height 23
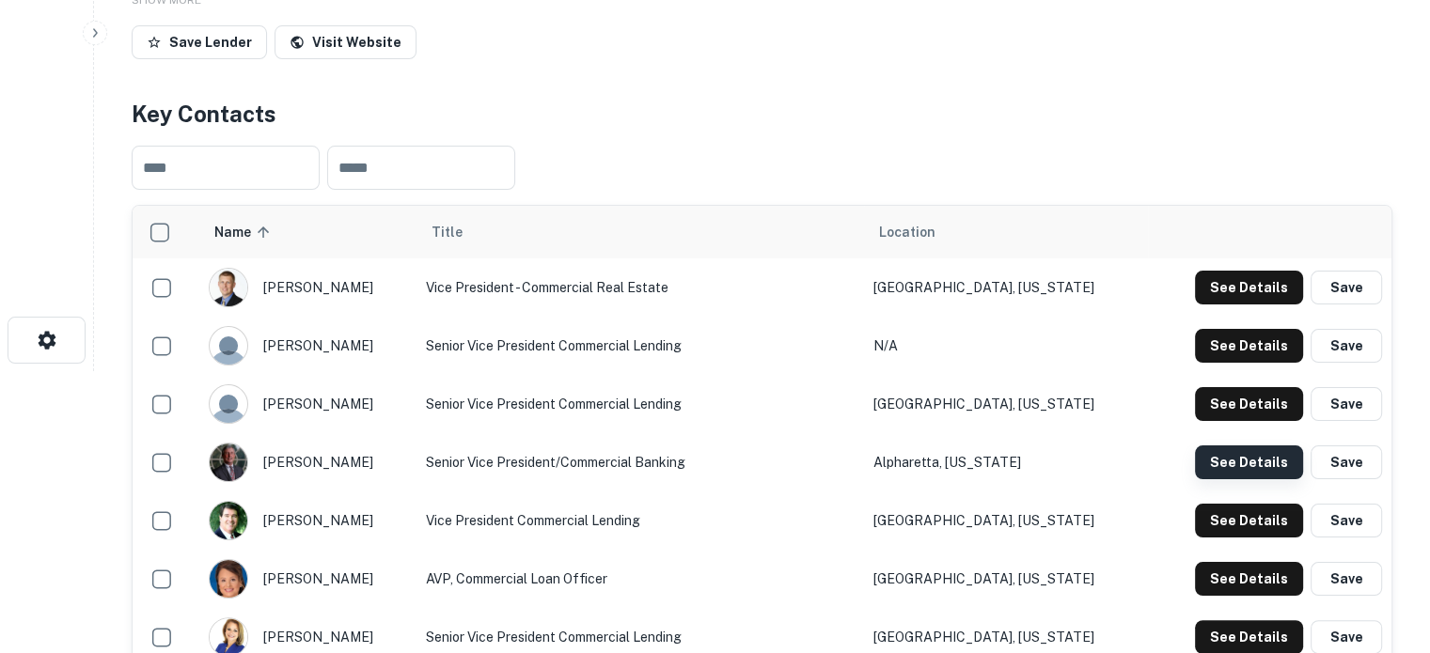
click at [1232, 479] on button "See Details" at bounding box center [1249, 463] width 108 height 34
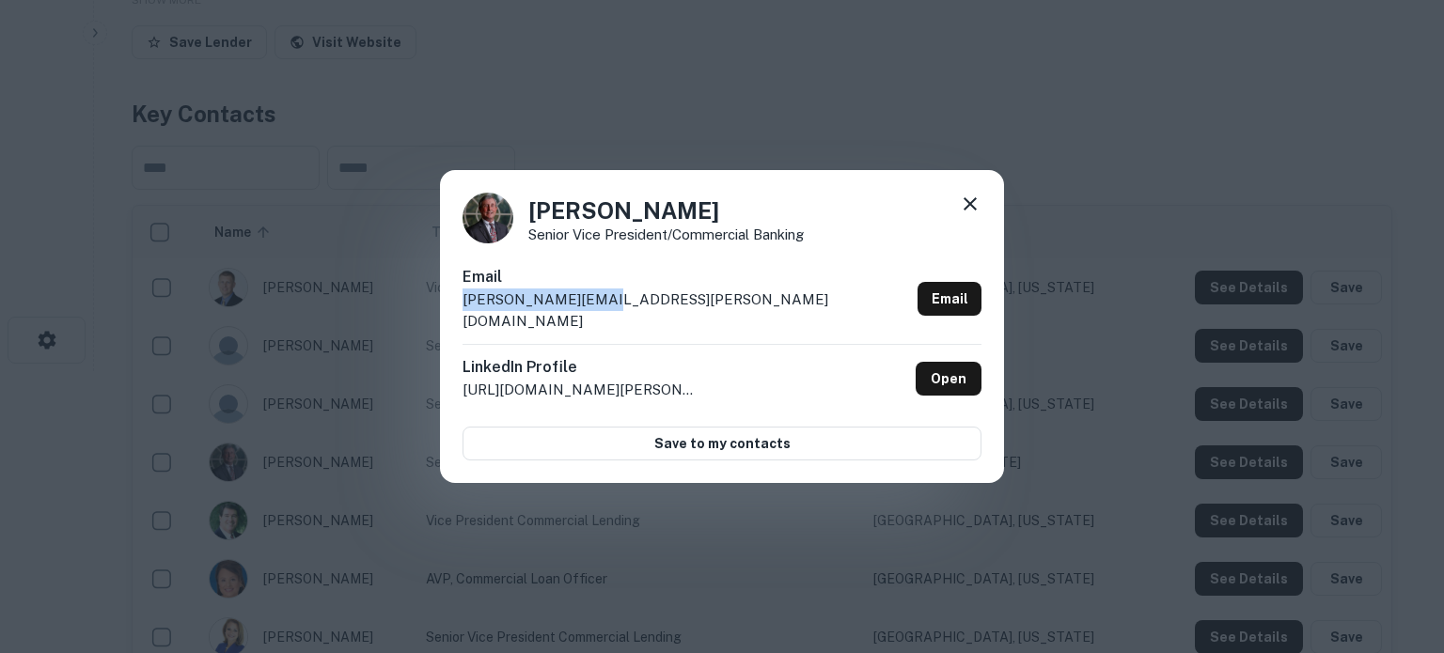
drag, startPoint x: 461, startPoint y: 318, endPoint x: 637, endPoint y: 309, distance: 176.9
click at [637, 309] on div "Jay Roper Senior Vice President/Commercial Banking Email jay.roper@ucbi.com Ema…" at bounding box center [722, 327] width 564 height 314
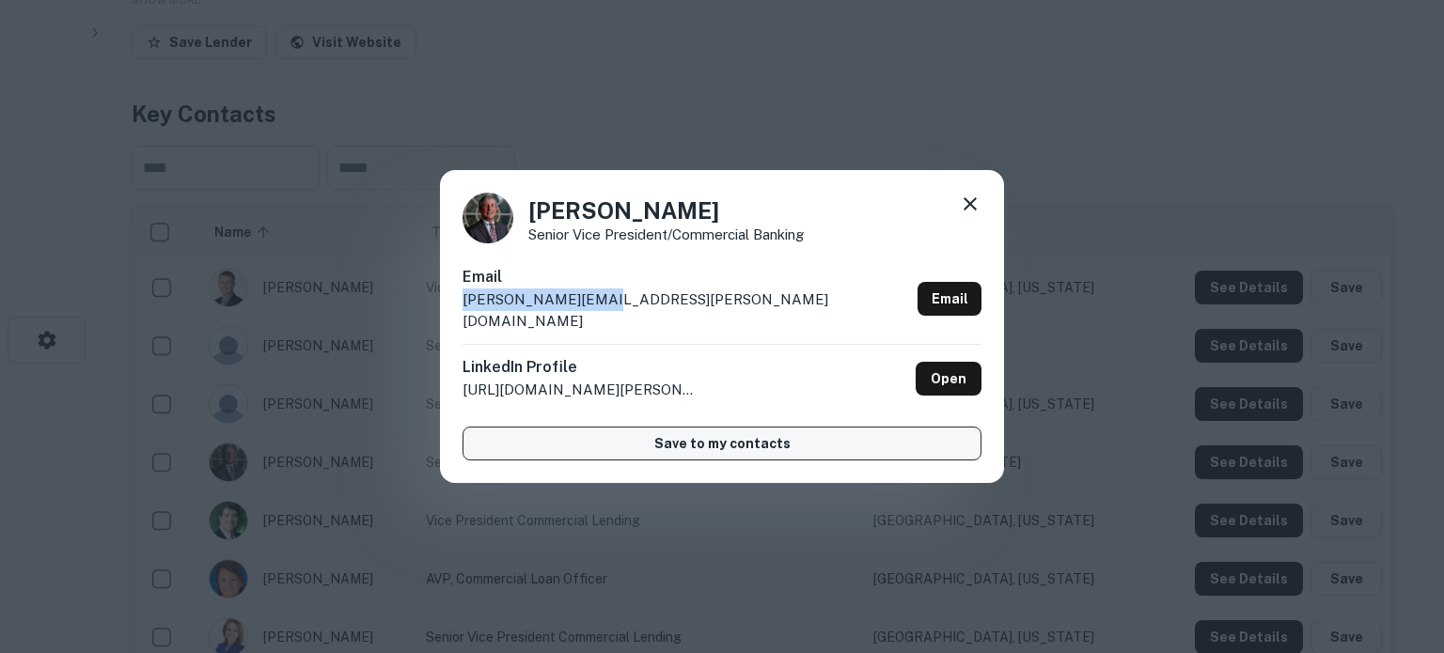
copy p "jay.roper@ucbi.com"
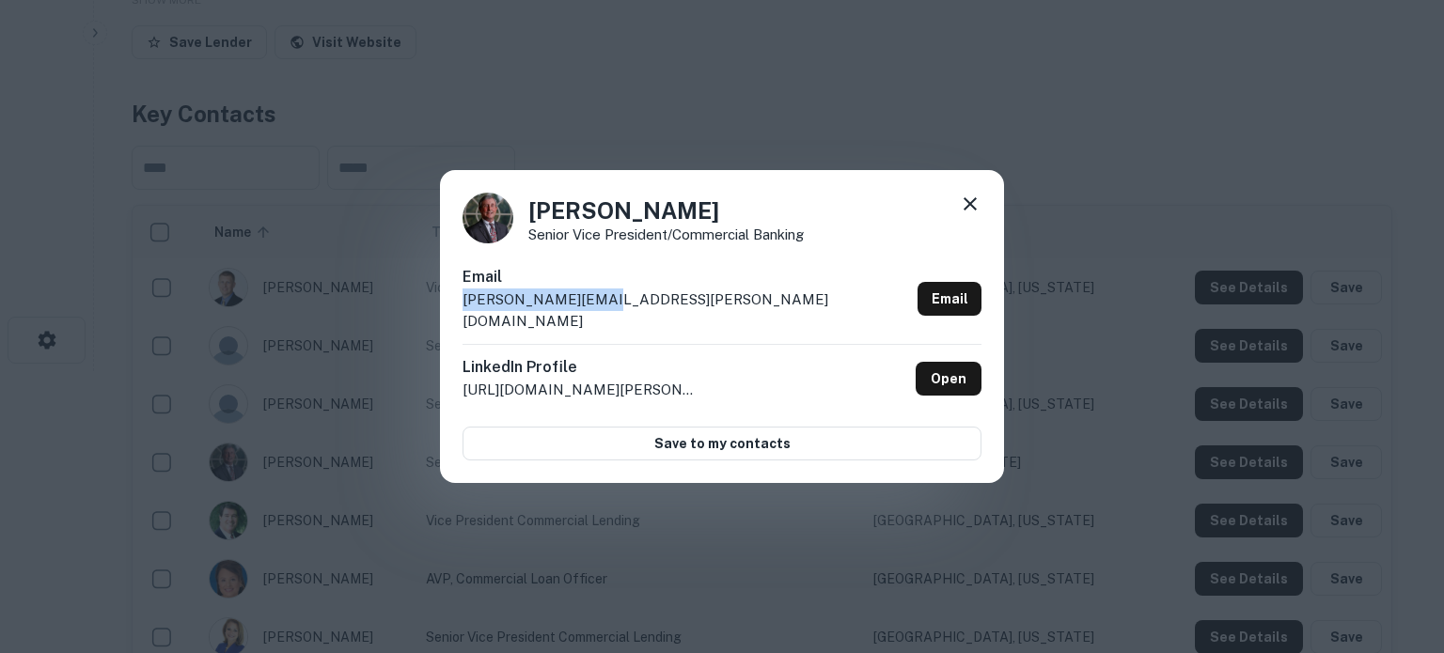
click at [972, 215] on icon at bounding box center [970, 204] width 23 height 23
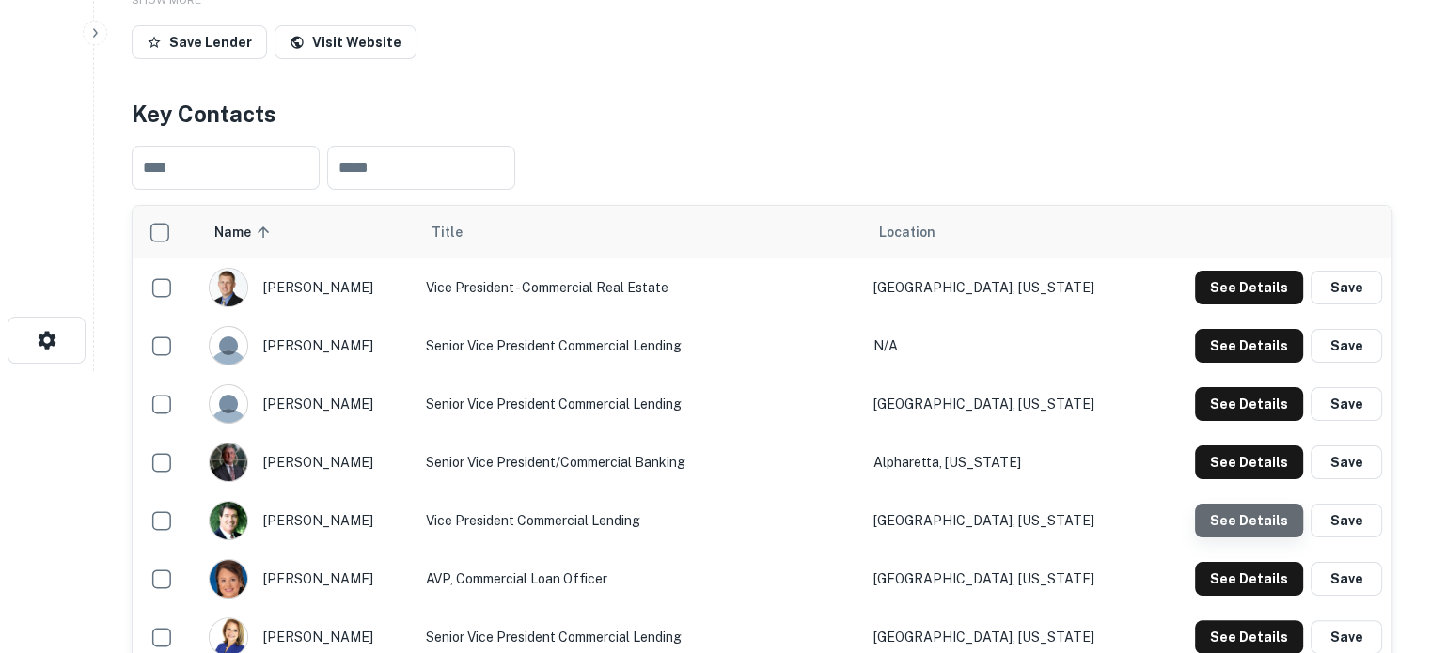
click at [1241, 530] on button "See Details" at bounding box center [1249, 521] width 108 height 34
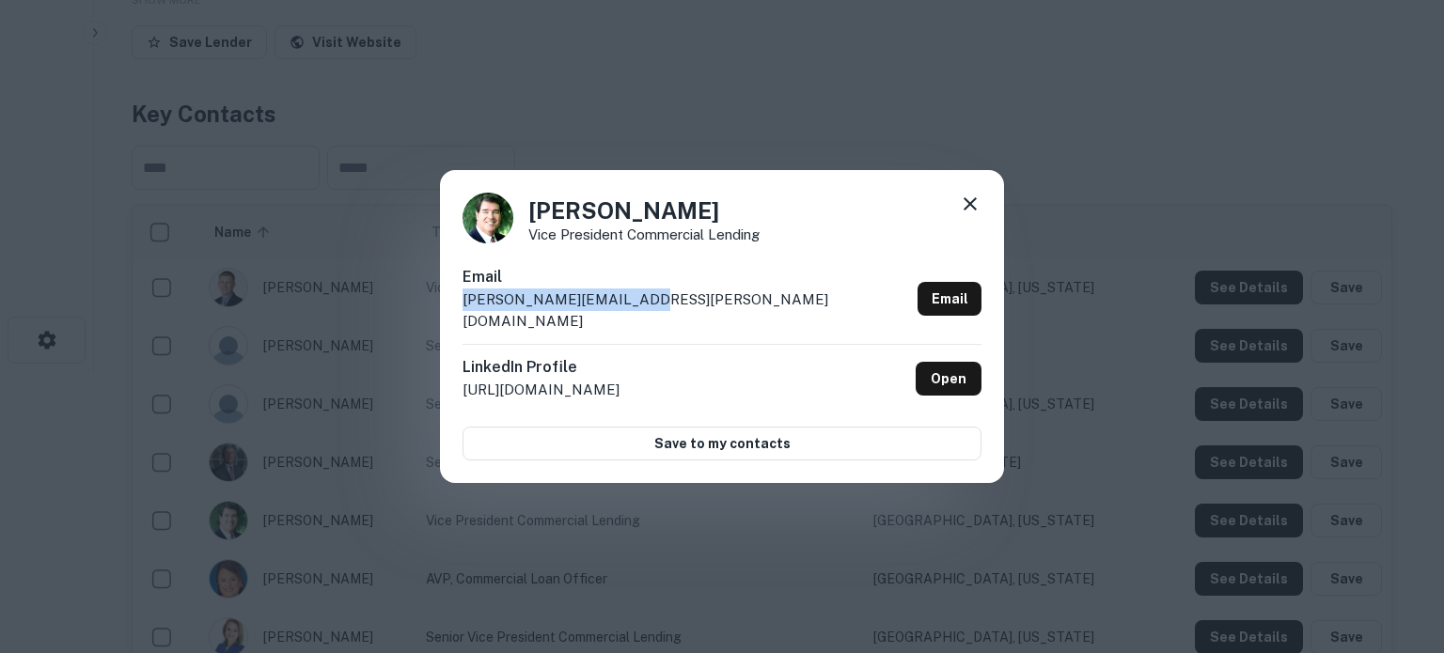
drag, startPoint x: 457, startPoint y: 312, endPoint x: 647, endPoint y: 318, distance: 190.0
click at [647, 318] on div "Jesse Erickson Vice President Commercial Lending Email jesse.erickson@ucbi.com …" at bounding box center [722, 327] width 564 height 314
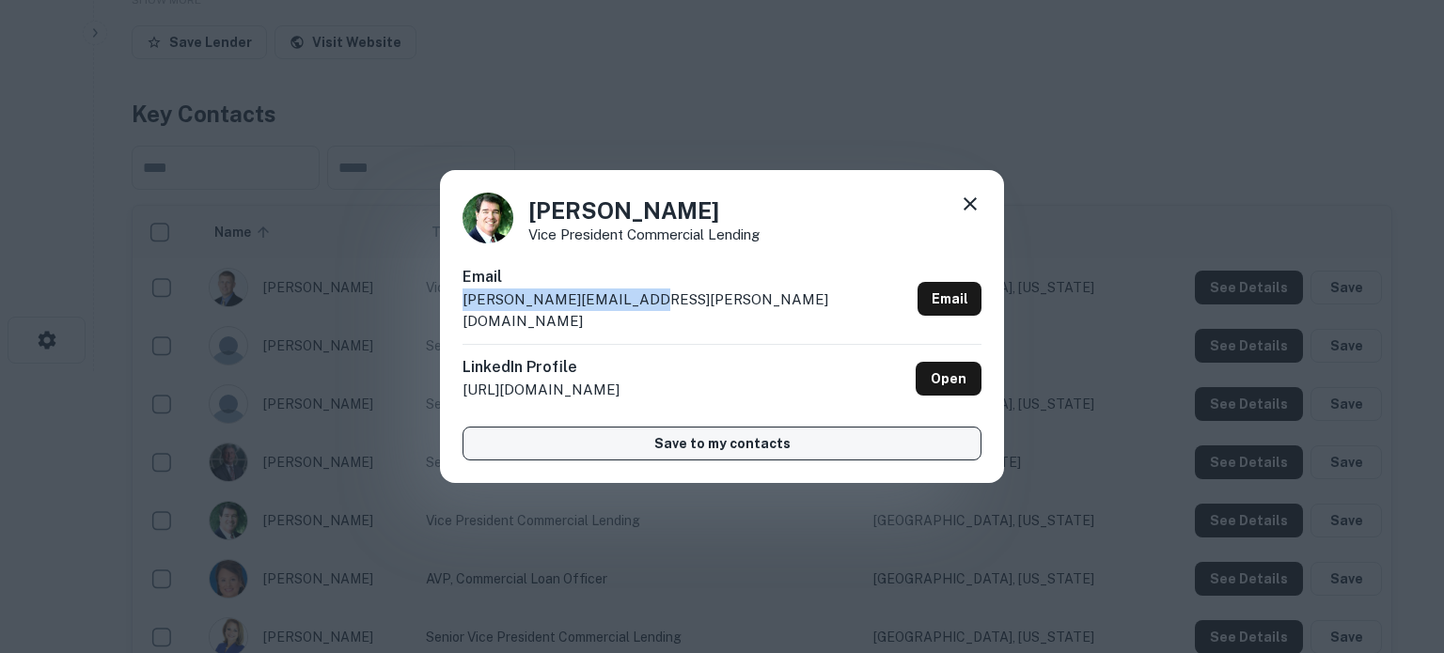
copy p "jesse.erickson@ucbi.com"
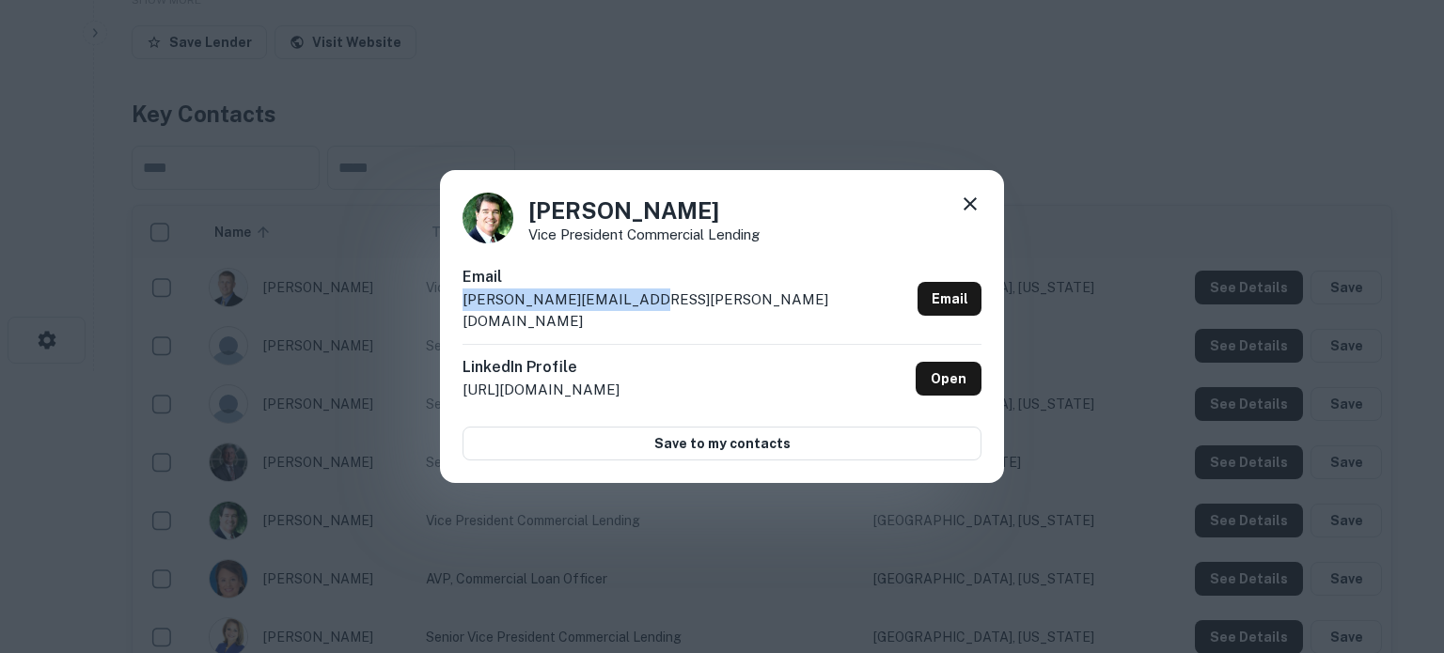
click at [977, 215] on icon at bounding box center [970, 204] width 23 height 23
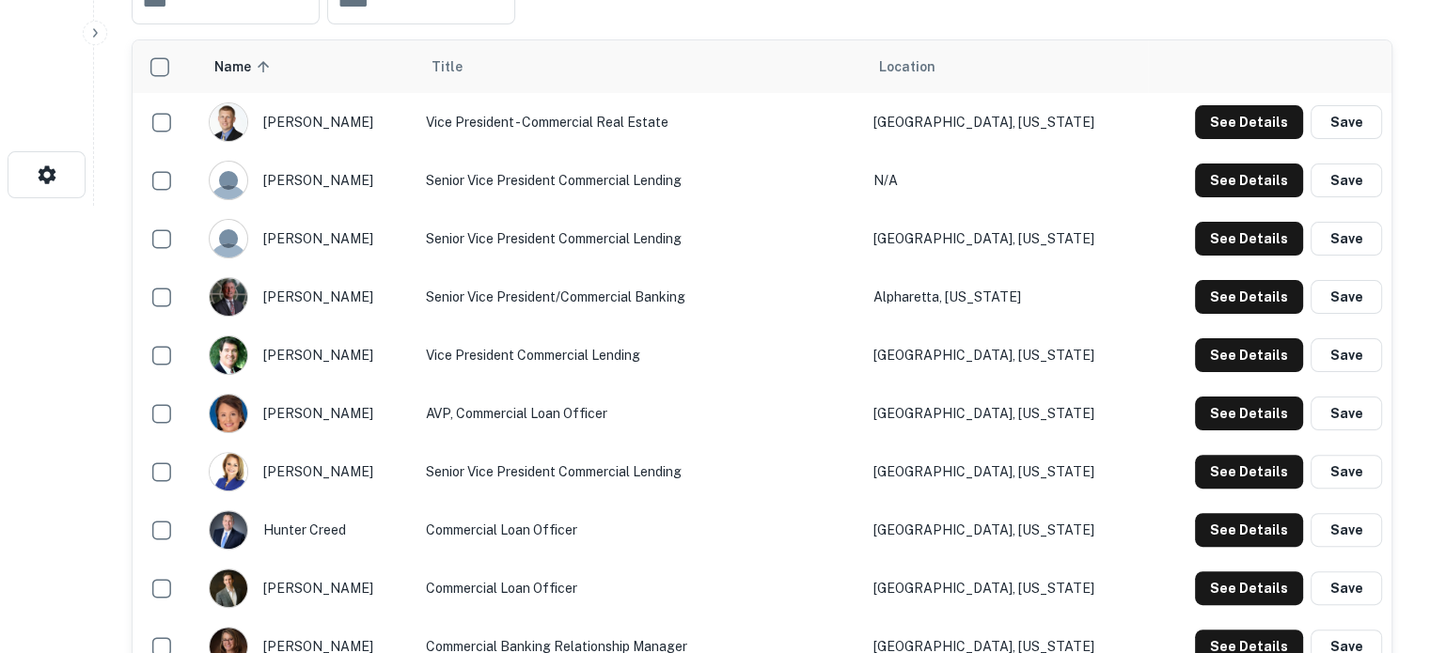
scroll to position [470, 0]
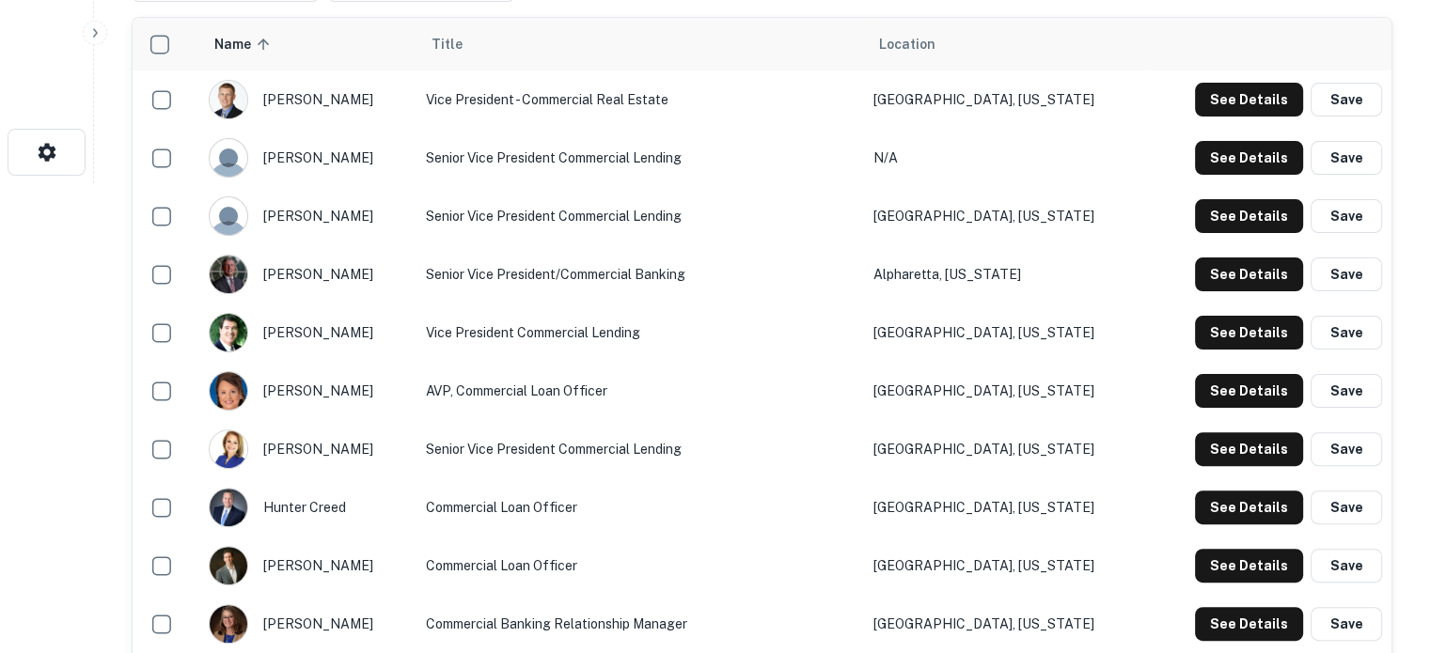
click at [1195, 408] on div "See Details Save" at bounding box center [1269, 391] width 225 height 34
click at [1215, 408] on button "See Details" at bounding box center [1249, 391] width 108 height 34
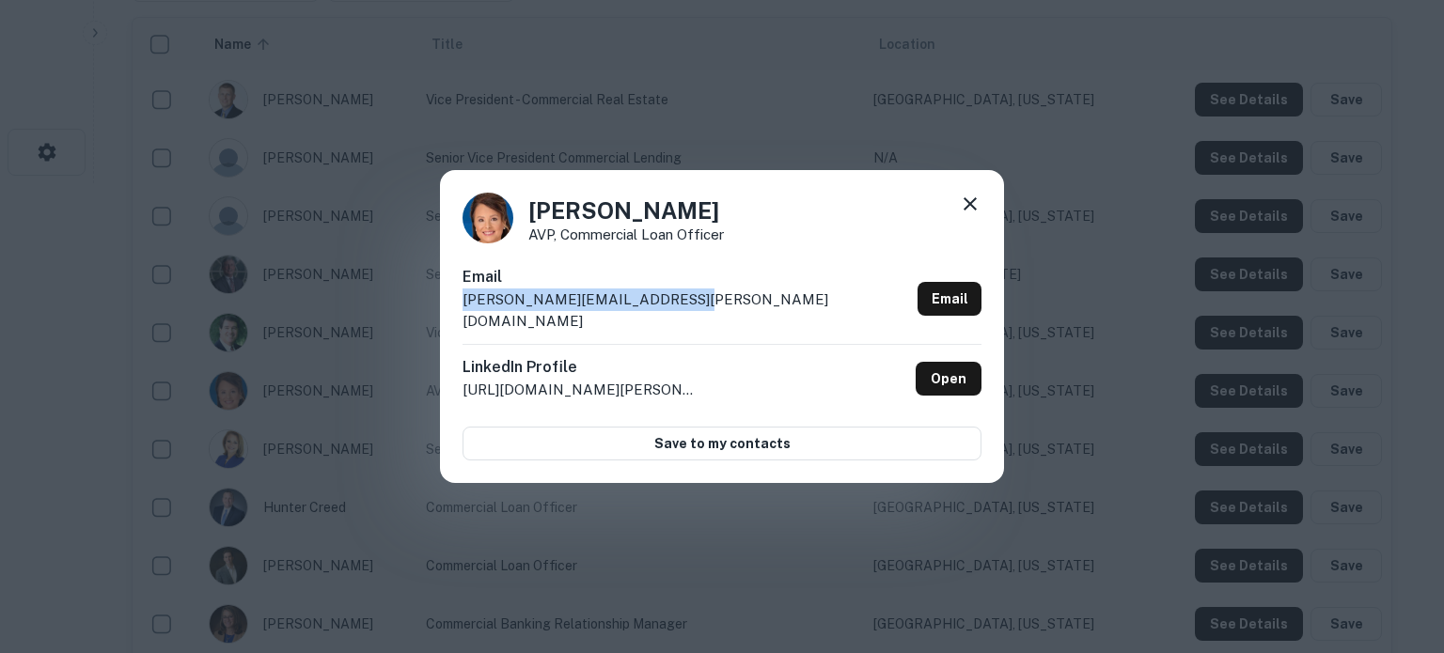
drag, startPoint x: 457, startPoint y: 321, endPoint x: 695, endPoint y: 320, distance: 237.8
click at [695, 320] on div "Julie Bourgeois AVP, Commercial Loan Officer Email julie.bourgeois@ucbanking.co…" at bounding box center [722, 327] width 564 height 314
copy p "julie.bourgeois@ucbanking.com"
click at [969, 215] on icon at bounding box center [970, 204] width 23 height 23
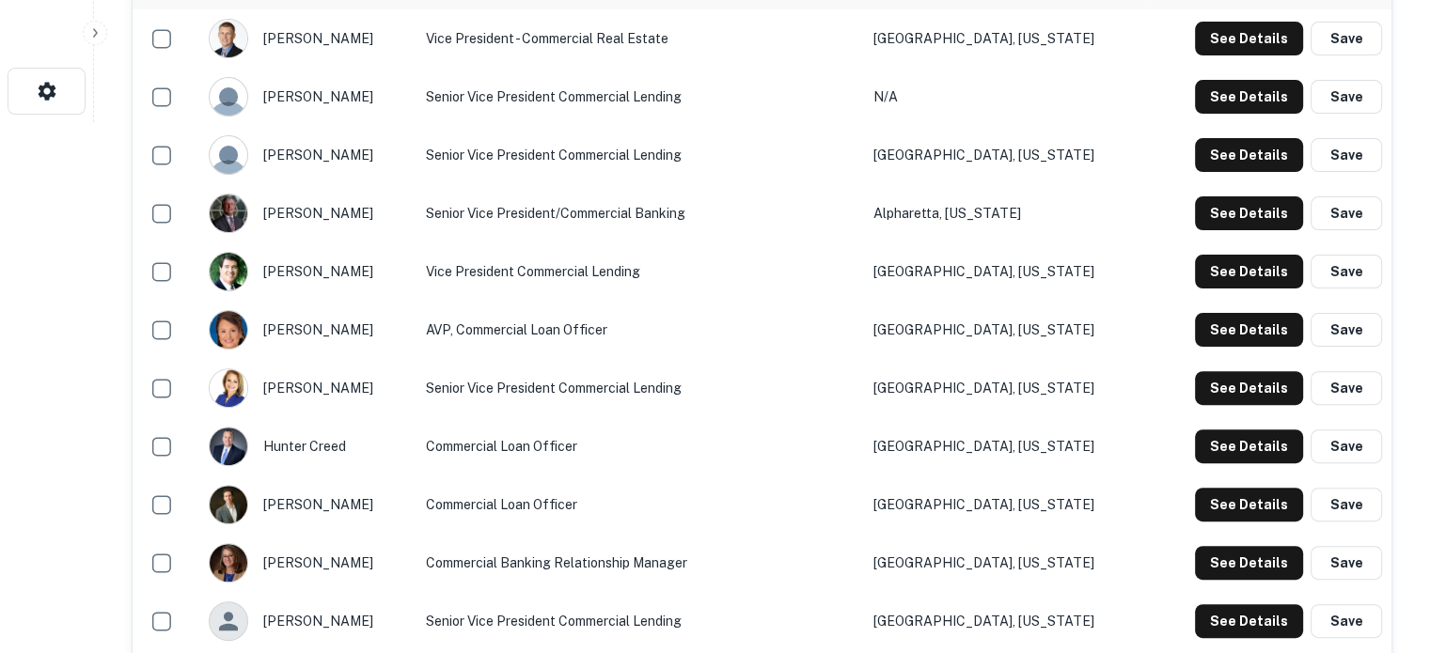
scroll to position [564, 0]
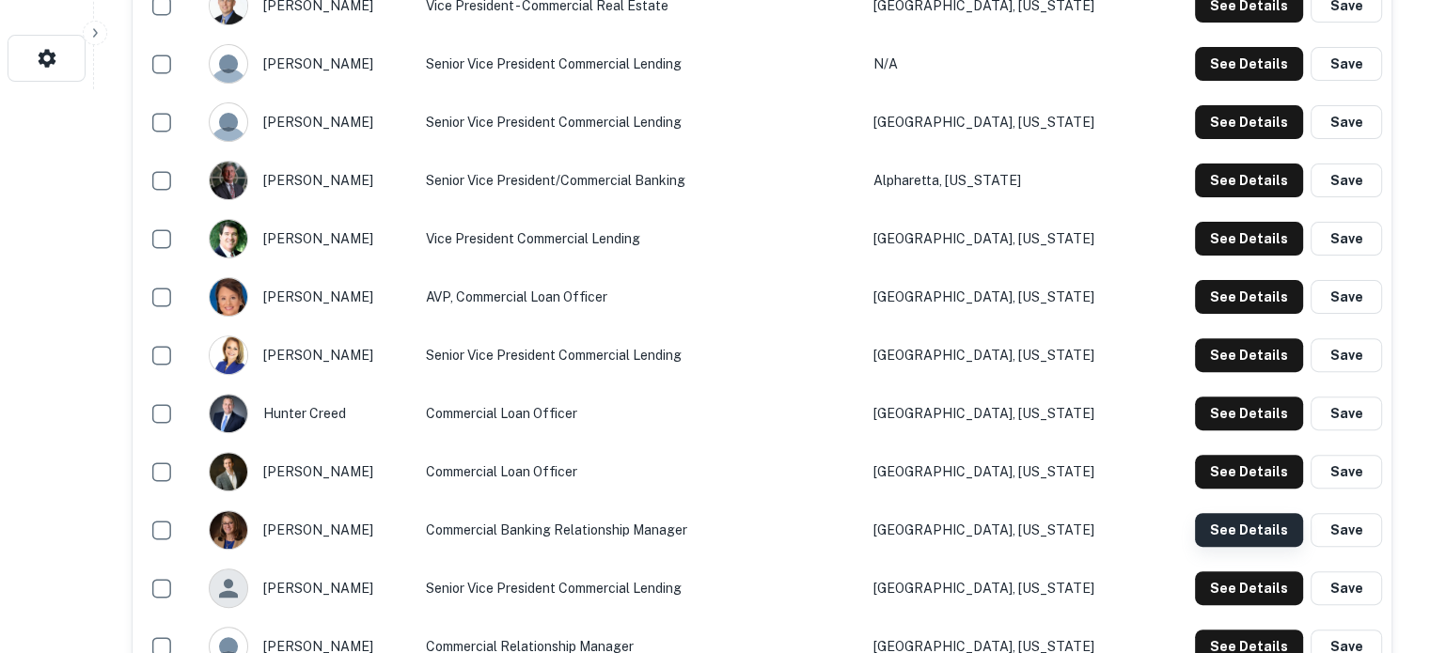
click at [1208, 547] on button "See Details" at bounding box center [1249, 530] width 108 height 34
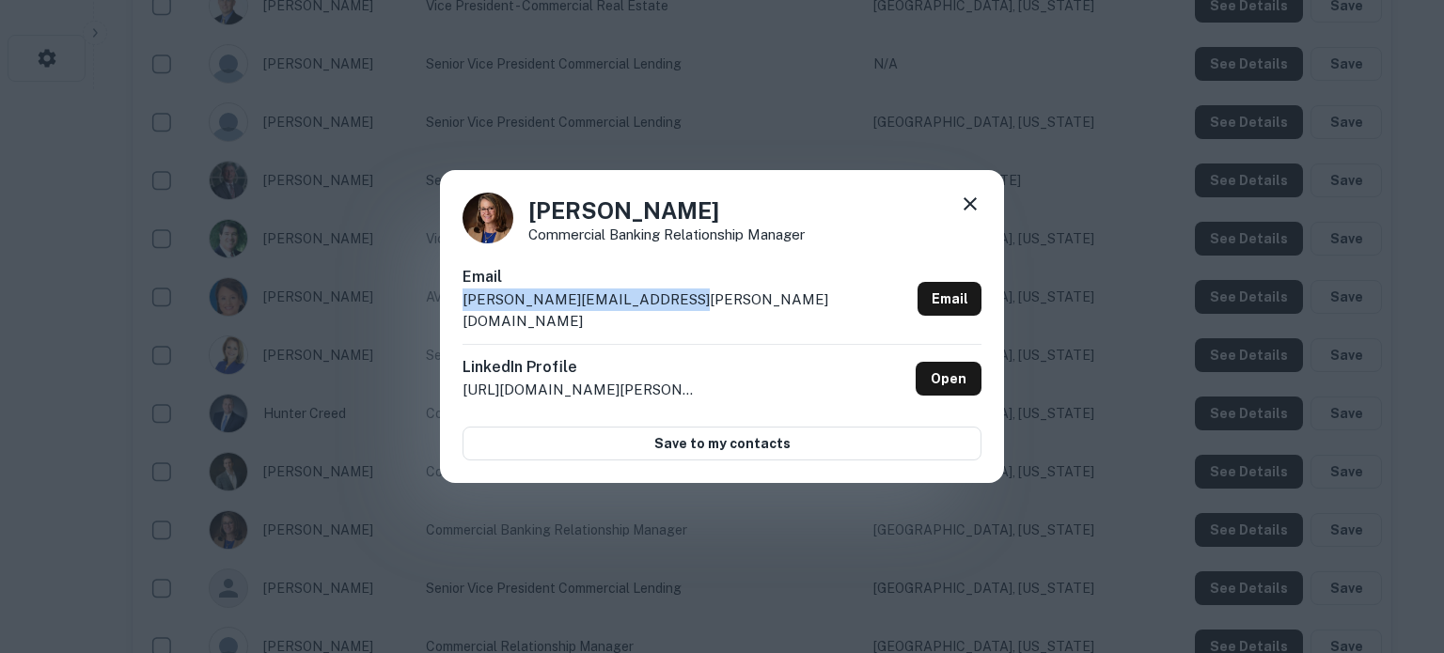
drag, startPoint x: 460, startPoint y: 316, endPoint x: 669, endPoint y: 313, distance: 209.6
click at [669, 313] on div "Leanna Jimenez Commercial Banking Relationship Manager Email leanna.jimenez@ucb…" at bounding box center [722, 327] width 564 height 314
copy p "leanna.jimenez@ucbanking.com"
click at [968, 215] on icon at bounding box center [970, 204] width 23 height 23
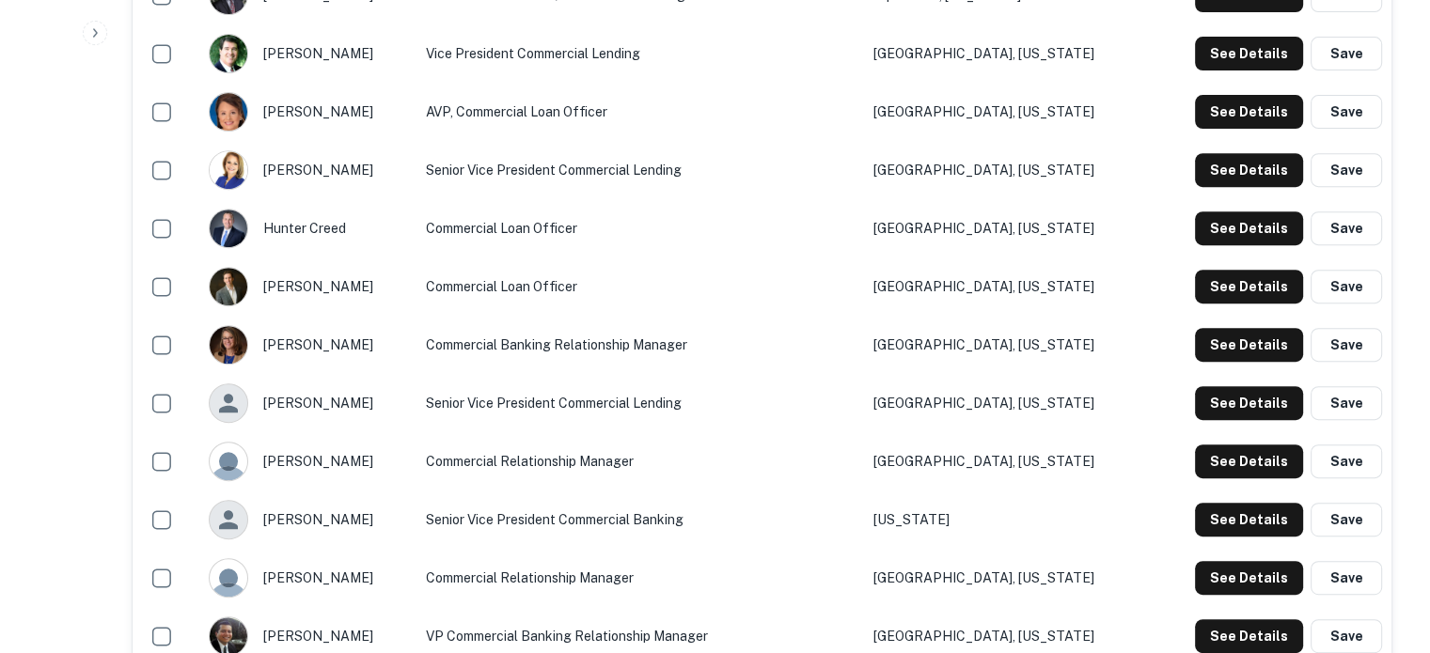
scroll to position [752, 0]
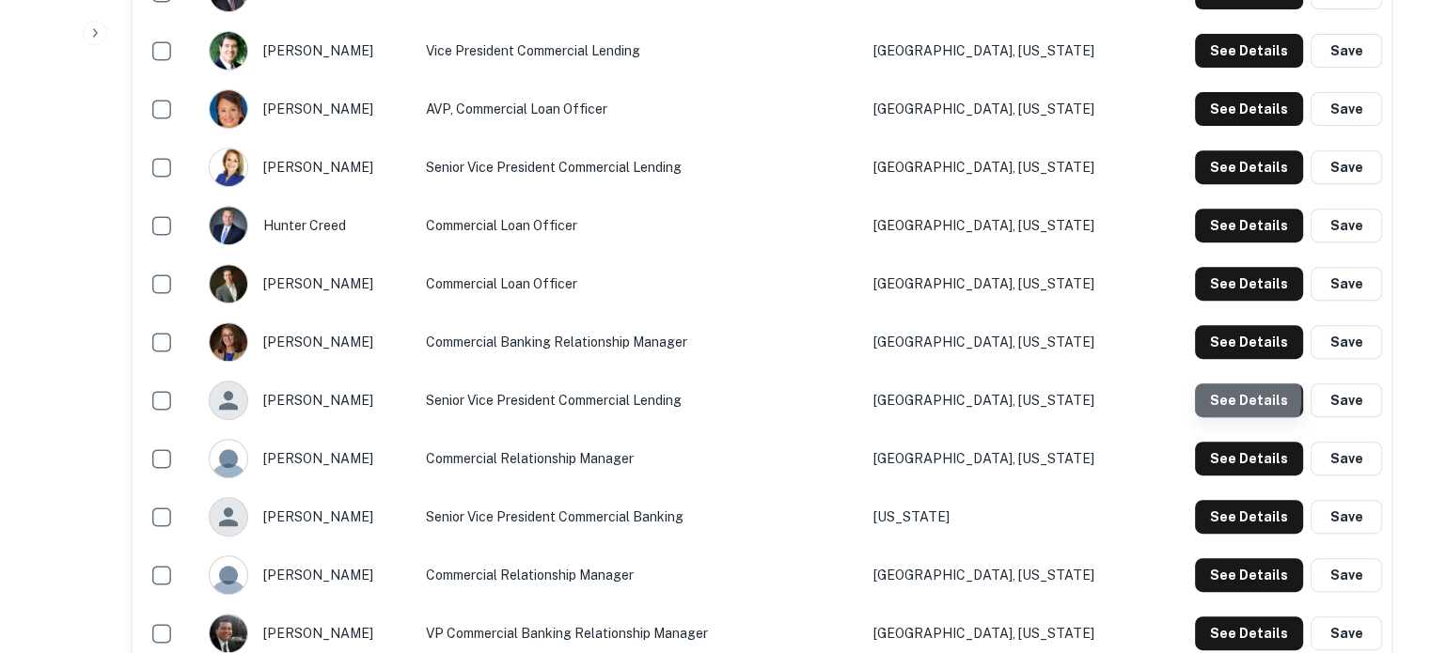
click at [1211, 417] on button "See Details" at bounding box center [1249, 401] width 108 height 34
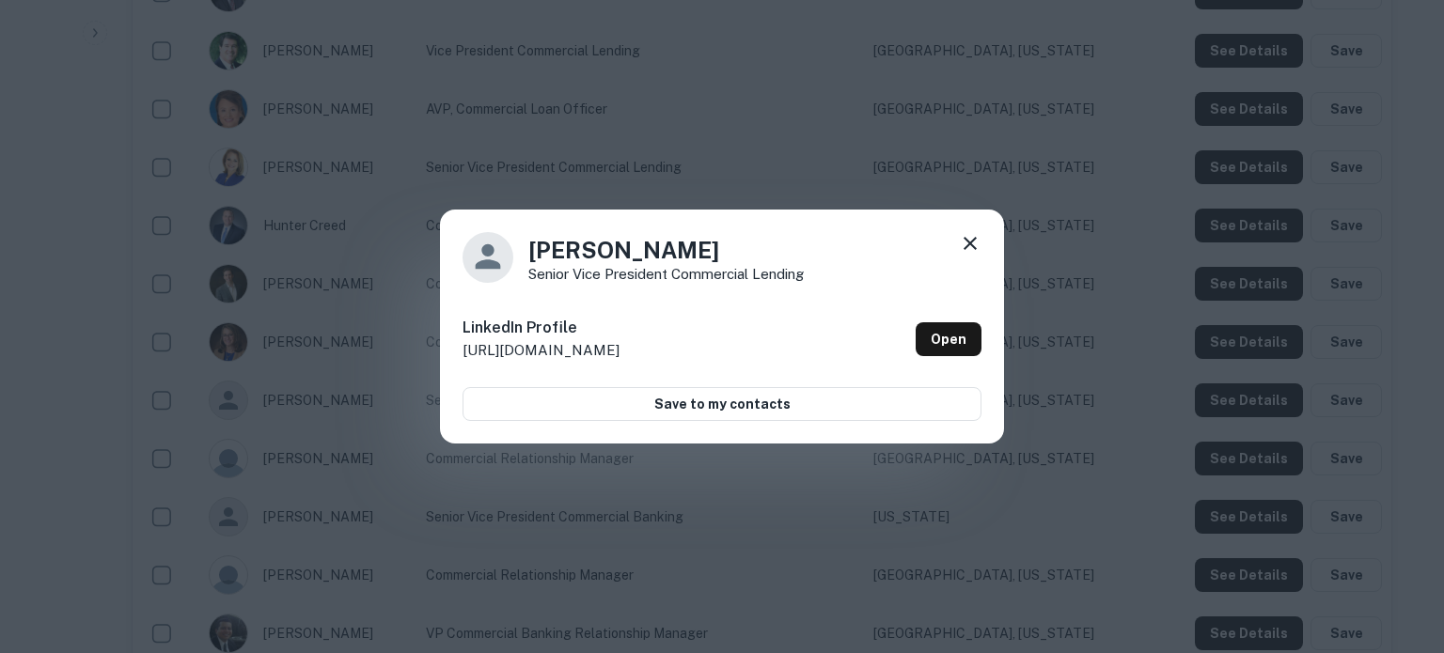
drag, startPoint x: 969, startPoint y: 243, endPoint x: 974, endPoint y: 300, distance: 56.6
click at [969, 242] on icon at bounding box center [970, 243] width 13 height 13
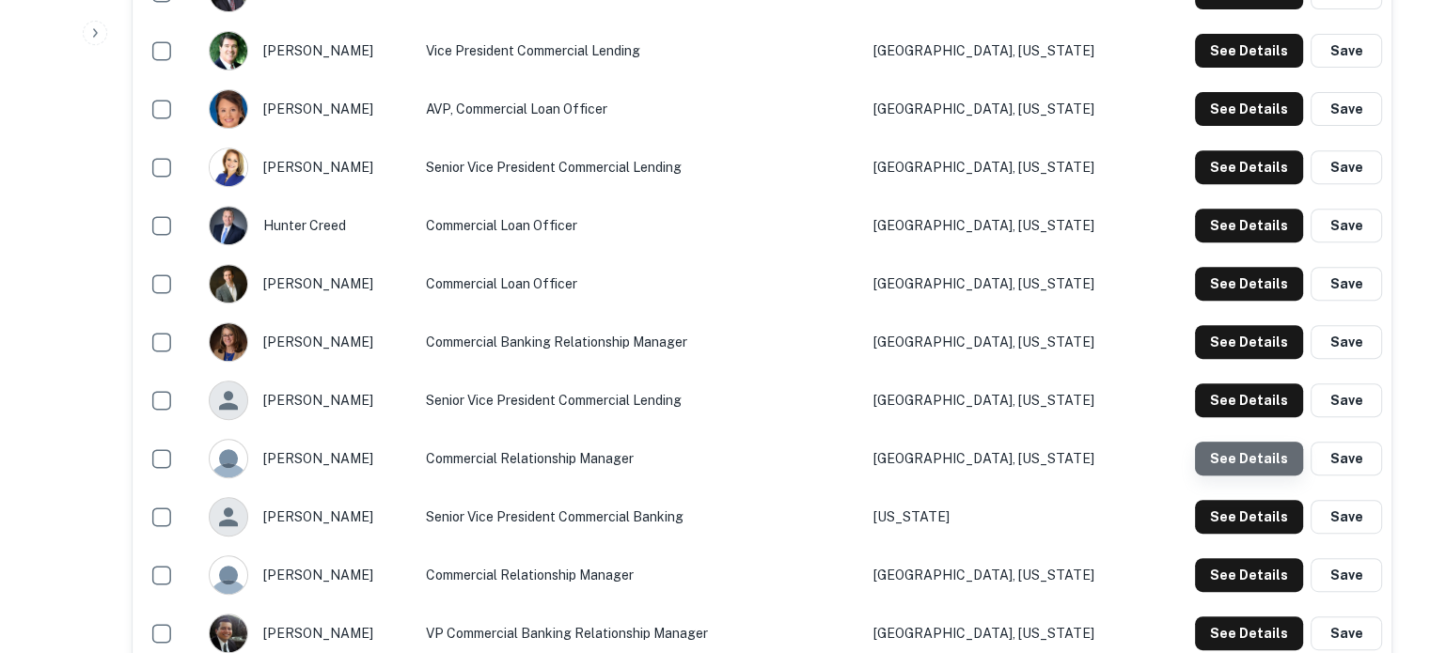
click at [1267, 476] on button "See Details" at bounding box center [1249, 459] width 108 height 34
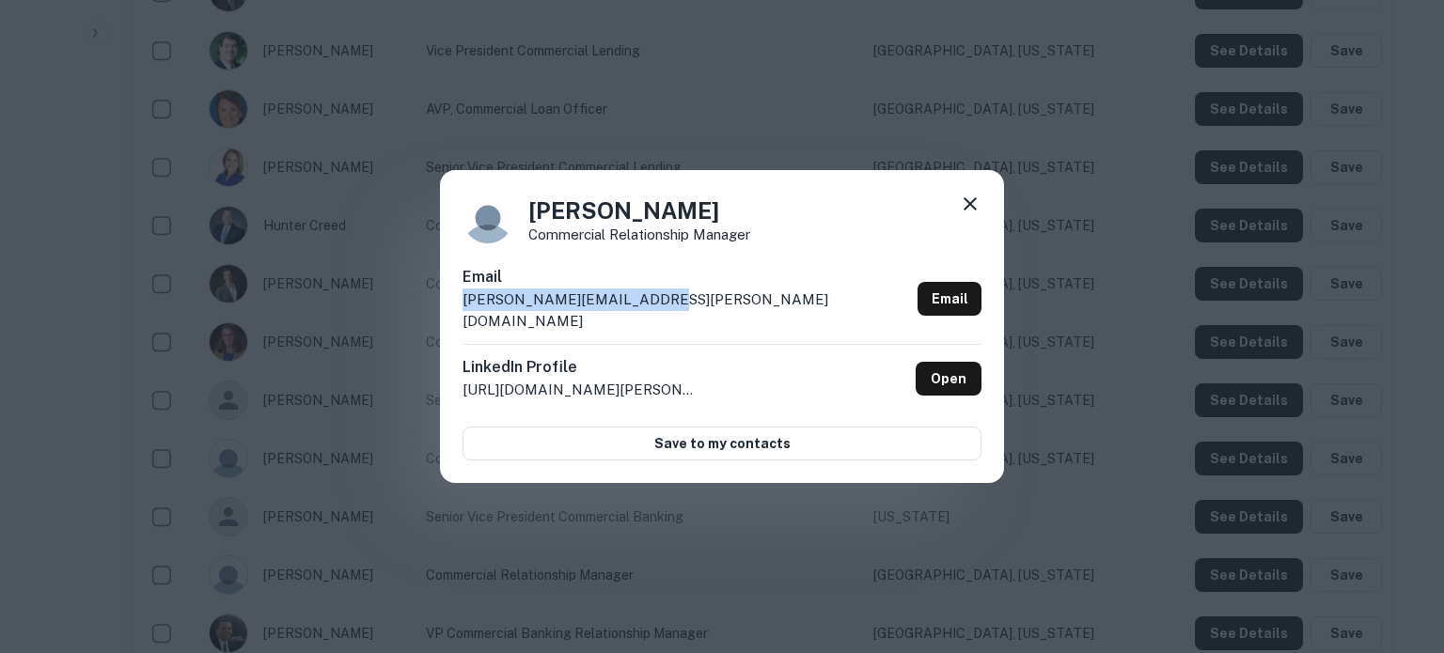
drag, startPoint x: 461, startPoint y: 316, endPoint x: 666, endPoint y: 315, distance: 204.9
click at [666, 315] on div "Stacy Frank Commercial Relationship Manager Email stacy.frank@ucbanking.com Ema…" at bounding box center [722, 327] width 564 height 314
copy p "stacy.frank@ucbanking.com"
click at [964, 215] on icon at bounding box center [970, 204] width 23 height 23
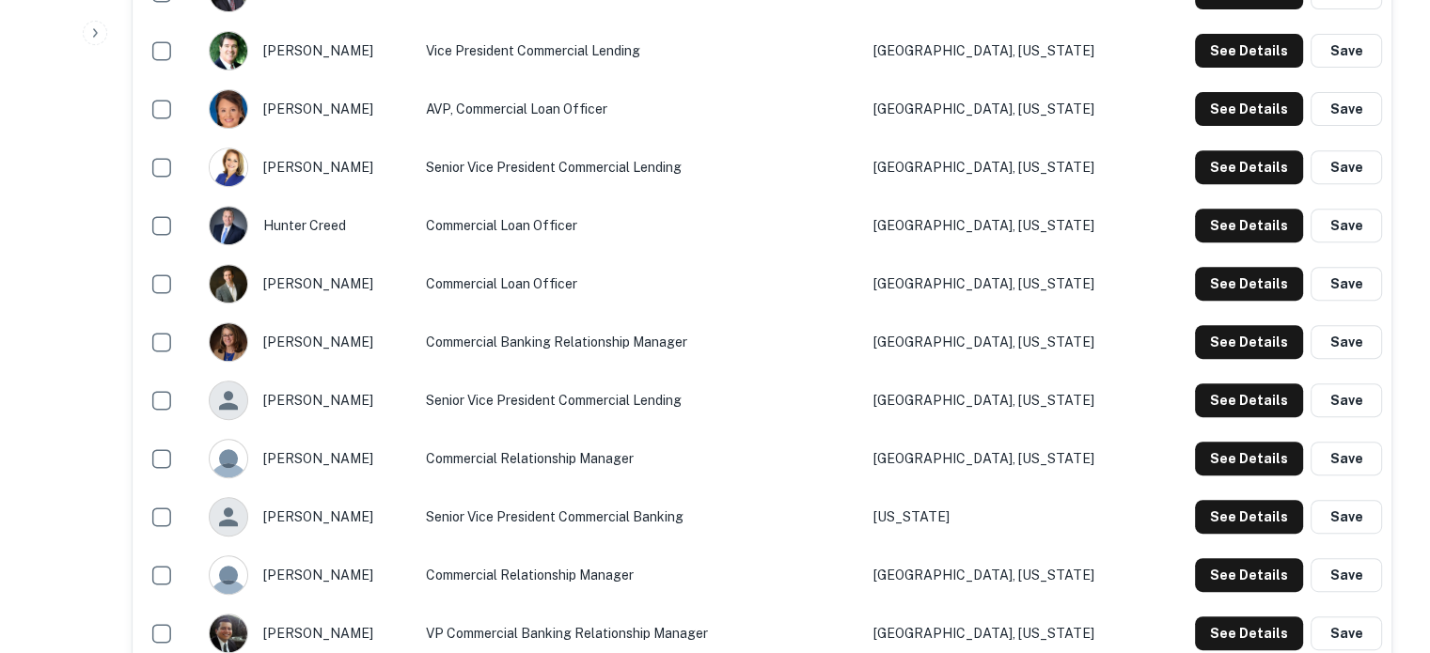
scroll to position [846, 0]
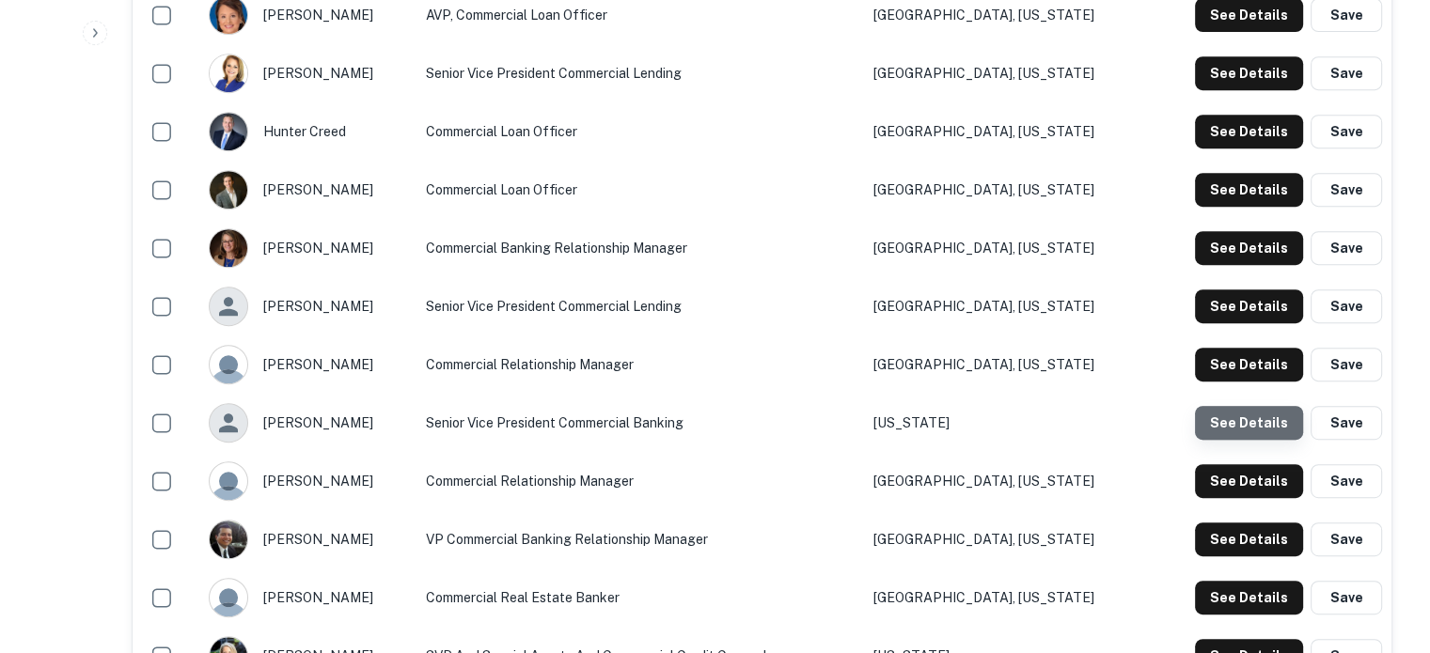
click at [1252, 440] on button "See Details" at bounding box center [1249, 423] width 108 height 34
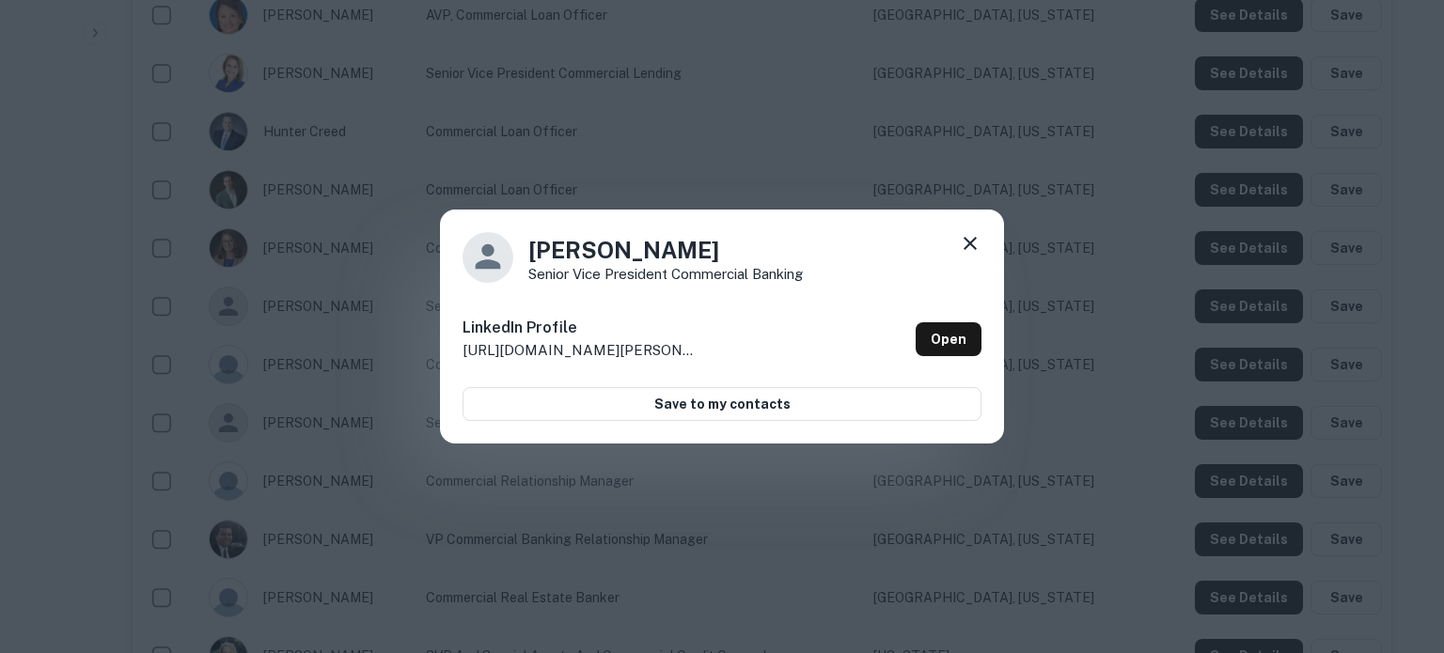
click at [984, 245] on div "Bill Durrell Senior Vice President Commercial Banking LinkedIn Profile http://w…" at bounding box center [722, 327] width 564 height 235
click at [970, 253] on icon at bounding box center [970, 243] width 23 height 23
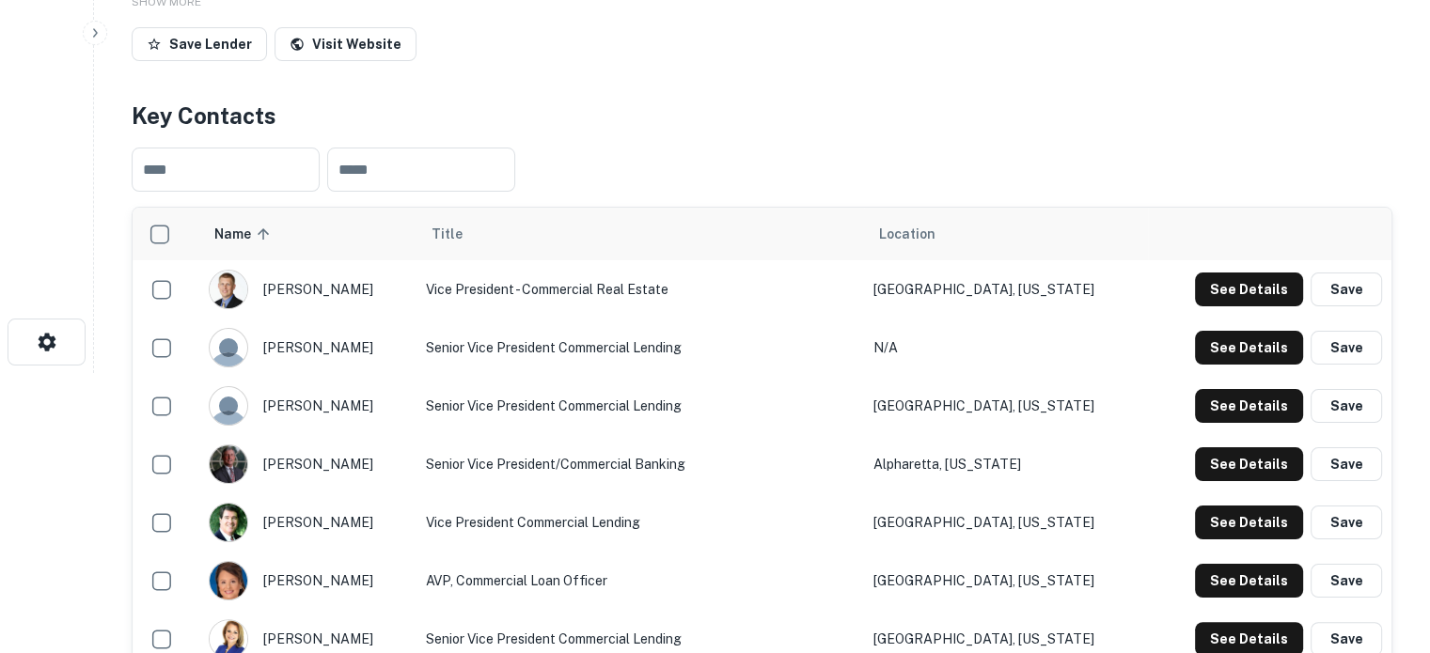
scroll to position [0, 0]
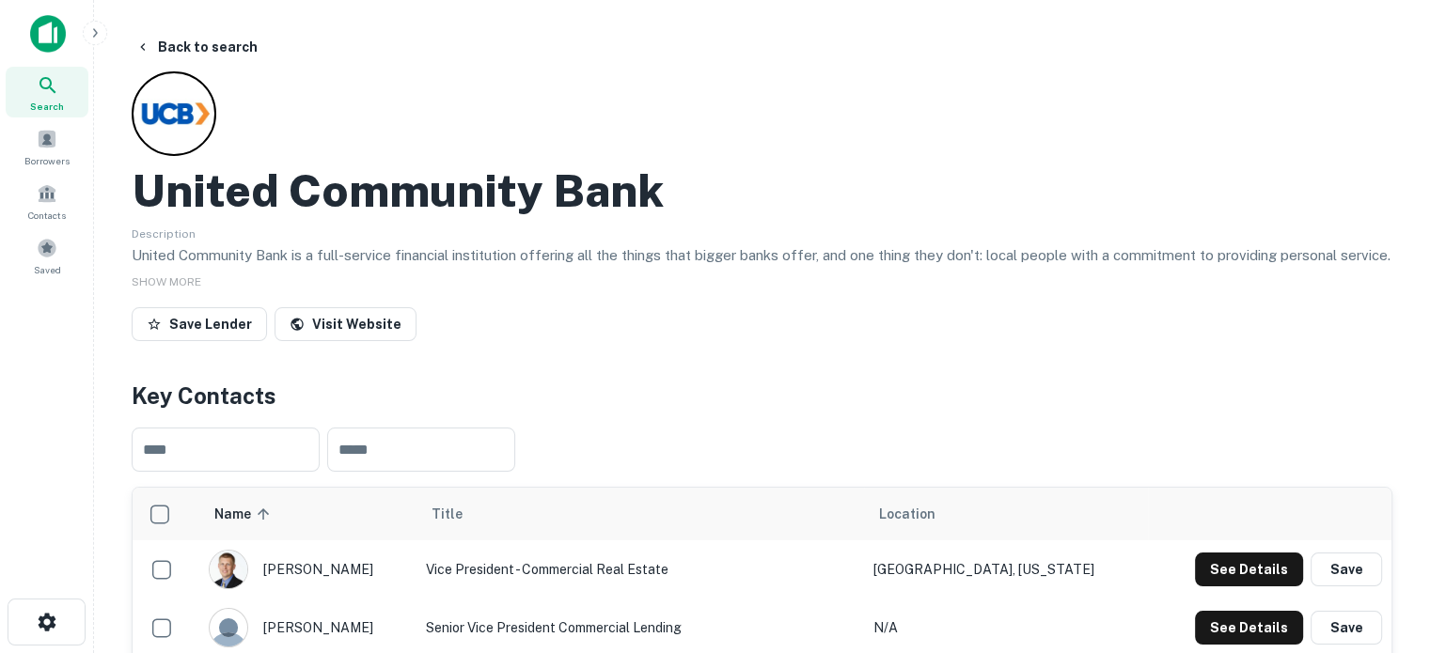
click at [65, 107] on div "Search" at bounding box center [47, 92] width 83 height 51
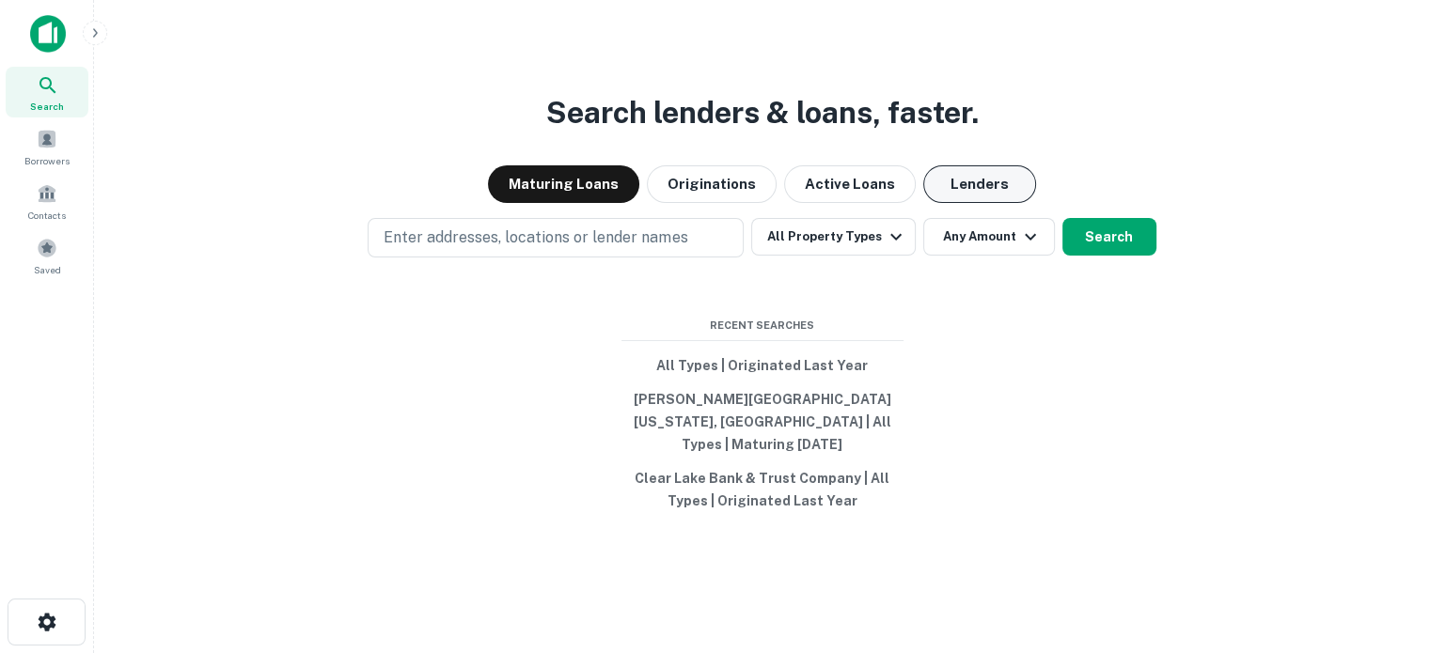
click at [954, 195] on button "Lenders" at bounding box center [979, 184] width 113 height 38
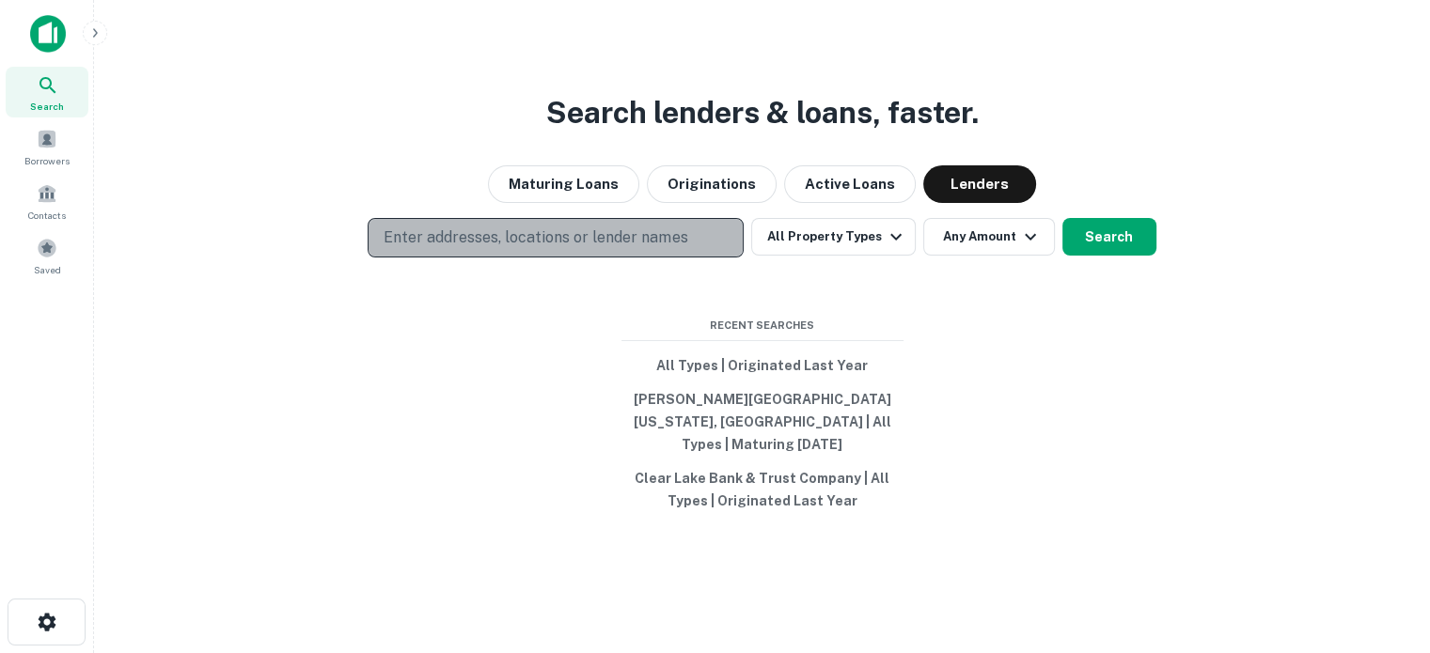
click at [509, 249] on p "Enter addresses, locations or lender names" at bounding box center [536, 238] width 304 height 23
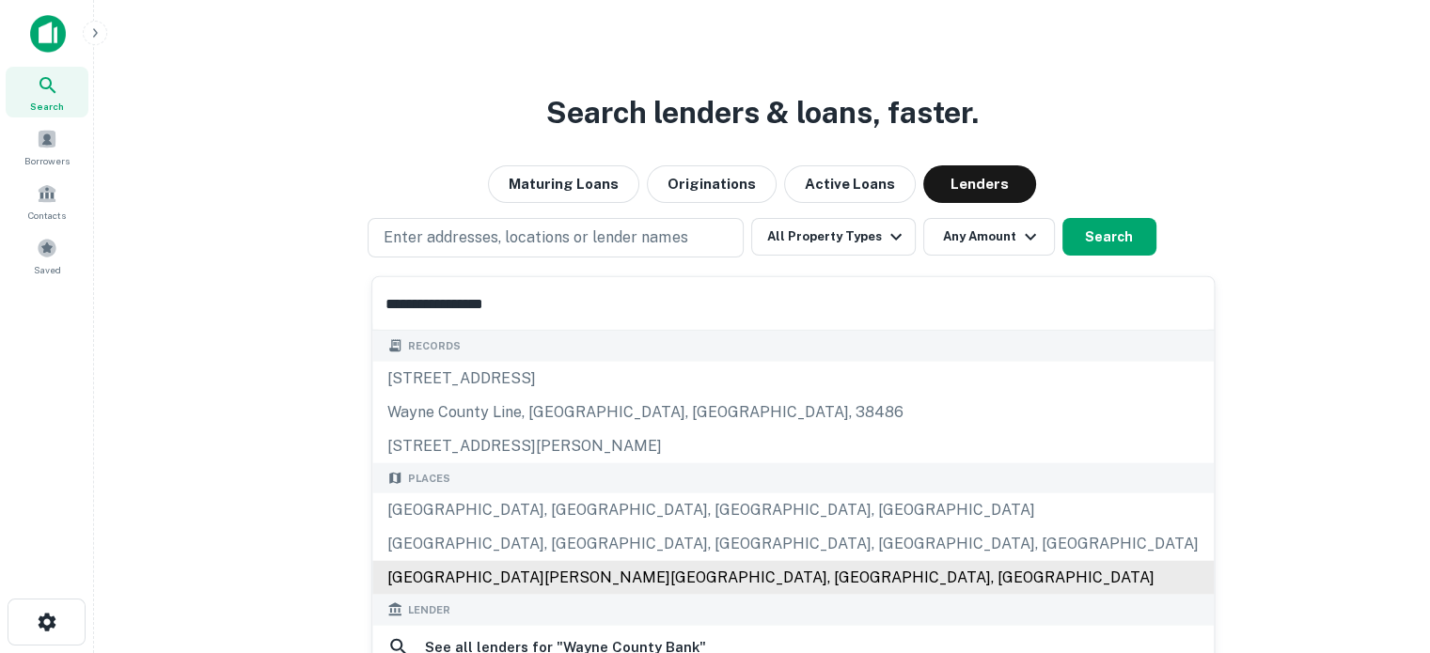
scroll to position [94, 0]
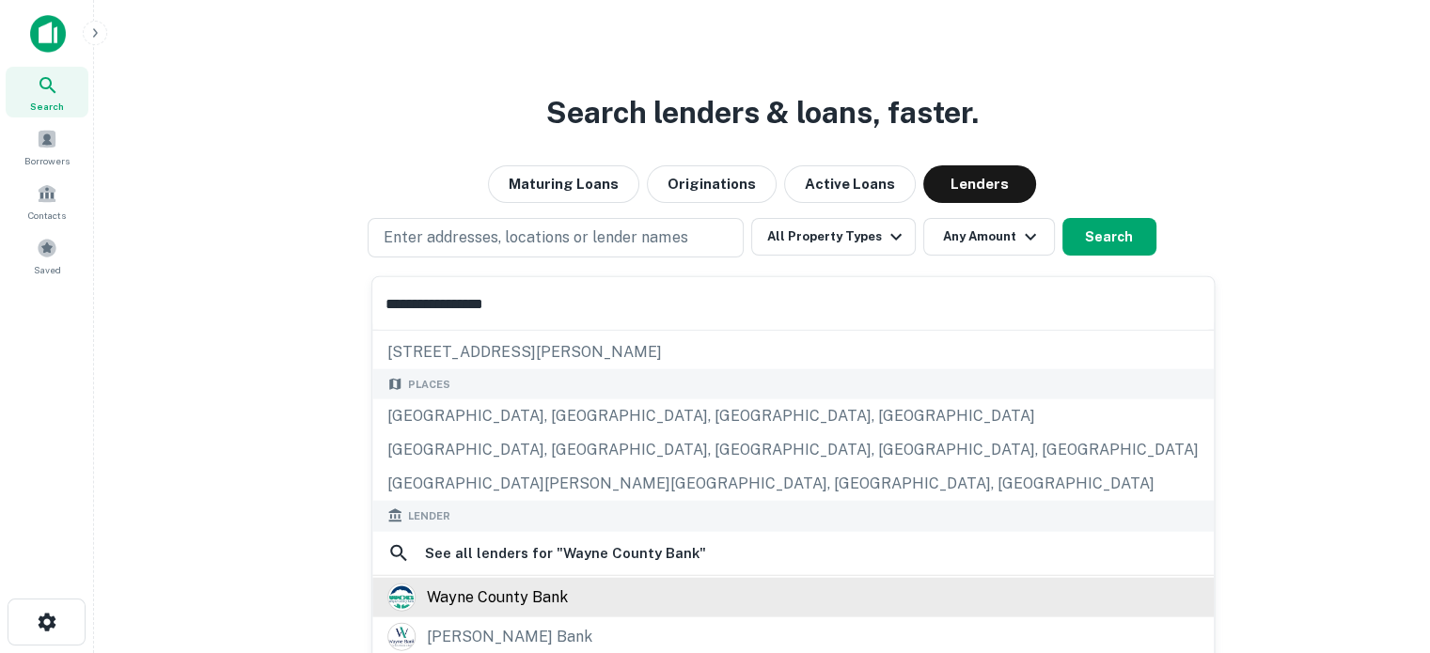
type input "**********"
click at [496, 589] on div "wayne county bank" at bounding box center [497, 597] width 141 height 28
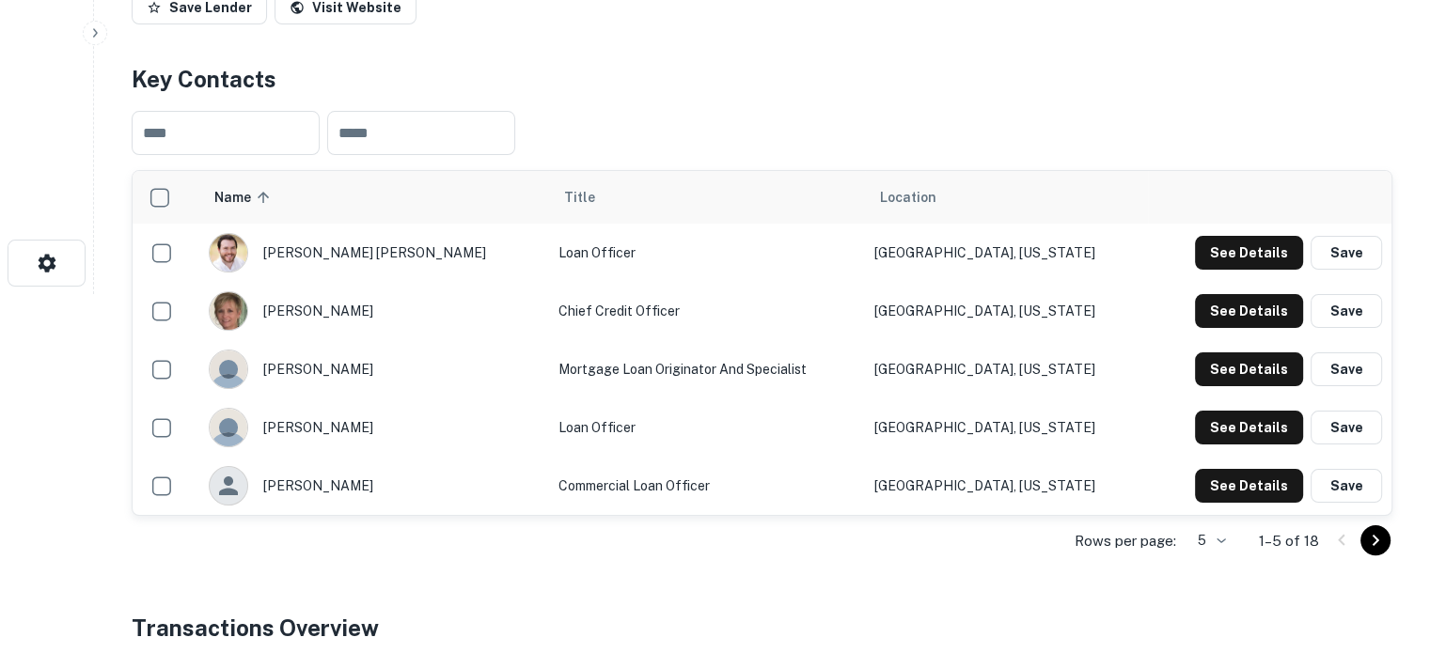
scroll to position [470, 0]
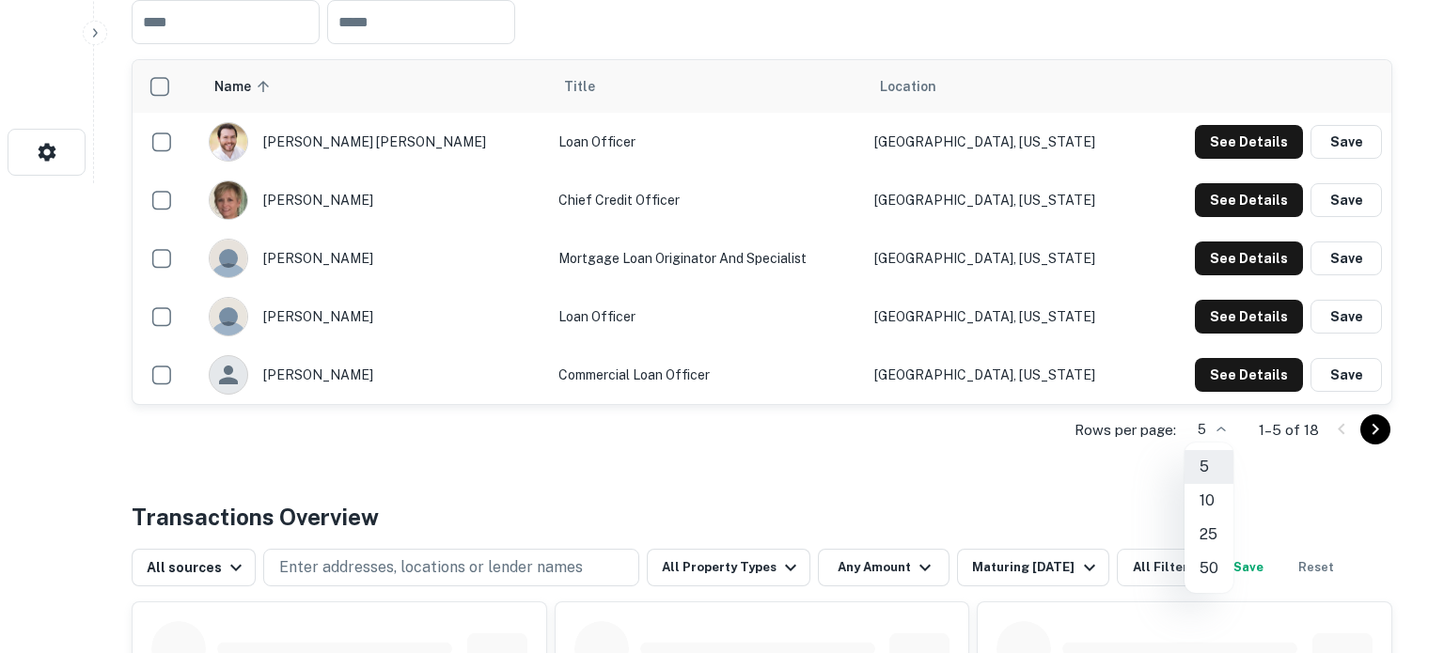
click at [1213, 530] on li "25" at bounding box center [1208, 535] width 49 height 34
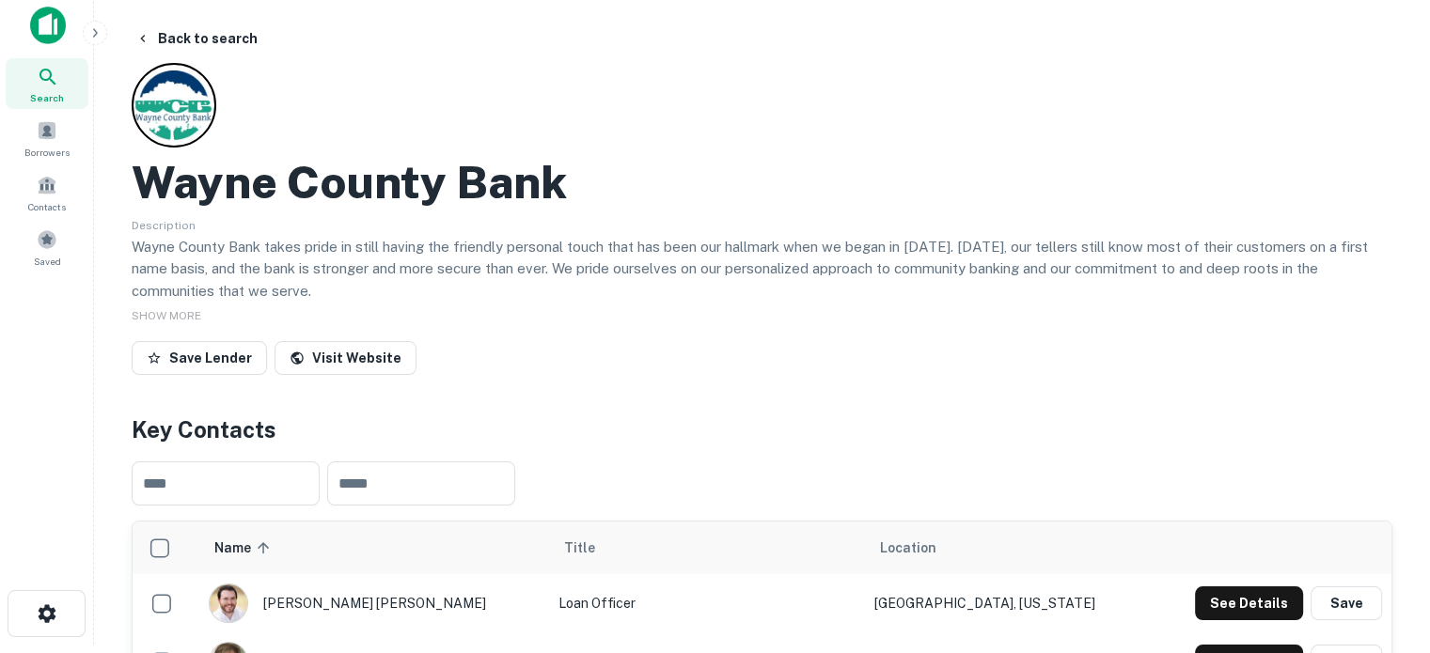
scroll to position [0, 0]
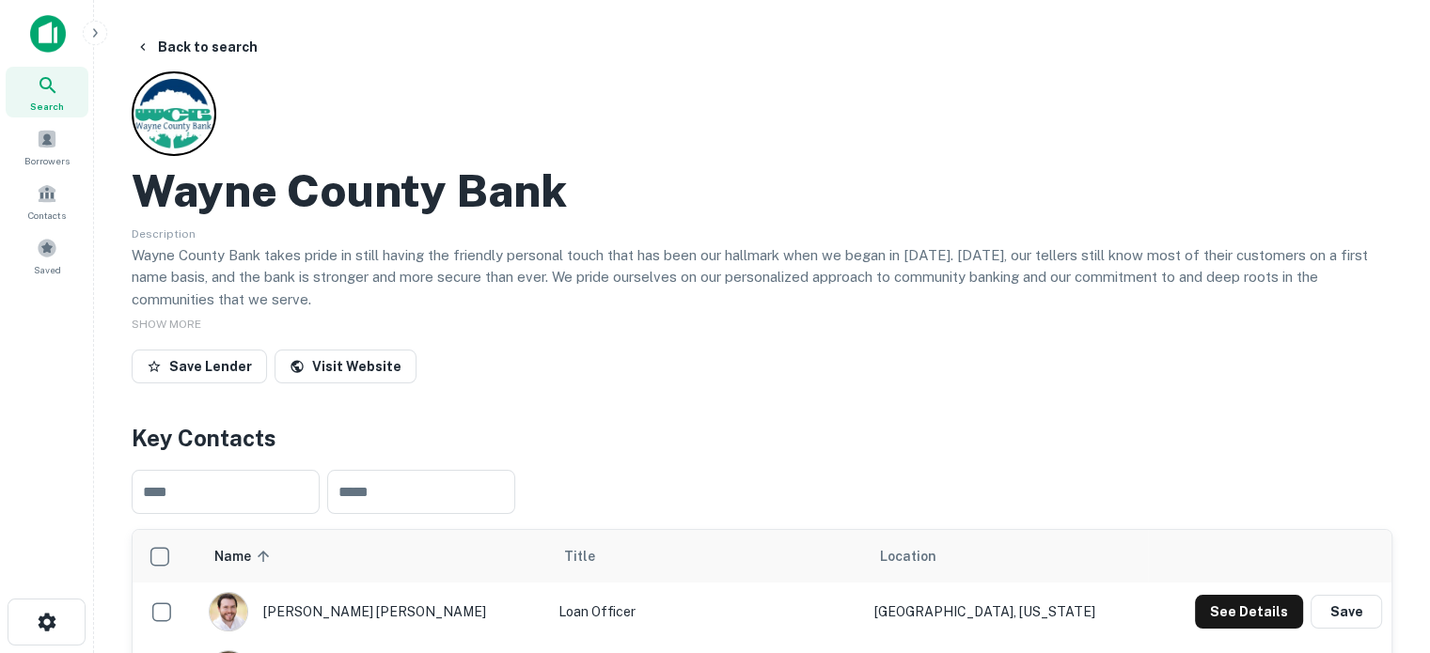
click at [68, 98] on div "Search" at bounding box center [47, 92] width 83 height 51
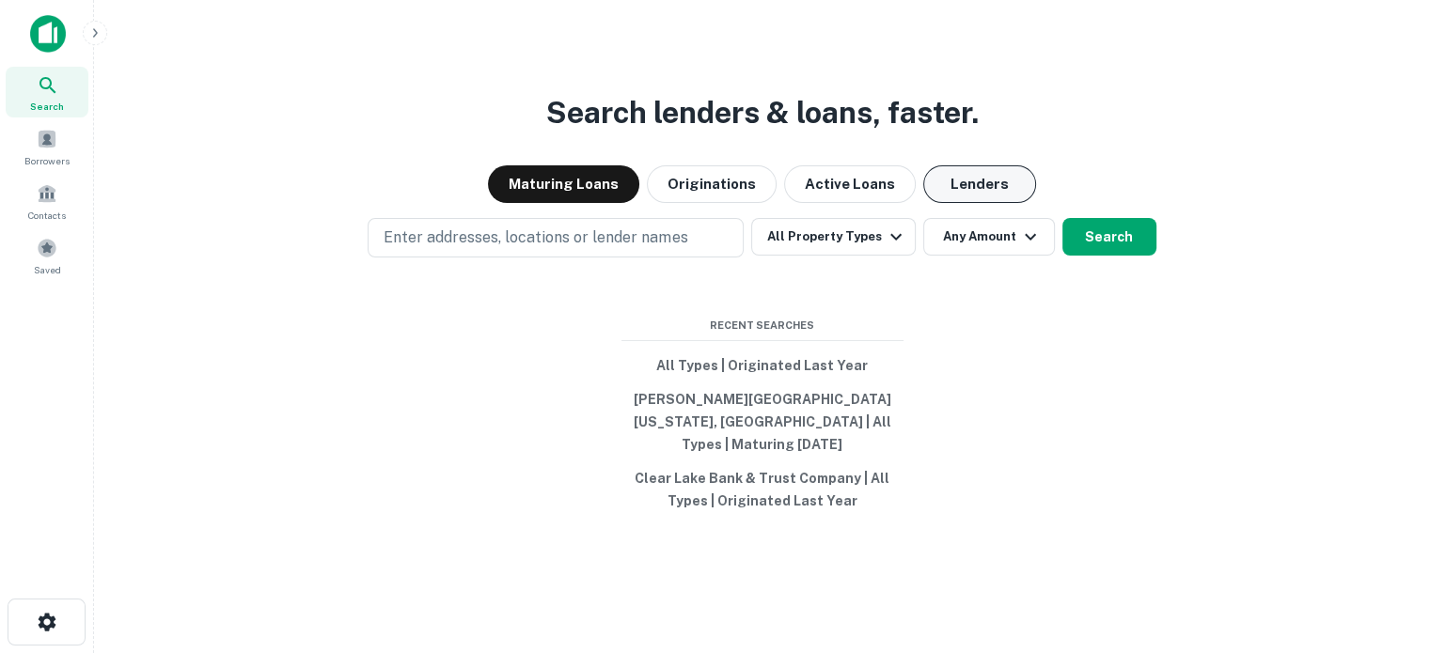
click at [973, 201] on button "Lenders" at bounding box center [979, 184] width 113 height 38
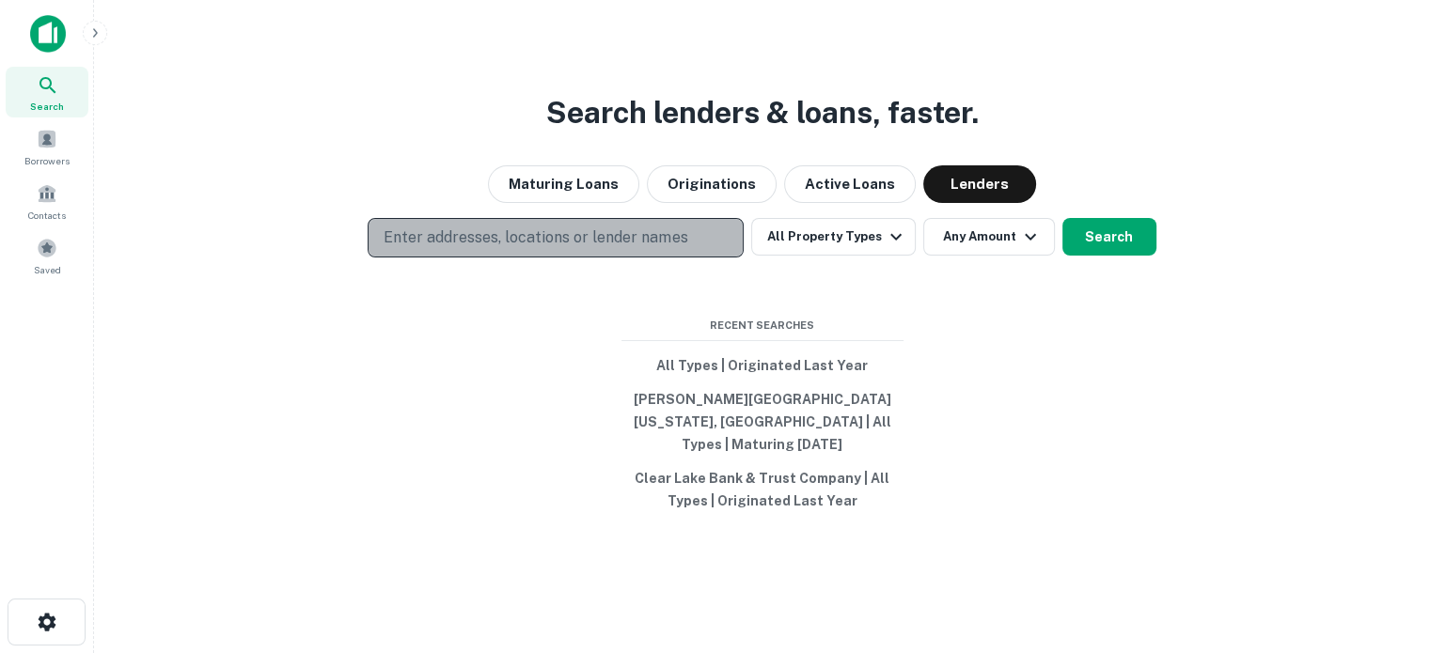
click at [575, 249] on p "Enter addresses, locations or lender names" at bounding box center [536, 238] width 304 height 23
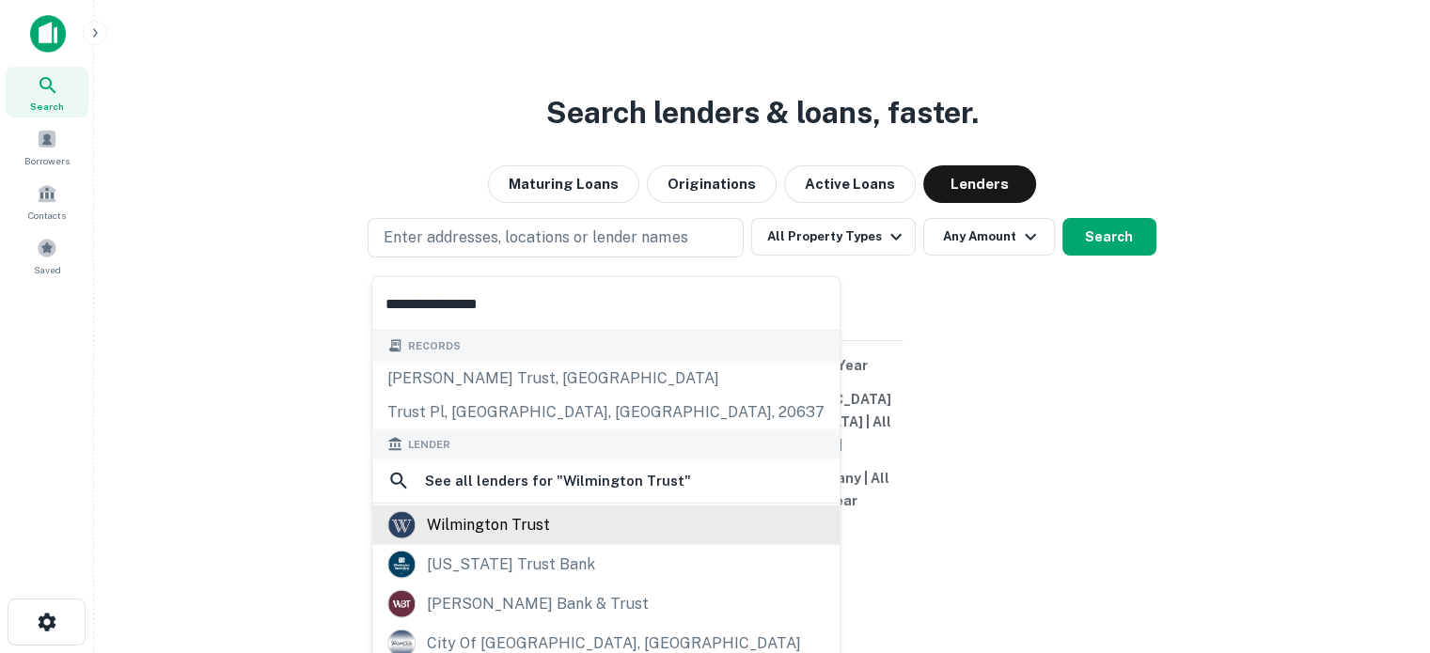
type input "**********"
click at [571, 531] on div "wilmington trust" at bounding box center [605, 525] width 437 height 28
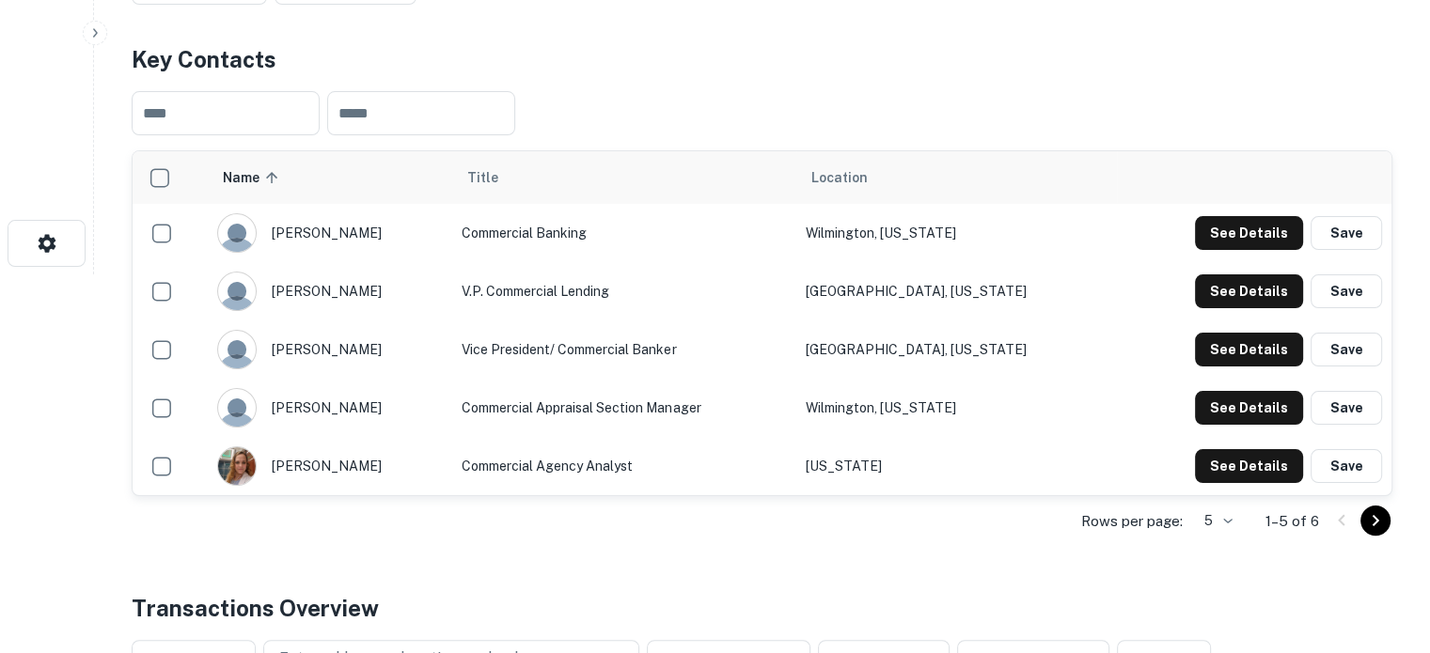
scroll to position [470, 0]
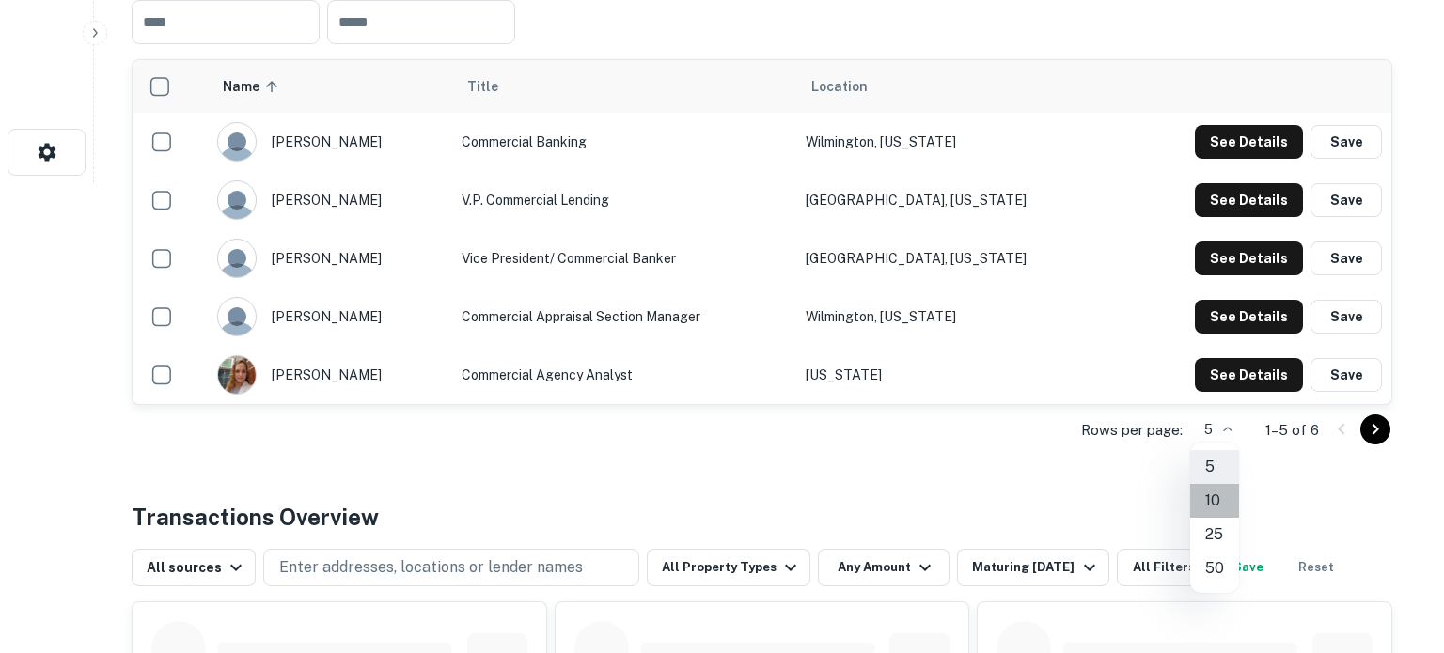
click at [1207, 504] on li "10" at bounding box center [1214, 501] width 49 height 34
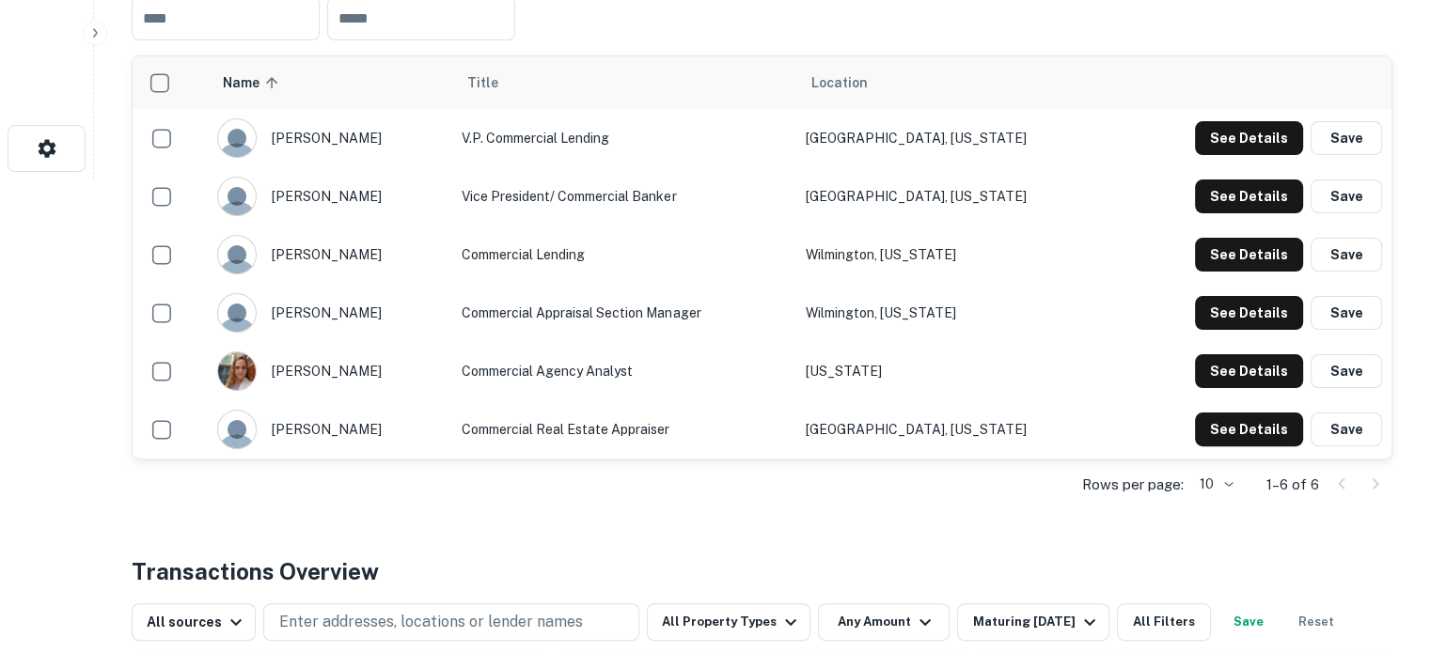
scroll to position [376, 0]
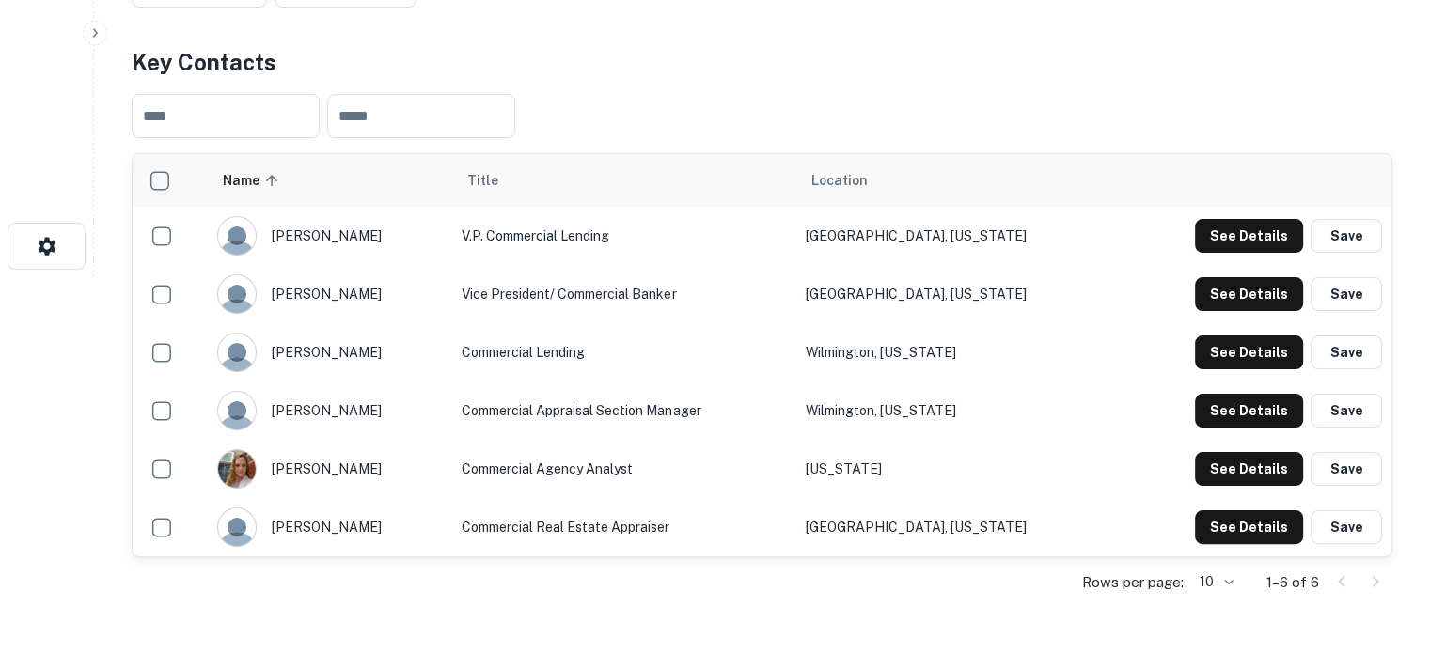
click at [587, 501] on td "Commercial Real Estate Appraiser" at bounding box center [624, 527] width 344 height 58
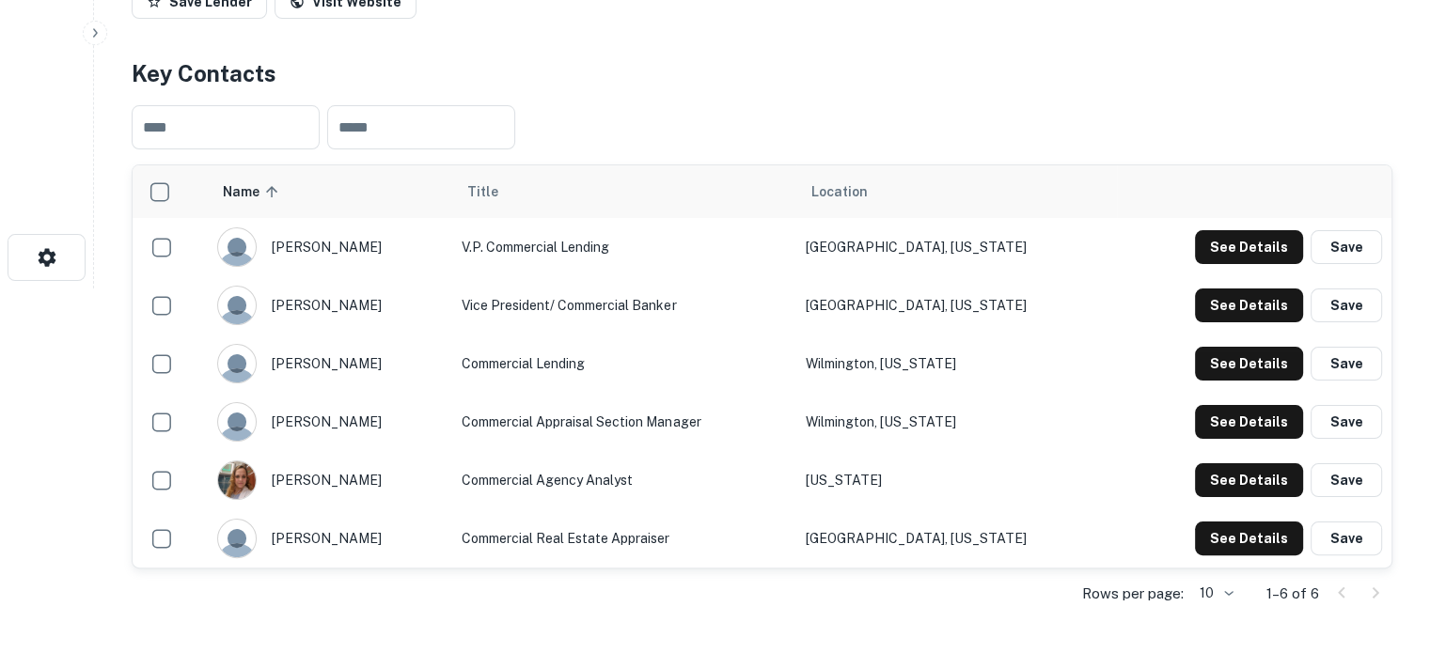
scroll to position [470, 0]
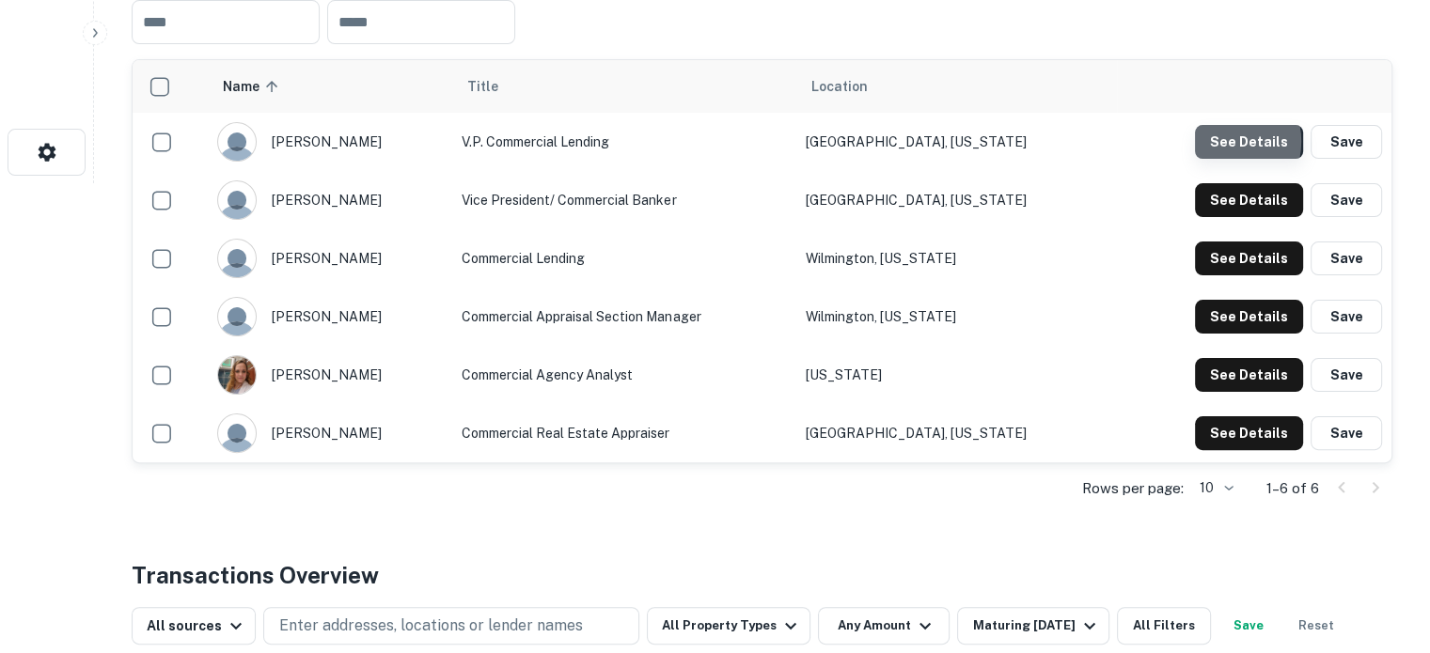
click at [1224, 143] on button "See Details" at bounding box center [1249, 142] width 108 height 34
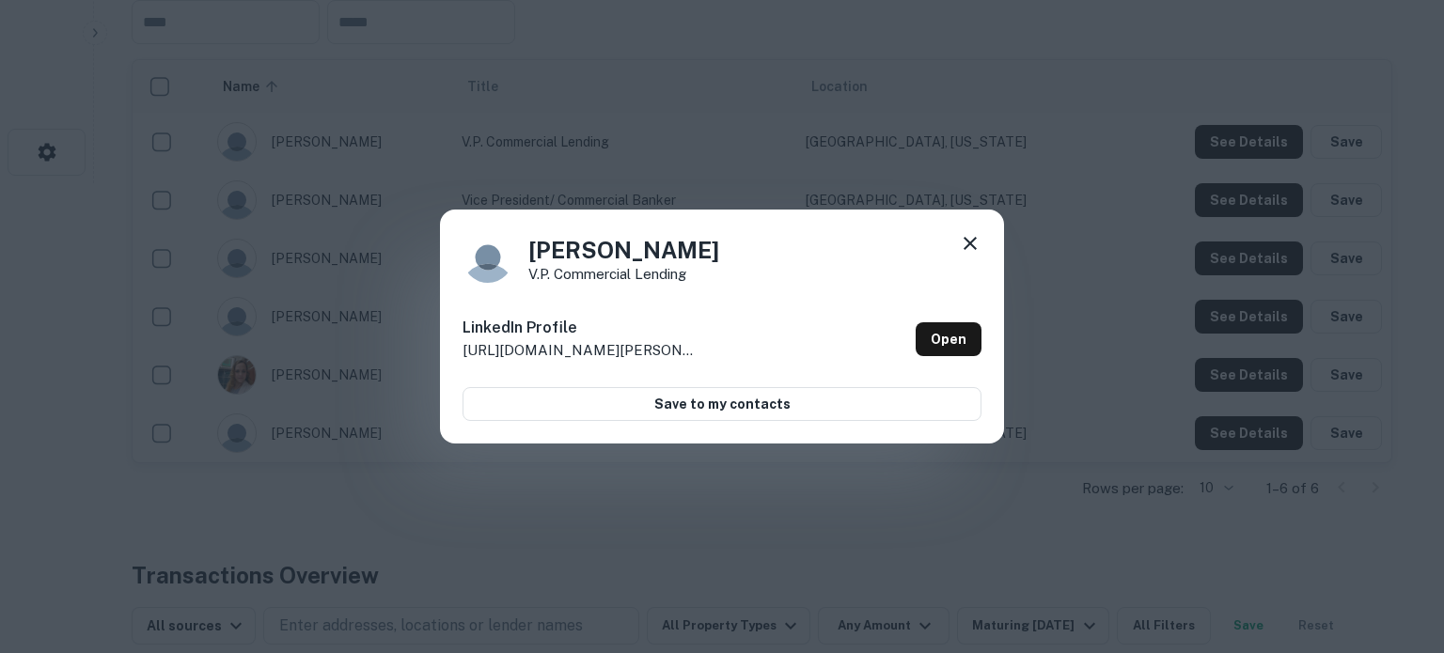
click at [974, 248] on icon at bounding box center [970, 243] width 23 height 23
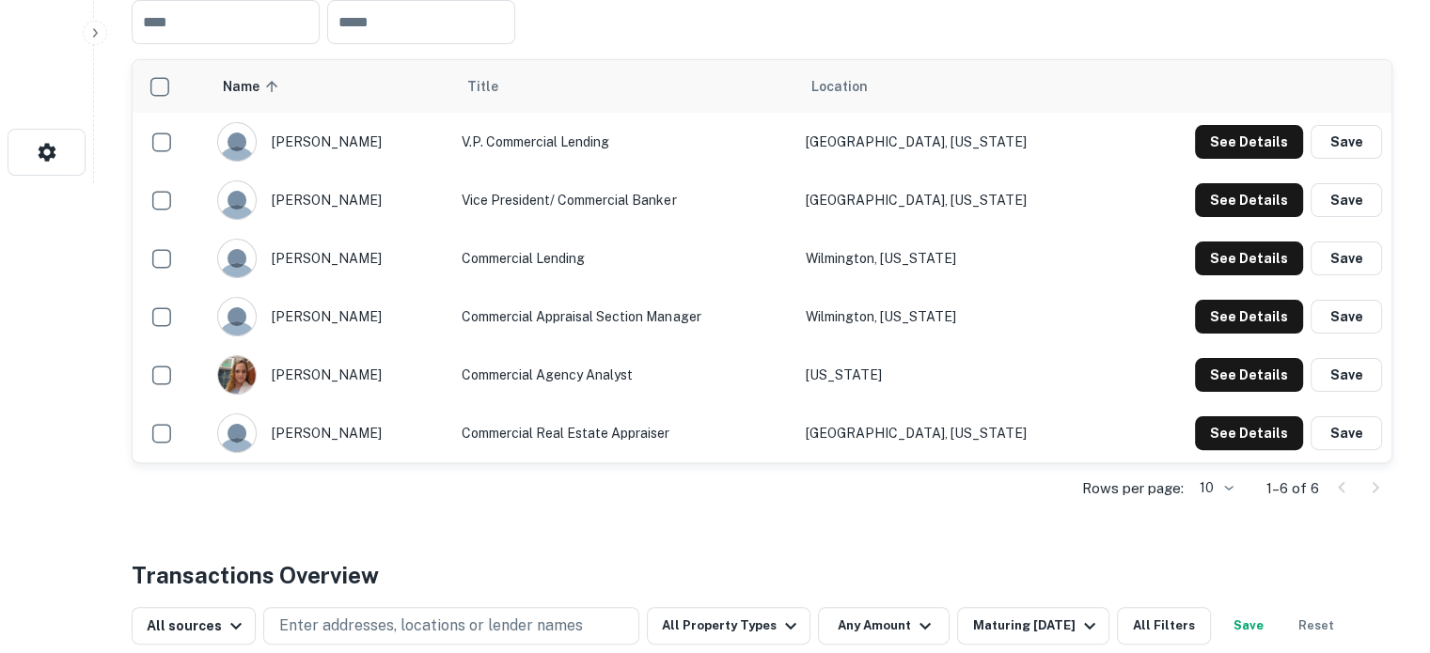
click at [1233, 205] on button "See Details" at bounding box center [1249, 200] width 108 height 34
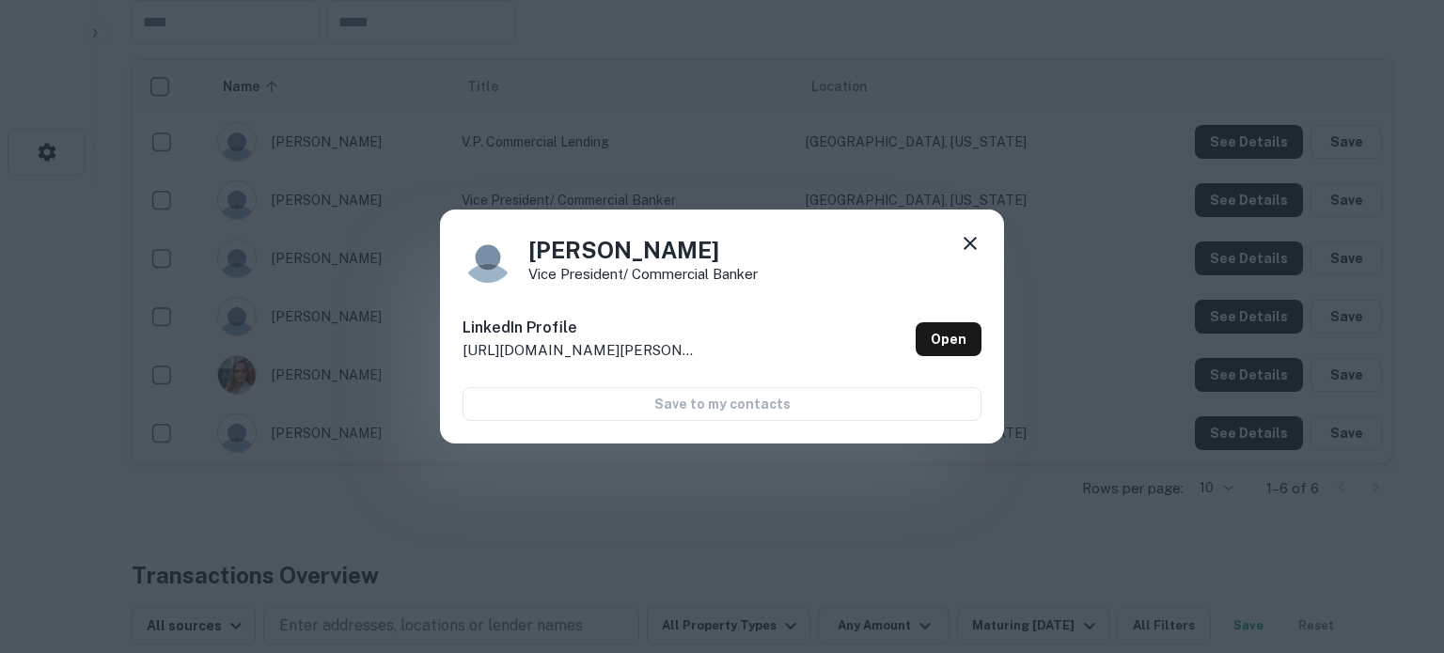
click at [963, 241] on icon at bounding box center [970, 243] width 23 height 23
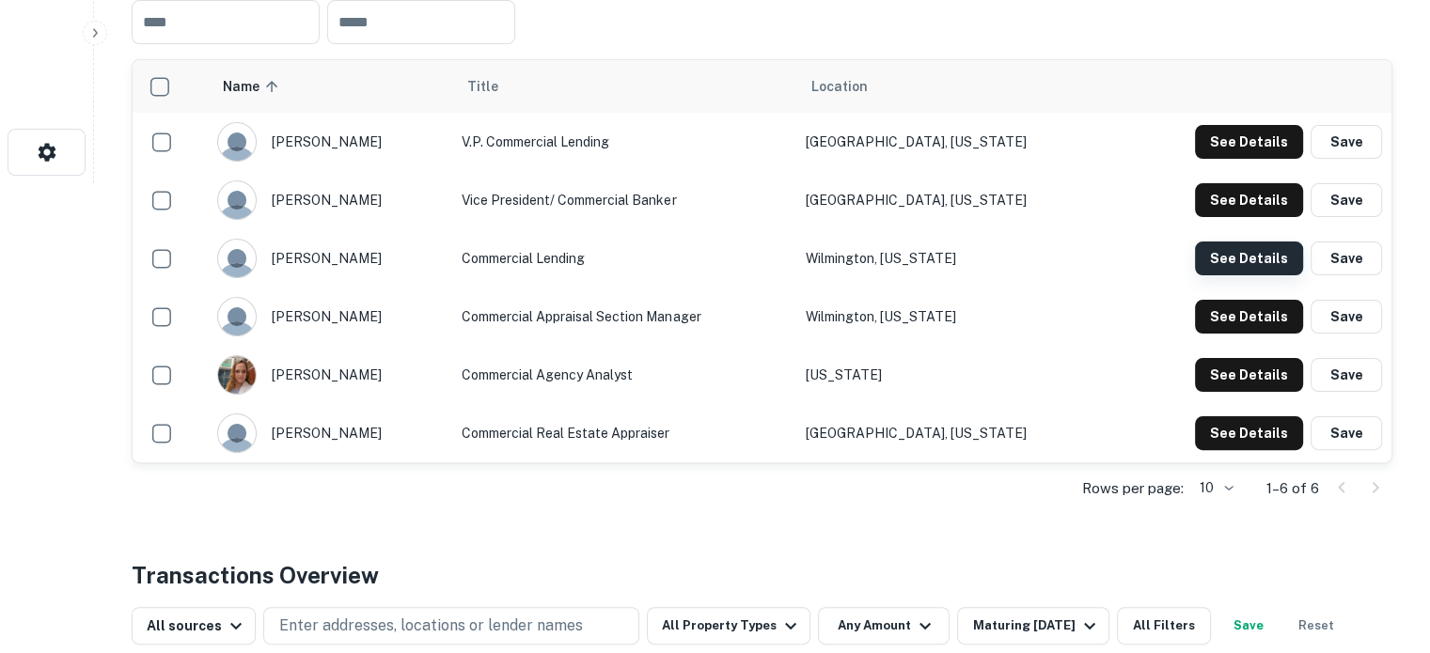
click at [1222, 247] on button "See Details" at bounding box center [1249, 259] width 108 height 34
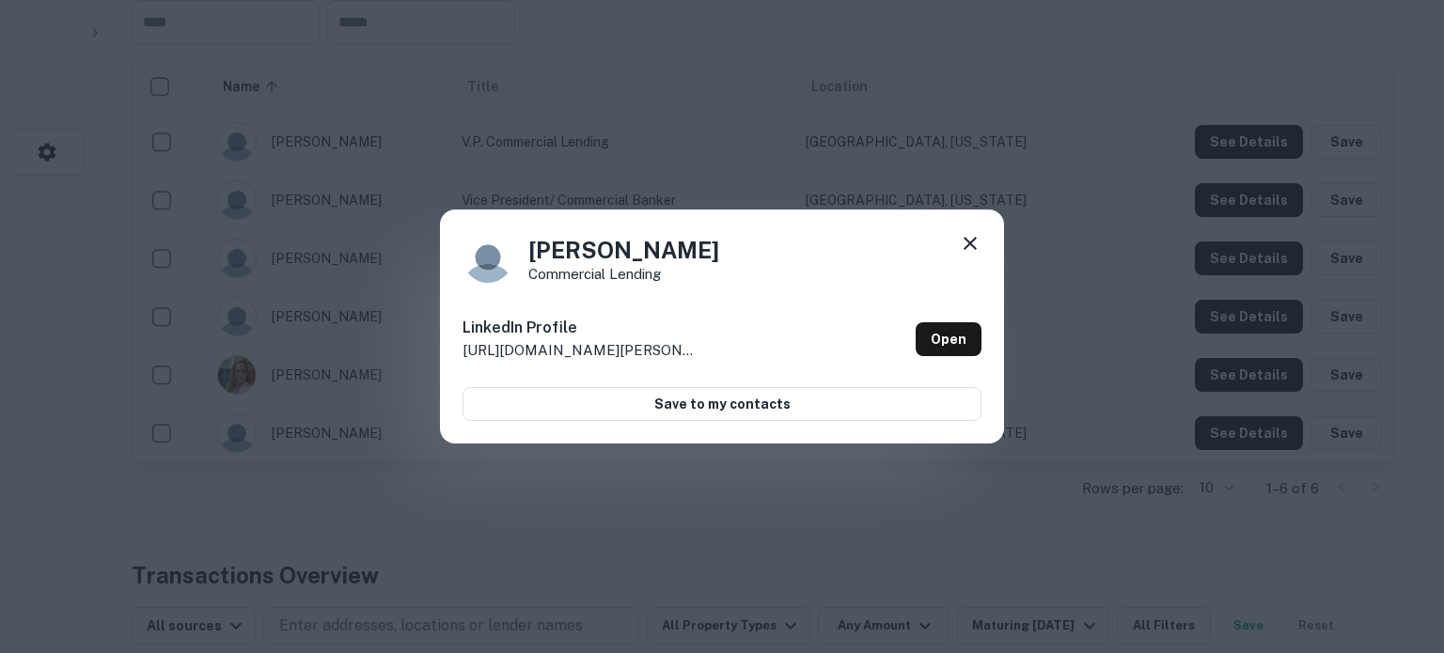
click at [1230, 316] on div "[PERSON_NAME] Commercial Lending LinkedIn Profile [URL][DOMAIN_NAME][PERSON_NAM…" at bounding box center [722, 326] width 1444 height 653
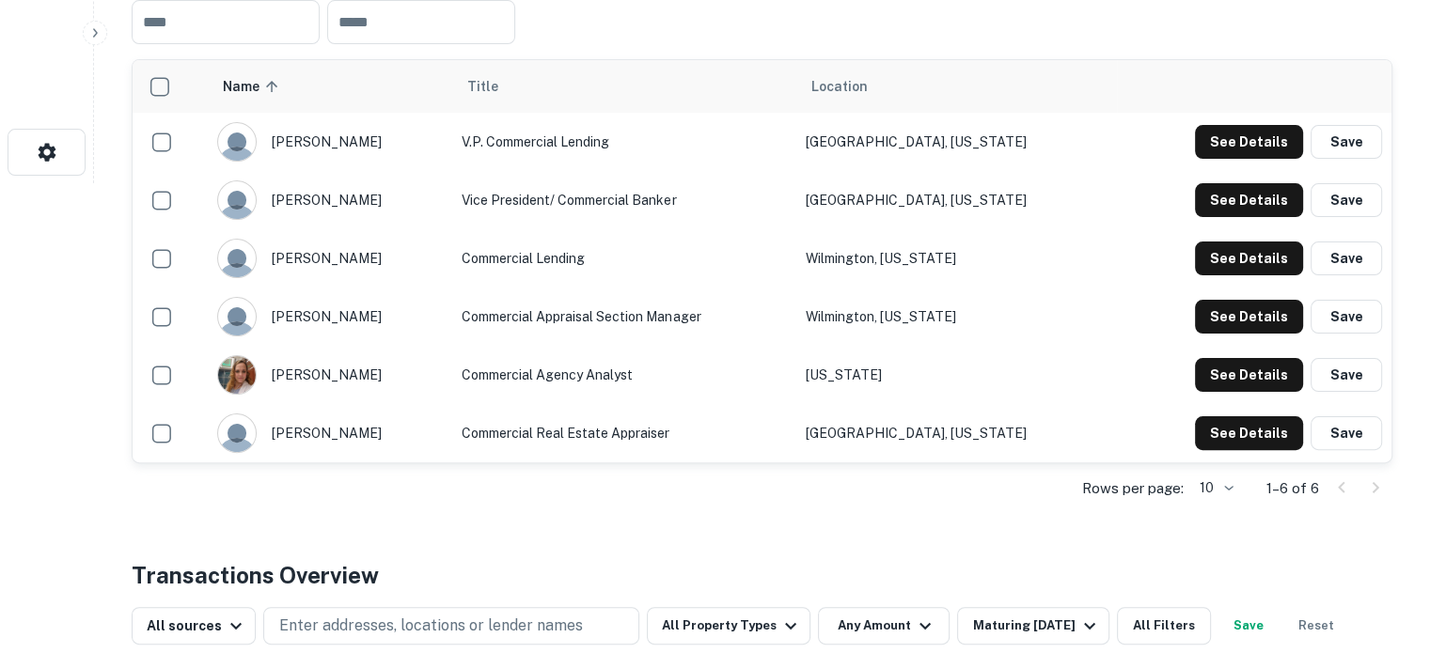
click at [1230, 316] on button "See Details" at bounding box center [1249, 317] width 108 height 34
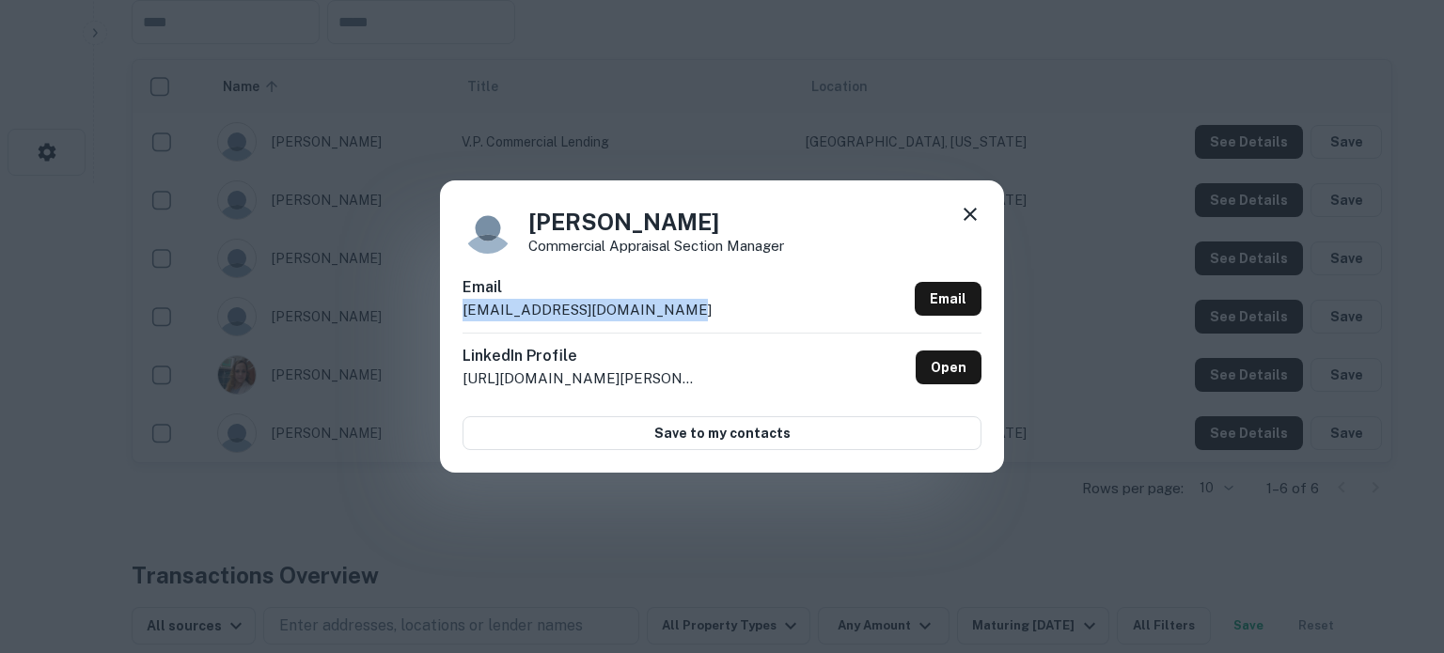
drag, startPoint x: 454, startPoint y: 318, endPoint x: 681, endPoint y: 313, distance: 226.6
click at [681, 313] on div "[PERSON_NAME] Commercial Appraisal Section Manager Email [EMAIL_ADDRESS][DOMAIN…" at bounding box center [722, 325] width 564 height 291
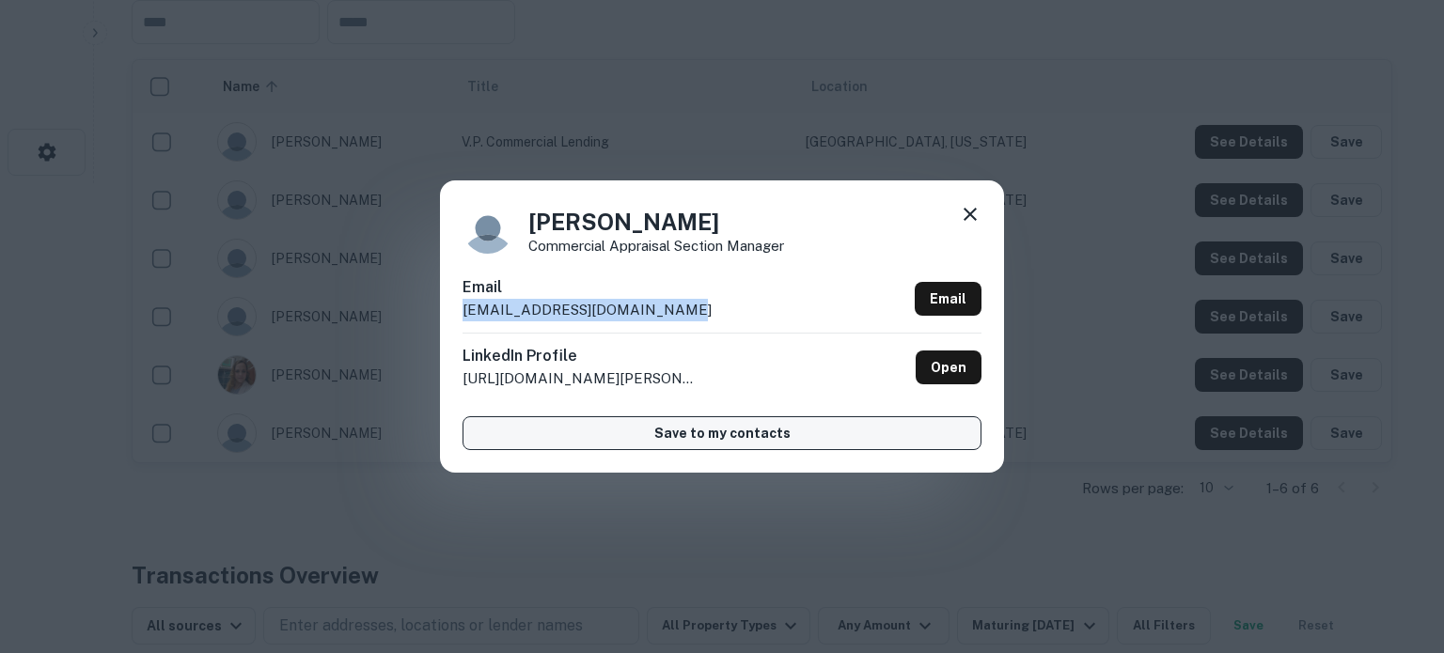
copy p "[EMAIL_ADDRESS][DOMAIN_NAME]"
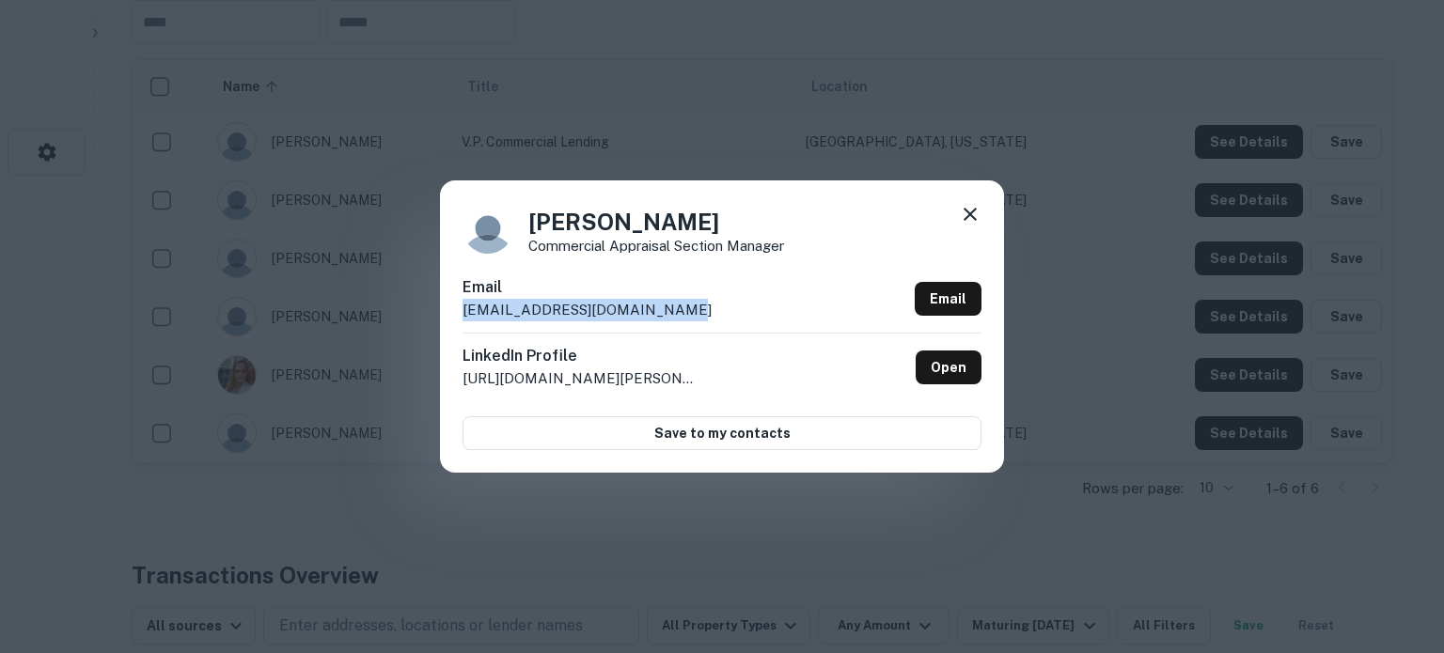
click at [970, 217] on icon at bounding box center [970, 214] width 23 height 23
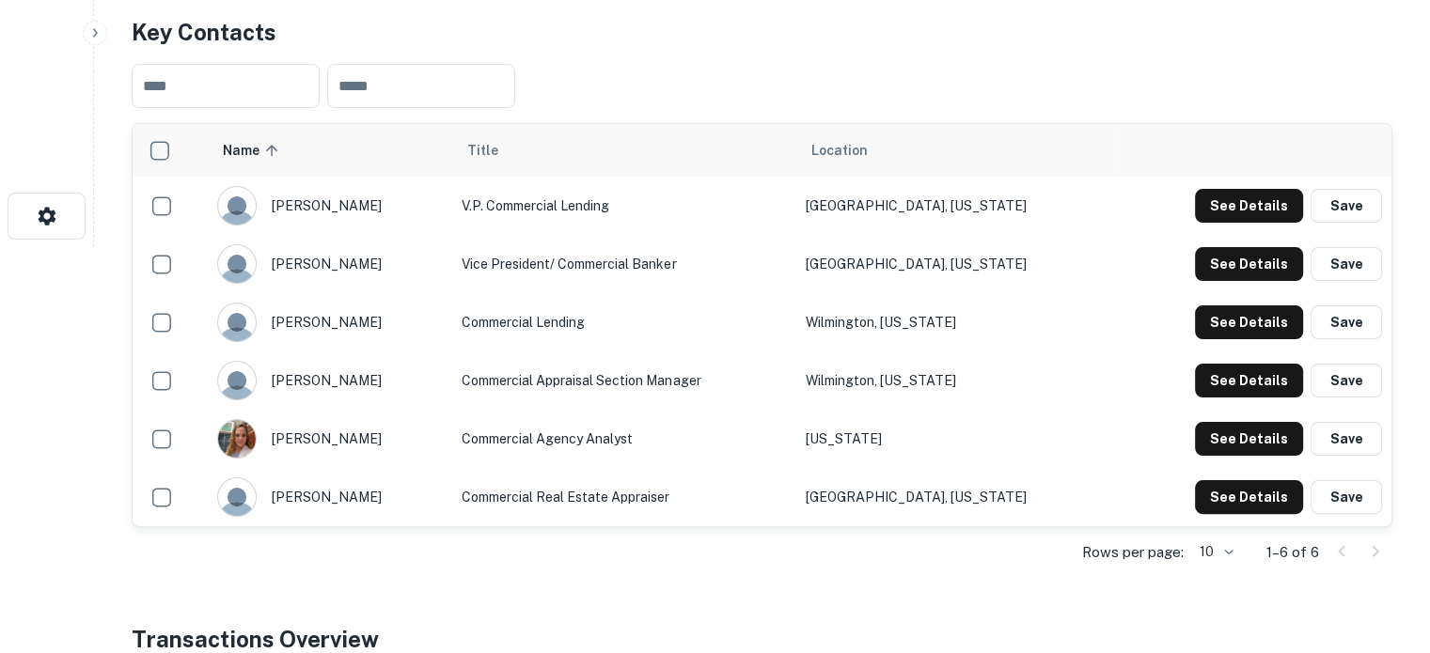
scroll to position [376, 0]
